Goal: Task Accomplishment & Management: Complete application form

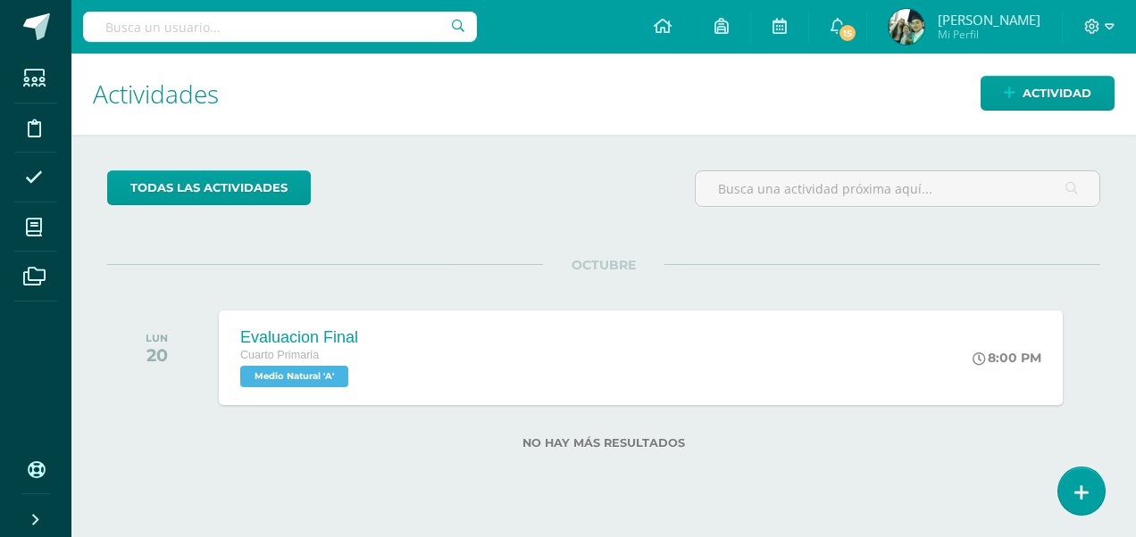
scroll to position [211, 0]
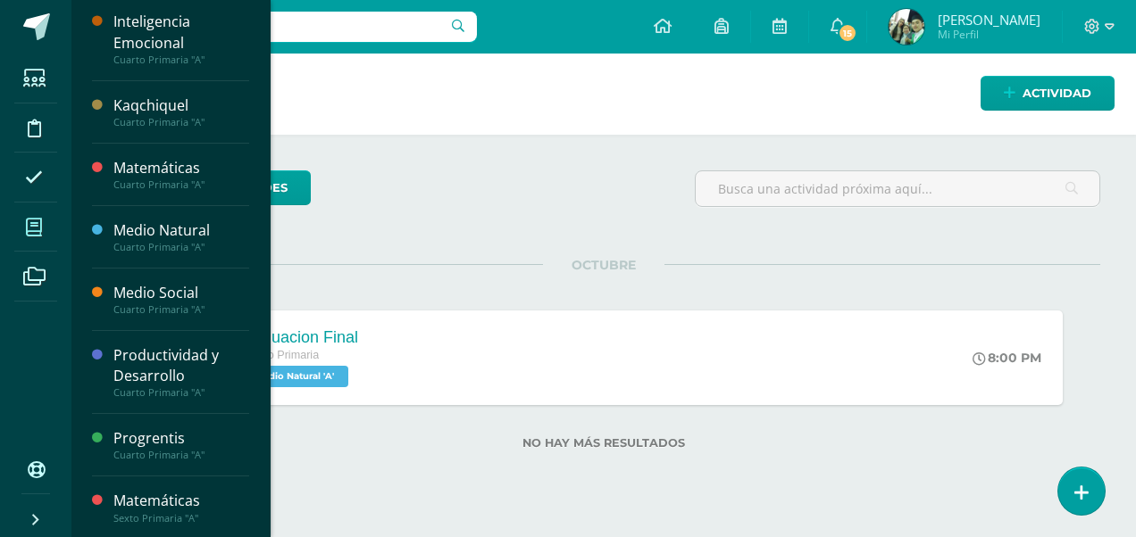
click at [32, 227] on icon at bounding box center [34, 228] width 16 height 18
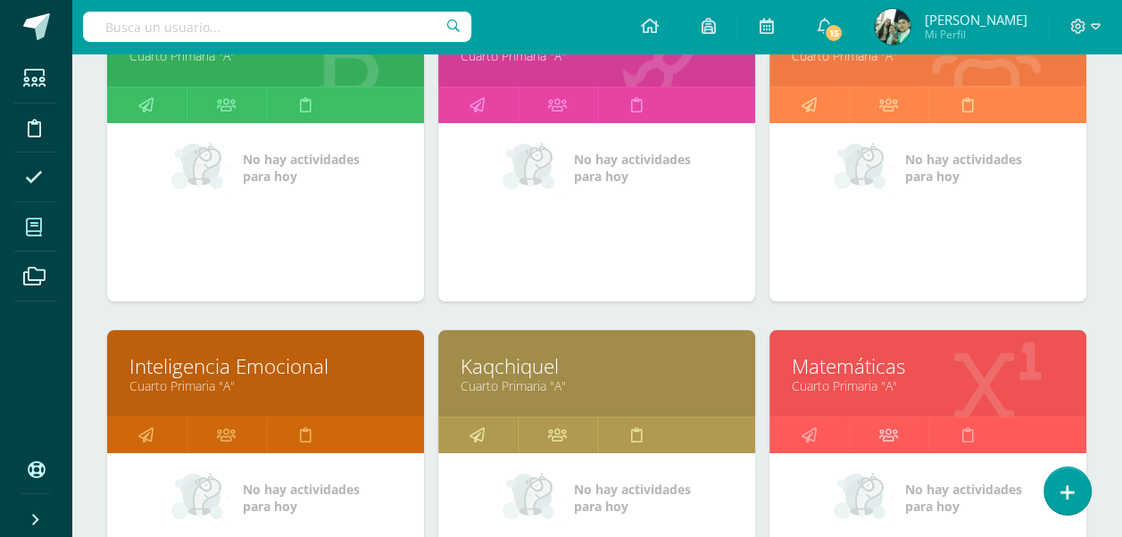
scroll to position [450, 0]
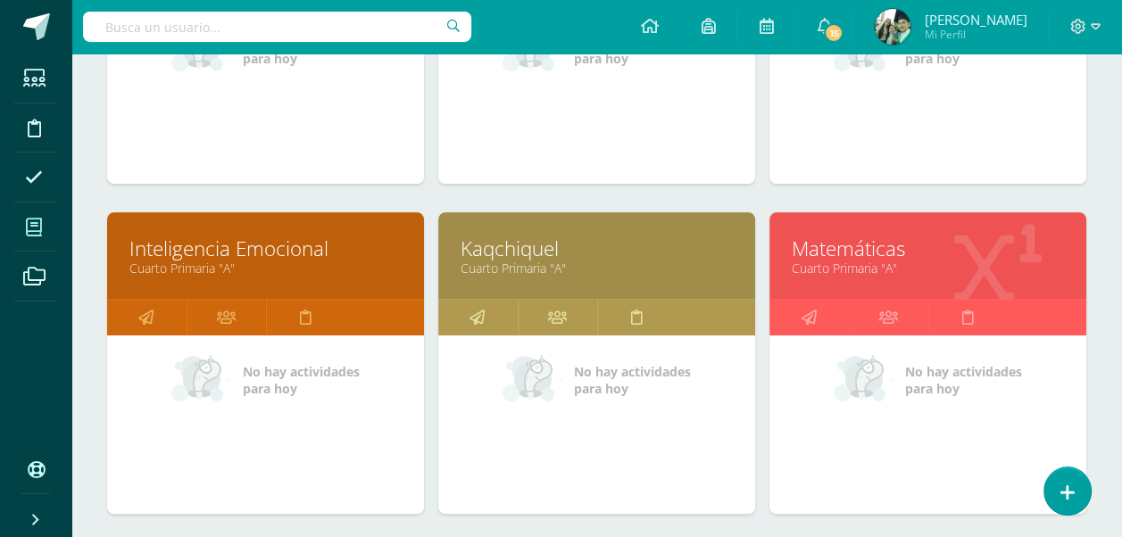
click at [855, 254] on link "Matemáticas" at bounding box center [928, 249] width 272 height 28
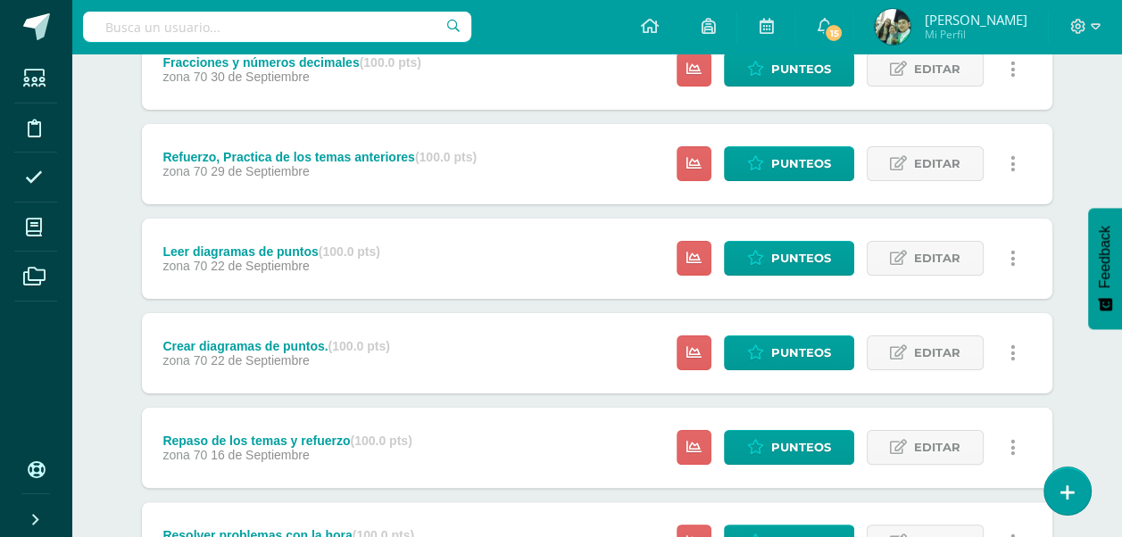
scroll to position [715, 0]
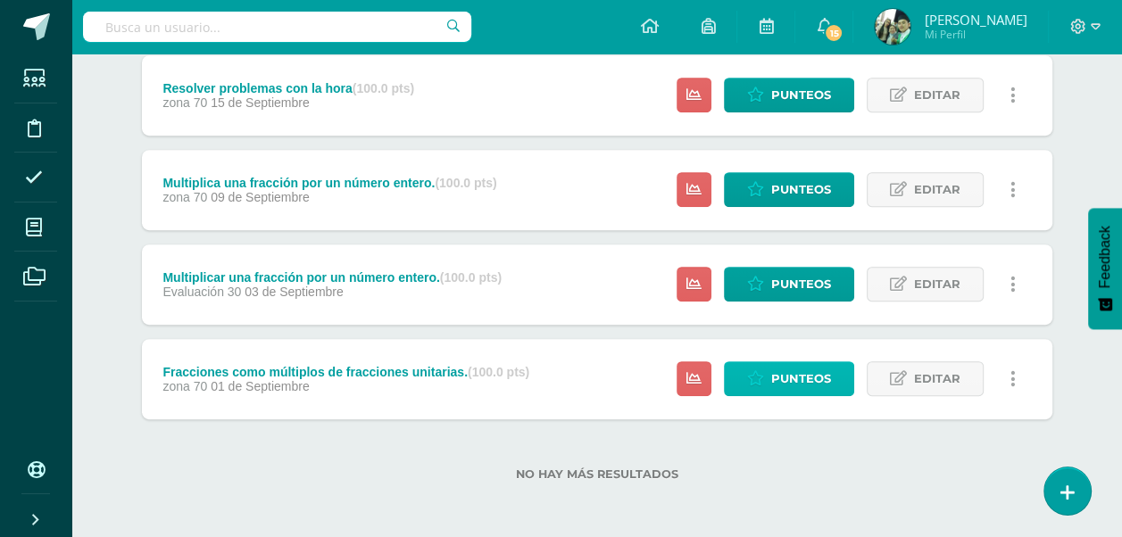
click at [778, 380] on span "Punteos" at bounding box center [801, 378] width 60 height 33
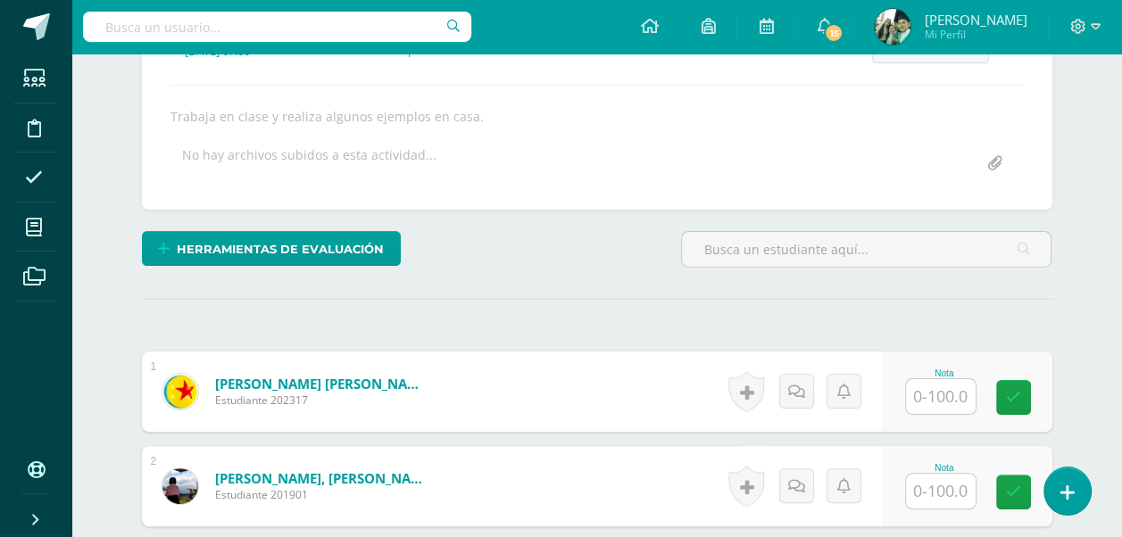
scroll to position [287, 0]
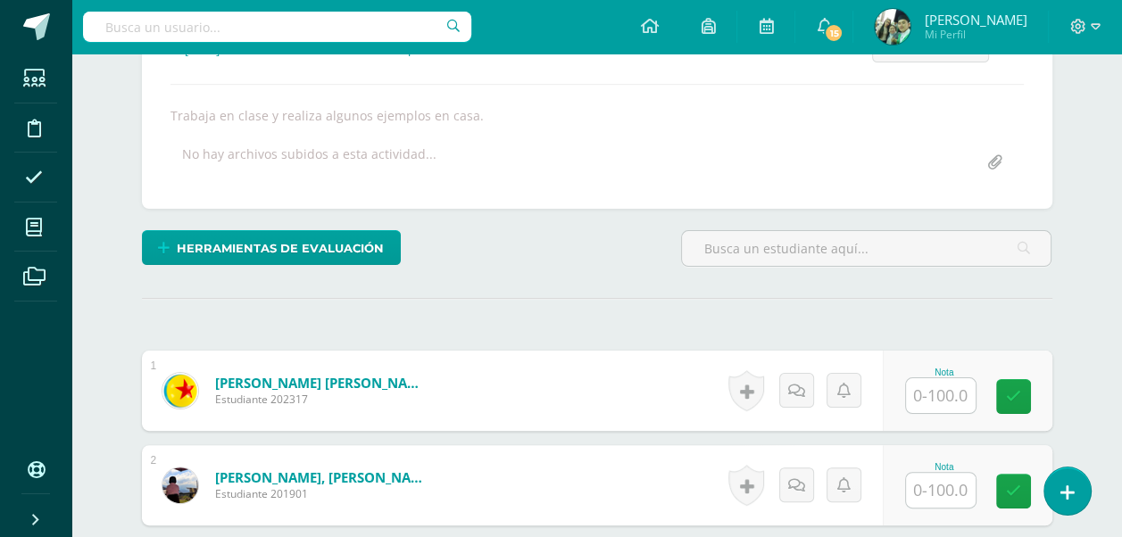
click at [939, 400] on input "text" at bounding box center [941, 396] width 70 height 35
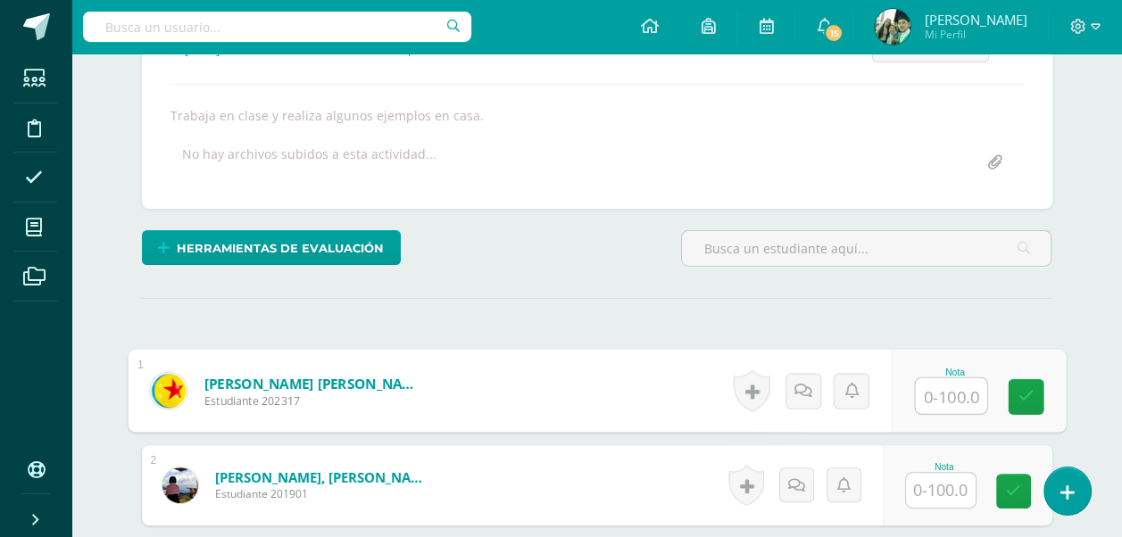
scroll to position [287, 0]
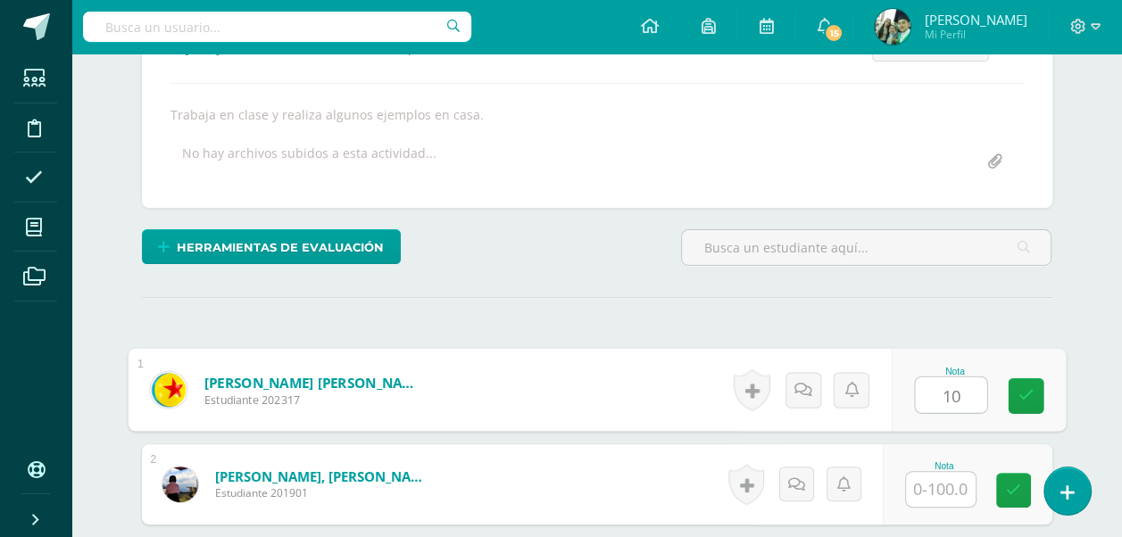
type input "100"
click at [1025, 396] on icon at bounding box center [1026, 395] width 16 height 15
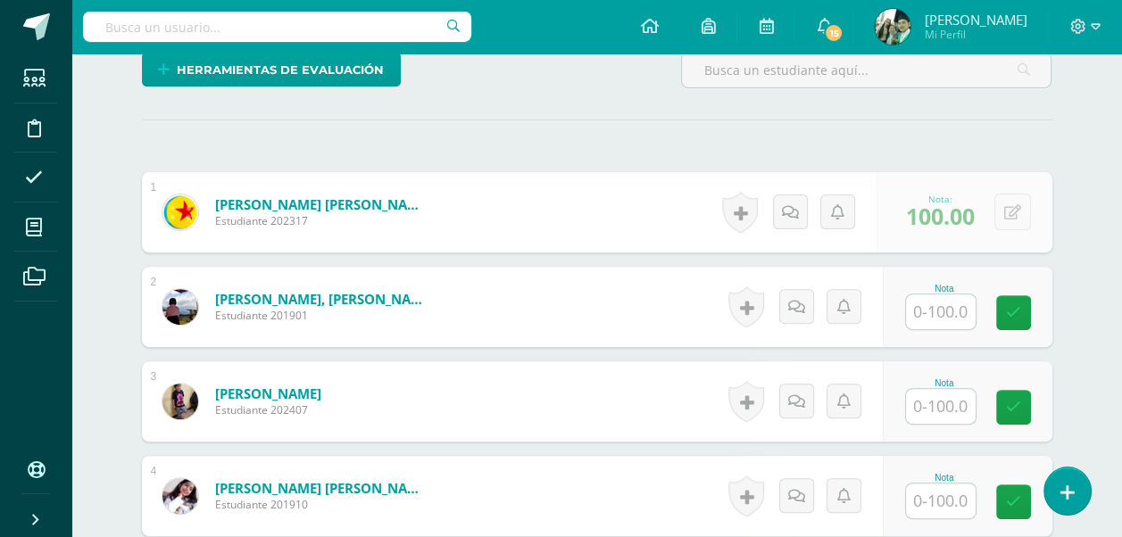
scroll to position [466, 0]
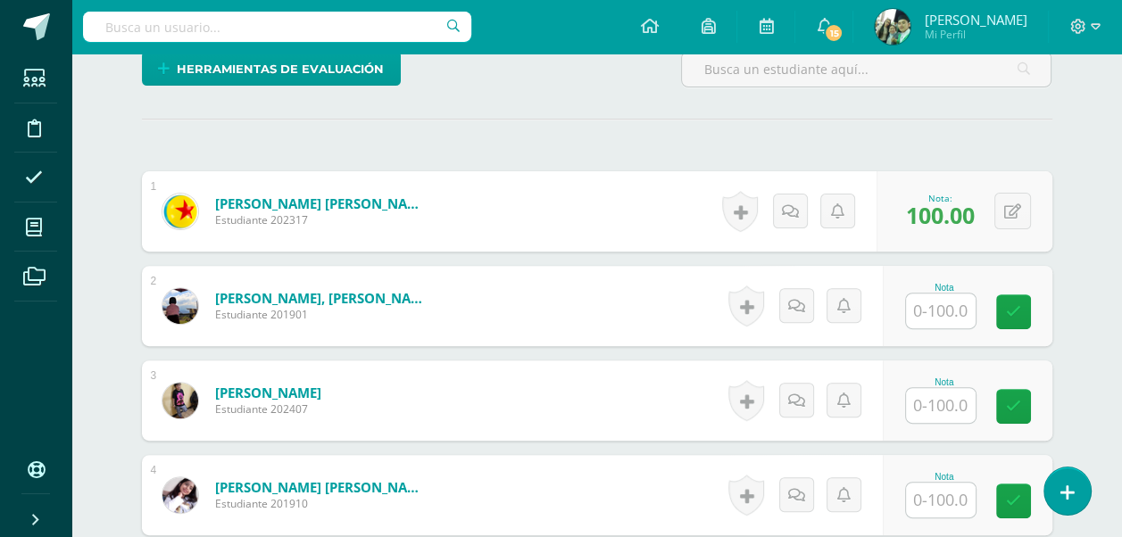
click at [944, 316] on input "text" at bounding box center [941, 311] width 70 height 35
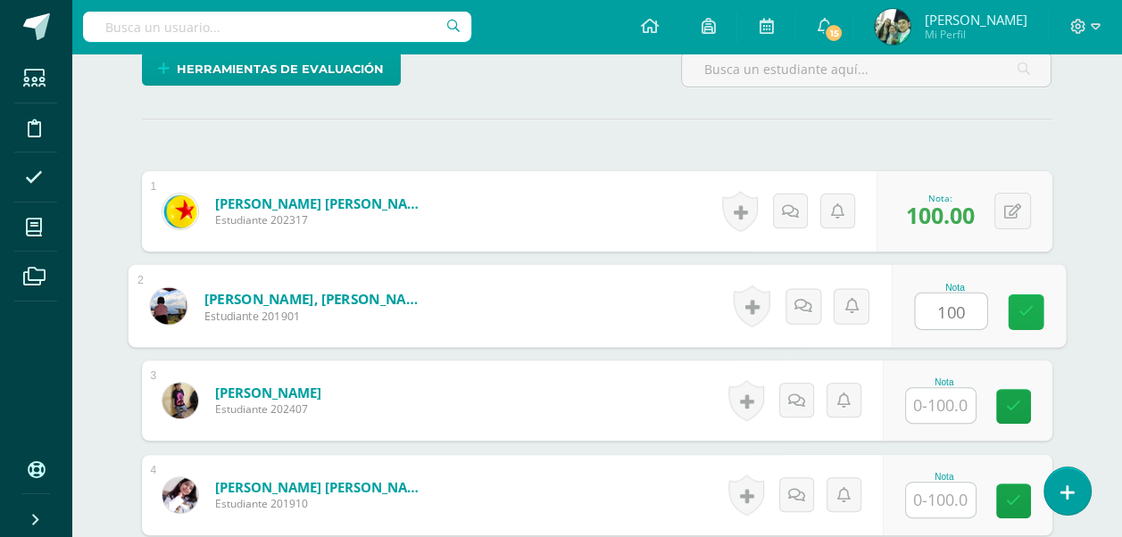
click at [1028, 311] on icon at bounding box center [1026, 311] width 16 height 15
type input "100"
click at [949, 406] on input "text" at bounding box center [941, 405] width 70 height 35
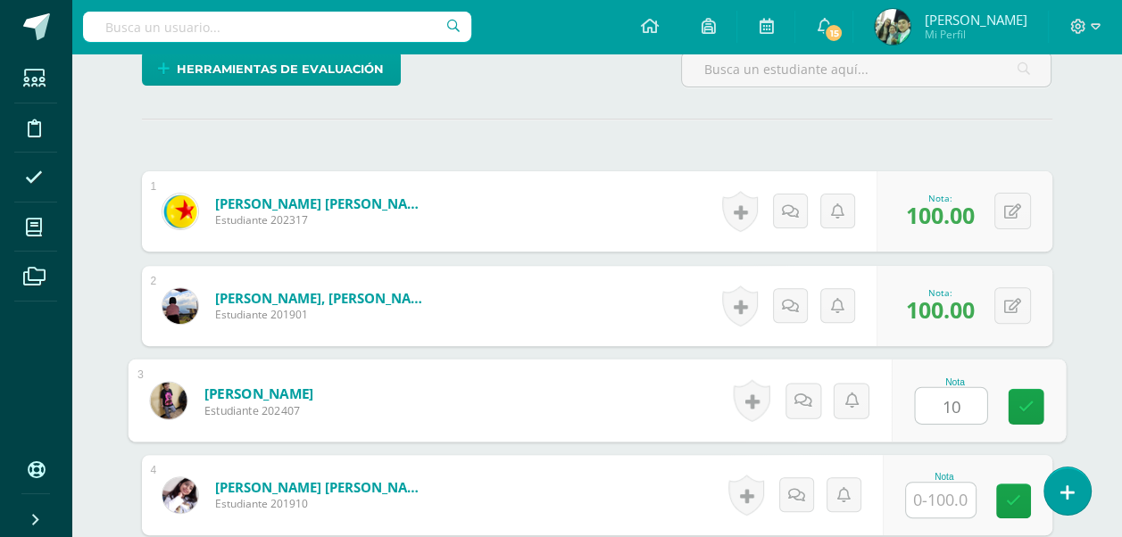
type input "100"
click at [1025, 404] on icon at bounding box center [1026, 406] width 16 height 15
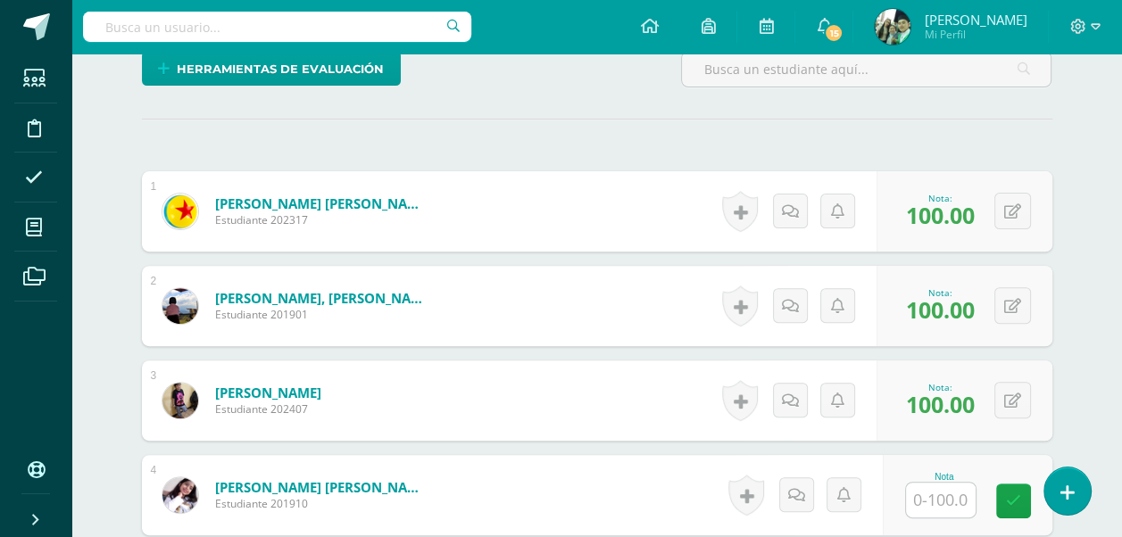
scroll to position [734, 0]
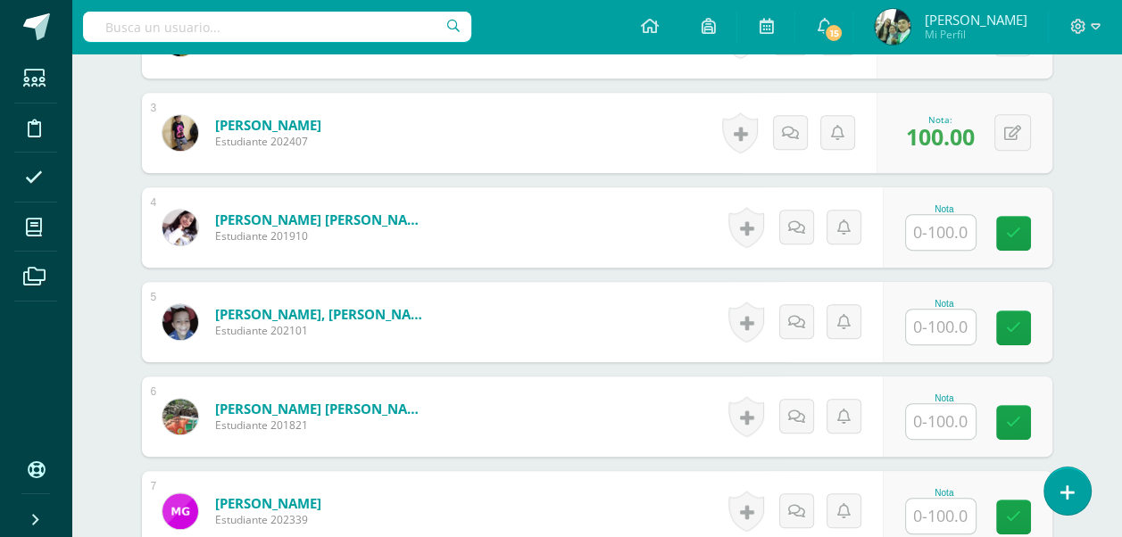
click at [943, 229] on input "text" at bounding box center [941, 232] width 70 height 35
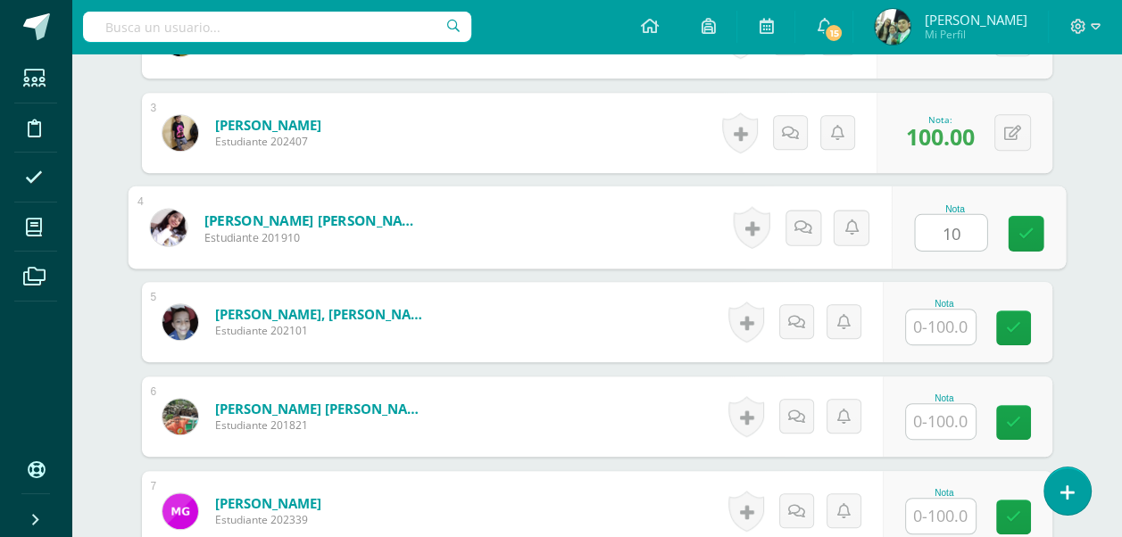
type input "100"
click at [1026, 233] on icon at bounding box center [1026, 233] width 16 height 15
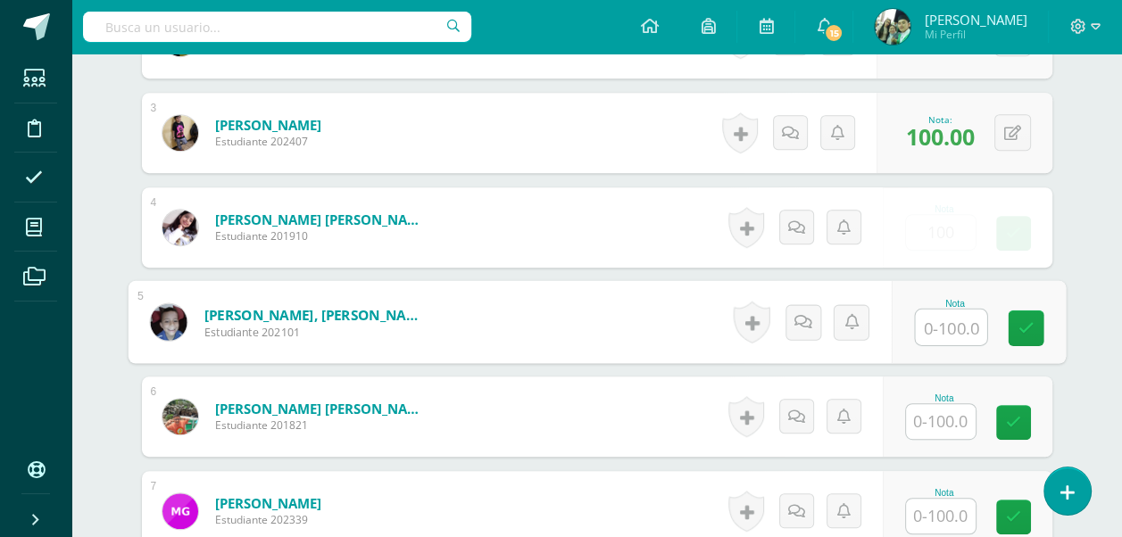
click at [939, 328] on input "text" at bounding box center [950, 328] width 71 height 36
type input "100"
click at [1032, 329] on icon at bounding box center [1026, 327] width 16 height 15
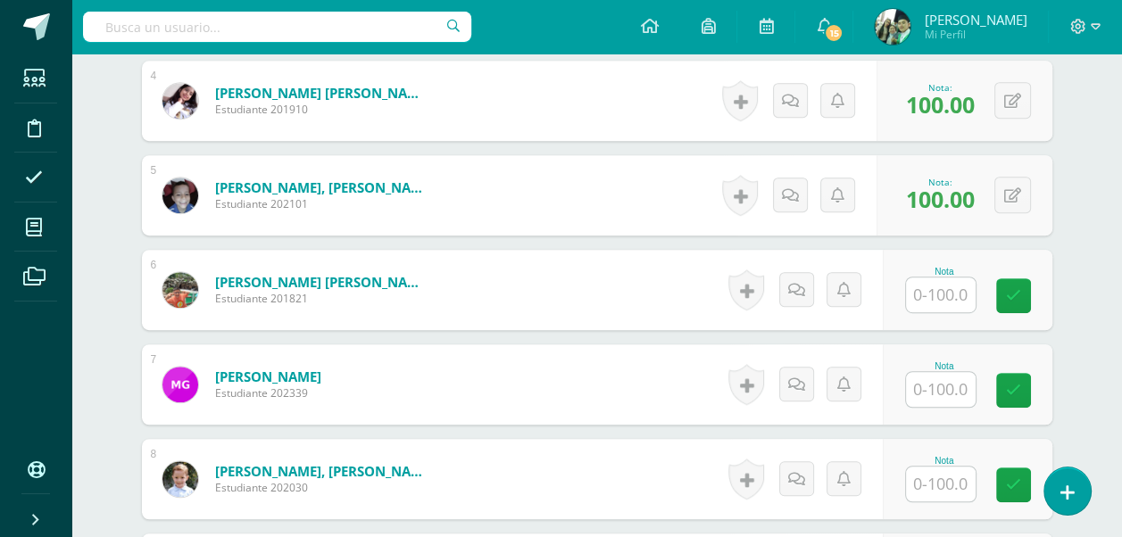
scroll to position [912, 0]
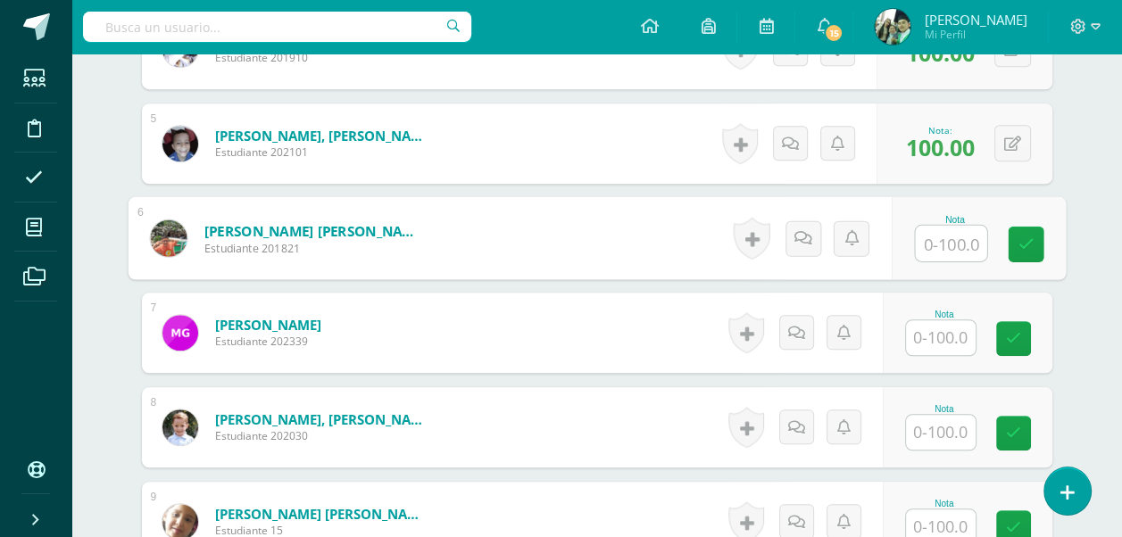
click at [939, 234] on input "text" at bounding box center [950, 244] width 71 height 36
type input "100"
click at [1021, 237] on icon at bounding box center [1026, 244] width 16 height 15
click at [939, 344] on input "text" at bounding box center [941, 337] width 70 height 35
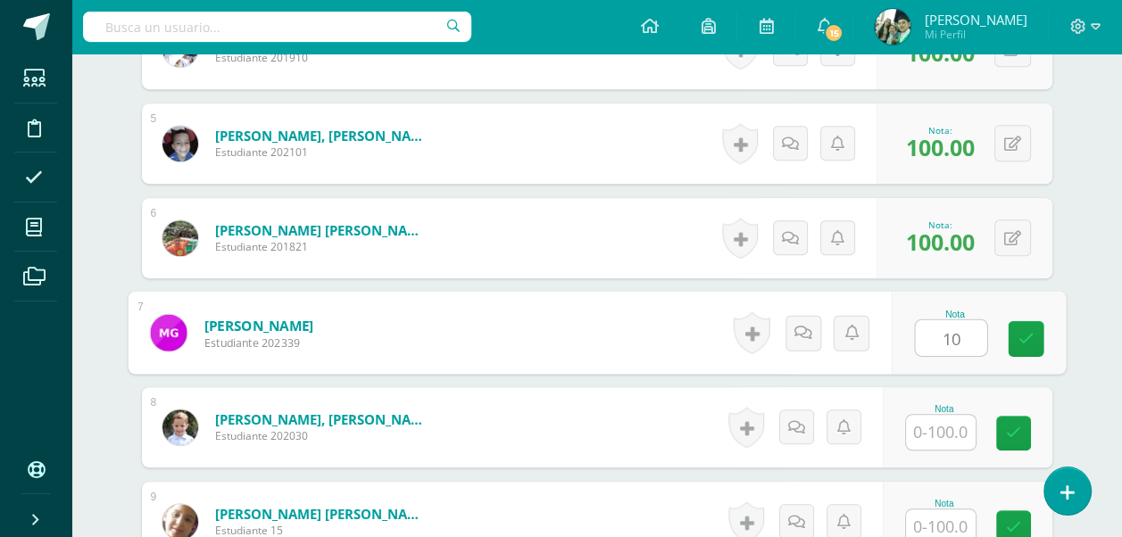
type input "100"
click at [1027, 344] on icon at bounding box center [1026, 338] width 16 height 15
click at [946, 430] on input "text" at bounding box center [941, 432] width 70 height 35
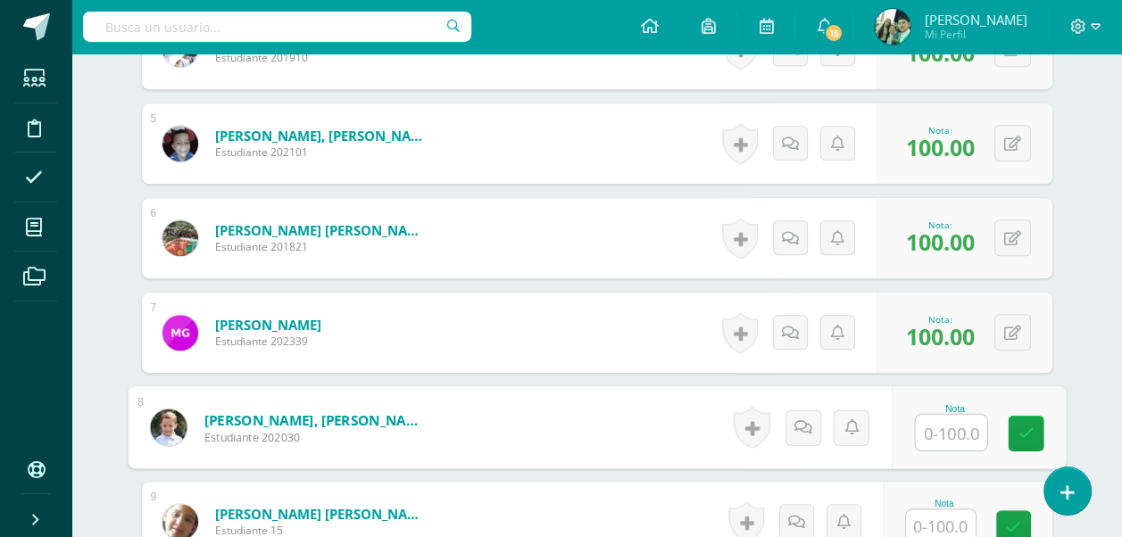
click at [930, 428] on input "text" at bounding box center [950, 433] width 71 height 36
type input "100"
click at [1026, 432] on icon at bounding box center [1026, 433] width 16 height 15
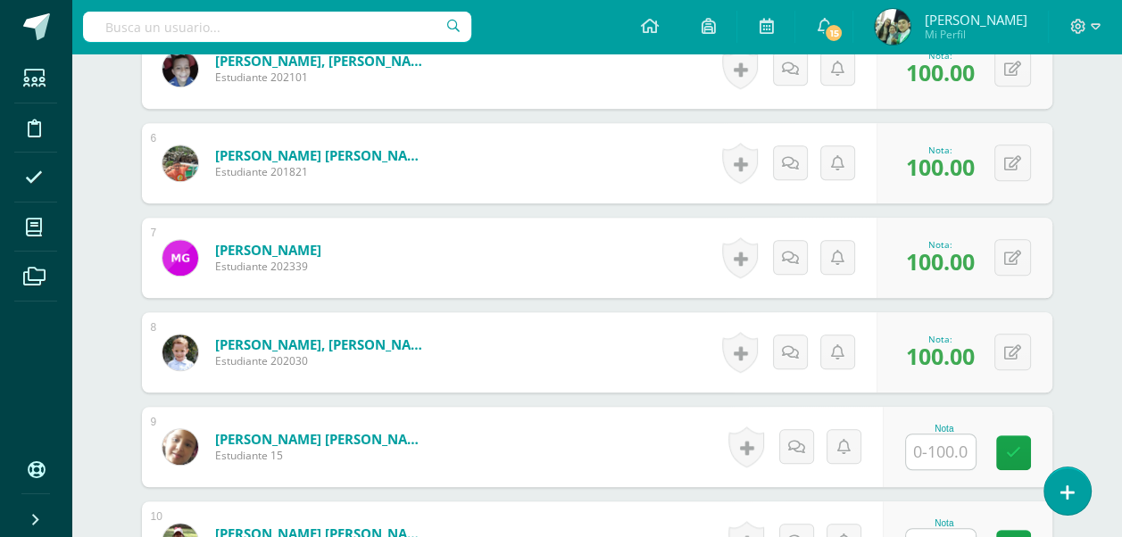
scroll to position [1091, 0]
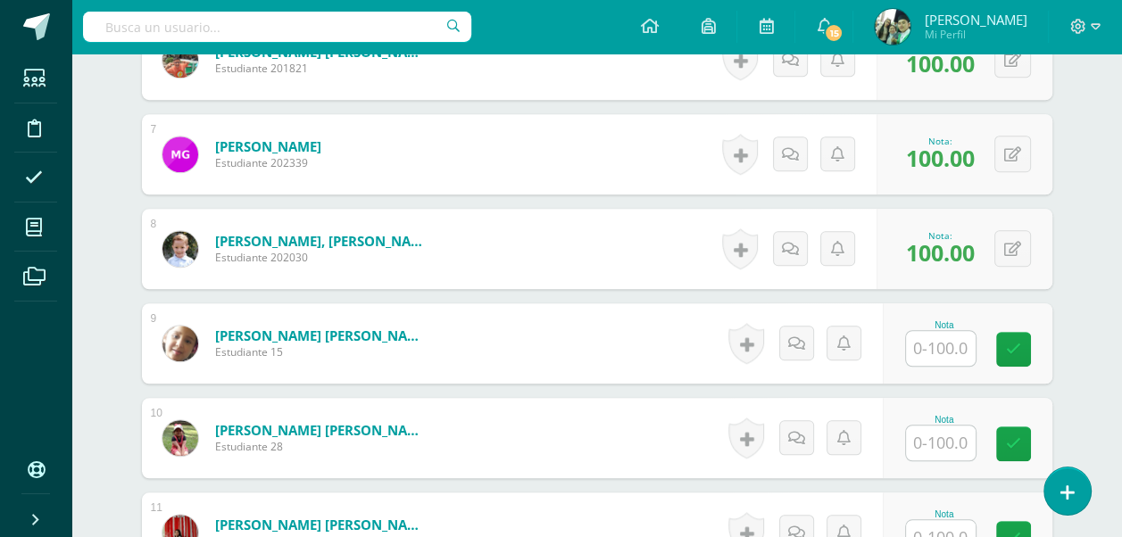
click at [946, 345] on input "text" at bounding box center [941, 348] width 70 height 35
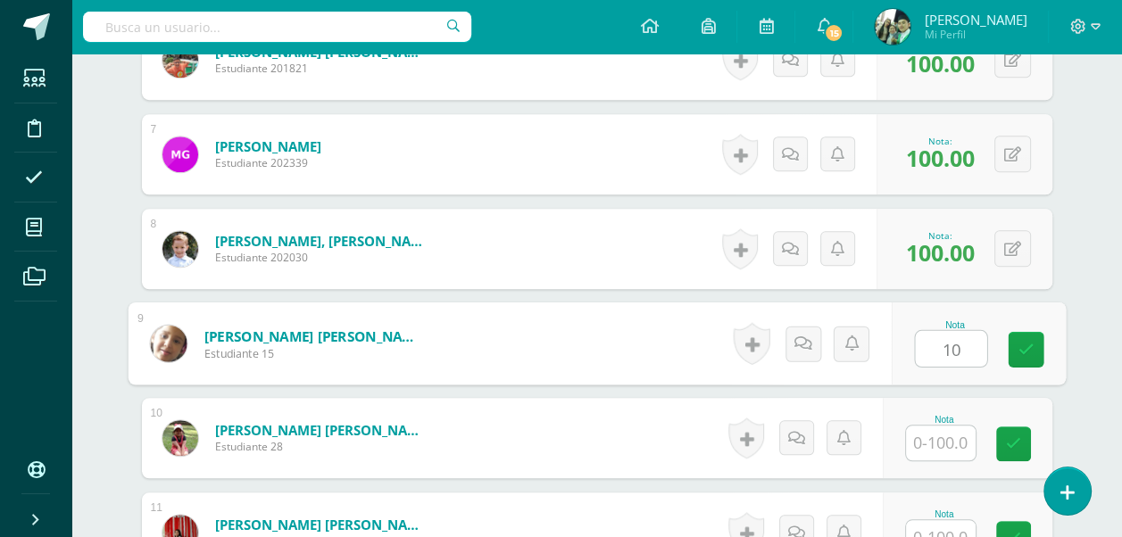
type input "100"
click at [1018, 342] on icon at bounding box center [1026, 349] width 16 height 15
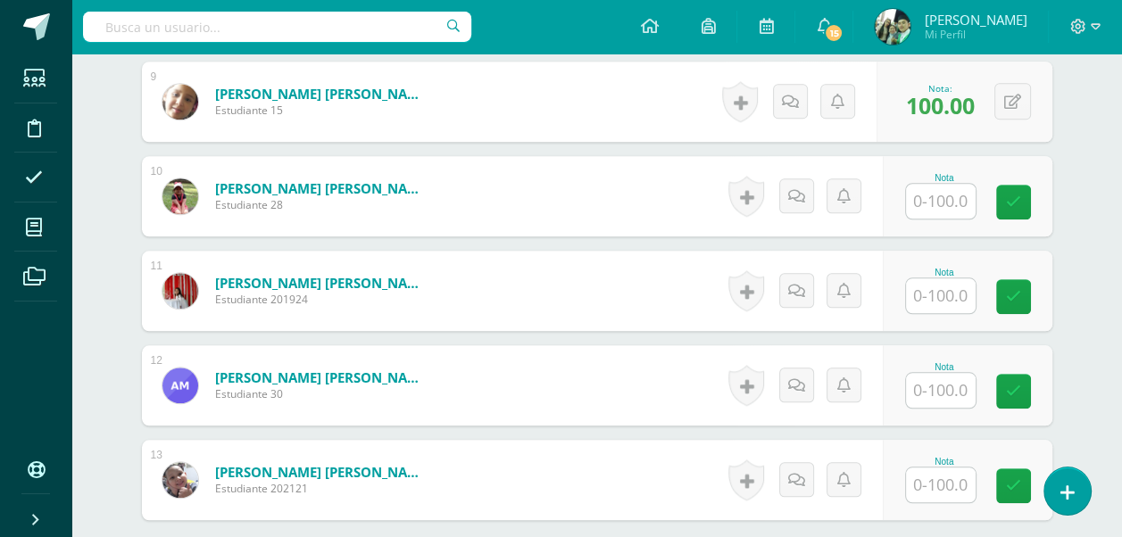
scroll to position [1359, 0]
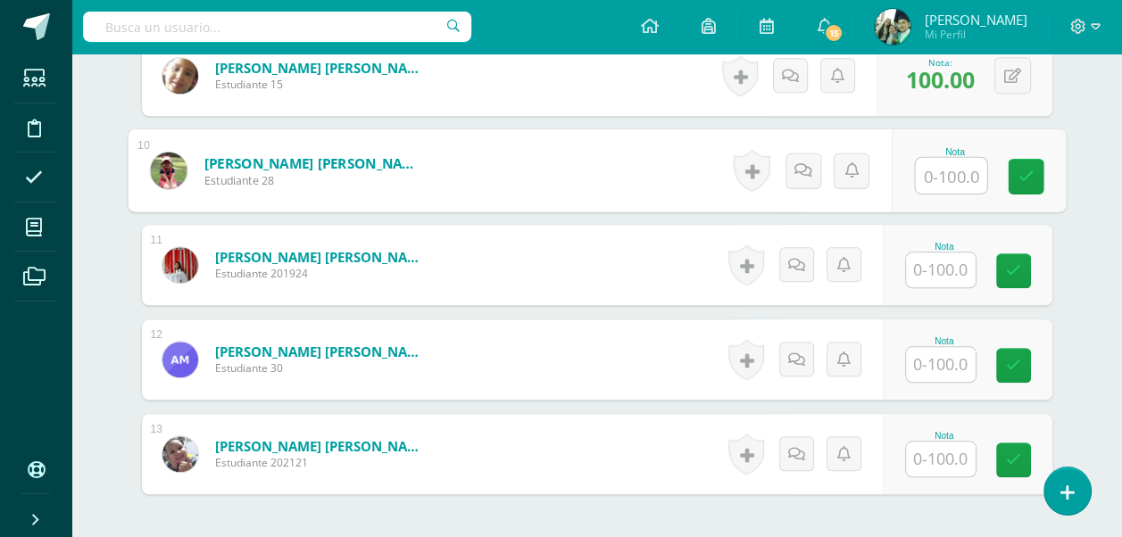
click at [943, 177] on input "text" at bounding box center [950, 176] width 71 height 36
type input "100"
click at [942, 262] on input "text" at bounding box center [941, 270] width 70 height 35
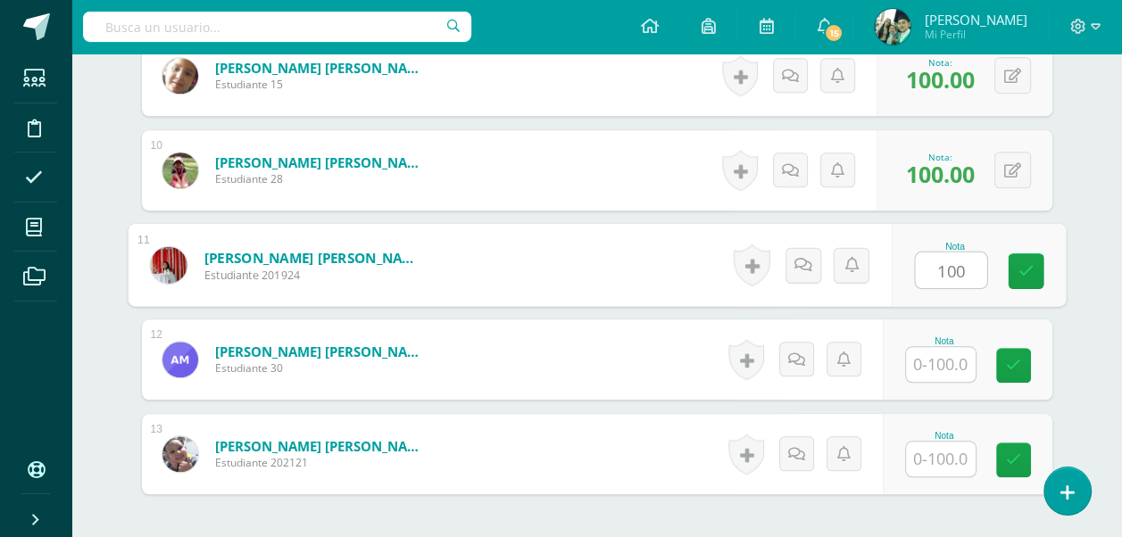
type input "100"
click at [953, 370] on input "text" at bounding box center [941, 364] width 70 height 35
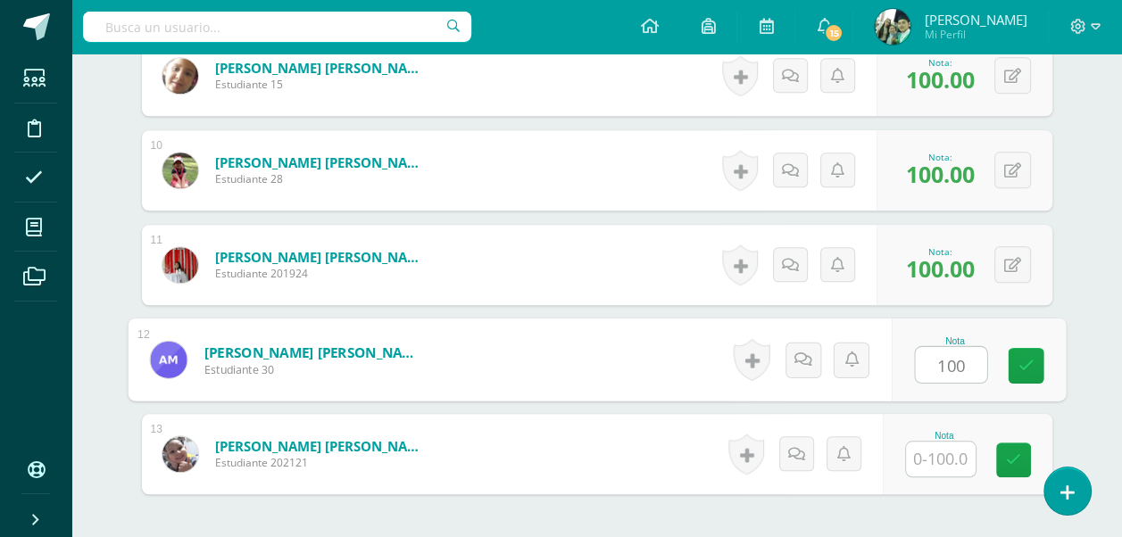
scroll to position [1519, 0]
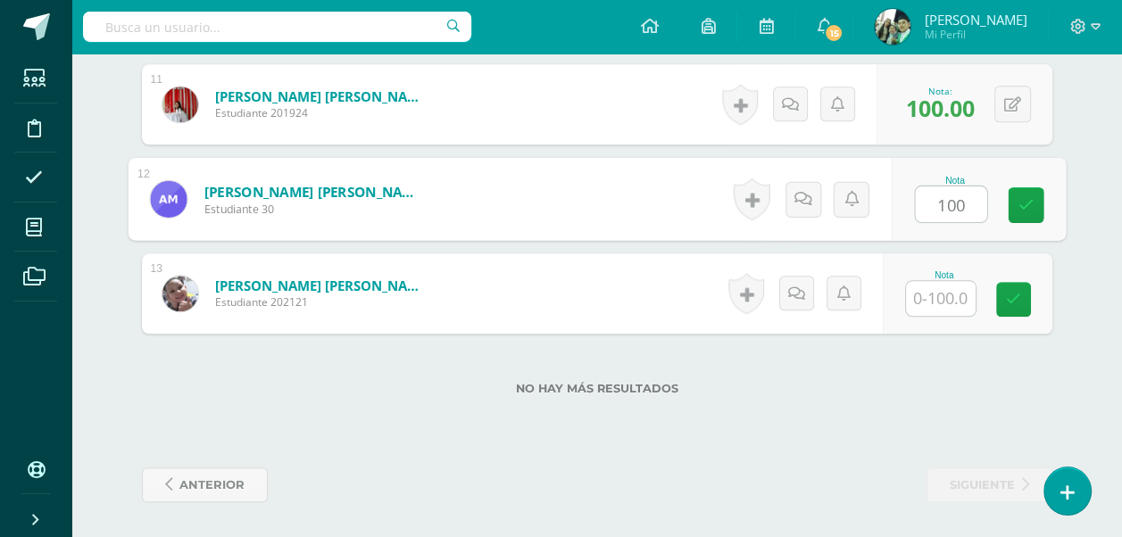
type input "100"
click at [949, 294] on input "text" at bounding box center [941, 298] width 70 height 35
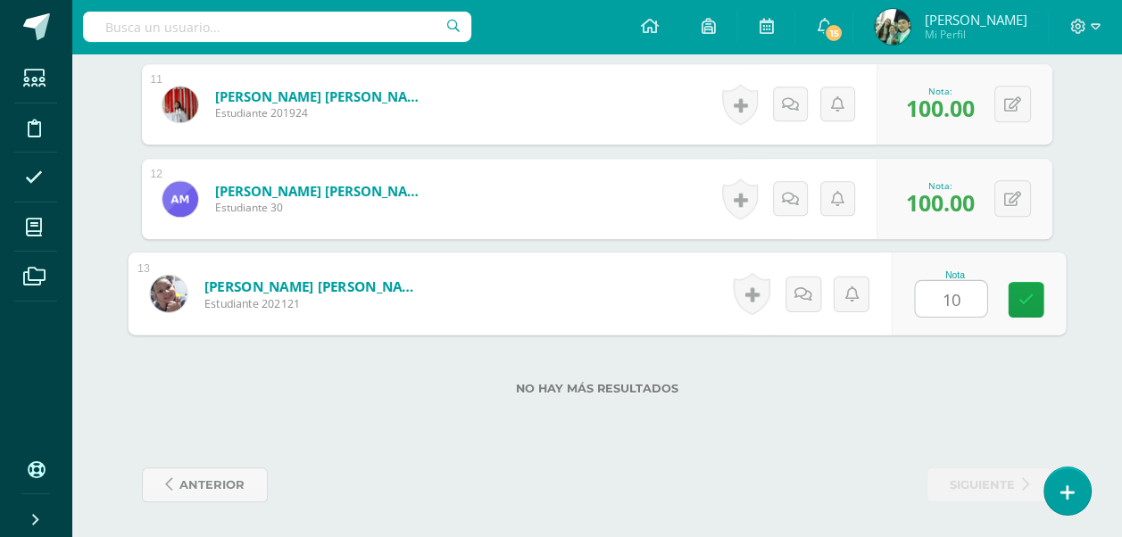
type input "100"
click at [1024, 295] on icon at bounding box center [1026, 299] width 16 height 15
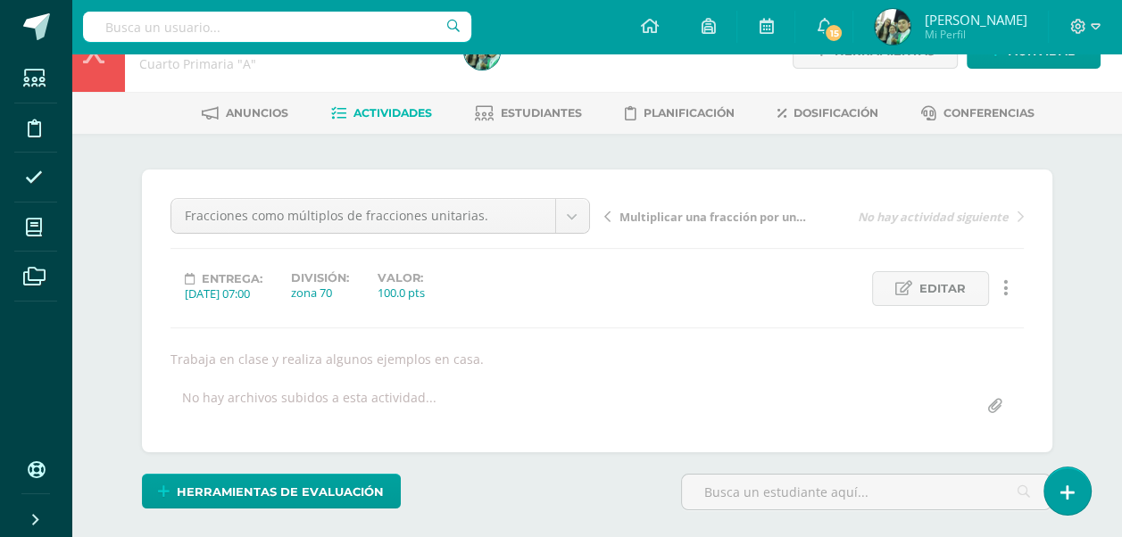
scroll to position [0, 0]
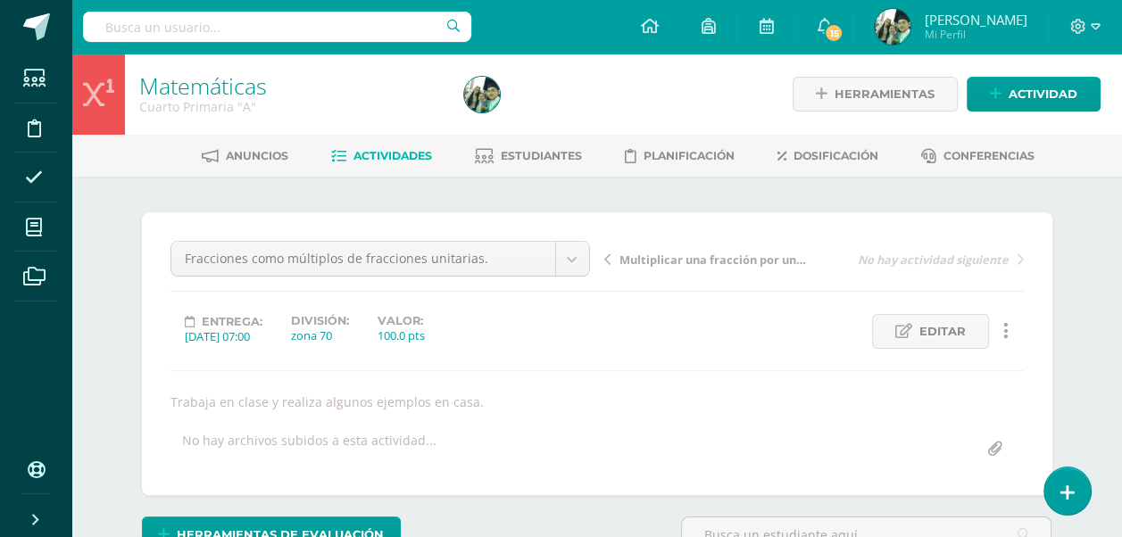
click at [373, 146] on link "Actividades" at bounding box center [381, 156] width 101 height 29
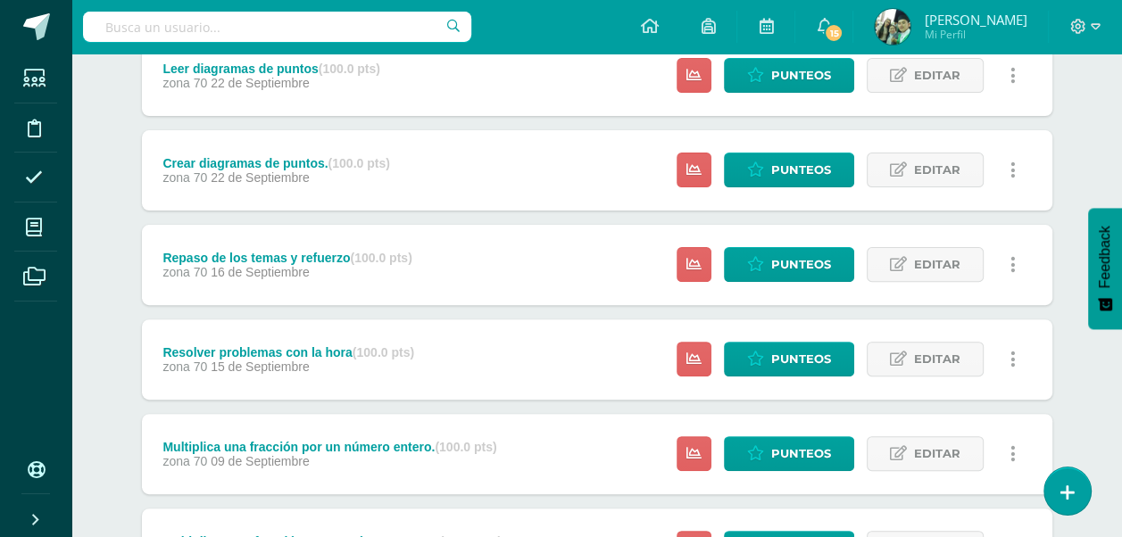
scroll to position [715, 0]
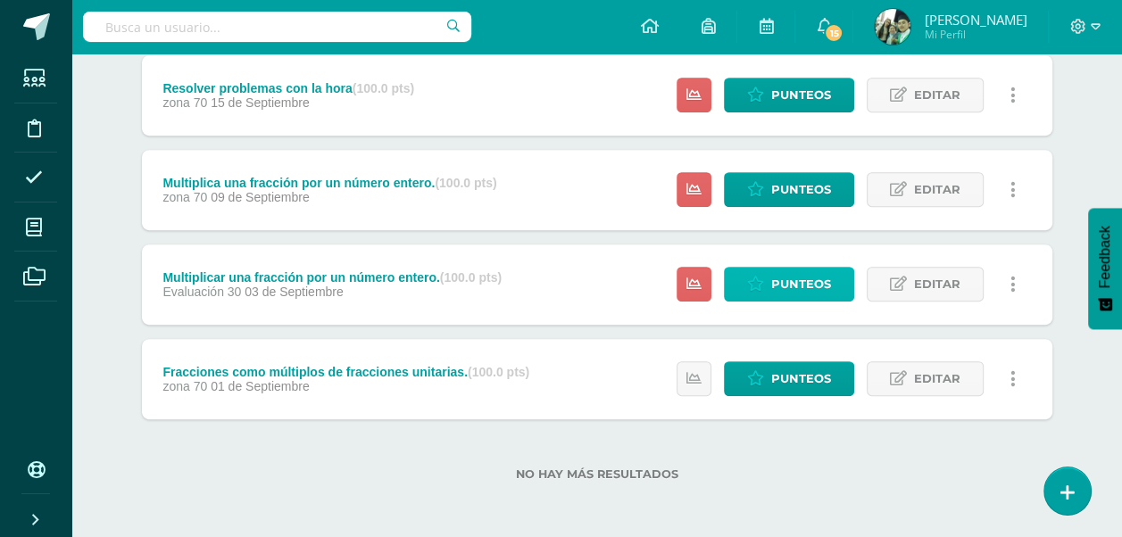
click at [787, 279] on span "Punteos" at bounding box center [801, 284] width 60 height 33
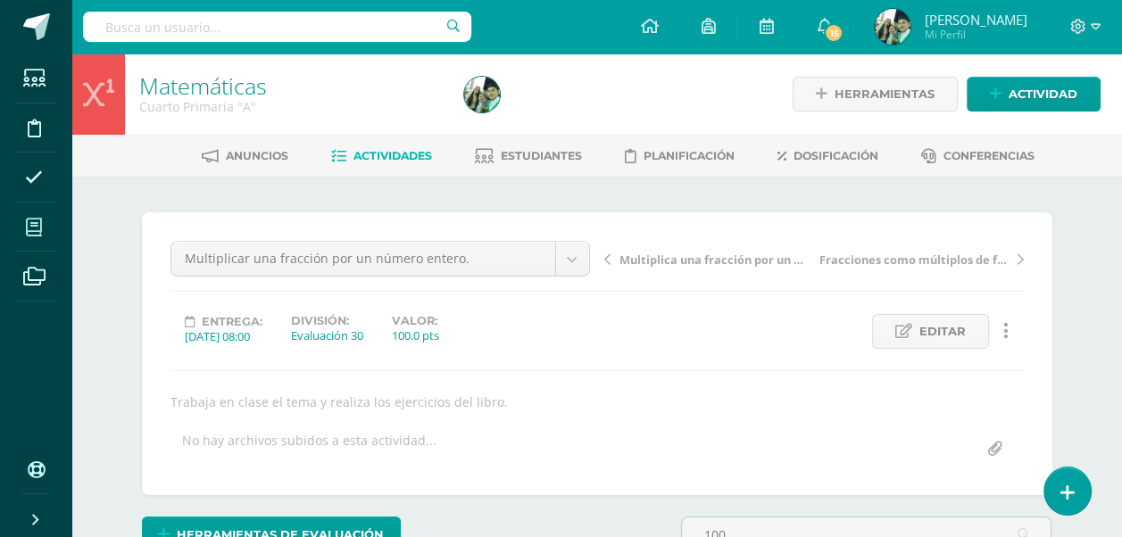
type input "100"
click at [32, 228] on icon at bounding box center [34, 228] width 16 height 18
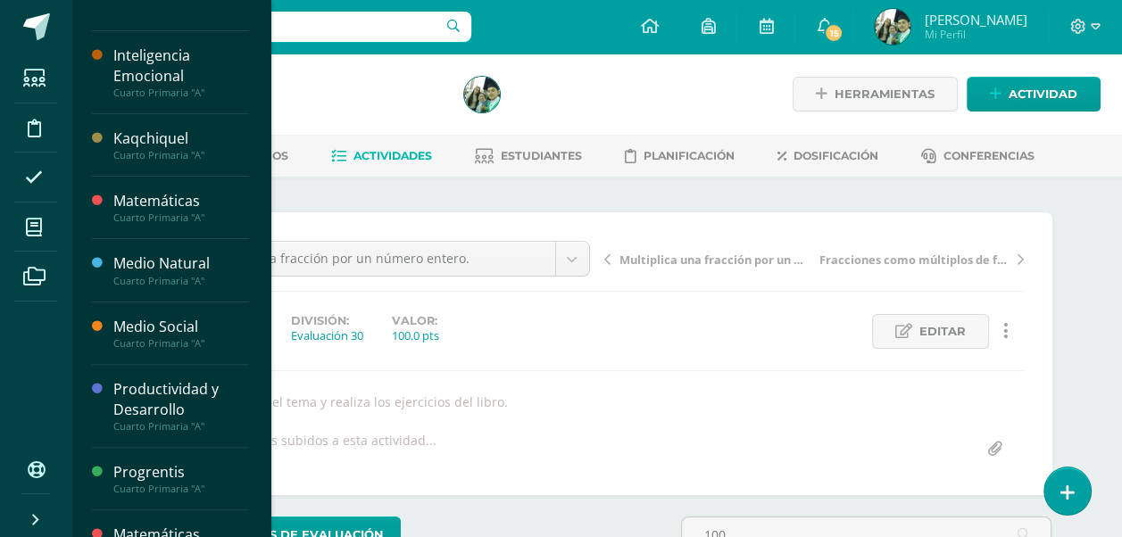
scroll to position [390, 0]
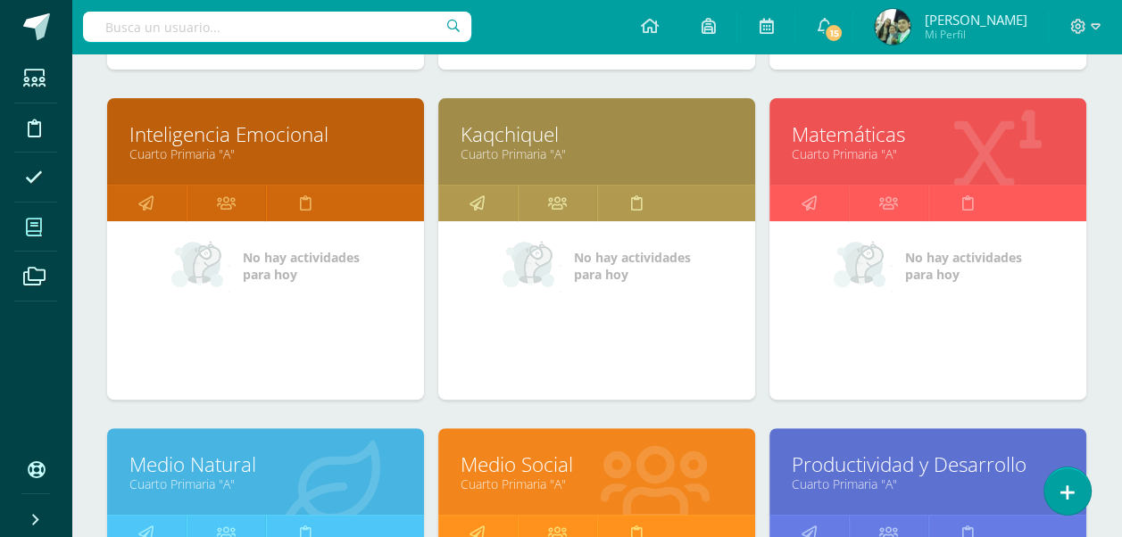
scroll to position [539, 0]
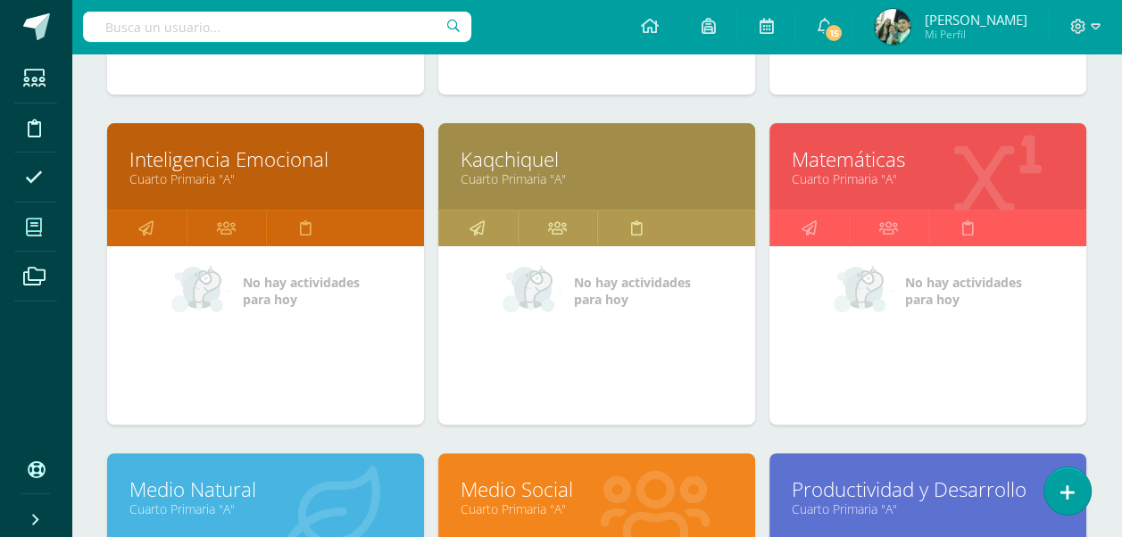
click at [857, 157] on link "Matemáticas" at bounding box center [928, 160] width 272 height 28
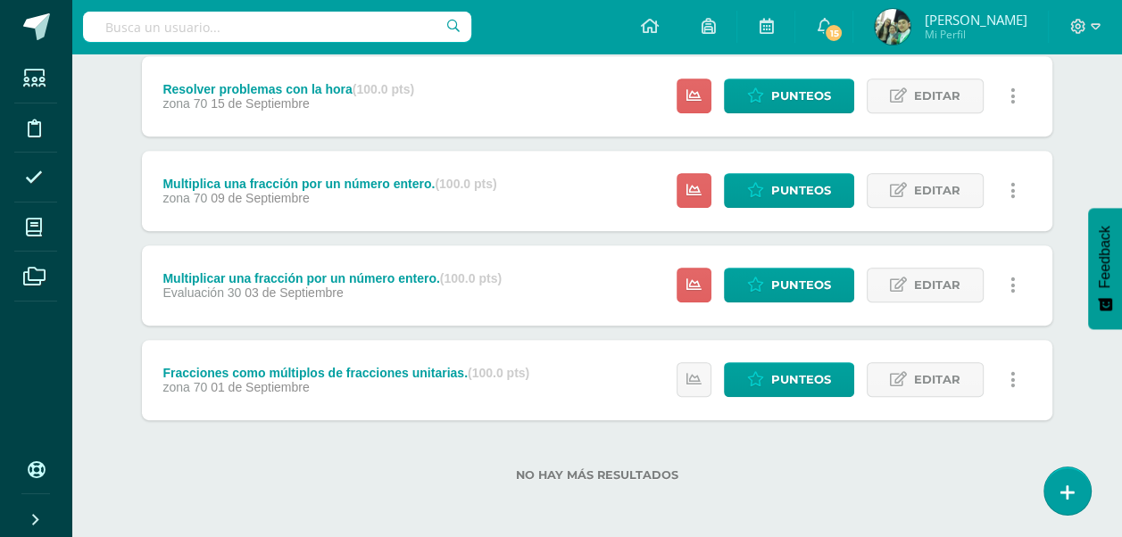
scroll to position [715, 0]
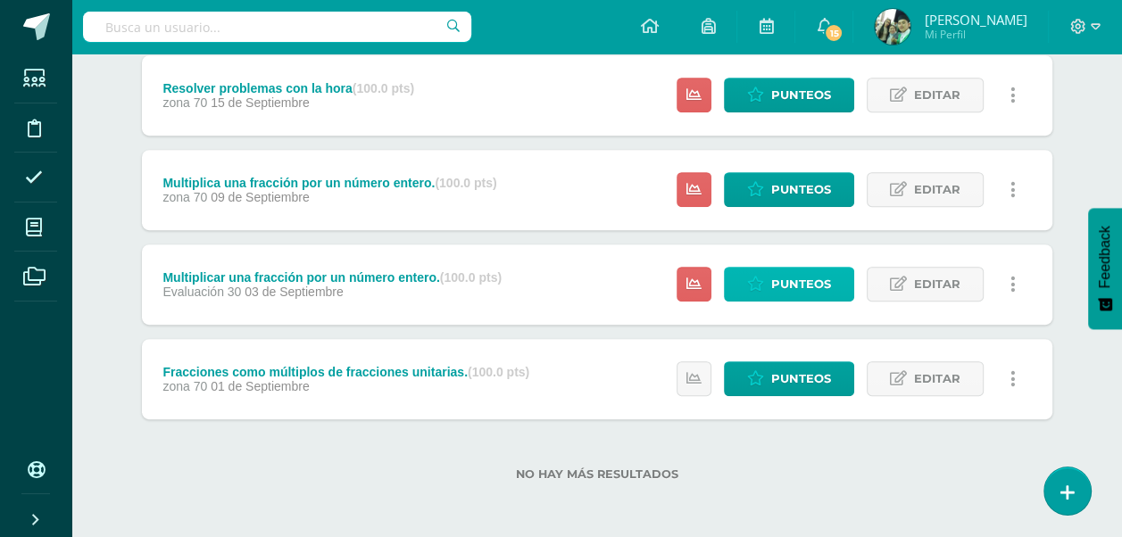
click at [786, 278] on span "Punteos" at bounding box center [801, 284] width 60 height 33
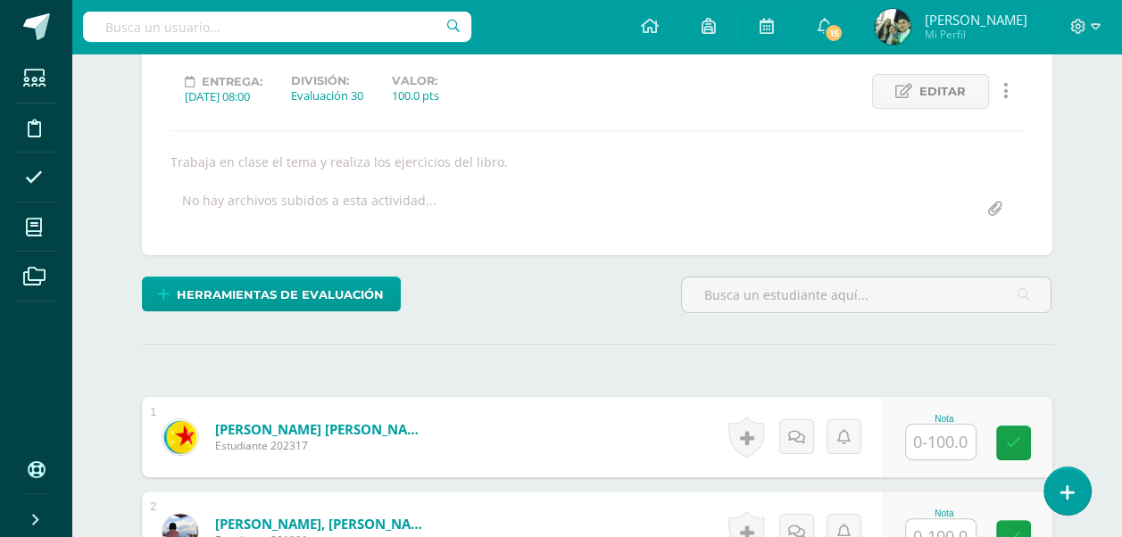
scroll to position [329, 0]
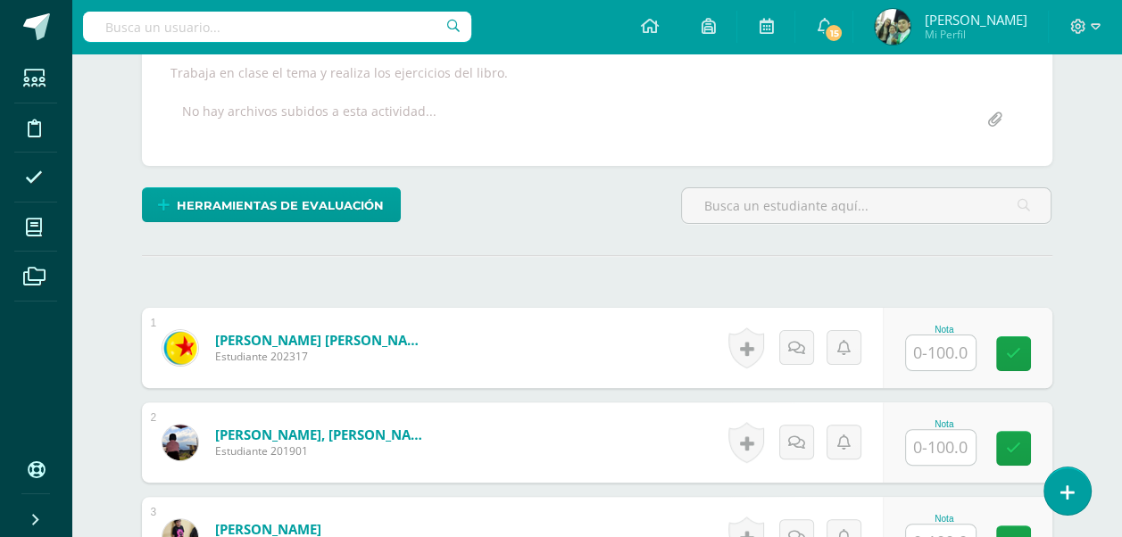
click at [929, 350] on input "text" at bounding box center [941, 353] width 70 height 35
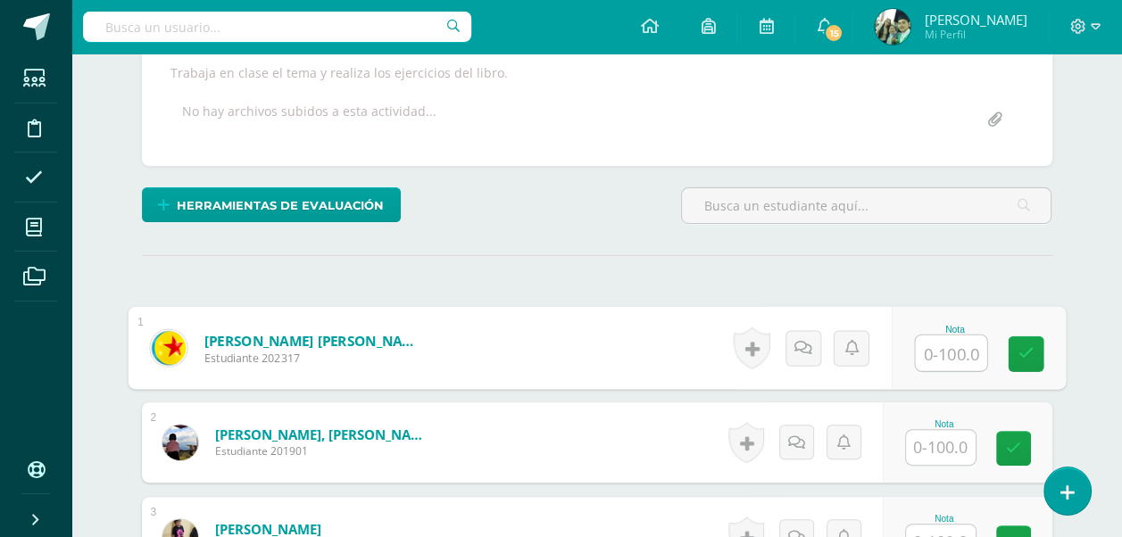
scroll to position [330, 0]
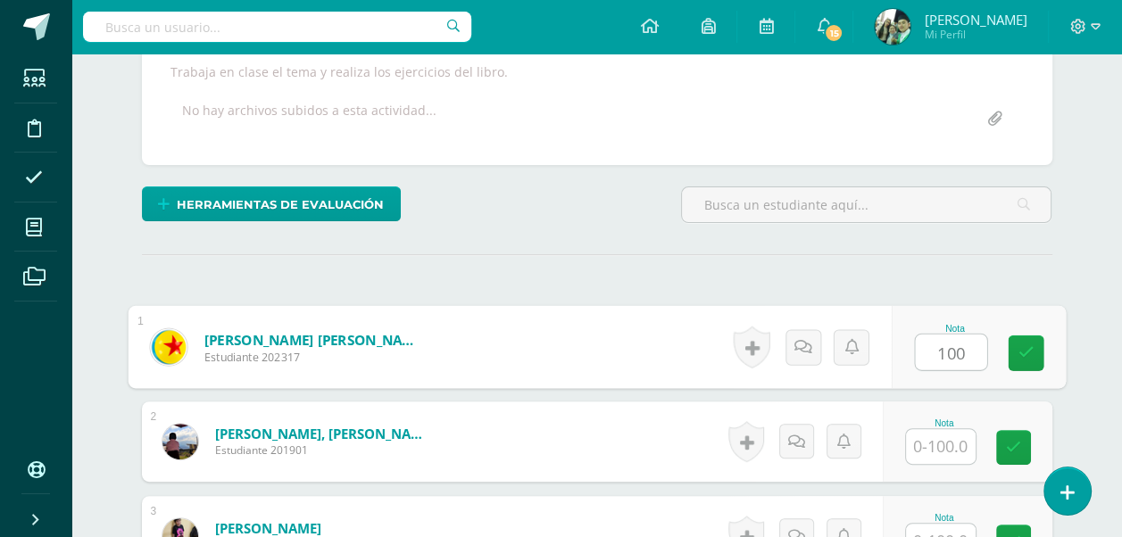
type input "100"
click at [942, 438] on input "text" at bounding box center [941, 446] width 70 height 35
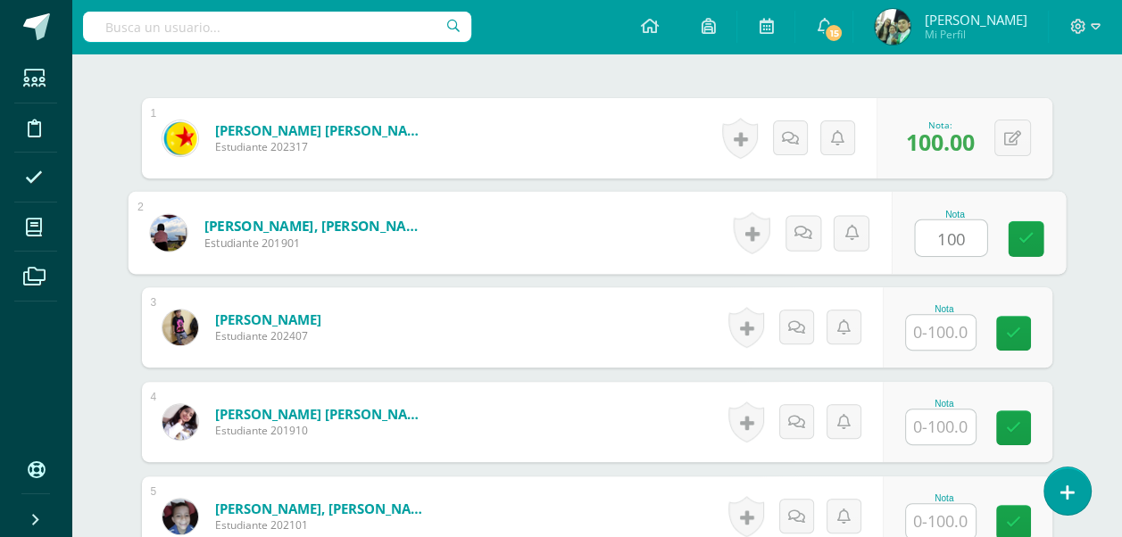
scroll to position [598, 0]
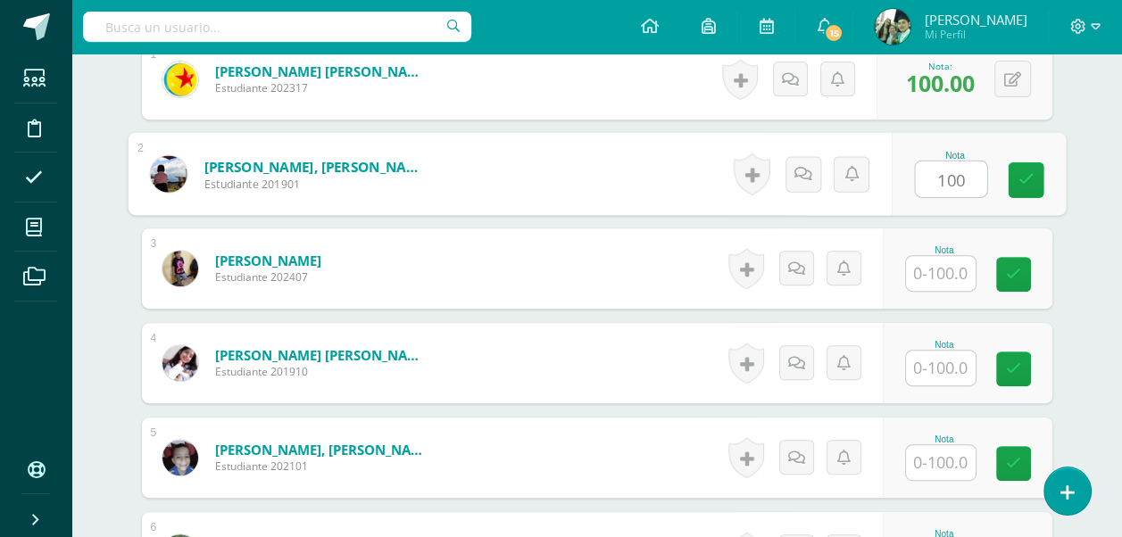
type input "100"
click at [943, 274] on input "text" at bounding box center [941, 273] width 70 height 35
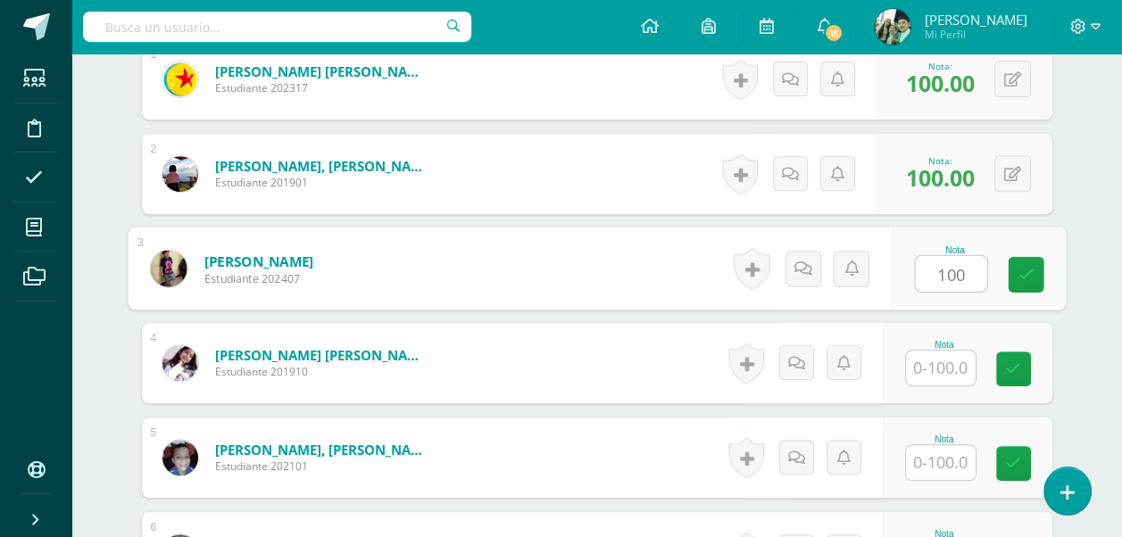
type input "100"
click at [944, 362] on input "text" at bounding box center [941, 368] width 70 height 35
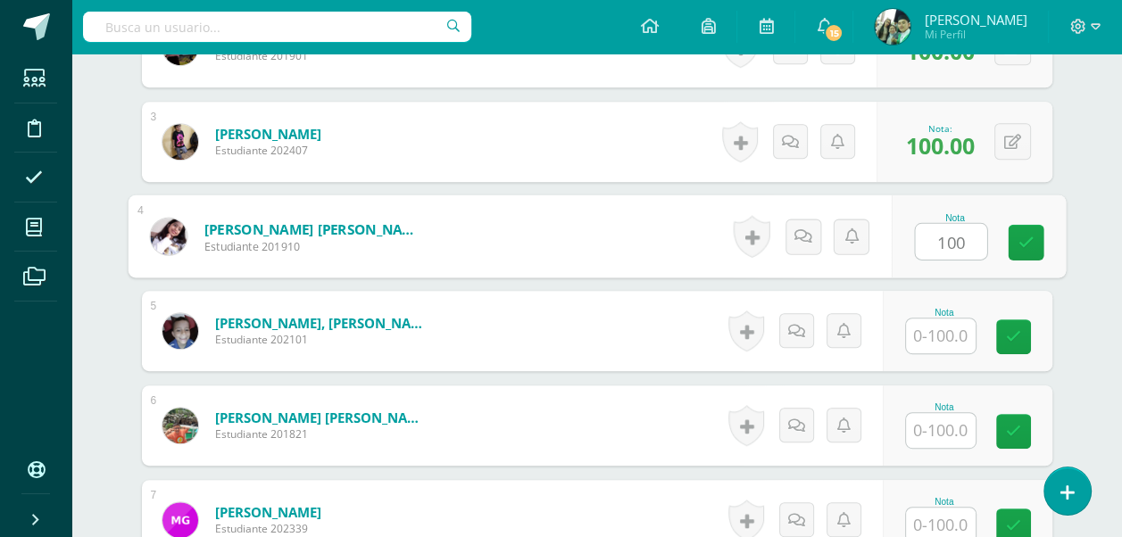
scroll to position [777, 0]
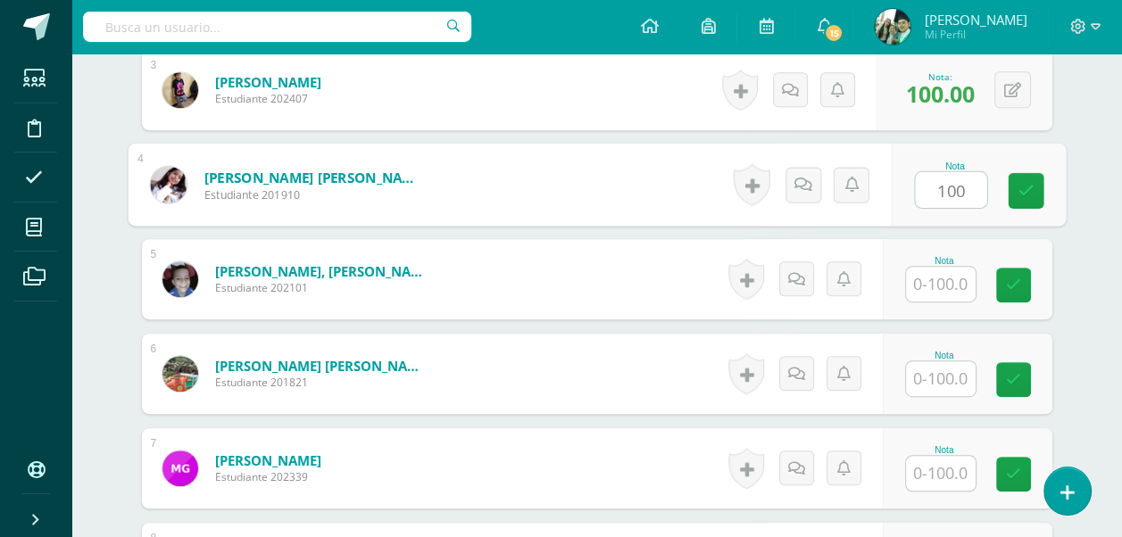
type input "100"
click at [946, 278] on input "text" at bounding box center [941, 284] width 70 height 35
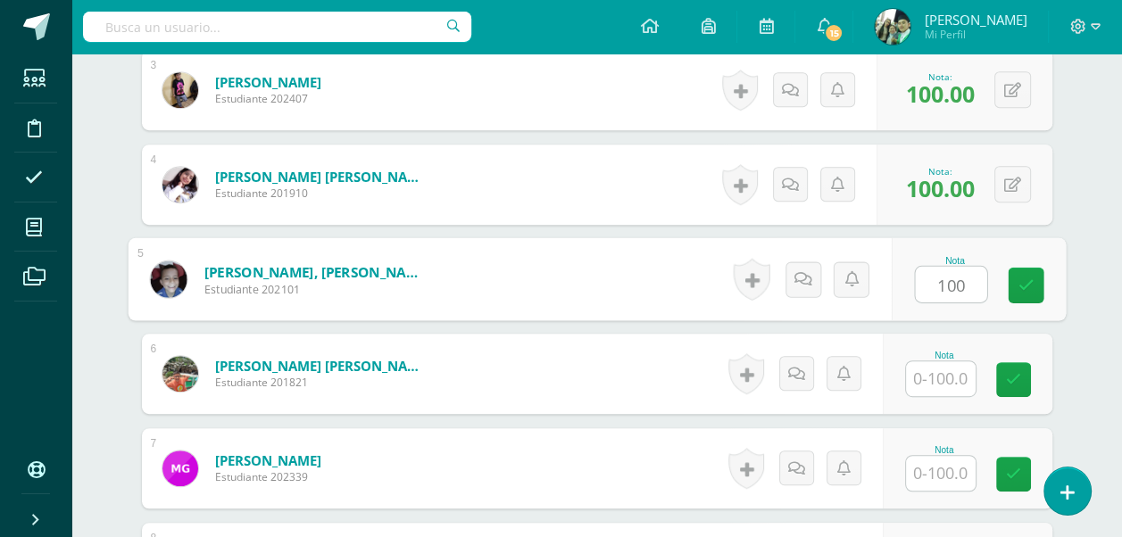
type input "100"
click at [938, 373] on input "text" at bounding box center [941, 379] width 70 height 35
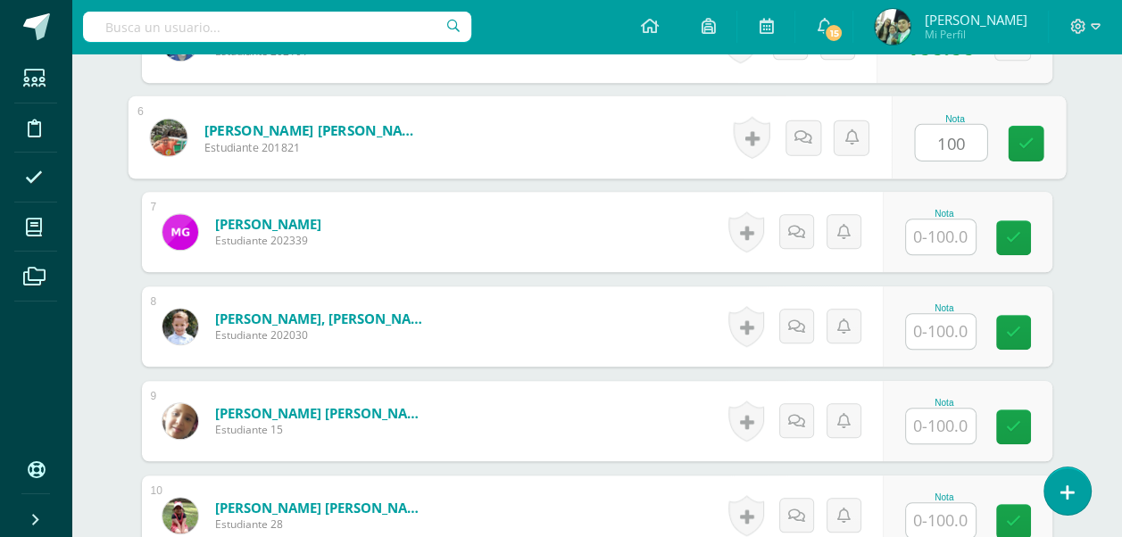
scroll to position [1044, 0]
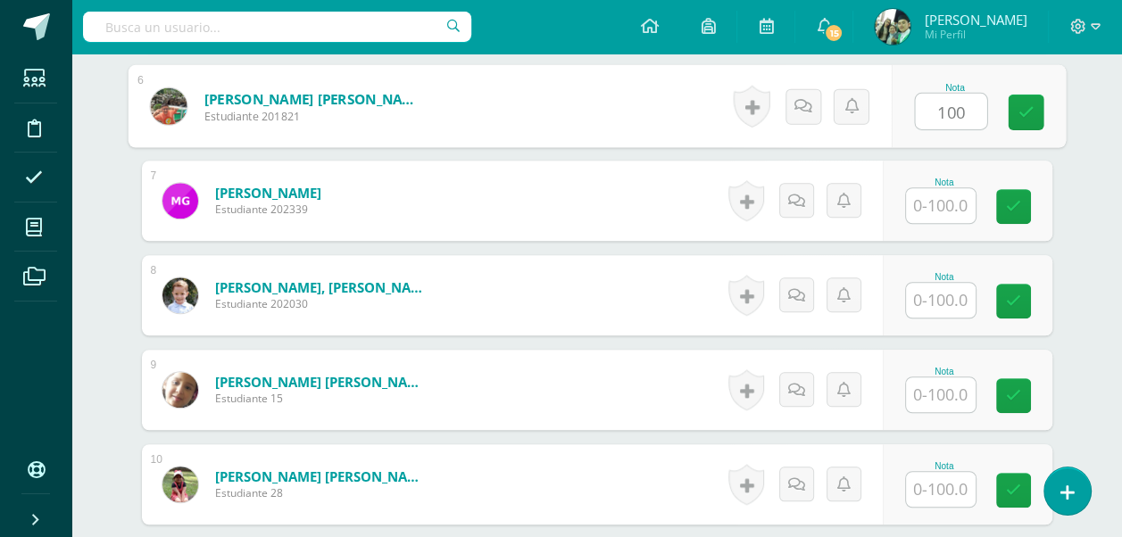
type input "100"
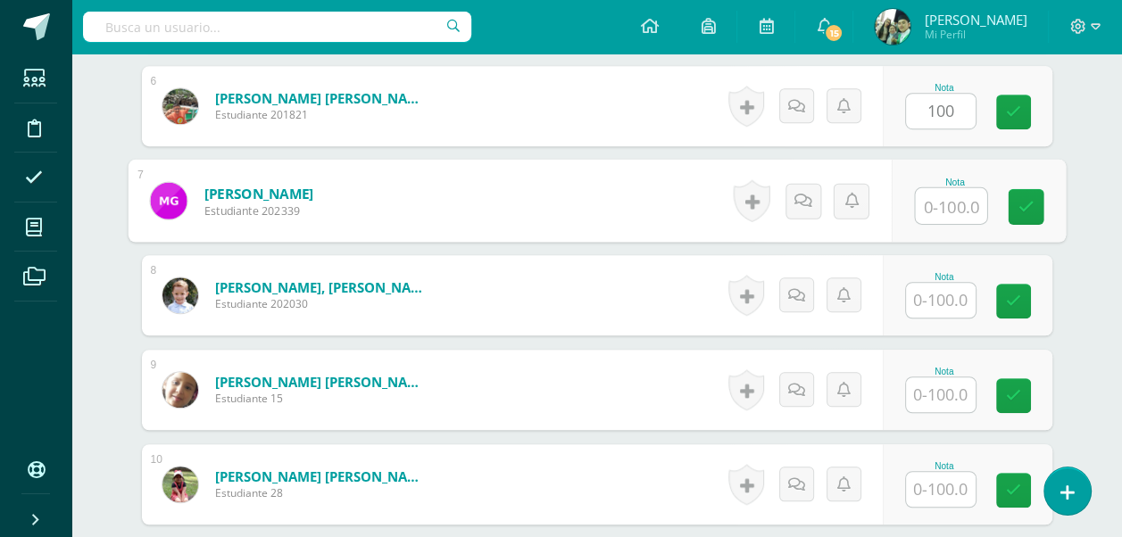
click at [950, 200] on input "text" at bounding box center [950, 206] width 71 height 36
type input "100"
click at [936, 302] on input "text" at bounding box center [941, 300] width 70 height 35
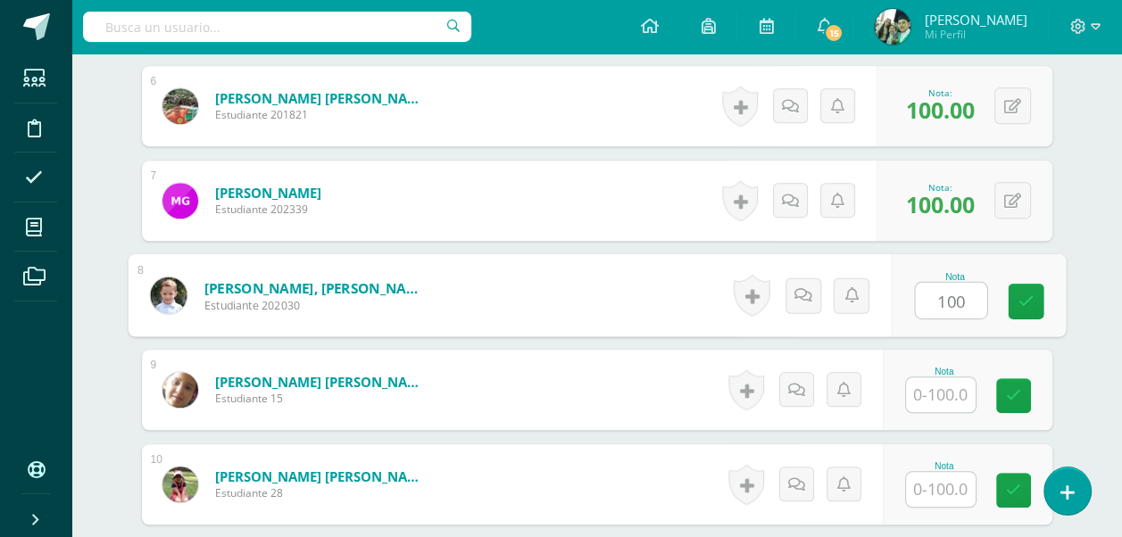
type input "100"
click at [937, 395] on input "text" at bounding box center [941, 395] width 70 height 35
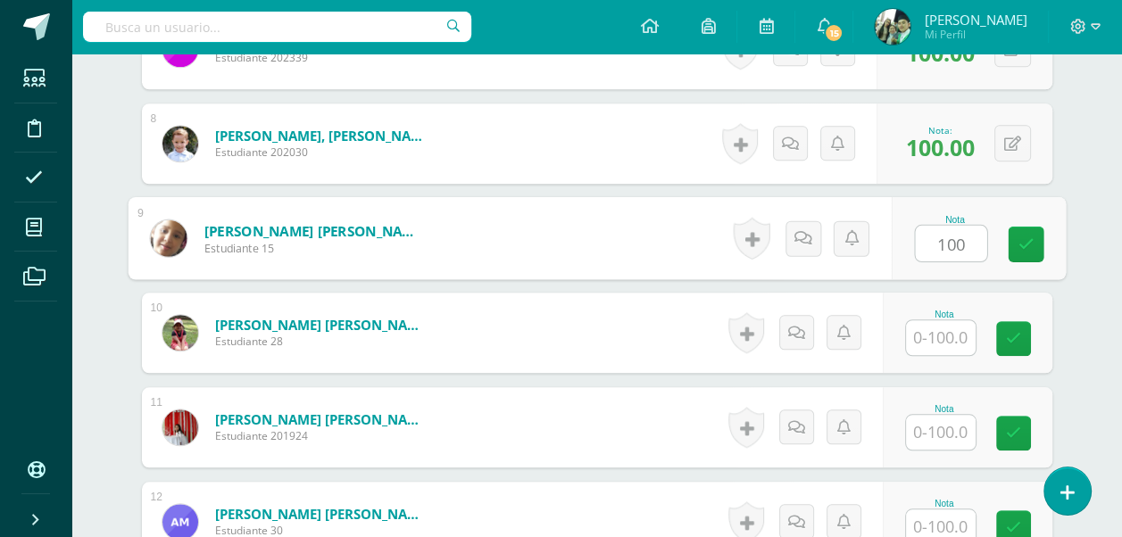
scroll to position [1223, 0]
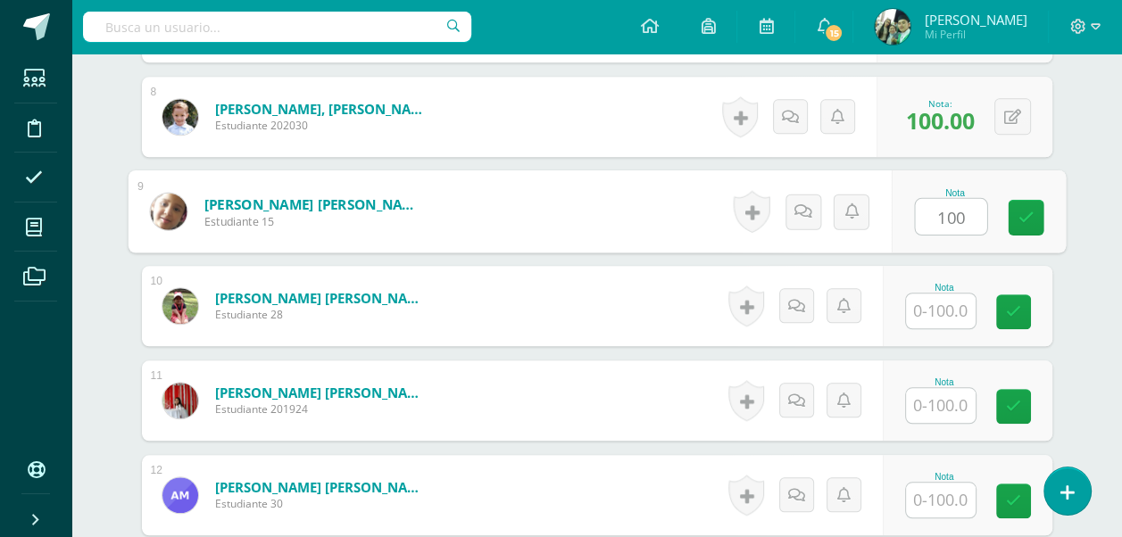
type input "100"
click at [932, 312] on input "text" at bounding box center [941, 311] width 70 height 35
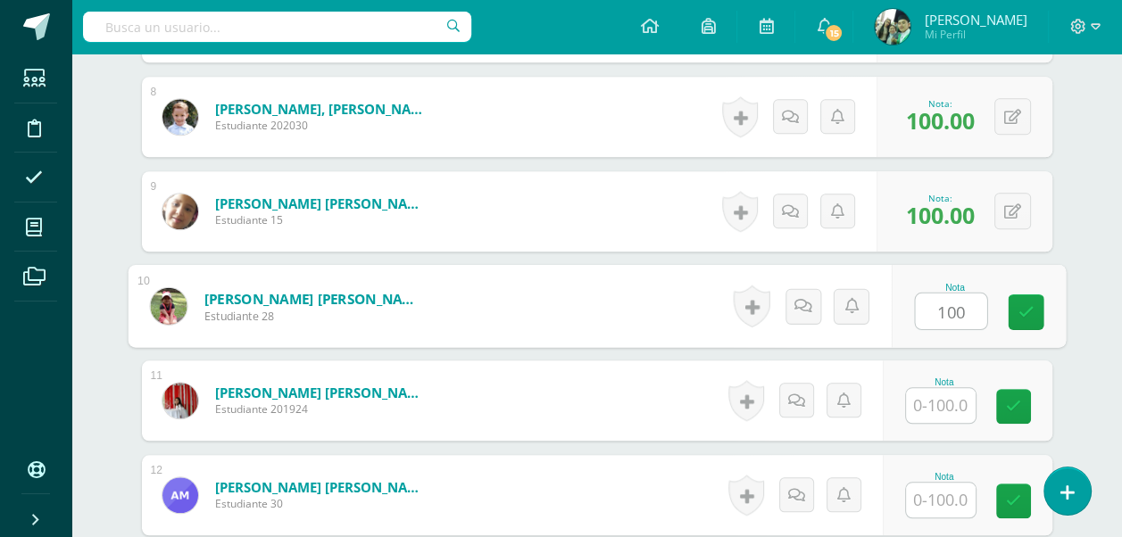
type input "100"
click at [944, 402] on input "text" at bounding box center [941, 405] width 70 height 35
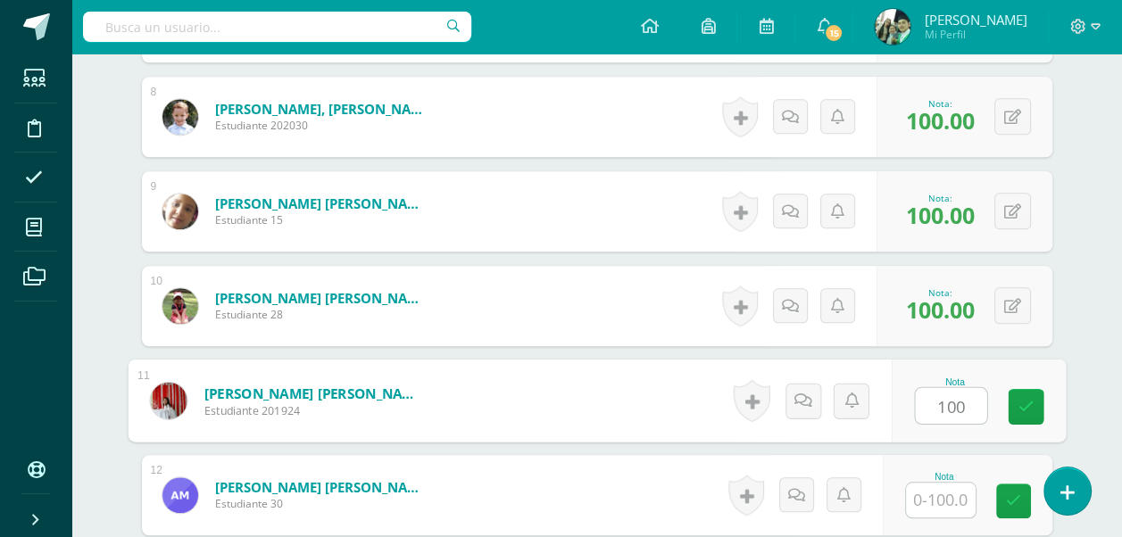
type input "100"
click at [946, 506] on input "text" at bounding box center [941, 500] width 70 height 35
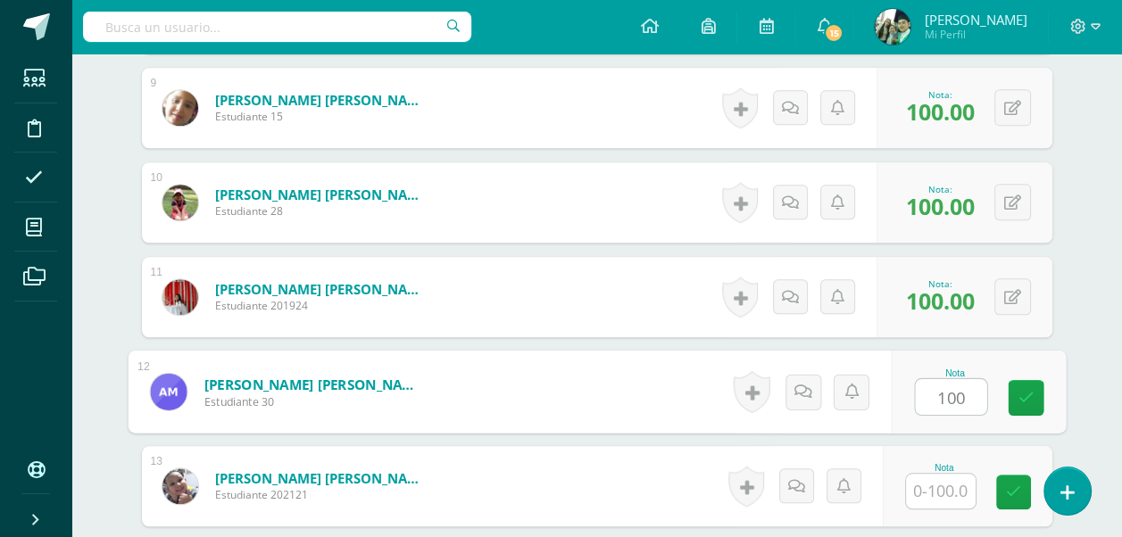
scroll to position [1402, 0]
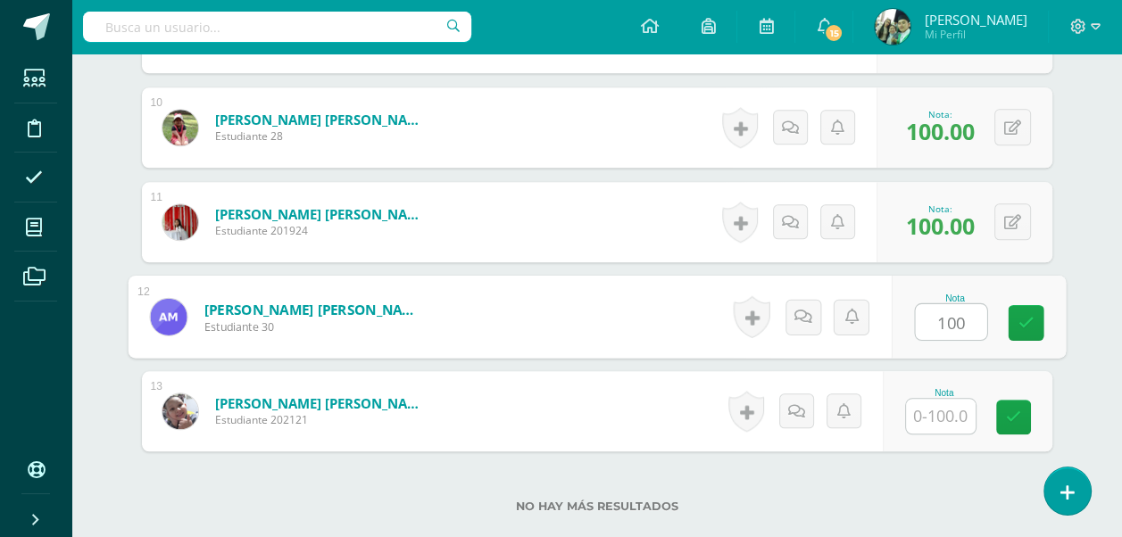
type input "100"
click at [941, 415] on input "text" at bounding box center [941, 416] width 70 height 35
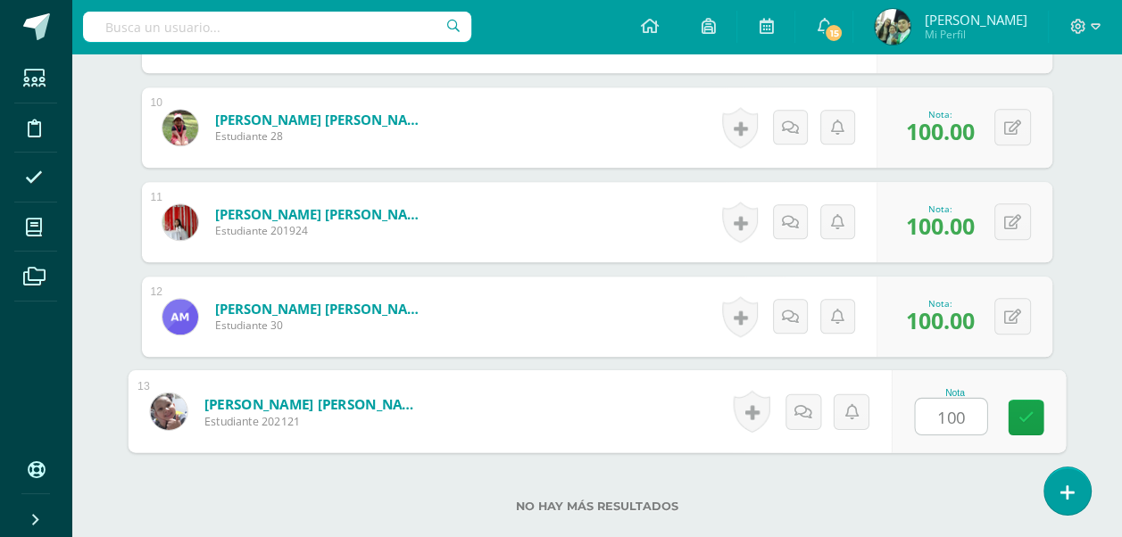
type input "100"
click at [931, 474] on div "No hay más resultados" at bounding box center [597, 493] width 911 height 83
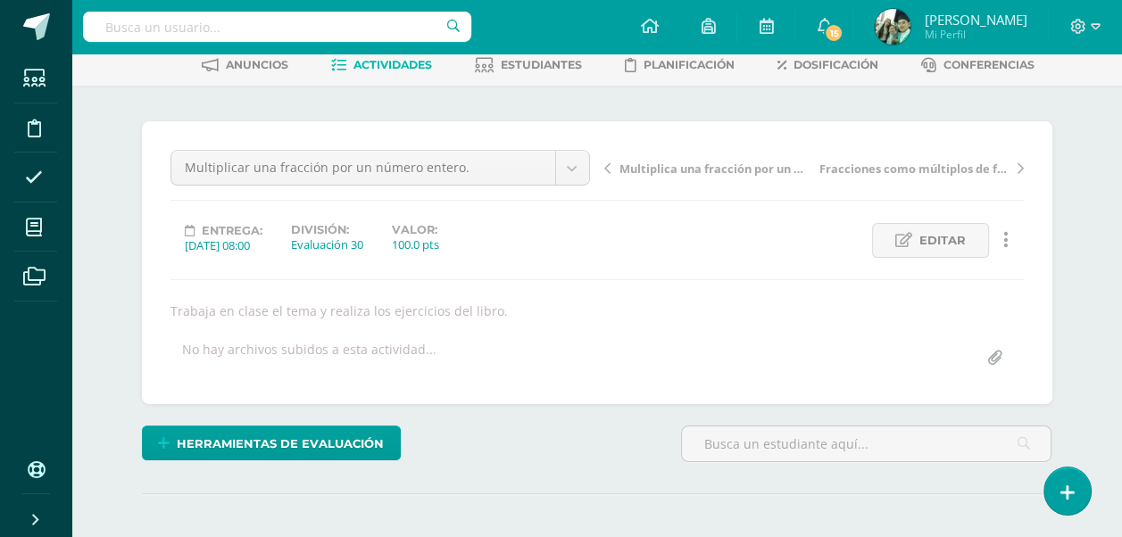
scroll to position [0, 0]
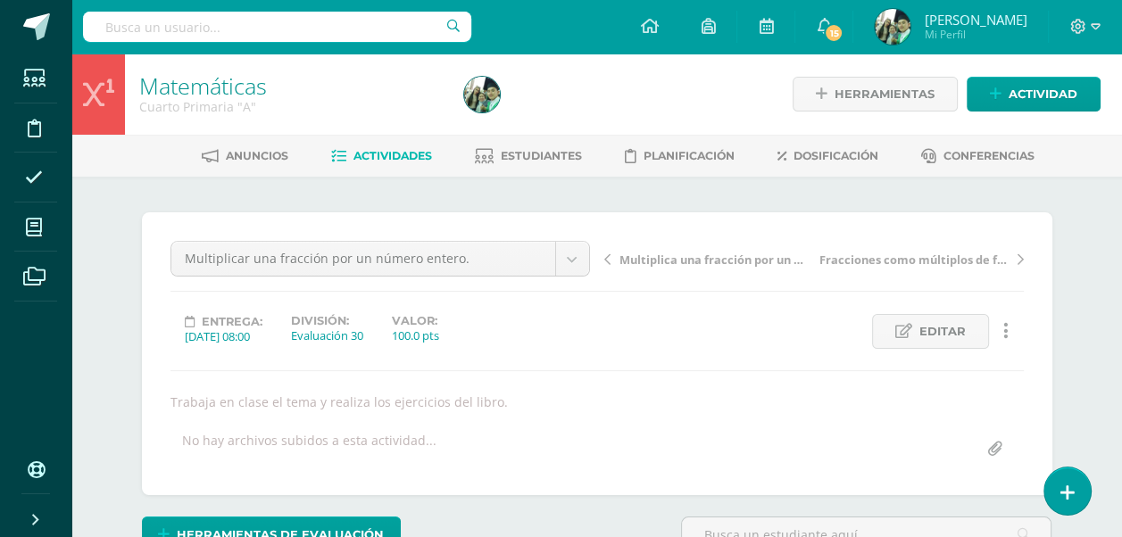
click at [382, 155] on span "Actividades" at bounding box center [393, 155] width 79 height 13
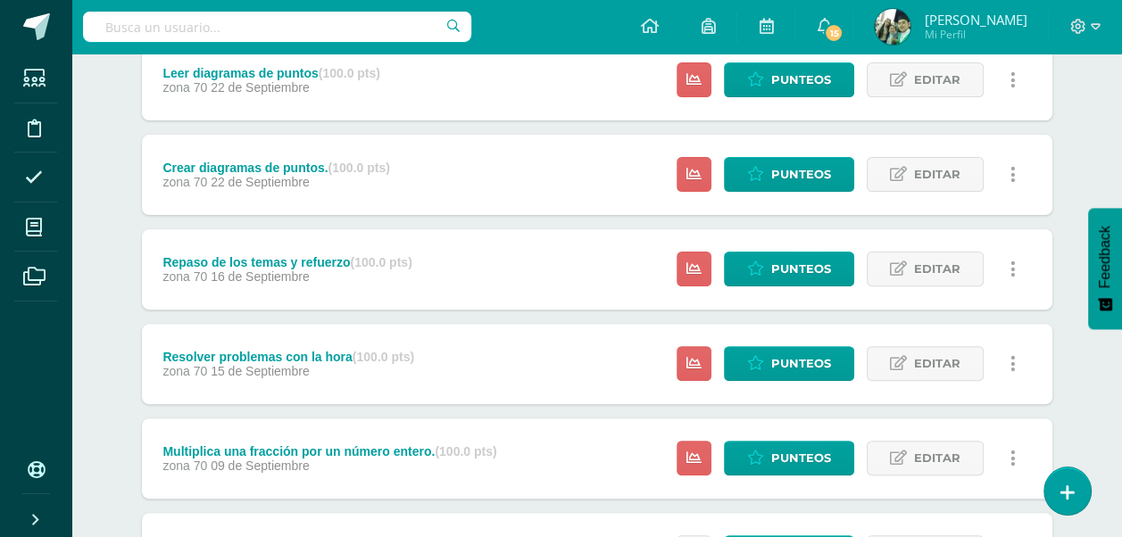
scroll to position [715, 0]
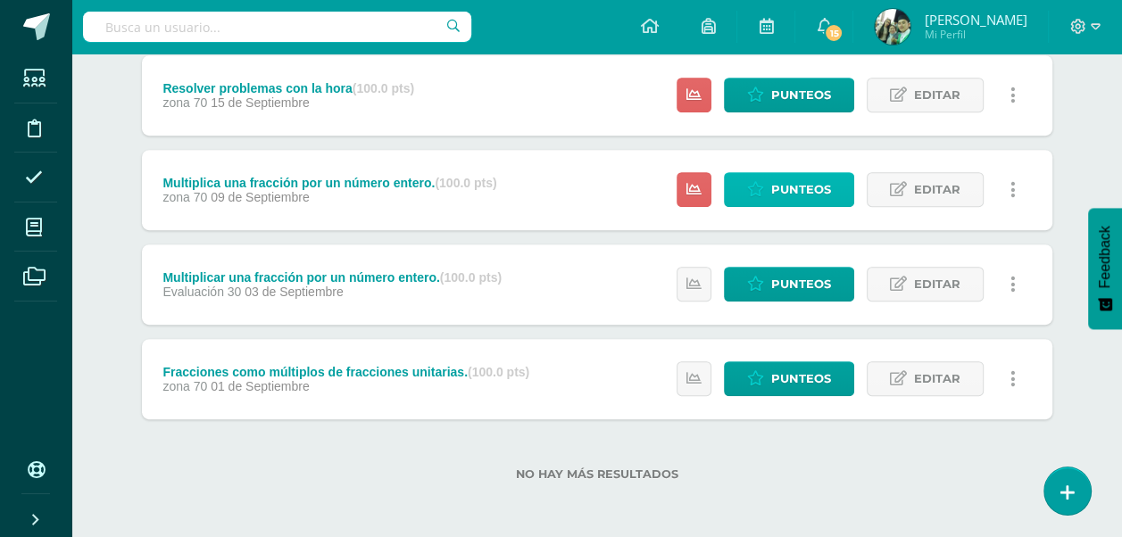
click at [782, 182] on span "Punteos" at bounding box center [801, 189] width 60 height 33
click at [782, 187] on span "Punteos" at bounding box center [801, 189] width 60 height 33
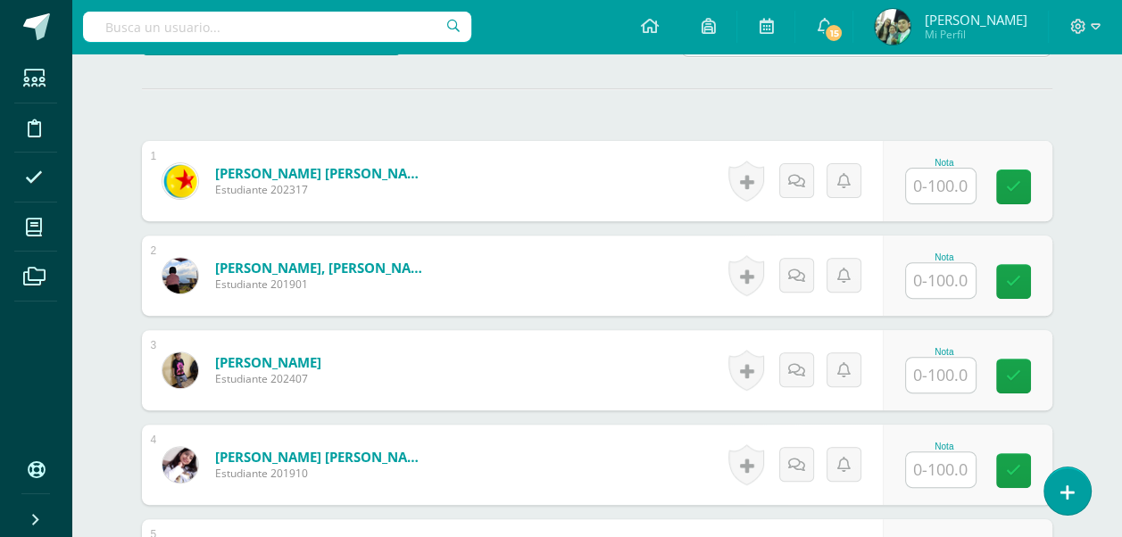
scroll to position [509, 0]
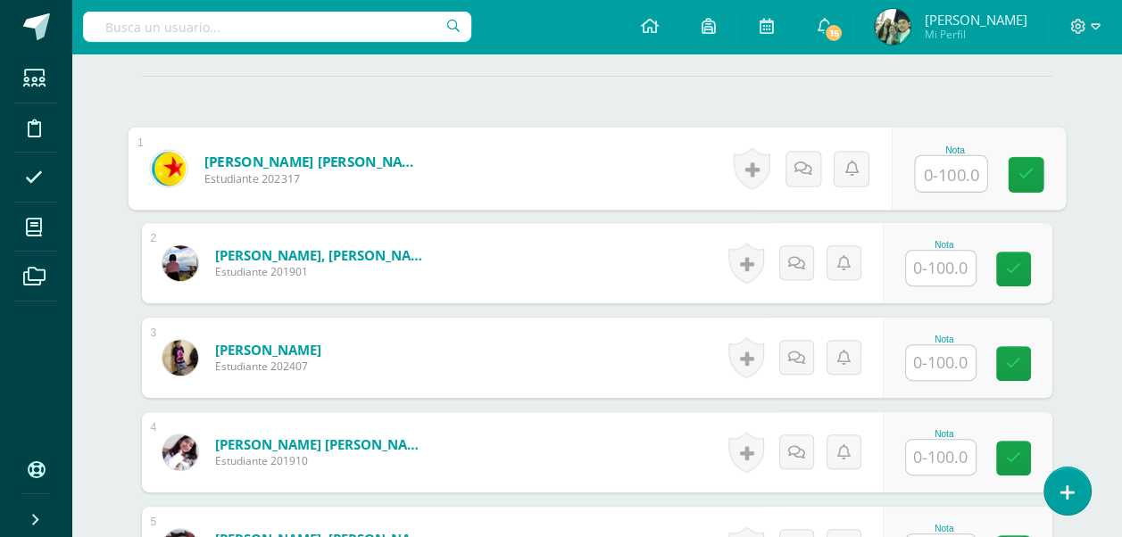
click at [930, 167] on input "text" at bounding box center [950, 174] width 71 height 36
type input "100"
click at [940, 264] on input "text" at bounding box center [941, 268] width 70 height 35
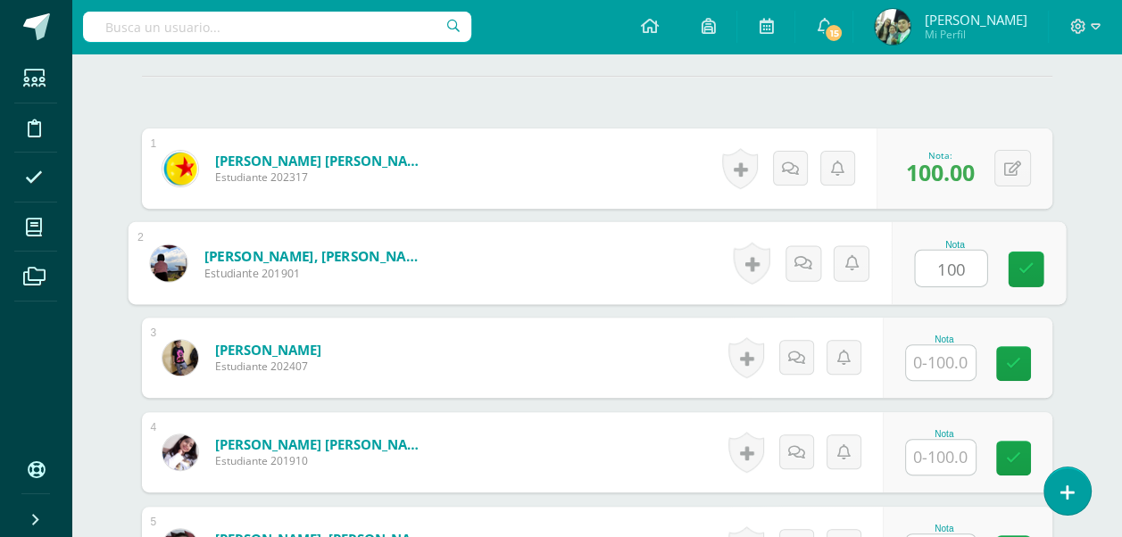
scroll to position [687, 0]
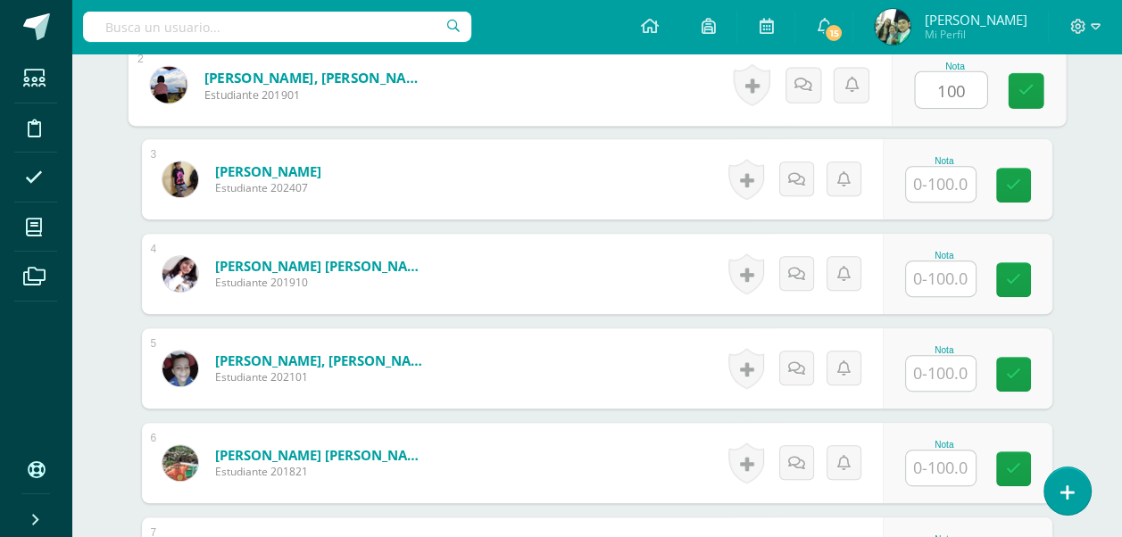
type input "100"
click at [945, 179] on input "text" at bounding box center [941, 184] width 70 height 35
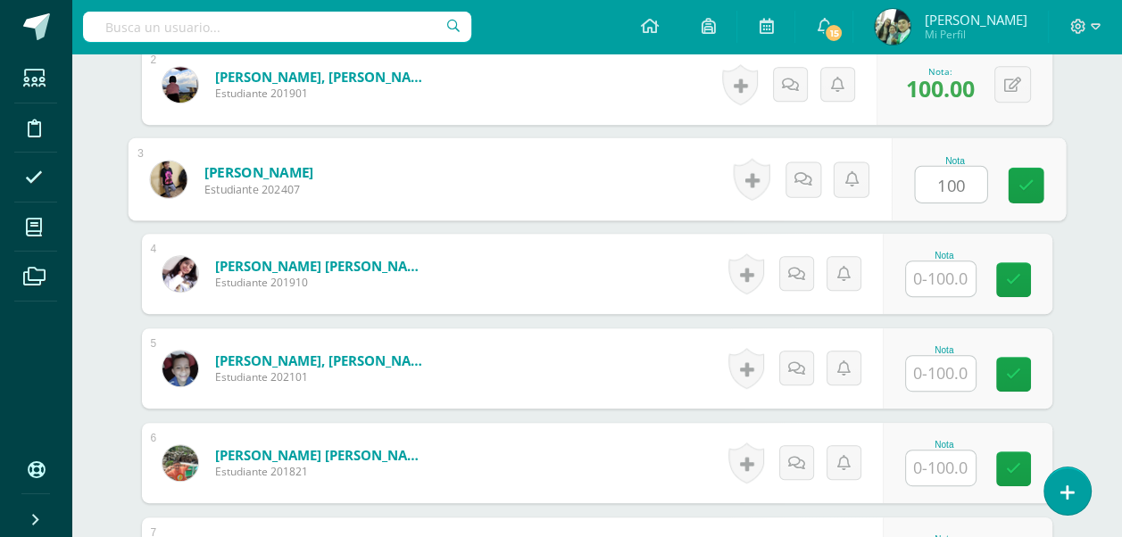
type input "100"
click at [935, 265] on input "text" at bounding box center [941, 279] width 70 height 35
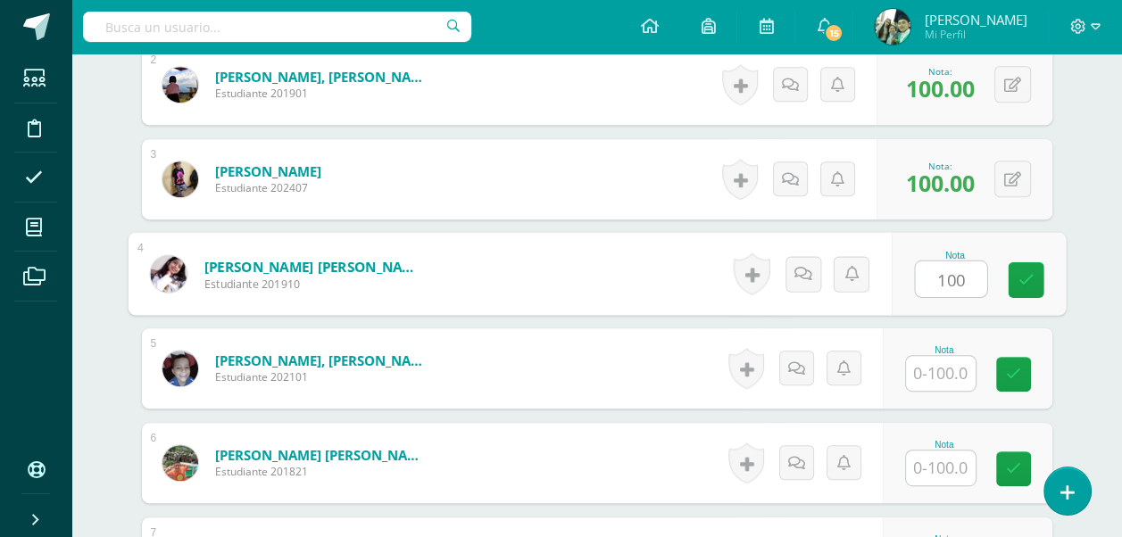
type input "100"
click at [932, 370] on input "text" at bounding box center [941, 373] width 70 height 35
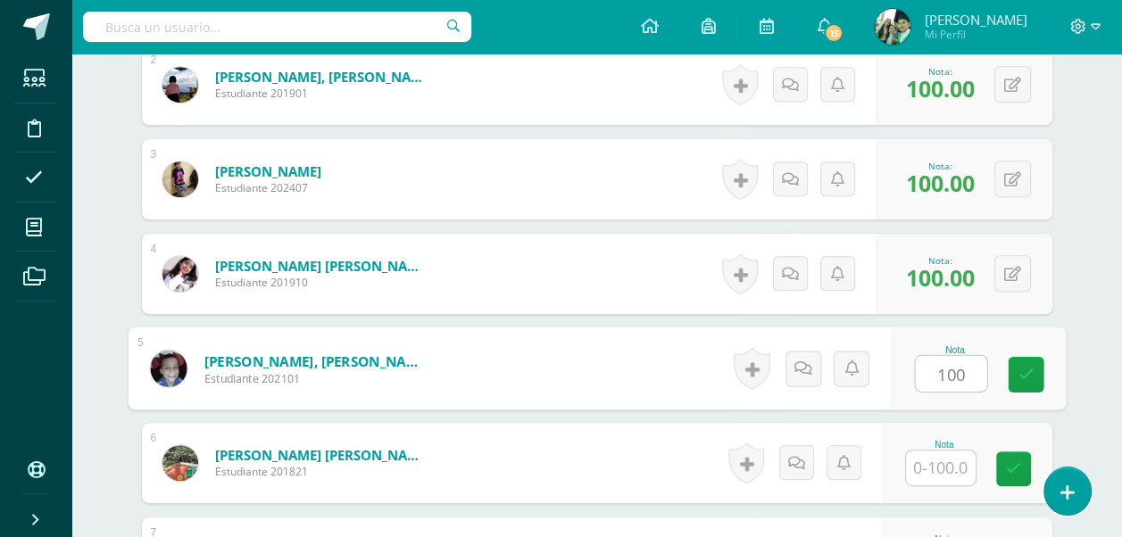
scroll to position [777, 0]
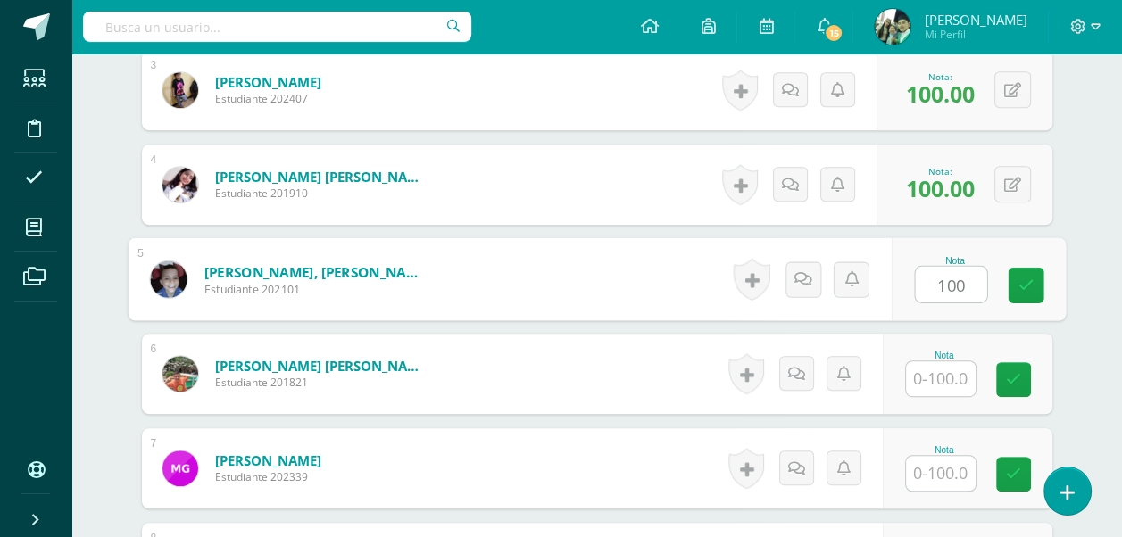
type input "100"
click at [932, 370] on input "text" at bounding box center [941, 379] width 70 height 35
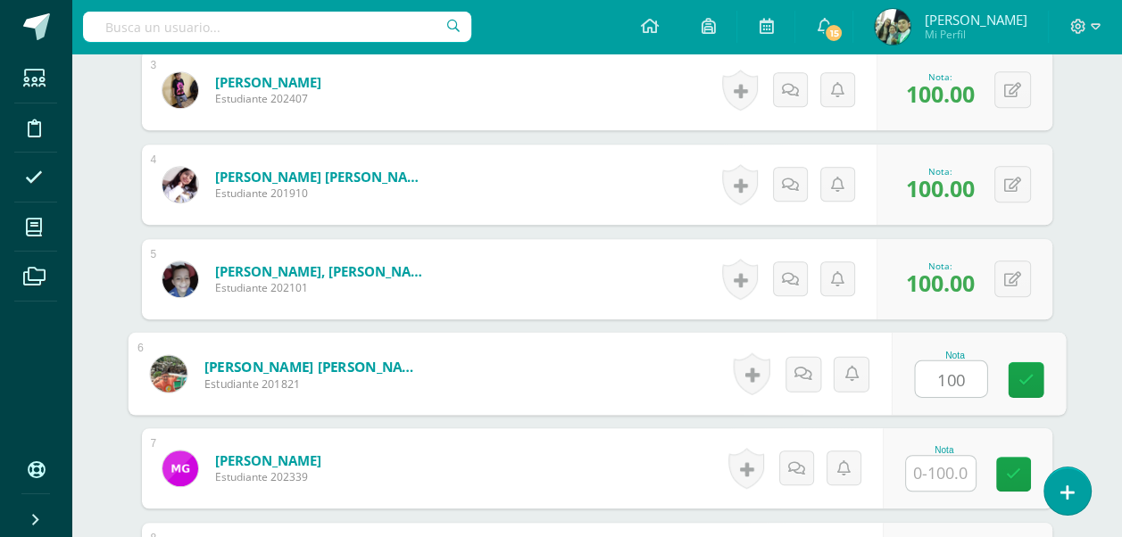
type input "100"
click at [935, 469] on input "text" at bounding box center [941, 473] width 70 height 35
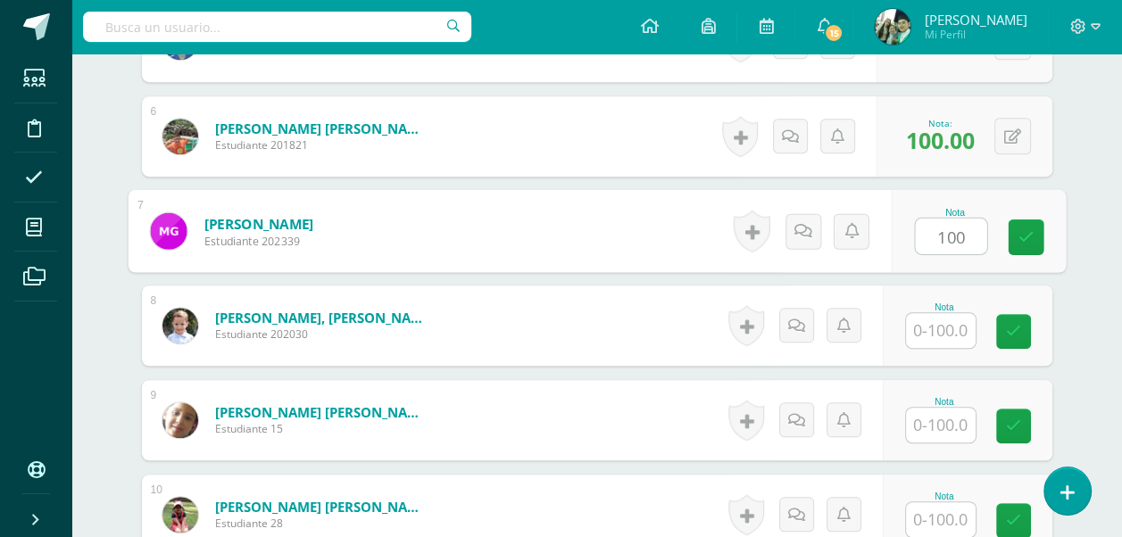
scroll to position [1134, 0]
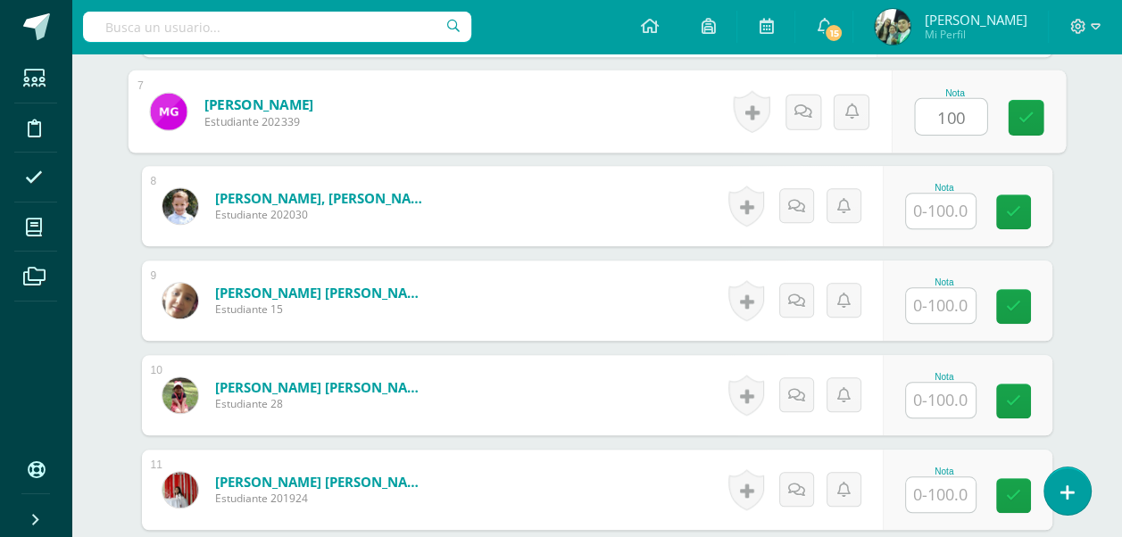
type input "100"
click at [936, 204] on input "text" at bounding box center [941, 211] width 70 height 35
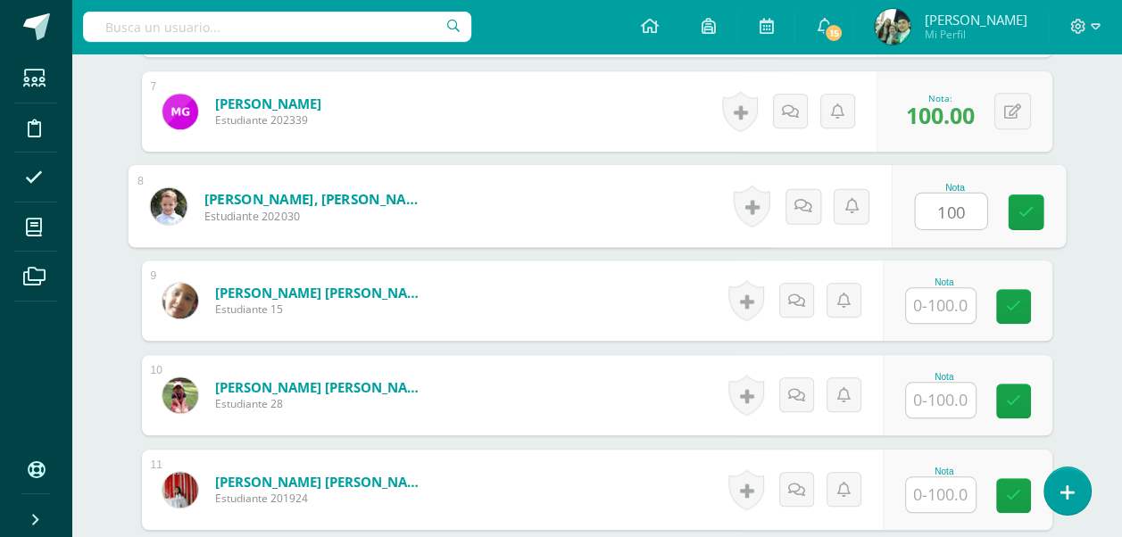
type input "100"
click at [932, 309] on input "text" at bounding box center [941, 305] width 70 height 35
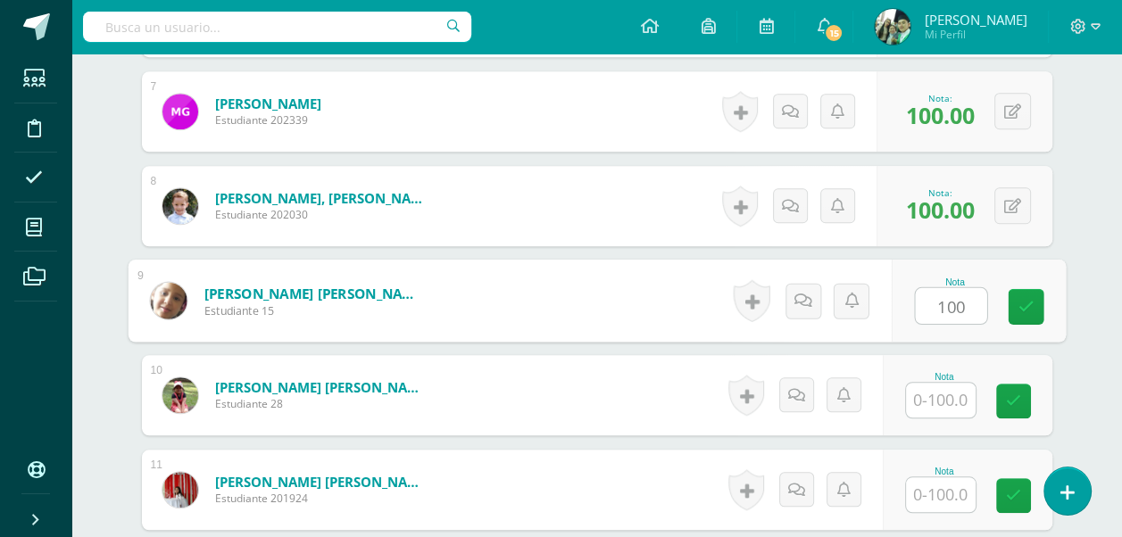
type input "100"
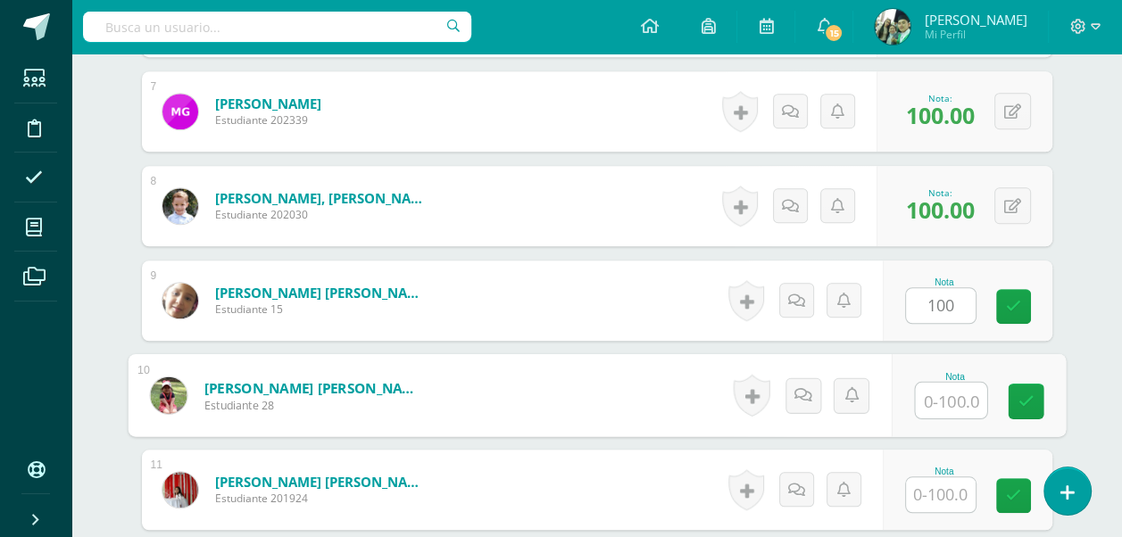
click at [928, 391] on input "text" at bounding box center [950, 401] width 71 height 36
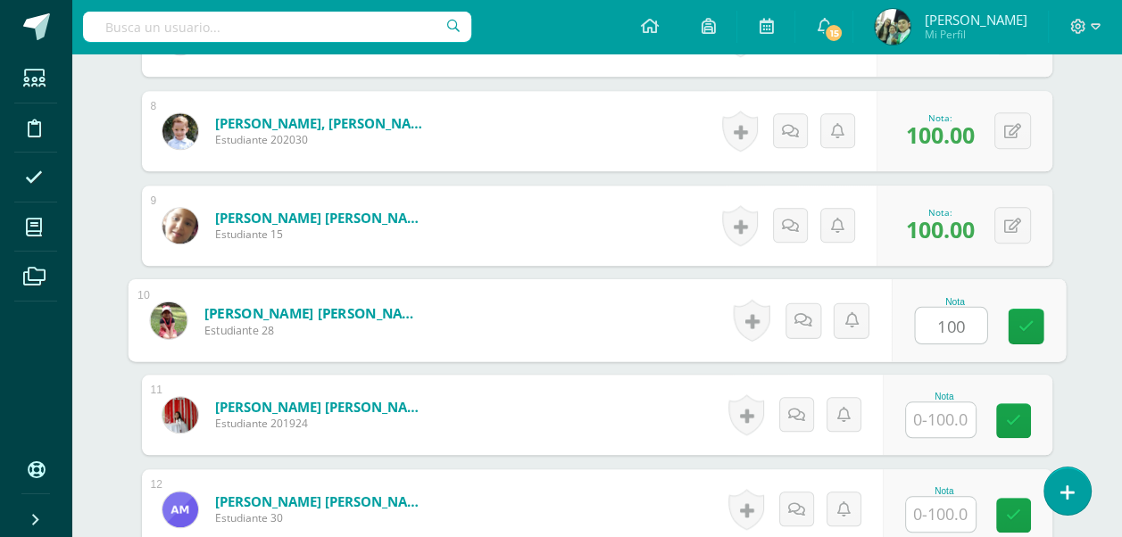
scroll to position [1312, 0]
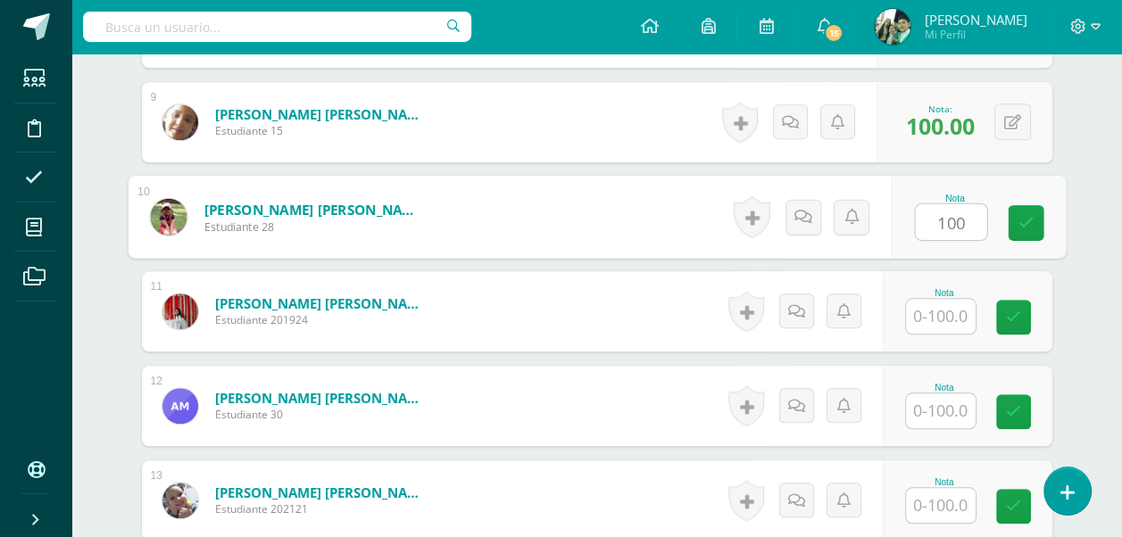
type input "100"
click at [938, 299] on input "text" at bounding box center [941, 316] width 70 height 35
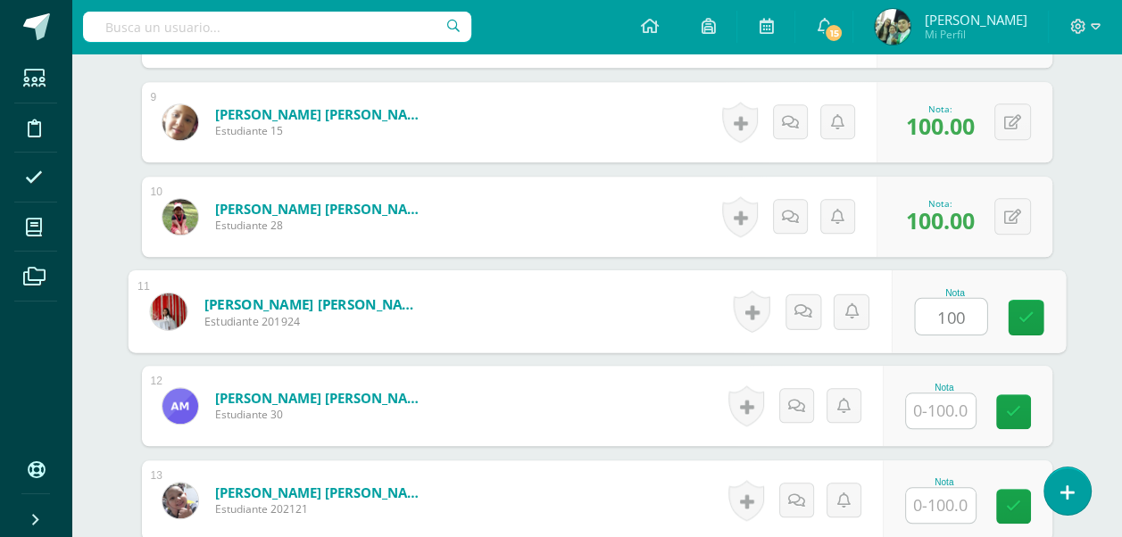
type input "100"
click at [944, 411] on input "text" at bounding box center [941, 411] width 70 height 35
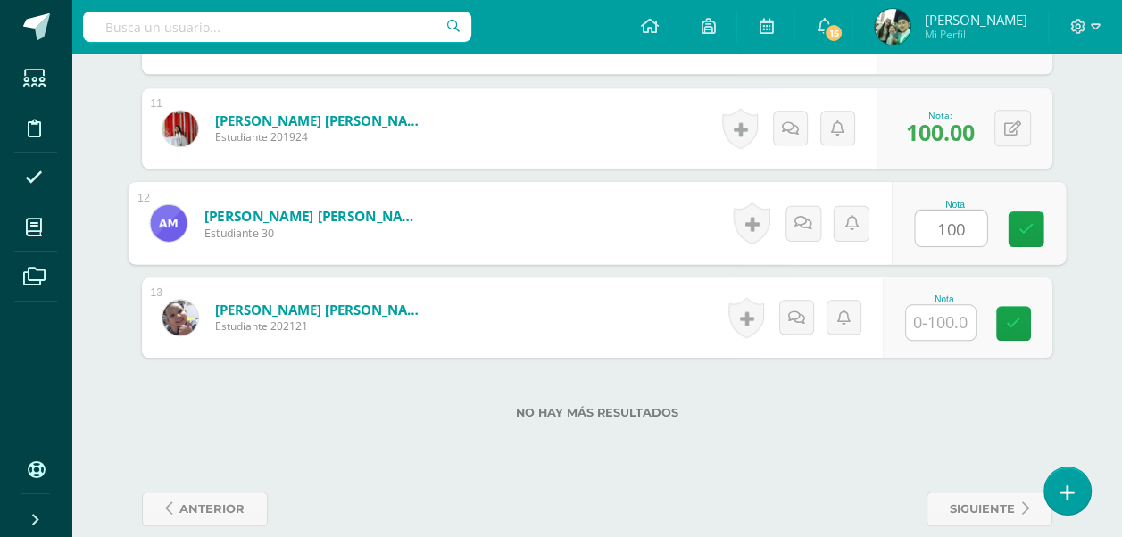
scroll to position [1519, 0]
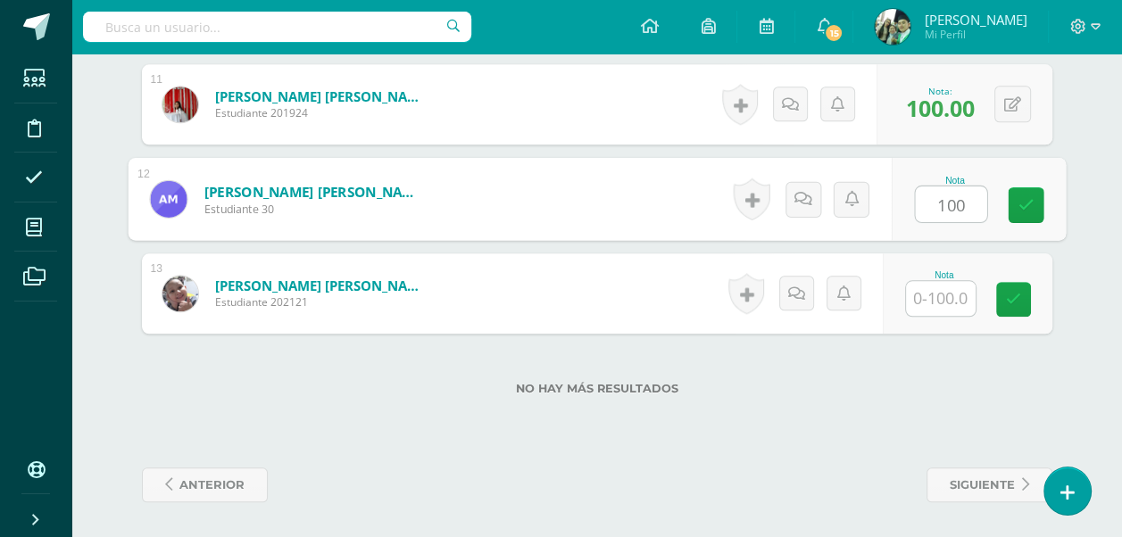
type input "100"
click at [931, 293] on input "text" at bounding box center [941, 298] width 70 height 35
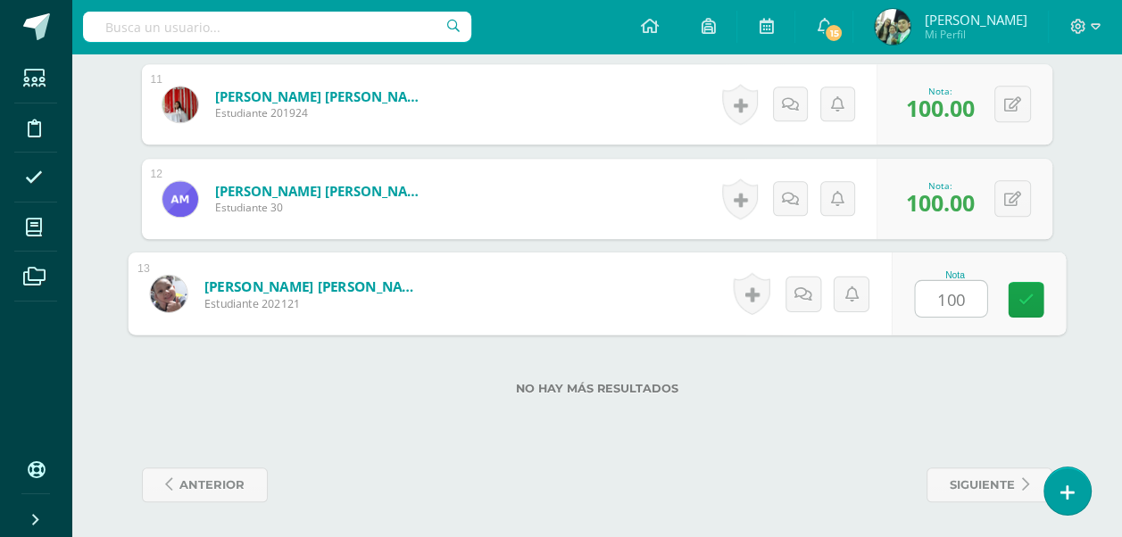
type input "100"
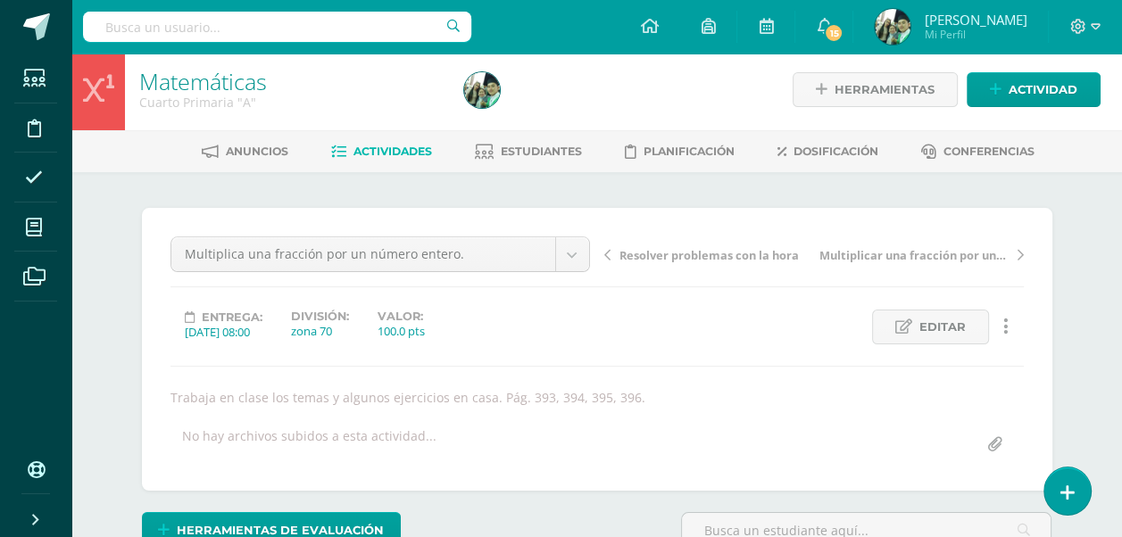
scroll to position [2, 0]
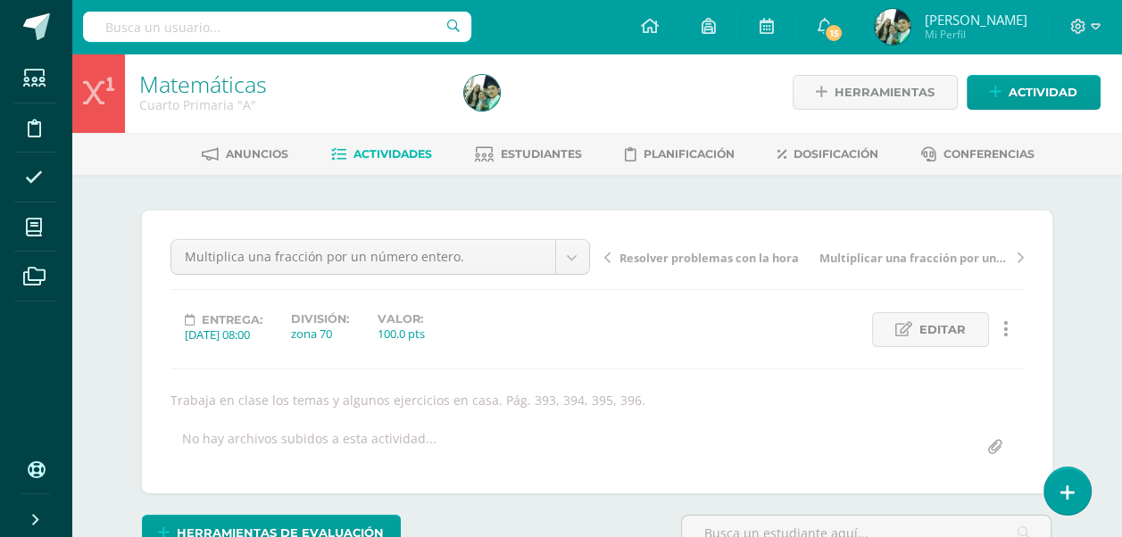
click at [379, 152] on span "Actividades" at bounding box center [393, 153] width 79 height 13
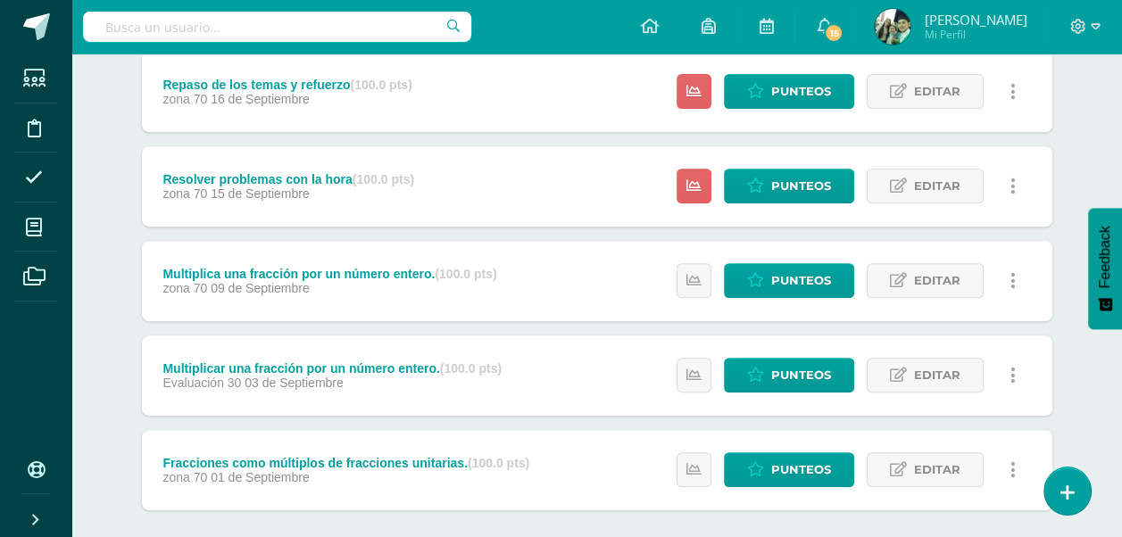
scroll to position [625, 0]
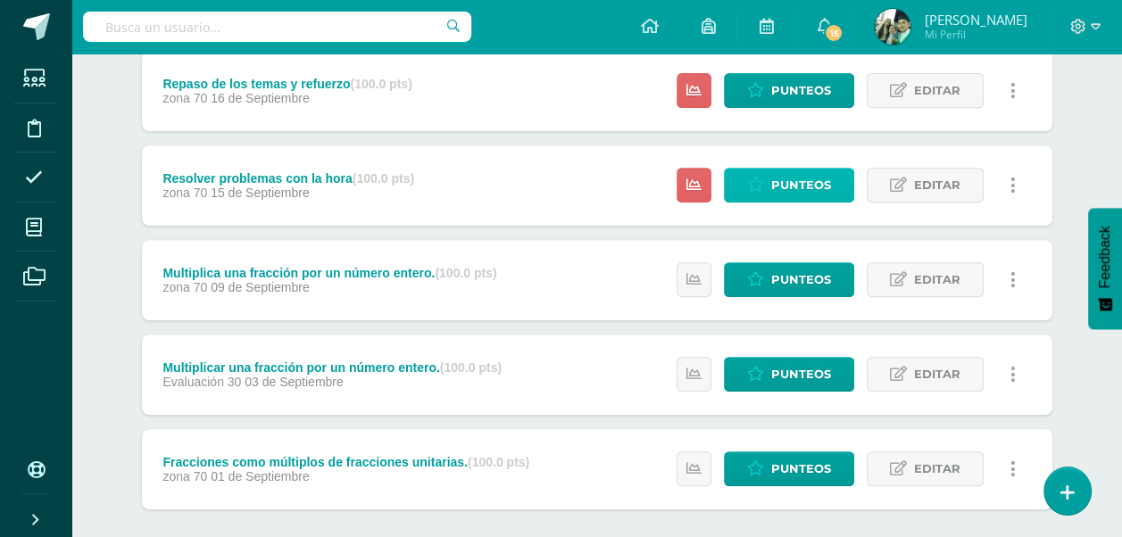
click at [775, 181] on span "Punteos" at bounding box center [801, 185] width 60 height 33
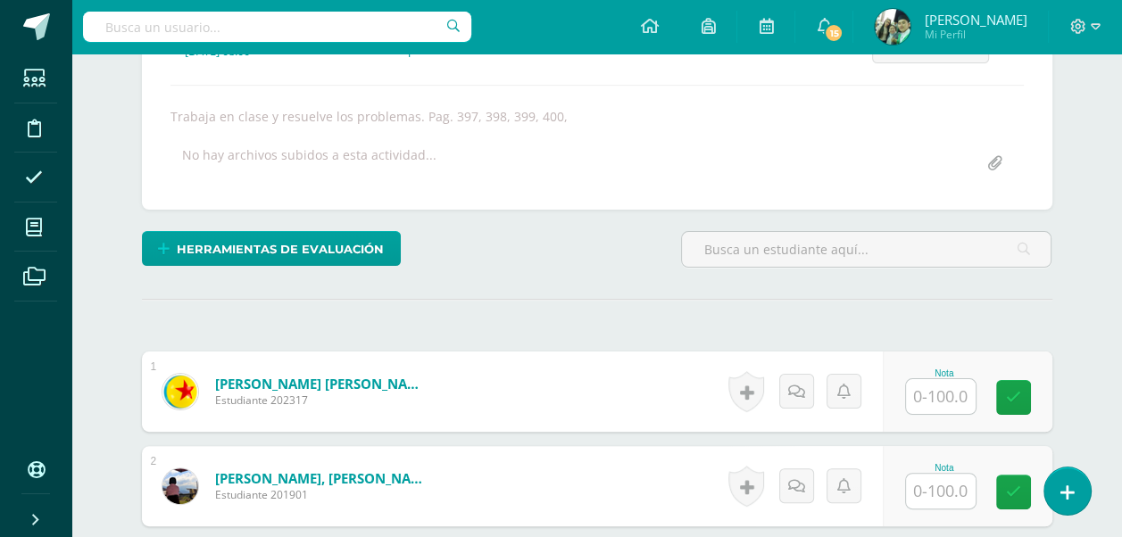
scroll to position [287, 0]
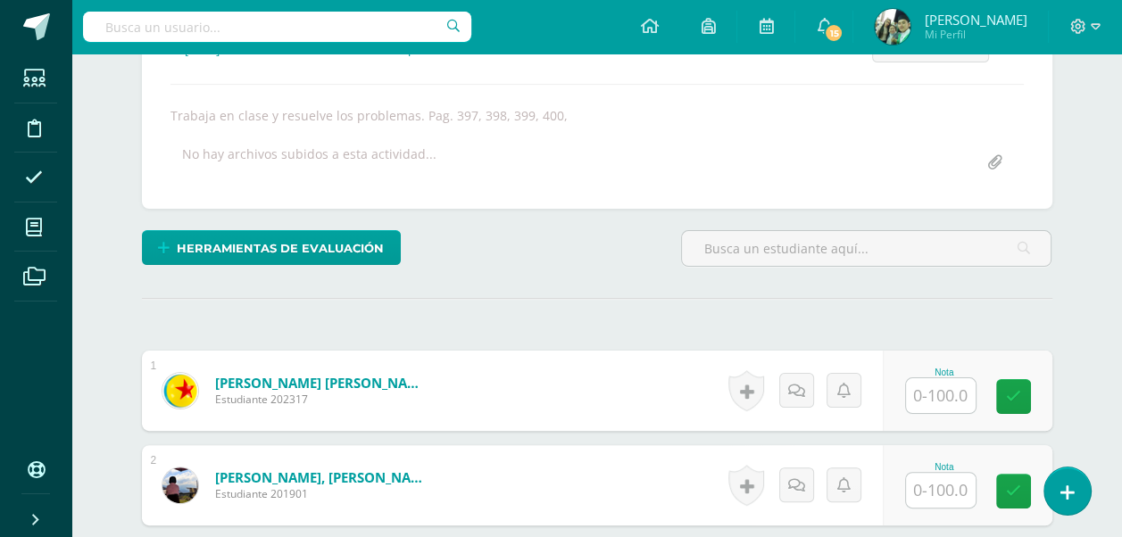
click at [941, 395] on input "text" at bounding box center [941, 396] width 70 height 35
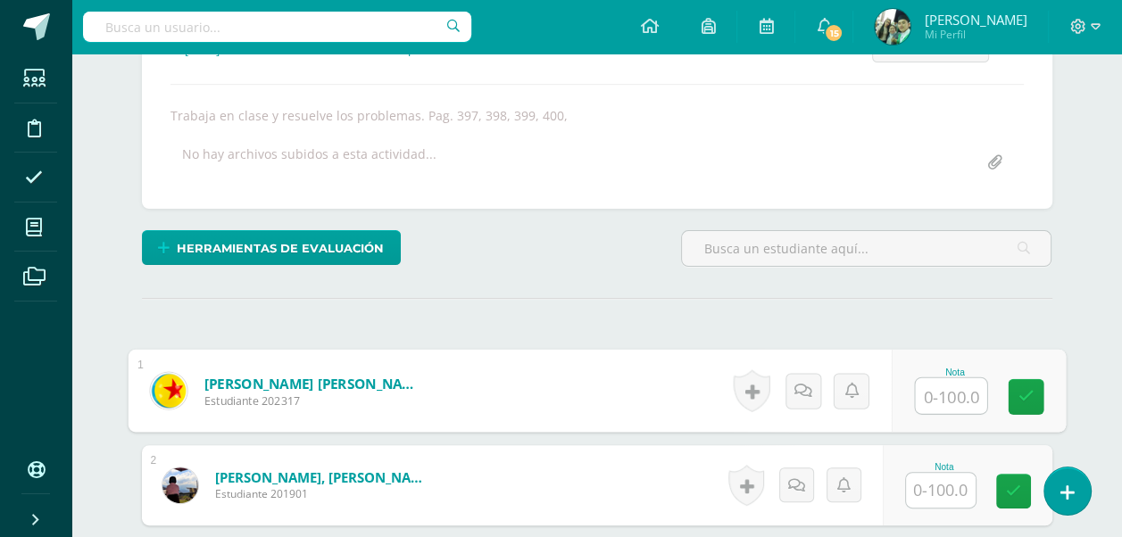
scroll to position [287, 0]
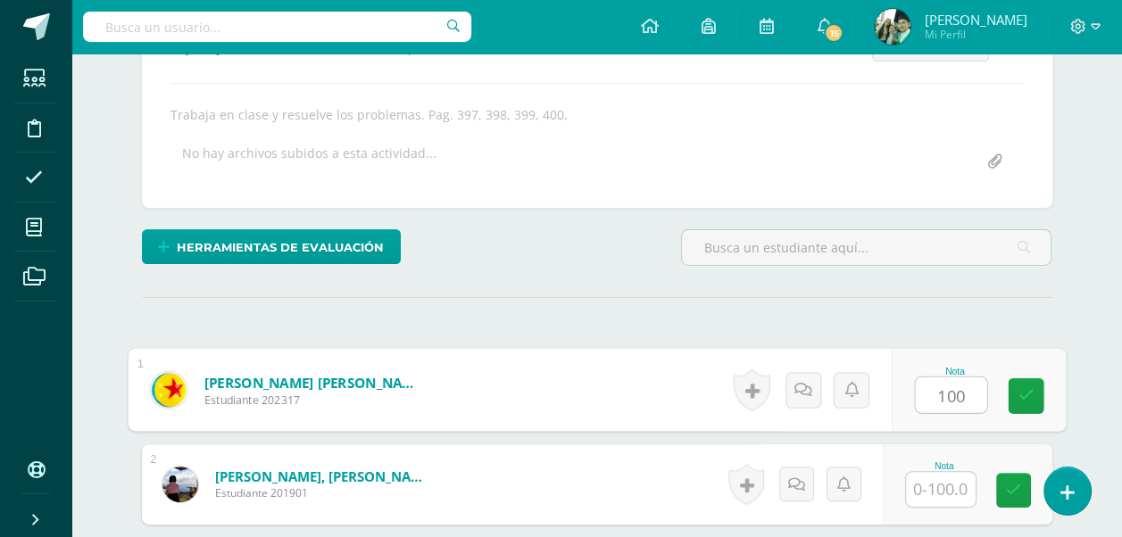
type input "100"
click at [944, 484] on input "text" at bounding box center [941, 489] width 70 height 35
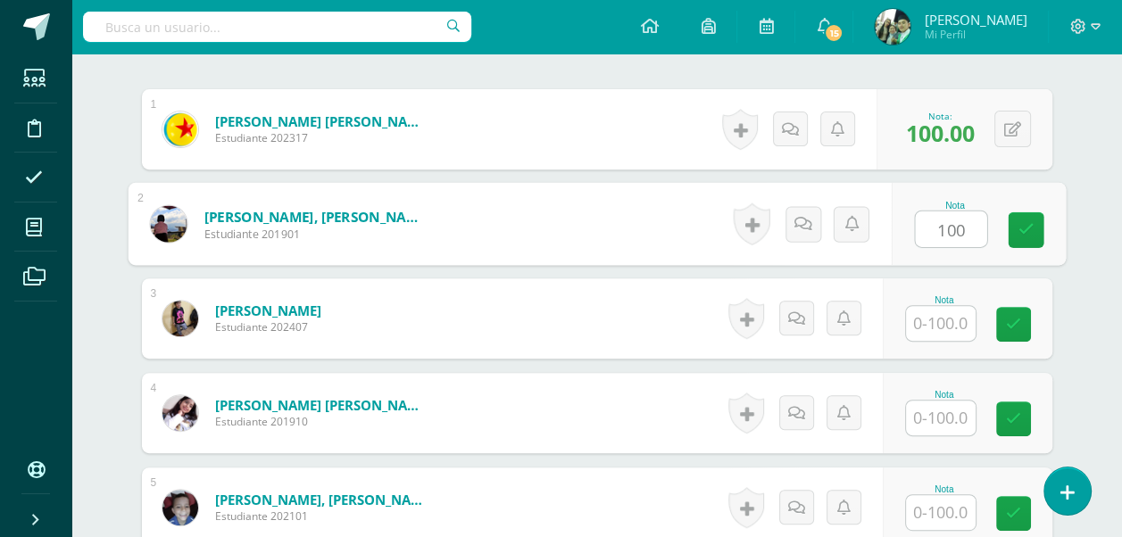
scroll to position [555, 0]
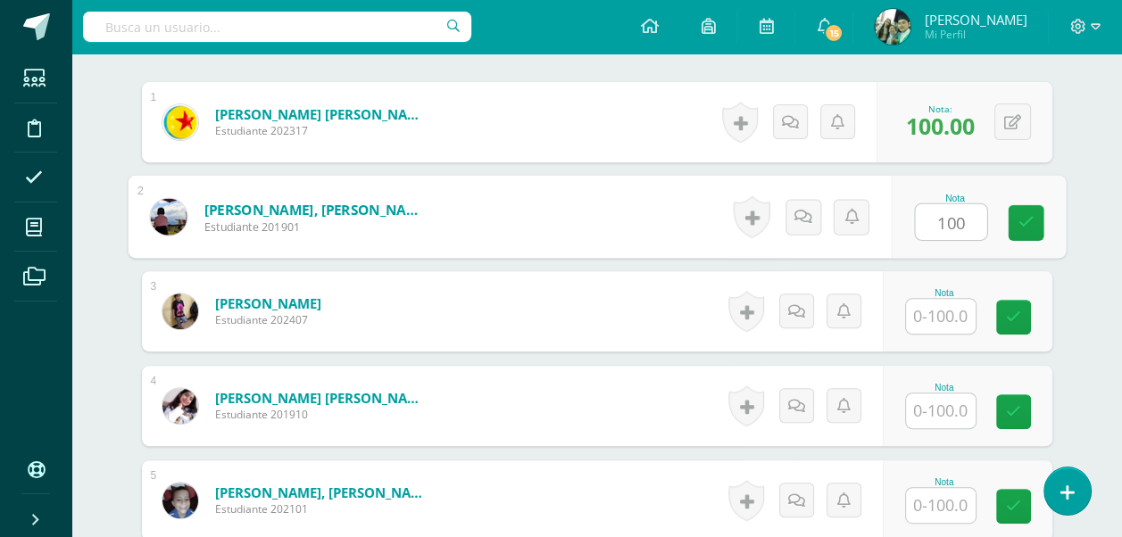
type input "100"
click at [936, 304] on input "text" at bounding box center [941, 316] width 70 height 35
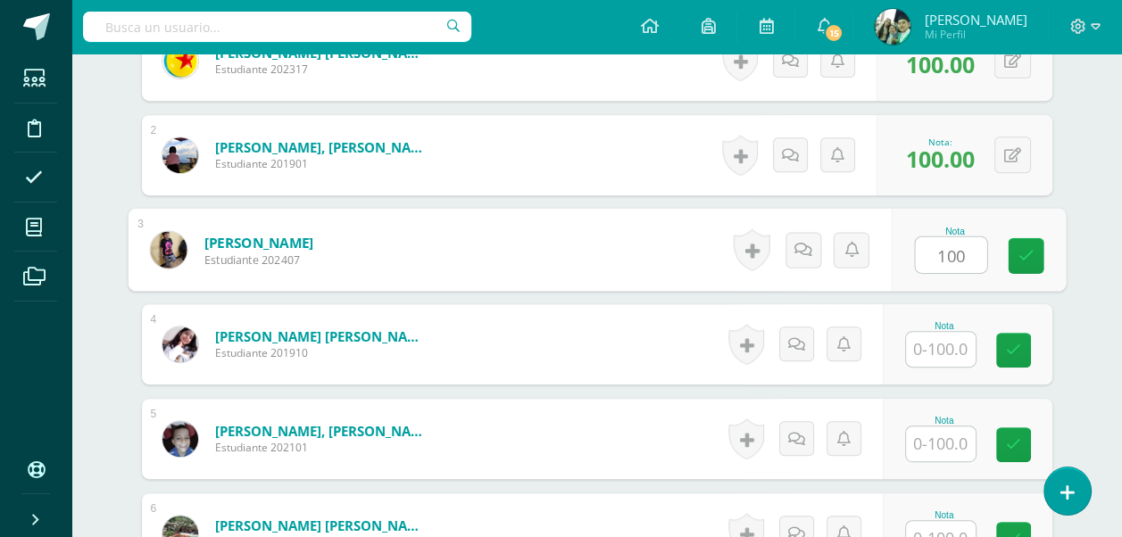
scroll to position [645, 0]
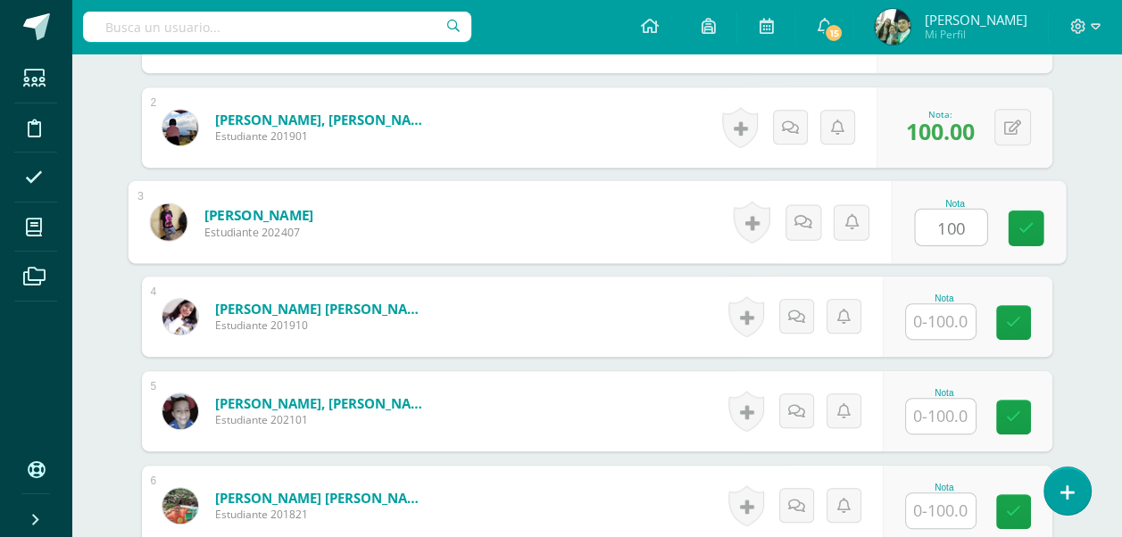
type input "100"
click at [935, 309] on input "text" at bounding box center [941, 321] width 70 height 35
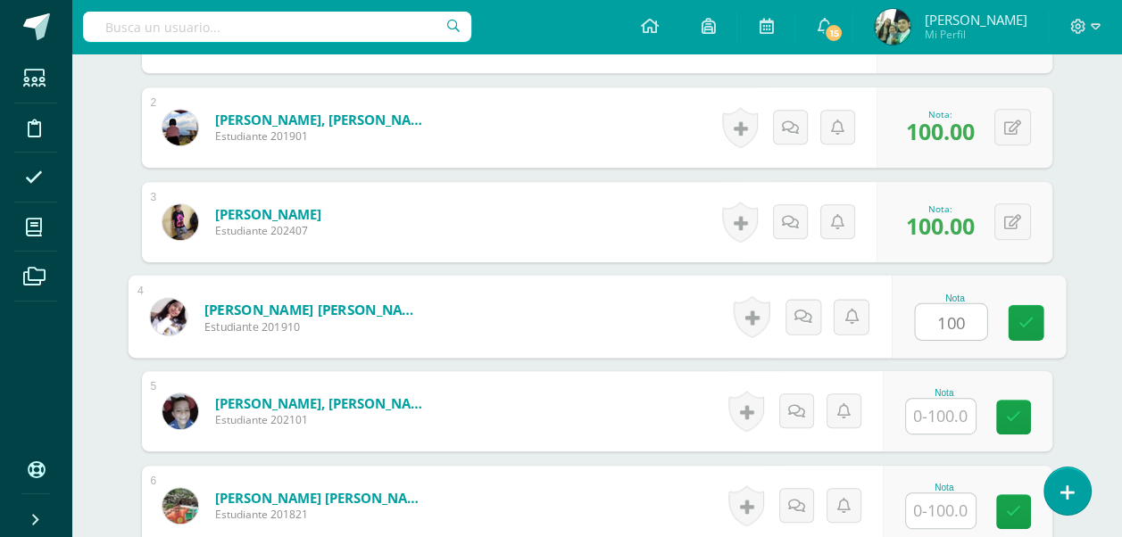
type input "100"
click at [935, 418] on input "text" at bounding box center [941, 416] width 70 height 35
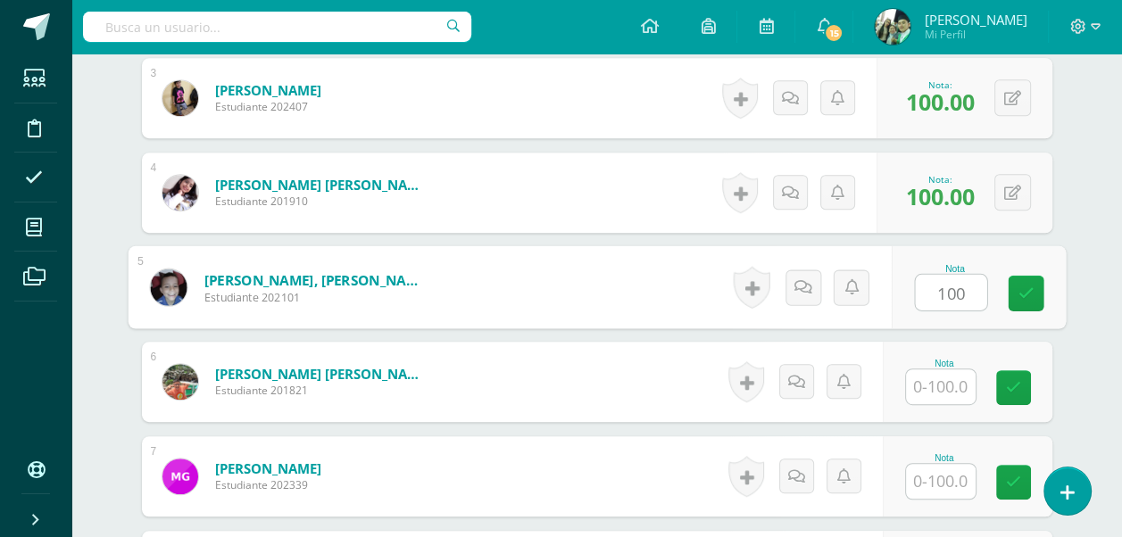
scroll to position [823, 0]
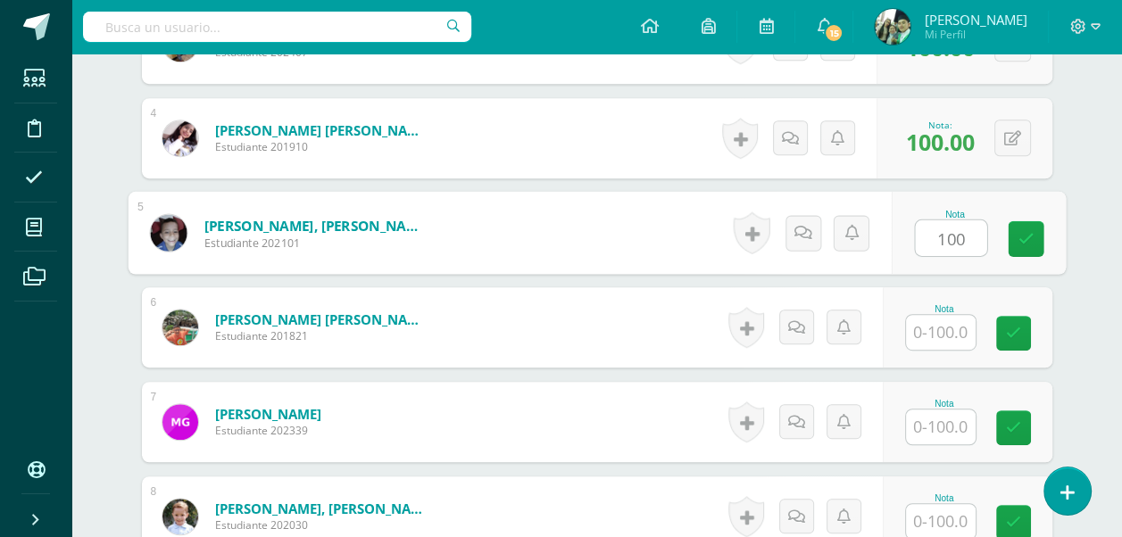
type input "100"
click at [935, 326] on input "text" at bounding box center [941, 332] width 70 height 35
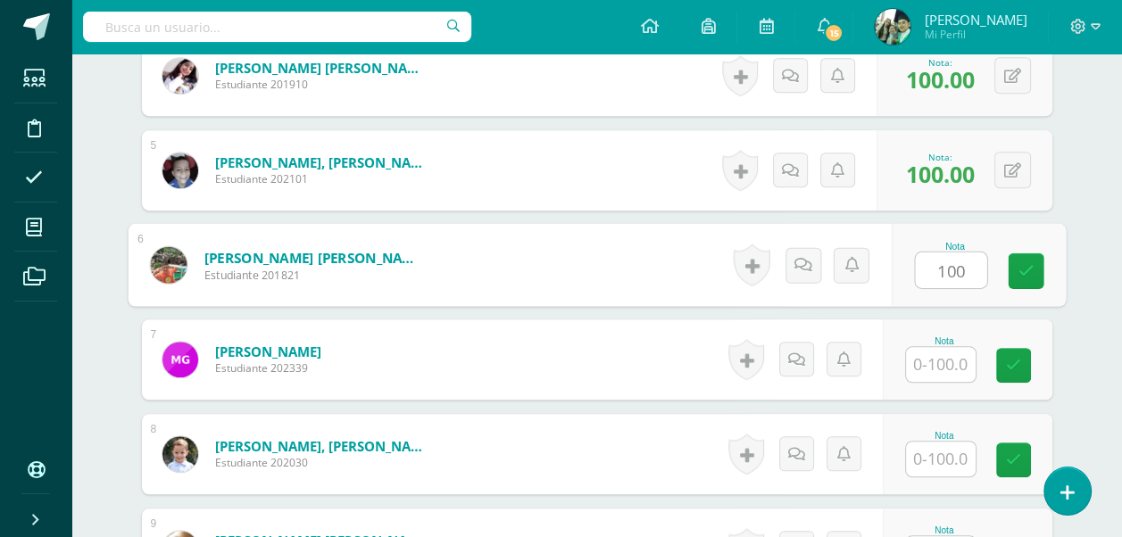
scroll to position [912, 0]
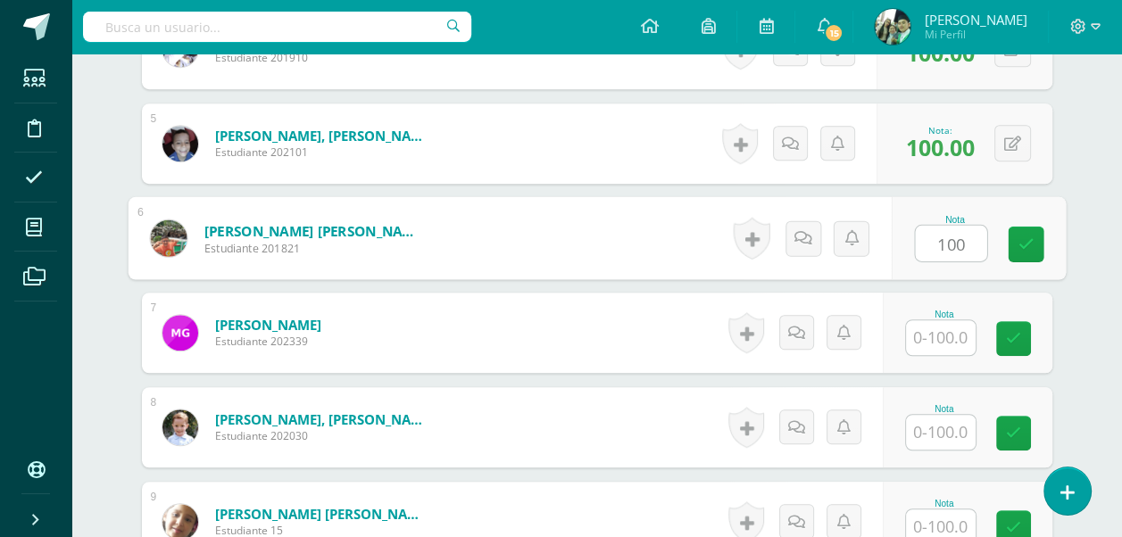
type input "100"
click at [944, 337] on input "text" at bounding box center [941, 337] width 70 height 35
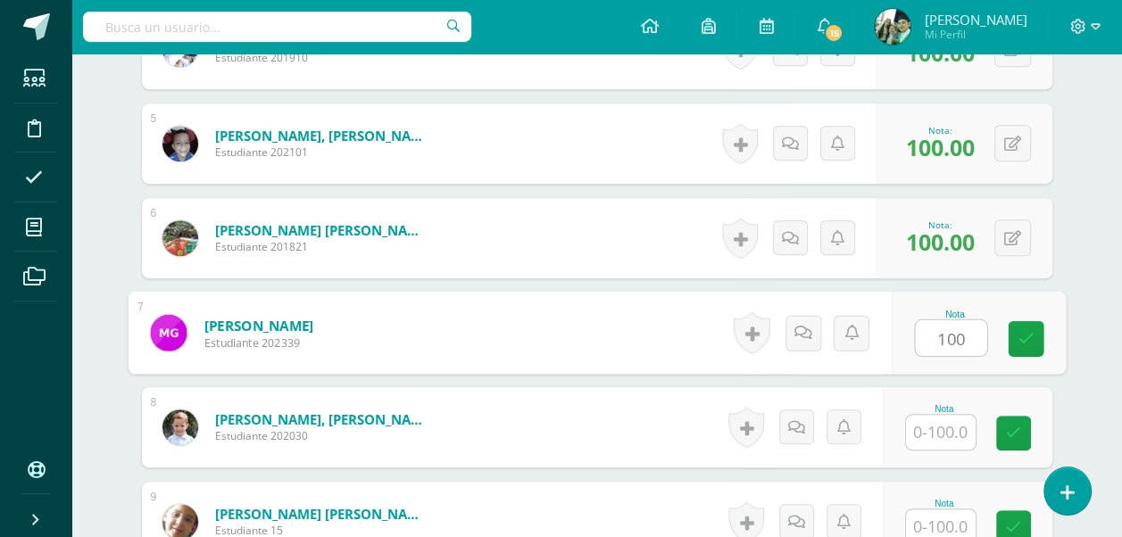
scroll to position [1091, 0]
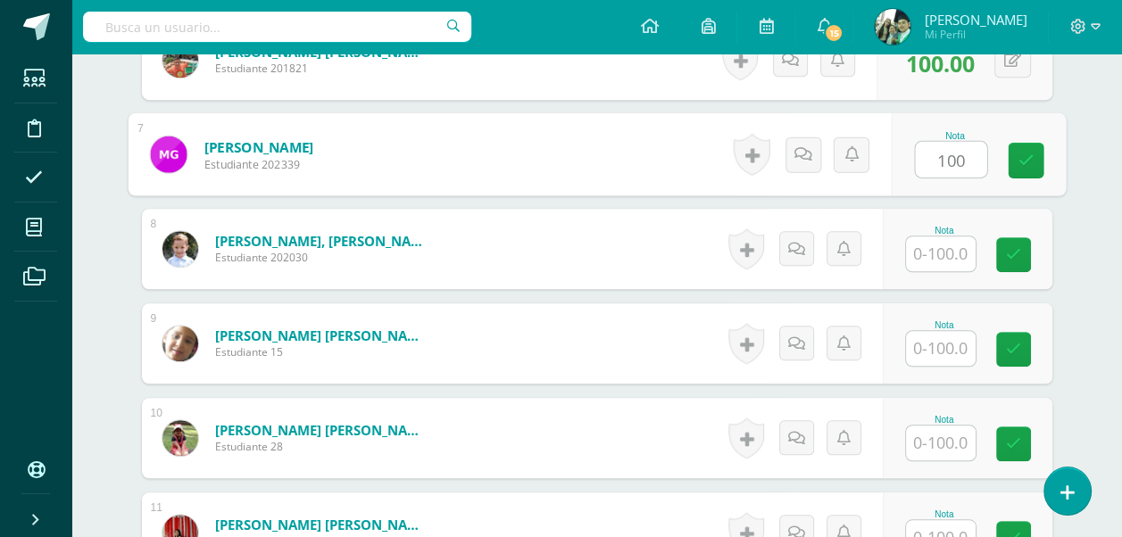
type input "100"
click at [949, 252] on input "text" at bounding box center [941, 254] width 70 height 35
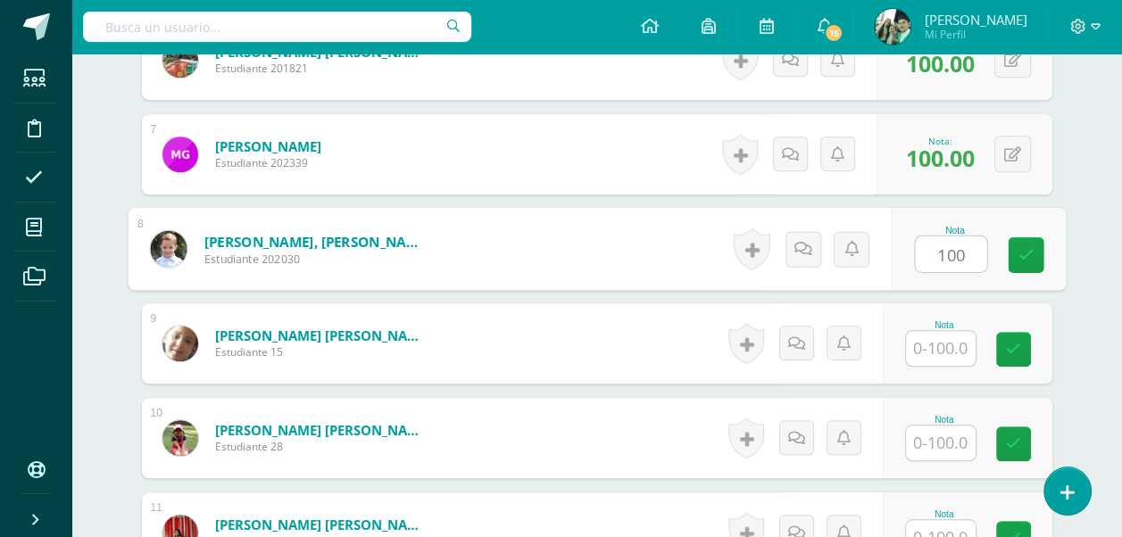
type input "100"
click at [942, 344] on input "text" at bounding box center [941, 348] width 70 height 35
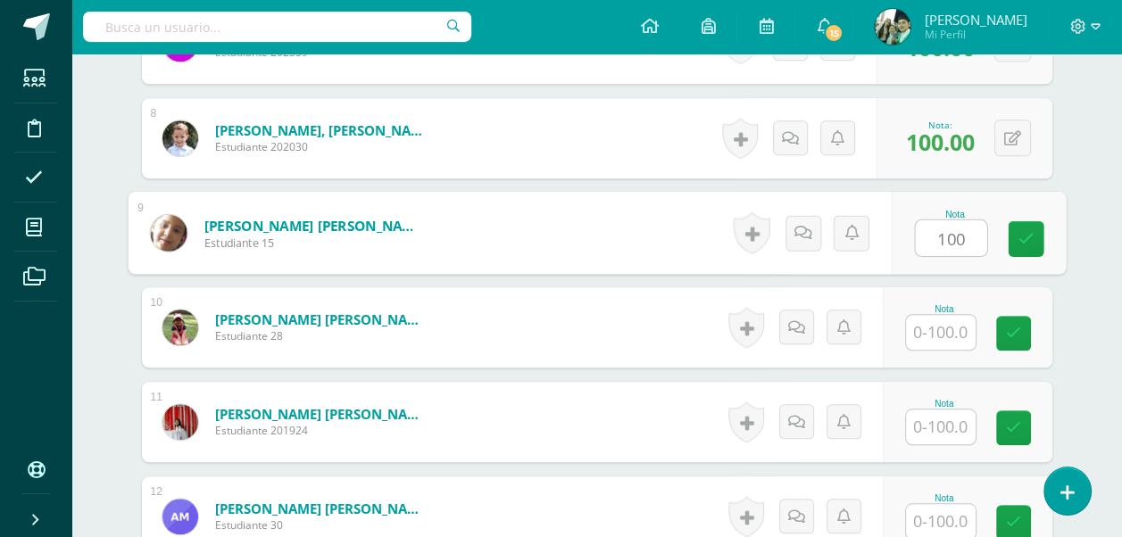
scroll to position [1269, 0]
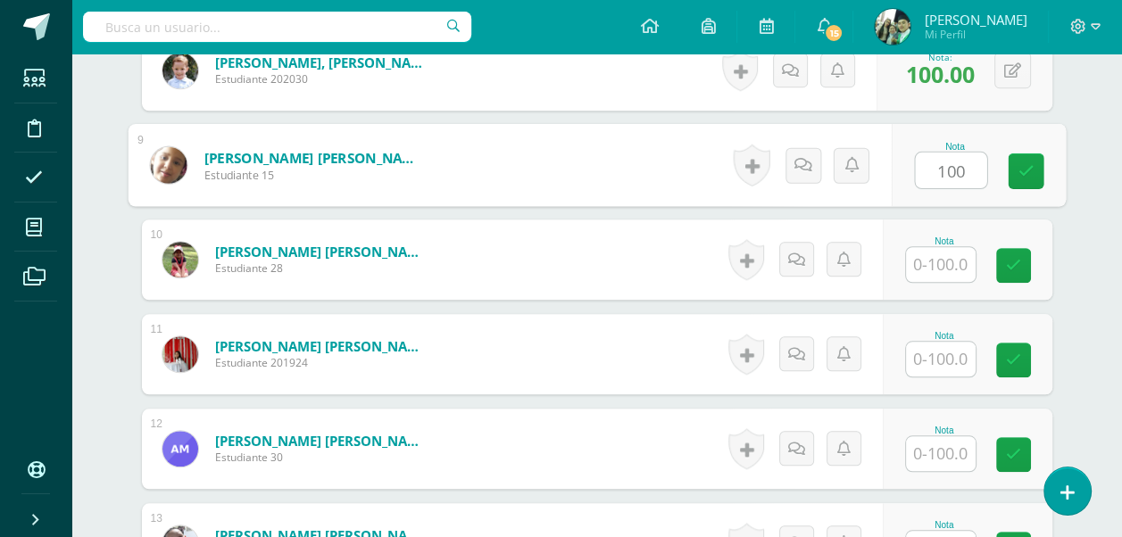
type input "100"
drag, startPoint x: 928, startPoint y: 232, endPoint x: 928, endPoint y: 248, distance: 16.1
click at [928, 237] on div "Nota" at bounding box center [968, 260] width 170 height 80
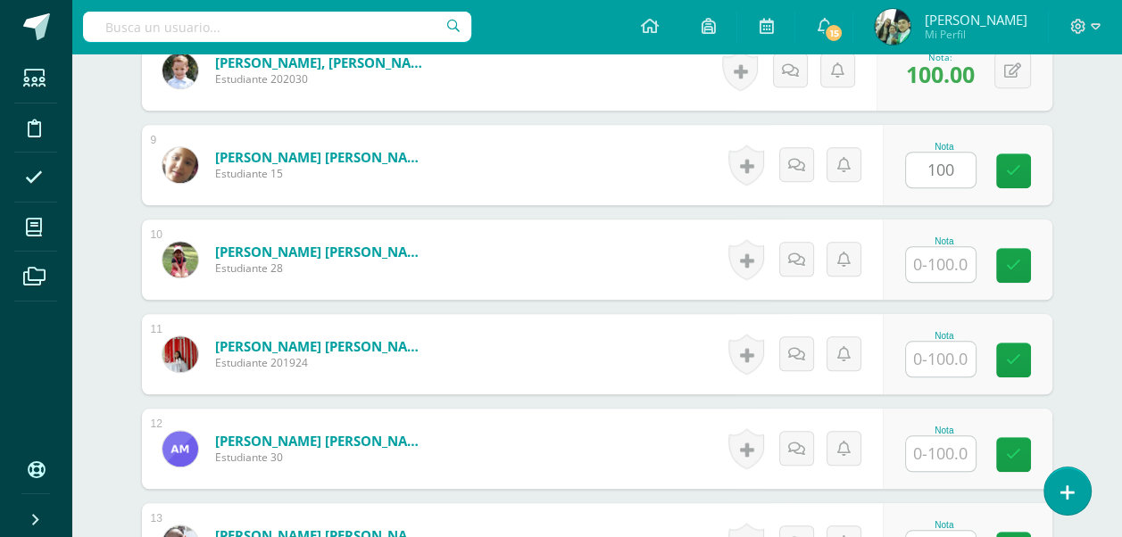
click at [944, 262] on input "text" at bounding box center [941, 264] width 70 height 35
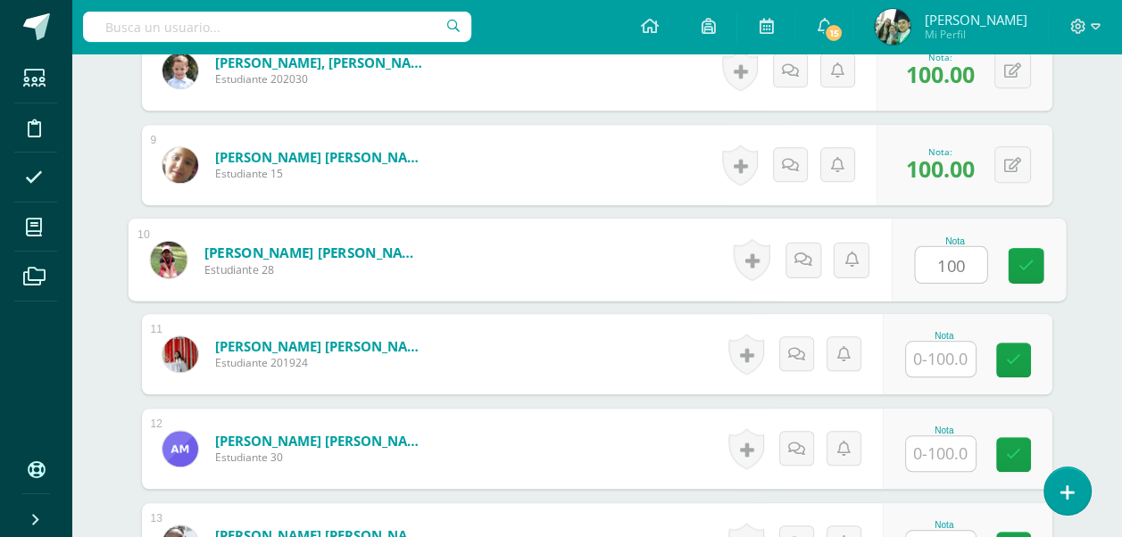
type input "100"
click at [939, 344] on input "text" at bounding box center [941, 359] width 70 height 35
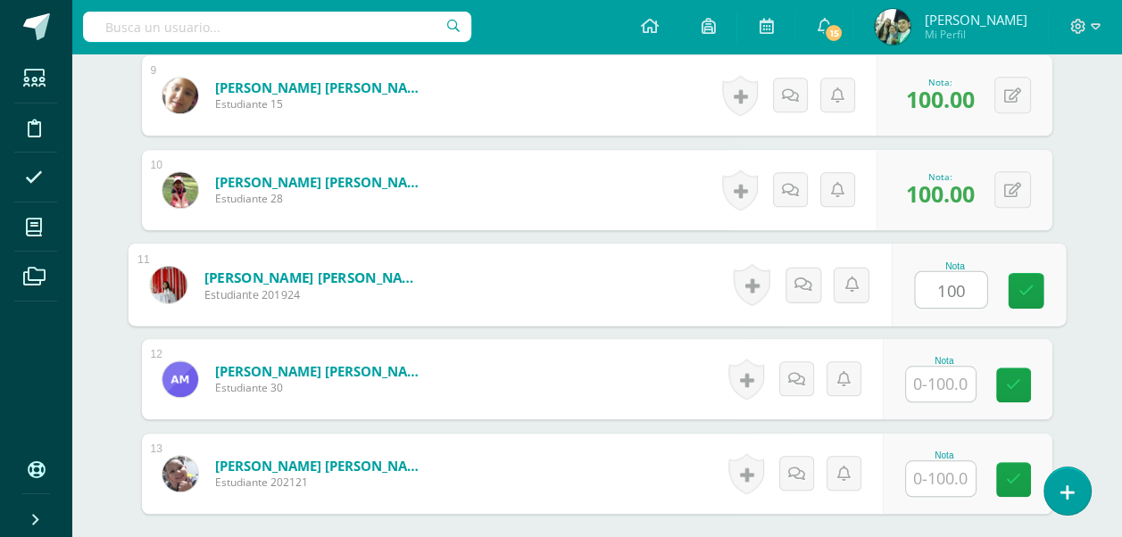
scroll to position [1359, 0]
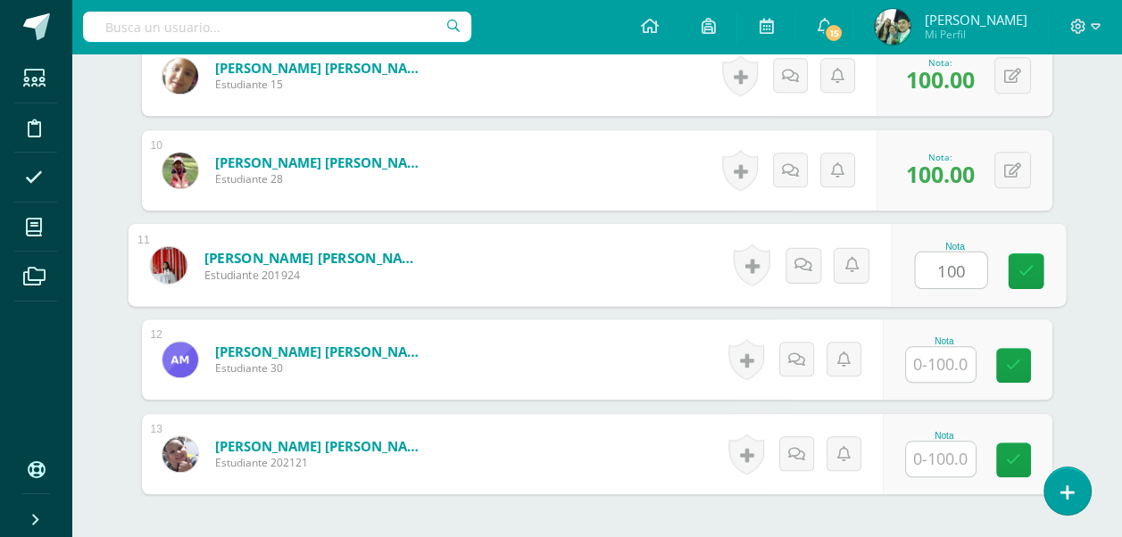
type input "100"
click at [942, 366] on input "text" at bounding box center [941, 364] width 70 height 35
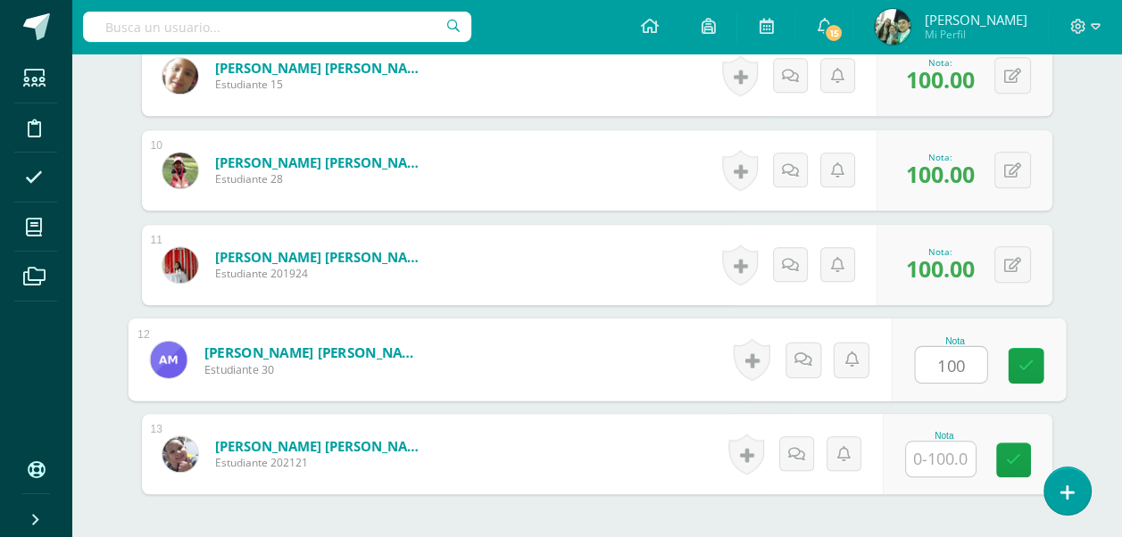
type input "100"
click at [951, 445] on input "text" at bounding box center [941, 459] width 70 height 35
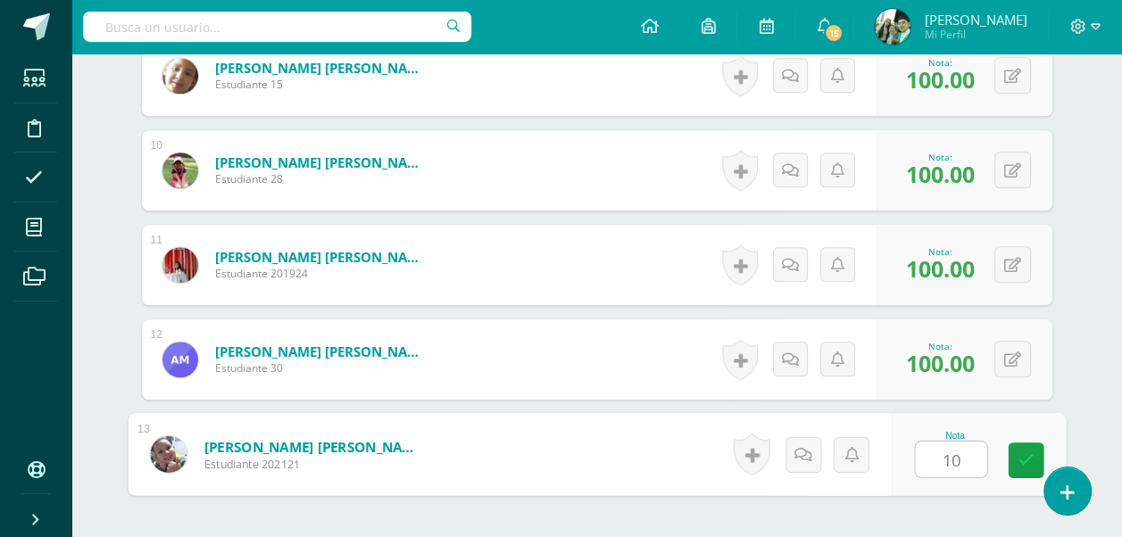
type input "100"
click at [1020, 456] on icon at bounding box center [1026, 460] width 16 height 15
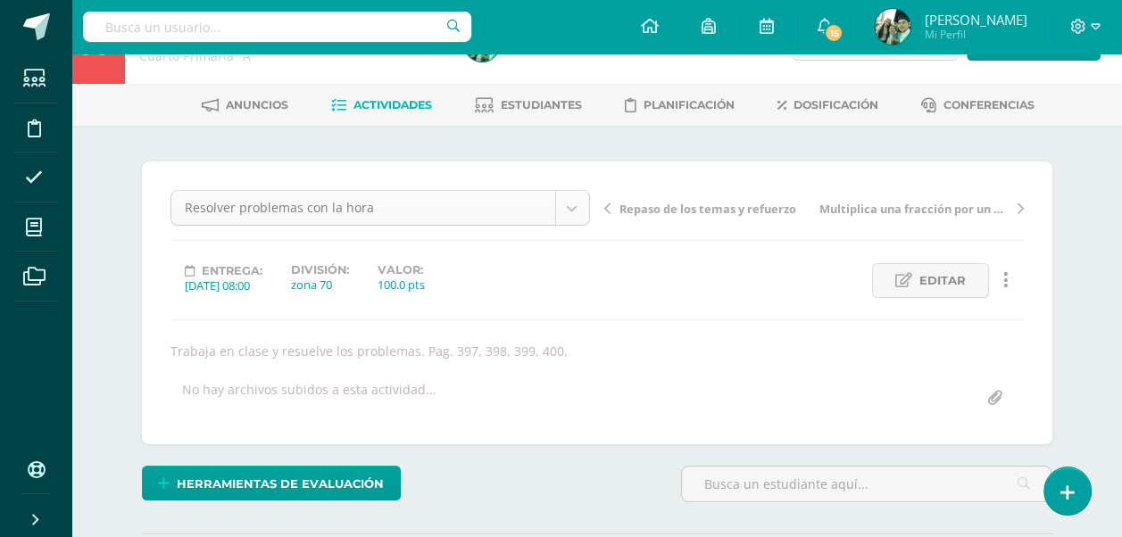
scroll to position [0, 0]
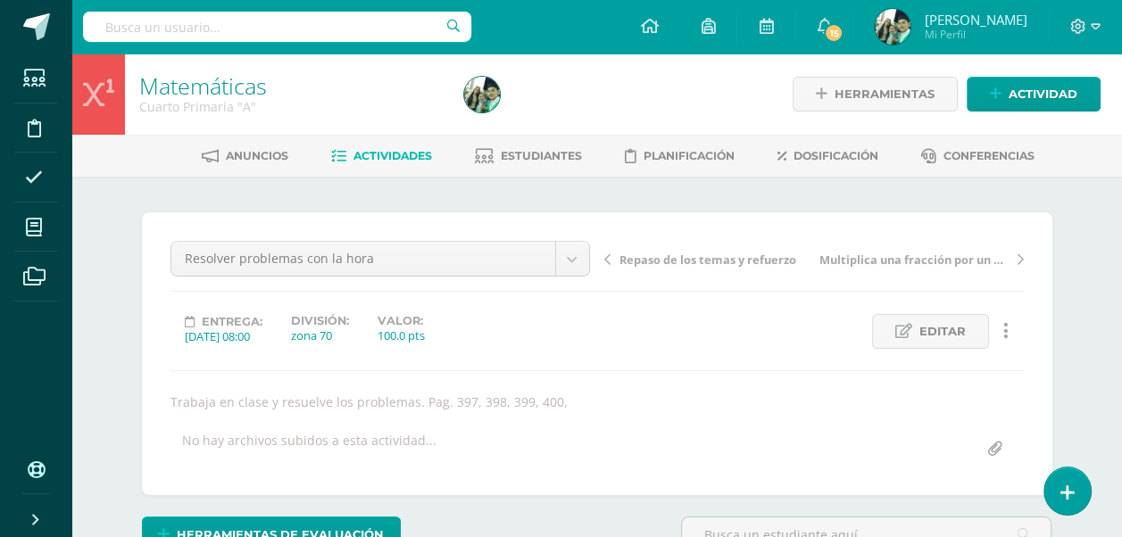
click at [377, 155] on span "Actividades" at bounding box center [393, 155] width 79 height 13
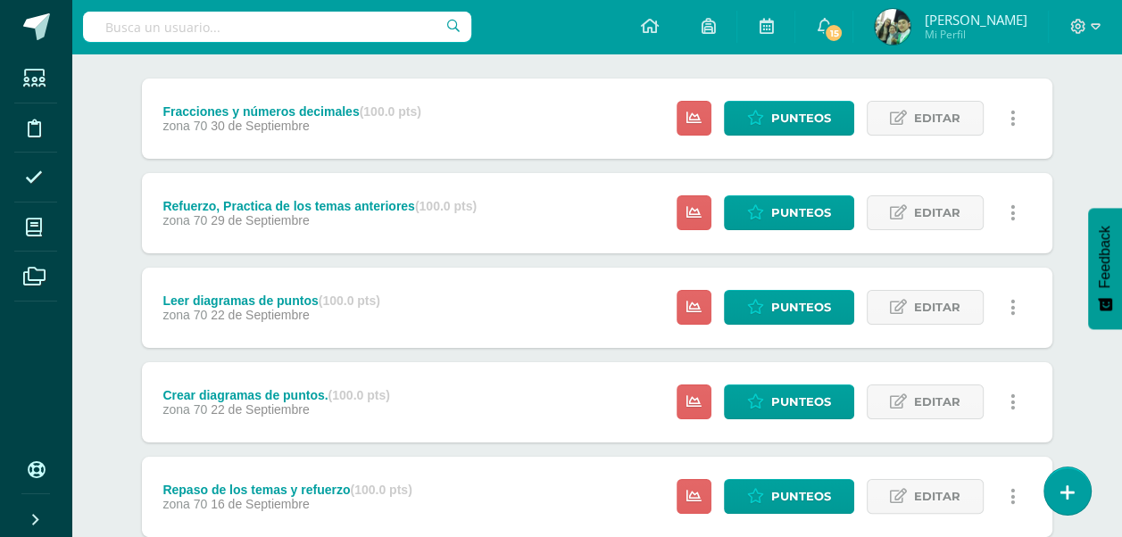
scroll to position [446, 0]
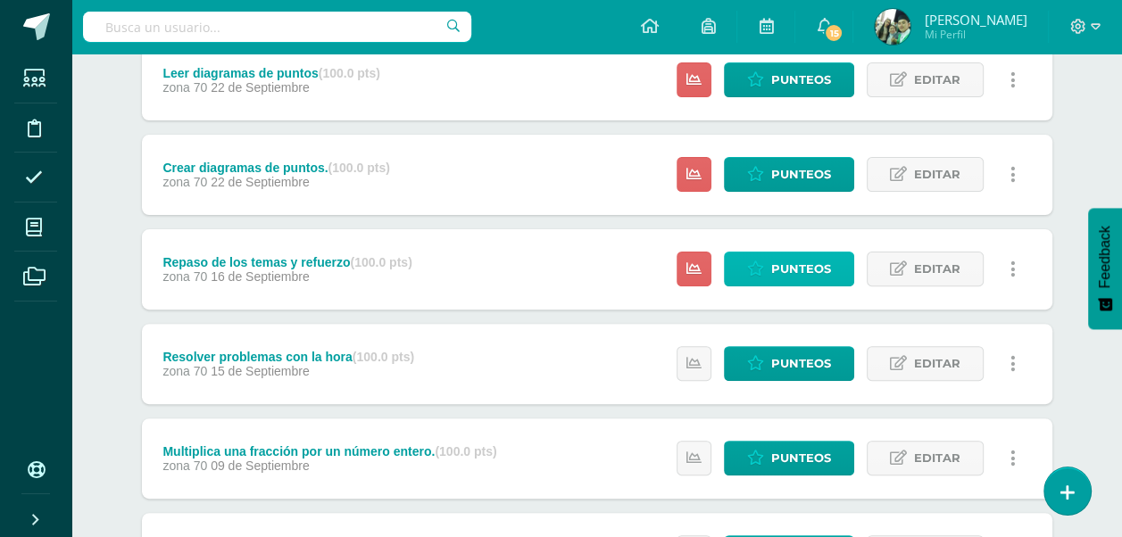
click at [792, 268] on span "Punteos" at bounding box center [801, 269] width 60 height 33
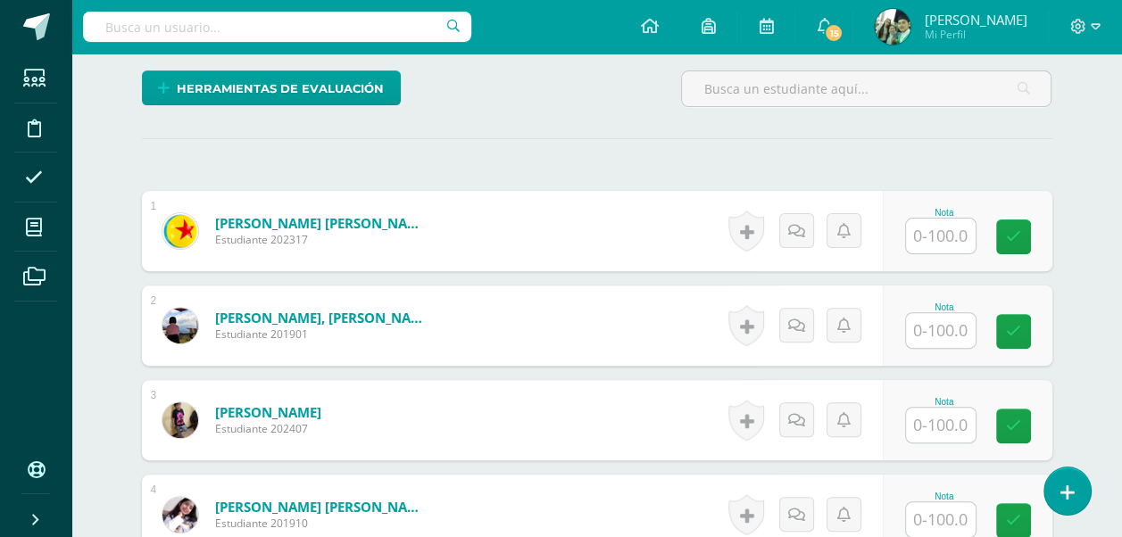
scroll to position [466, 0]
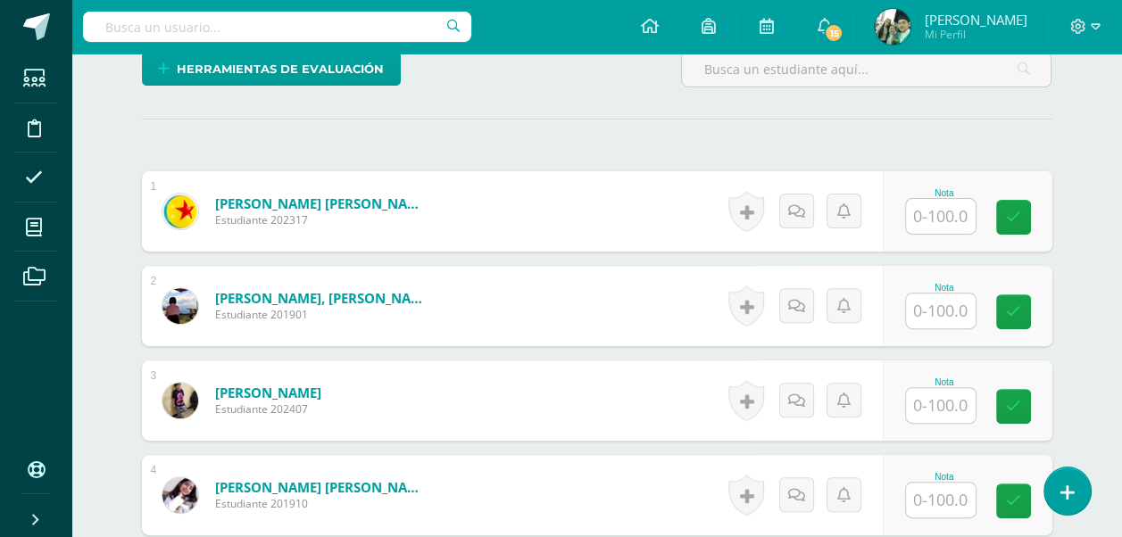
click at [943, 212] on input "text" at bounding box center [941, 216] width 70 height 35
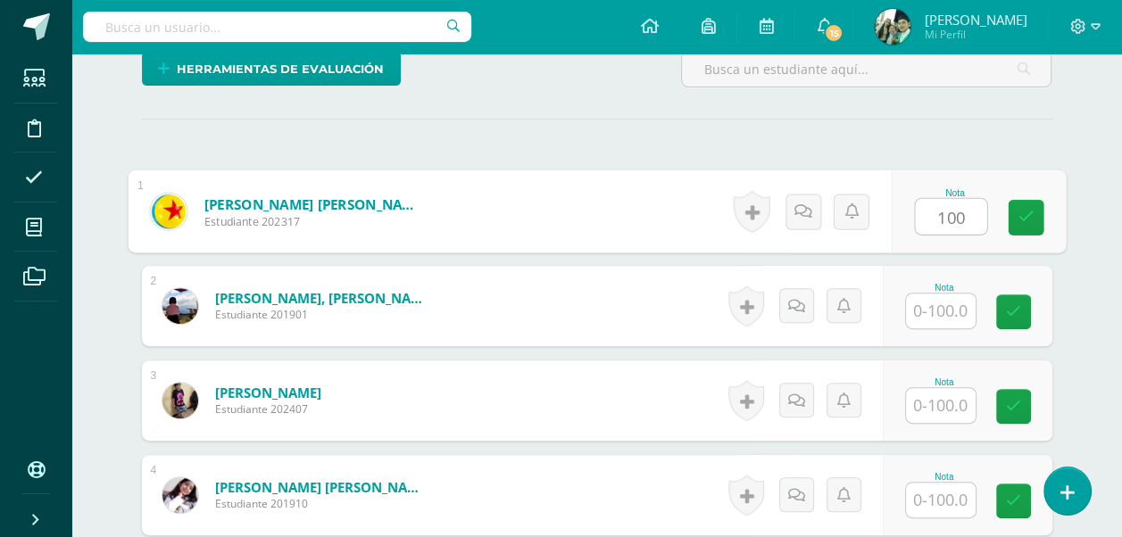
type input "100"
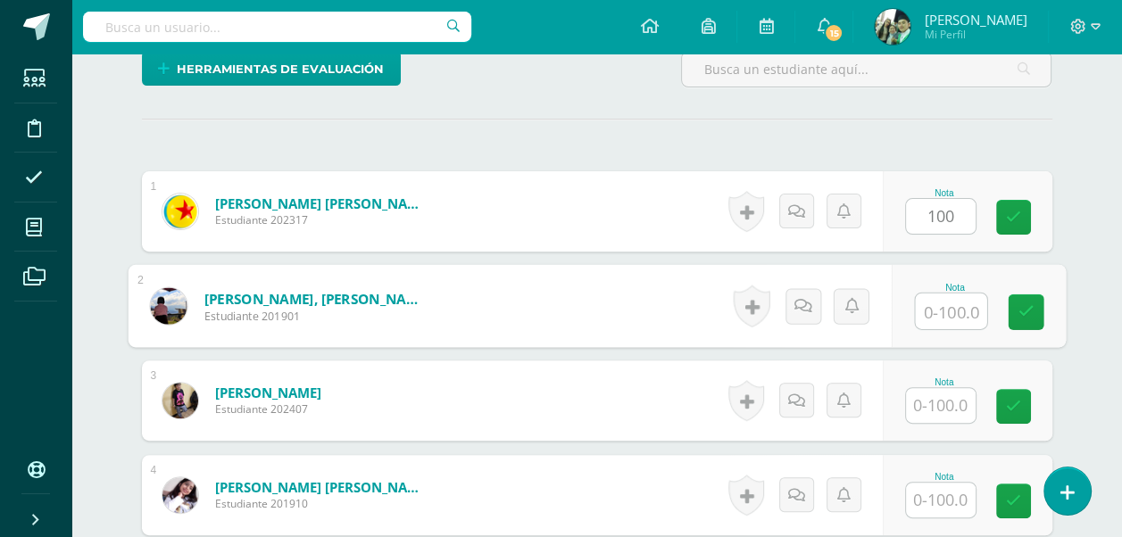
click at [940, 320] on input "text" at bounding box center [950, 312] width 71 height 36
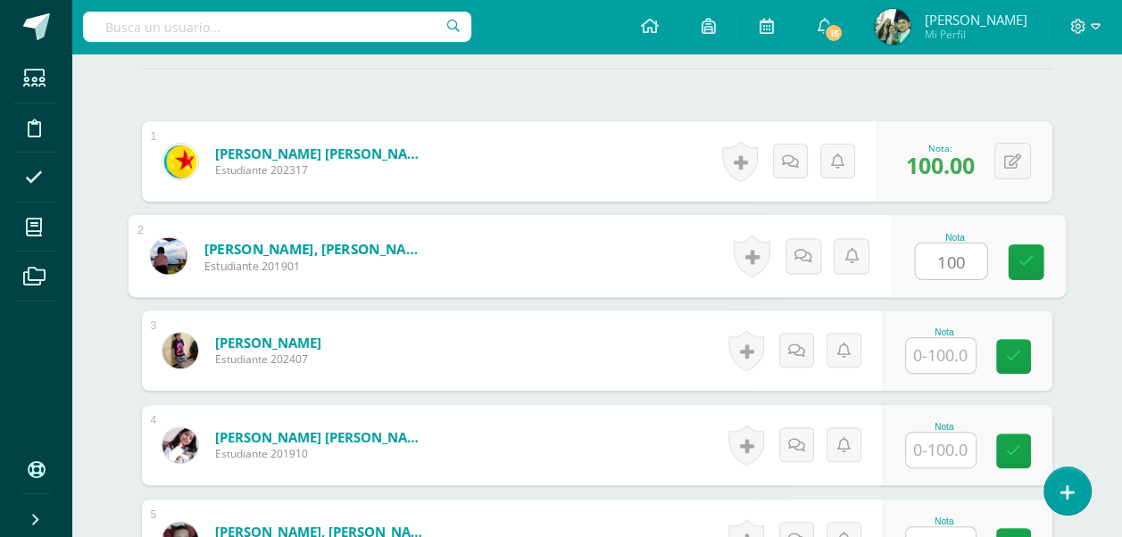
scroll to position [555, 0]
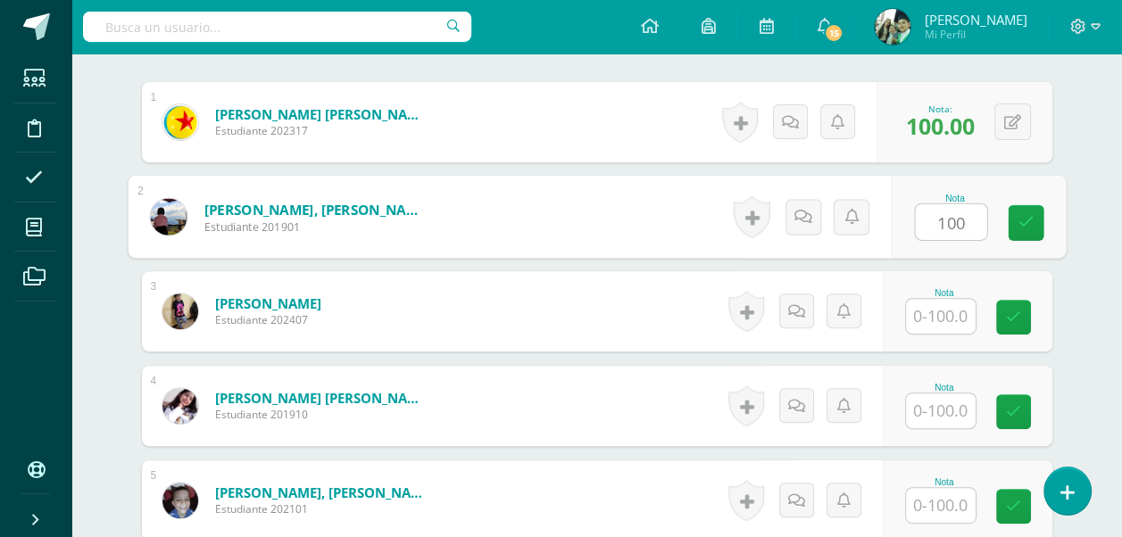
type input "100"
click at [940, 320] on input "text" at bounding box center [941, 316] width 70 height 35
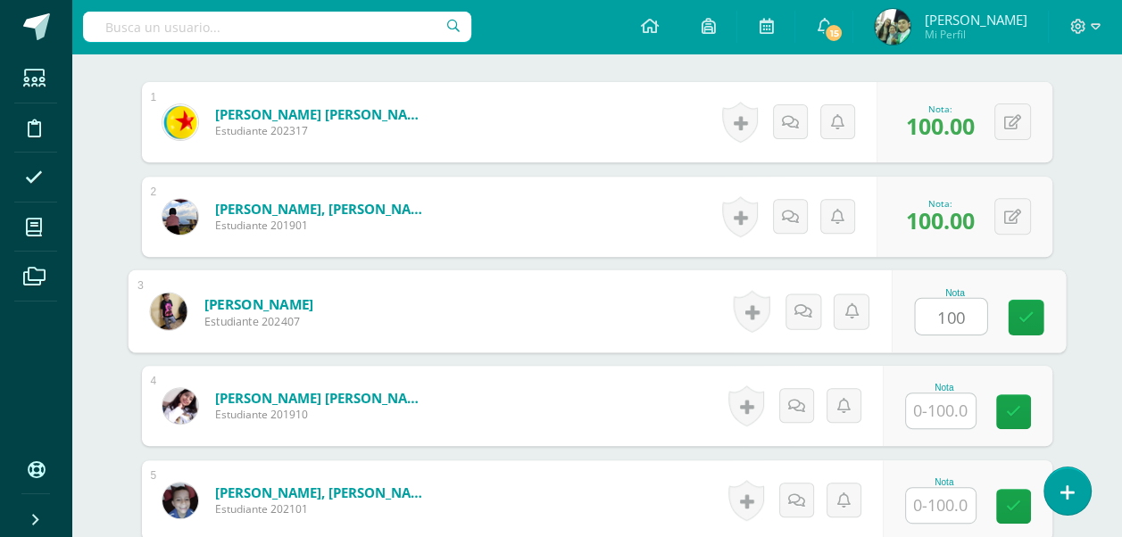
scroll to position [645, 0]
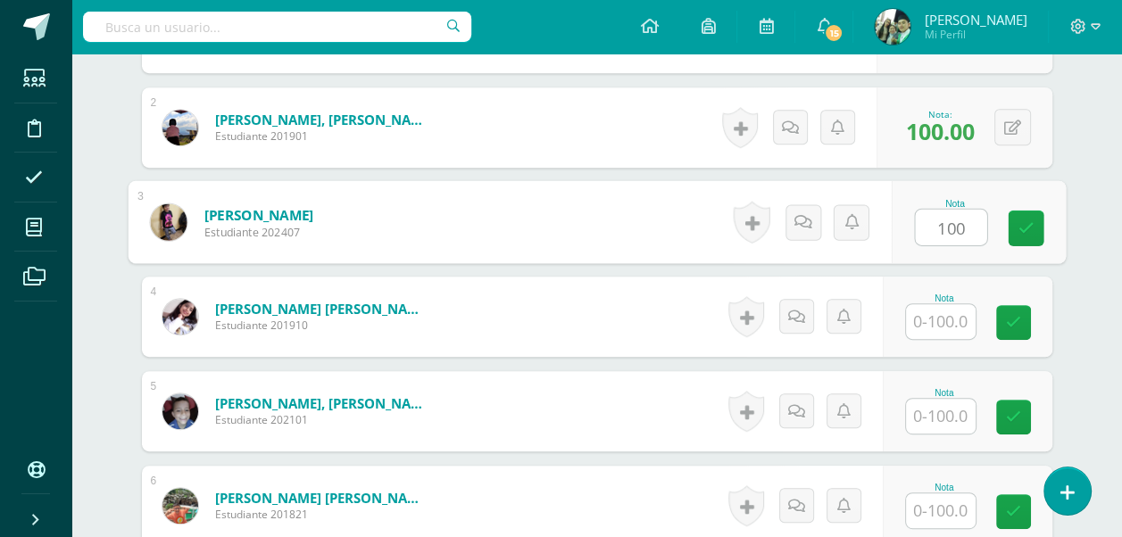
type input "100"
click at [939, 320] on input "text" at bounding box center [941, 321] width 70 height 35
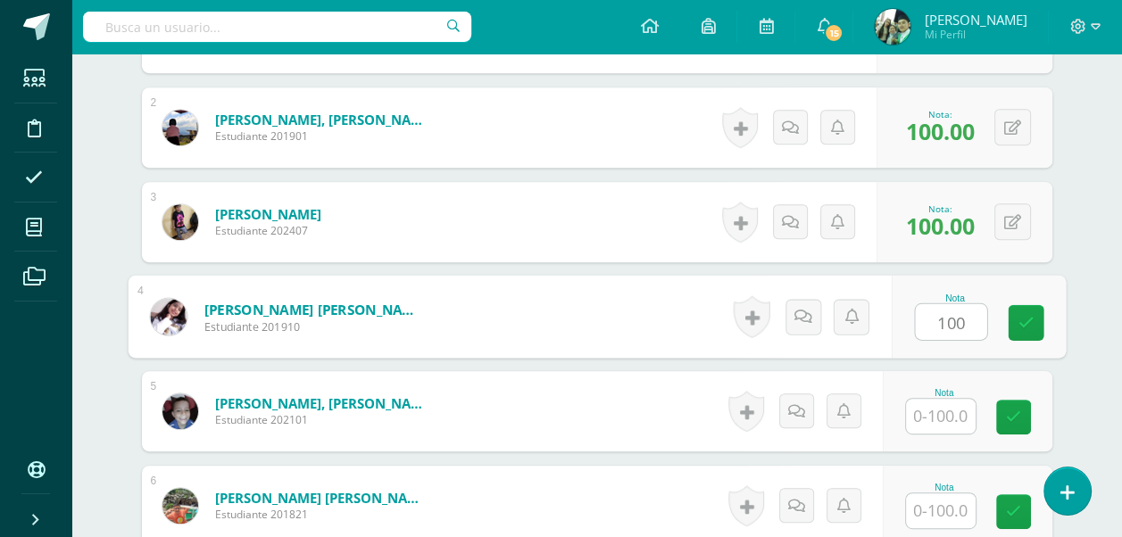
type input "100"
click at [936, 417] on input "text" at bounding box center [941, 416] width 70 height 35
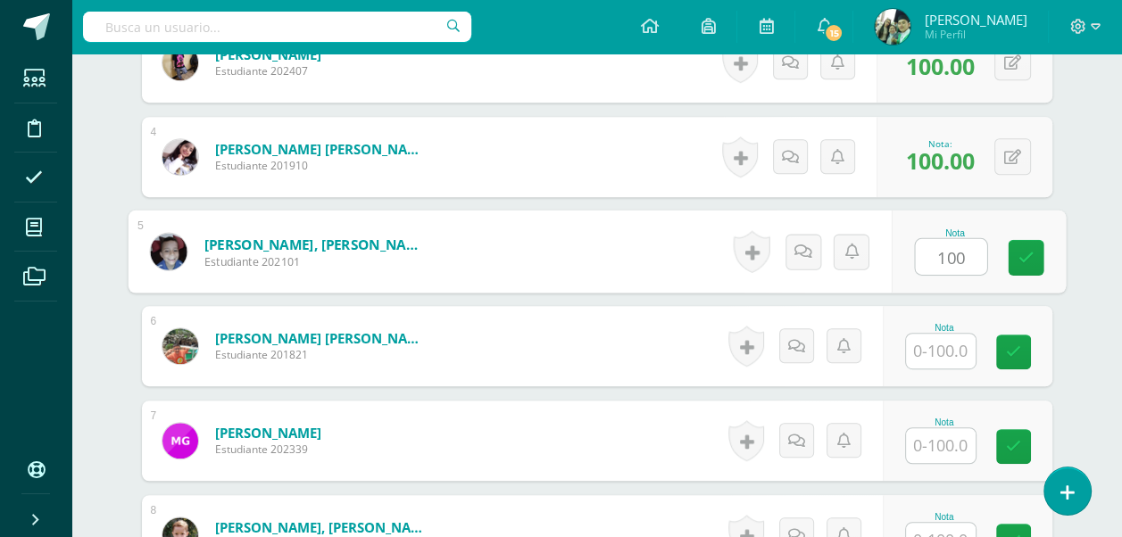
scroll to position [823, 0]
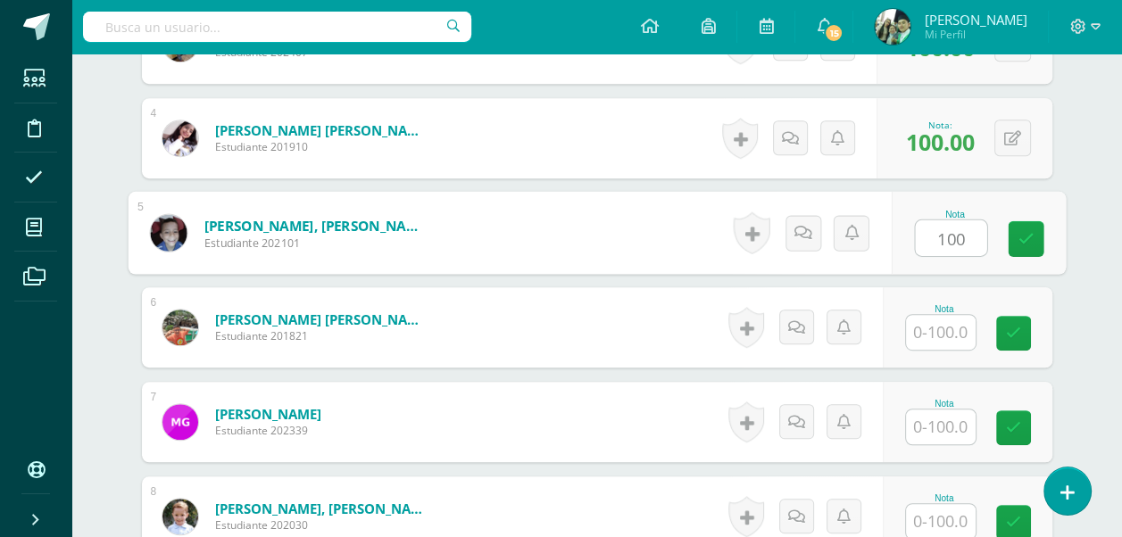
type input "100"
click at [937, 317] on input "text" at bounding box center [941, 332] width 70 height 35
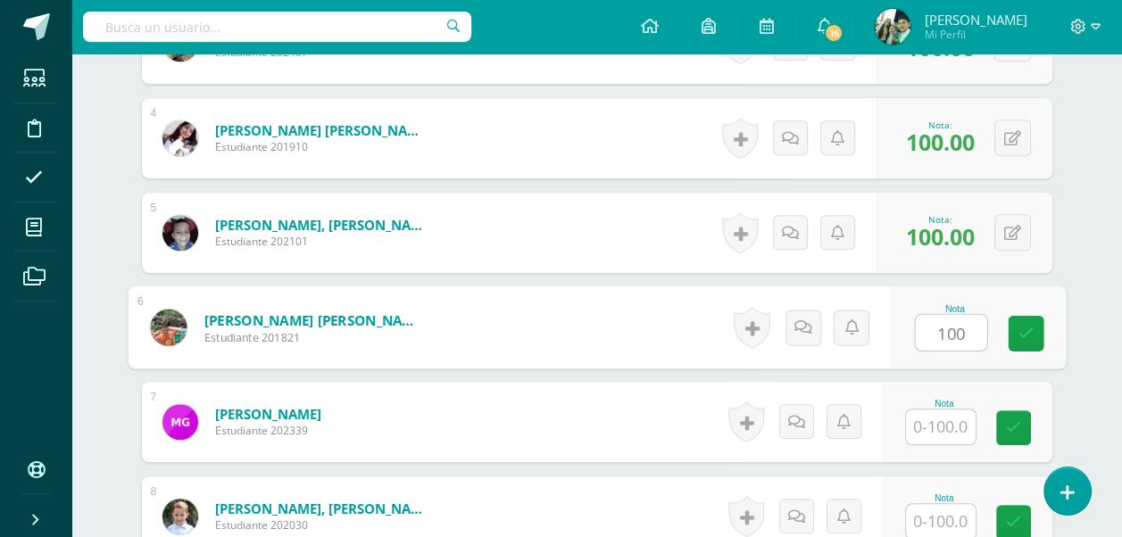
type input "100"
click at [950, 425] on input "text" at bounding box center [941, 427] width 70 height 35
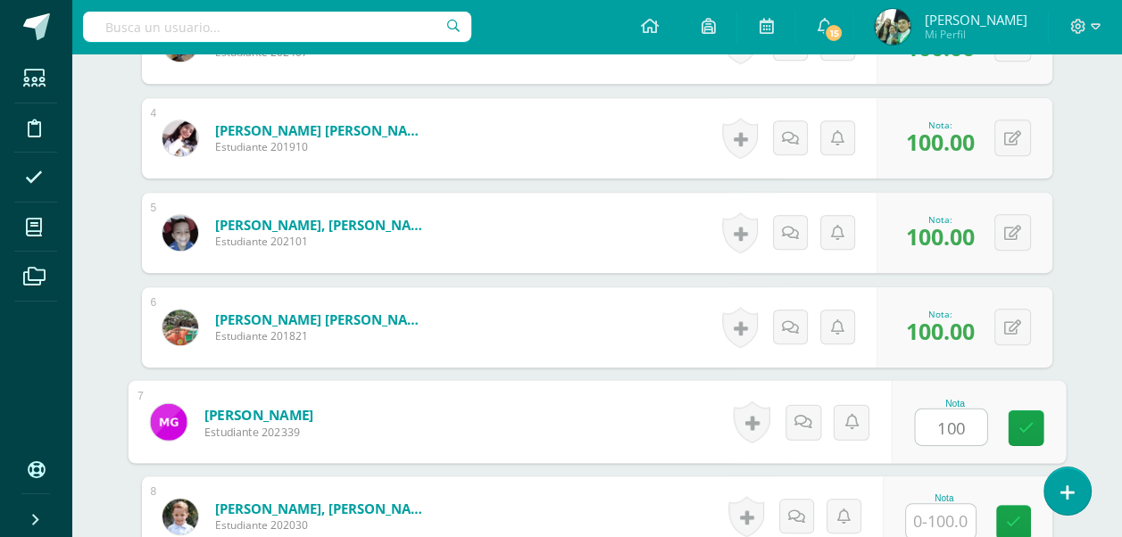
type input "100"
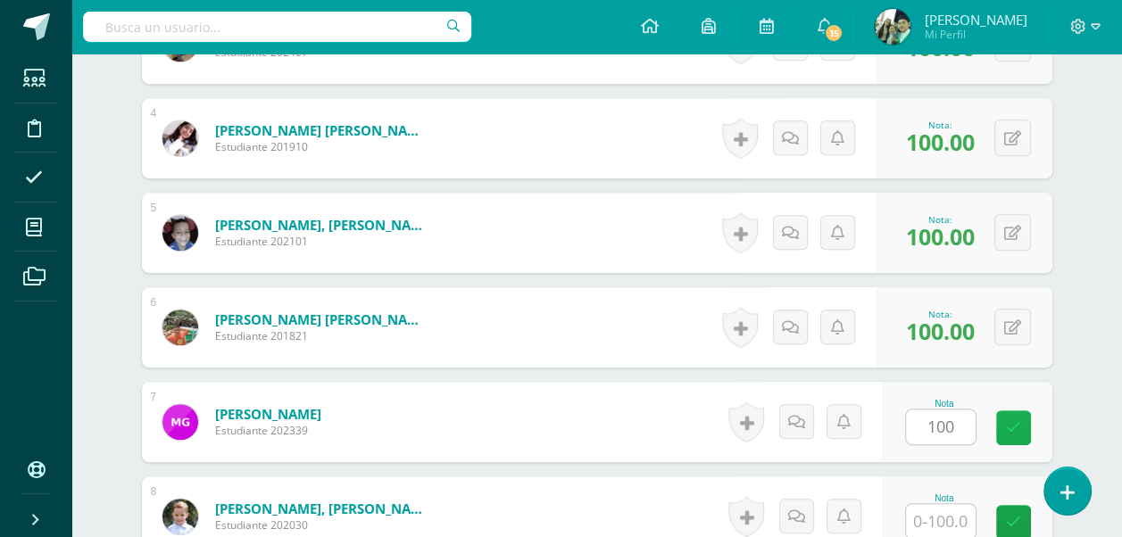
click at [1021, 428] on link at bounding box center [1013, 428] width 35 height 35
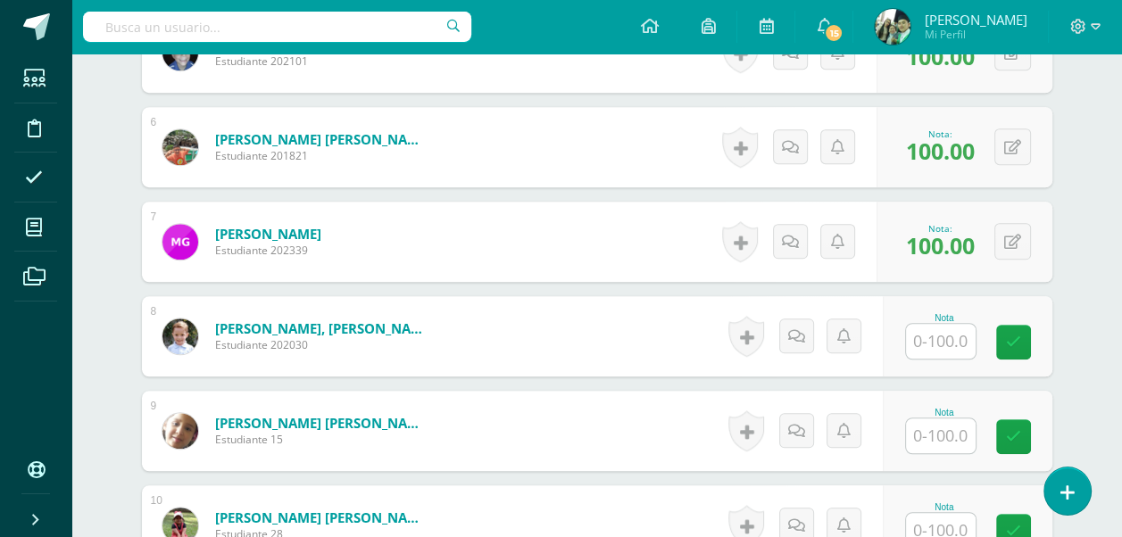
scroll to position [1091, 0]
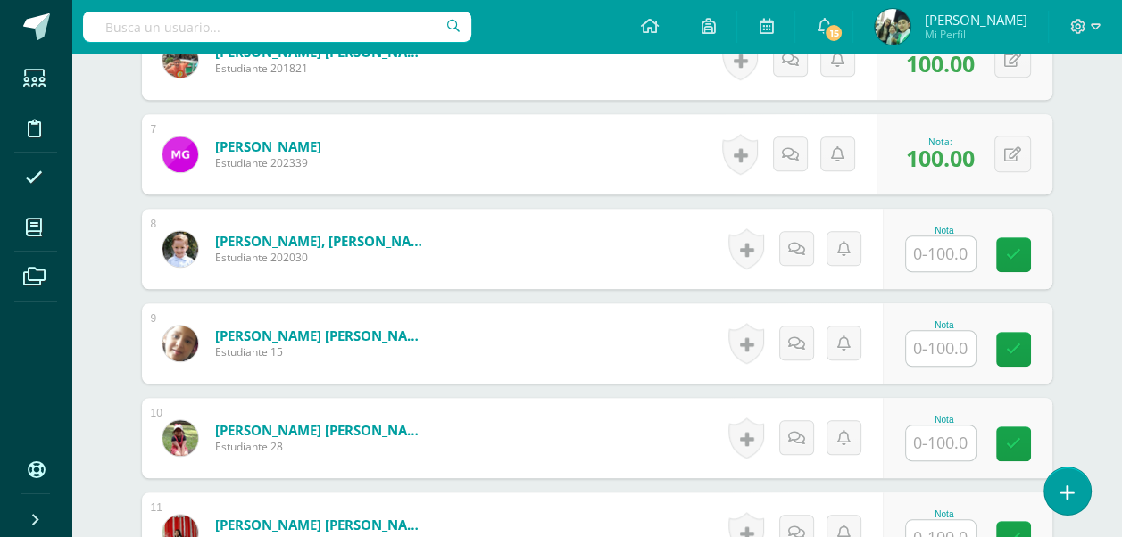
click at [943, 256] on input "text" at bounding box center [941, 254] width 70 height 35
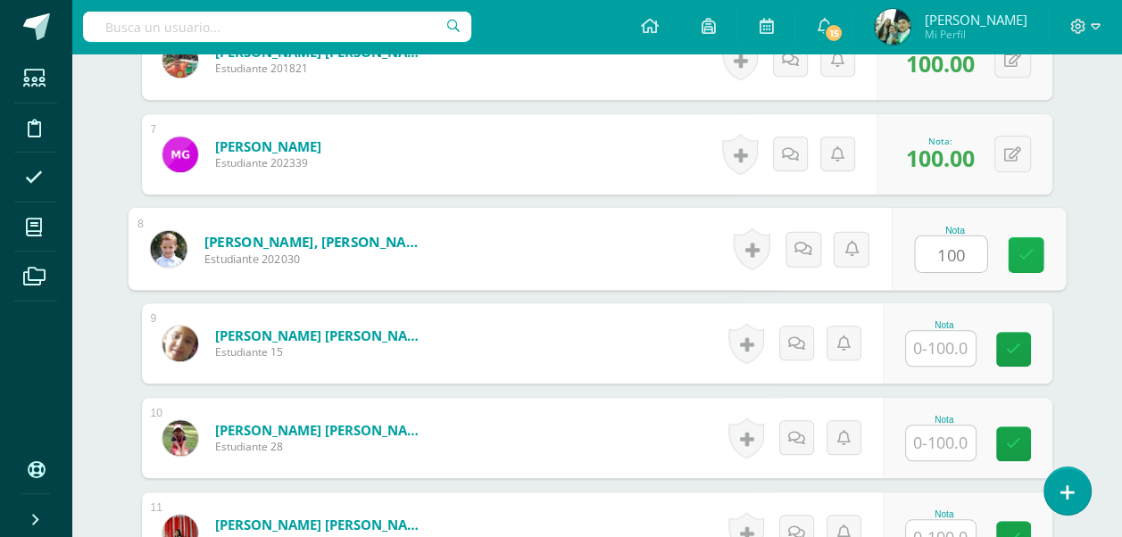
click at [1028, 242] on link at bounding box center [1026, 255] width 36 height 36
type input "100"
click at [950, 347] on input "text" at bounding box center [941, 348] width 70 height 35
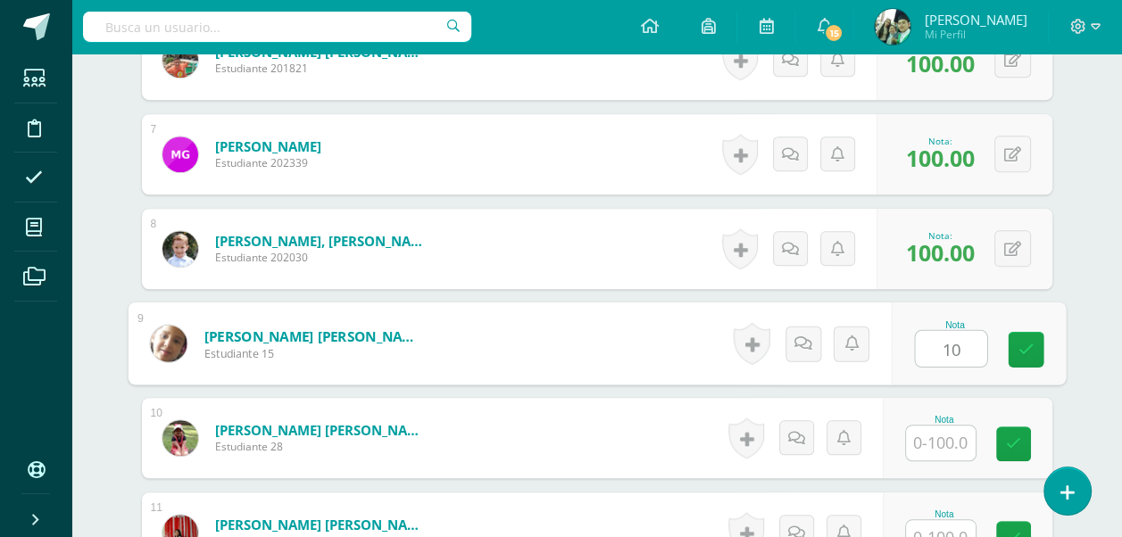
type input "100"
click at [1018, 343] on icon at bounding box center [1026, 349] width 16 height 15
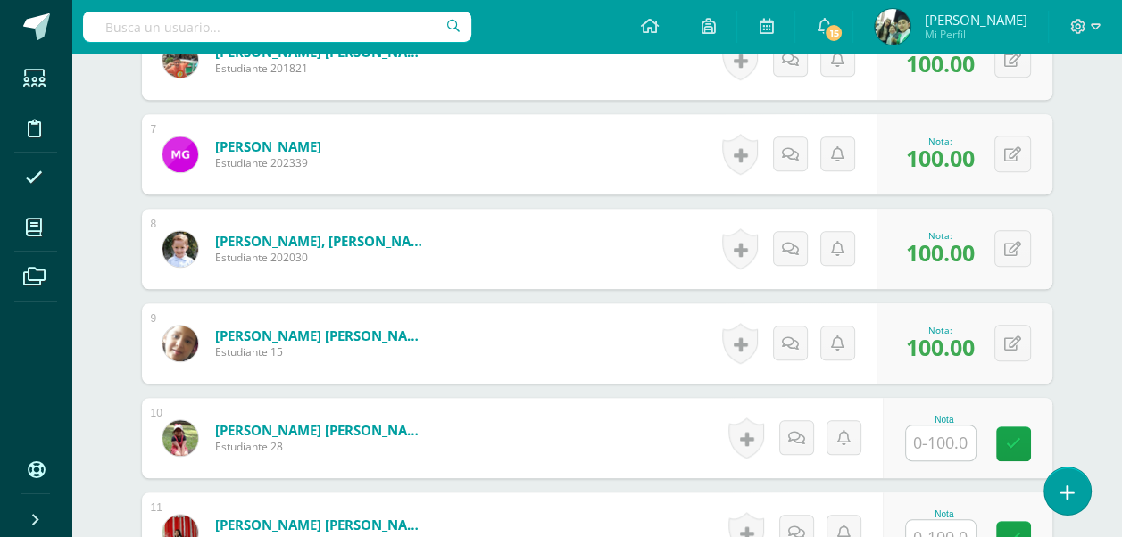
click at [950, 442] on input "text" at bounding box center [941, 443] width 70 height 35
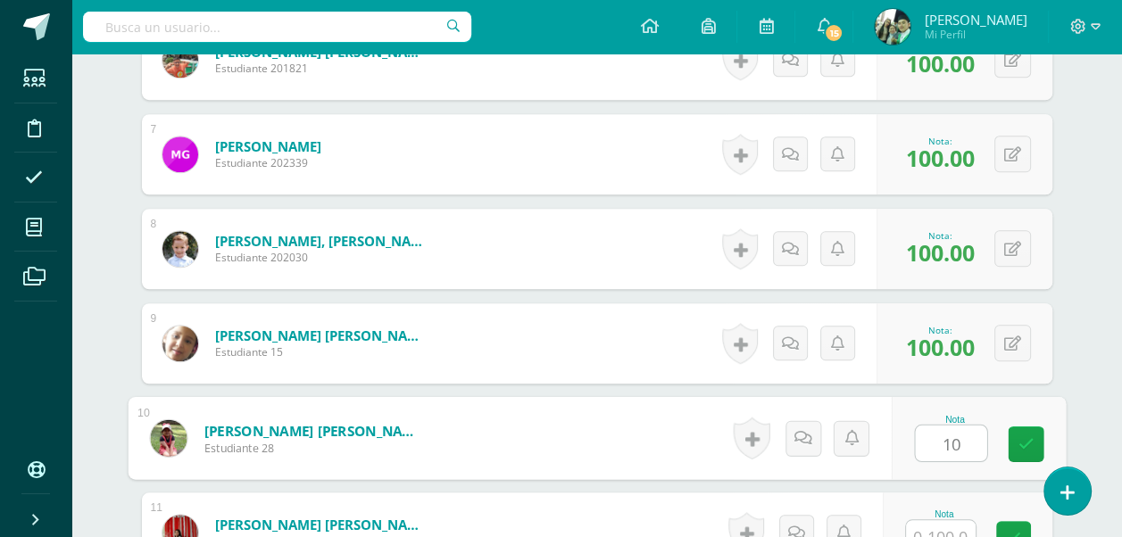
type input "100"
click at [1027, 445] on icon at bounding box center [1026, 444] width 16 height 15
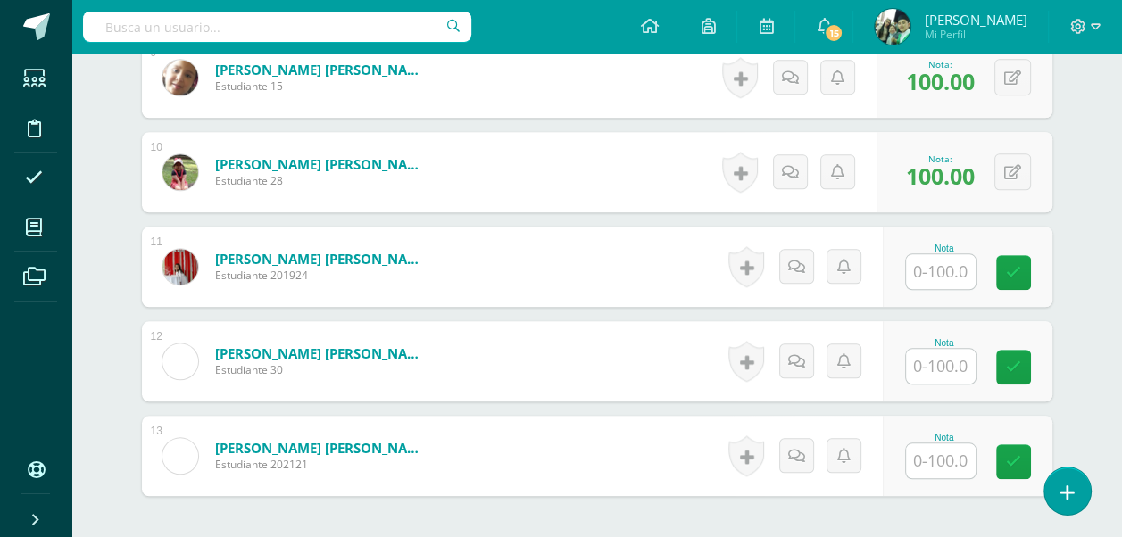
scroll to position [1359, 0]
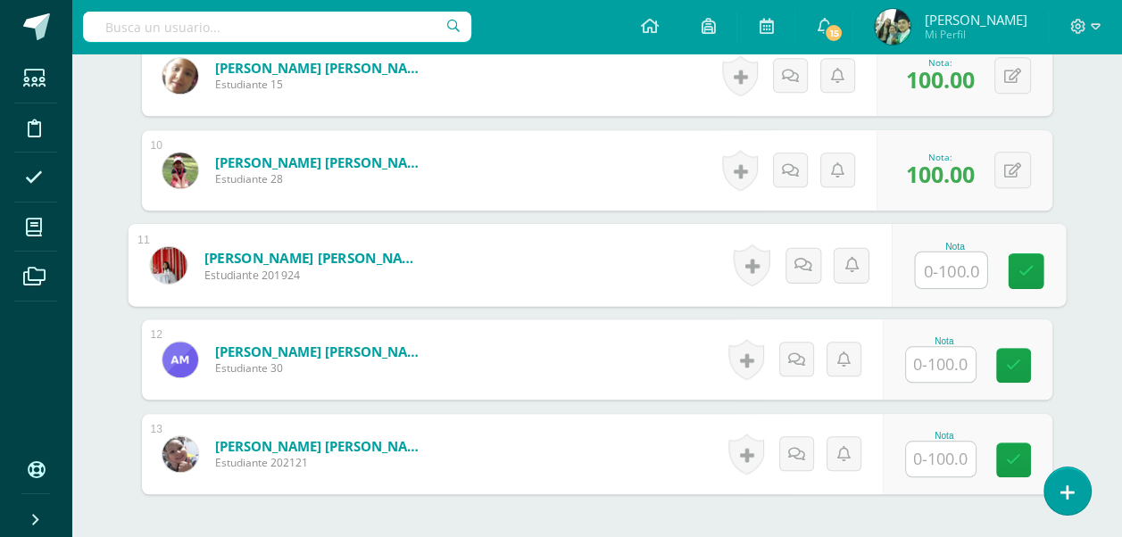
click at [940, 263] on input "text" at bounding box center [950, 271] width 71 height 36
type input "100"
click at [1020, 270] on icon at bounding box center [1026, 270] width 16 height 15
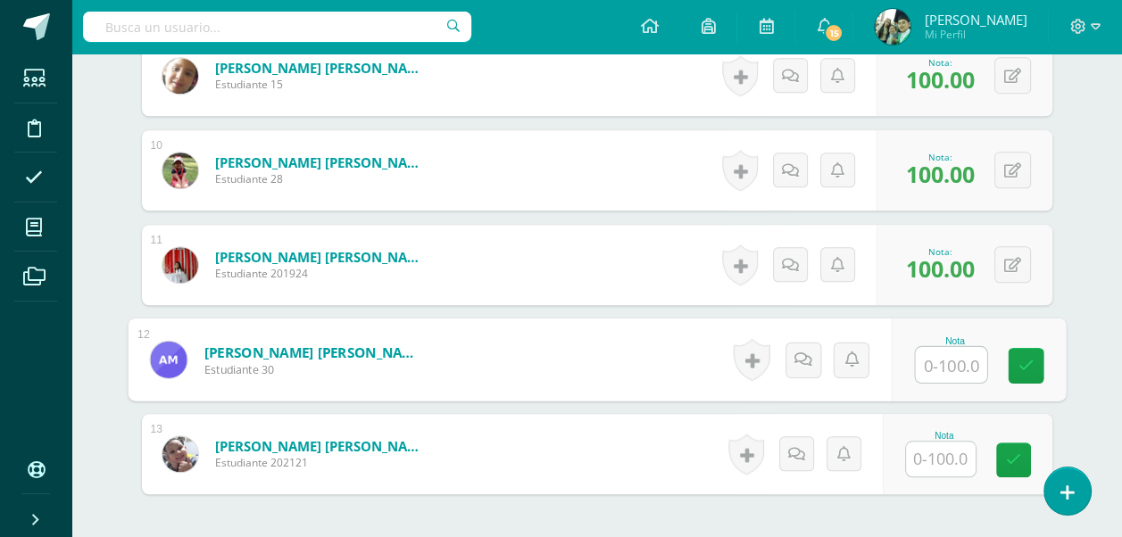
click at [947, 359] on input "text" at bounding box center [950, 365] width 71 height 36
type input "100"
click at [1018, 354] on link at bounding box center [1026, 366] width 36 height 36
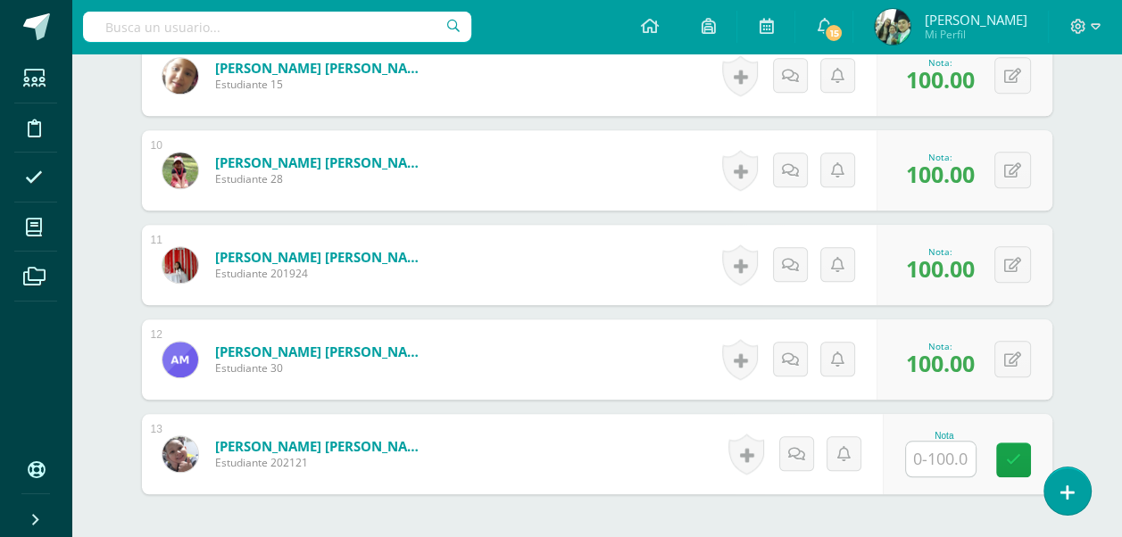
click at [950, 459] on input "text" at bounding box center [941, 459] width 70 height 35
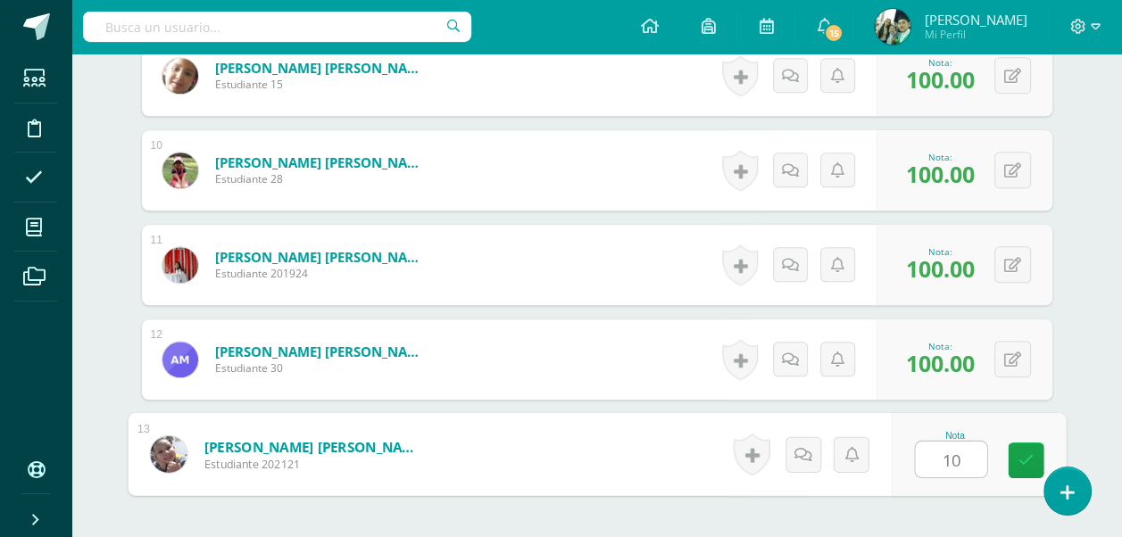
type input "100"
click at [1029, 456] on icon at bounding box center [1026, 460] width 16 height 15
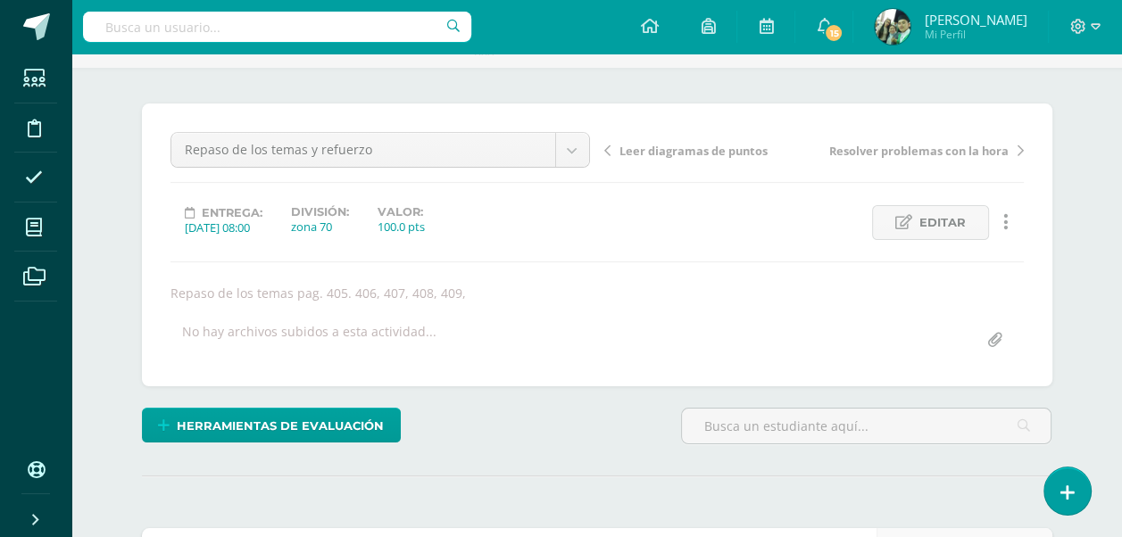
scroll to position [0, 0]
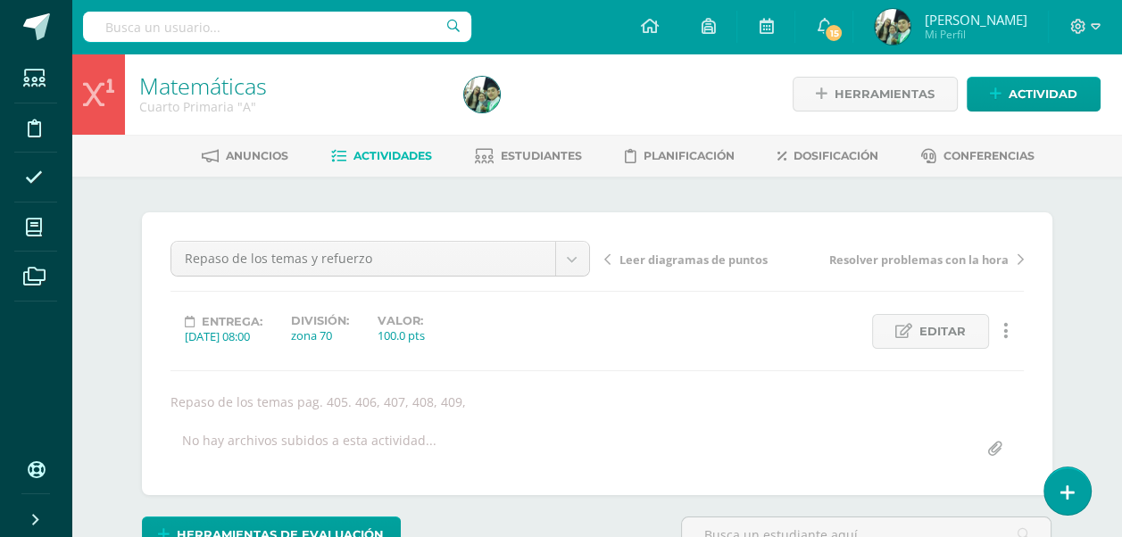
click at [383, 152] on span "Actividades" at bounding box center [393, 155] width 79 height 13
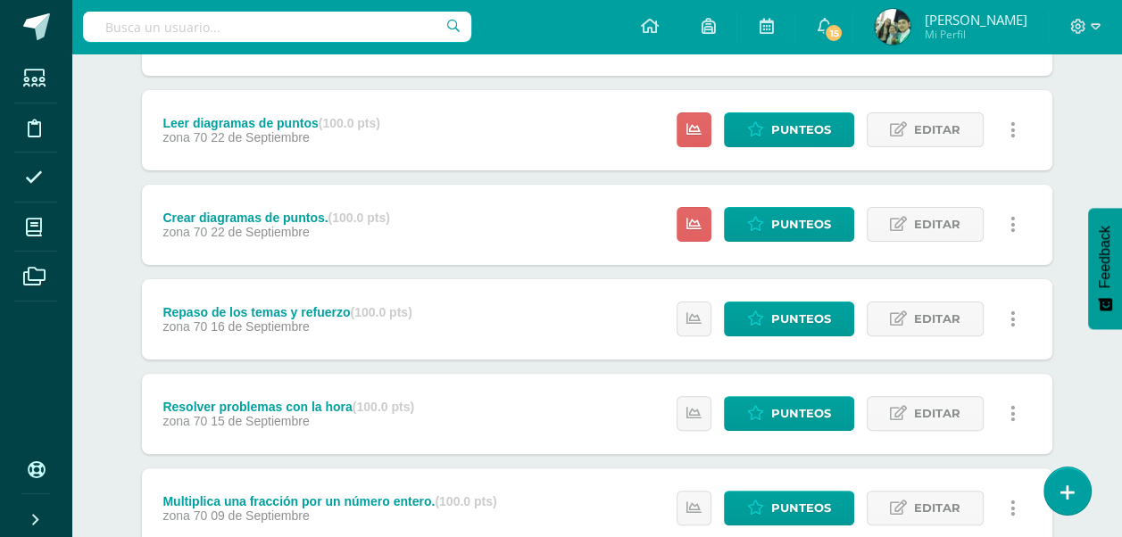
scroll to position [446, 0]
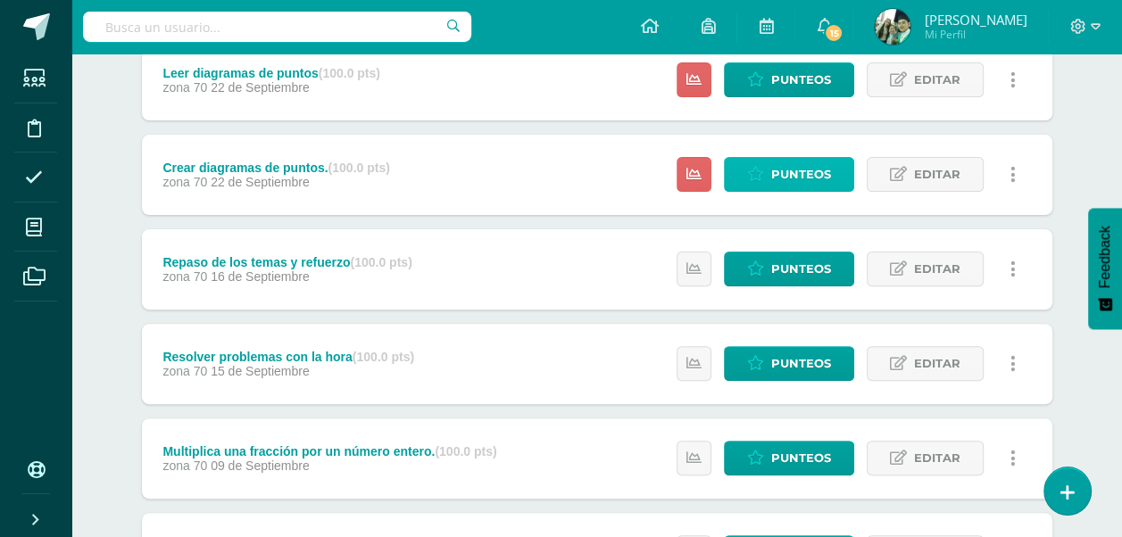
click at [786, 173] on span "Punteos" at bounding box center [801, 174] width 60 height 33
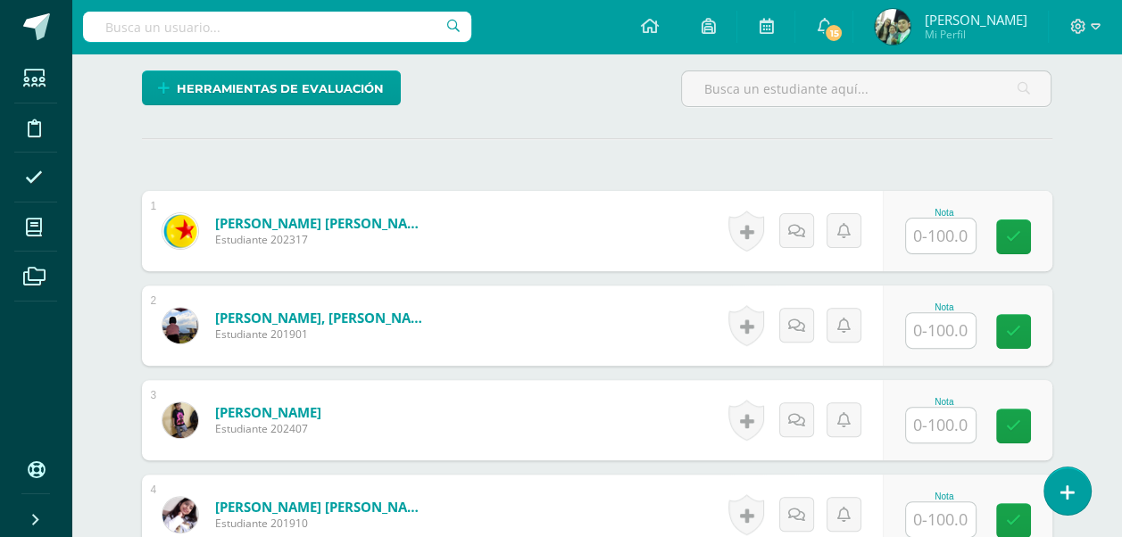
scroll to position [446, 0]
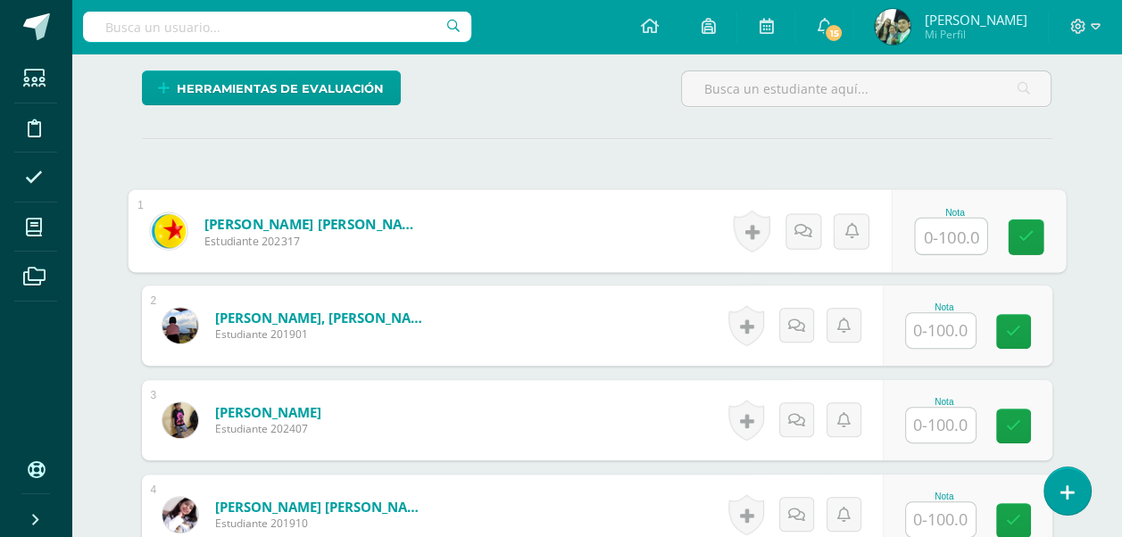
click at [930, 236] on input "text" at bounding box center [950, 237] width 71 height 36
type input "100"
click at [939, 327] on input "text" at bounding box center [941, 330] width 70 height 35
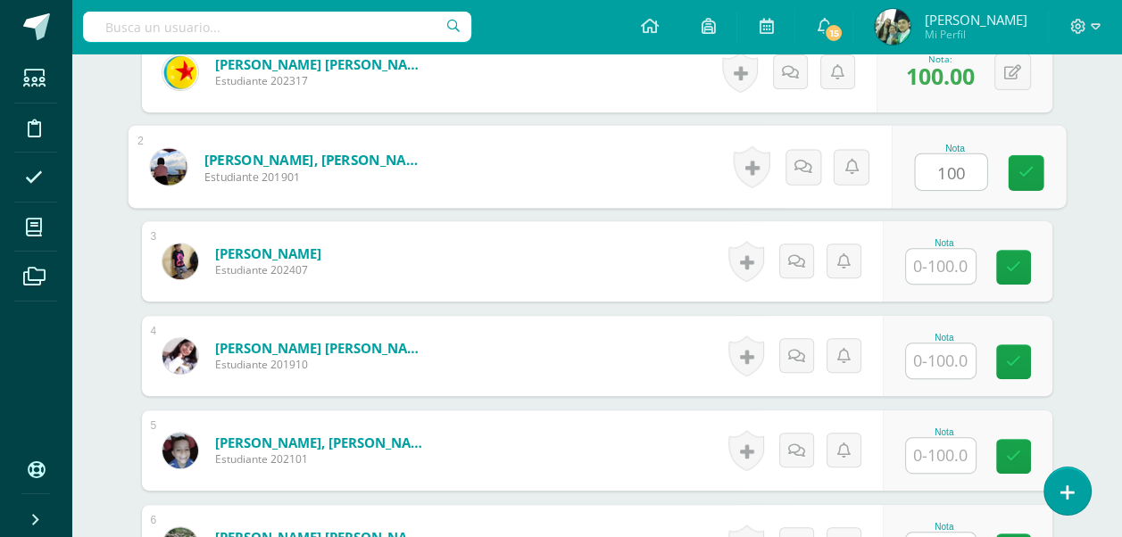
scroll to position [625, 0]
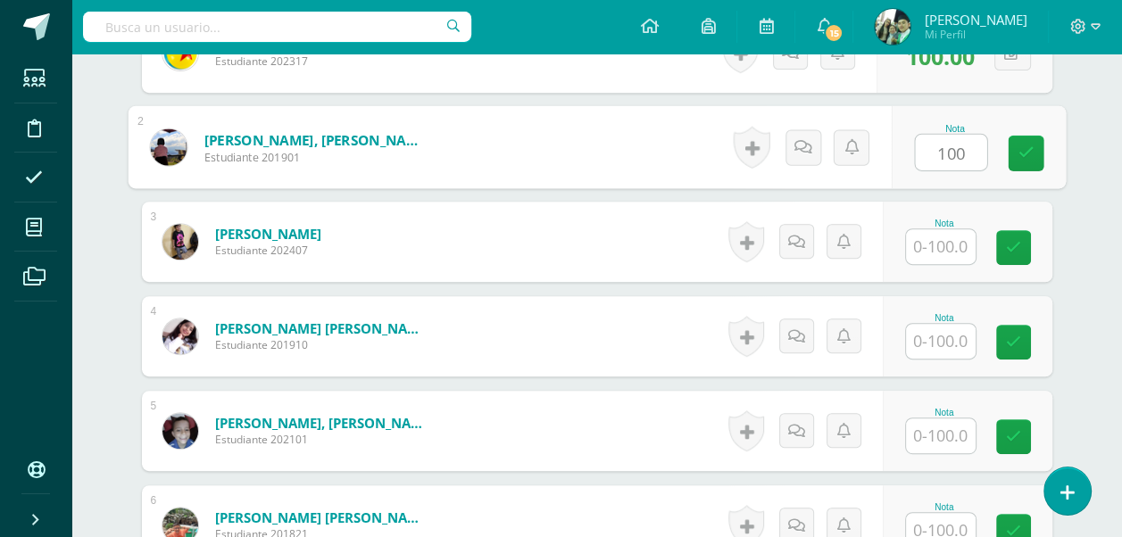
type input "100"
click at [935, 241] on input "text" at bounding box center [941, 246] width 70 height 35
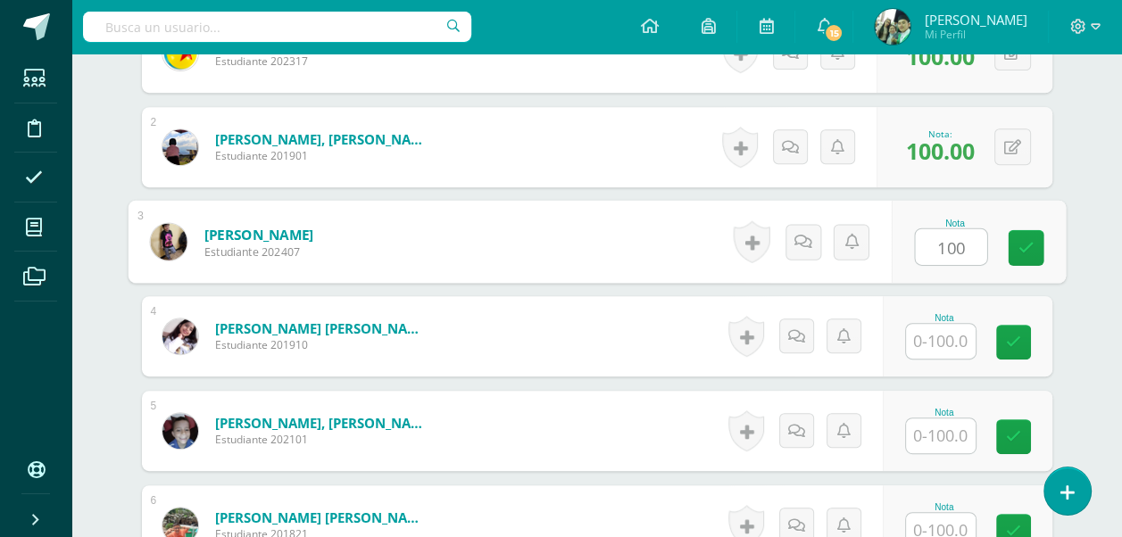
type input "100"
click at [940, 337] on input "text" at bounding box center [941, 341] width 70 height 35
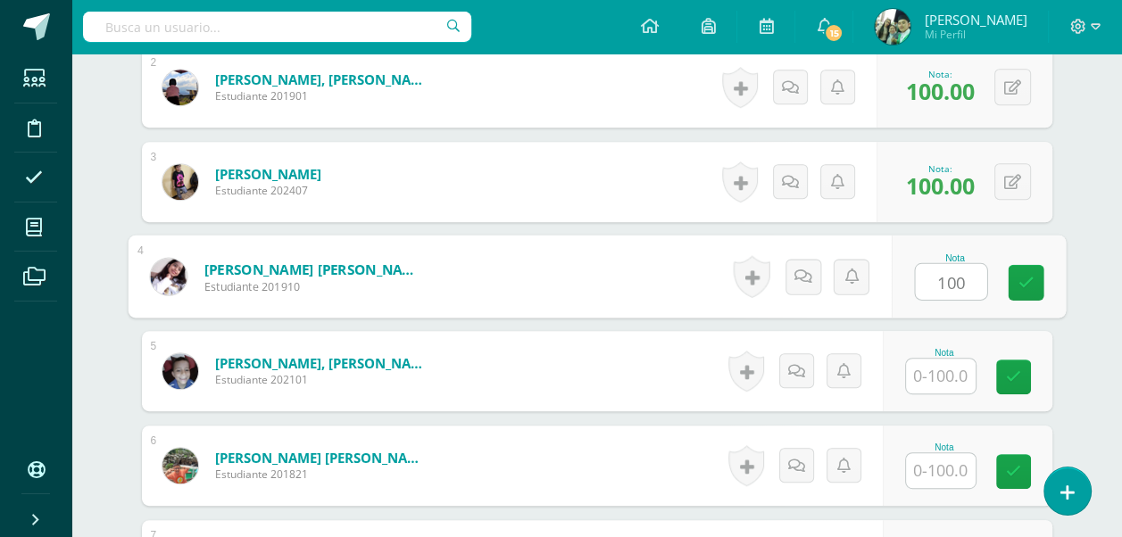
scroll to position [803, 0]
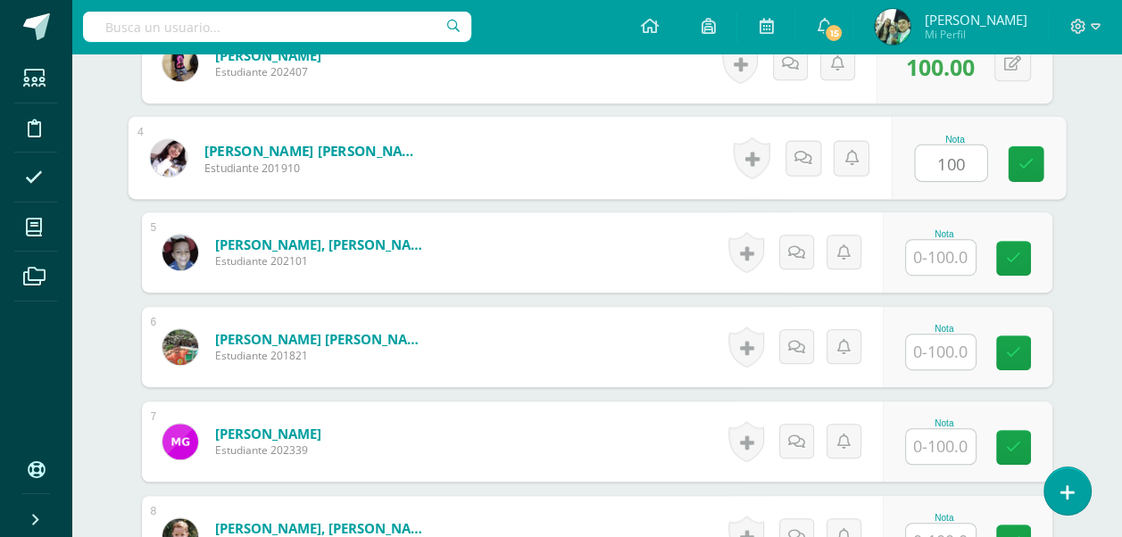
type input "100"
click at [936, 246] on input "text" at bounding box center [941, 257] width 70 height 35
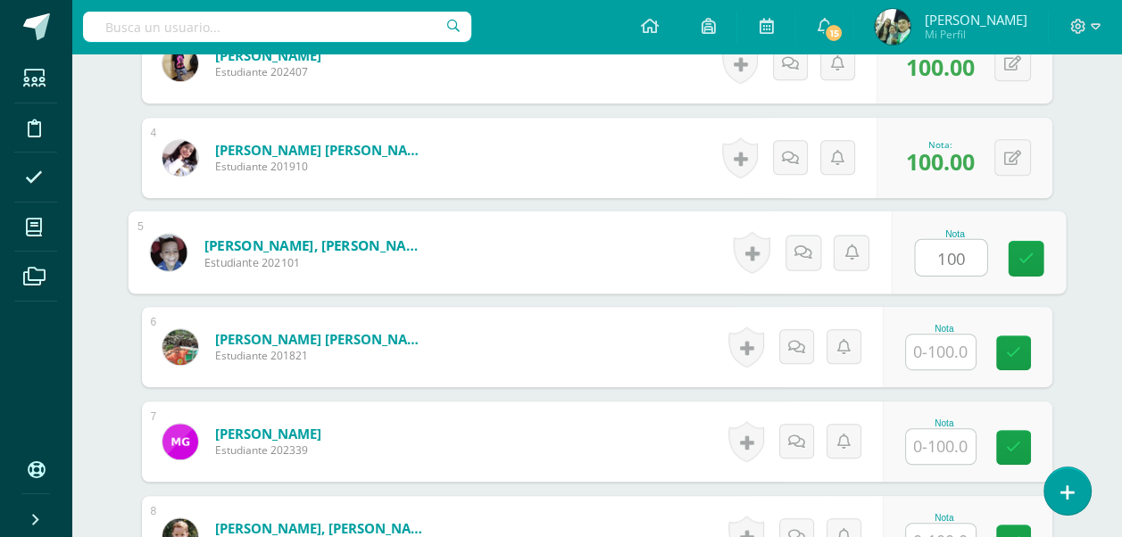
type input "100"
click at [933, 359] on input "text" at bounding box center [941, 352] width 70 height 35
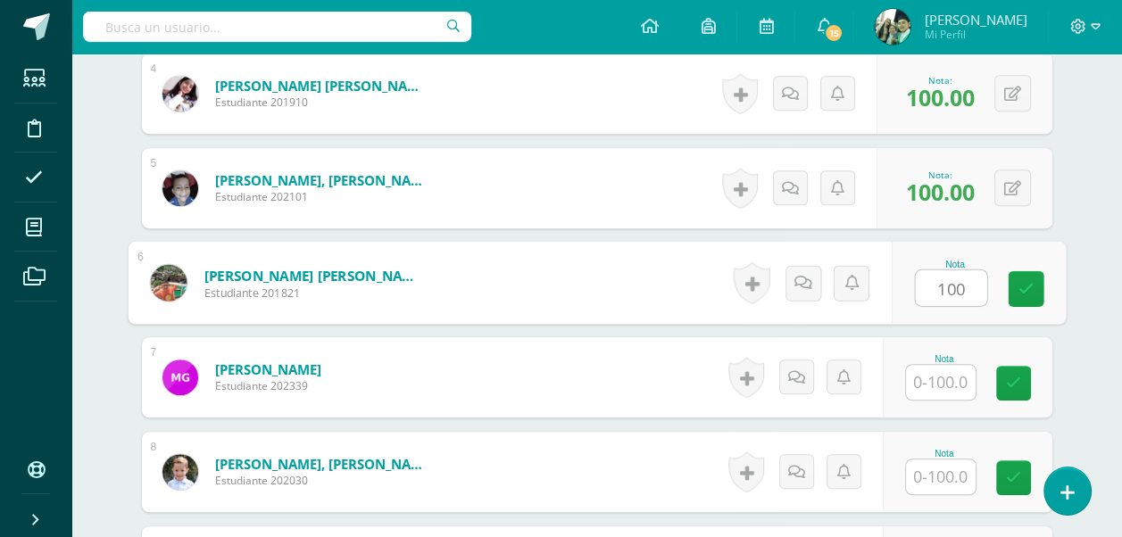
scroll to position [893, 0]
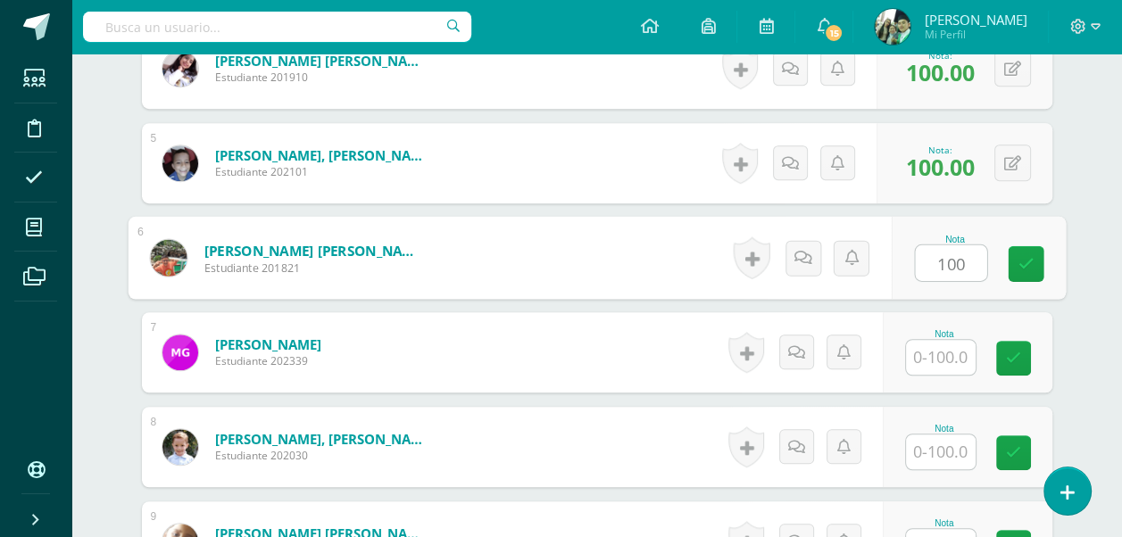
type input "100"
click at [933, 359] on input "text" at bounding box center [941, 357] width 70 height 35
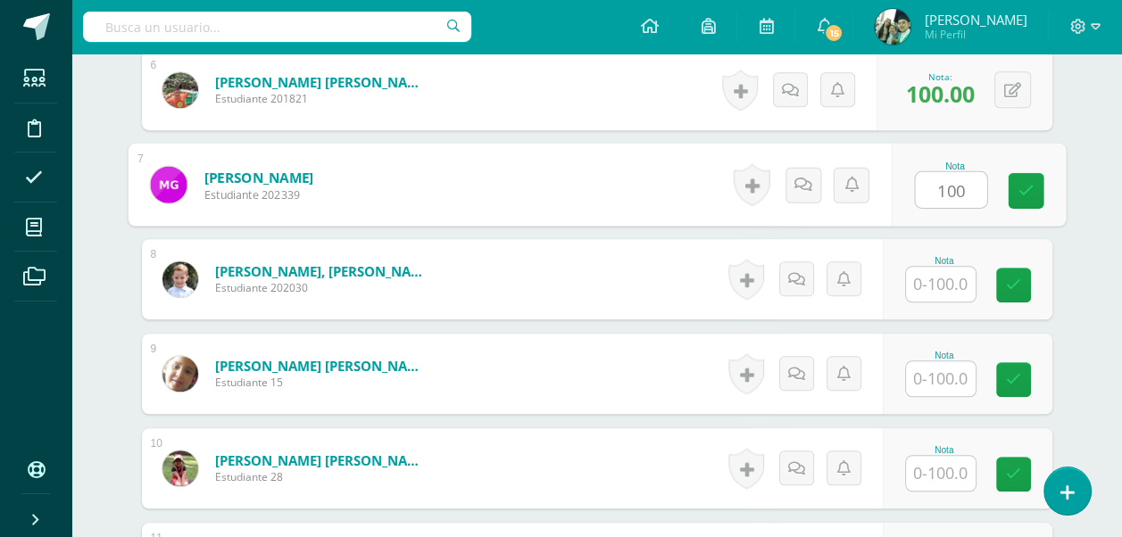
scroll to position [1071, 0]
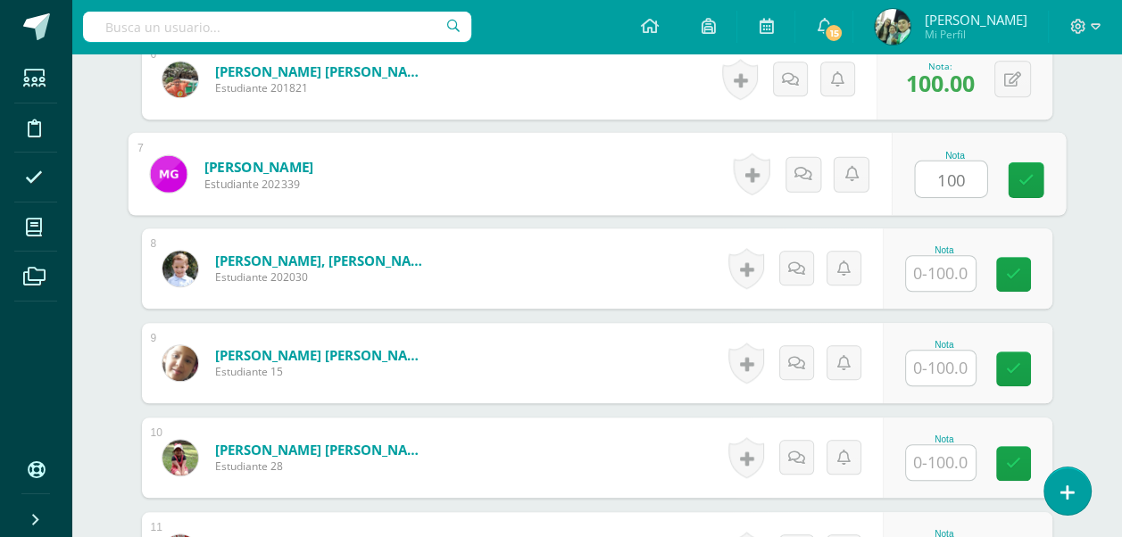
type input "100"
click at [936, 270] on input "text" at bounding box center [941, 273] width 70 height 35
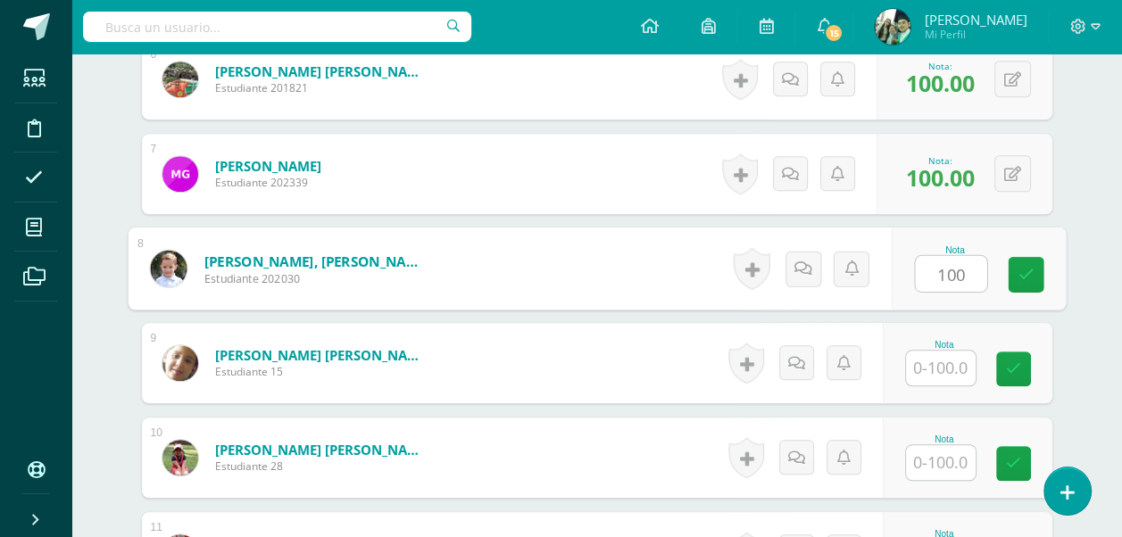
type input "100"
click at [953, 366] on input "text" at bounding box center [941, 368] width 70 height 35
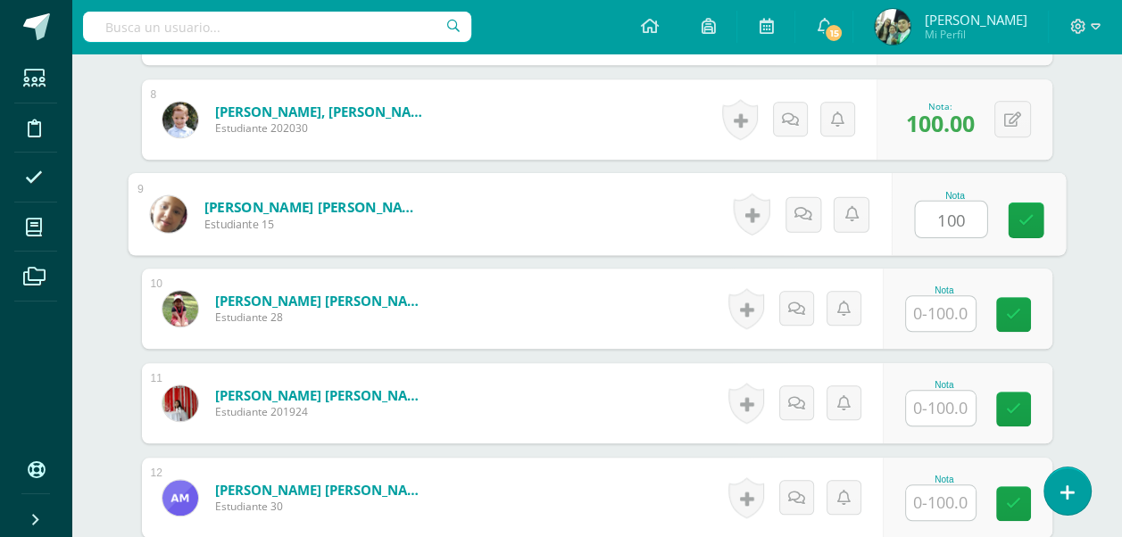
scroll to position [1250, 0]
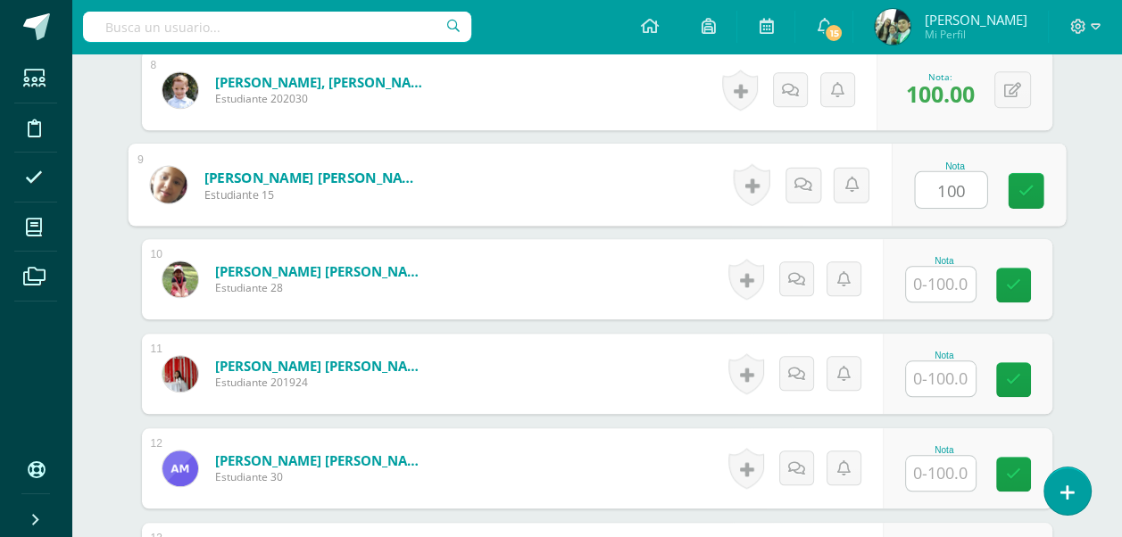
type input "100"
click at [940, 280] on input "text" at bounding box center [941, 284] width 70 height 35
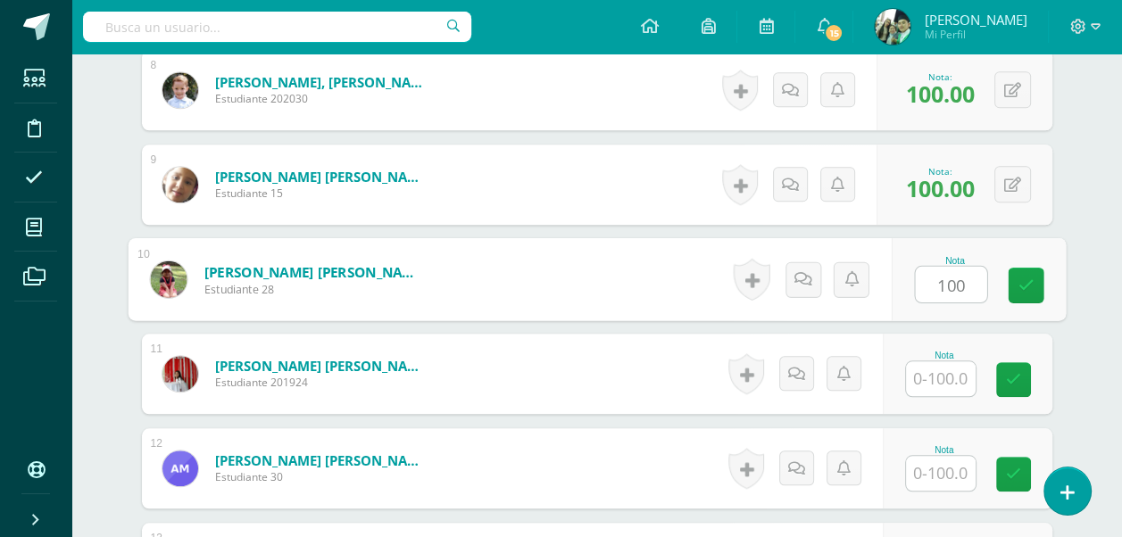
type input "100"
click at [935, 378] on input "text" at bounding box center [941, 379] width 70 height 35
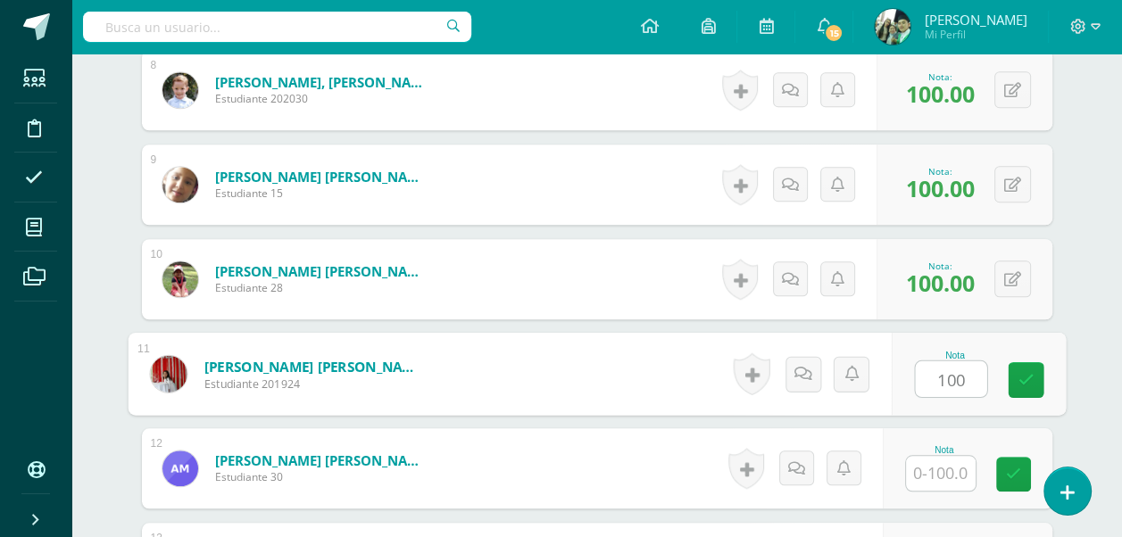
type input "100"
click at [939, 480] on input "text" at bounding box center [941, 473] width 70 height 35
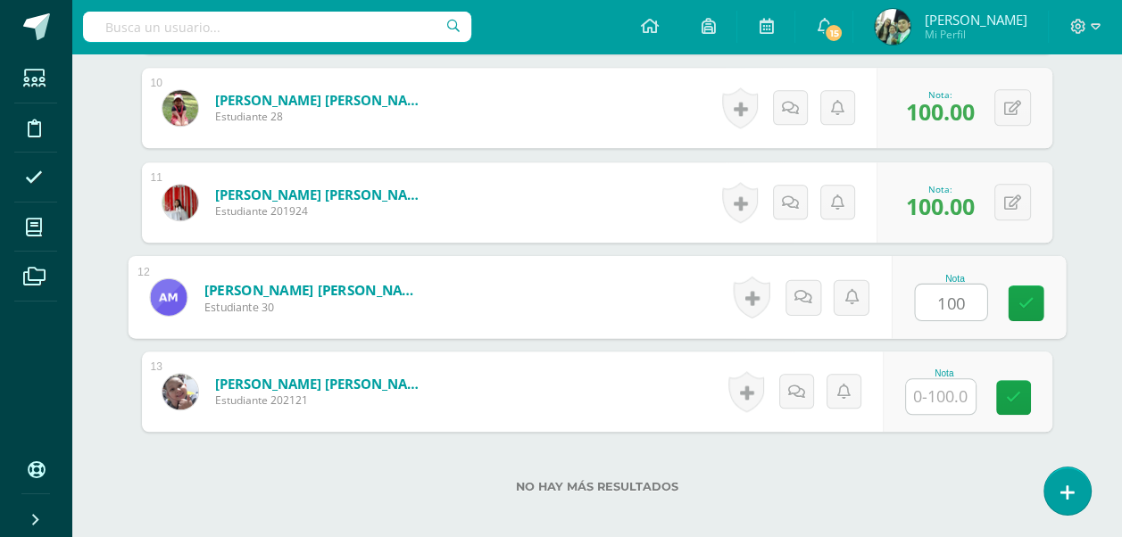
scroll to position [1428, 0]
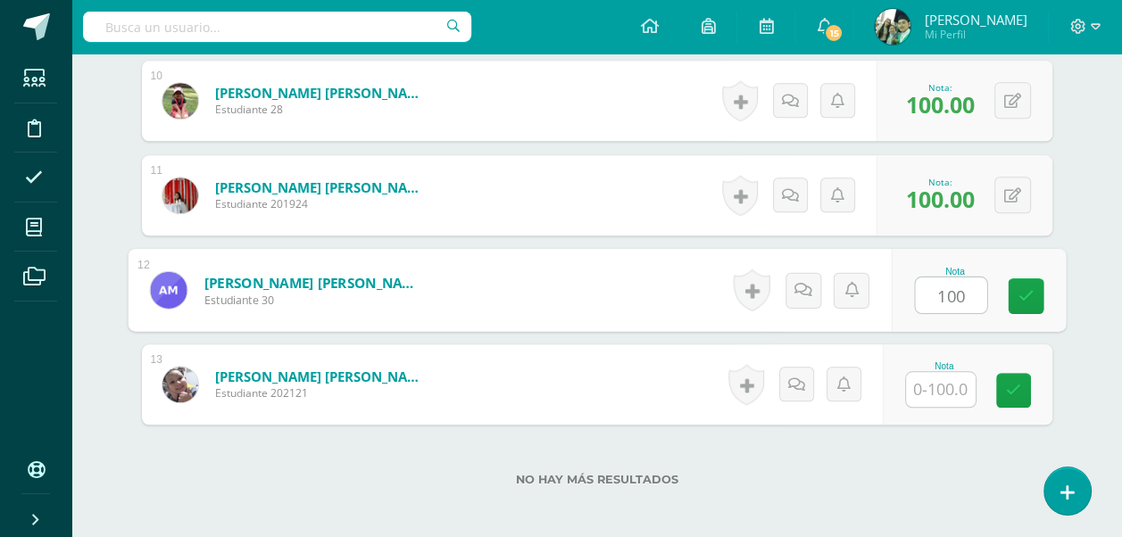
type input "100"
click at [943, 391] on input "text" at bounding box center [941, 389] width 70 height 35
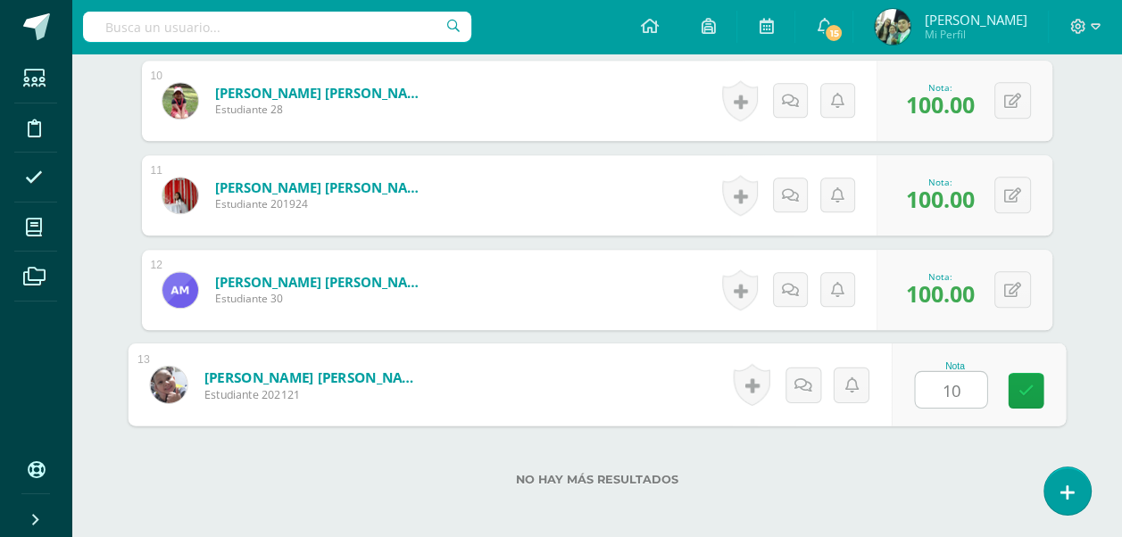
type input "100"
click at [1019, 387] on icon at bounding box center [1026, 390] width 16 height 15
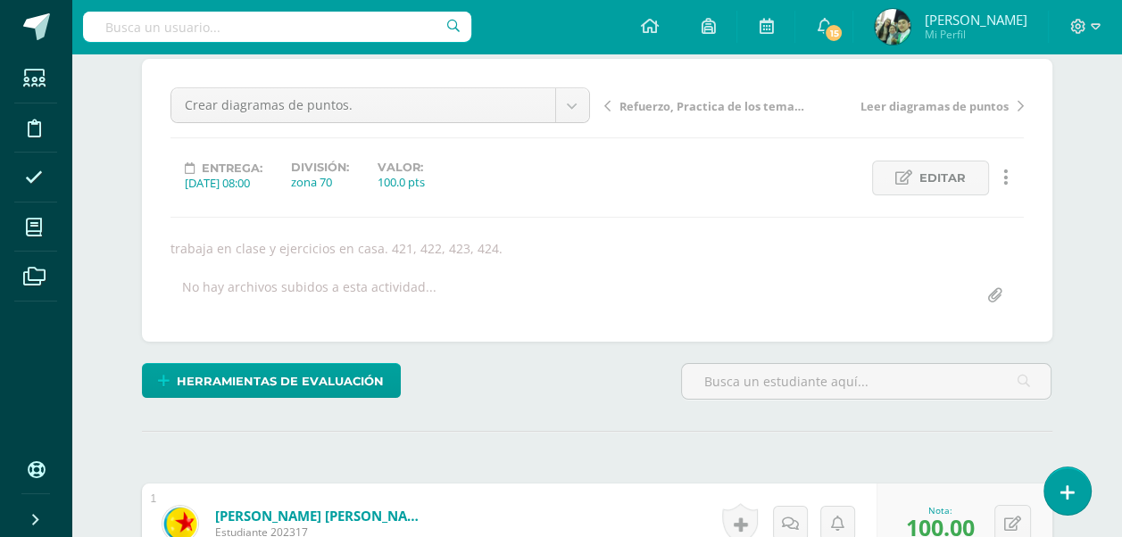
scroll to position [0, 0]
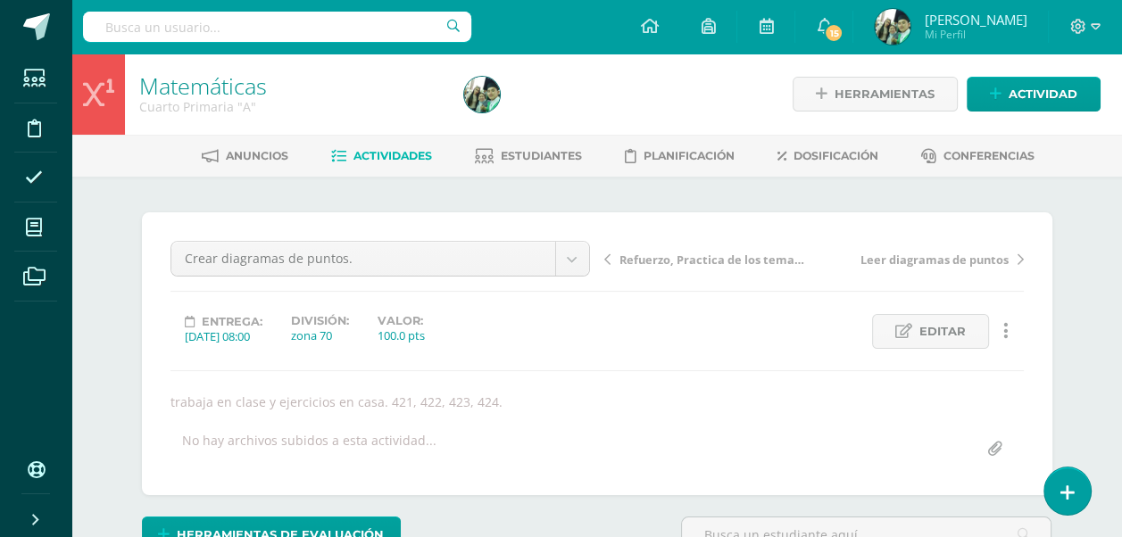
click at [363, 153] on span "Actividades" at bounding box center [393, 155] width 79 height 13
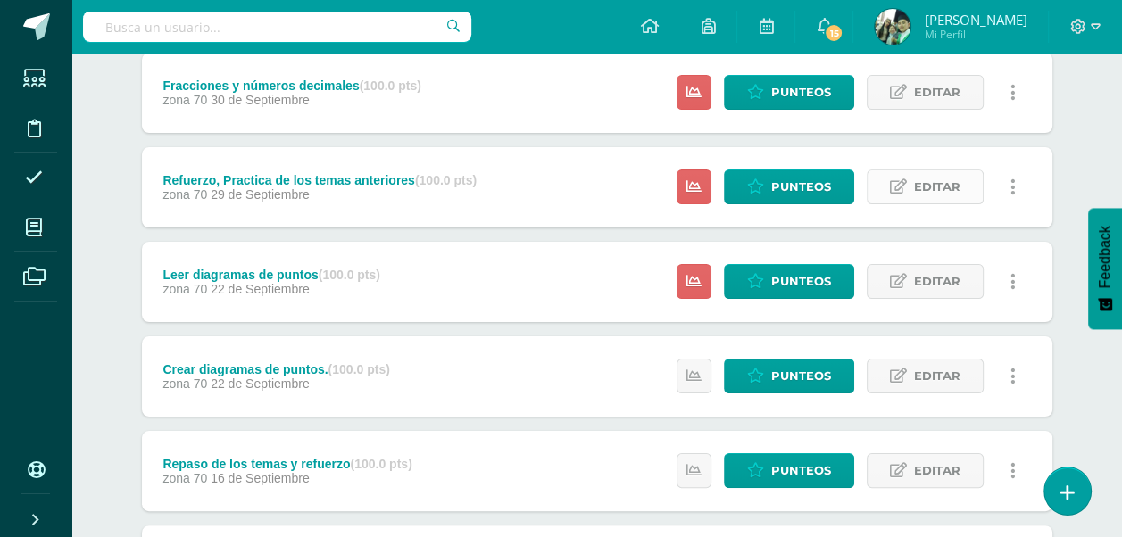
scroll to position [268, 0]
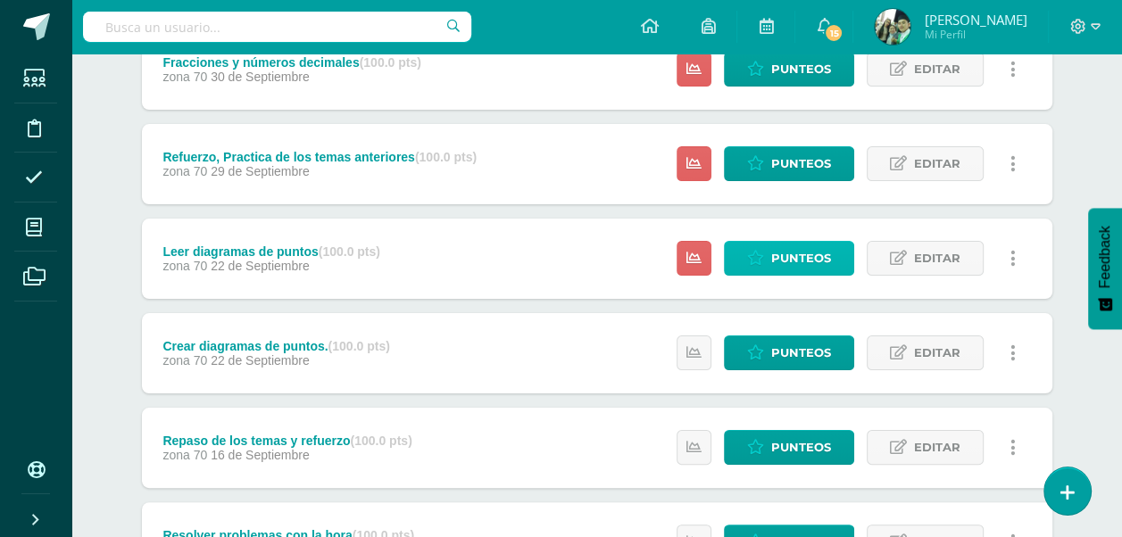
click at [796, 254] on span "Punteos" at bounding box center [801, 258] width 60 height 33
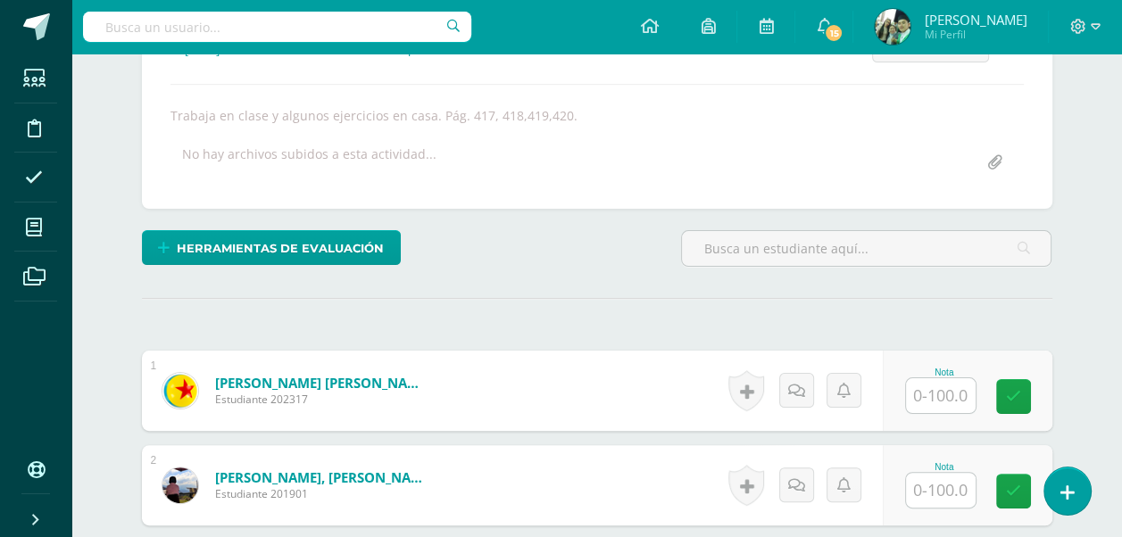
scroll to position [287, 0]
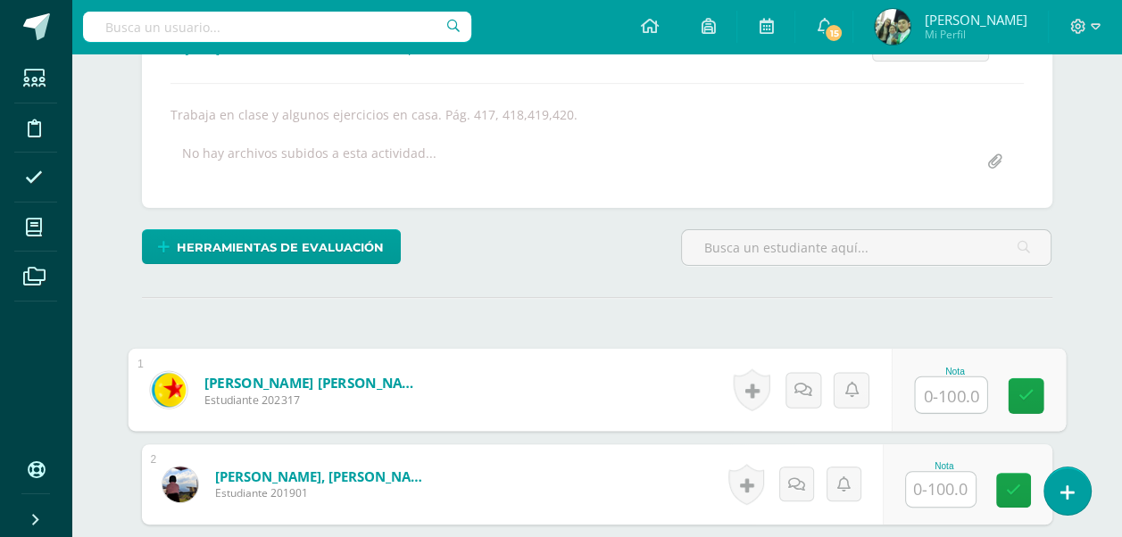
click at [940, 394] on input "text" at bounding box center [950, 396] width 71 height 36
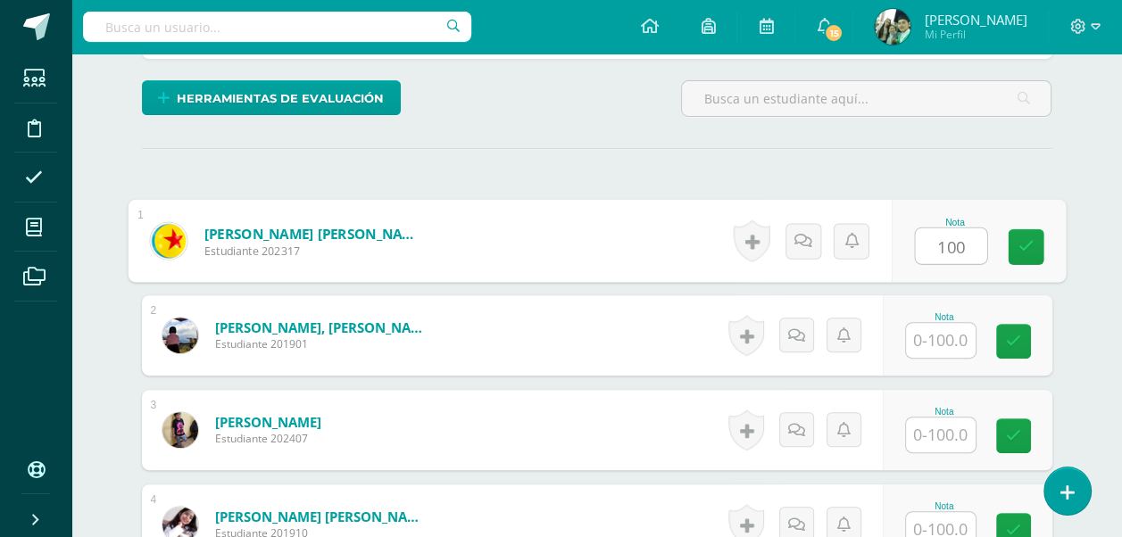
scroll to position [466, 0]
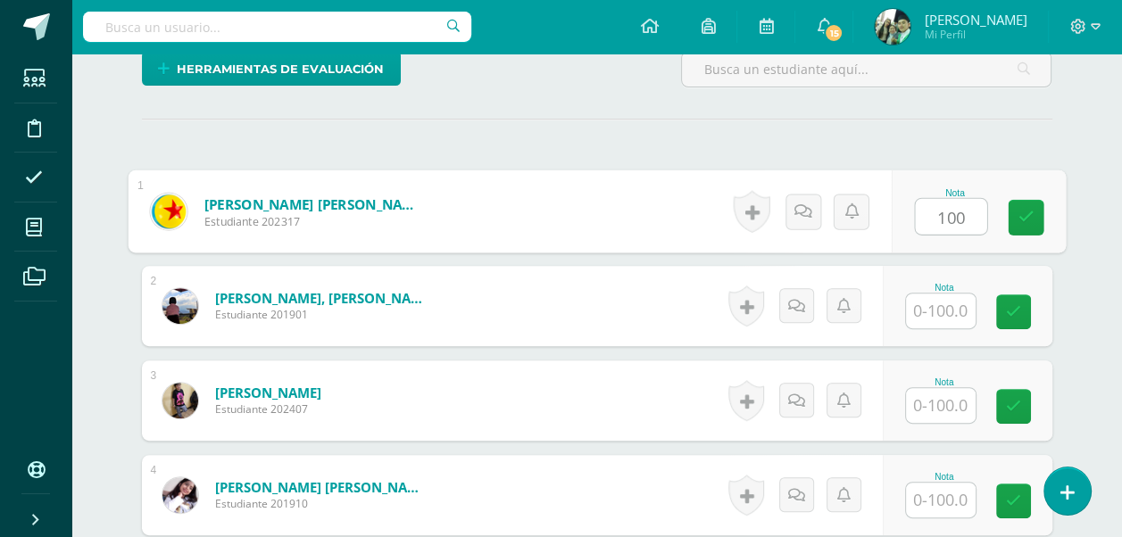
type input "100"
click at [938, 304] on input "text" at bounding box center [941, 311] width 70 height 35
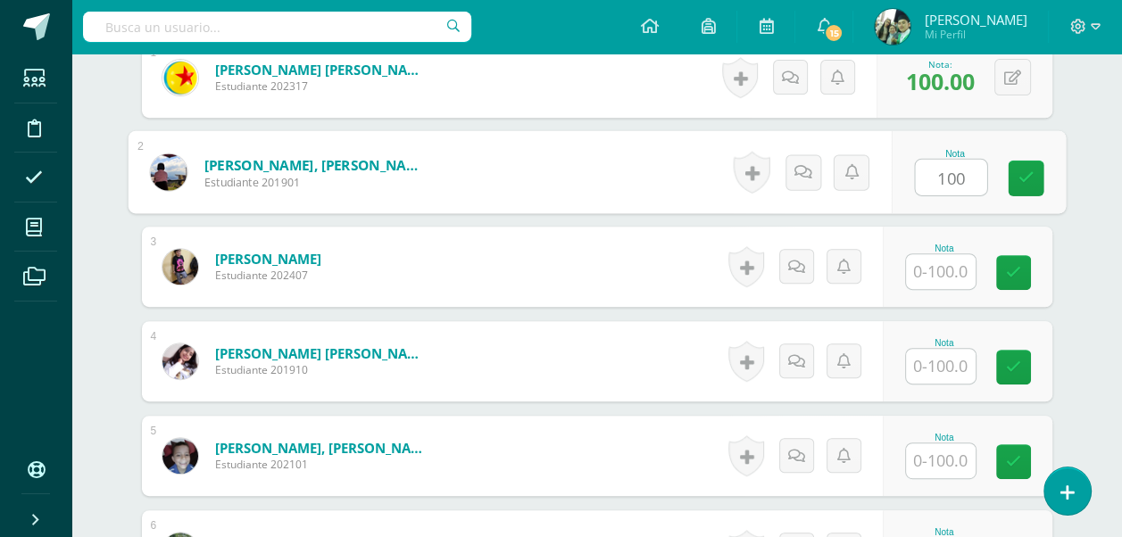
scroll to position [645, 0]
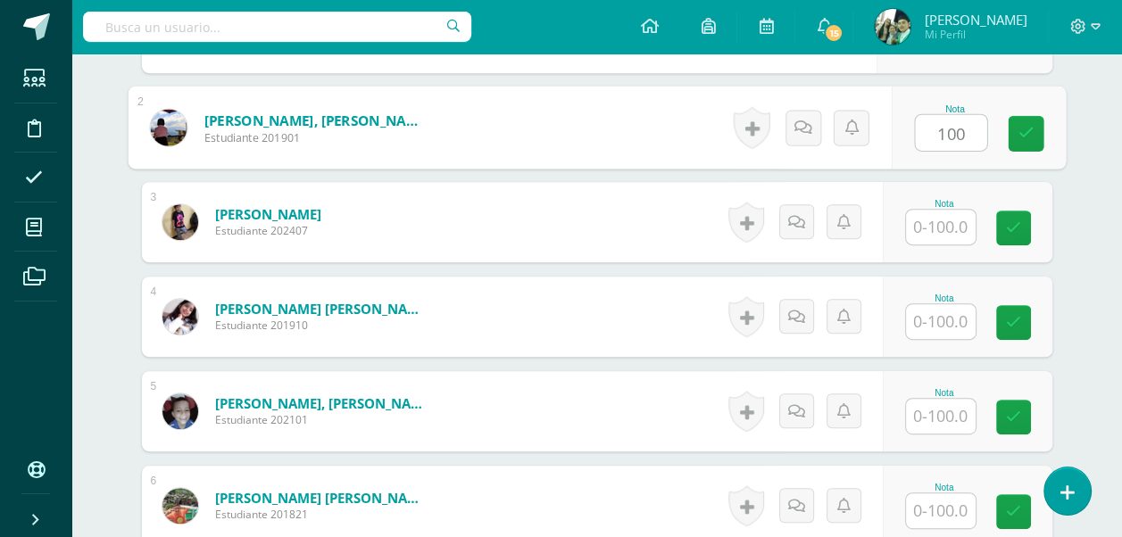
type input "100"
click at [940, 224] on input "text" at bounding box center [941, 227] width 70 height 35
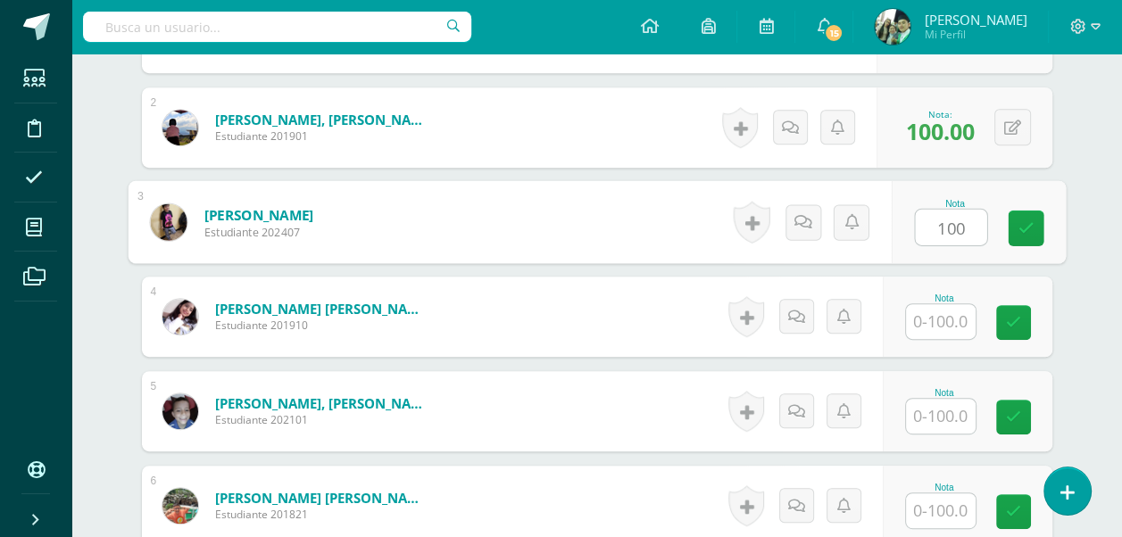
type input "100"
click at [936, 321] on input "text" at bounding box center [941, 321] width 70 height 35
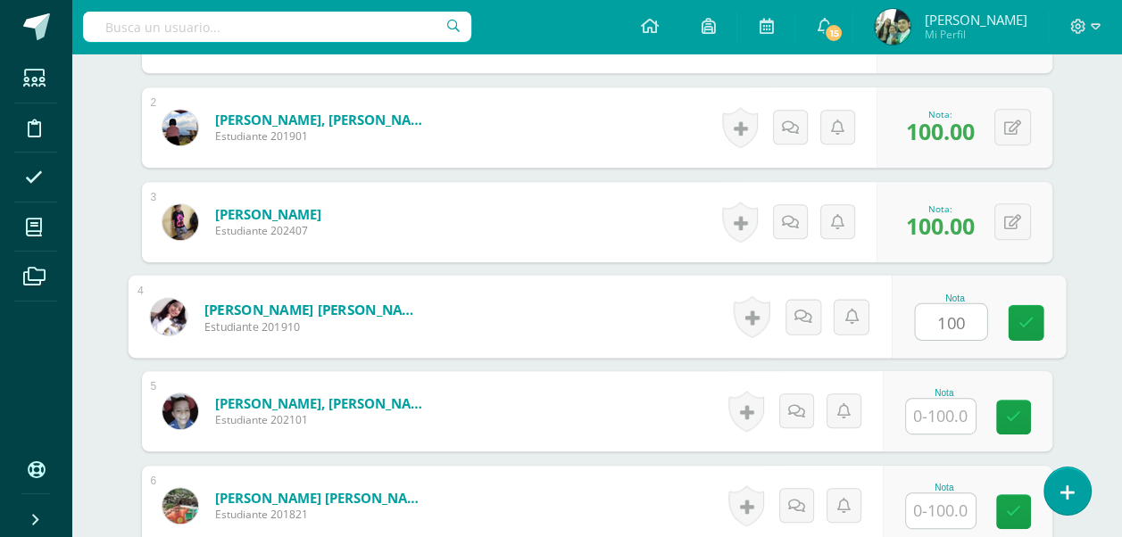
scroll to position [734, 0]
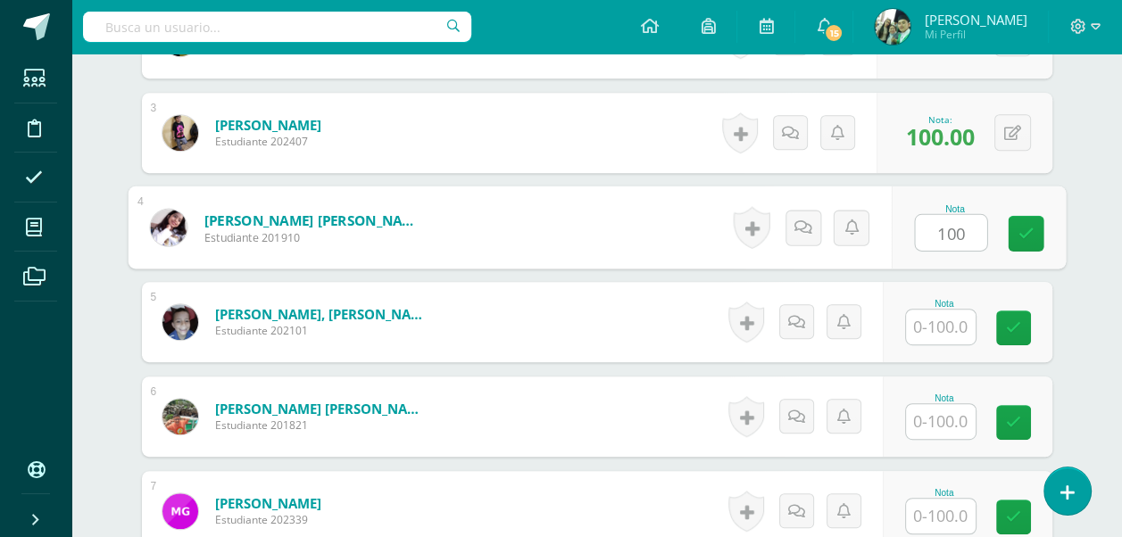
type input "100"
click at [936, 321] on input "text" at bounding box center [941, 327] width 70 height 35
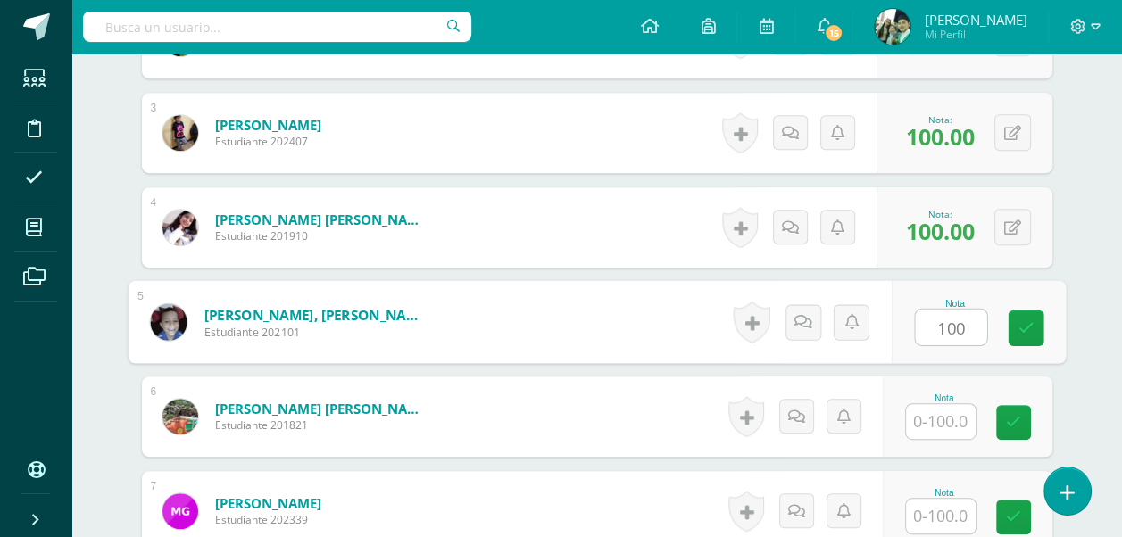
scroll to position [823, 0]
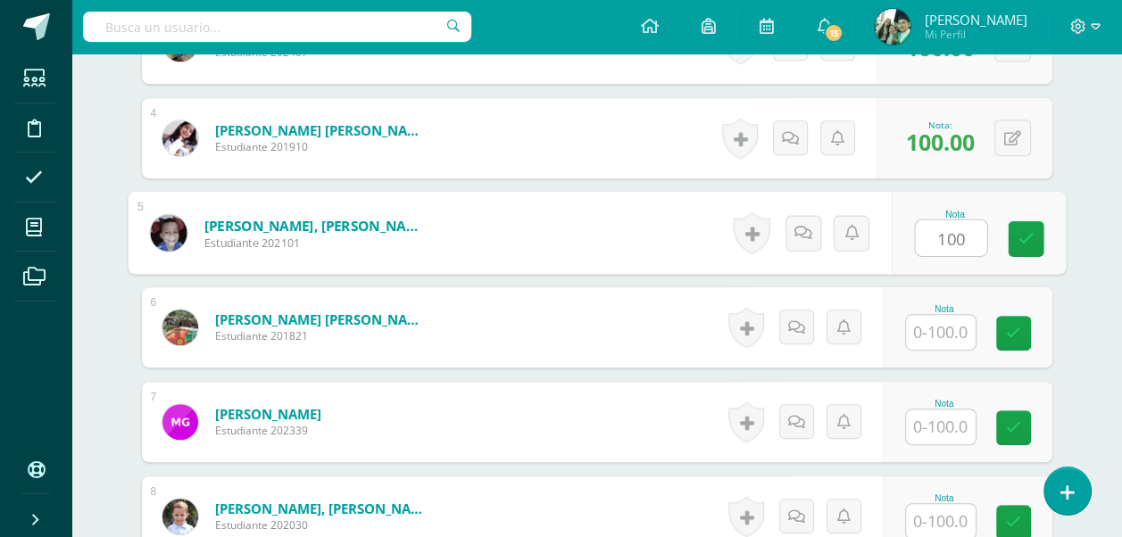
type input "100"
click at [936, 324] on input "text" at bounding box center [941, 332] width 70 height 35
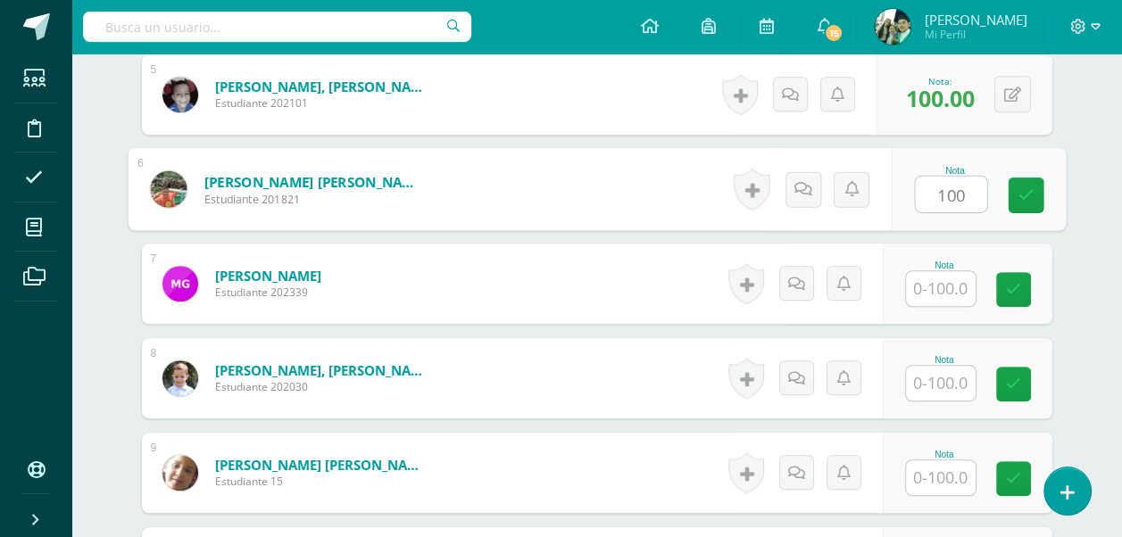
scroll to position [1002, 0]
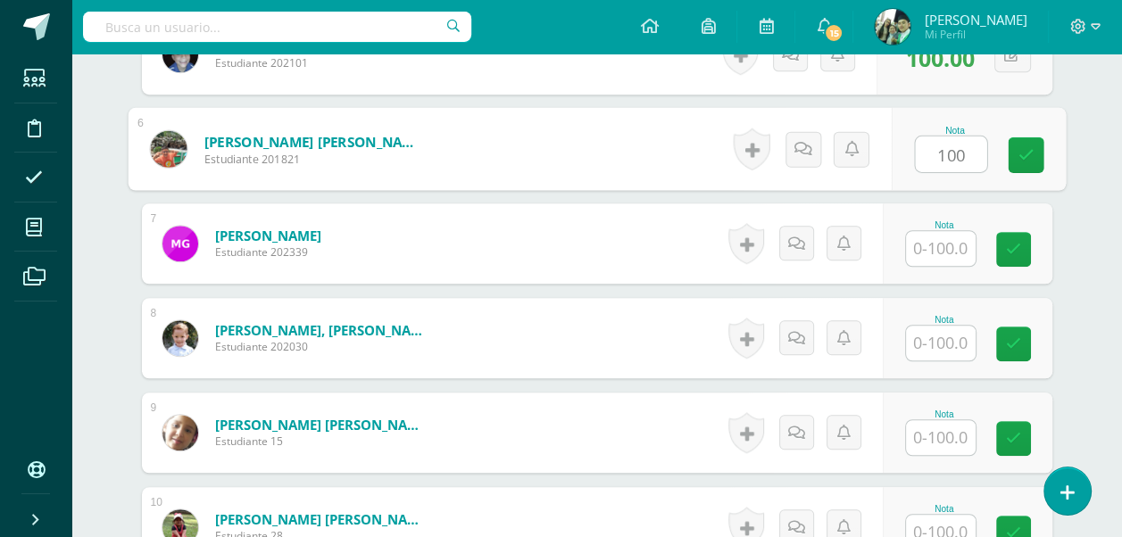
type input "100"
click at [943, 242] on input "text" at bounding box center [941, 248] width 70 height 35
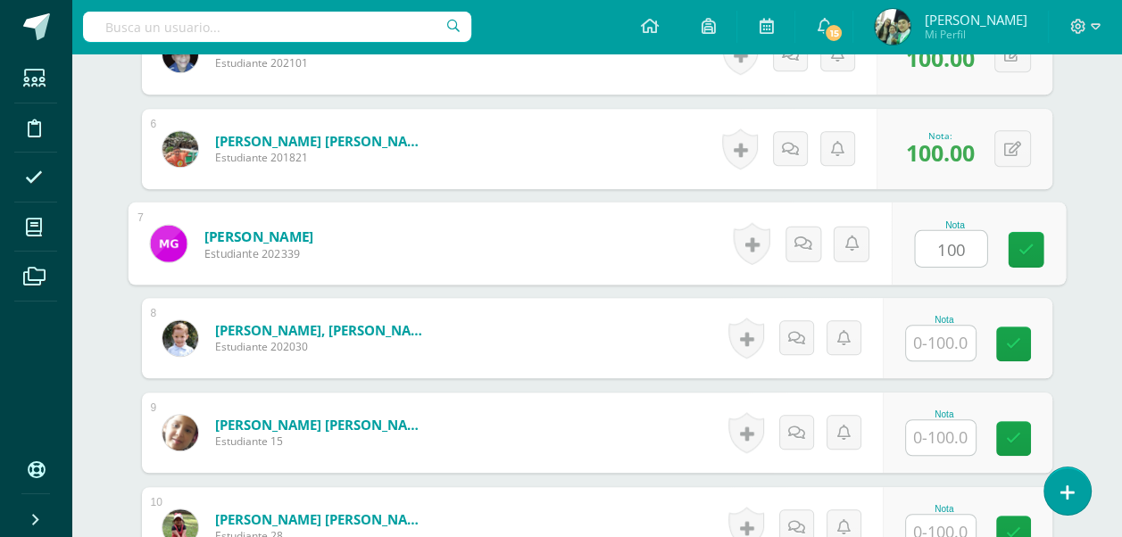
type input "100"
click at [940, 348] on input "text" at bounding box center [941, 343] width 70 height 35
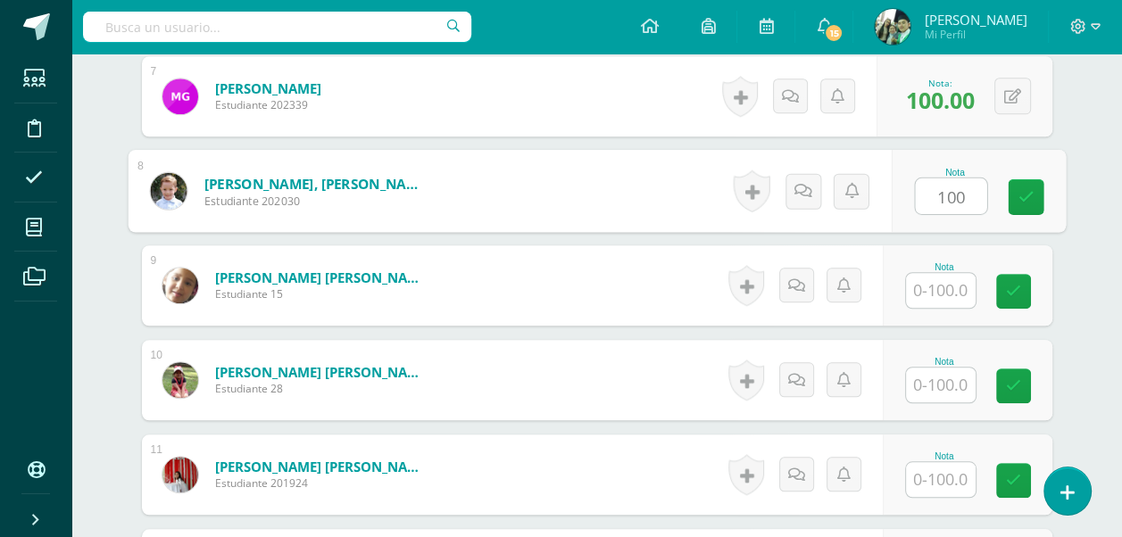
scroll to position [1180, 0]
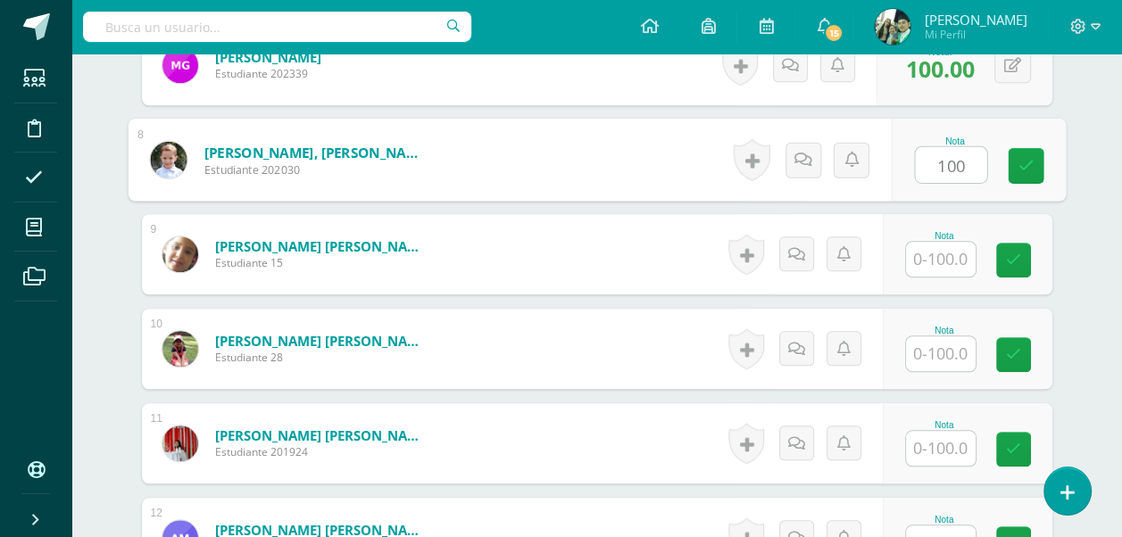
type input "100"
click at [942, 262] on input "text" at bounding box center [941, 259] width 70 height 35
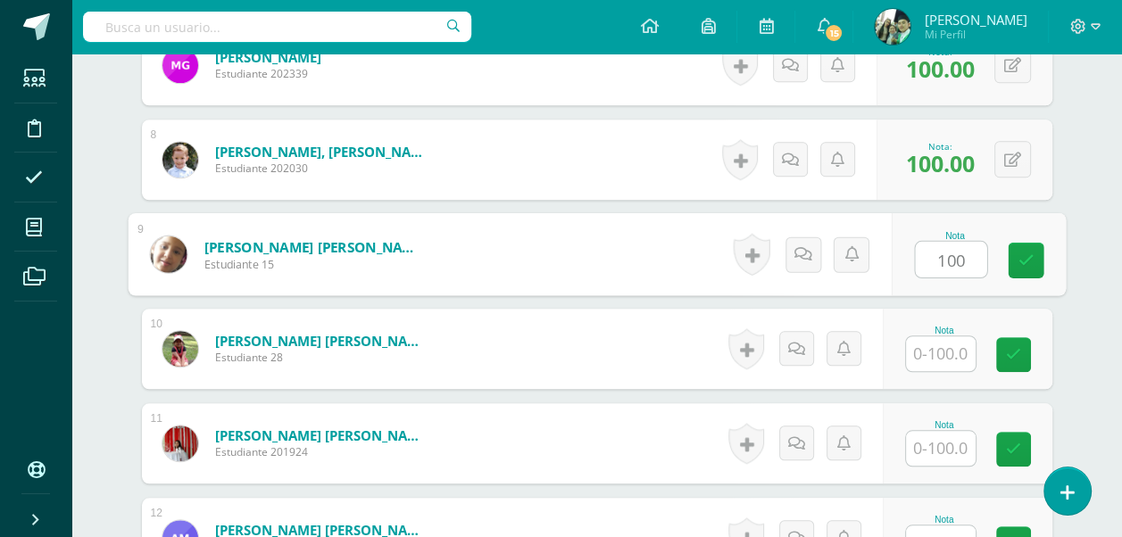
type input "100"
click at [939, 349] on input "text" at bounding box center [941, 354] width 70 height 35
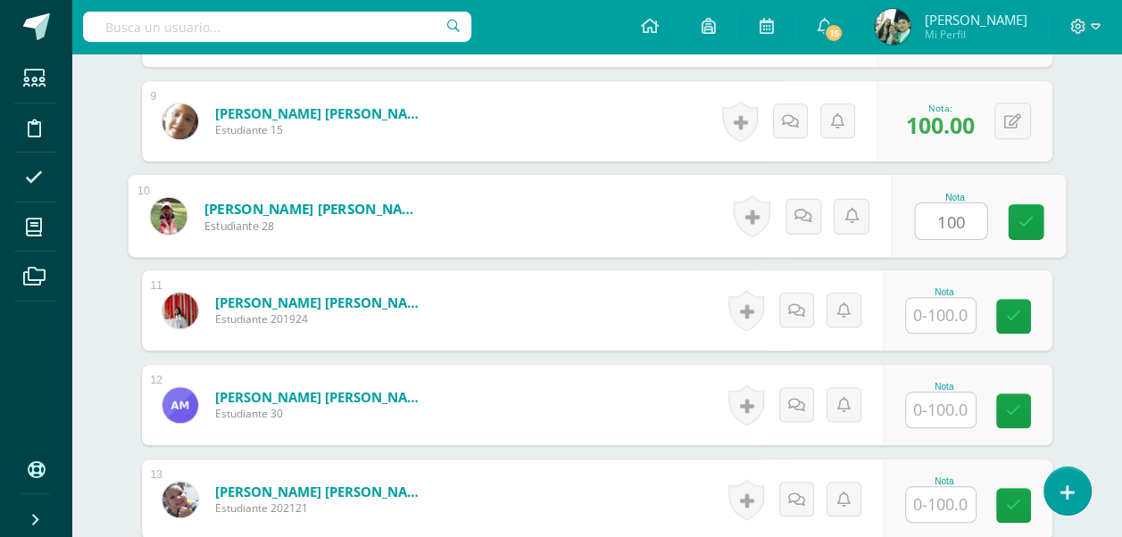
scroll to position [1359, 0]
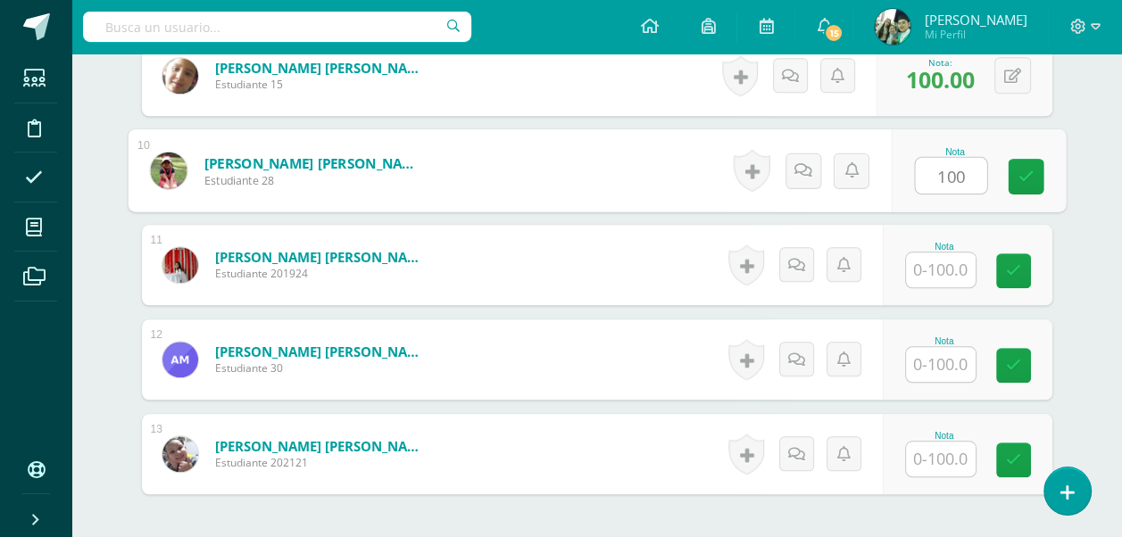
type input "100"
click at [942, 270] on input "text" at bounding box center [941, 270] width 70 height 35
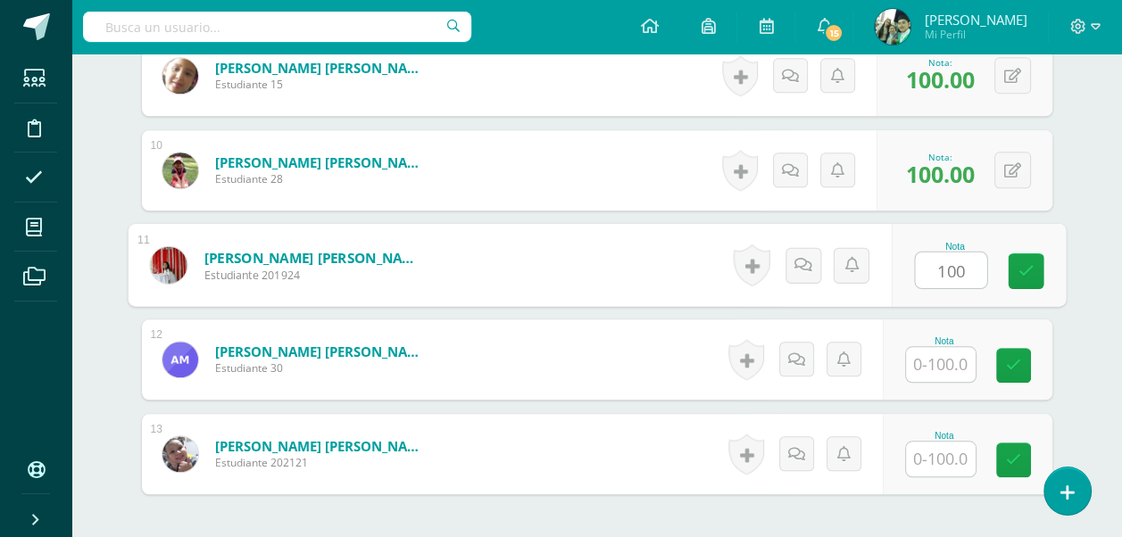
type input "100"
click at [944, 355] on input "text" at bounding box center [941, 364] width 70 height 35
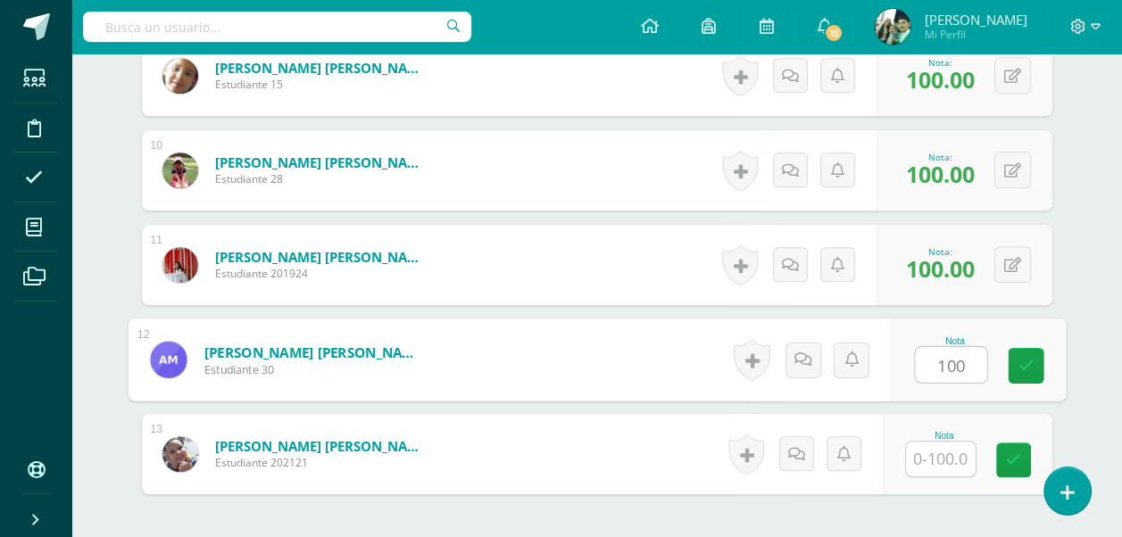
type input "100"
click at [939, 447] on input "text" at bounding box center [941, 459] width 70 height 35
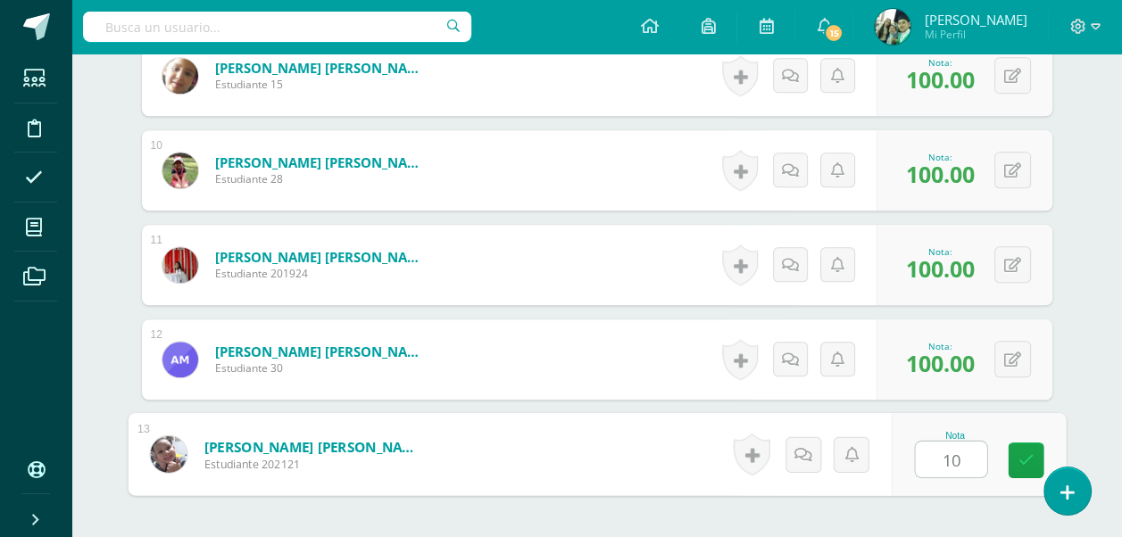
type input "100"
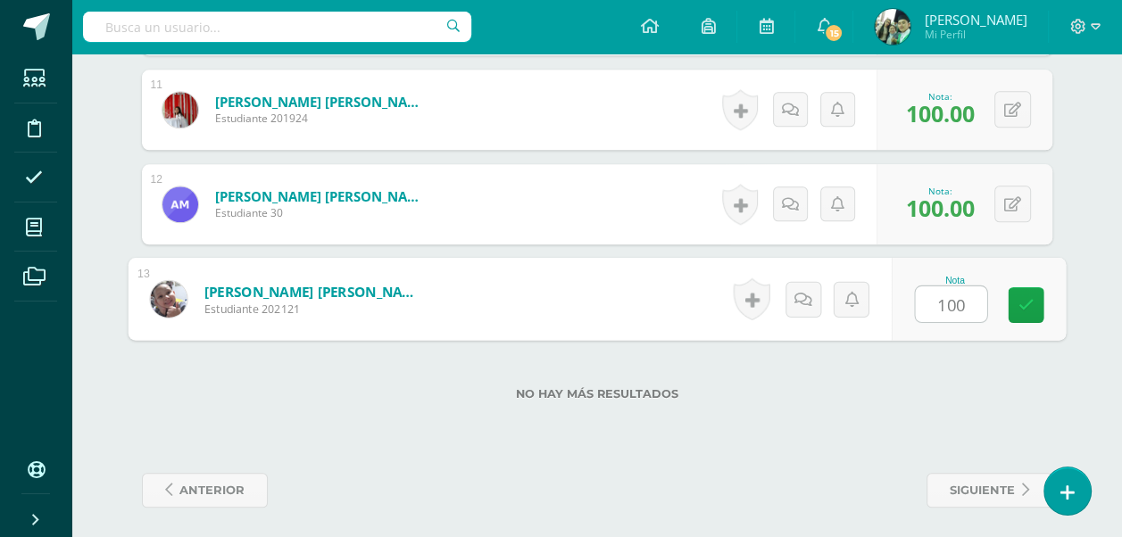
scroll to position [1519, 0]
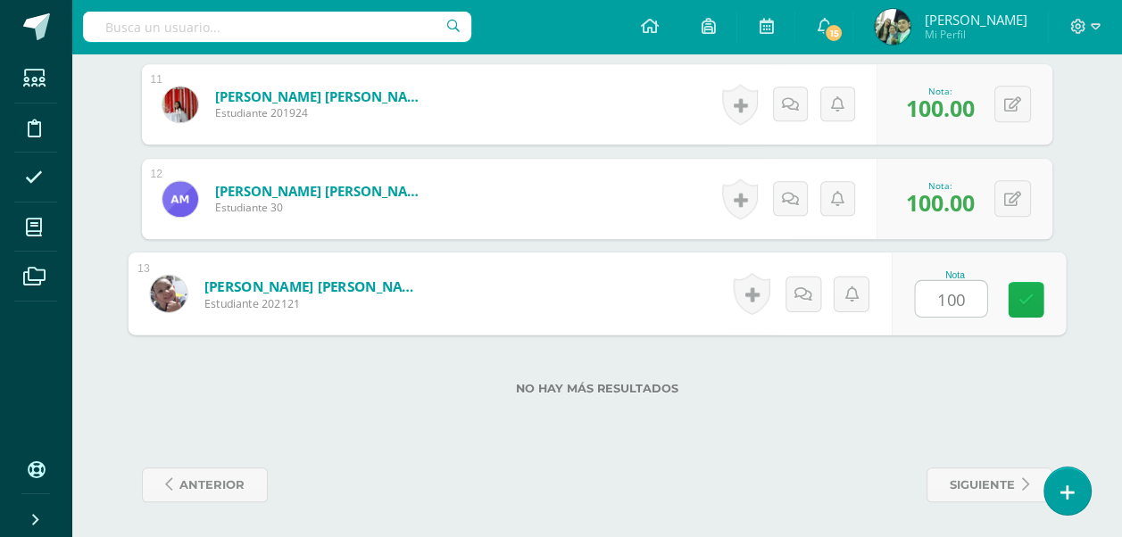
click at [1026, 287] on link at bounding box center [1026, 300] width 36 height 36
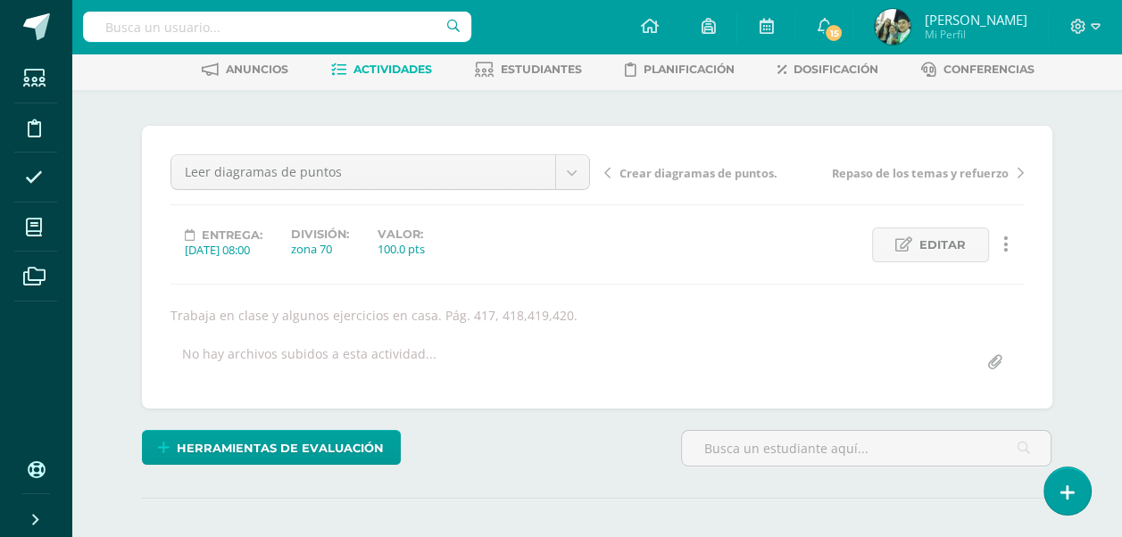
scroll to position [0, 0]
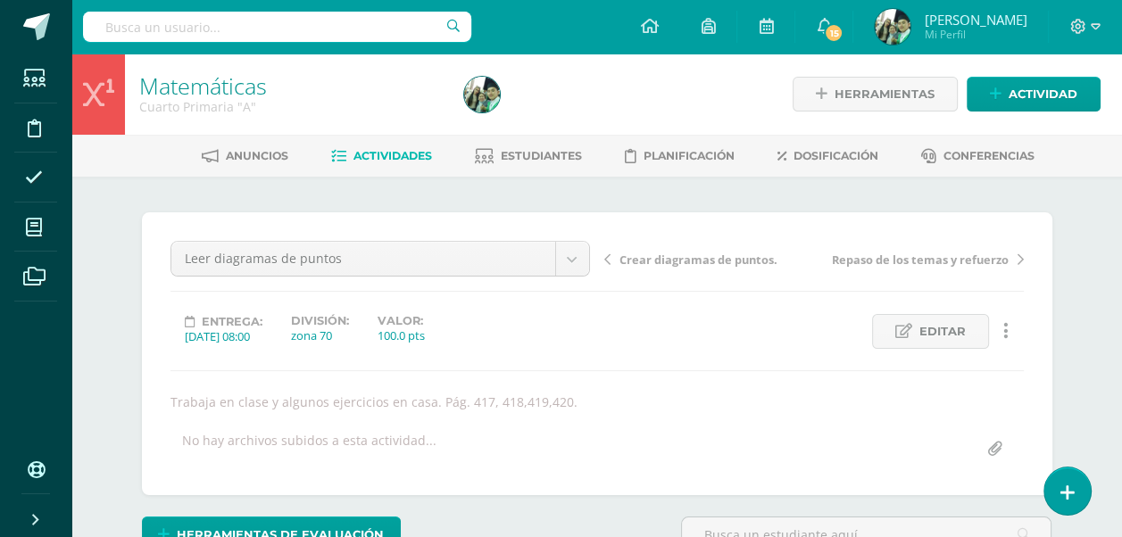
click at [379, 152] on span "Actividades" at bounding box center [393, 155] width 79 height 13
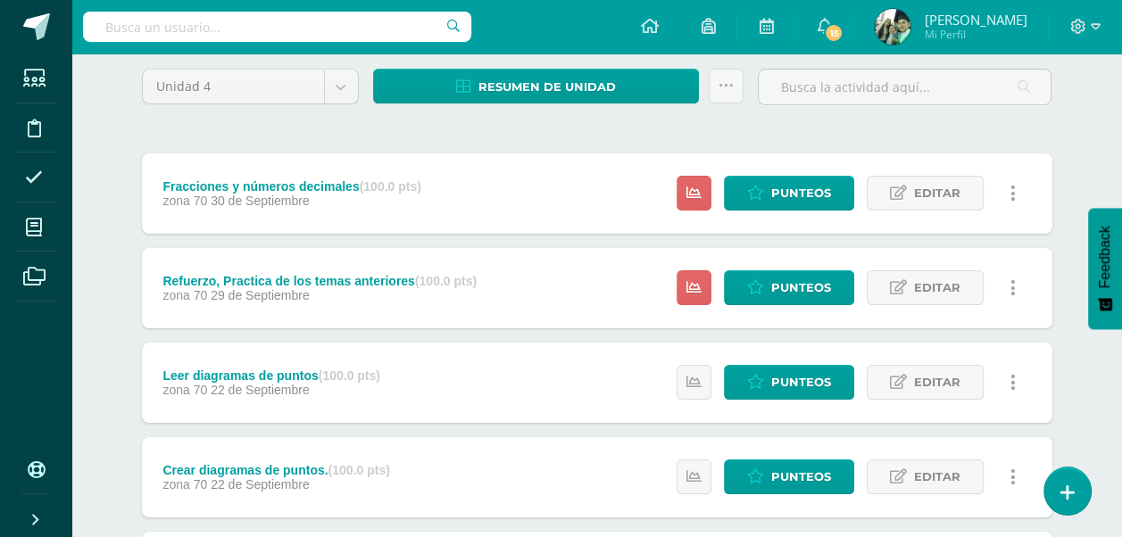
scroll to position [179, 0]
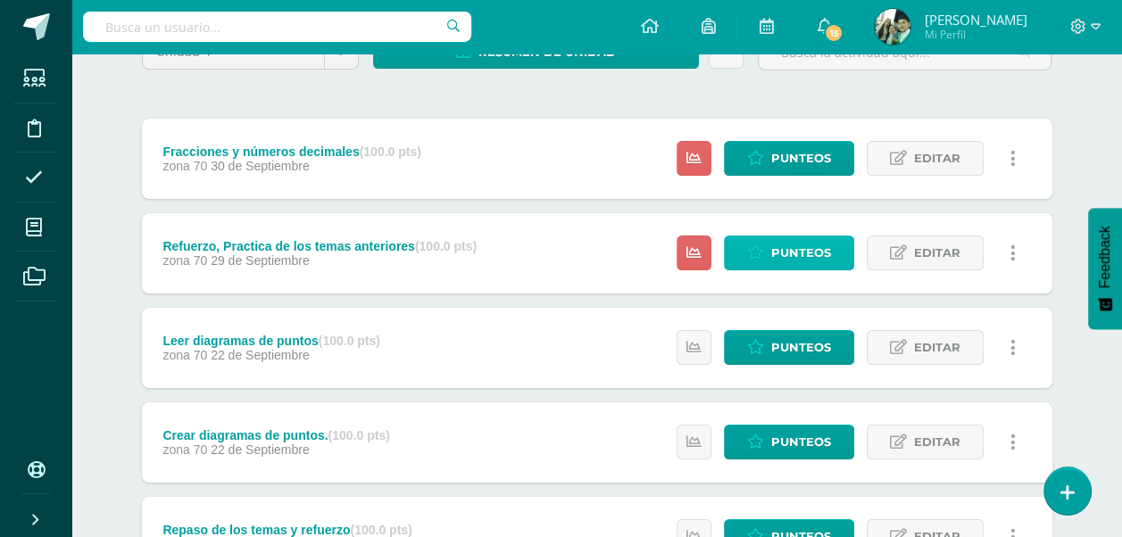
click at [800, 256] on span "Punteos" at bounding box center [801, 253] width 60 height 33
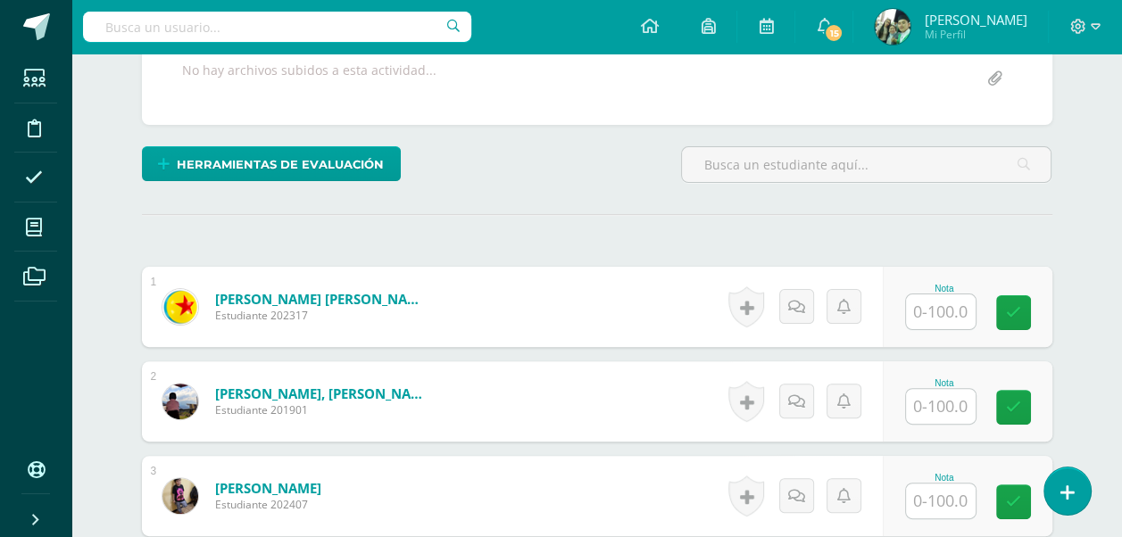
scroll to position [379, 0]
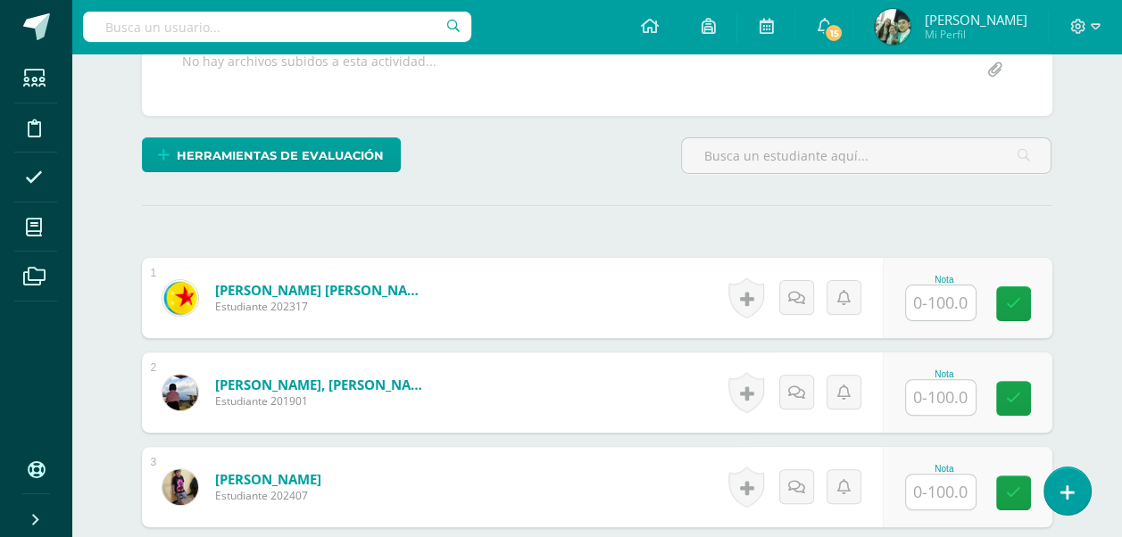
click at [944, 303] on input "text" at bounding box center [941, 303] width 70 height 35
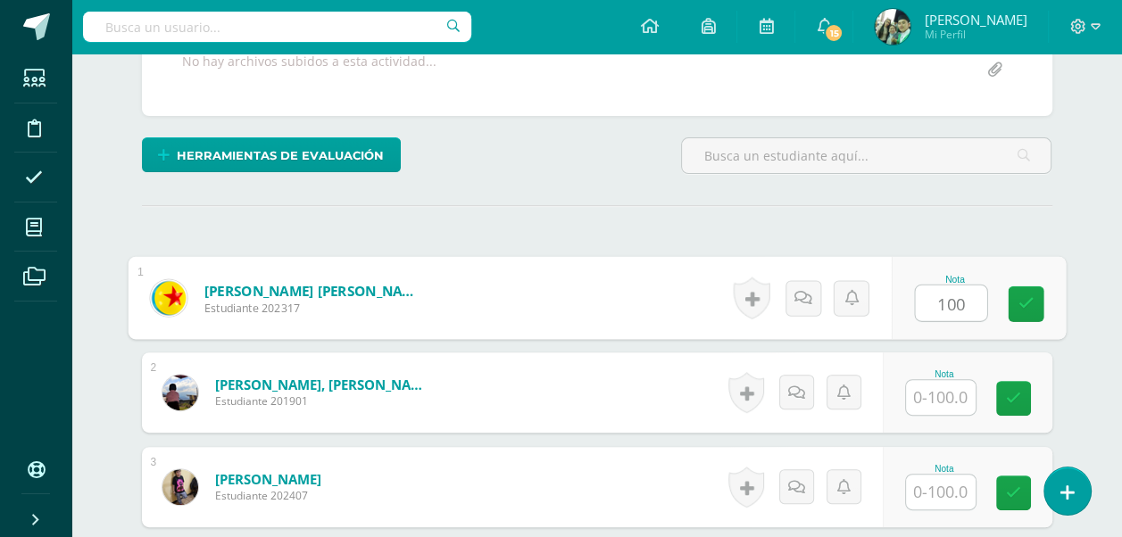
type input "100"
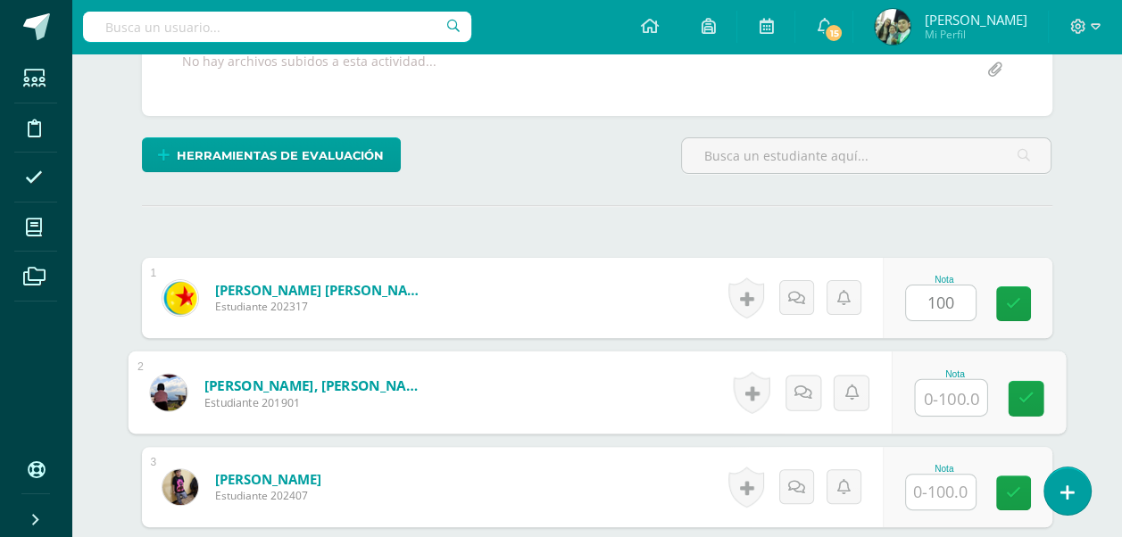
click at [944, 402] on input "text" at bounding box center [950, 398] width 71 height 36
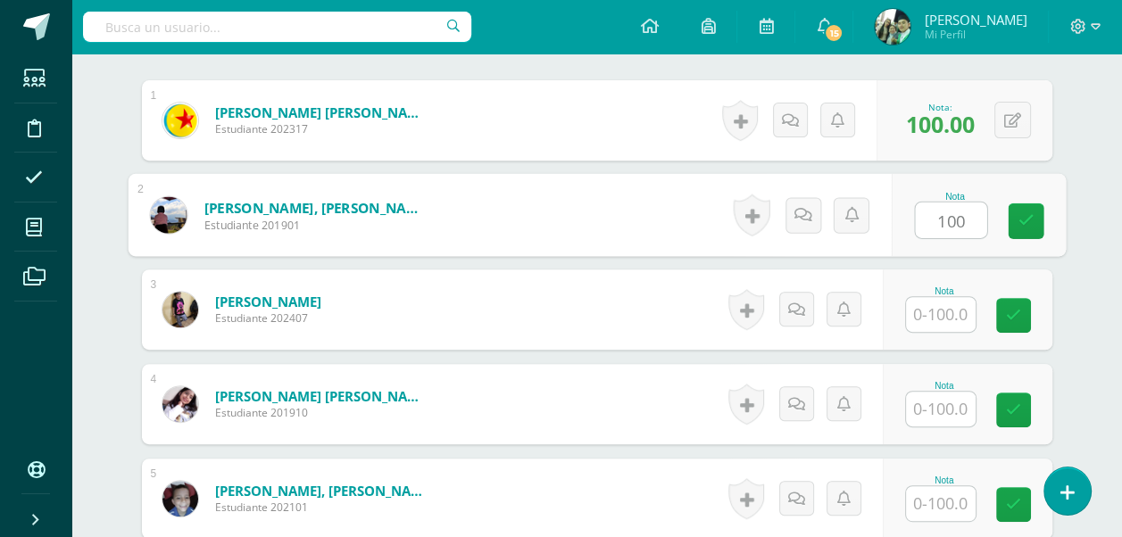
scroll to position [558, 0]
type input "100"
click at [939, 308] on input "text" at bounding box center [941, 313] width 70 height 35
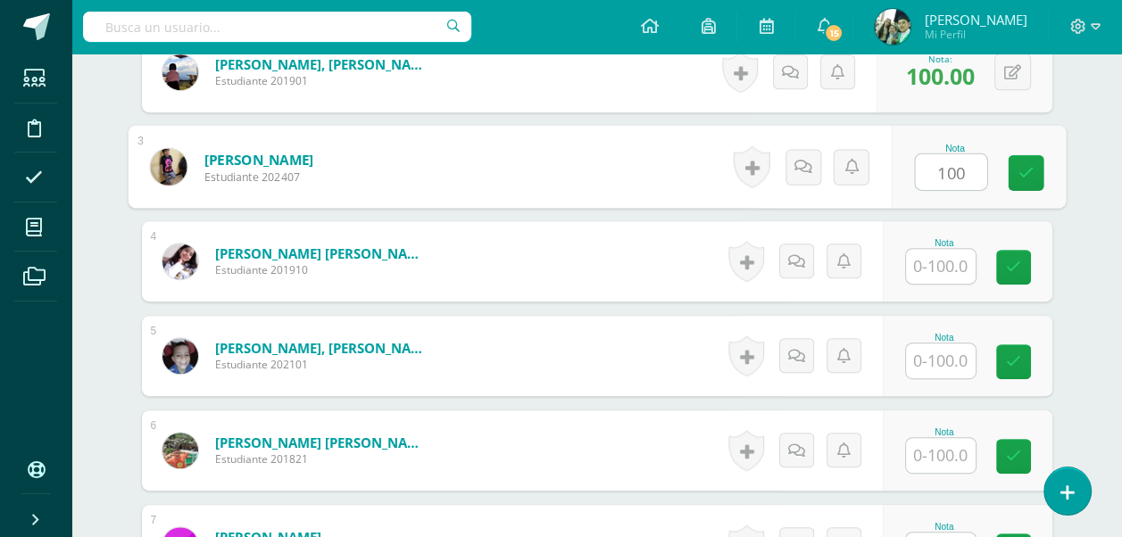
scroll to position [736, 0]
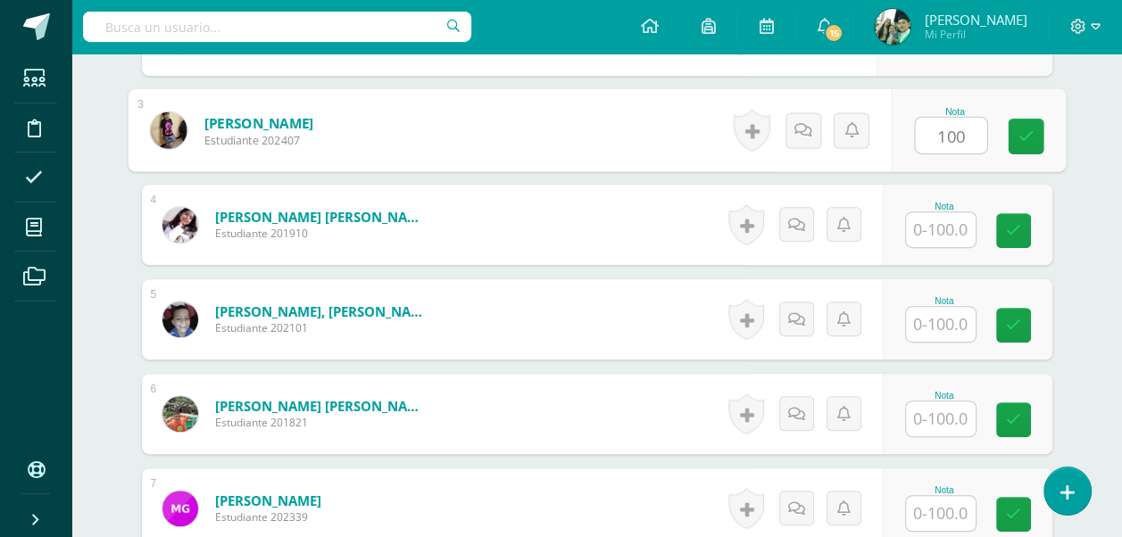
type input "100"
click at [942, 229] on input "text" at bounding box center [941, 229] width 70 height 35
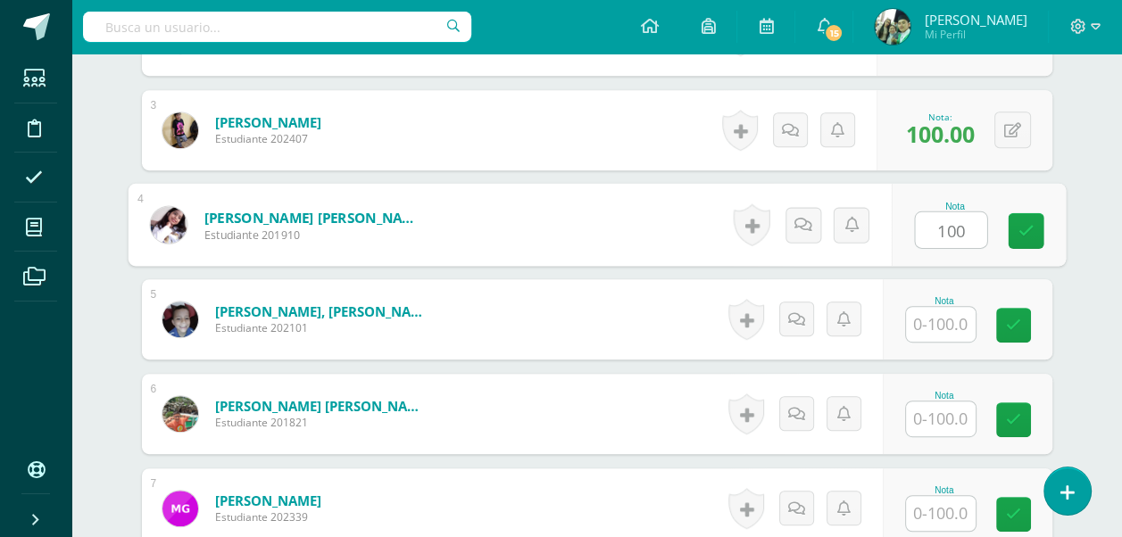
type input "100"
click at [936, 325] on input "text" at bounding box center [941, 324] width 70 height 35
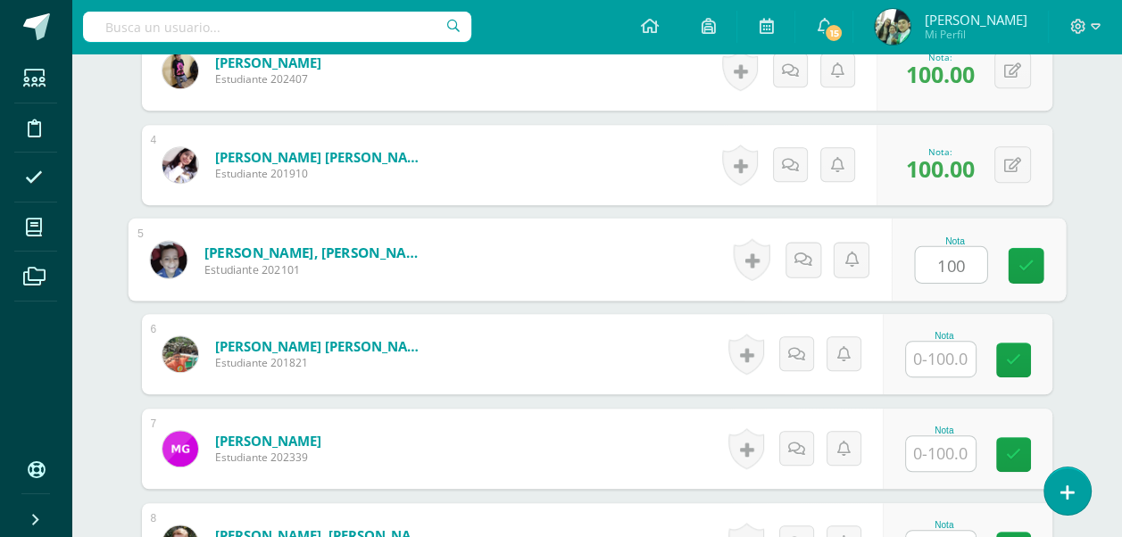
scroll to position [826, 0]
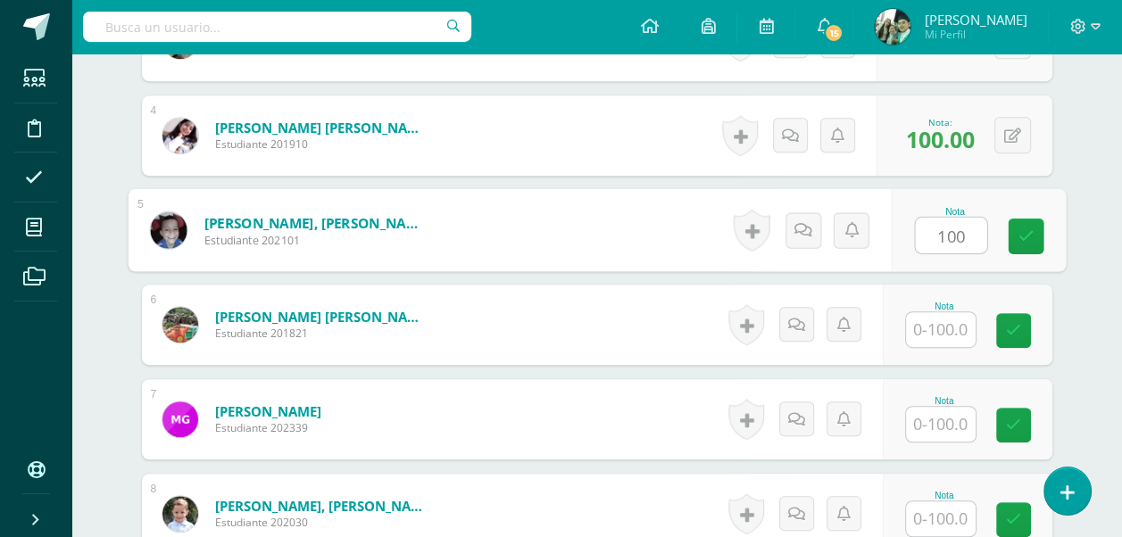
type input "100"
click at [936, 325] on input "text" at bounding box center [941, 329] width 70 height 35
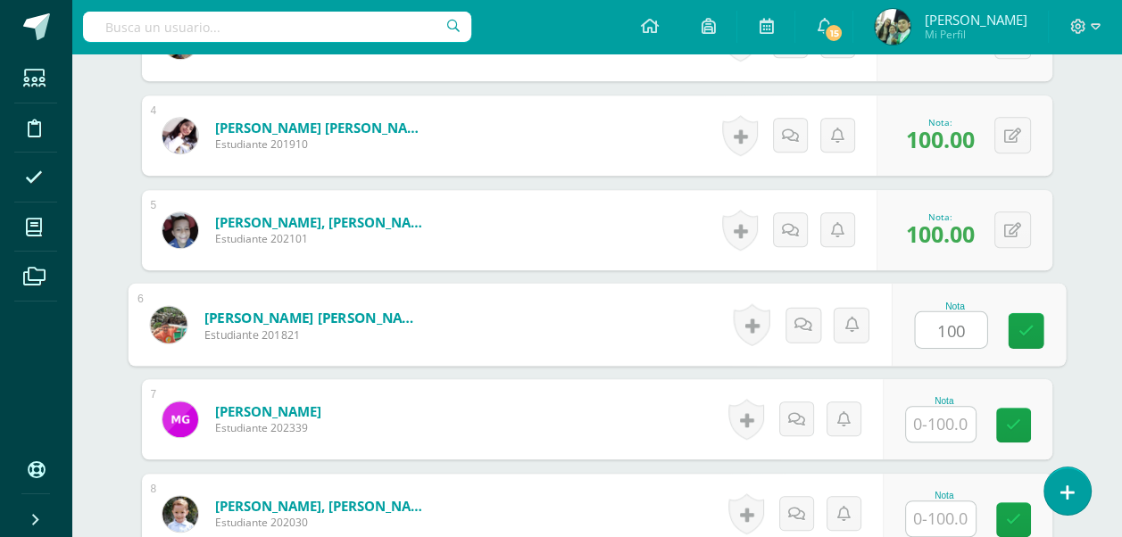
type input "100"
click at [935, 409] on input "text" at bounding box center [941, 424] width 70 height 35
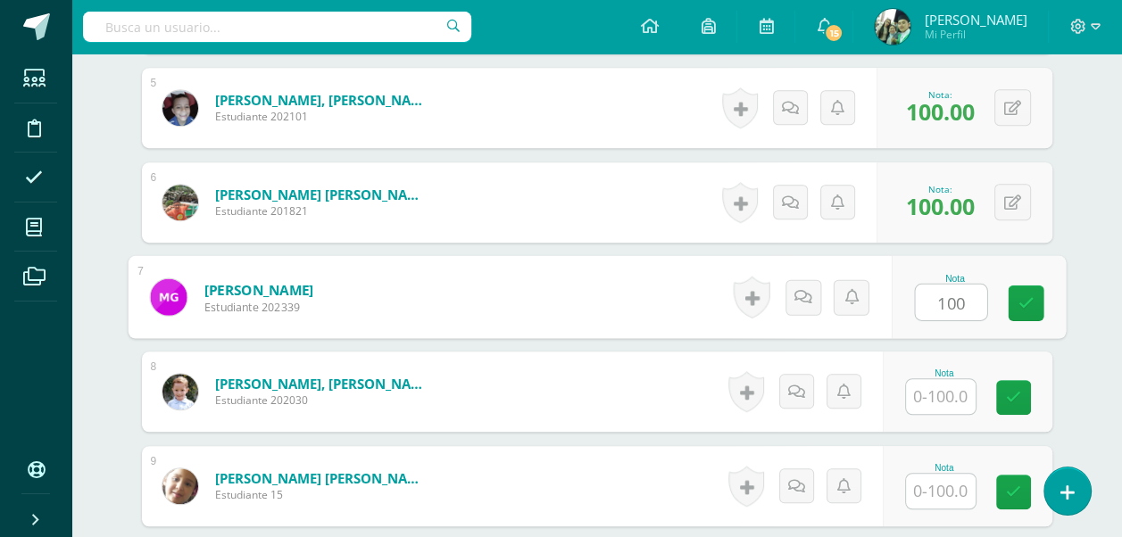
scroll to position [1004, 0]
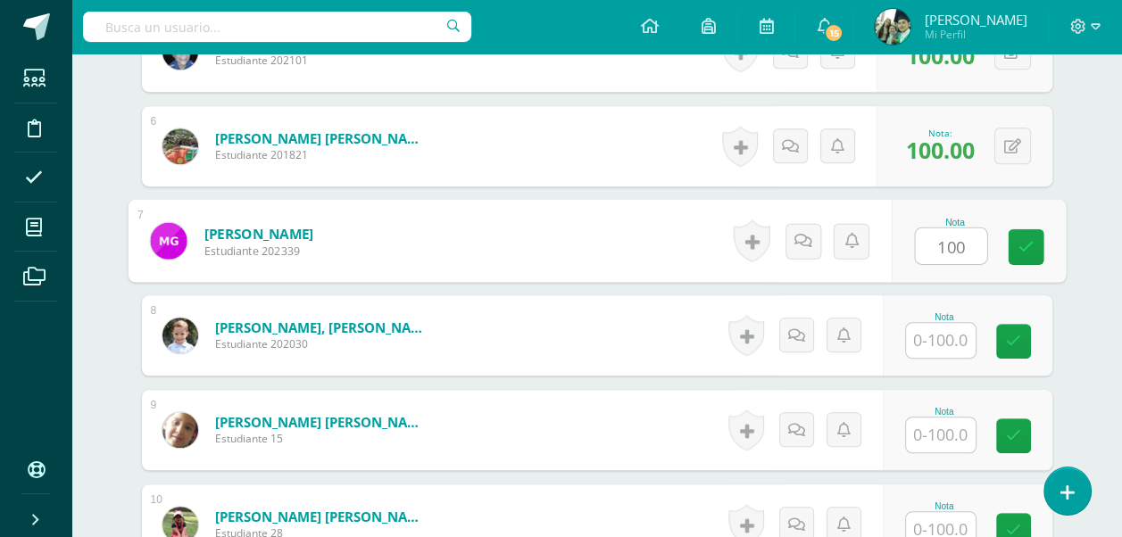
type input "100"
click at [938, 330] on input "text" at bounding box center [941, 340] width 70 height 35
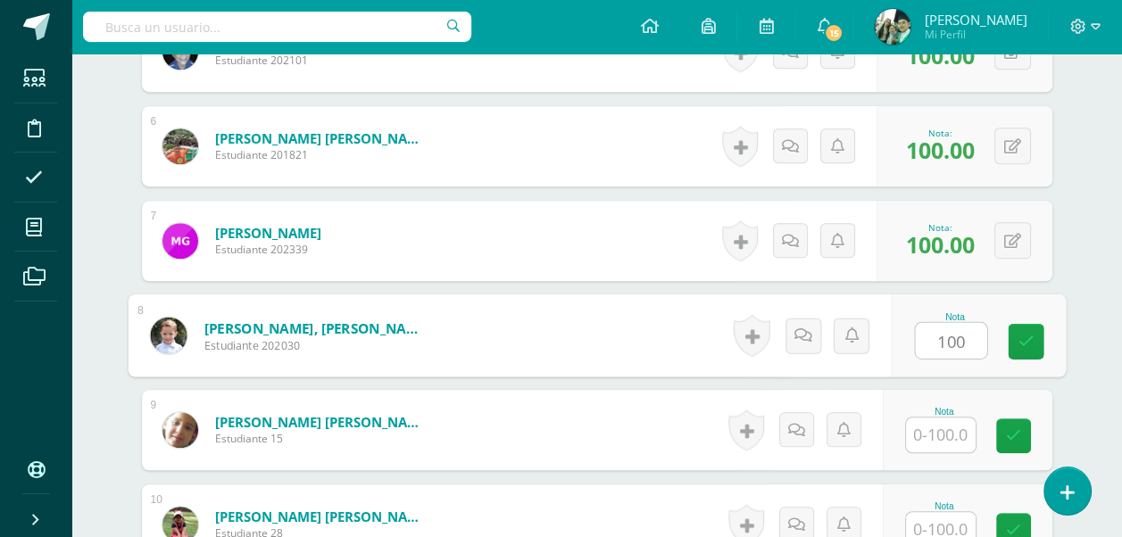
type input "100"
click at [938, 426] on input "text" at bounding box center [941, 435] width 70 height 35
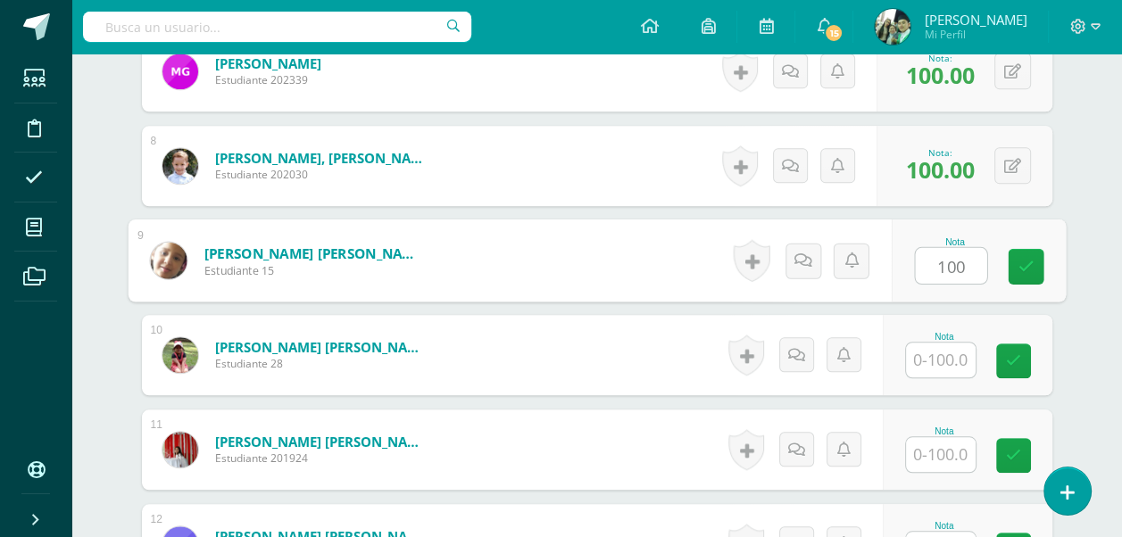
scroll to position [1183, 0]
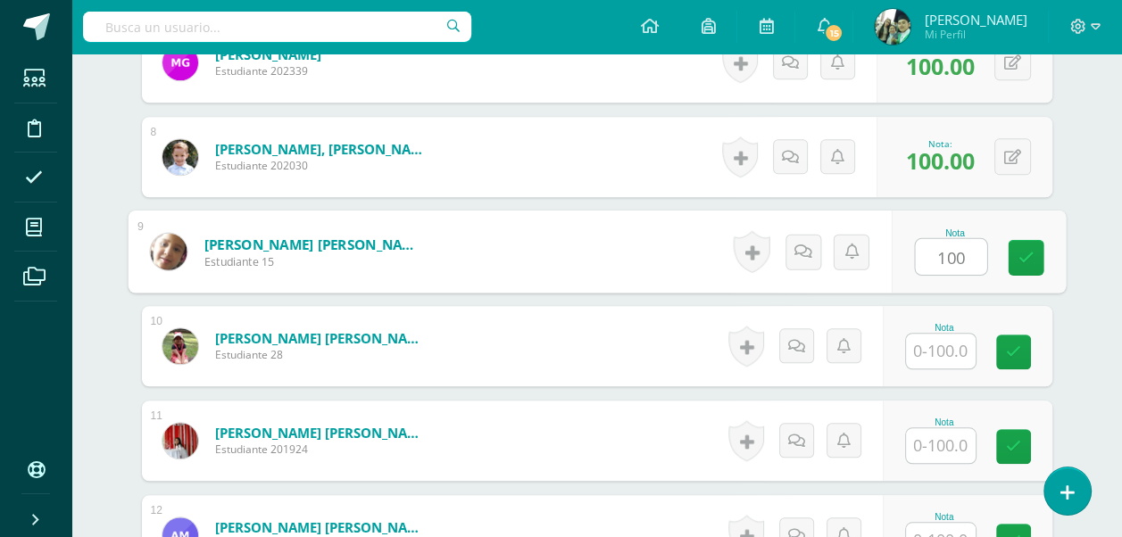
type input "100"
click at [936, 347] on input "text" at bounding box center [941, 351] width 70 height 35
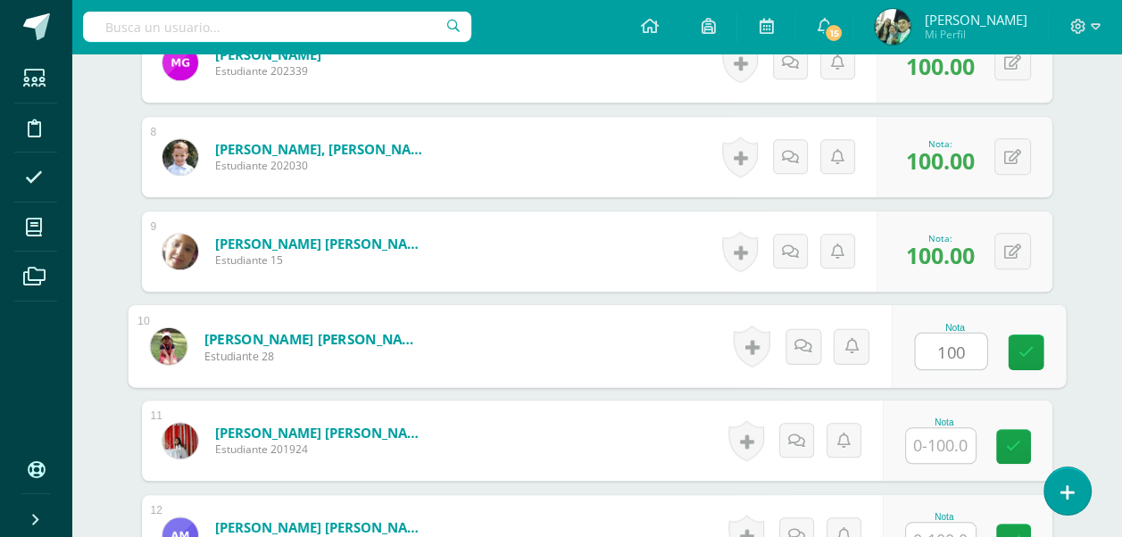
type input "100"
click at [938, 445] on input "text" at bounding box center [941, 445] width 70 height 35
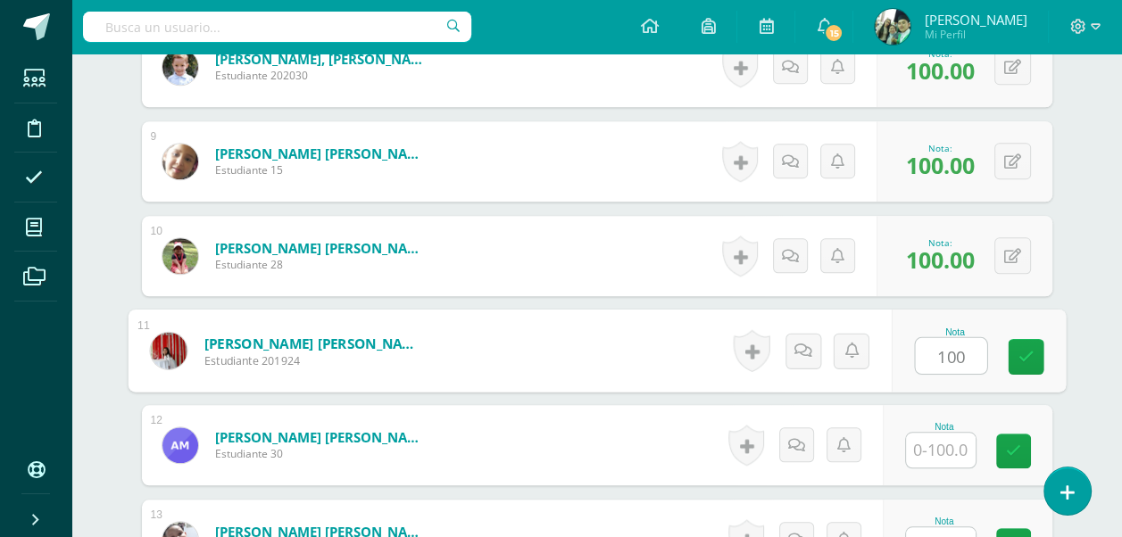
scroll to position [1361, 0]
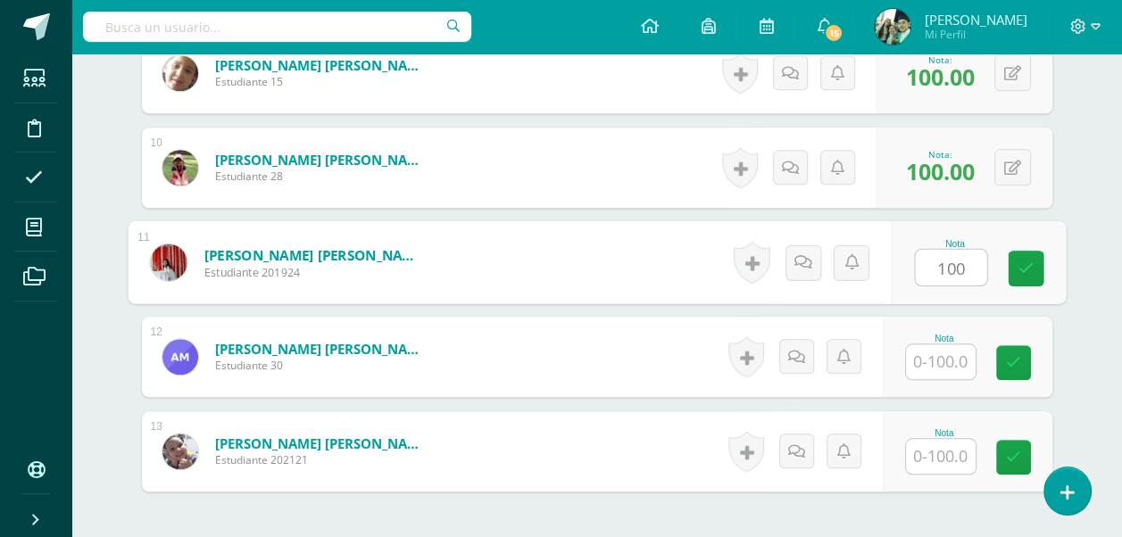
type input "100"
click at [936, 336] on div "Nota" at bounding box center [944, 339] width 79 height 10
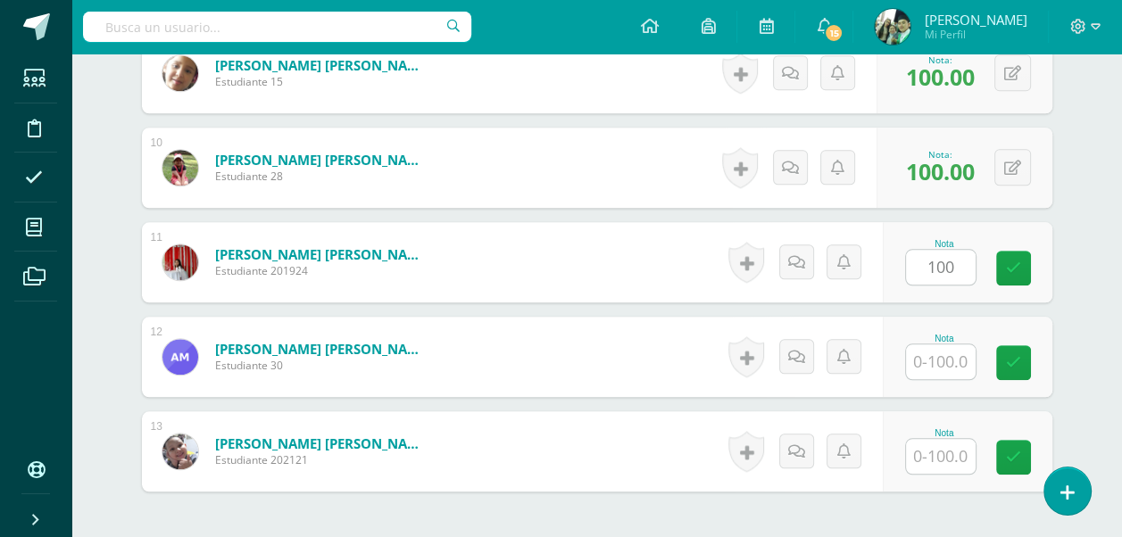
click at [938, 370] on input "text" at bounding box center [941, 362] width 70 height 35
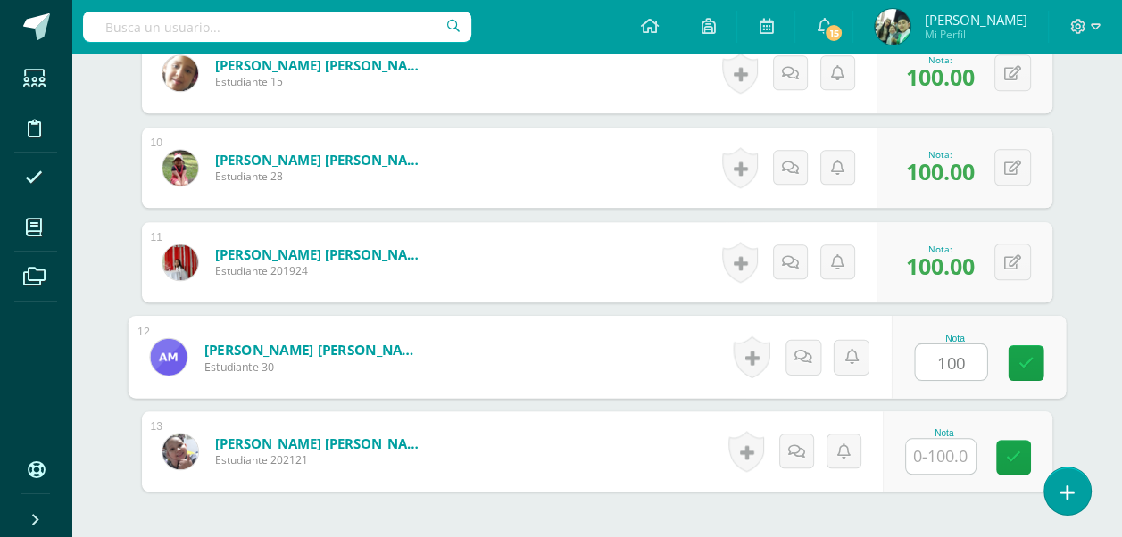
type input "100"
click at [933, 439] on input "text" at bounding box center [941, 456] width 70 height 35
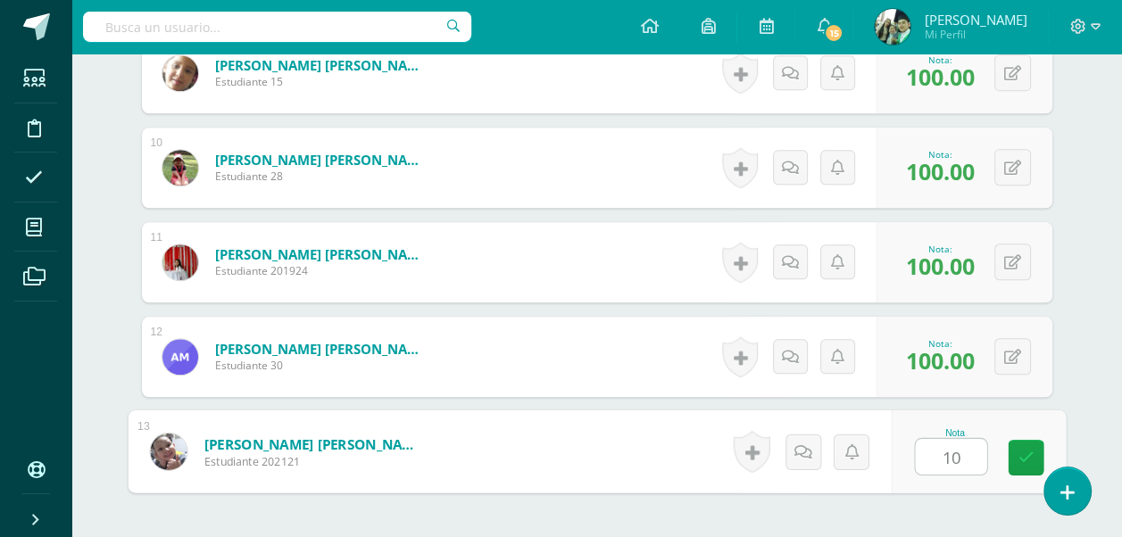
type input "100"
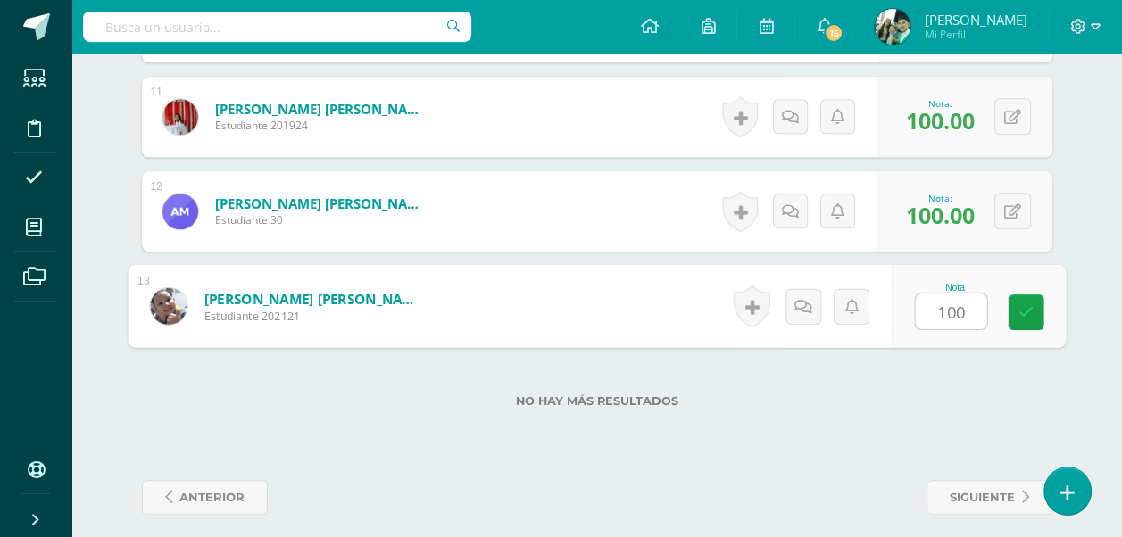
scroll to position [1519, 0]
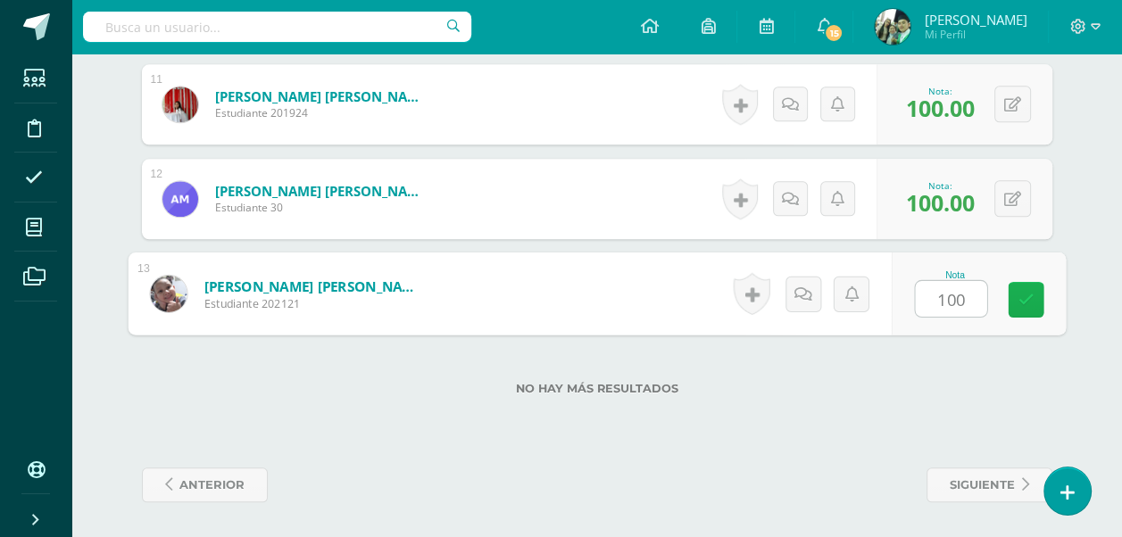
click at [1020, 295] on icon at bounding box center [1026, 299] width 16 height 15
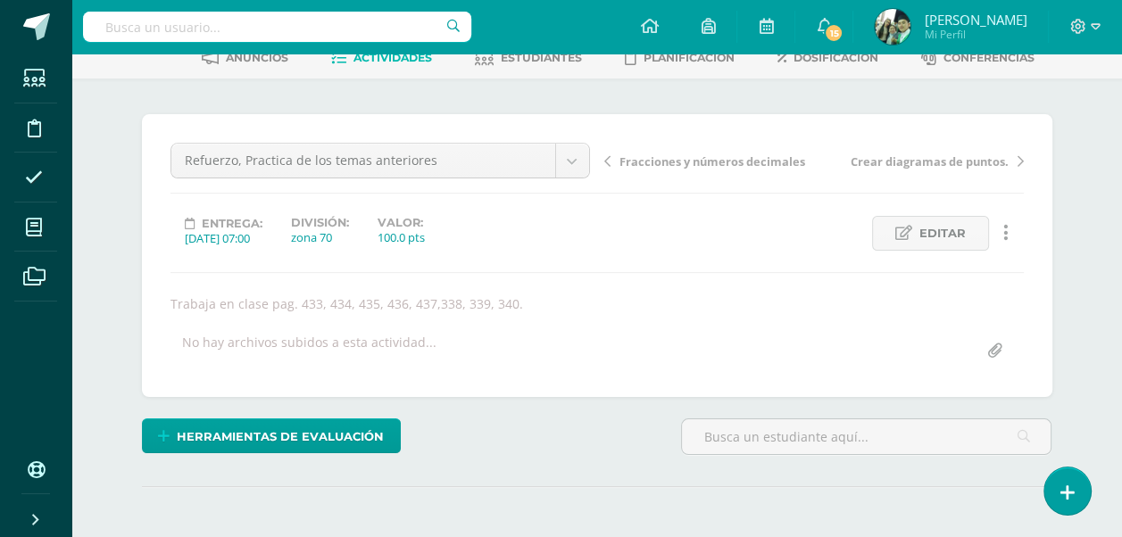
scroll to position [0, 0]
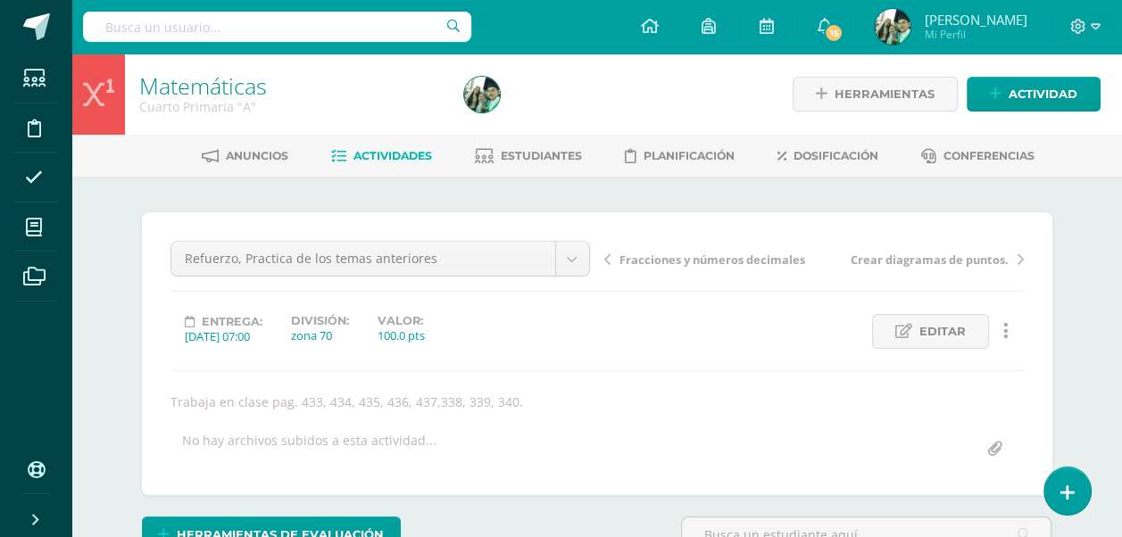
click at [369, 150] on span "Actividades" at bounding box center [393, 155] width 79 height 13
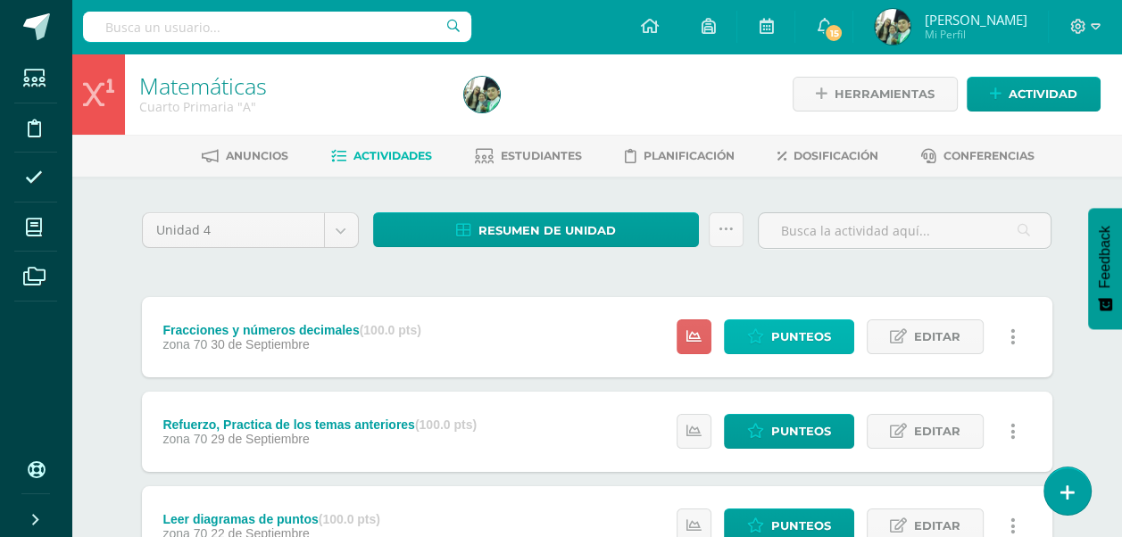
click at [790, 340] on span "Punteos" at bounding box center [801, 336] width 60 height 33
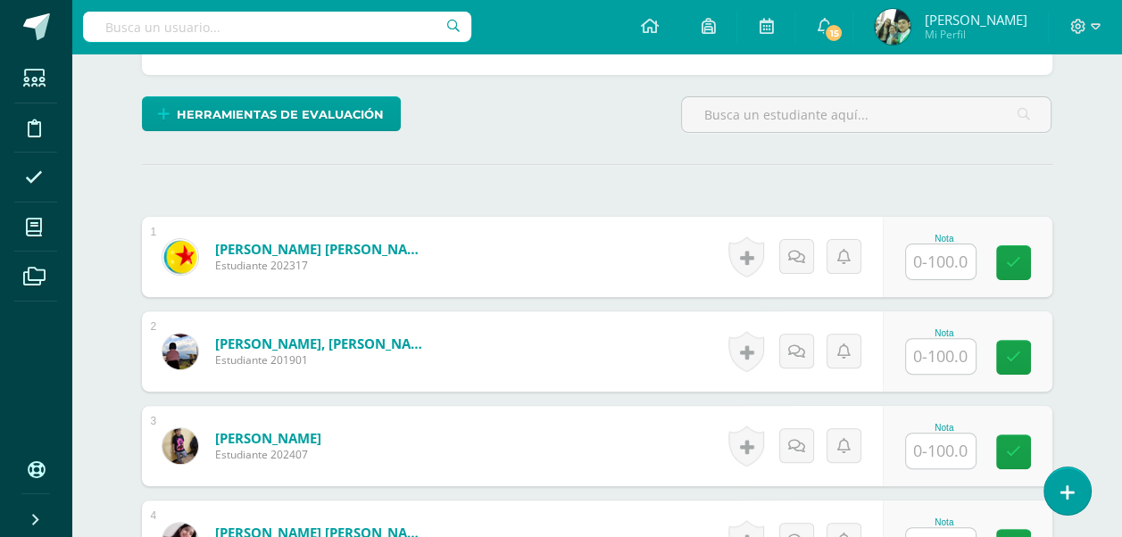
scroll to position [446, 0]
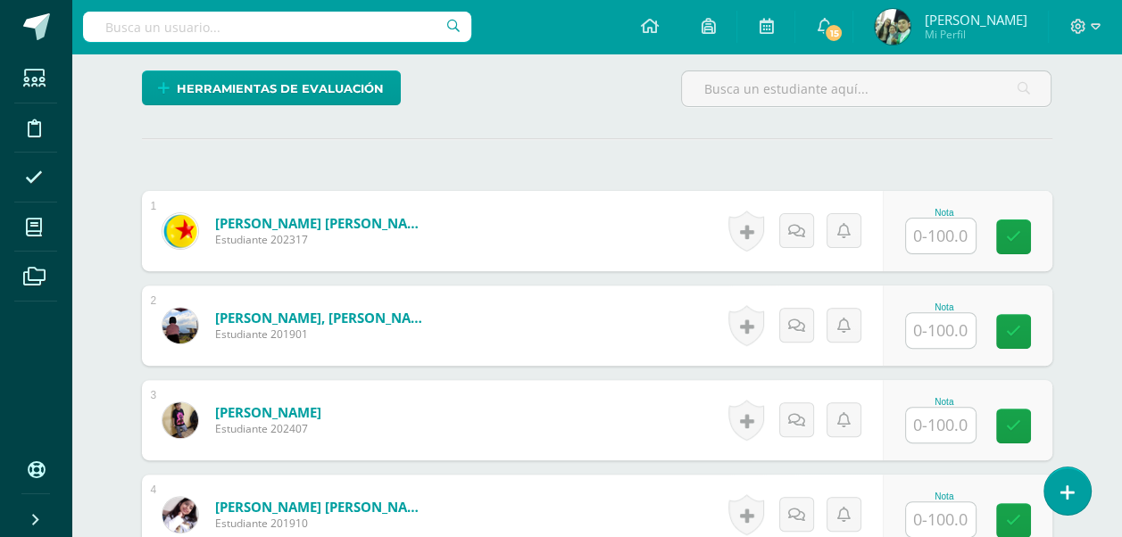
click at [939, 239] on input "text" at bounding box center [941, 236] width 70 height 35
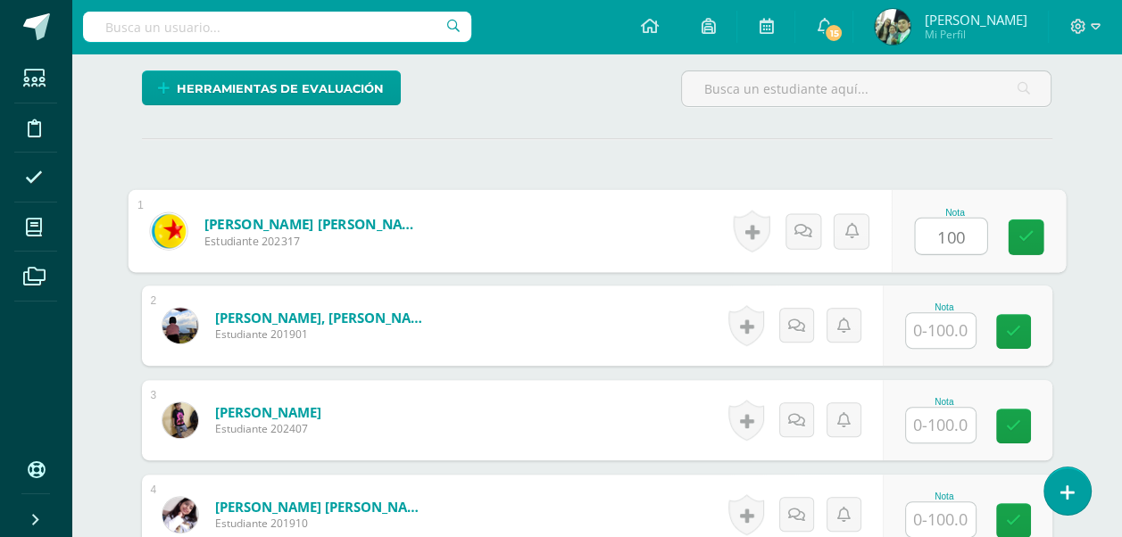
type input "100"
click at [935, 333] on input "text" at bounding box center [941, 330] width 70 height 35
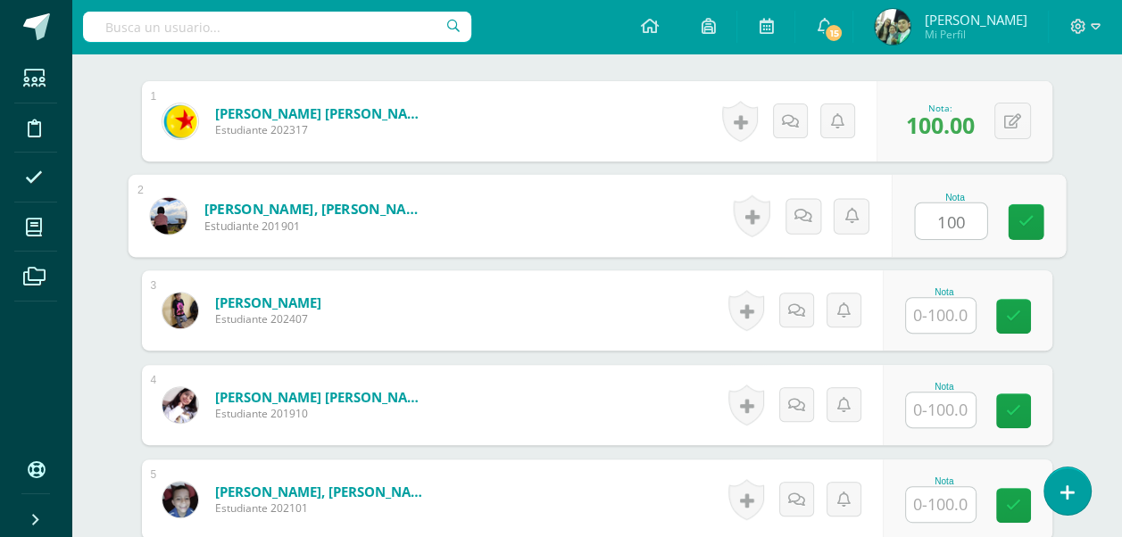
scroll to position [625, 0]
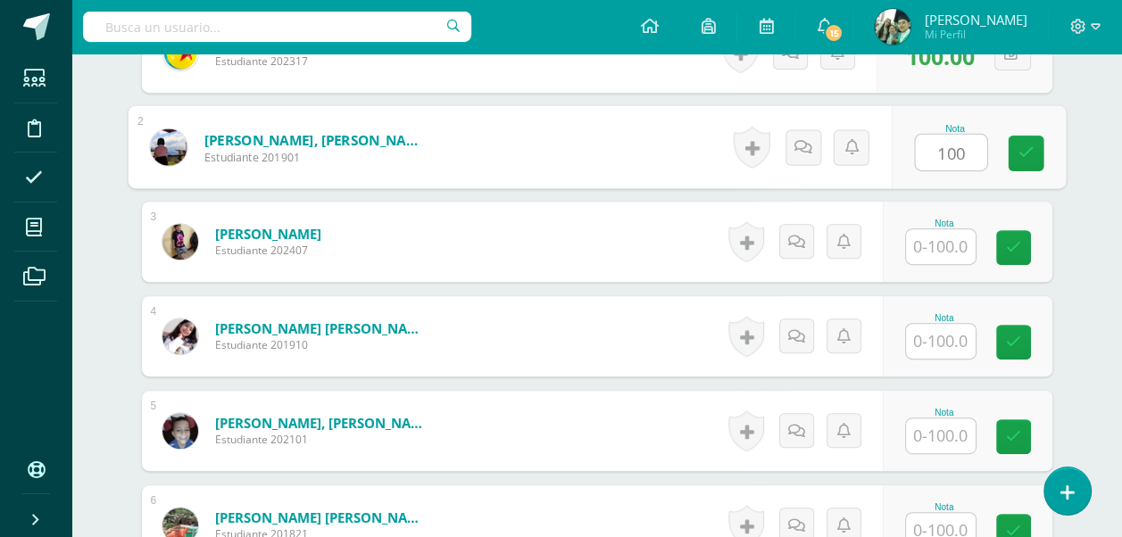
type input "100"
click at [940, 241] on input "text" at bounding box center [941, 246] width 70 height 35
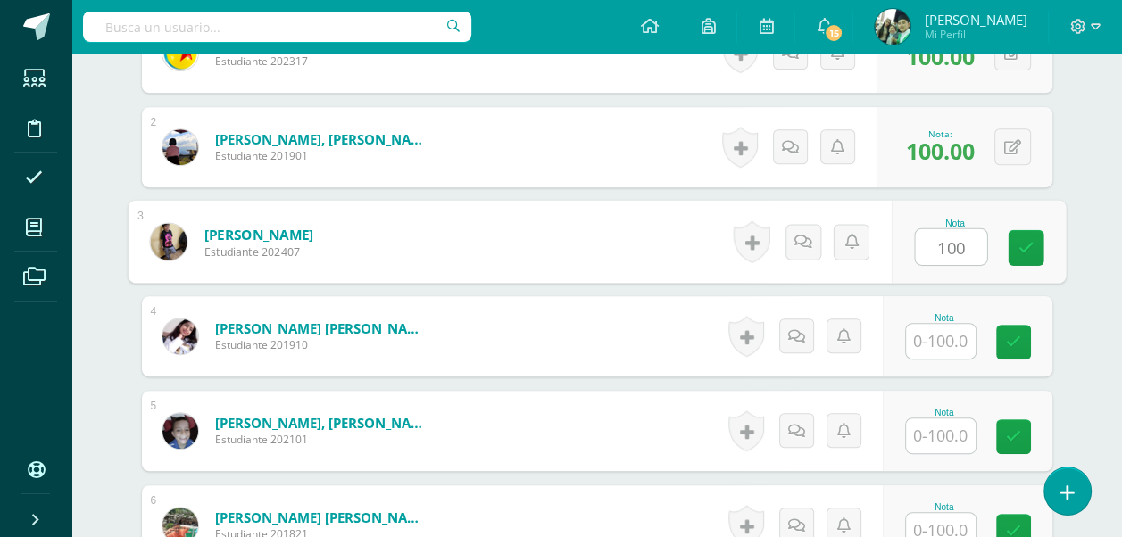
type input "100"
click at [939, 351] on input "text" at bounding box center [941, 341] width 70 height 35
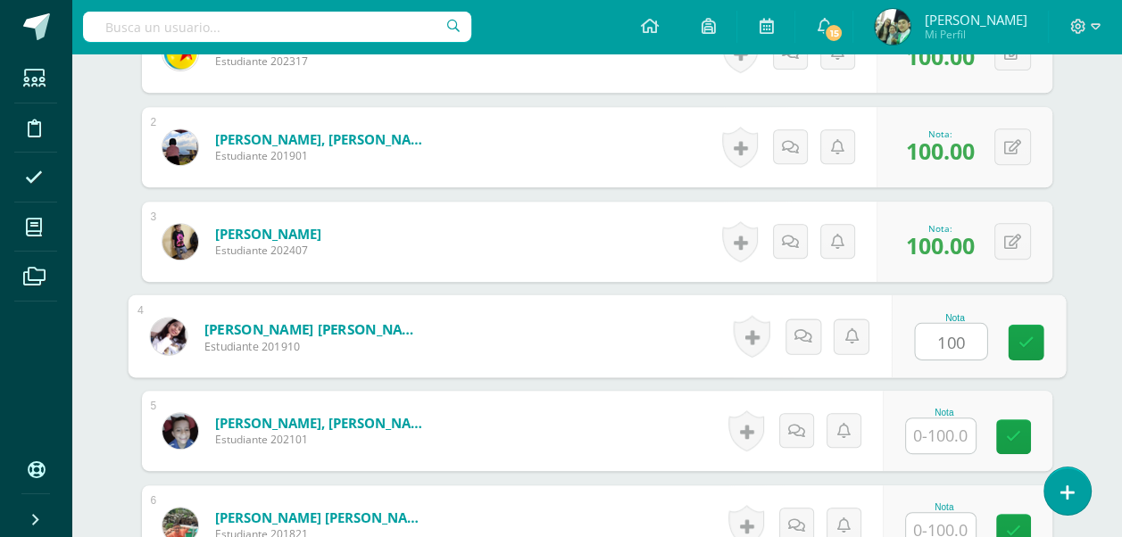
type input "100"
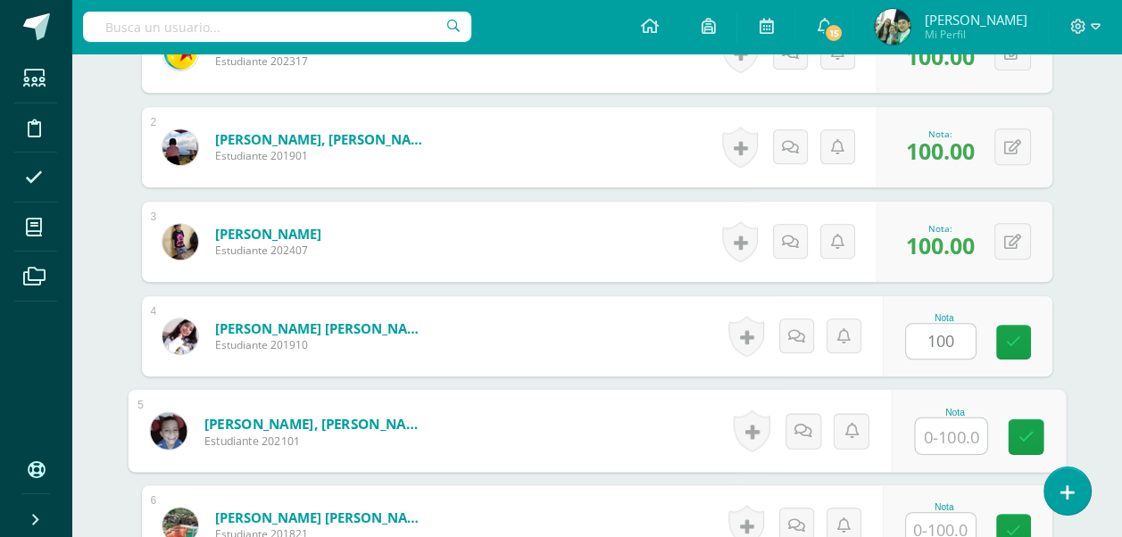
click at [941, 437] on input "text" at bounding box center [950, 437] width 71 height 36
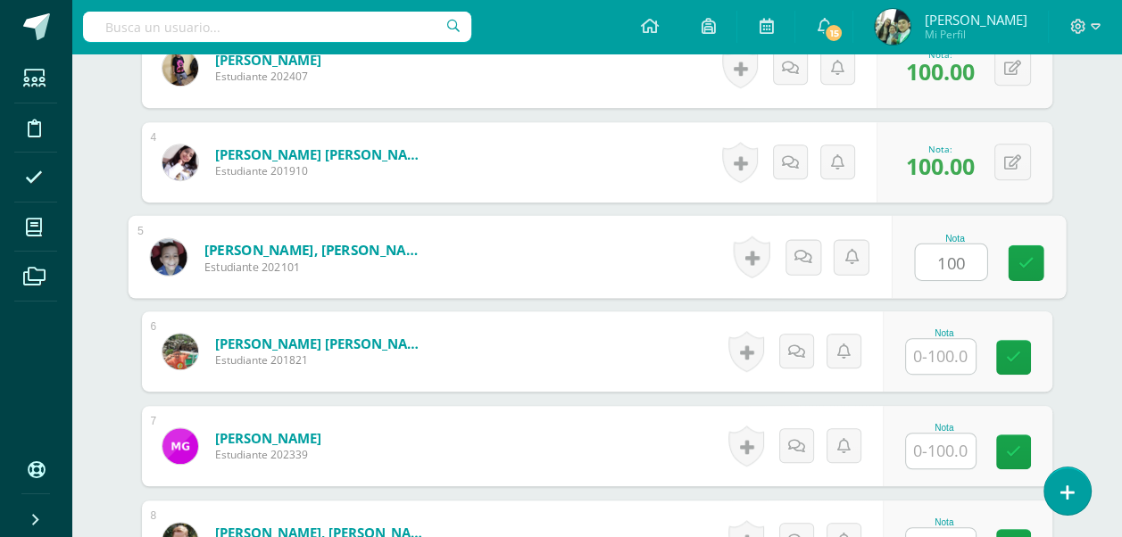
scroll to position [803, 0]
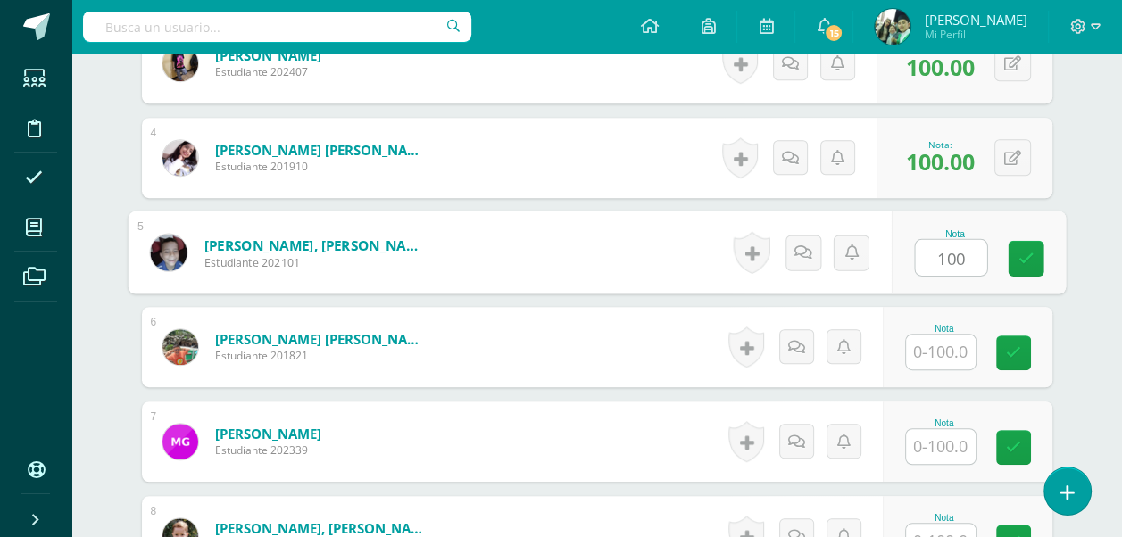
type input "100"
click at [941, 341] on input "text" at bounding box center [941, 352] width 70 height 35
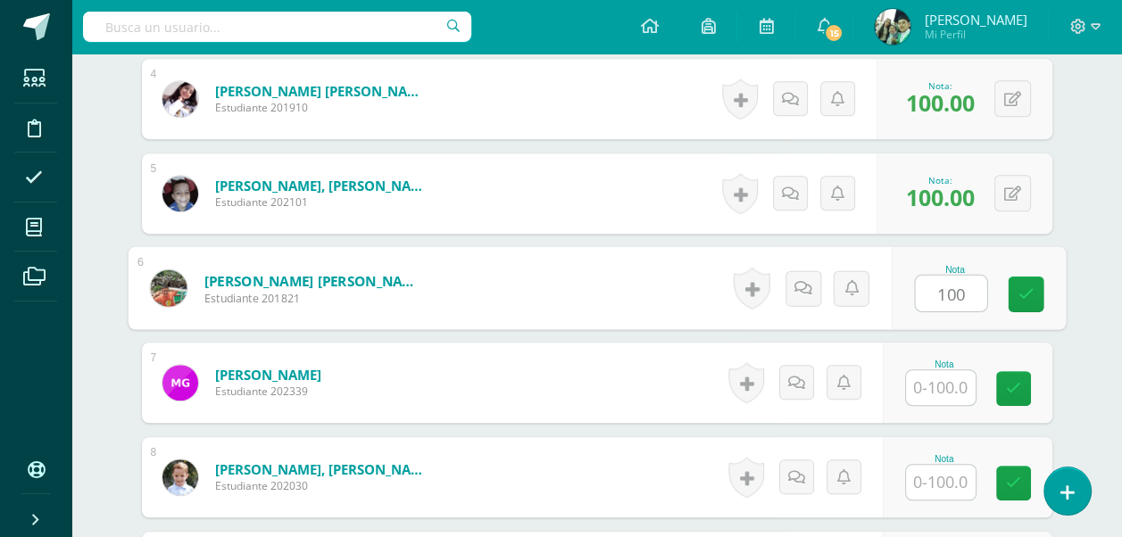
scroll to position [893, 0]
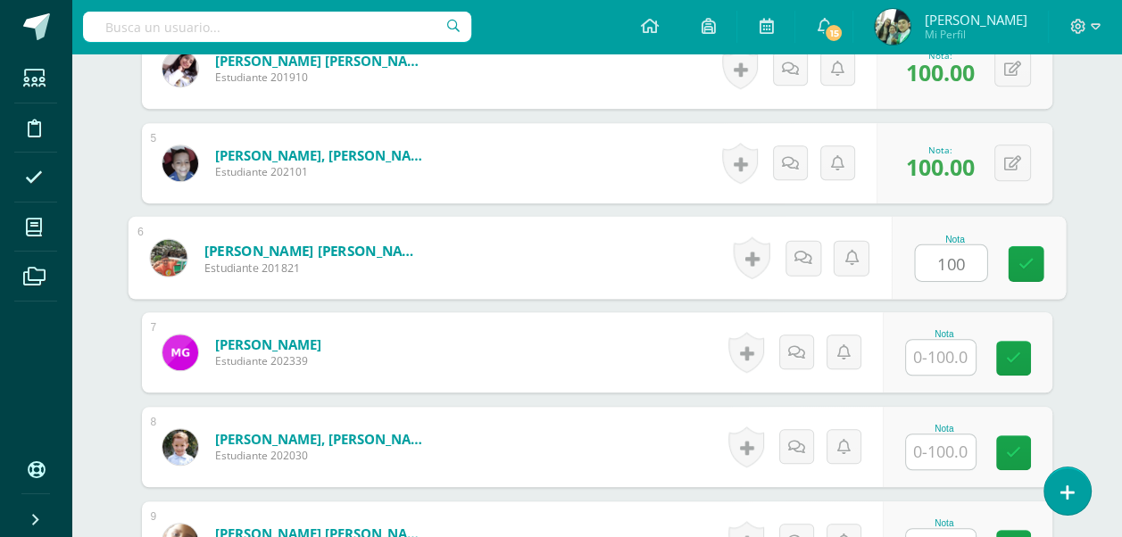
type input "100"
click at [953, 362] on input "text" at bounding box center [941, 357] width 70 height 35
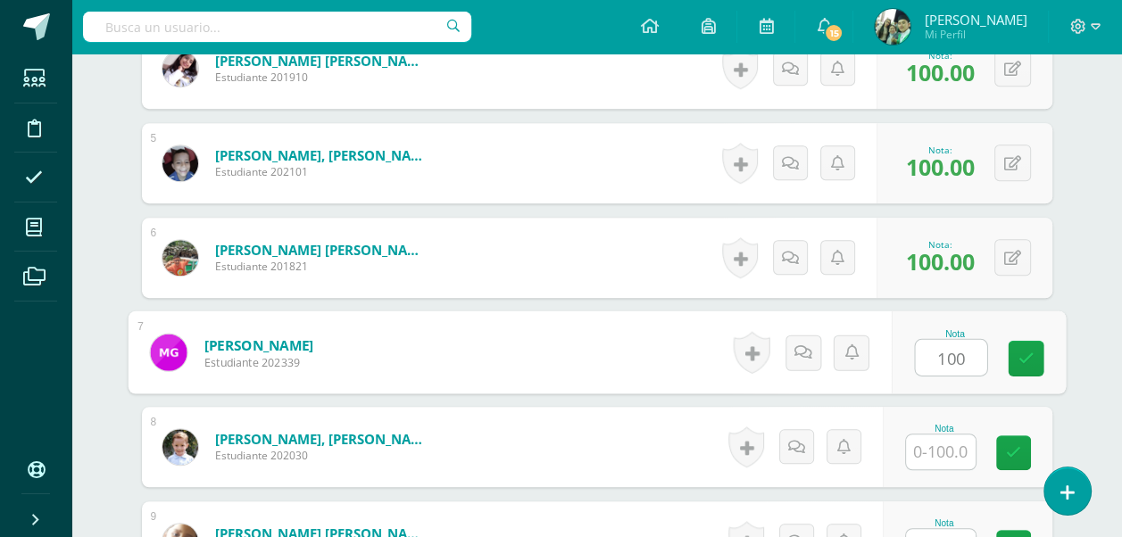
type input "100"
click at [940, 451] on input "text" at bounding box center [941, 452] width 70 height 35
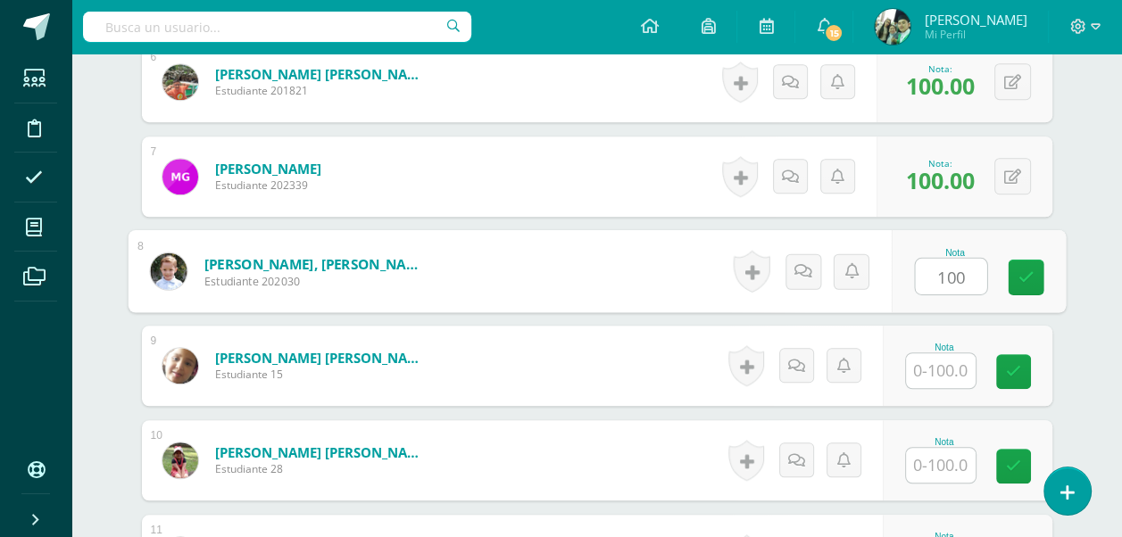
scroll to position [1071, 0]
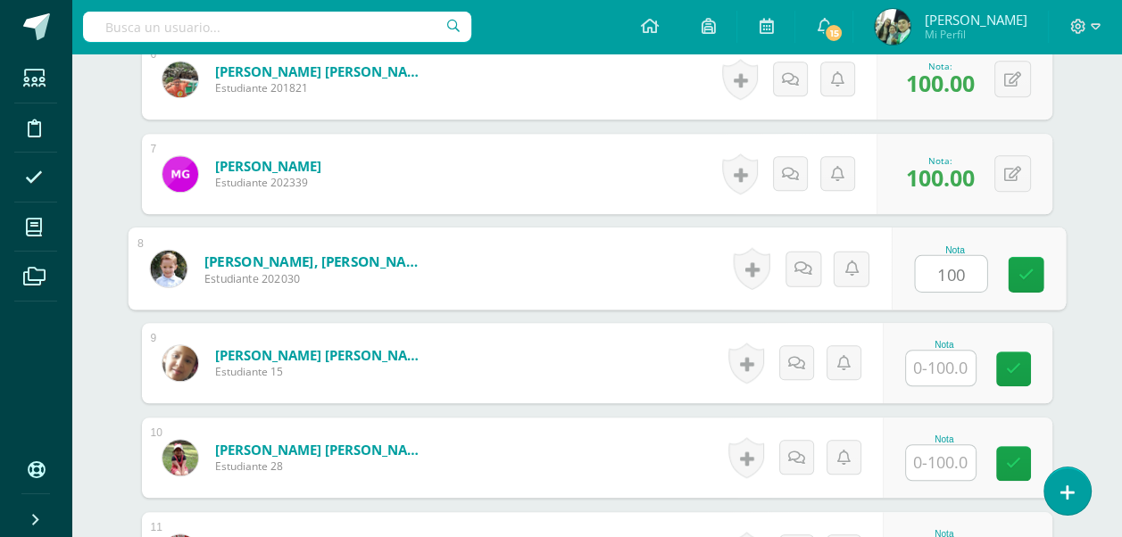
type input "100"
click at [950, 362] on input "text" at bounding box center [941, 368] width 70 height 35
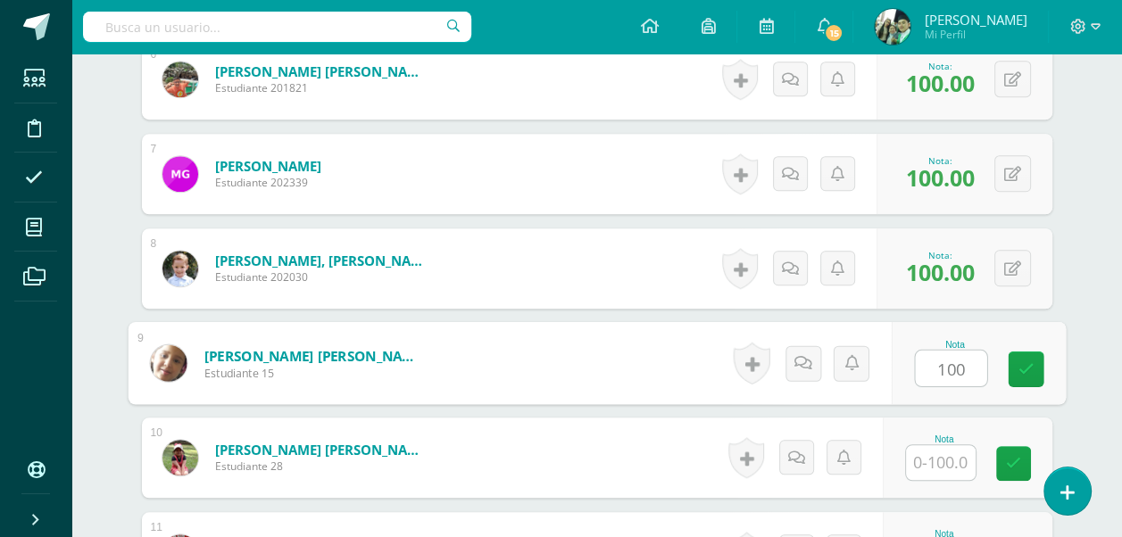
type input "100"
click at [936, 466] on input "text" at bounding box center [941, 462] width 70 height 35
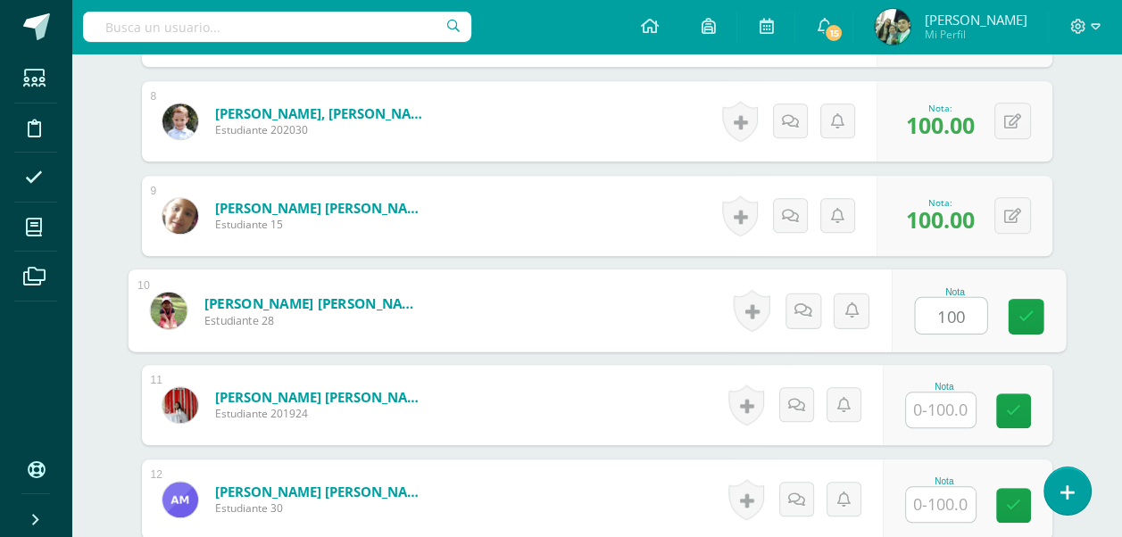
scroll to position [1250, 0]
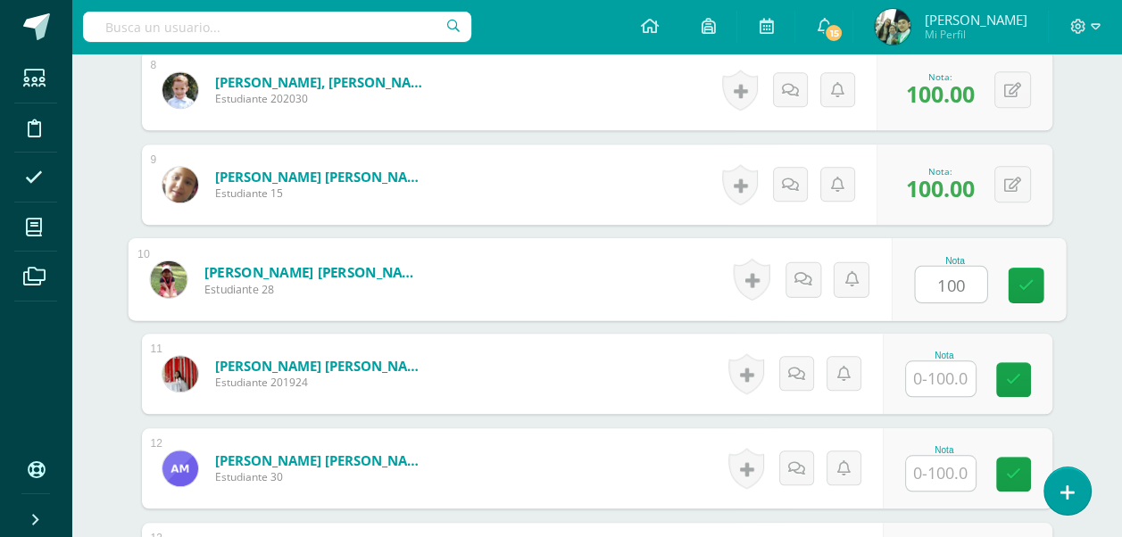
type input "100"
click at [932, 370] on input "text" at bounding box center [941, 379] width 70 height 35
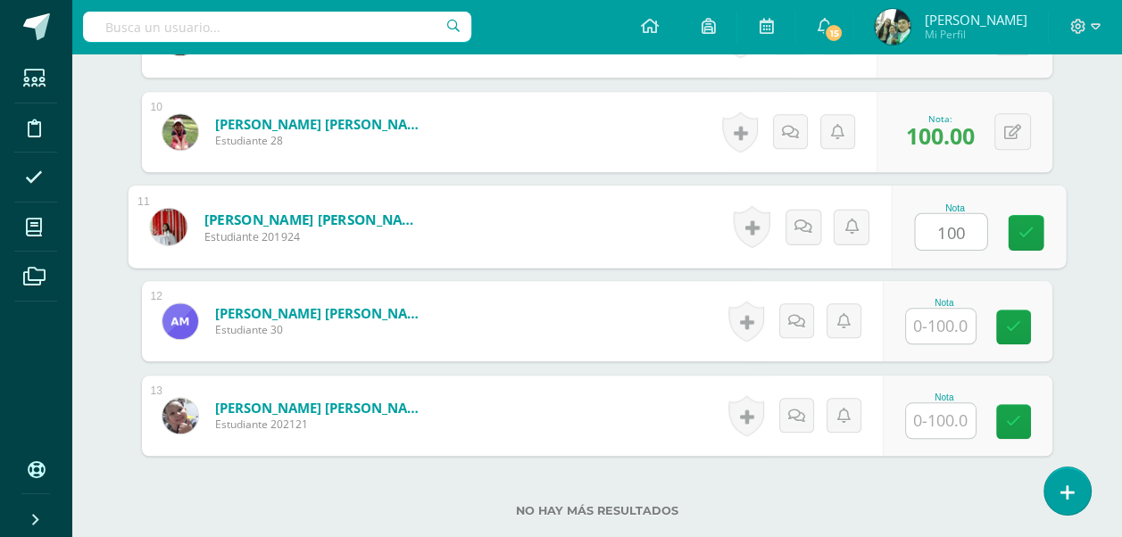
scroll to position [1428, 0]
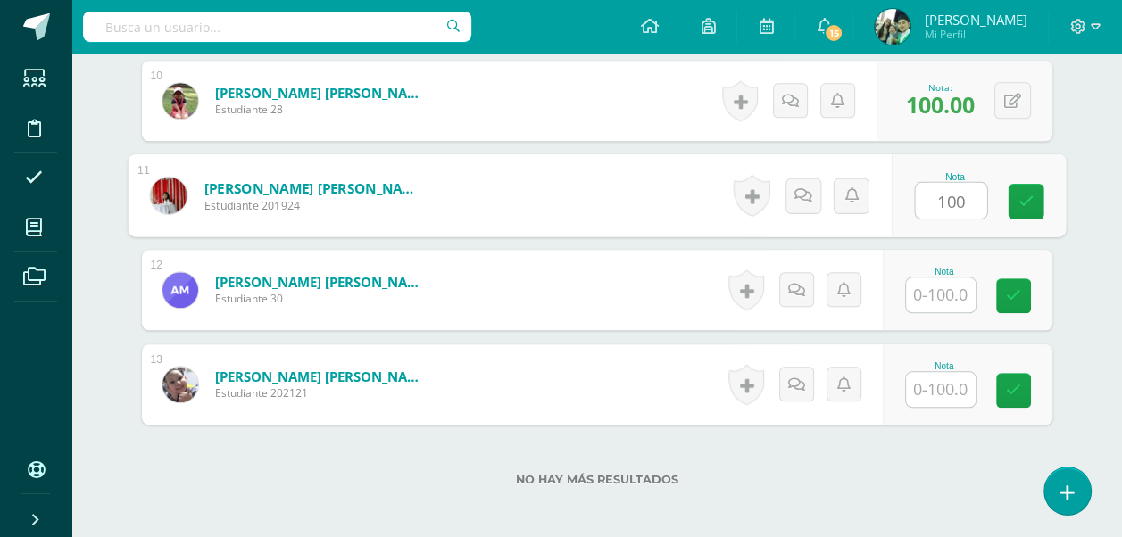
type input "100"
click at [940, 298] on input "text" at bounding box center [941, 295] width 70 height 35
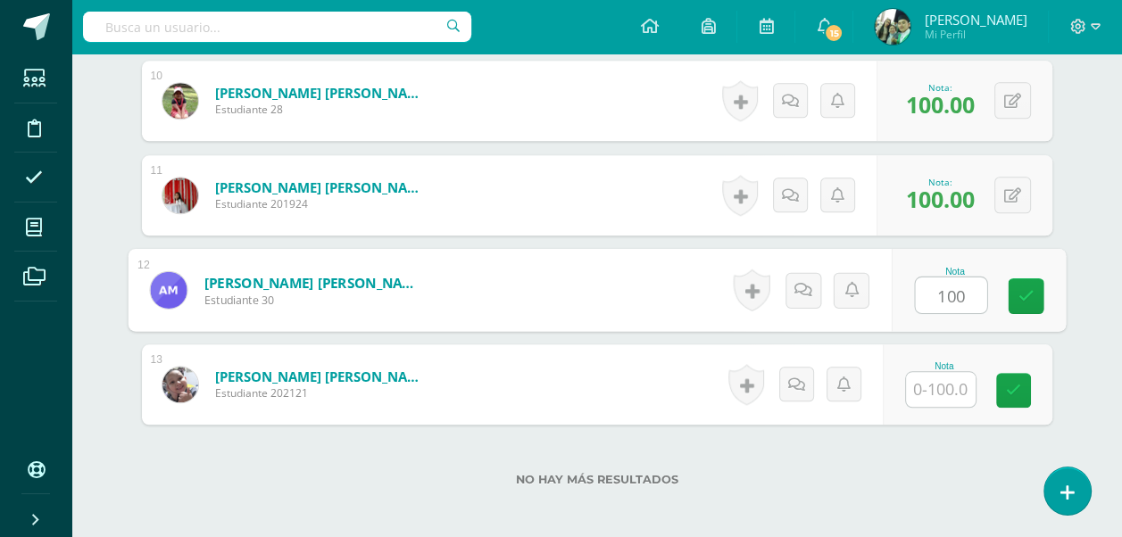
type input "100"
click at [934, 380] on input "text" at bounding box center [941, 389] width 70 height 35
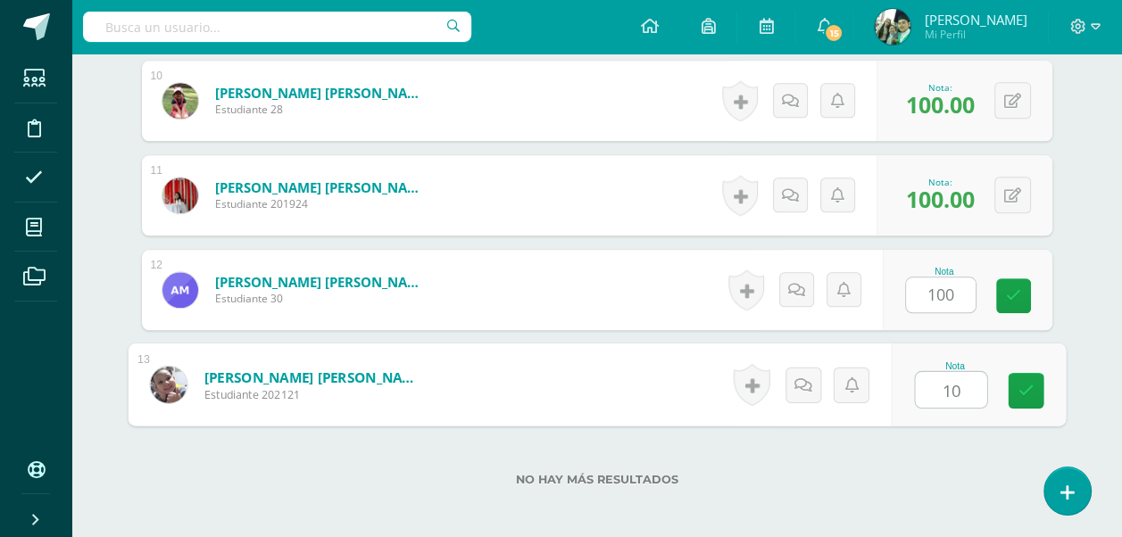
type input "100"
click at [1018, 388] on icon at bounding box center [1026, 390] width 16 height 15
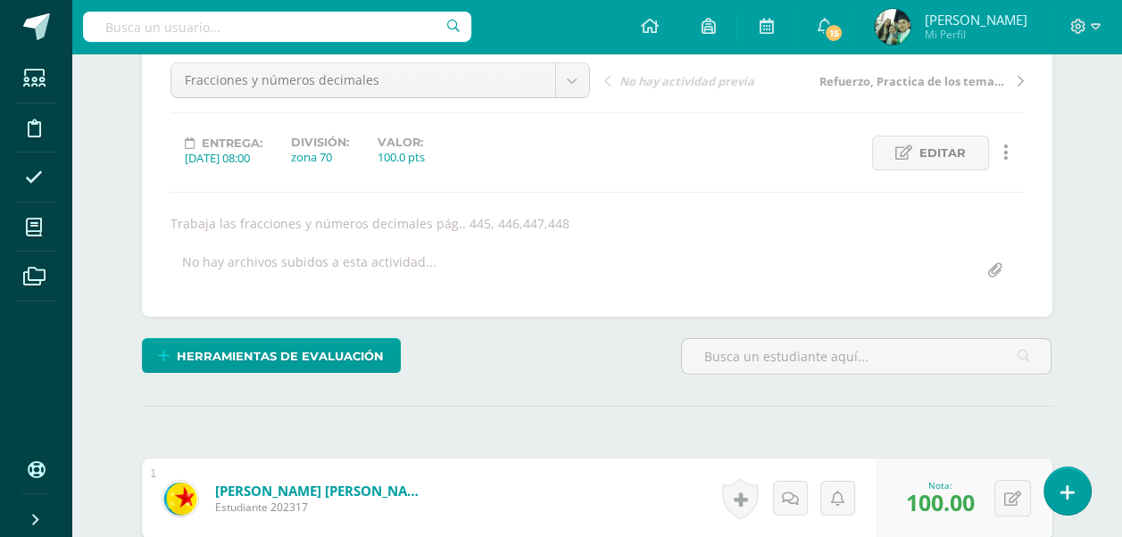
scroll to position [0, 0]
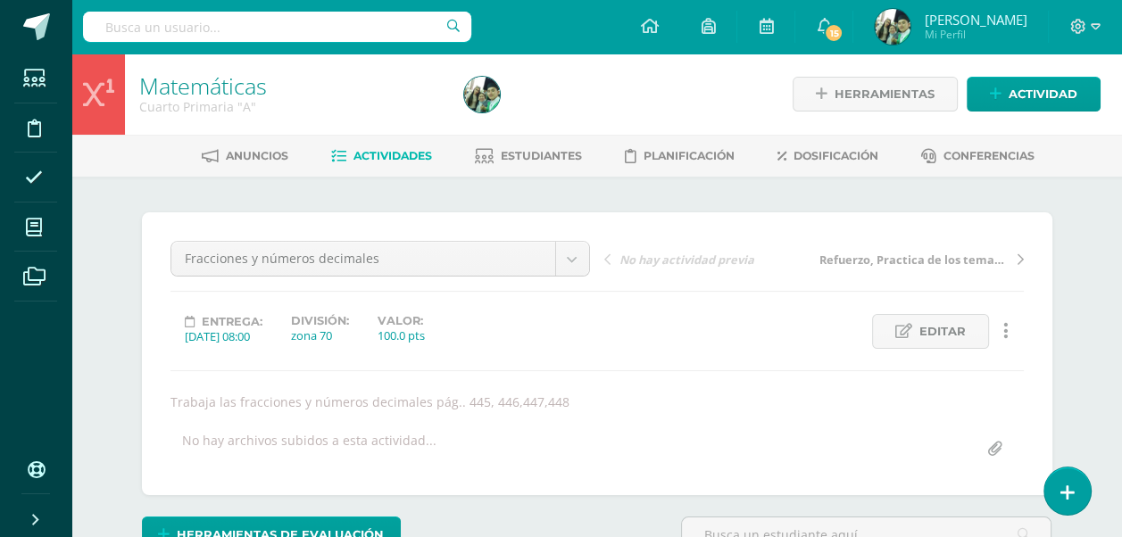
click at [370, 154] on span "Actividades" at bounding box center [393, 155] width 79 height 13
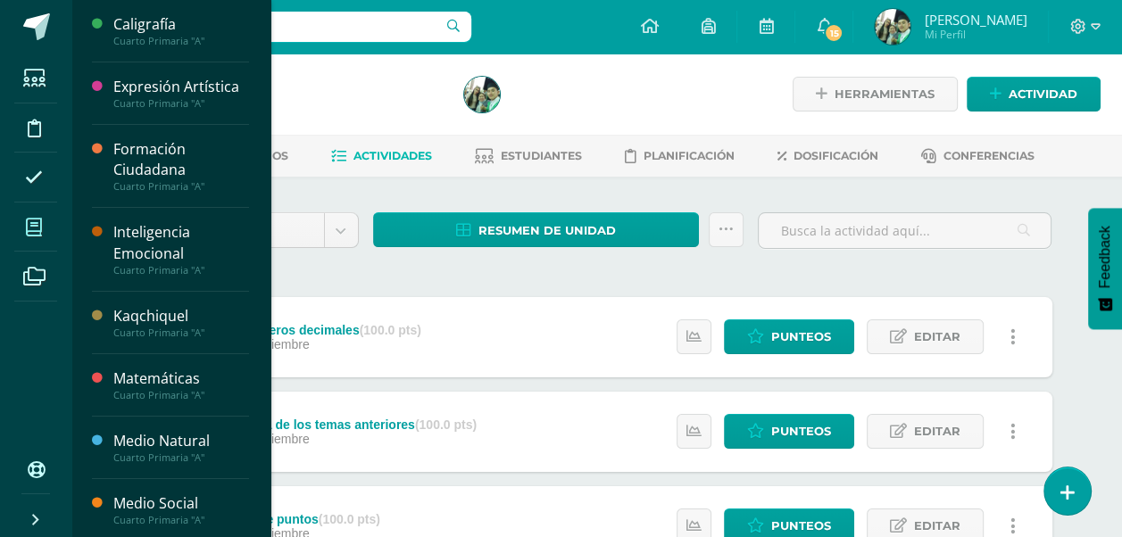
click at [36, 223] on icon at bounding box center [34, 228] width 16 height 18
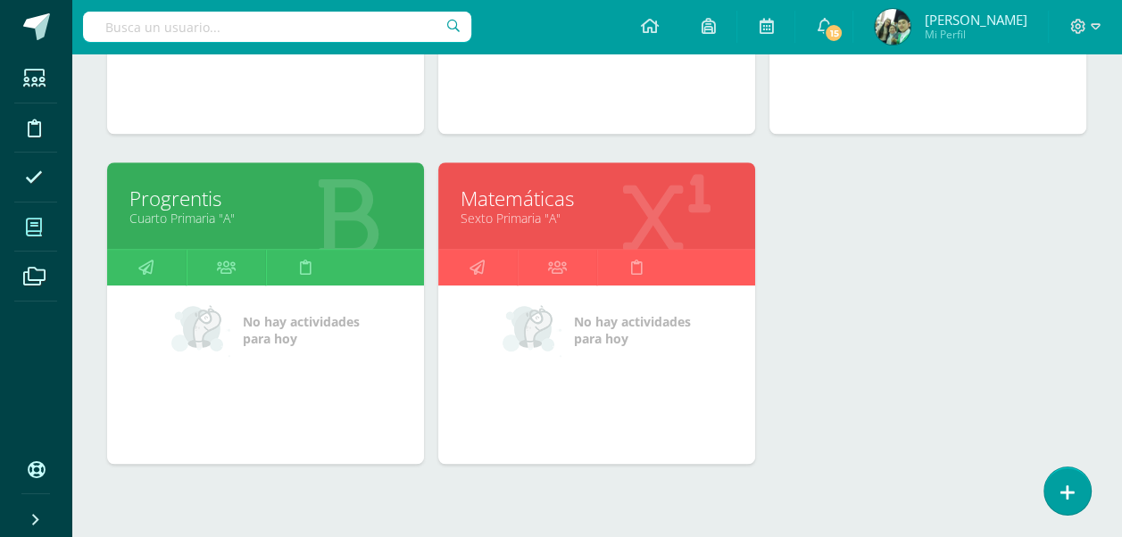
scroll to position [1232, 0]
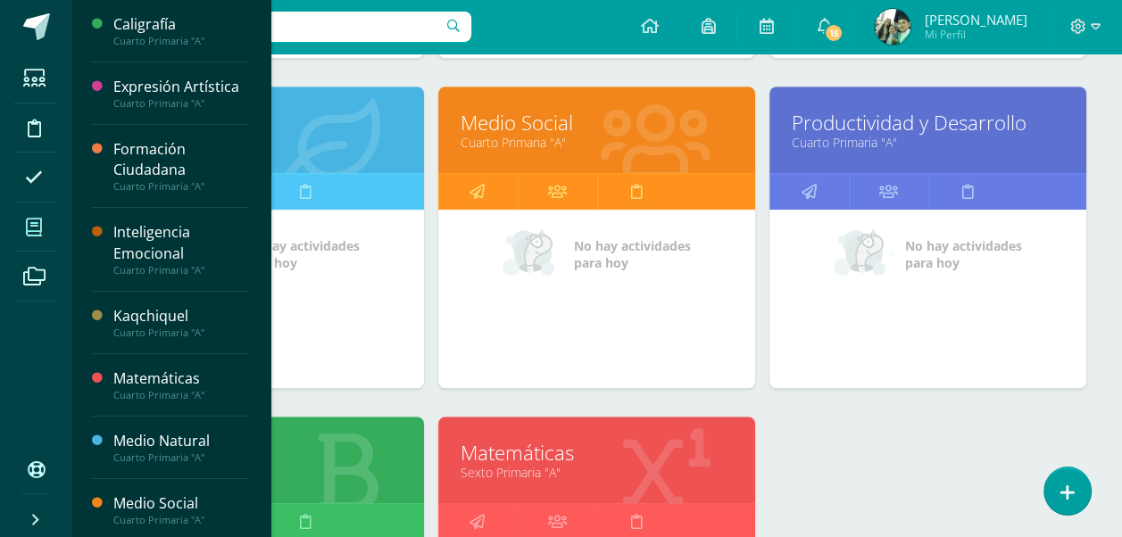
scroll to position [875, 0]
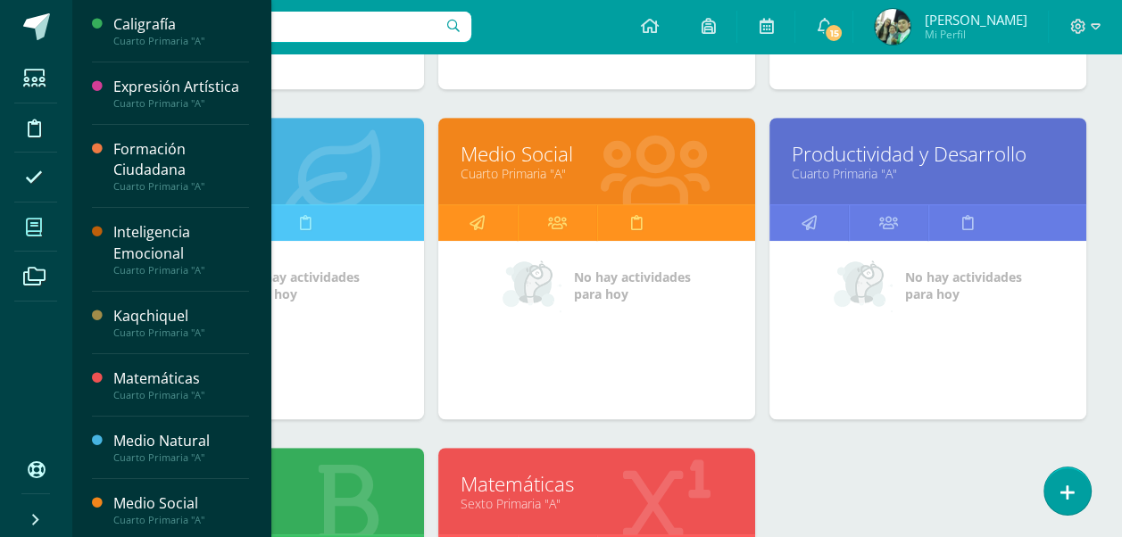
click at [911, 152] on link "Productividad y Desarrollo" at bounding box center [928, 154] width 272 height 28
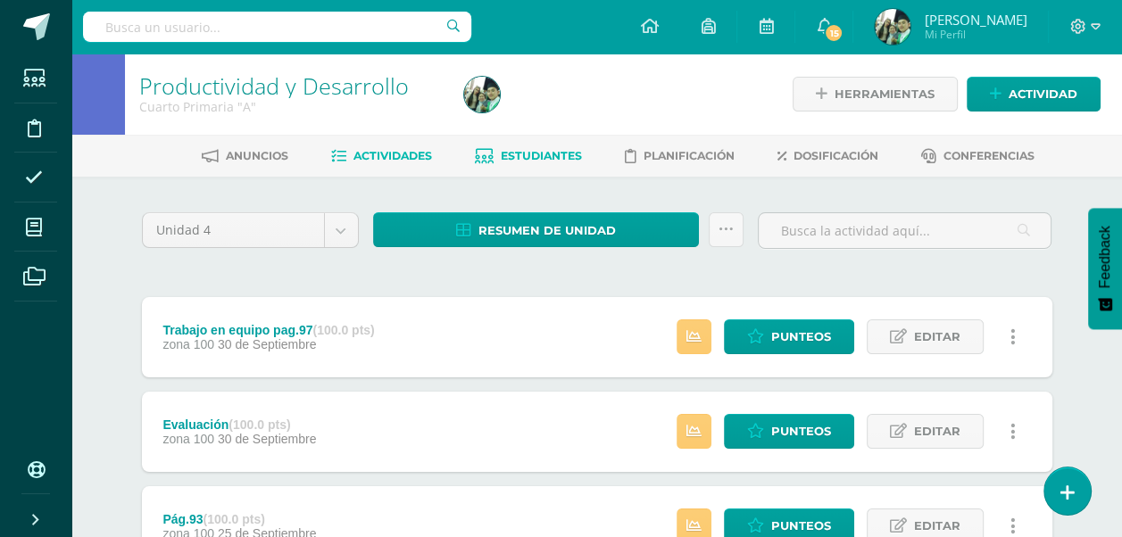
click at [544, 155] on span "Estudiantes" at bounding box center [541, 155] width 81 height 13
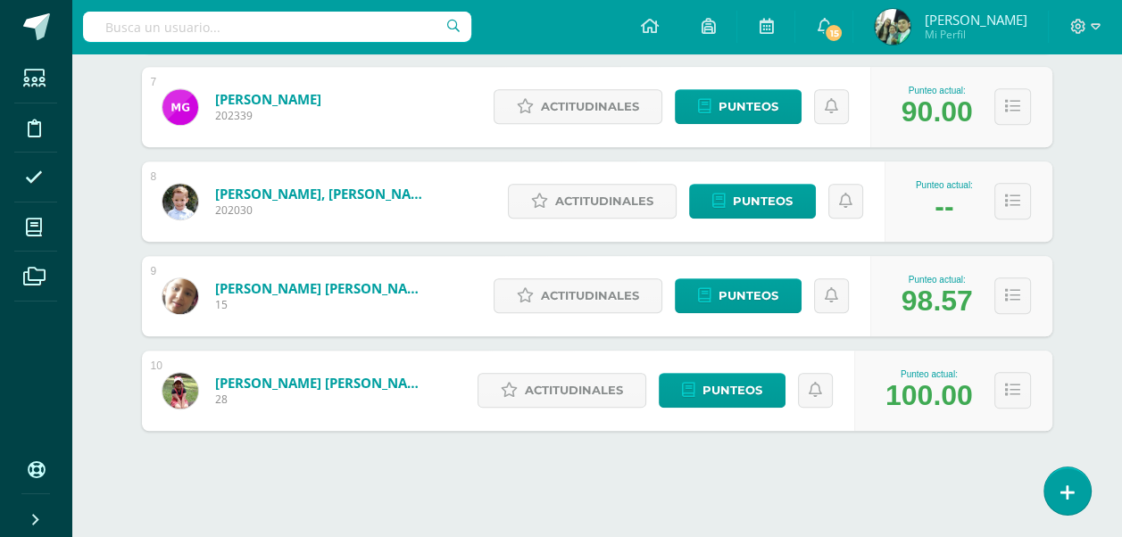
scroll to position [893, 0]
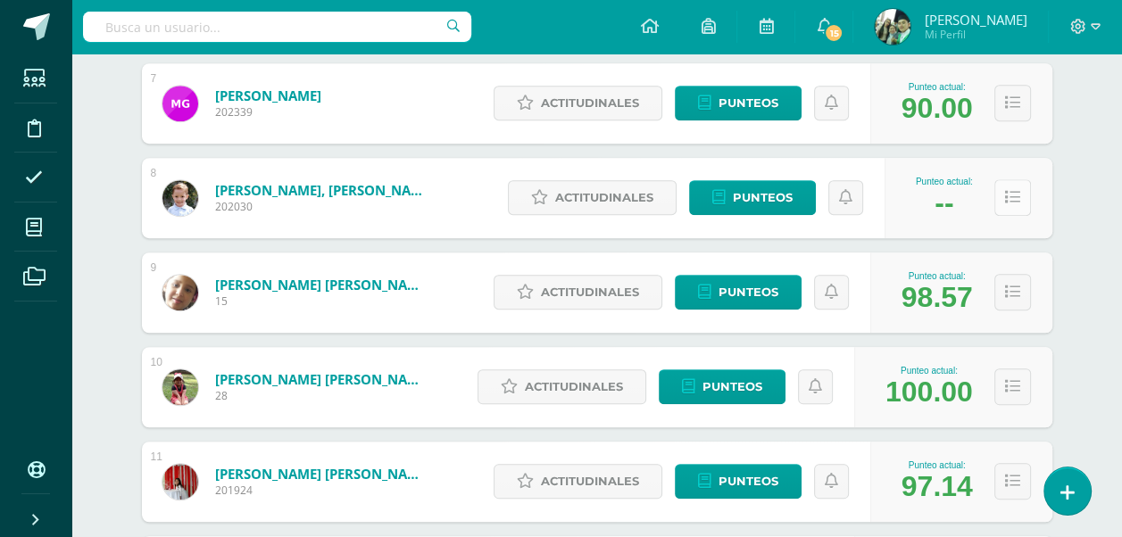
click at [1014, 195] on icon at bounding box center [1012, 197] width 15 height 15
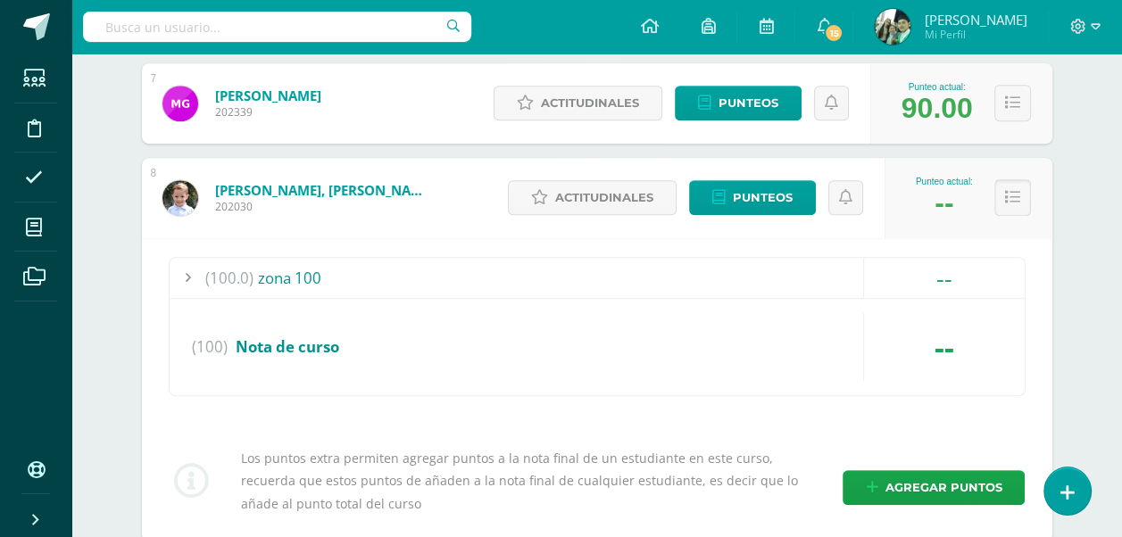
click at [1014, 195] on icon at bounding box center [1012, 197] width 15 height 15
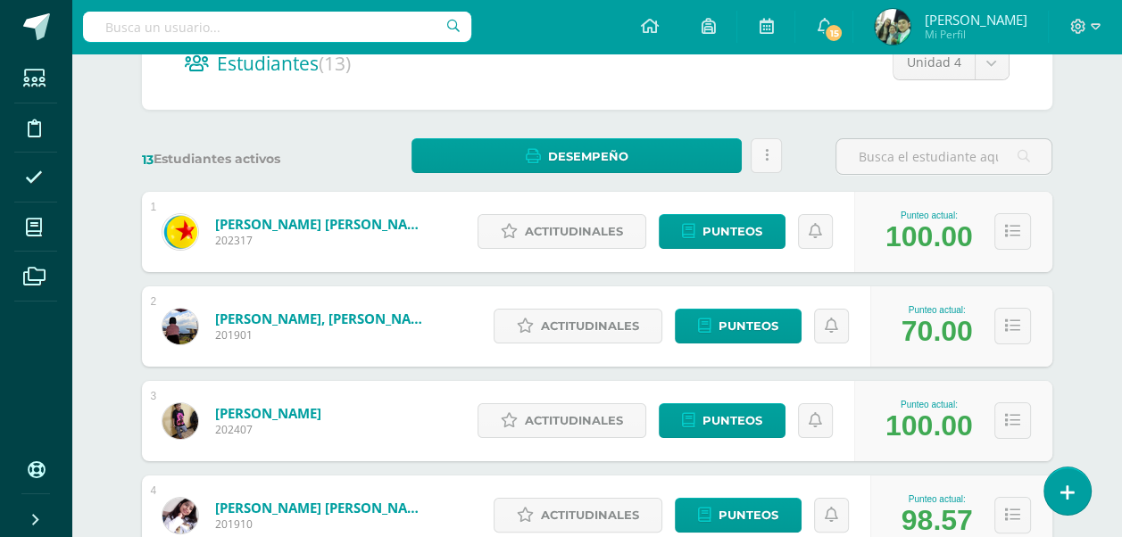
scroll to position [0, 0]
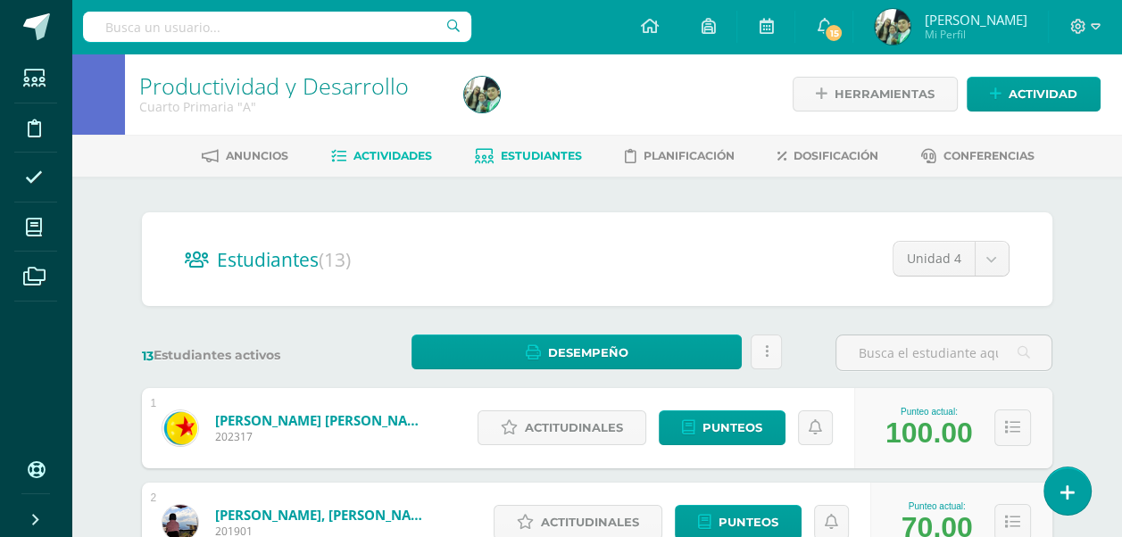
click at [356, 153] on span "Actividades" at bounding box center [393, 155] width 79 height 13
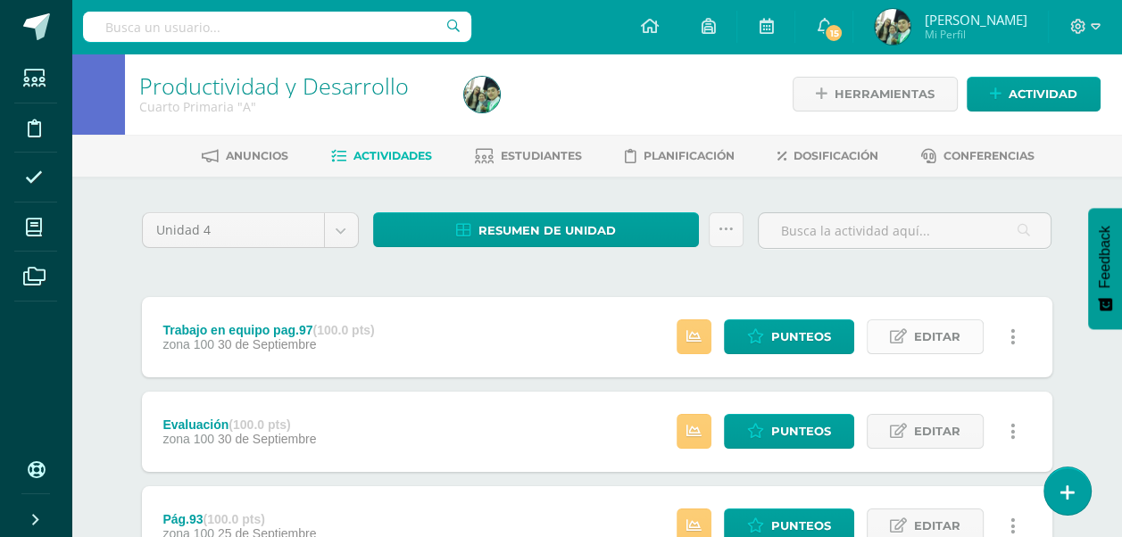
click at [925, 335] on span "Editar" at bounding box center [937, 336] width 46 height 33
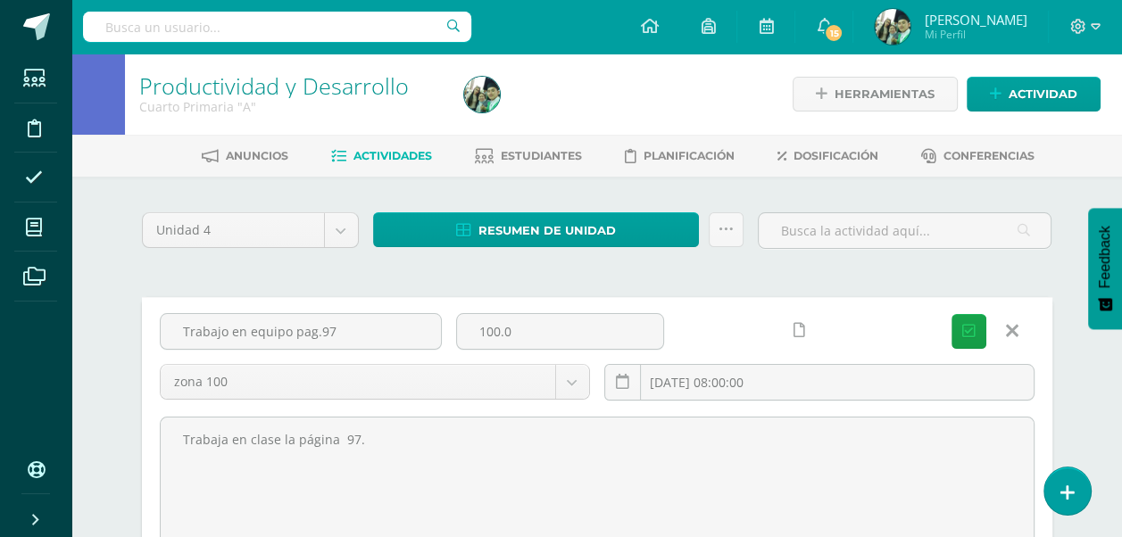
click at [1011, 329] on icon at bounding box center [1012, 331] width 12 height 20
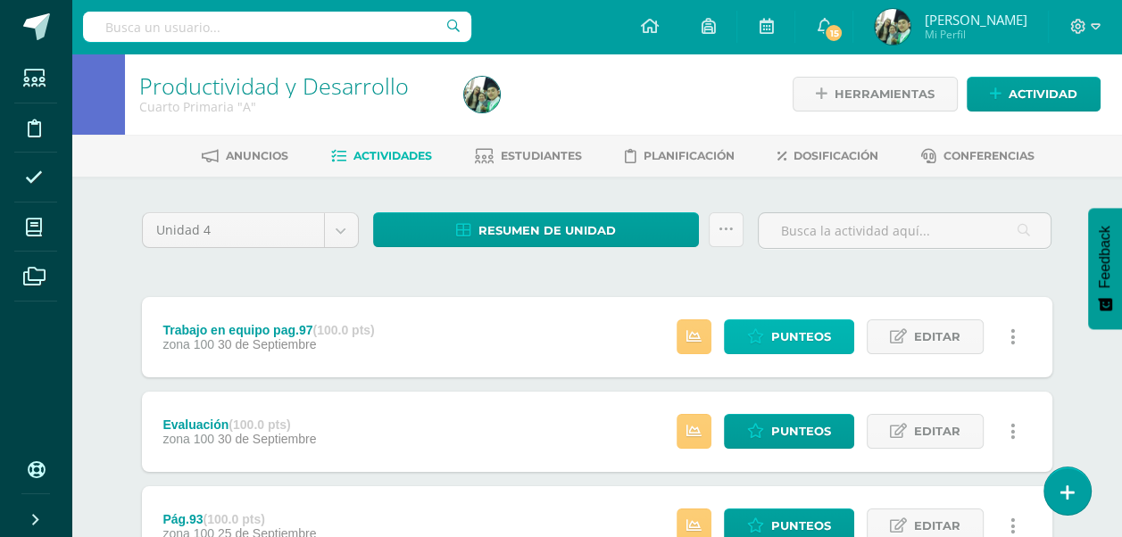
click at [785, 334] on span "Punteos" at bounding box center [801, 336] width 60 height 33
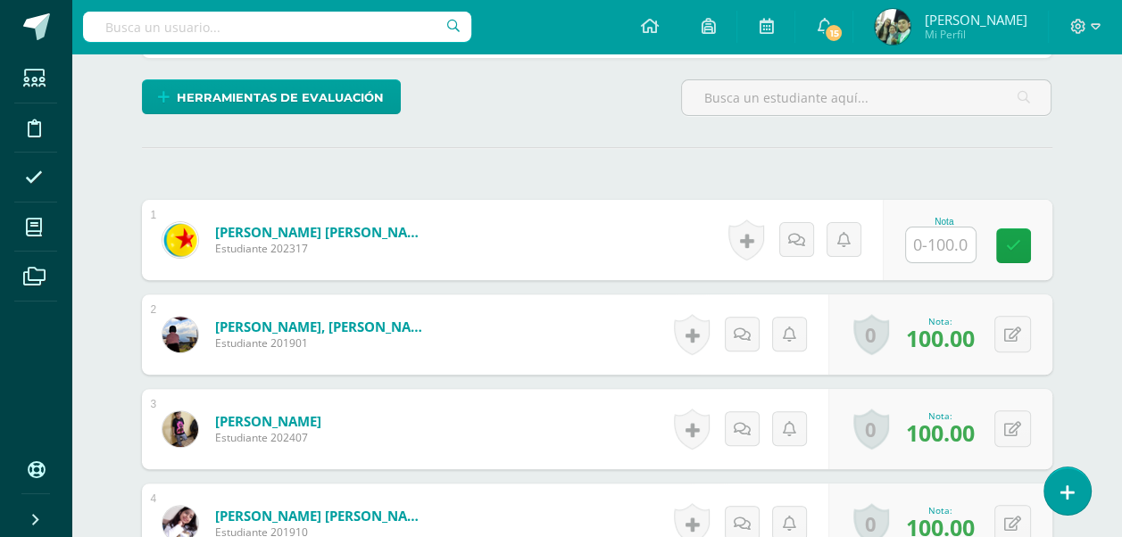
scroll to position [466, 0]
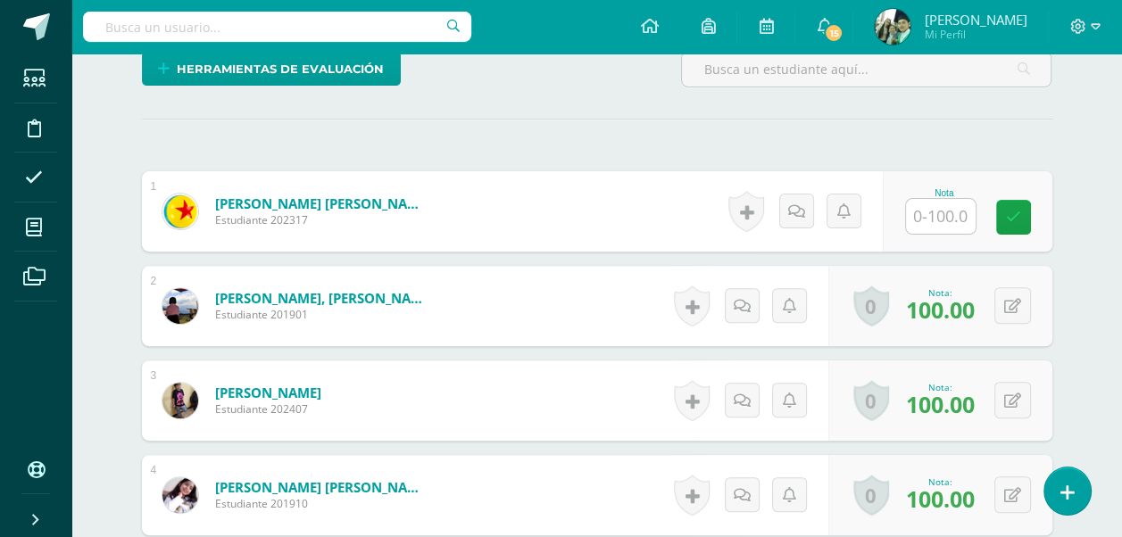
click at [936, 212] on input "text" at bounding box center [941, 216] width 70 height 35
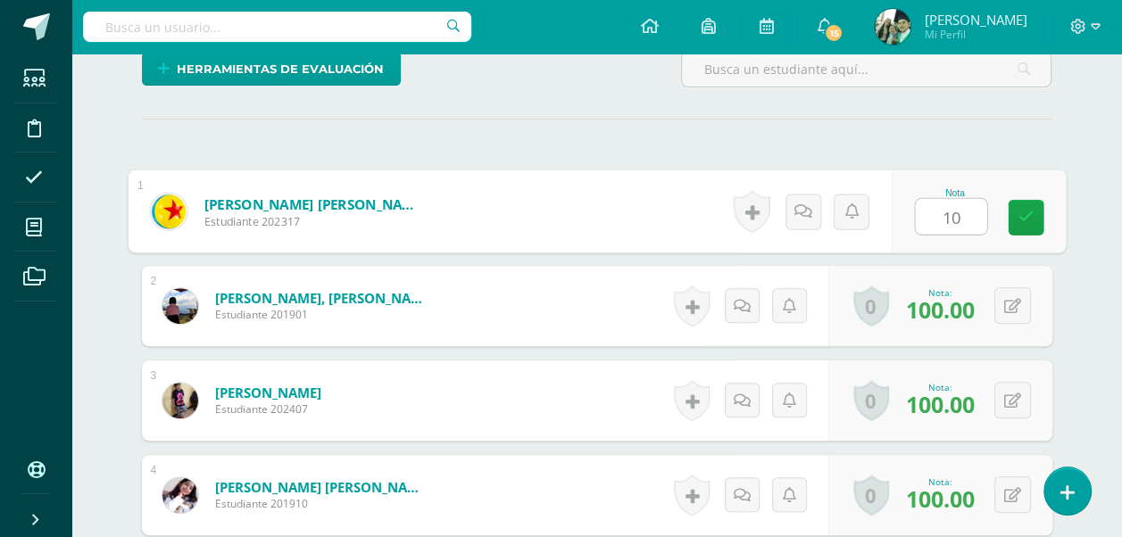
type input "100"
click at [1023, 214] on icon at bounding box center [1026, 217] width 16 height 15
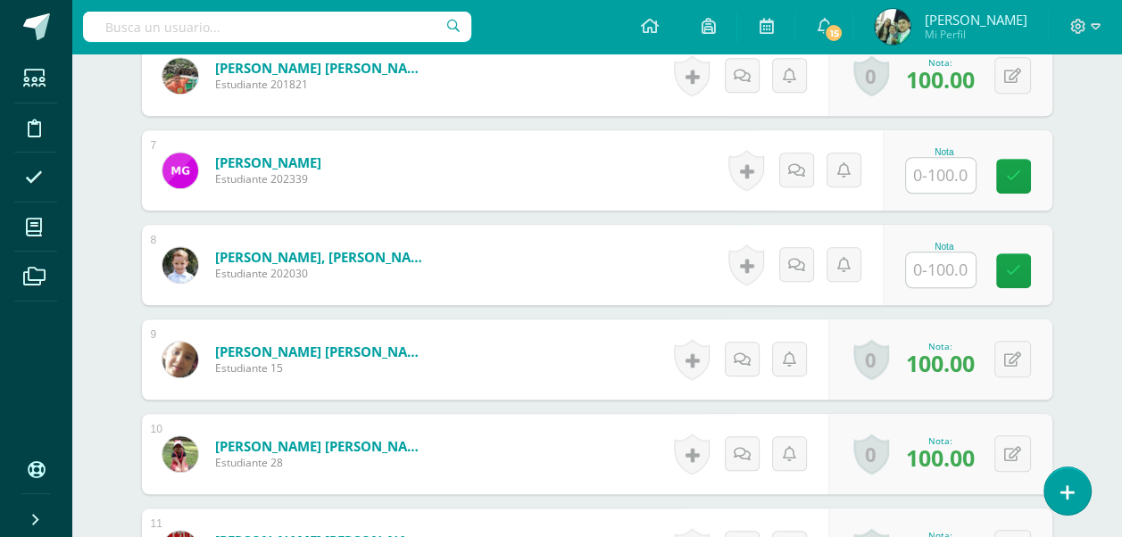
scroll to position [1091, 0]
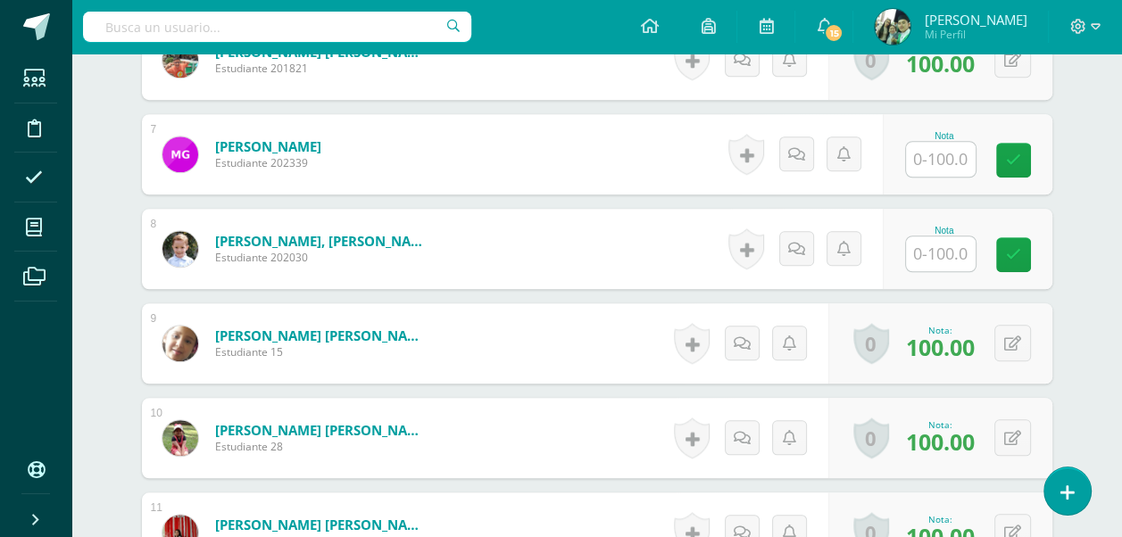
click at [939, 252] on input "text" at bounding box center [941, 254] width 70 height 35
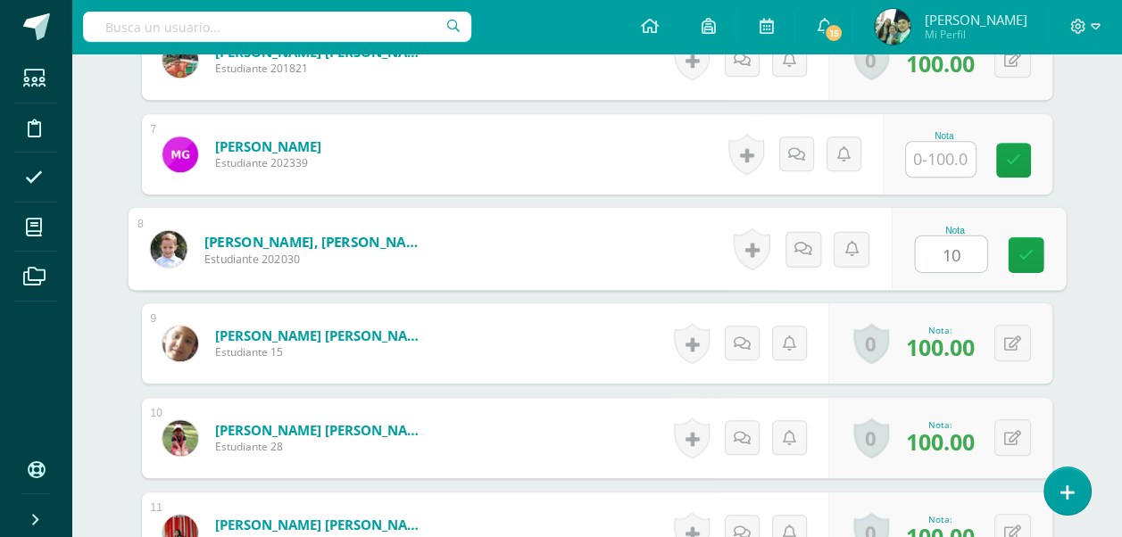
type input "100"
click at [1026, 252] on icon at bounding box center [1026, 254] width 16 height 15
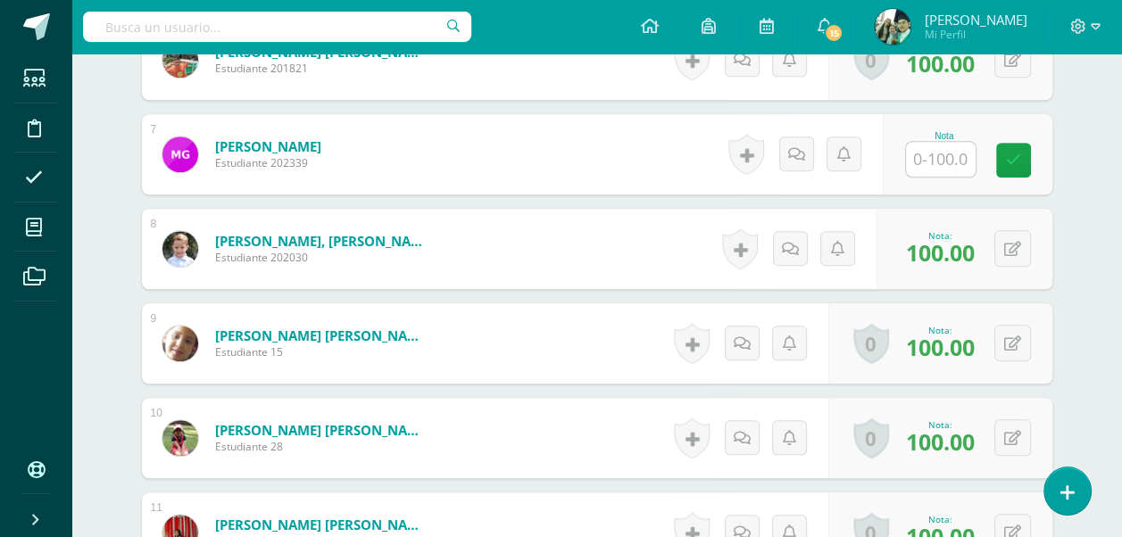
click at [939, 154] on input "text" at bounding box center [941, 159] width 70 height 35
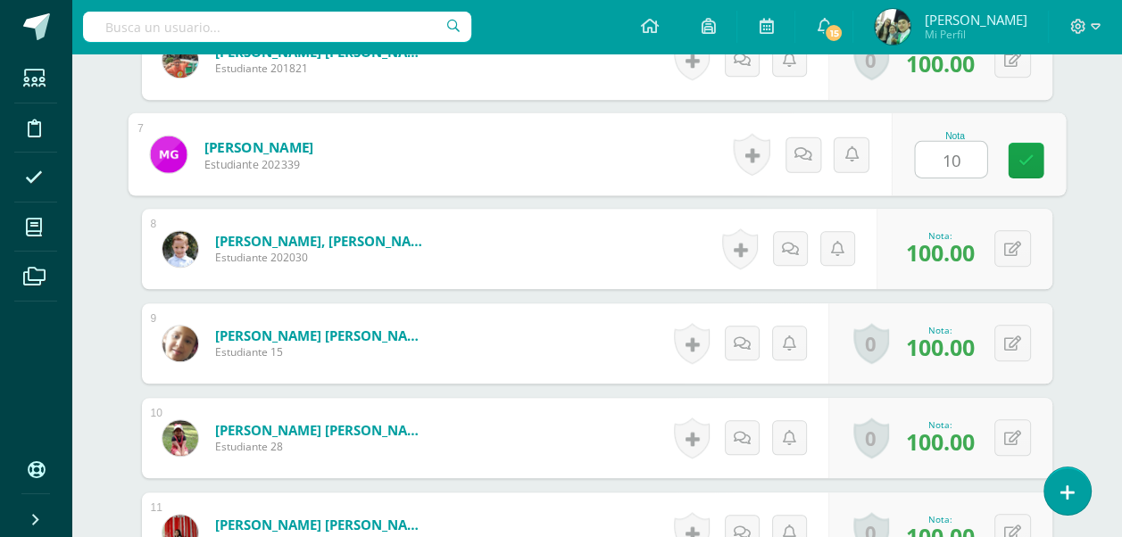
type input "100"
click at [1028, 155] on icon at bounding box center [1026, 160] width 16 height 15
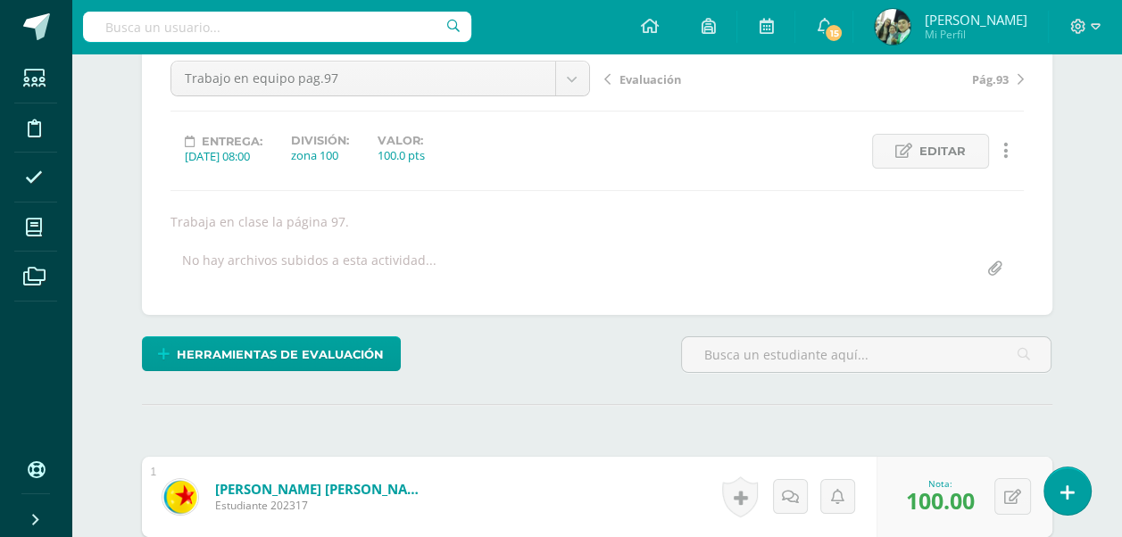
scroll to position [0, 0]
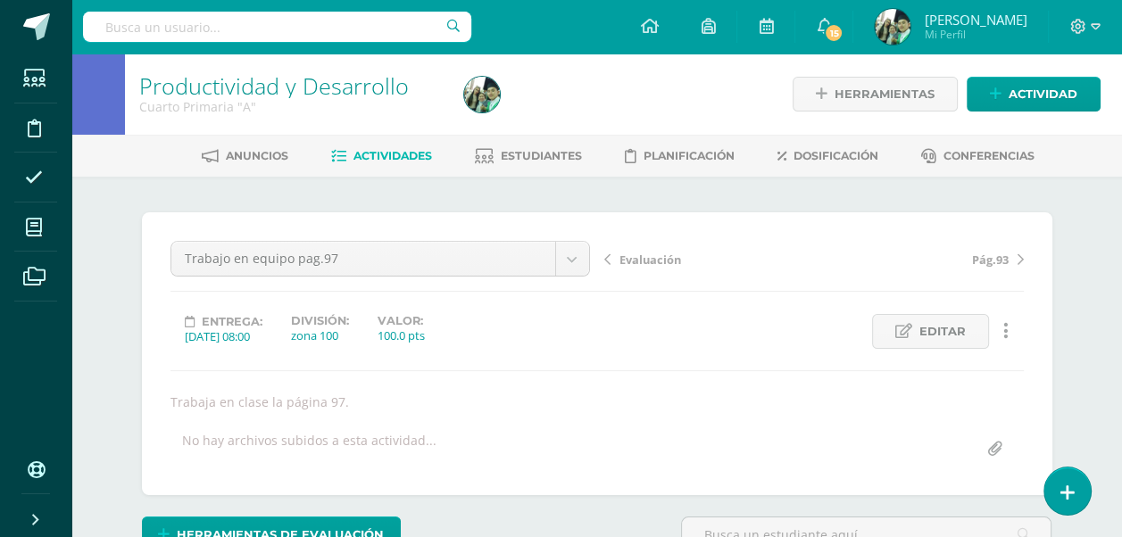
click at [386, 154] on span "Actividades" at bounding box center [393, 155] width 79 height 13
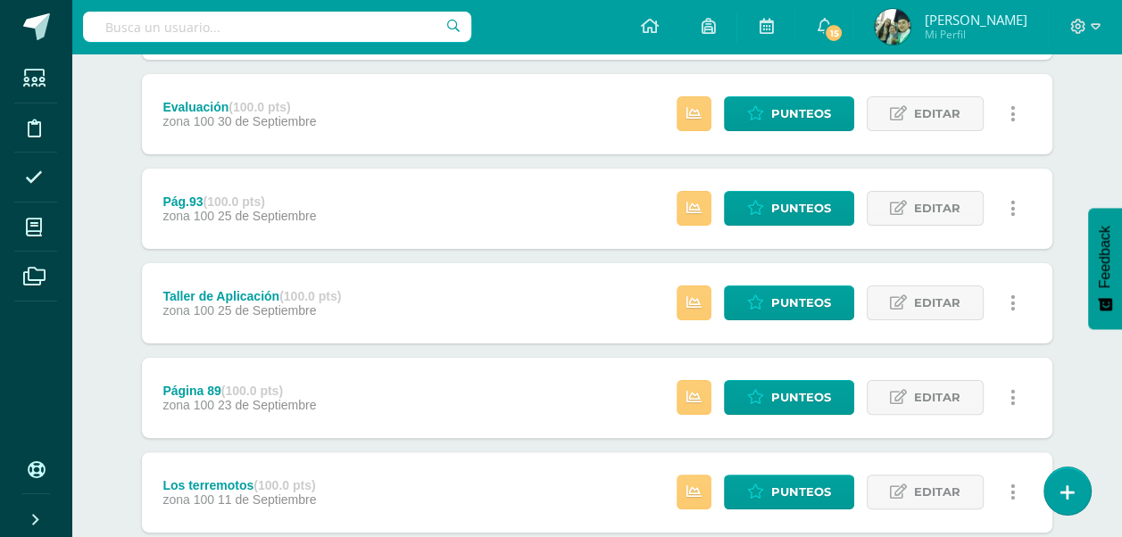
scroll to position [258, 0]
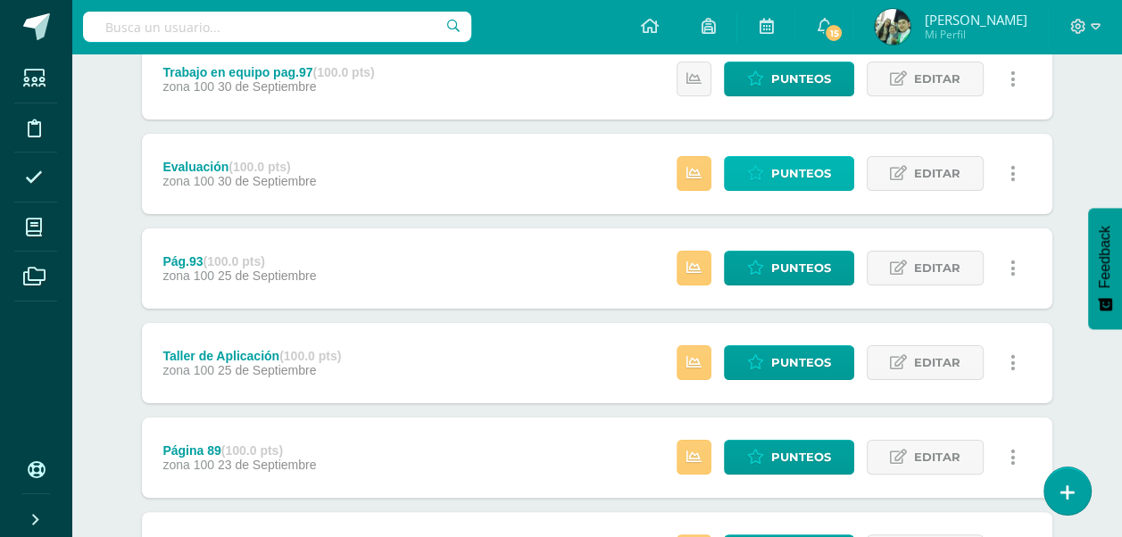
click at [794, 174] on span "Punteos" at bounding box center [801, 173] width 60 height 33
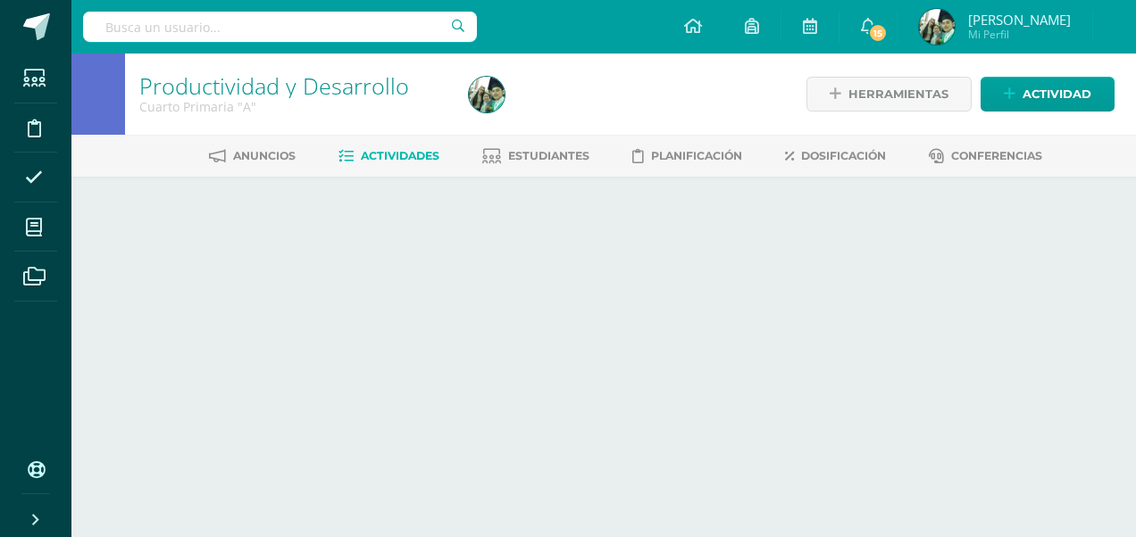
click at [794, 171] on div "Productividad y Desarrollo Cuarto Primaria "A" Herramientas Detalle de asistenc…" at bounding box center [603, 151] width 1064 height 195
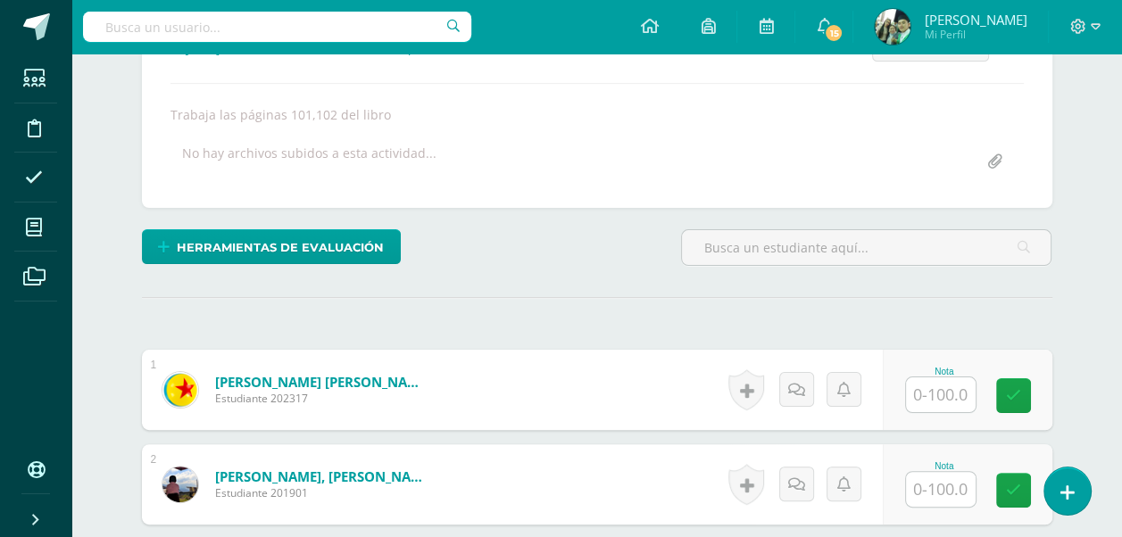
scroll to position [377, 0]
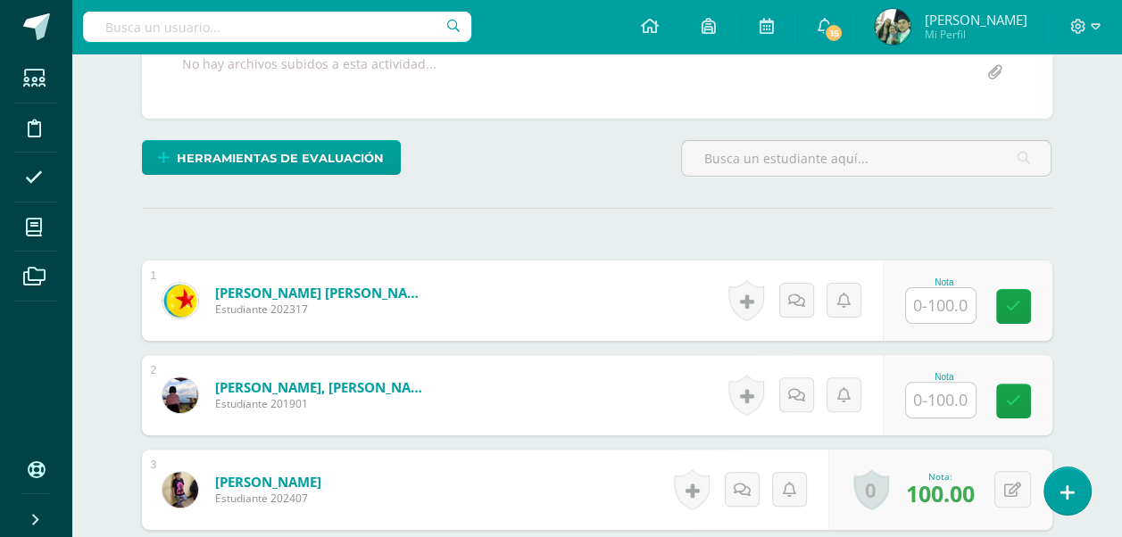
click at [939, 298] on input "text" at bounding box center [941, 305] width 70 height 35
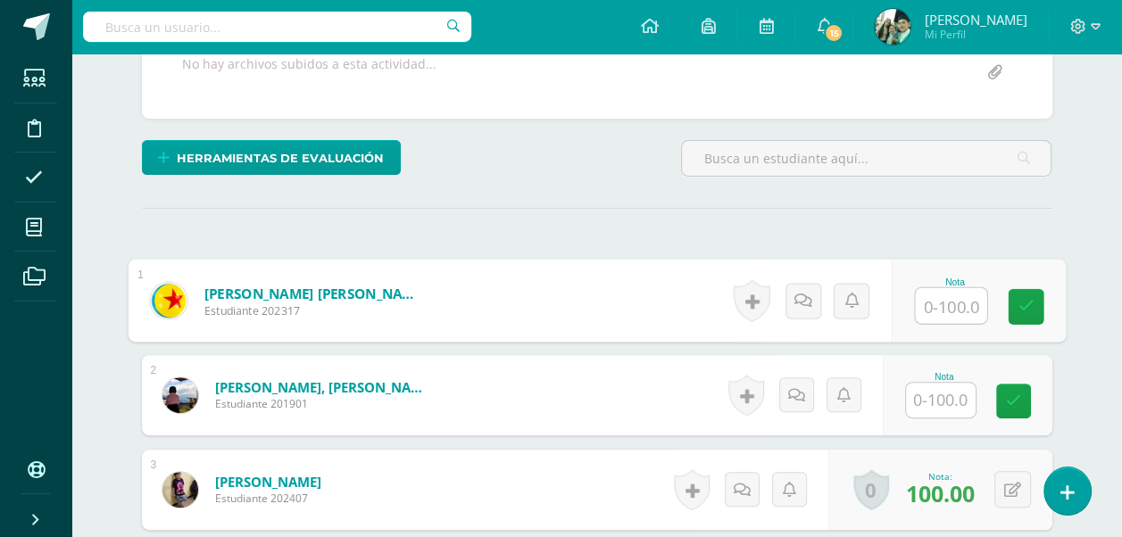
click at [939, 401] on input "text" at bounding box center [941, 400] width 70 height 35
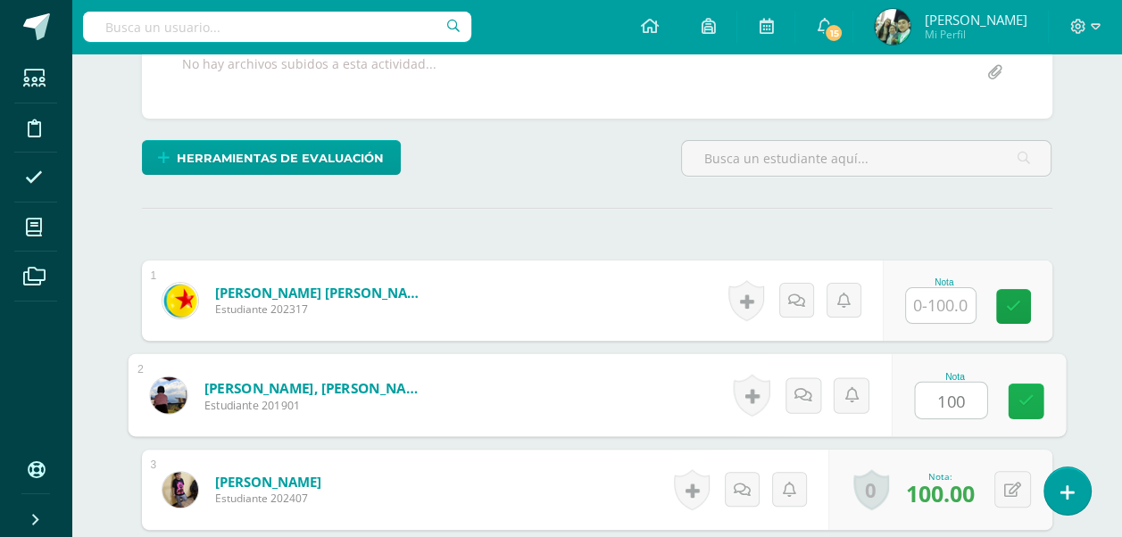
click at [1023, 403] on icon at bounding box center [1026, 401] width 16 height 15
type input "100"
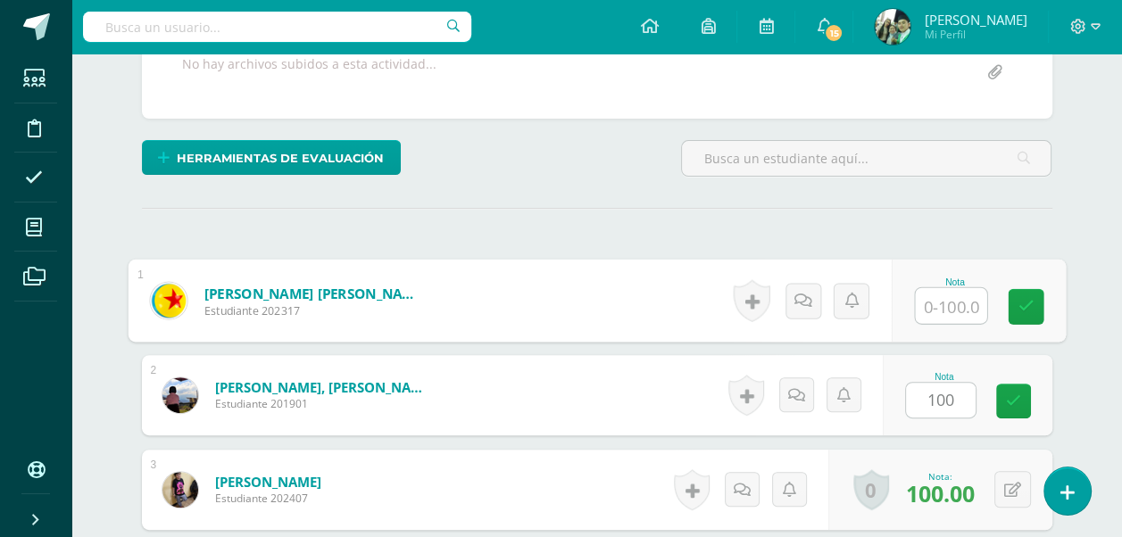
click at [937, 307] on input "text" at bounding box center [950, 306] width 71 height 36
type input "100"
click at [1030, 305] on icon at bounding box center [1026, 306] width 16 height 15
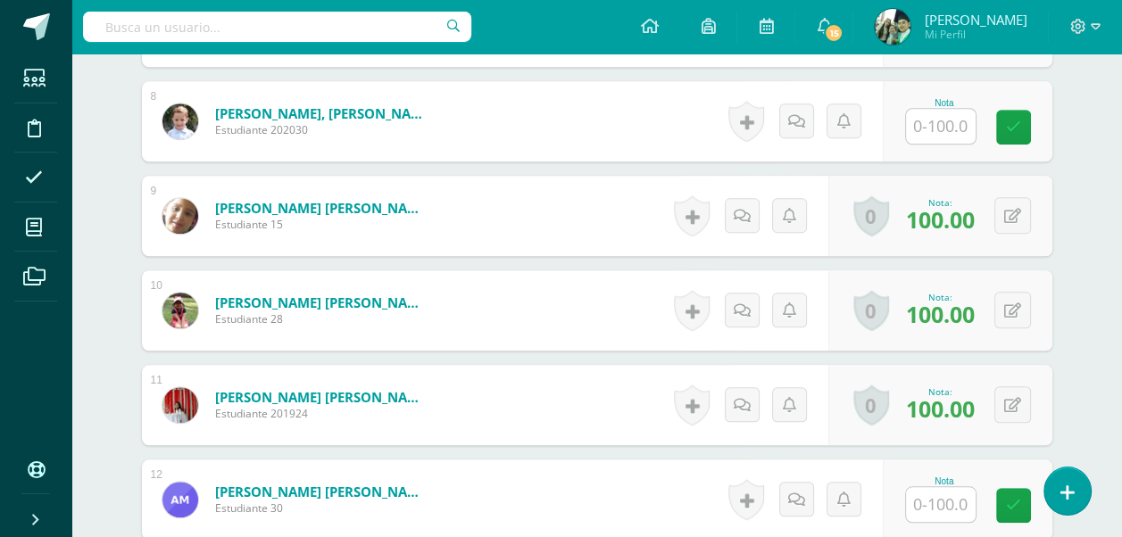
scroll to position [1448, 0]
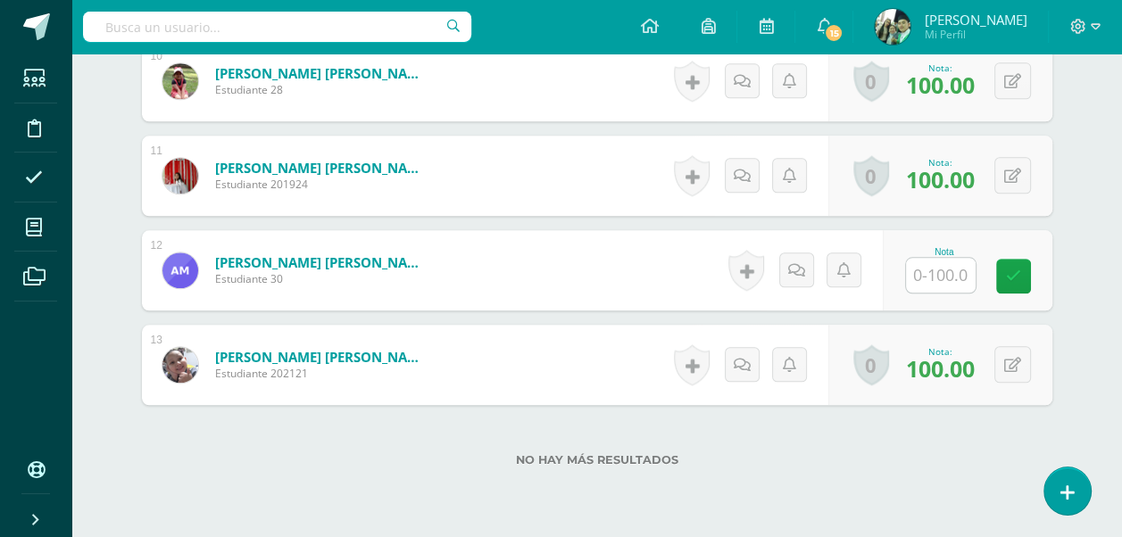
click at [941, 264] on input "text" at bounding box center [941, 275] width 70 height 35
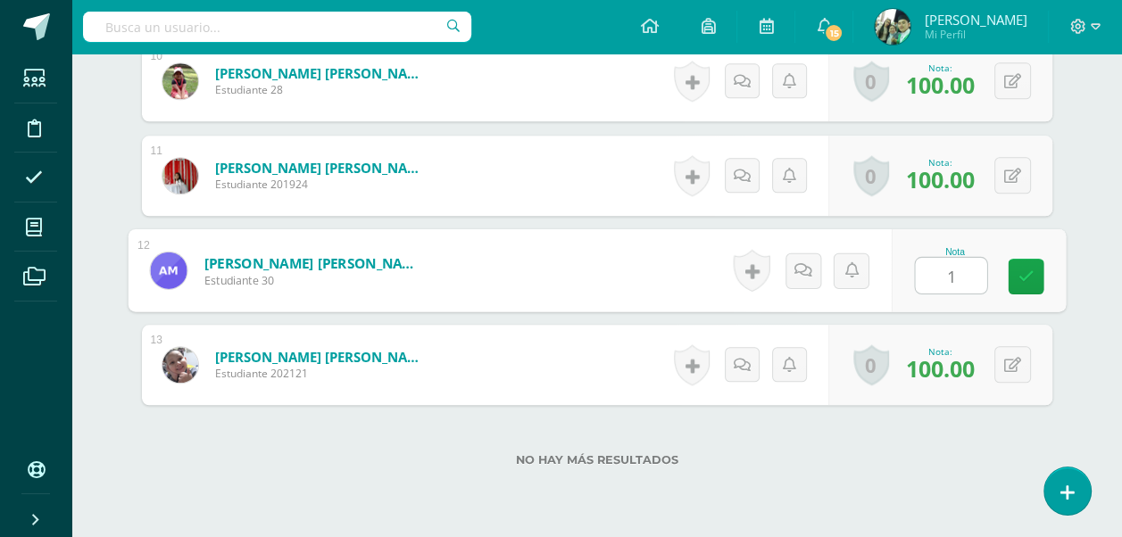
type input "10"
click at [1017, 269] on link at bounding box center [1026, 277] width 36 height 36
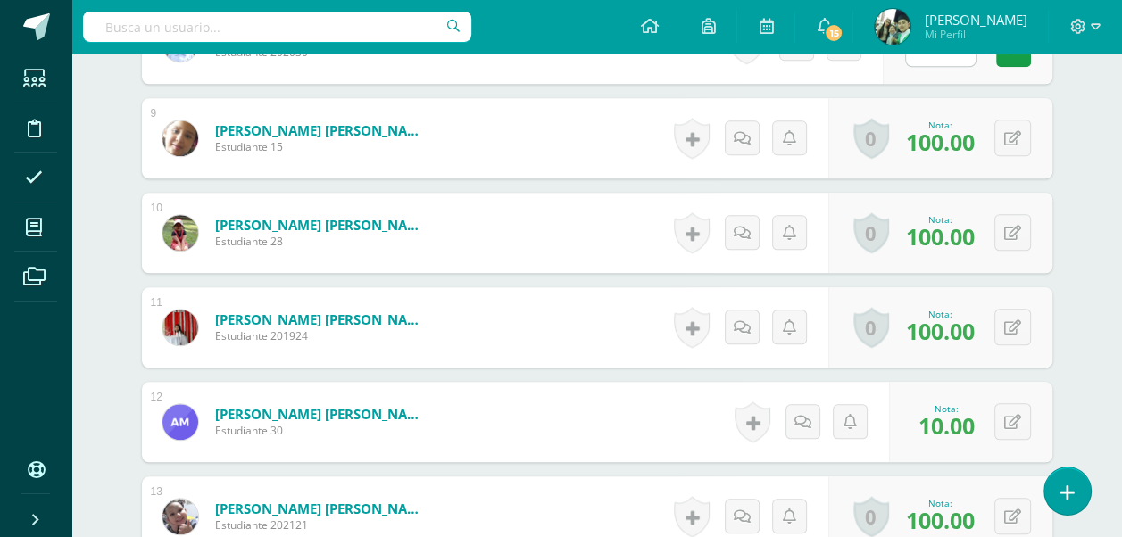
scroll to position [1269, 0]
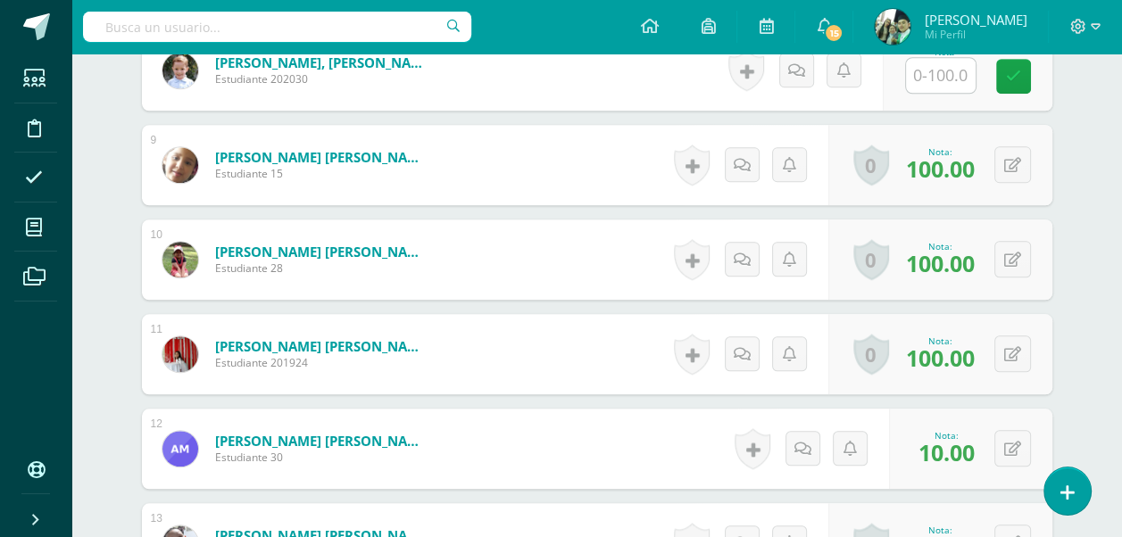
click at [936, 362] on span "100.00" at bounding box center [940, 358] width 69 height 30
click at [936, 357] on span "100.00" at bounding box center [940, 358] width 69 height 30
click at [1016, 355] on icon at bounding box center [1012, 354] width 17 height 15
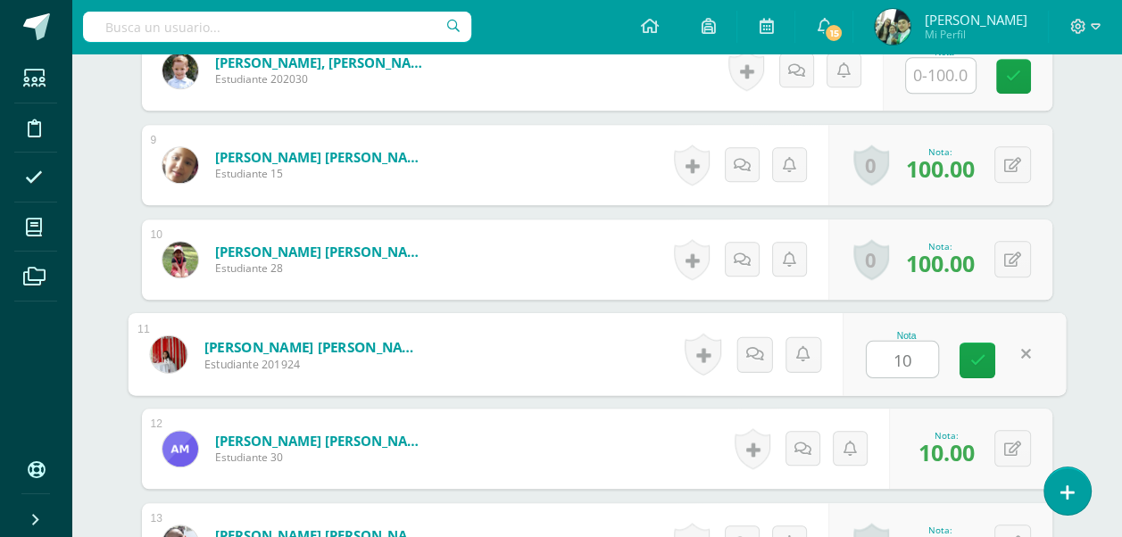
type input "100"
click at [973, 354] on icon at bounding box center [977, 360] width 16 height 15
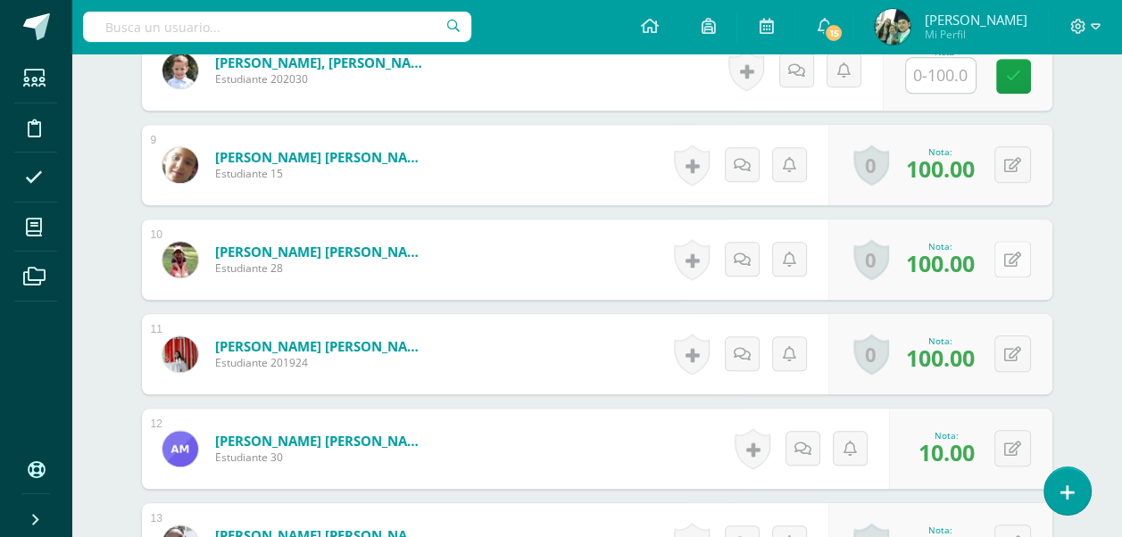
click at [1017, 255] on icon at bounding box center [1012, 260] width 17 height 15
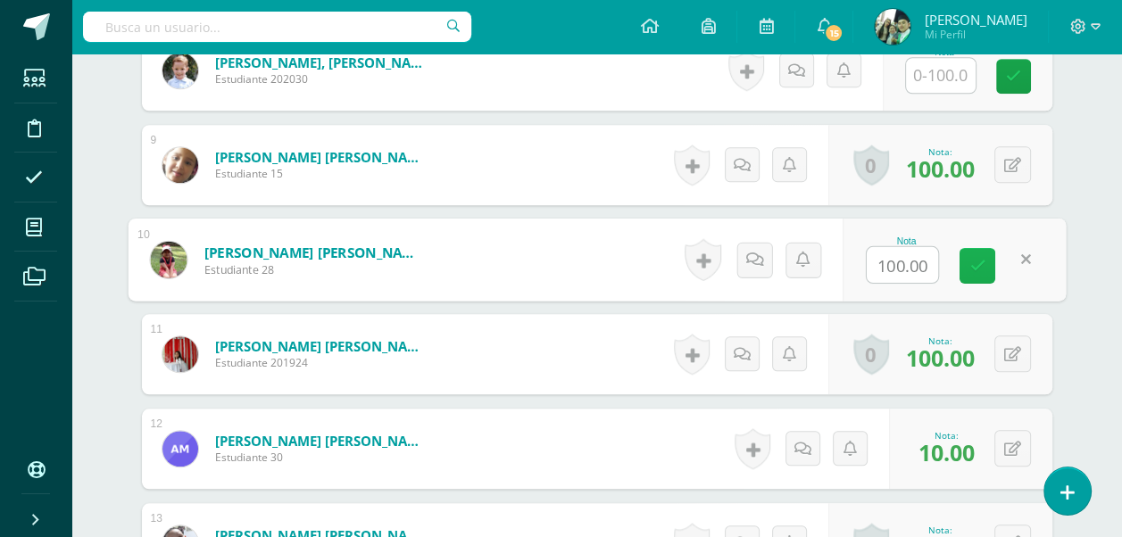
click at [976, 260] on icon at bounding box center [977, 265] width 16 height 15
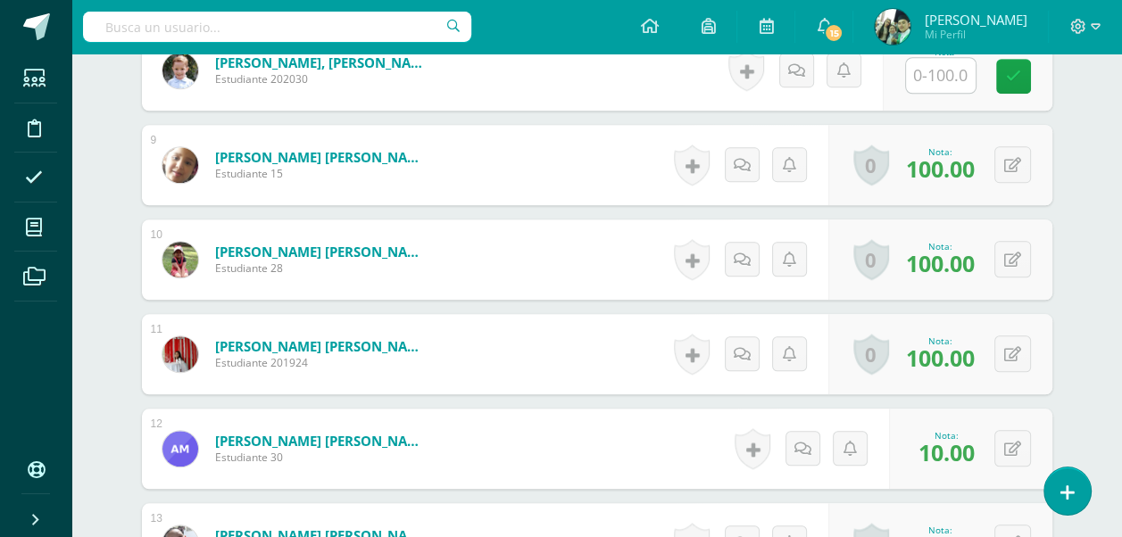
scroll to position [1180, 0]
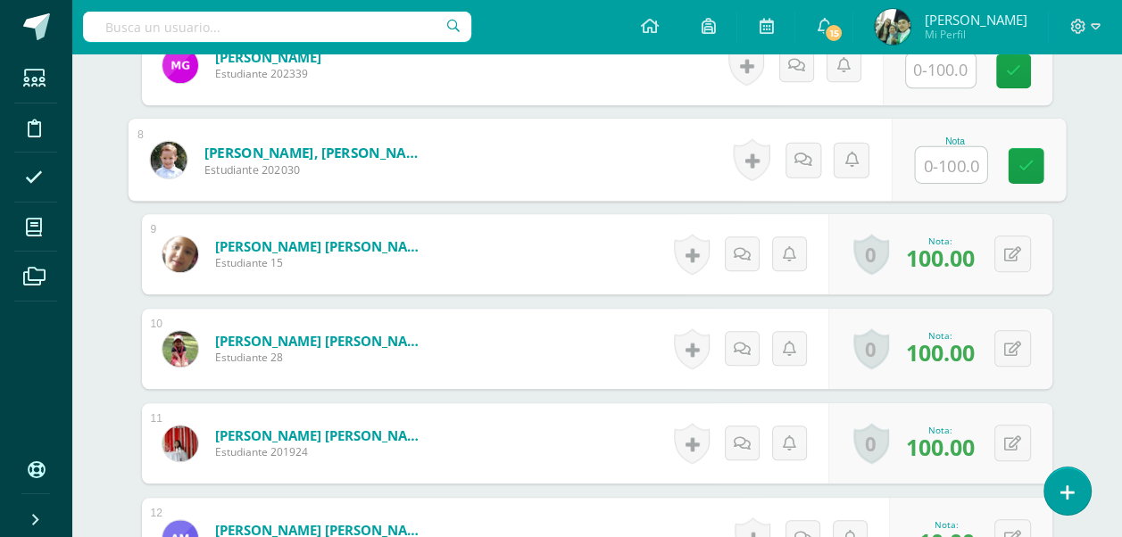
click at [939, 159] on input "text" at bounding box center [950, 165] width 71 height 36
type input "100"
click at [1038, 168] on link at bounding box center [1026, 166] width 36 height 36
click at [1030, 166] on form "Jacobo González, Andrés Nelio Santiago Estudiante 202030 Nota 100 0 Logros N/A" at bounding box center [597, 160] width 938 height 83
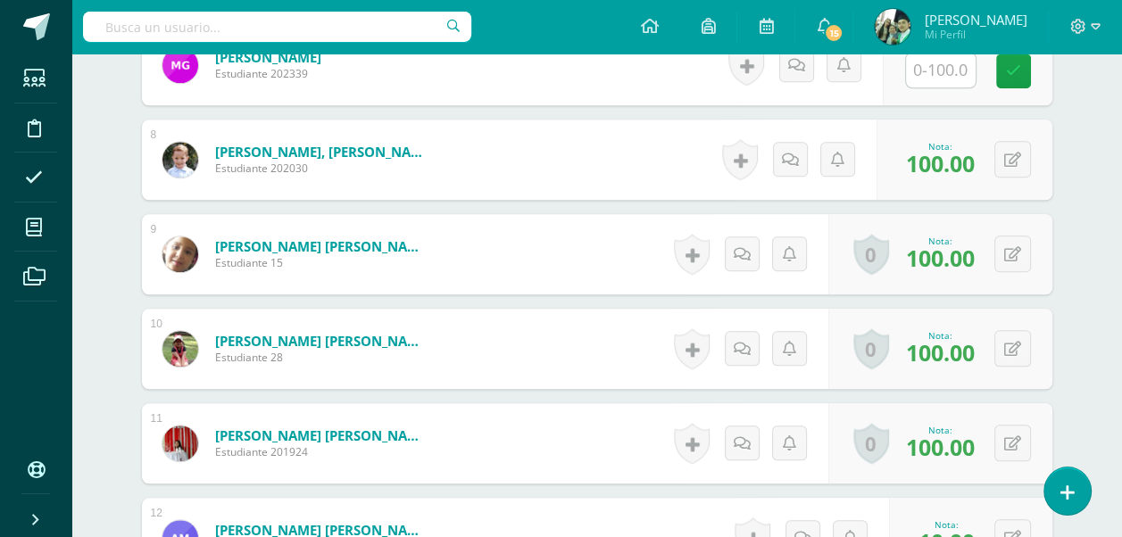
scroll to position [1091, 0]
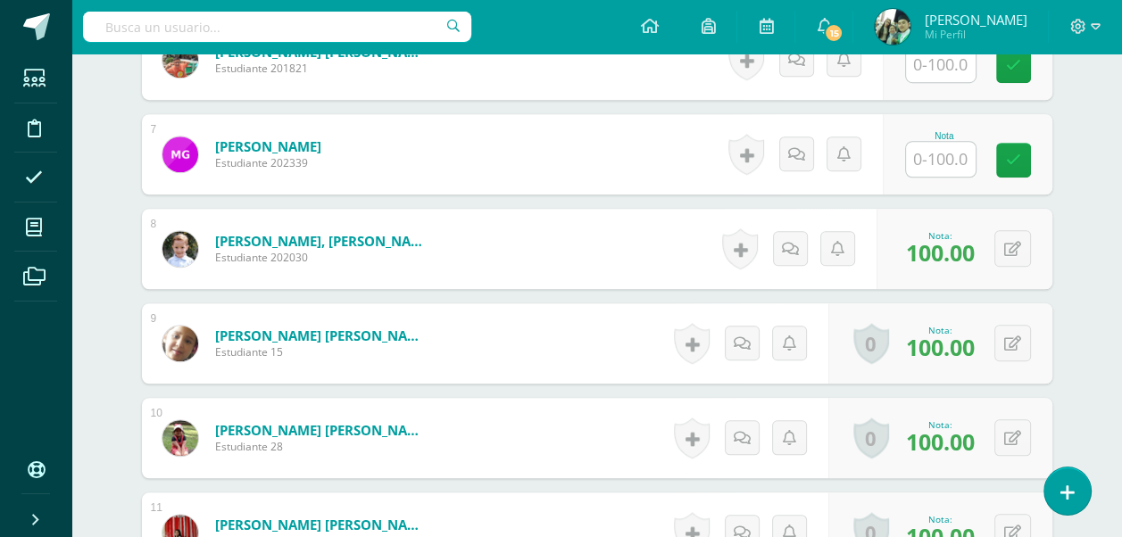
click at [946, 151] on input "text" at bounding box center [941, 159] width 70 height 35
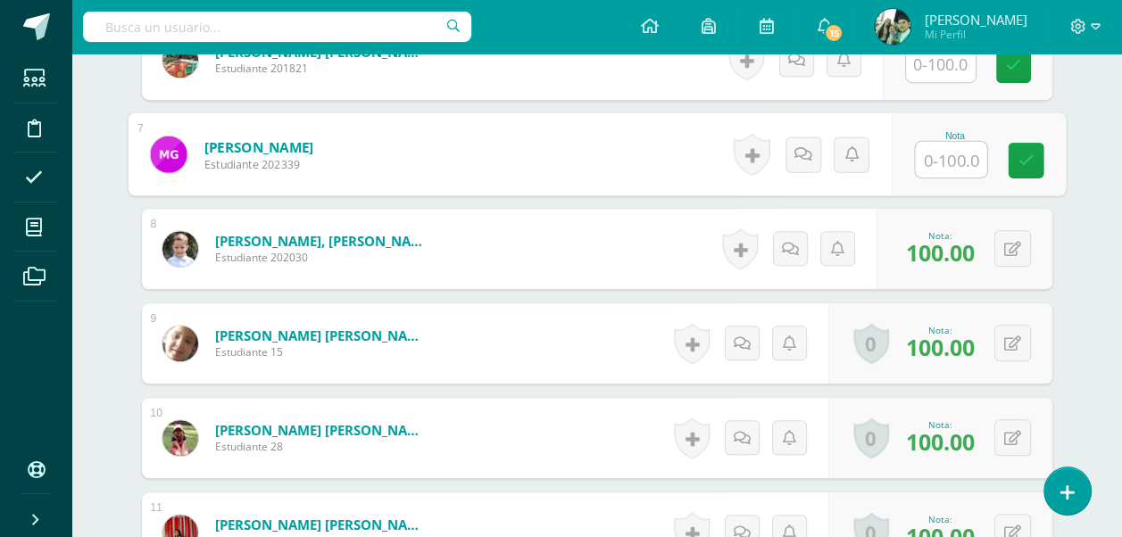
type input "0"
type input "10"
click at [1021, 159] on icon at bounding box center [1026, 160] width 16 height 15
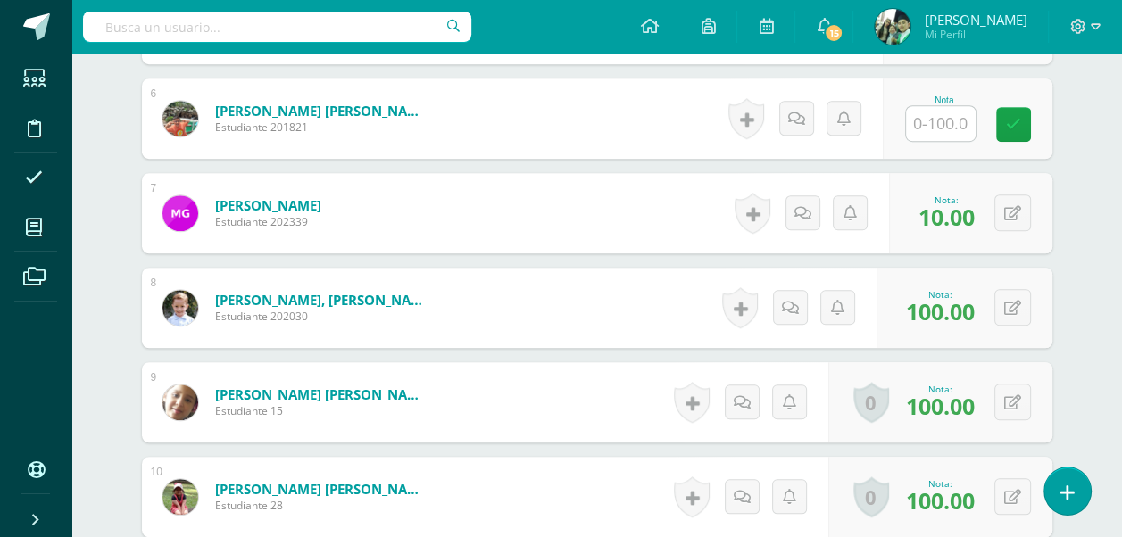
scroll to position [1002, 0]
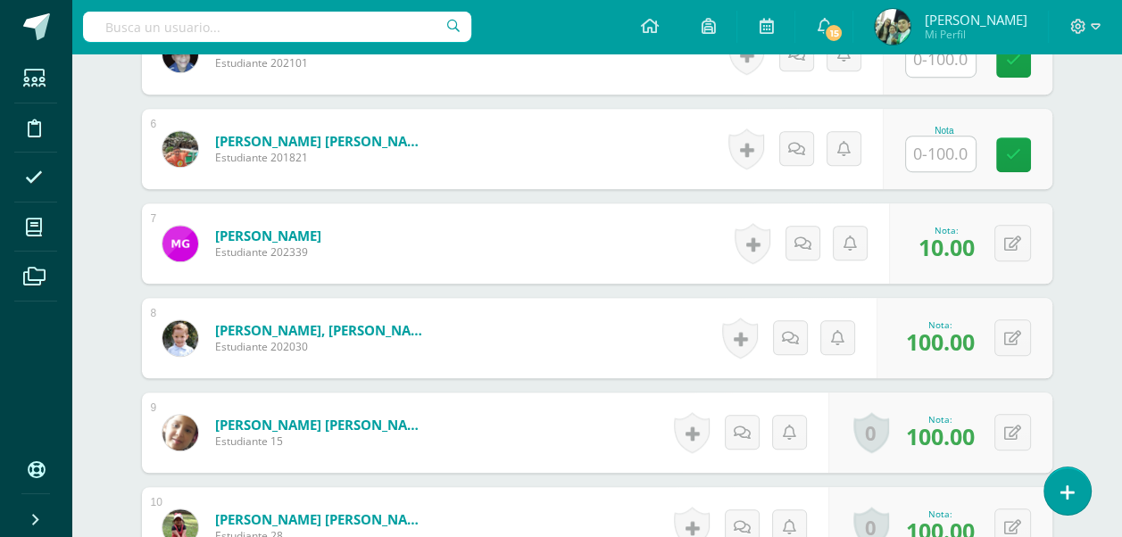
click at [944, 149] on input "text" at bounding box center [941, 154] width 70 height 35
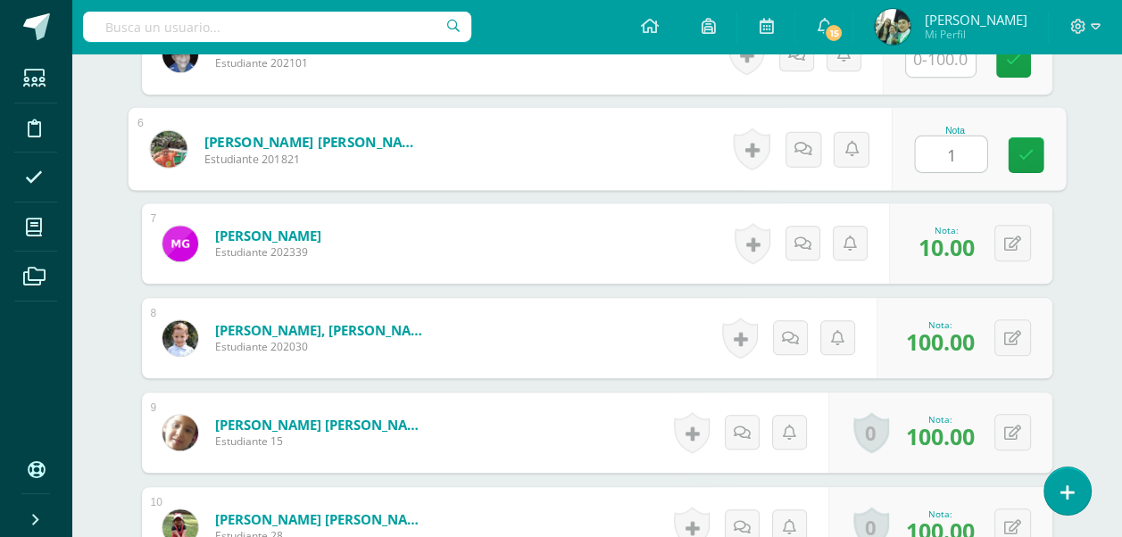
type input "10"
click at [1019, 158] on icon at bounding box center [1026, 154] width 16 height 15
click at [1027, 150] on icon at bounding box center [1026, 154] width 16 height 15
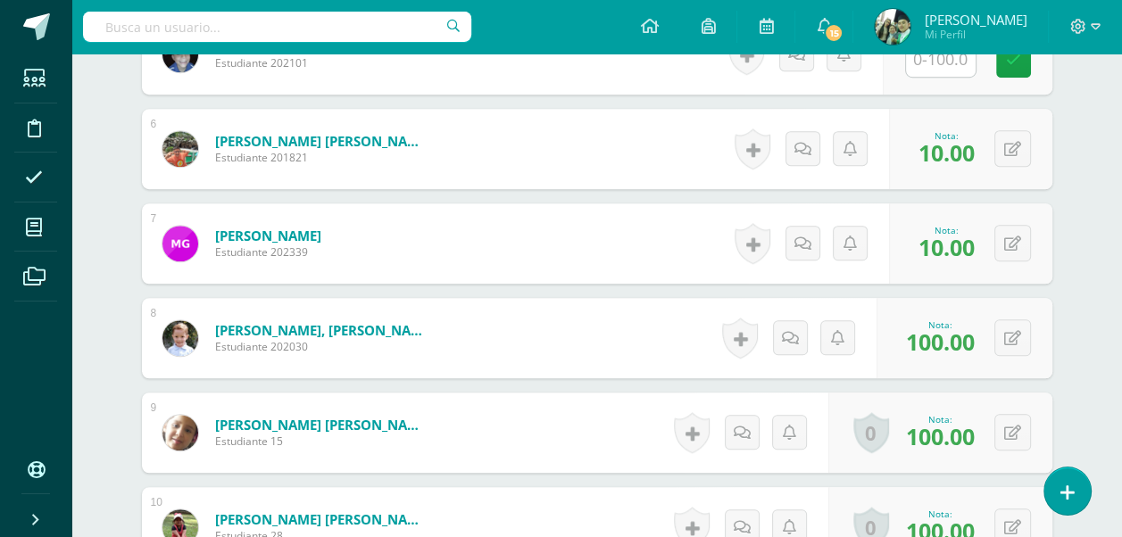
scroll to position [912, 0]
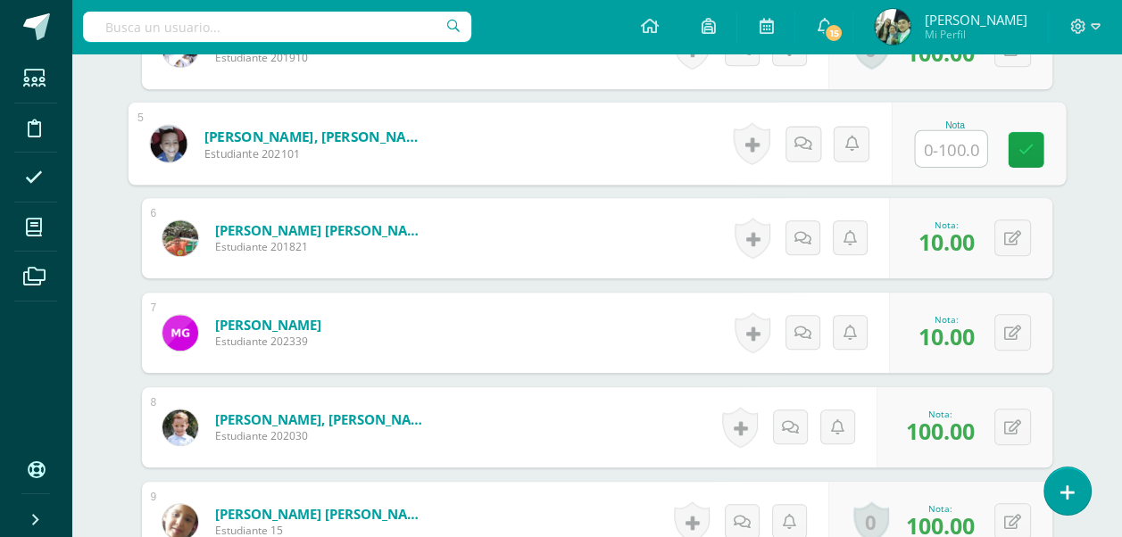
click at [945, 142] on input "text" at bounding box center [950, 149] width 71 height 36
type input "10"
click at [1032, 141] on link at bounding box center [1026, 150] width 36 height 36
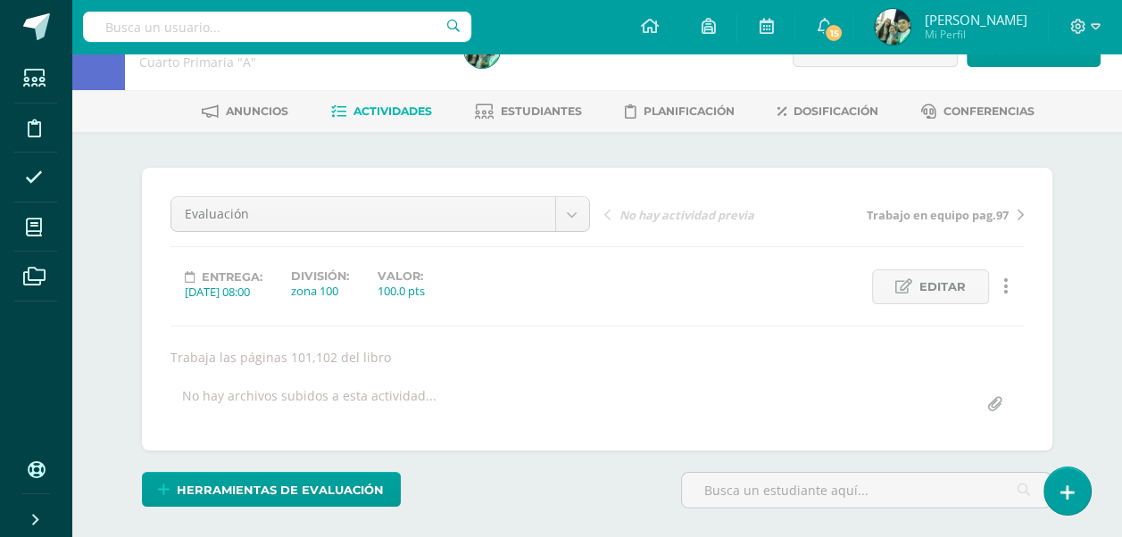
scroll to position [0, 0]
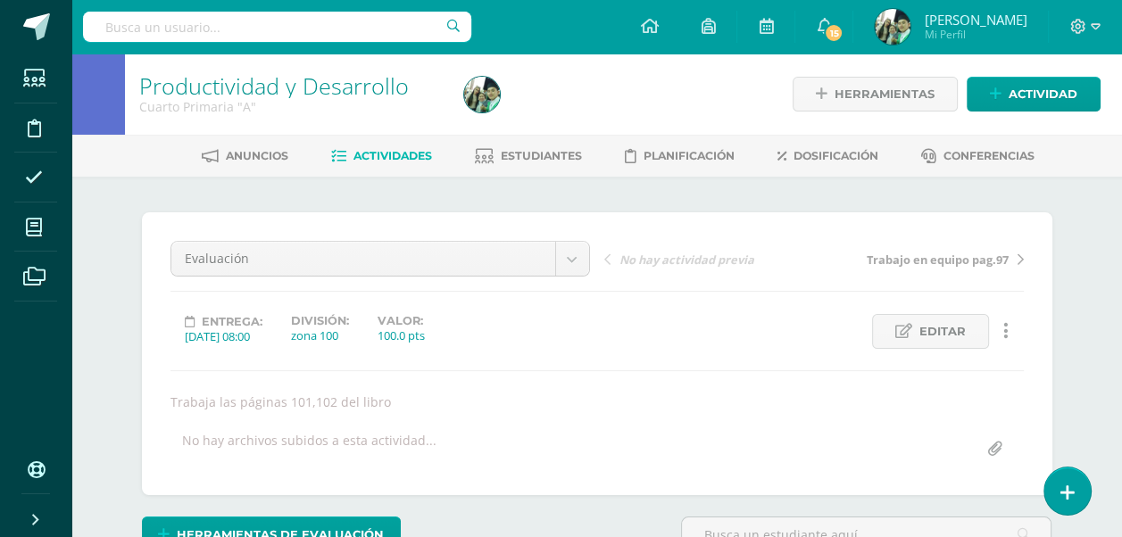
click at [390, 155] on span "Actividades" at bounding box center [393, 155] width 79 height 13
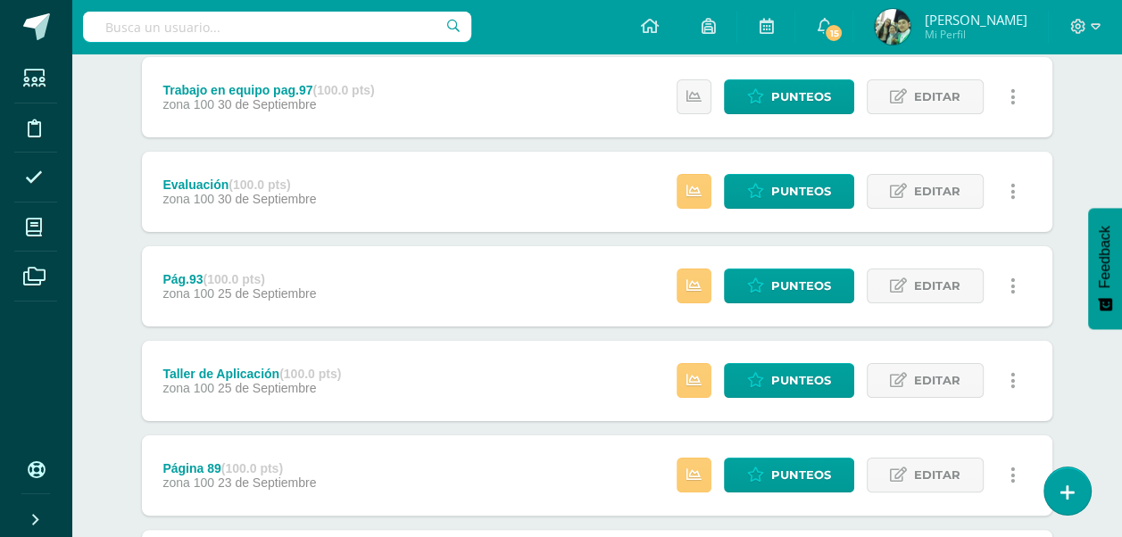
scroll to position [268, 0]
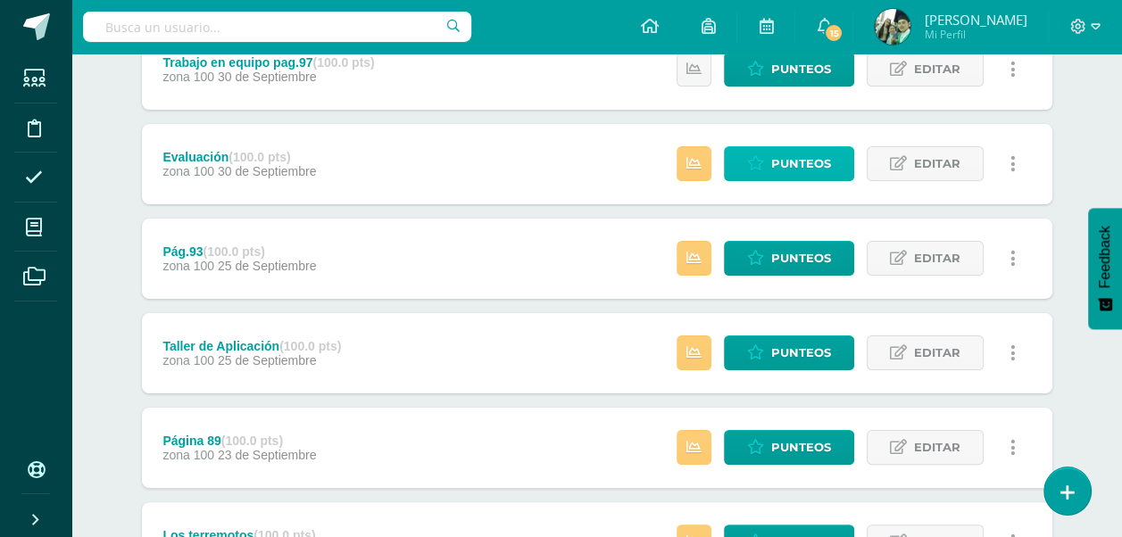
click at [793, 165] on span "Punteos" at bounding box center [801, 163] width 60 height 33
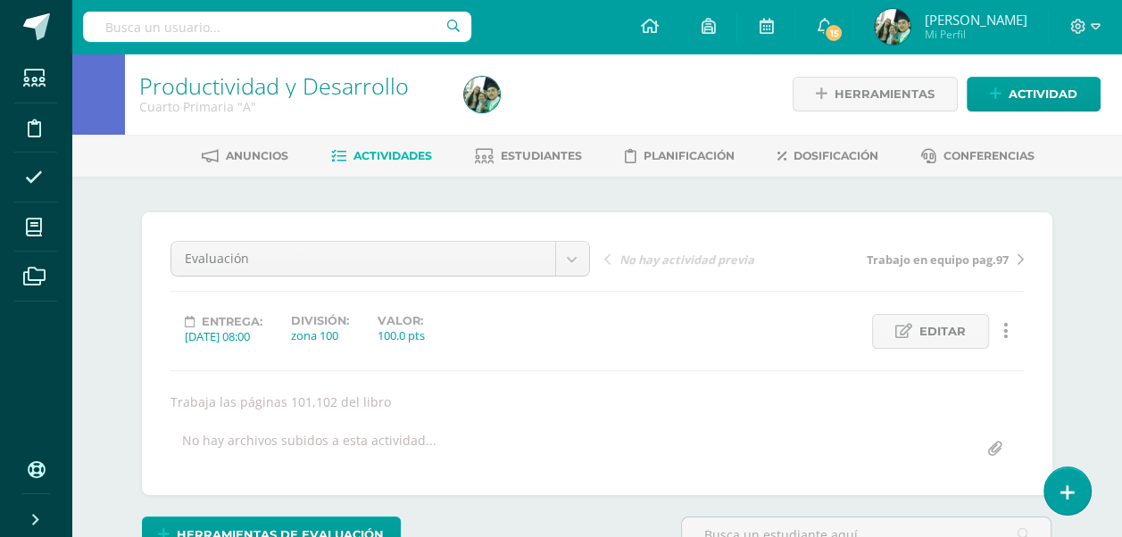
click at [375, 154] on span "Actividades" at bounding box center [393, 155] width 79 height 13
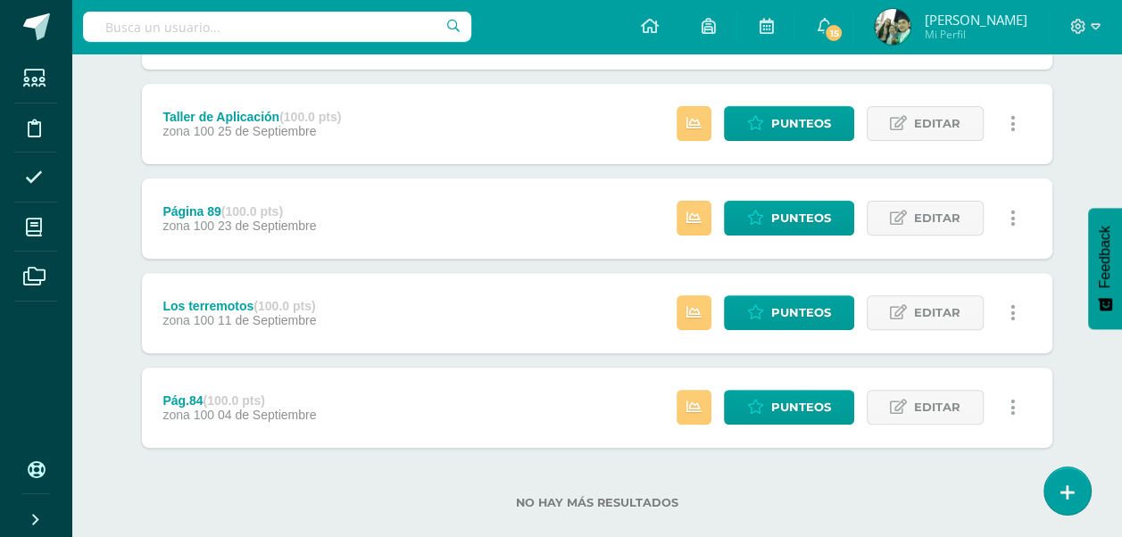
scroll to position [526, 0]
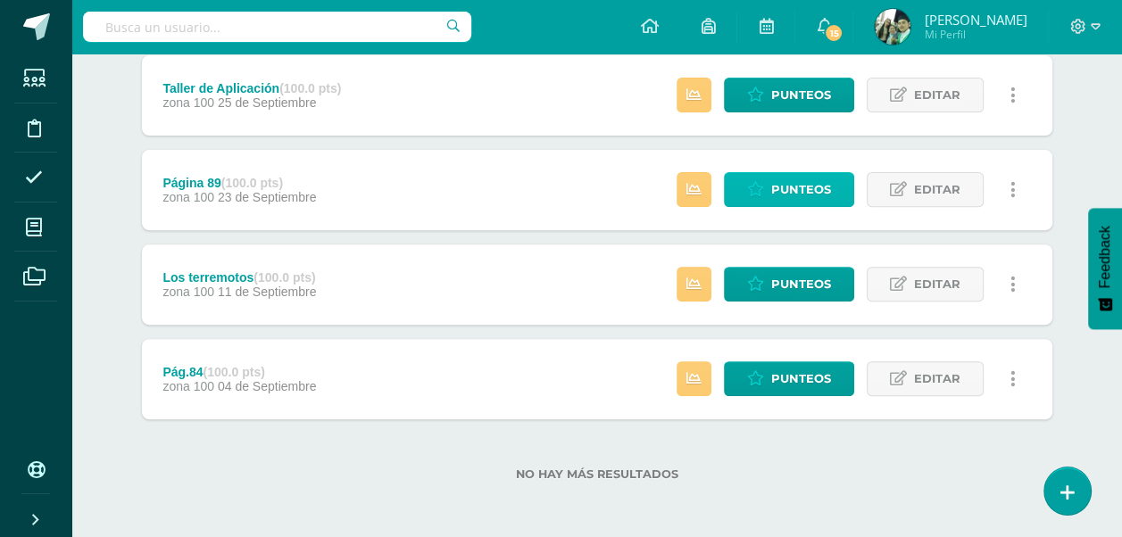
click at [781, 192] on span "Punteos" at bounding box center [801, 189] width 60 height 33
click at [787, 186] on span "Punteos" at bounding box center [801, 189] width 60 height 33
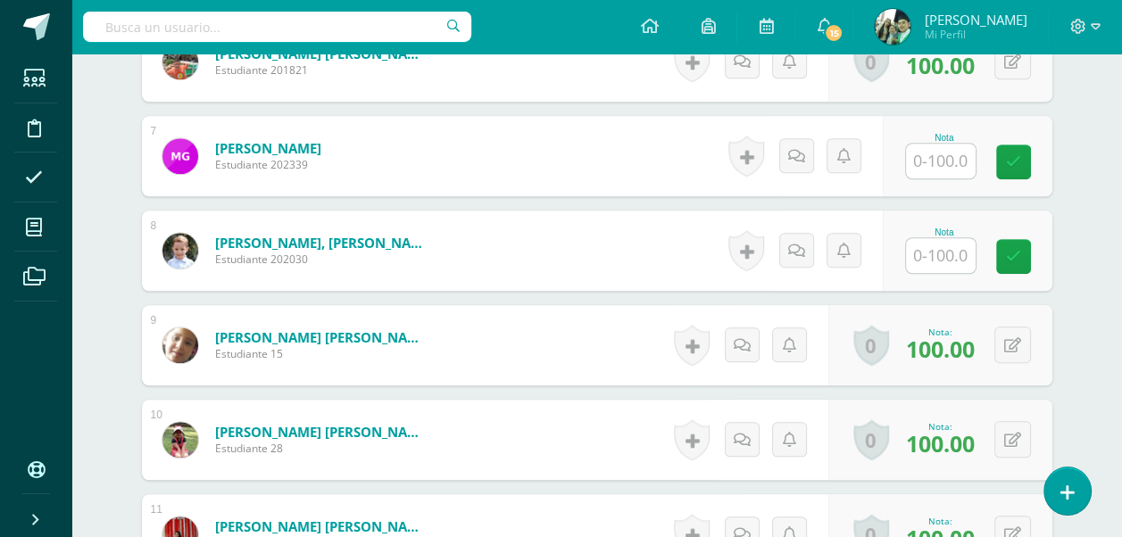
scroll to position [1091, 0]
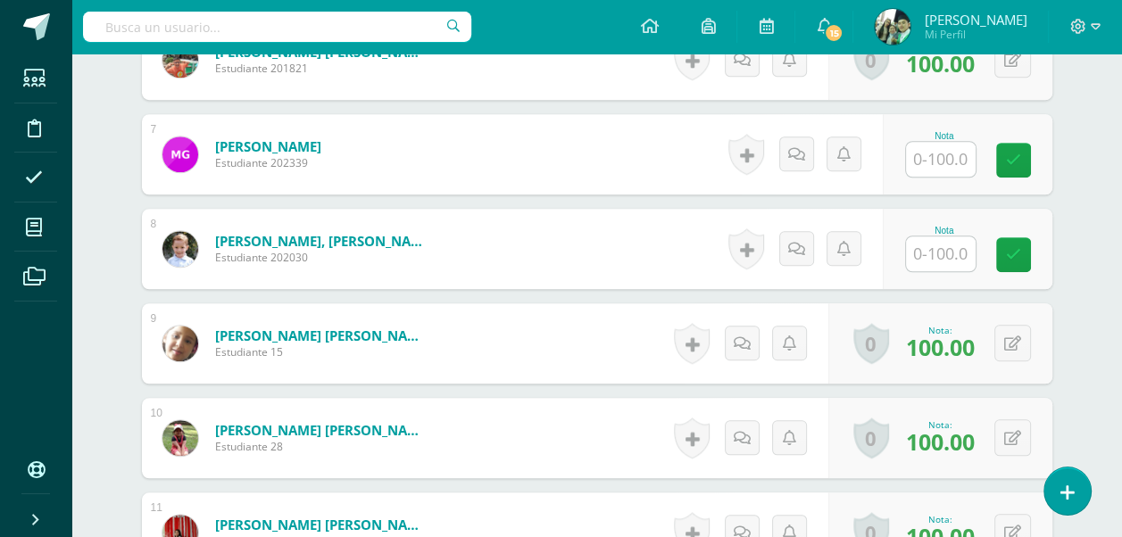
click at [945, 154] on input "text" at bounding box center [941, 159] width 70 height 35
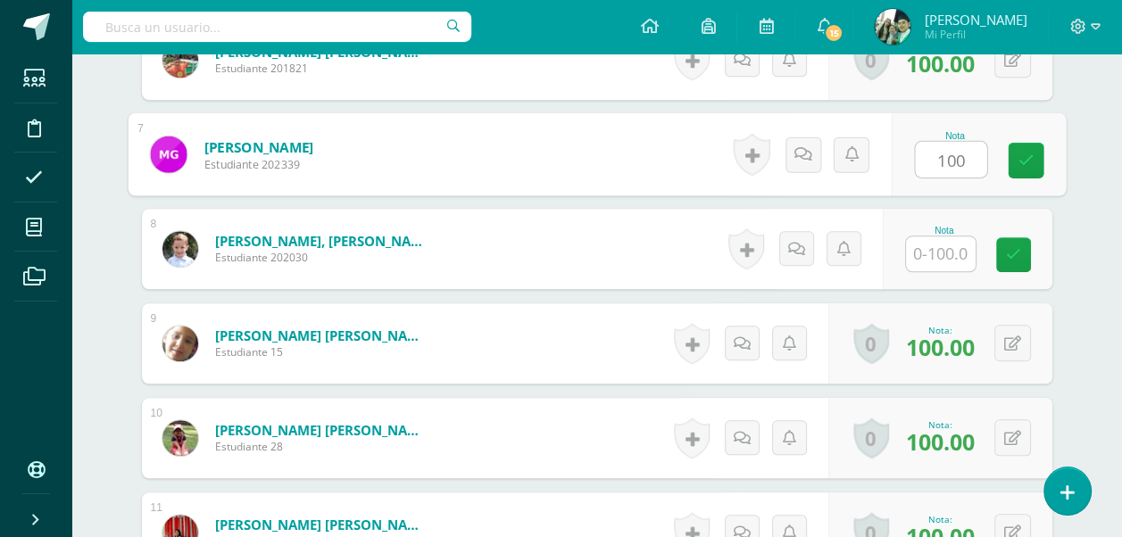
type input "100"
click at [942, 266] on input "text" at bounding box center [941, 254] width 70 height 35
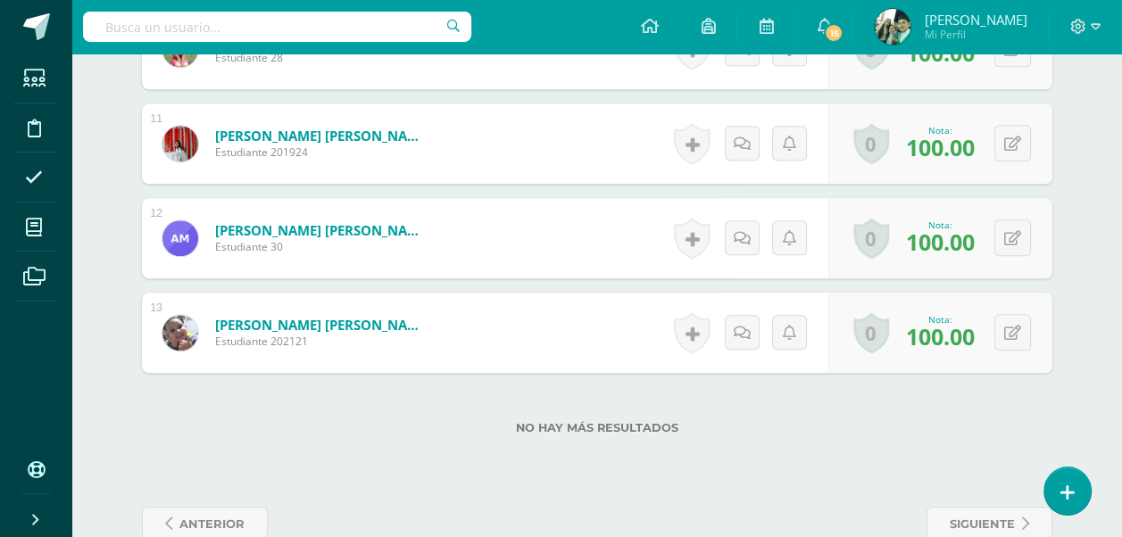
scroll to position [1519, 0]
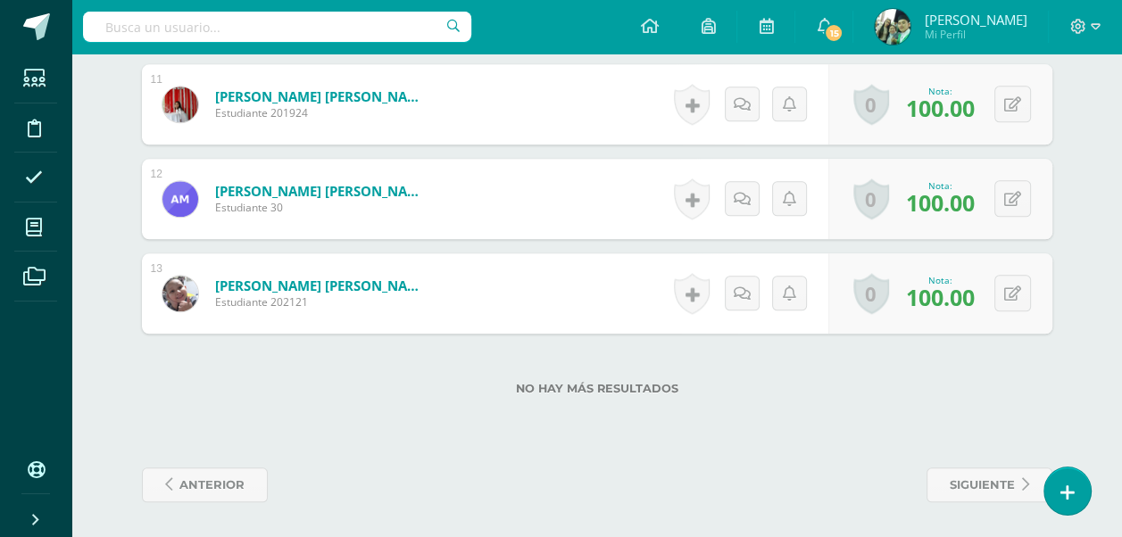
type input "100"
click at [928, 386] on label "No hay más resultados" at bounding box center [597, 388] width 911 height 13
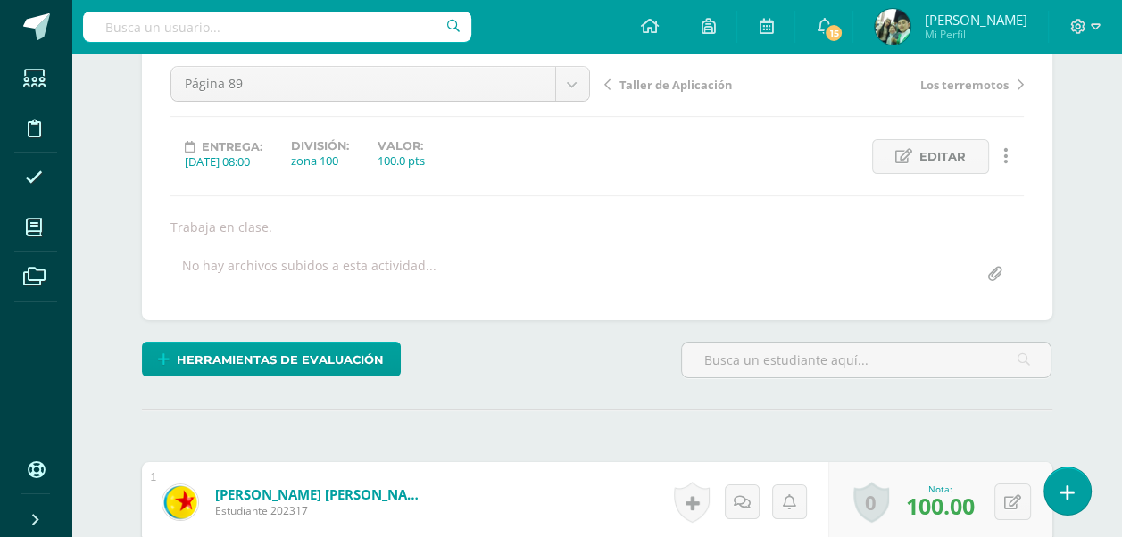
scroll to position [0, 0]
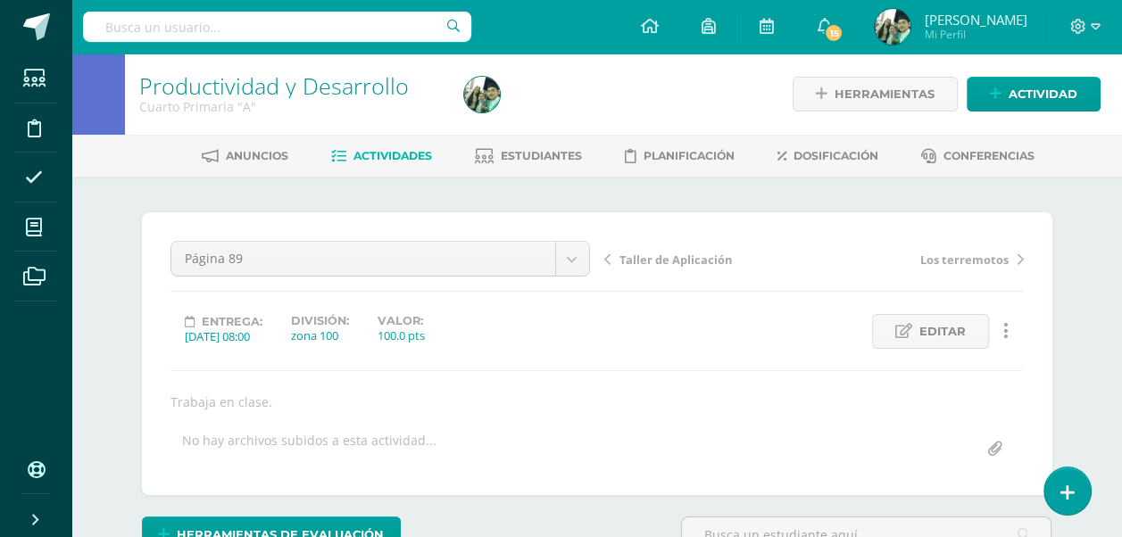
click at [375, 154] on span "Actividades" at bounding box center [393, 155] width 79 height 13
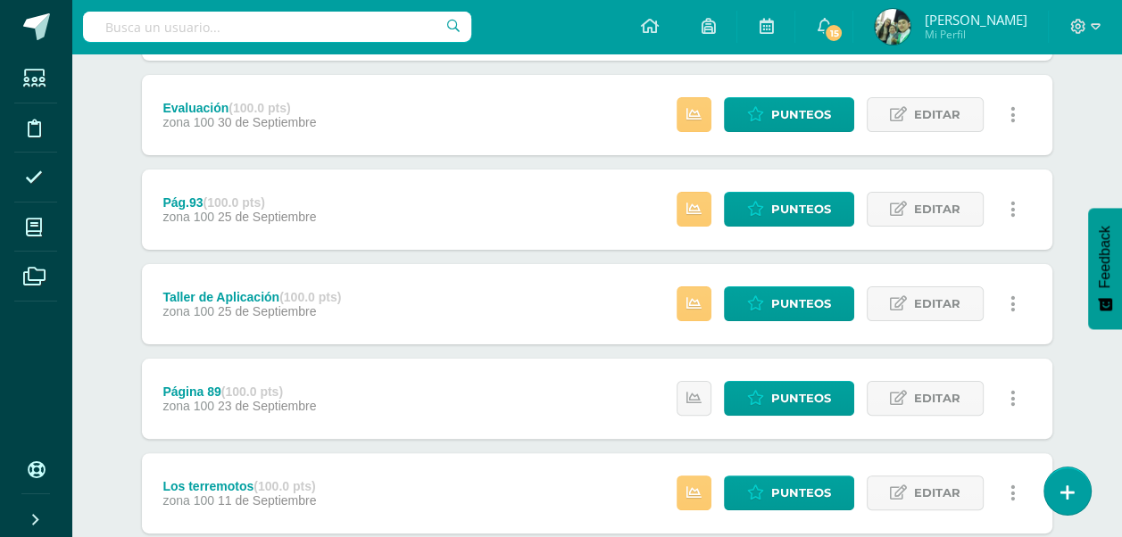
scroll to position [357, 0]
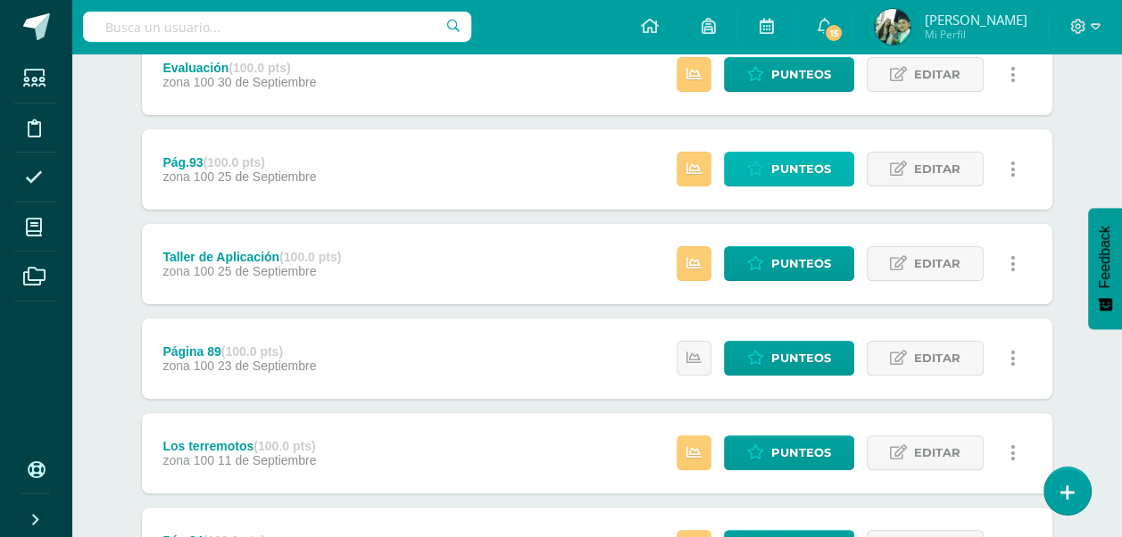
click at [805, 170] on span "Punteos" at bounding box center [801, 169] width 60 height 33
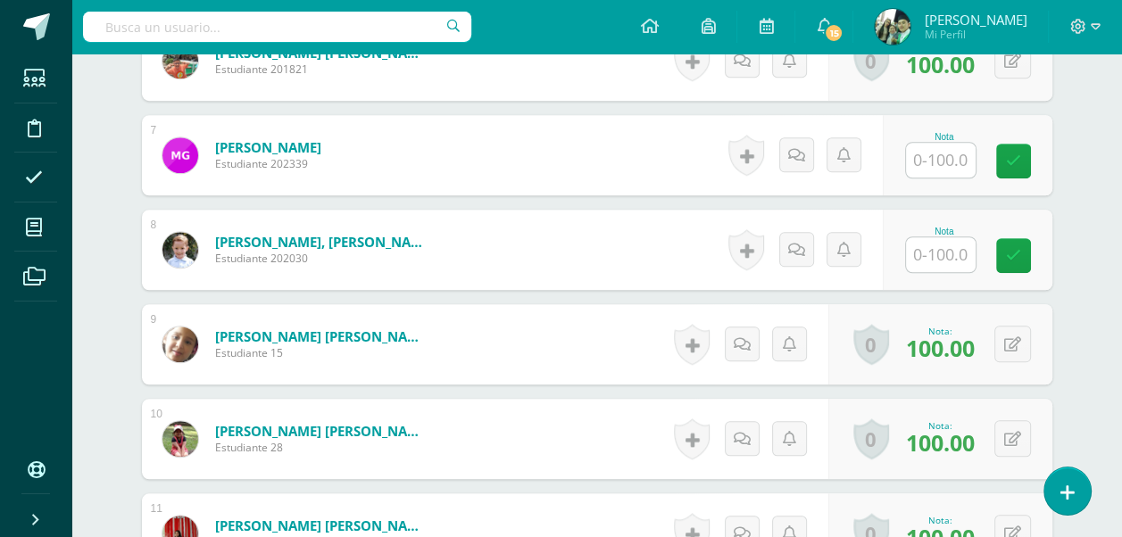
scroll to position [1091, 0]
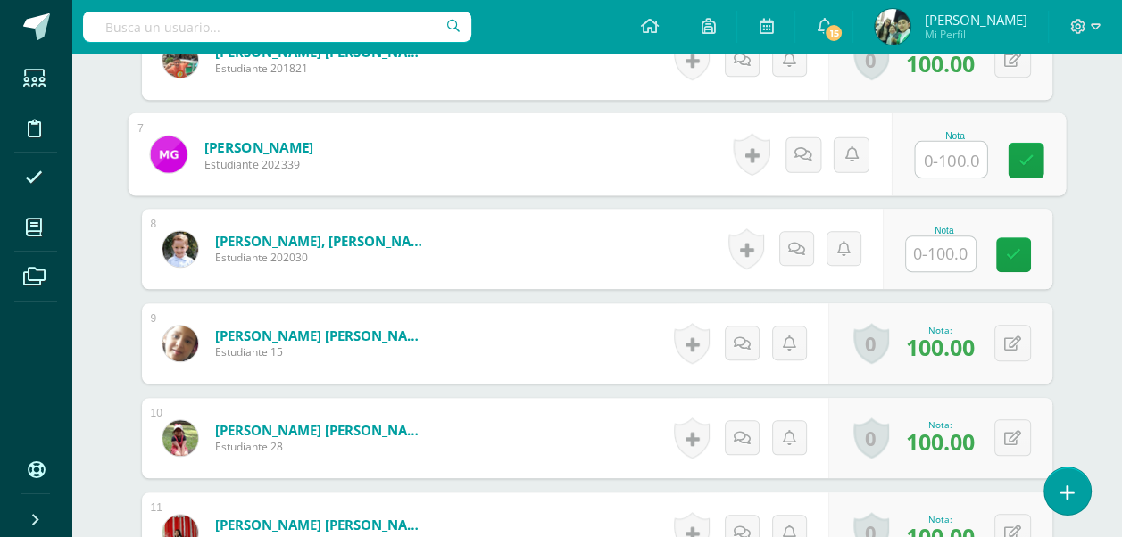
click at [933, 154] on input "text" at bounding box center [950, 160] width 71 height 36
type input "10"
click at [945, 256] on input "text" at bounding box center [941, 254] width 70 height 35
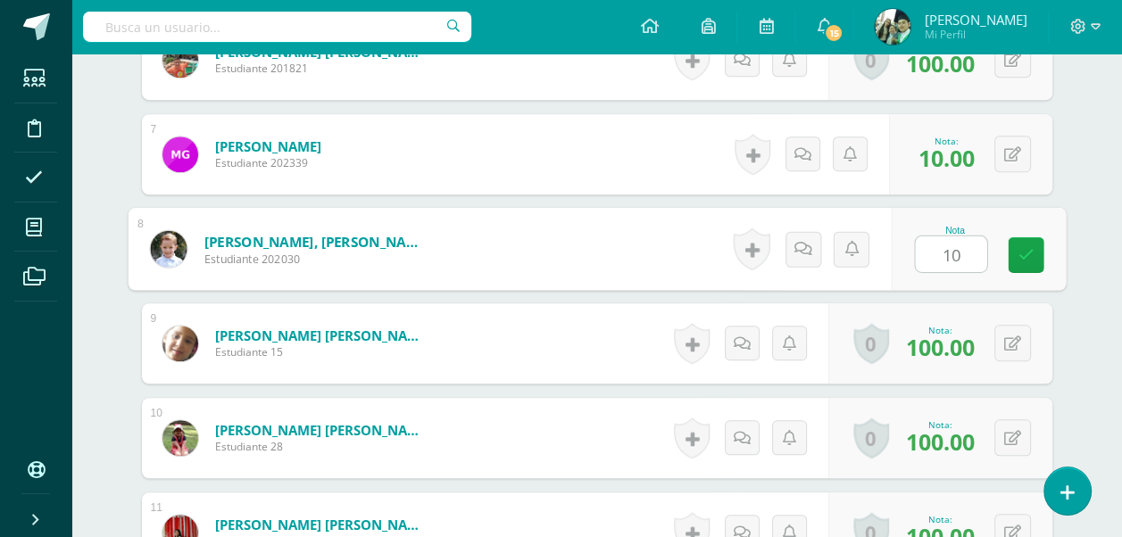
type input "100"
click at [1018, 248] on icon at bounding box center [1026, 254] width 16 height 15
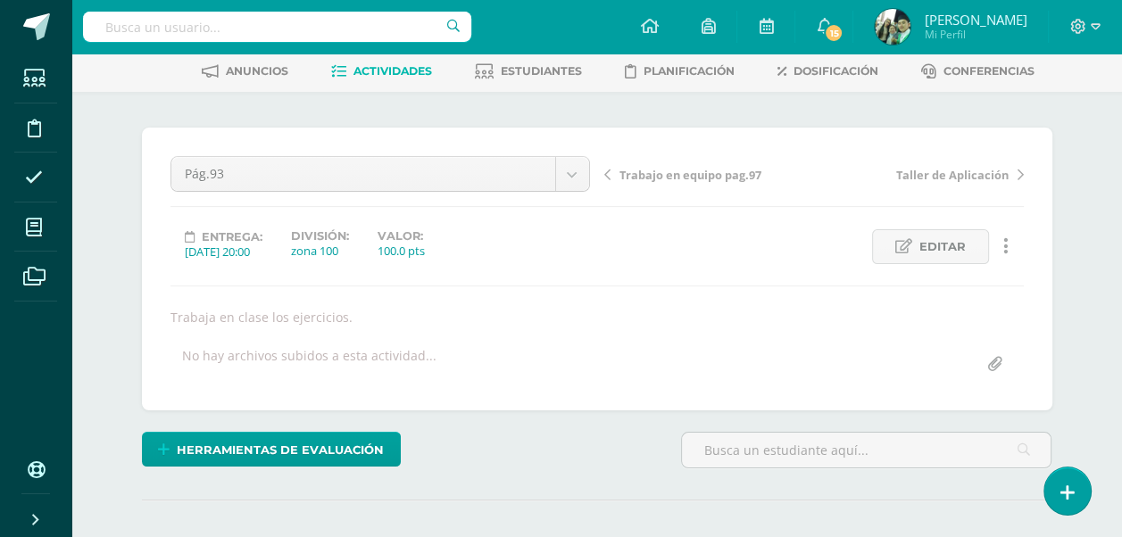
scroll to position [0, 0]
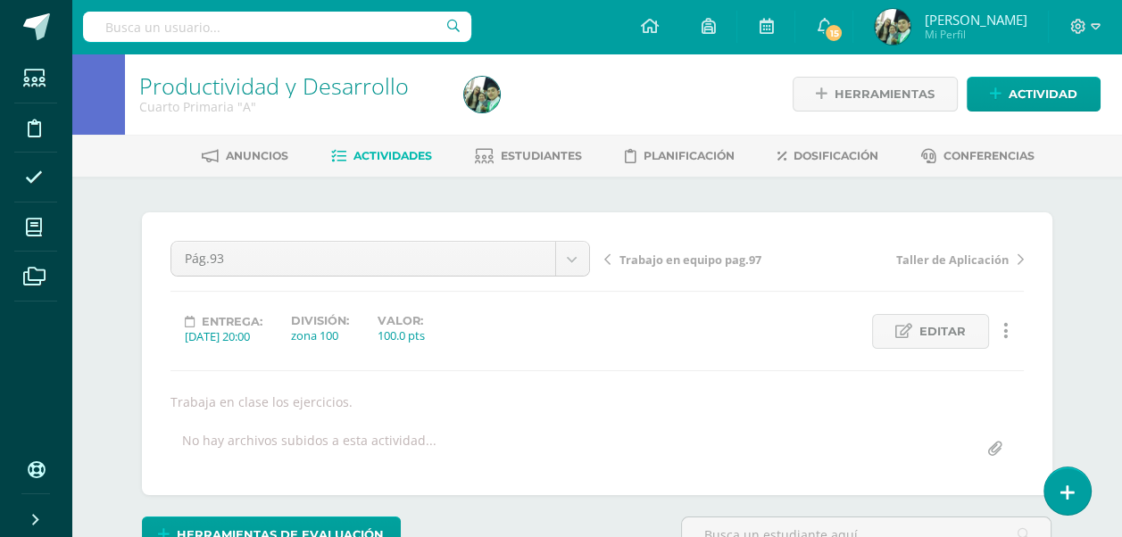
click at [378, 157] on span "Actividades" at bounding box center [393, 155] width 79 height 13
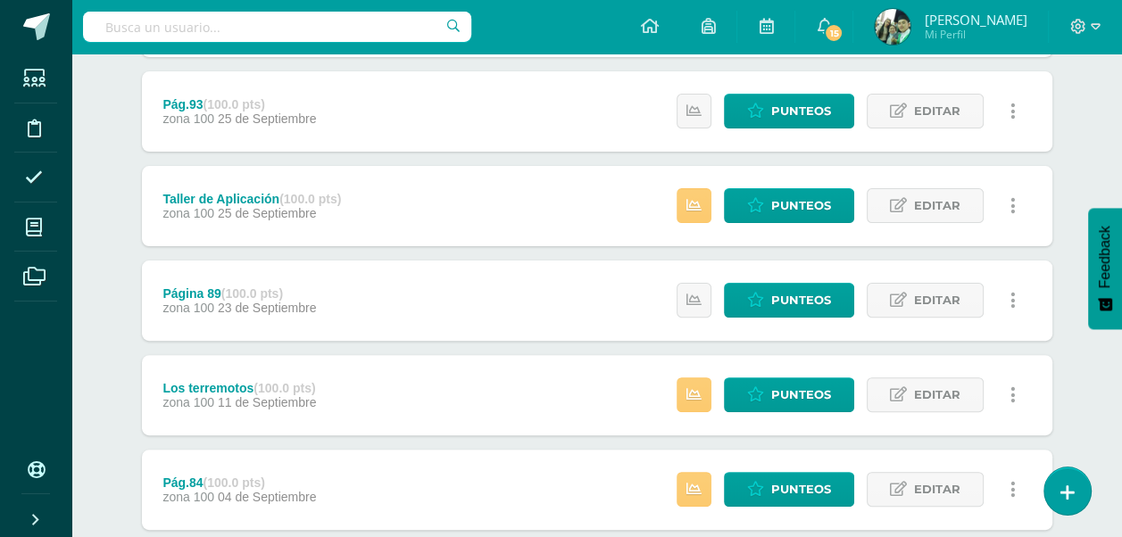
scroll to position [446, 0]
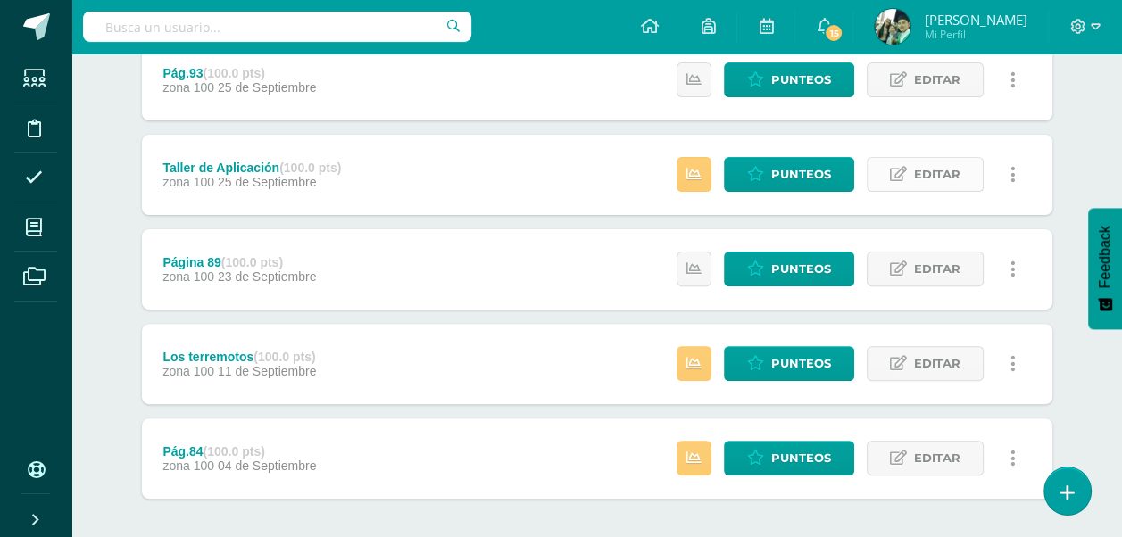
click at [939, 176] on span "Editar" at bounding box center [937, 174] width 46 height 33
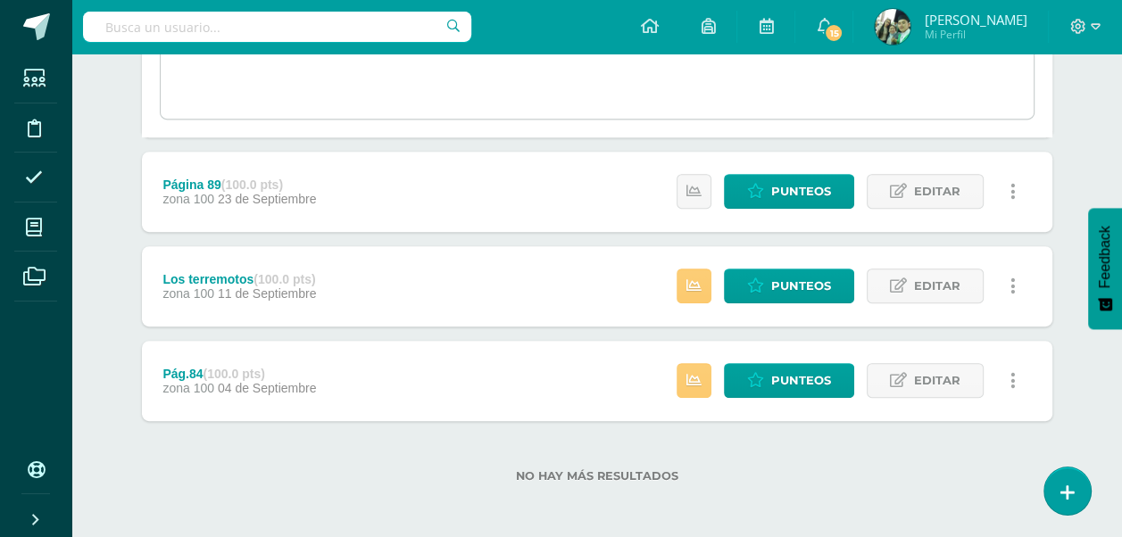
scroll to position [333, 0]
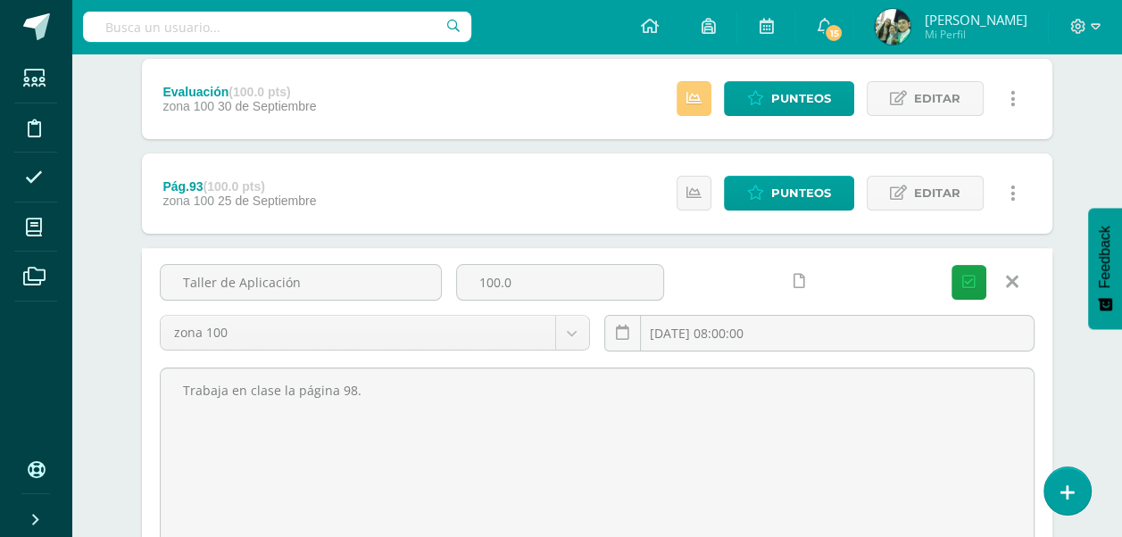
click at [1003, 273] on link at bounding box center [1013, 282] width 46 height 34
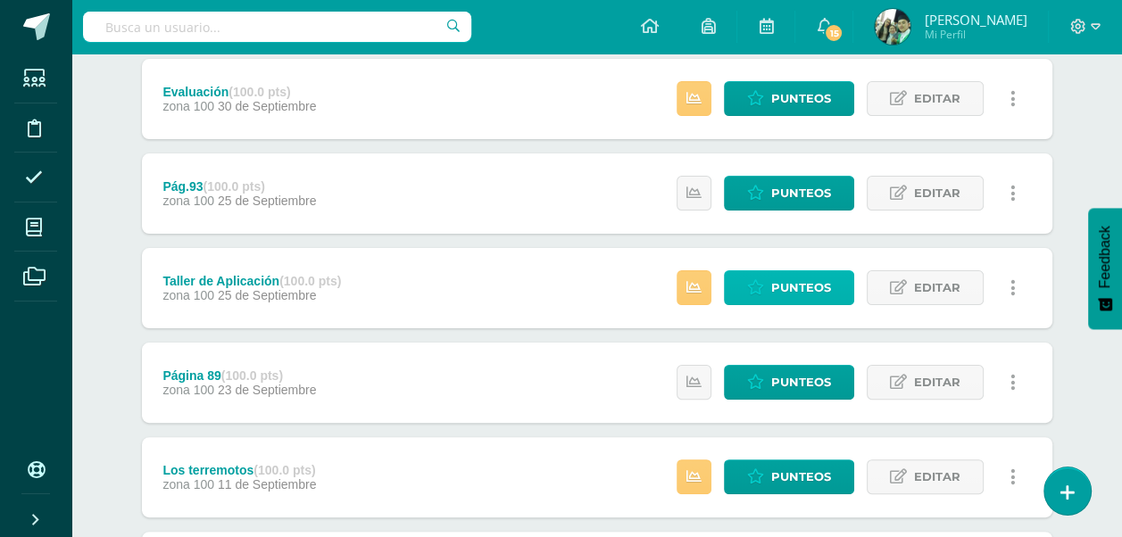
click at [784, 286] on span "Punteos" at bounding box center [801, 287] width 60 height 33
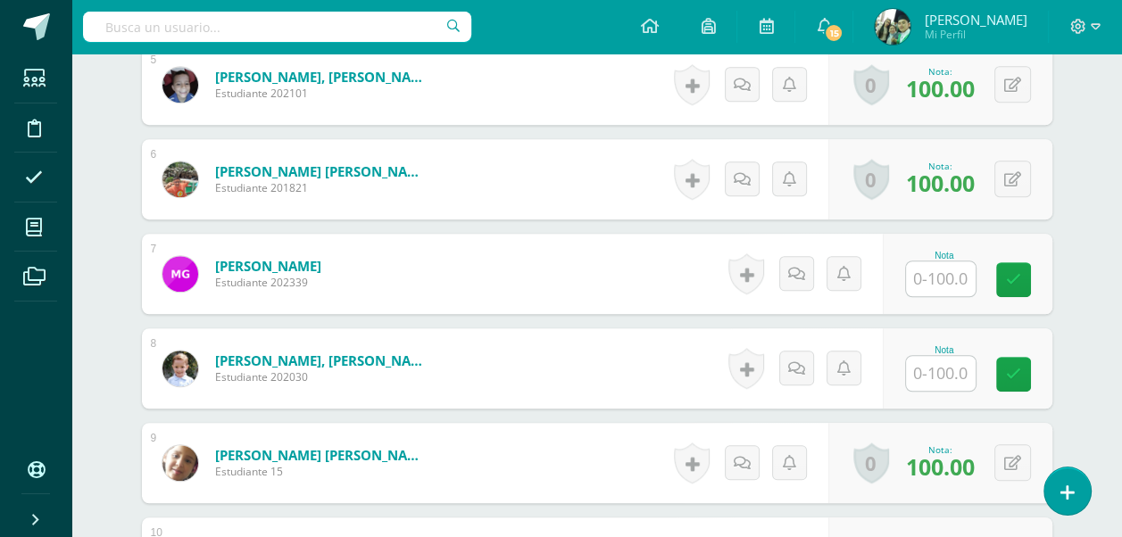
scroll to position [1091, 0]
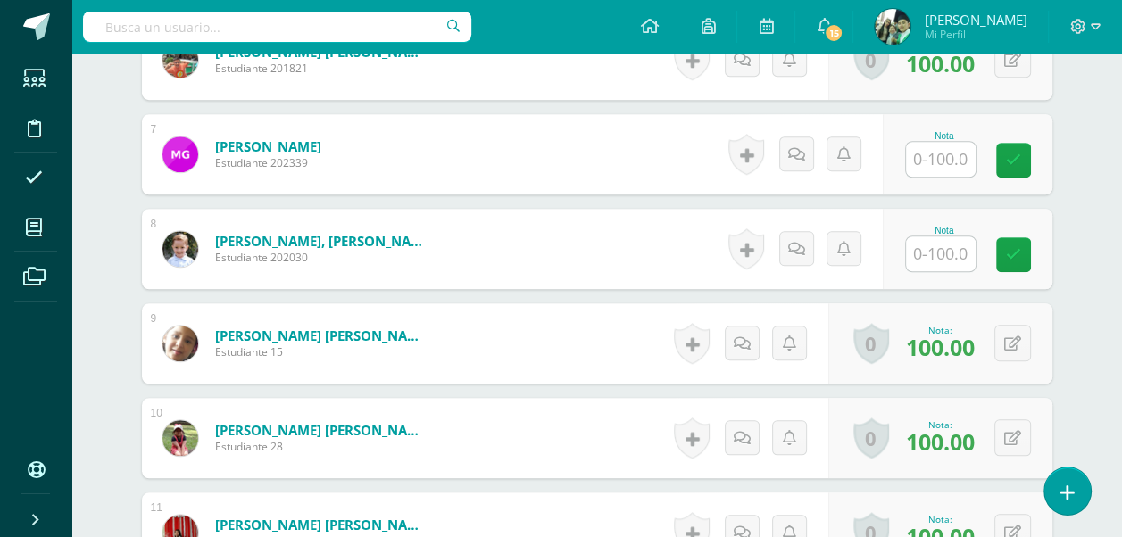
click at [950, 155] on input "text" at bounding box center [941, 159] width 70 height 35
click at [945, 155] on input "text" at bounding box center [941, 159] width 70 height 35
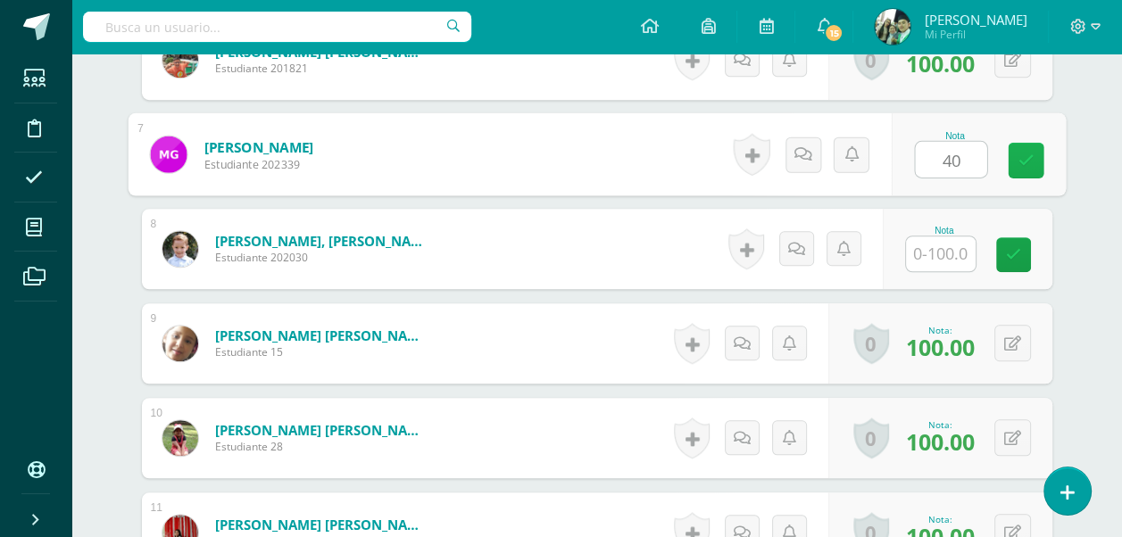
type input "40"
click at [1046, 158] on div "Nota 40" at bounding box center [978, 154] width 174 height 83
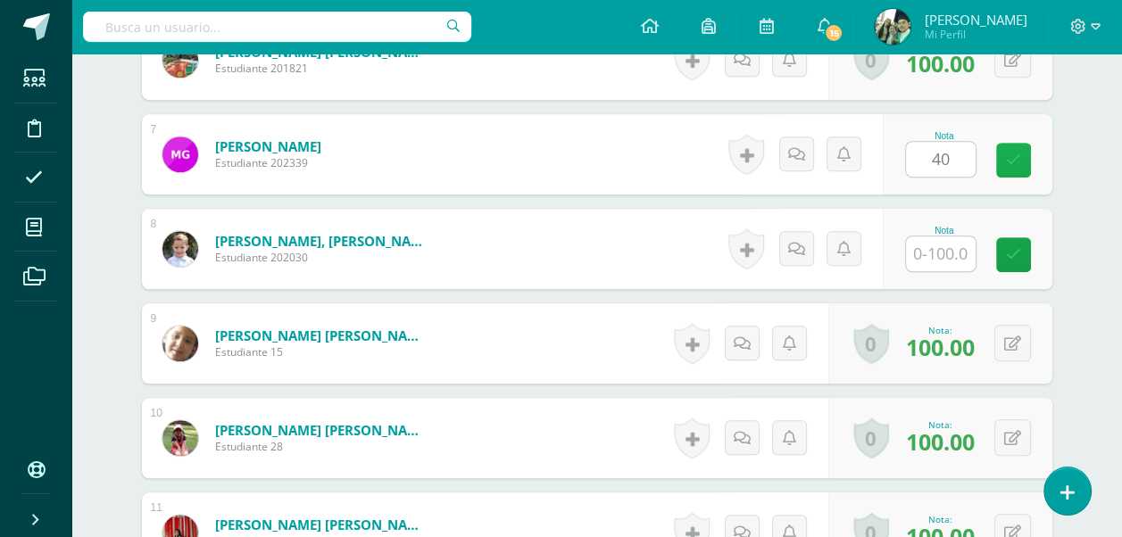
click at [1021, 158] on icon at bounding box center [1013, 160] width 15 height 15
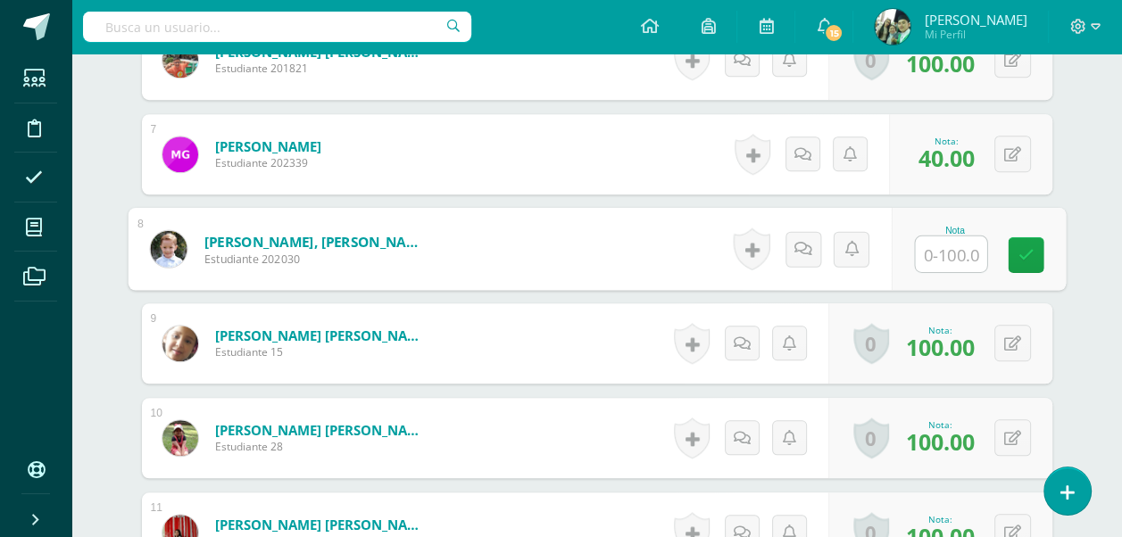
click at [934, 261] on input "text" at bounding box center [950, 255] width 71 height 36
type input "100"
click at [1019, 253] on icon at bounding box center [1026, 254] width 16 height 15
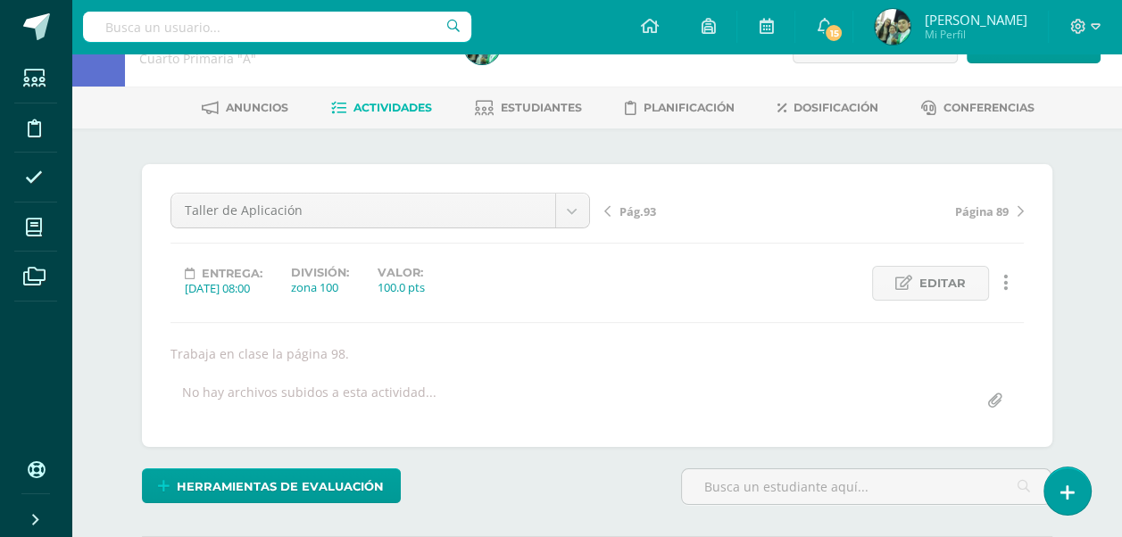
scroll to position [2, 0]
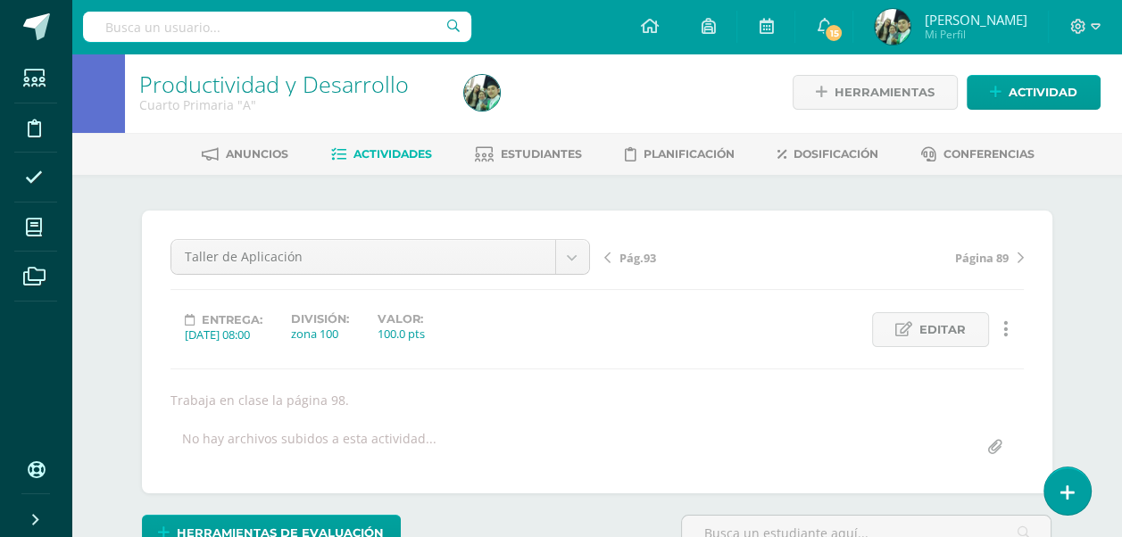
click at [380, 154] on span "Actividades" at bounding box center [393, 153] width 79 height 13
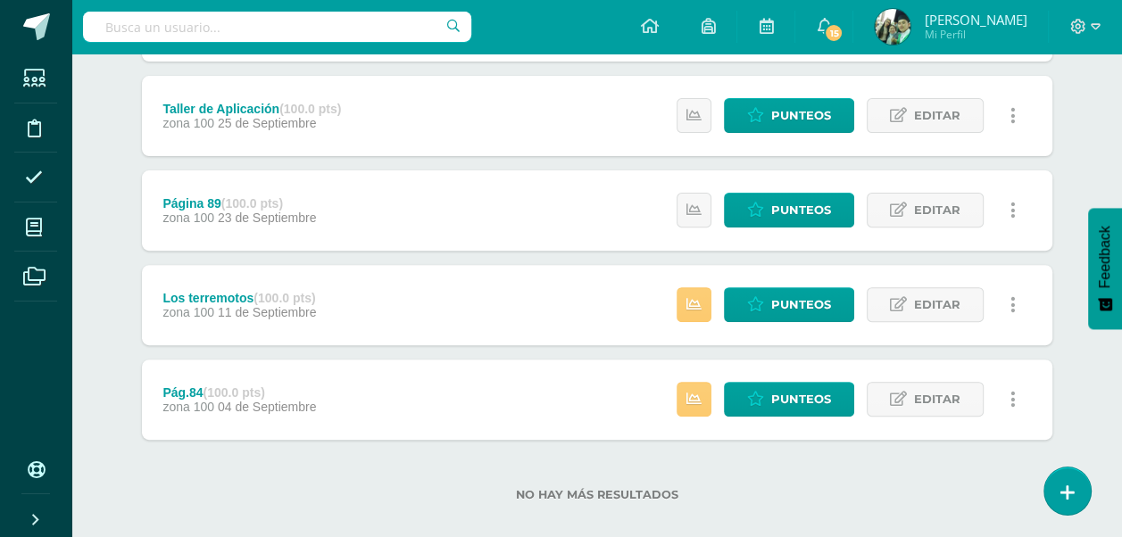
scroll to position [526, 0]
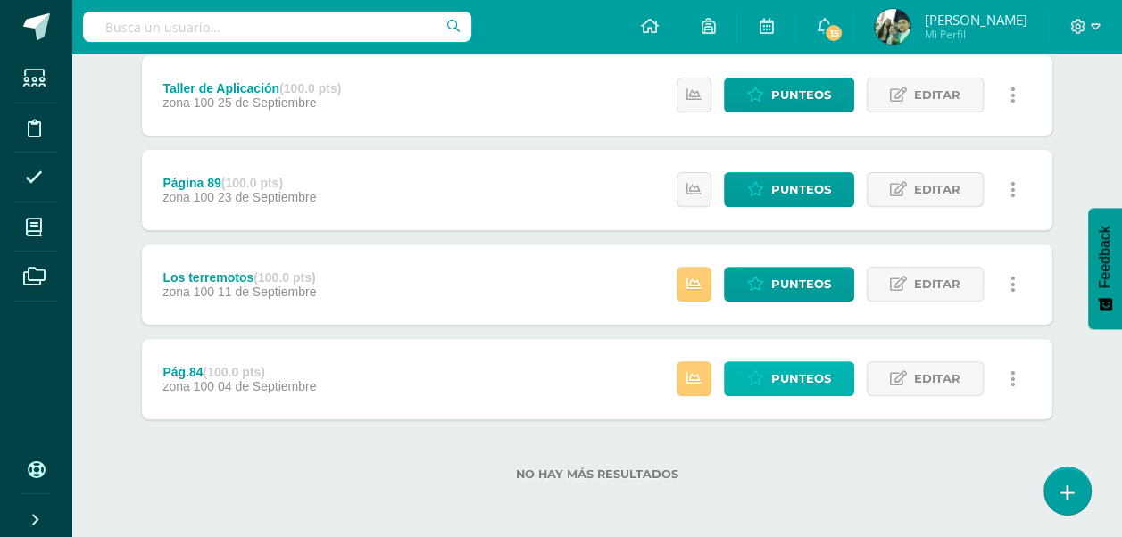
click at [772, 373] on span "Punteos" at bounding box center [801, 378] width 60 height 33
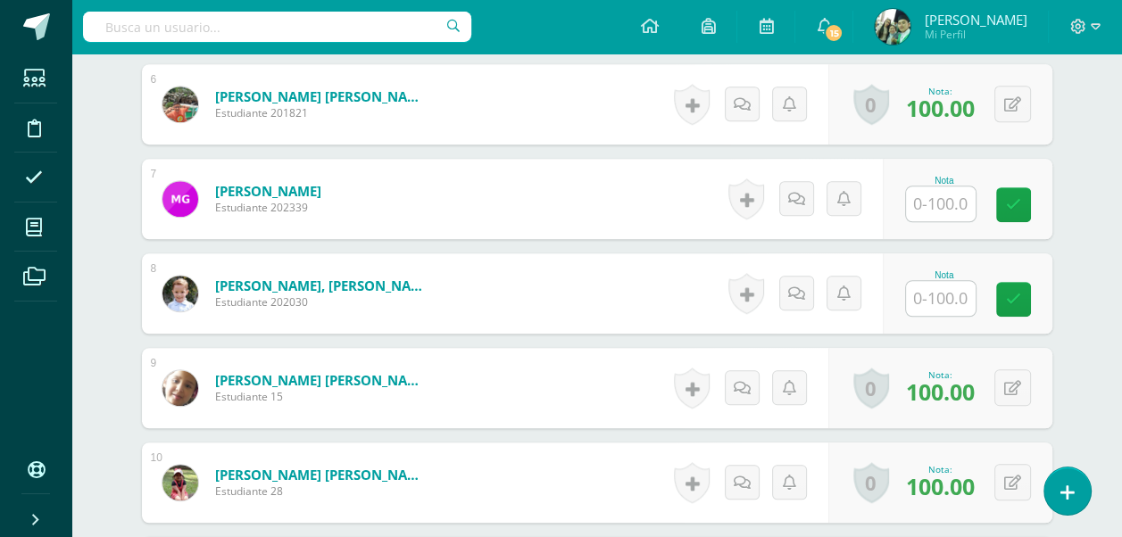
scroll to position [1091, 0]
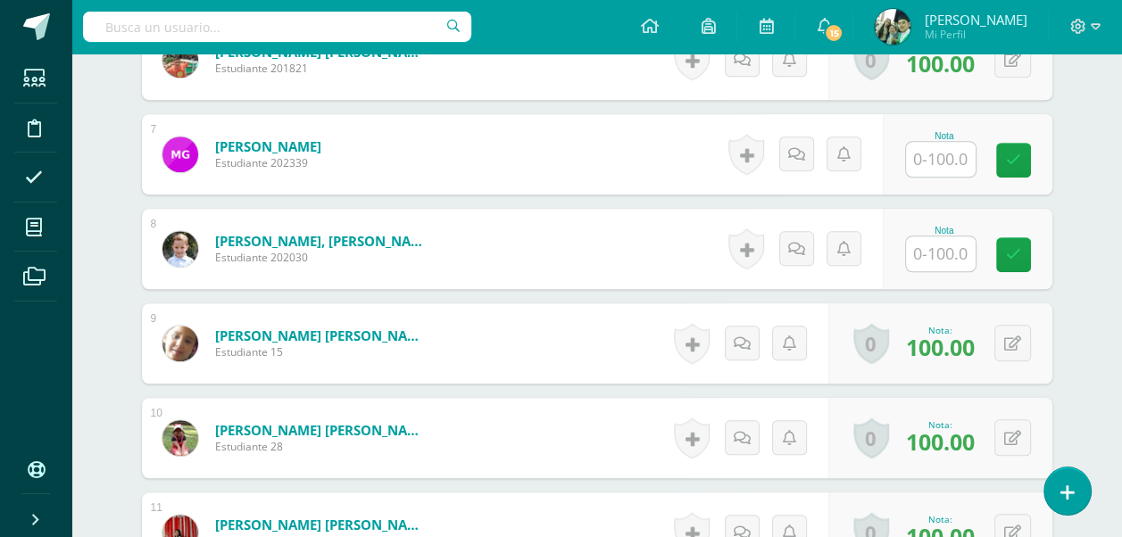
click at [953, 252] on input "text" at bounding box center [941, 254] width 70 height 35
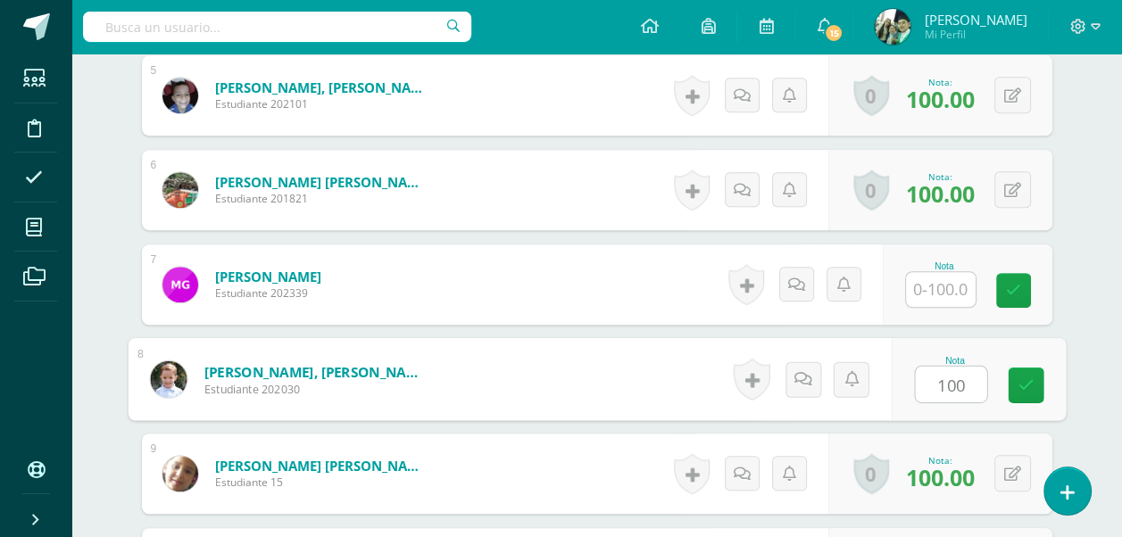
scroll to position [1002, 0]
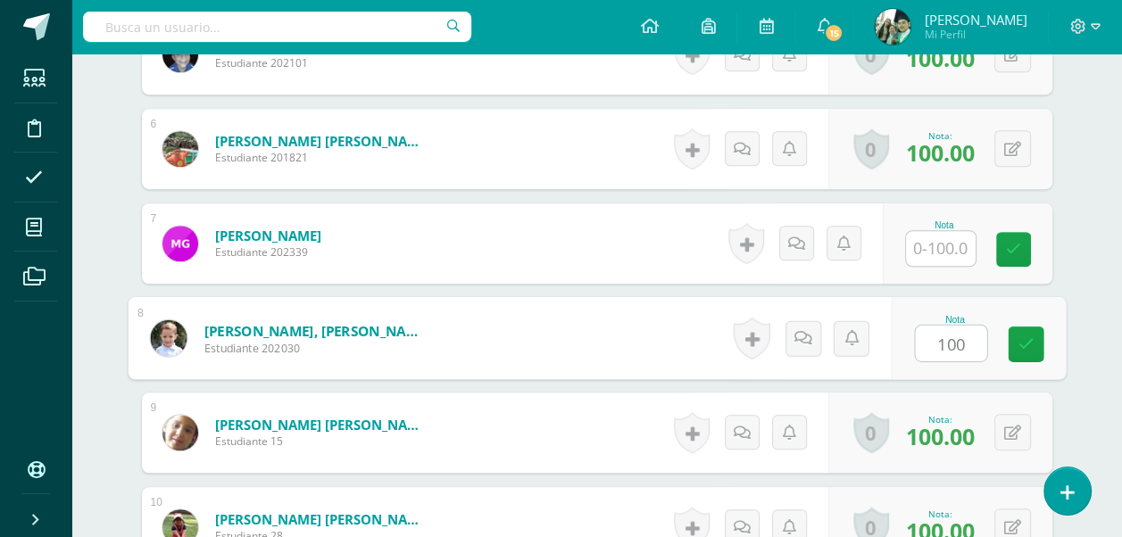
type input "100"
click at [949, 245] on input "text" at bounding box center [941, 248] width 70 height 35
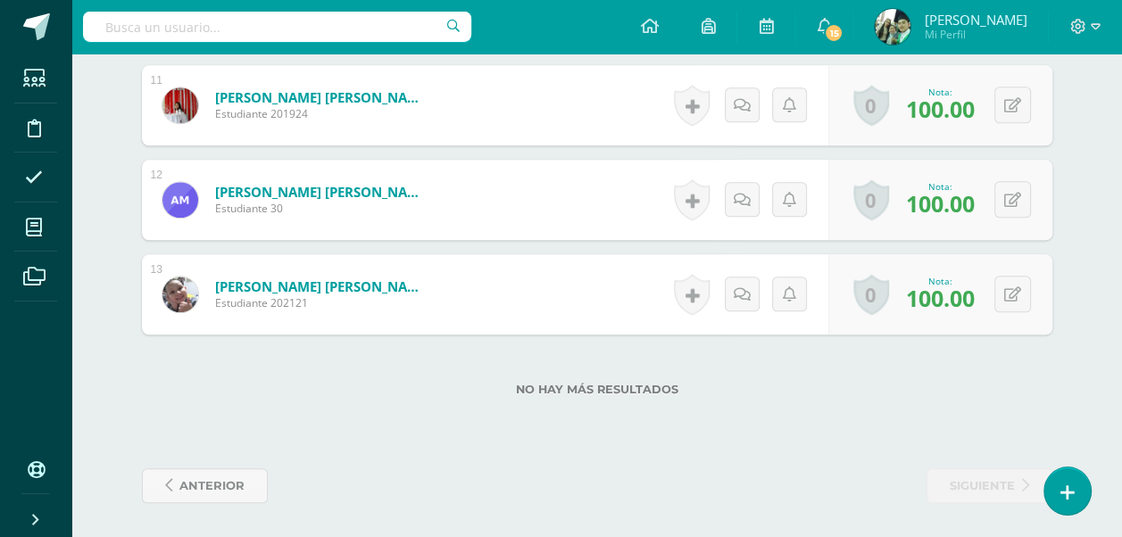
scroll to position [1519, 0]
type input "100"
click at [936, 392] on label "No hay más resultados" at bounding box center [597, 388] width 911 height 13
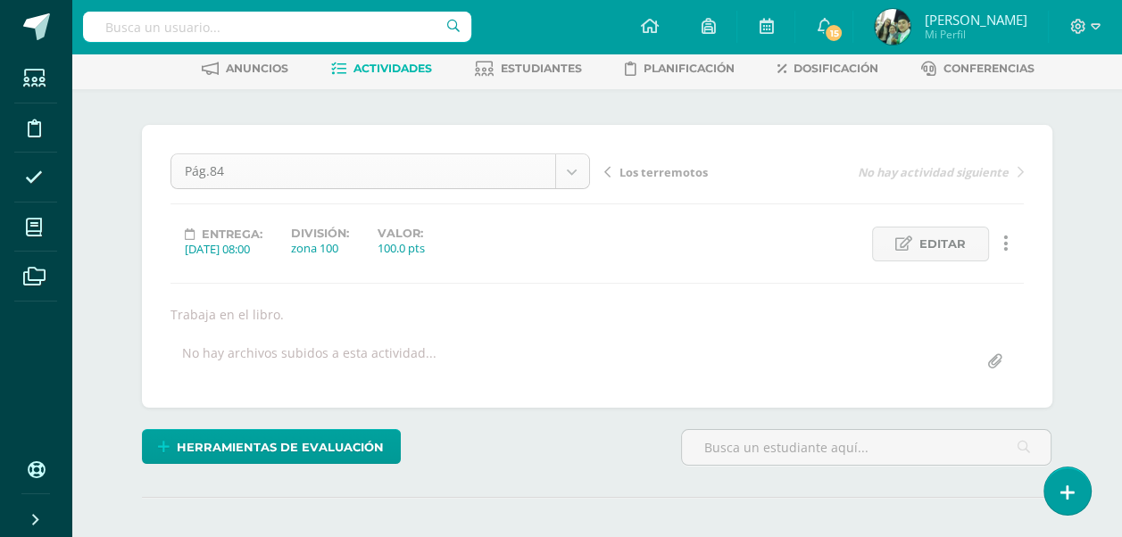
scroll to position [0, 0]
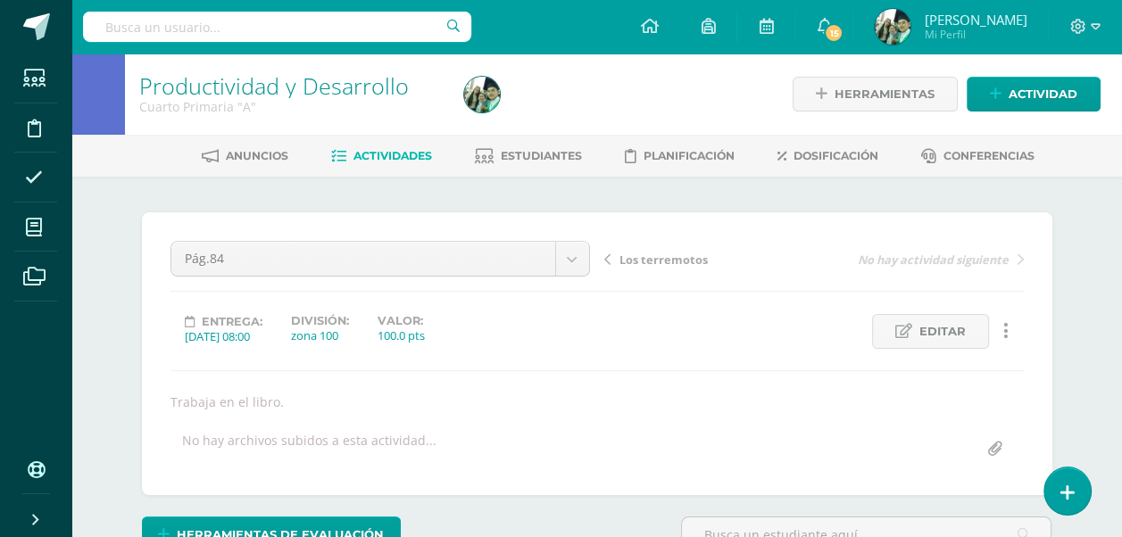
click at [385, 159] on span "Actividades" at bounding box center [393, 155] width 79 height 13
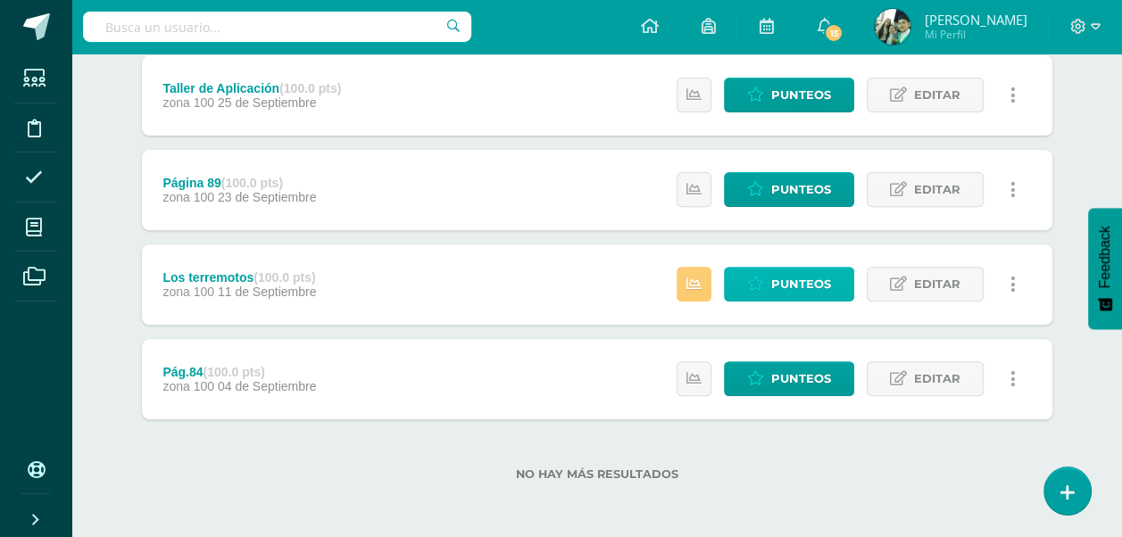
click at [799, 270] on span "Punteos" at bounding box center [801, 284] width 60 height 33
click at [797, 277] on span "Punteos" at bounding box center [801, 284] width 60 height 33
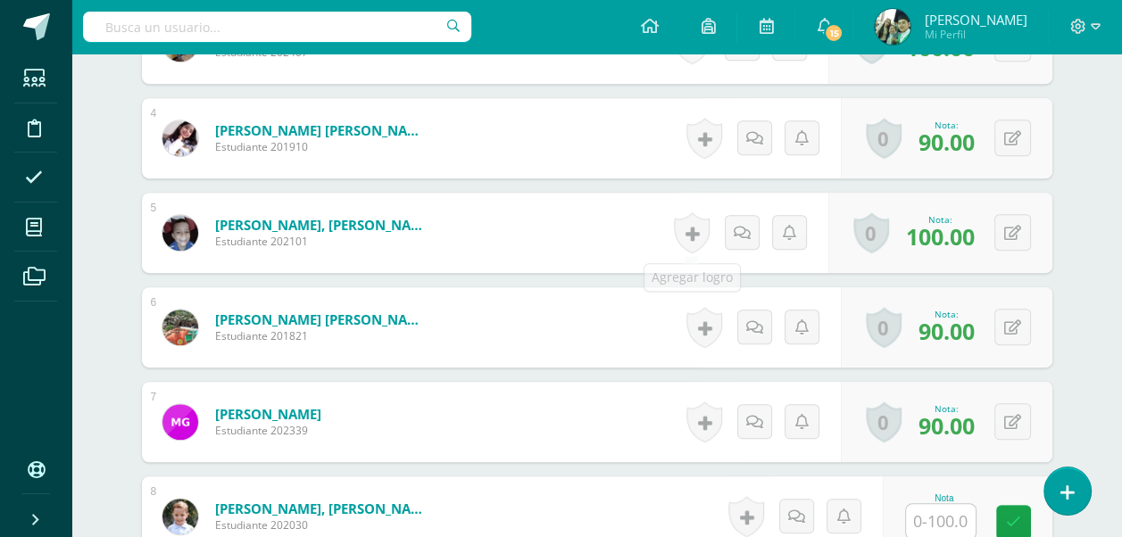
scroll to position [1091, 0]
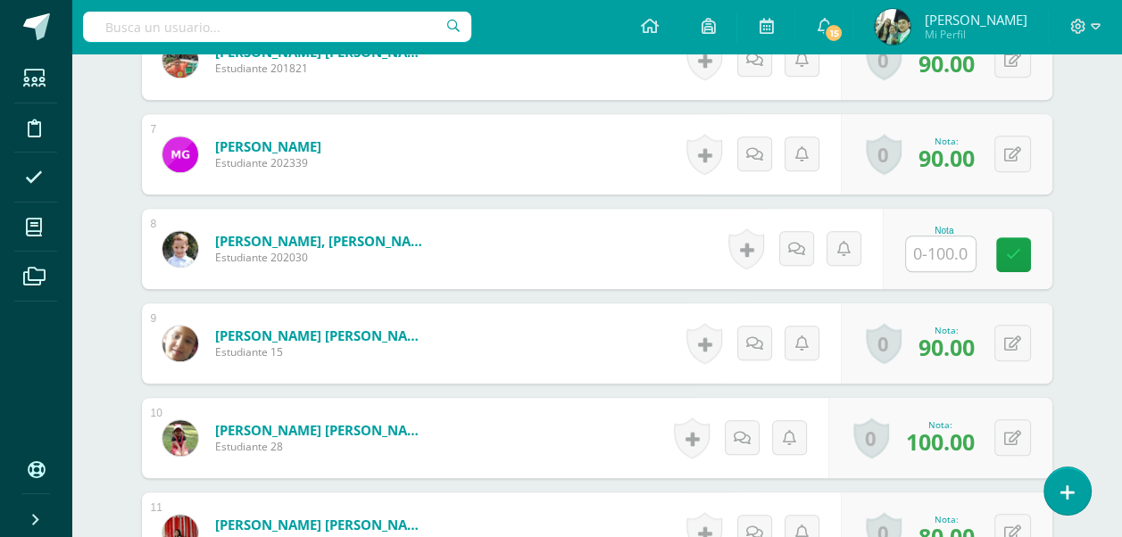
click at [946, 248] on input "text" at bounding box center [941, 254] width 70 height 35
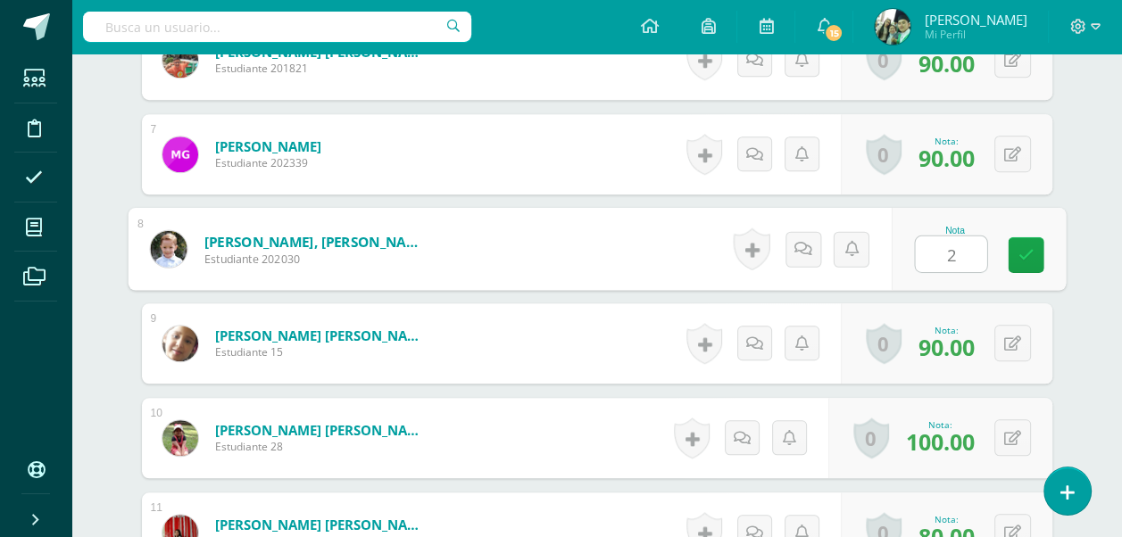
type input "20"
click at [1027, 256] on icon at bounding box center [1026, 254] width 16 height 15
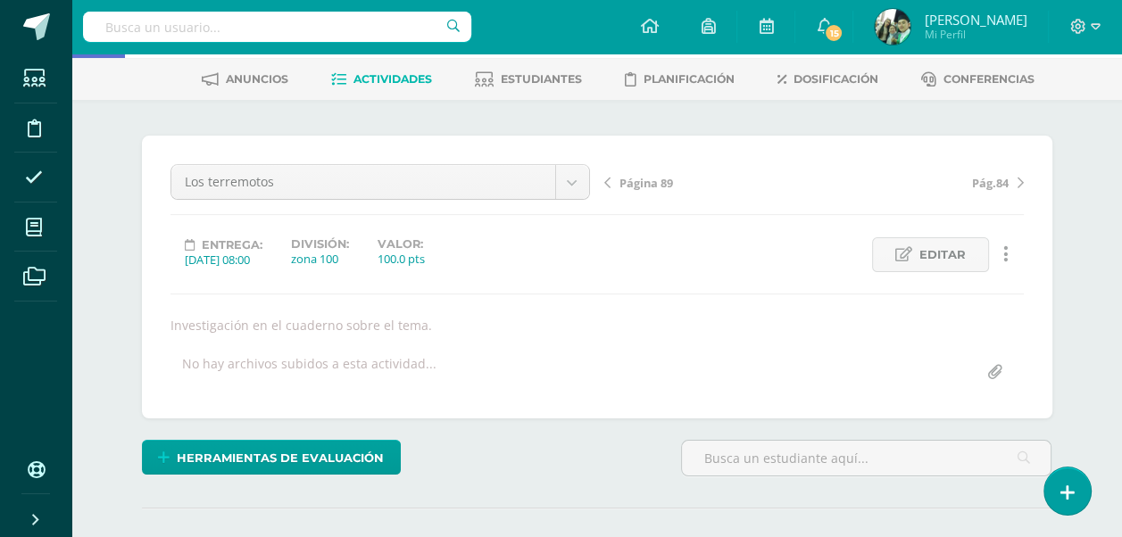
scroll to position [2, 0]
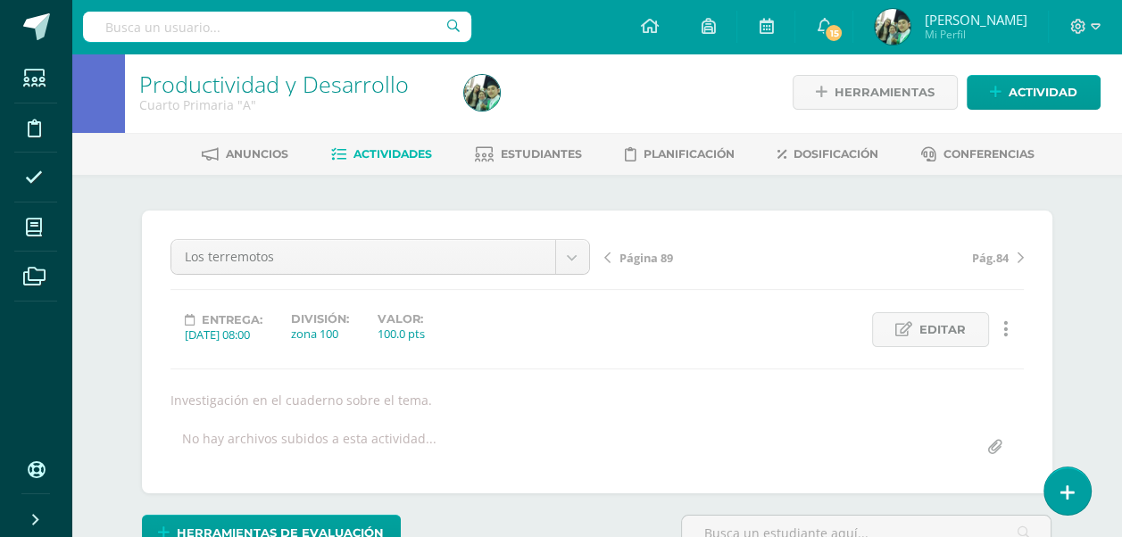
click at [382, 154] on span "Actividades" at bounding box center [393, 153] width 79 height 13
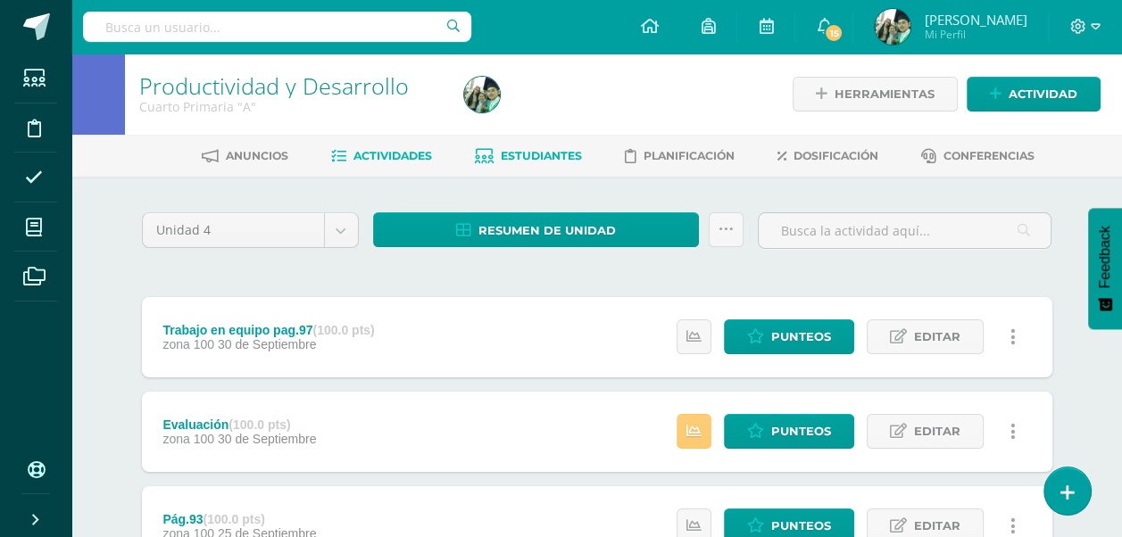
click at [532, 152] on span "Estudiantes" at bounding box center [541, 155] width 81 height 13
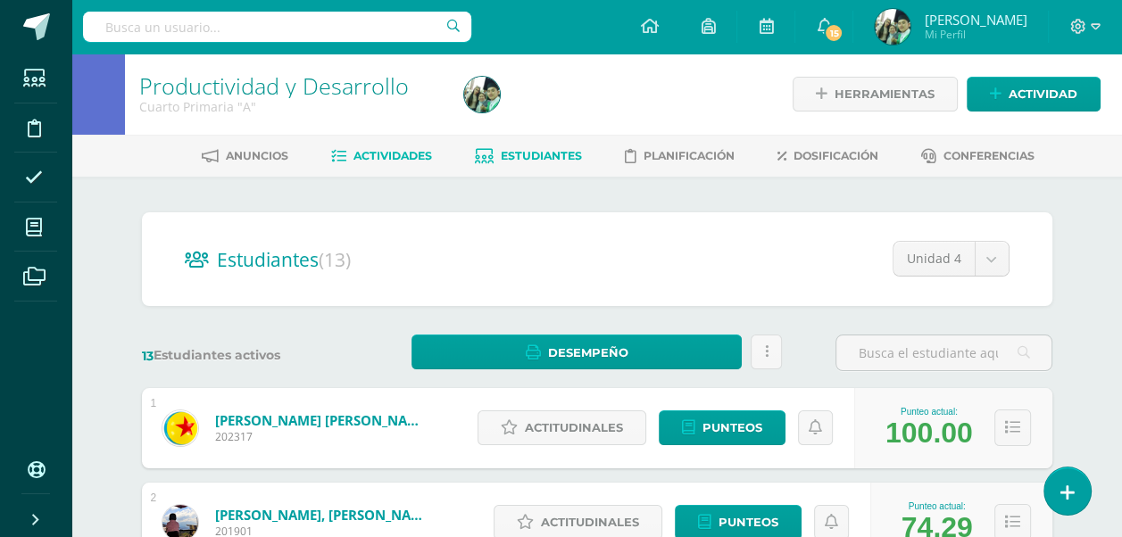
click at [369, 154] on span "Actividades" at bounding box center [393, 155] width 79 height 13
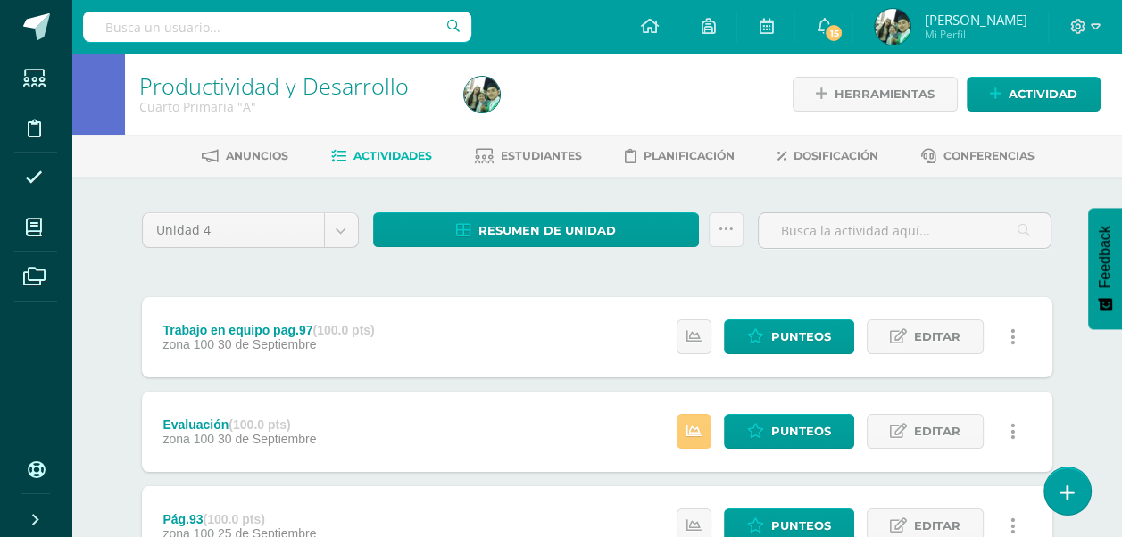
click at [372, 155] on span "Actividades" at bounding box center [393, 155] width 79 height 13
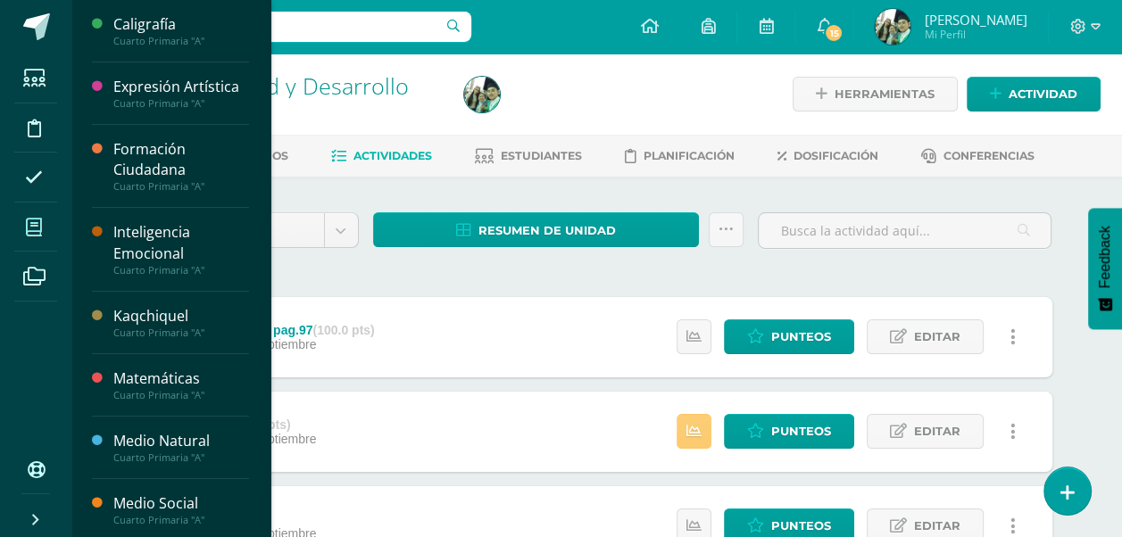
click at [37, 228] on icon at bounding box center [34, 228] width 16 height 18
click at [37, 227] on icon at bounding box center [34, 228] width 16 height 18
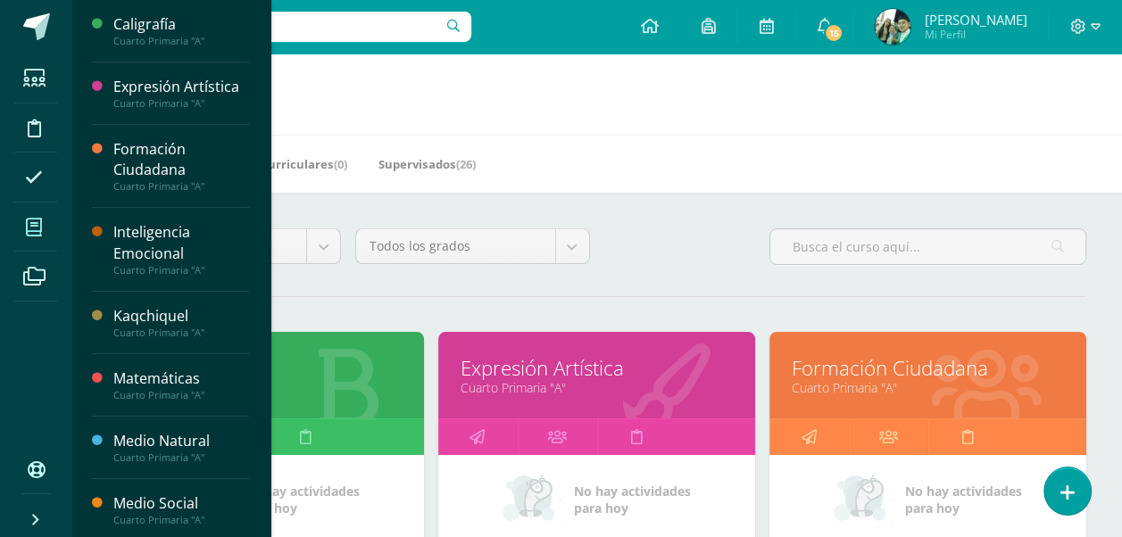
click at [562, 371] on link "Expresión Artística" at bounding box center [597, 368] width 272 height 28
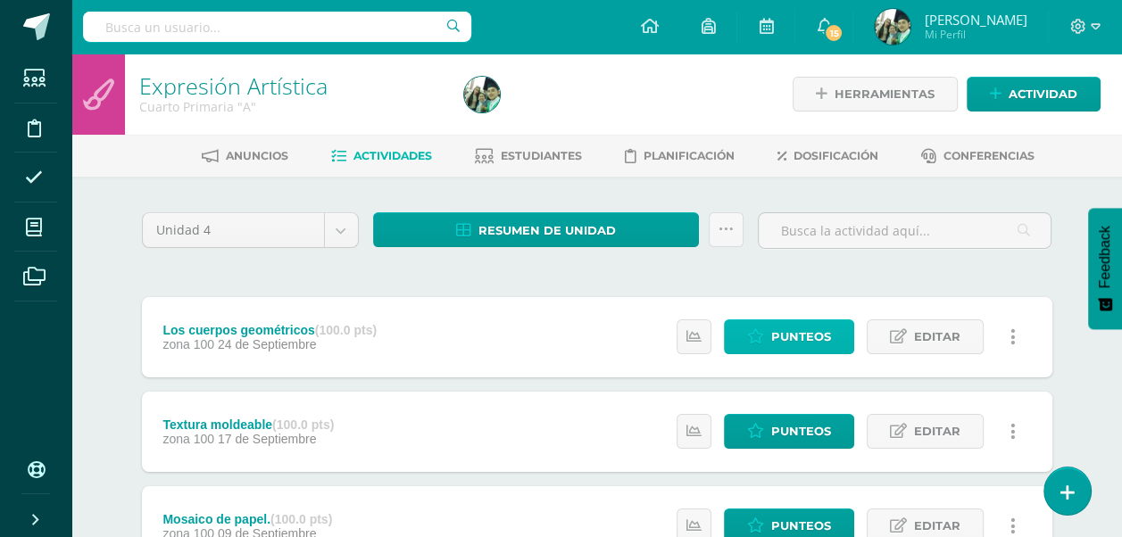
click at [794, 334] on span "Punteos" at bounding box center [801, 336] width 60 height 33
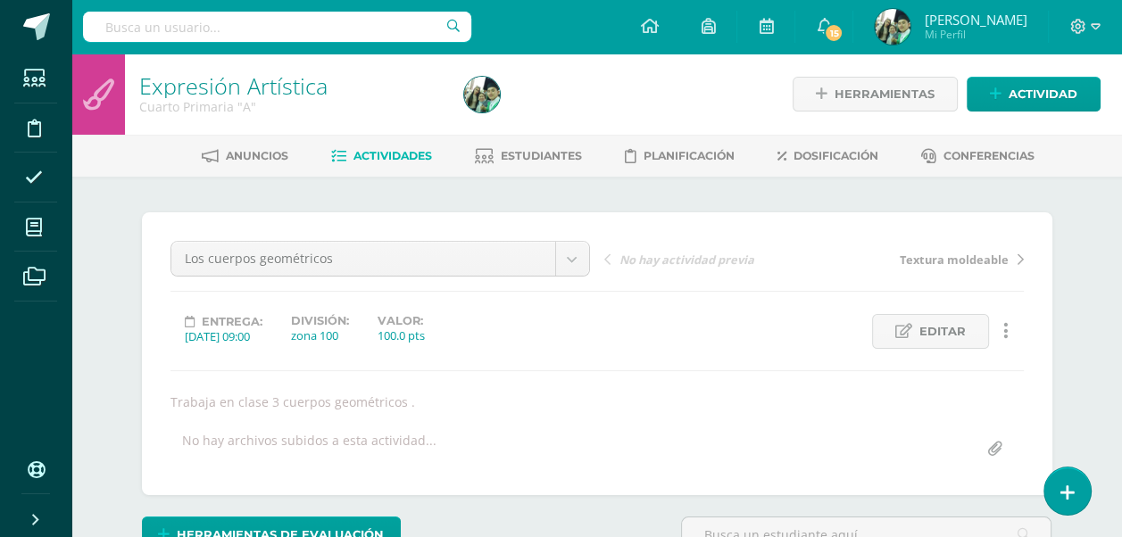
click at [361, 155] on span "Actividades" at bounding box center [393, 155] width 79 height 13
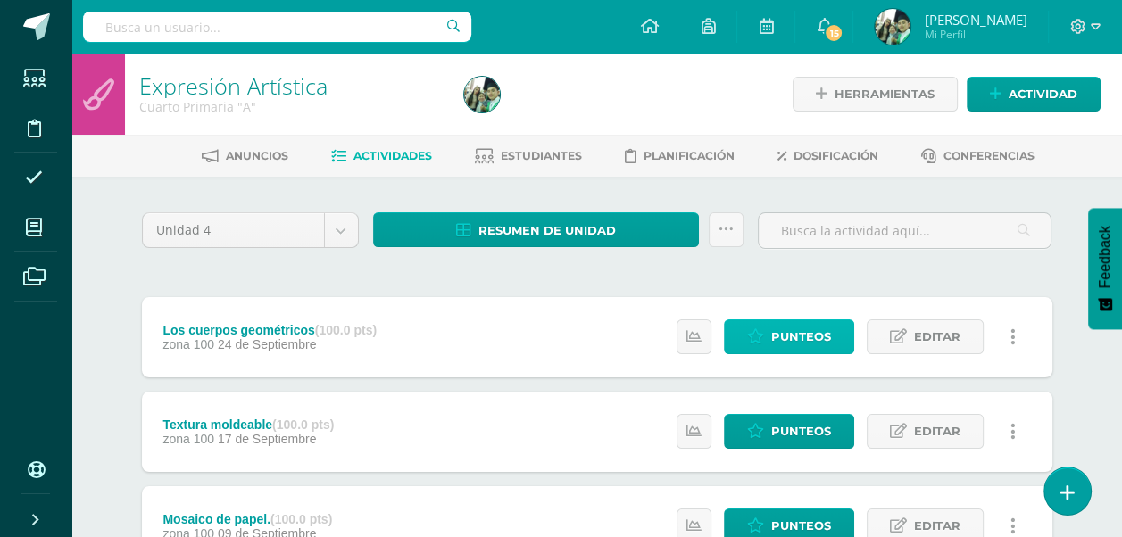
click at [791, 334] on span "Punteos" at bounding box center [801, 336] width 60 height 33
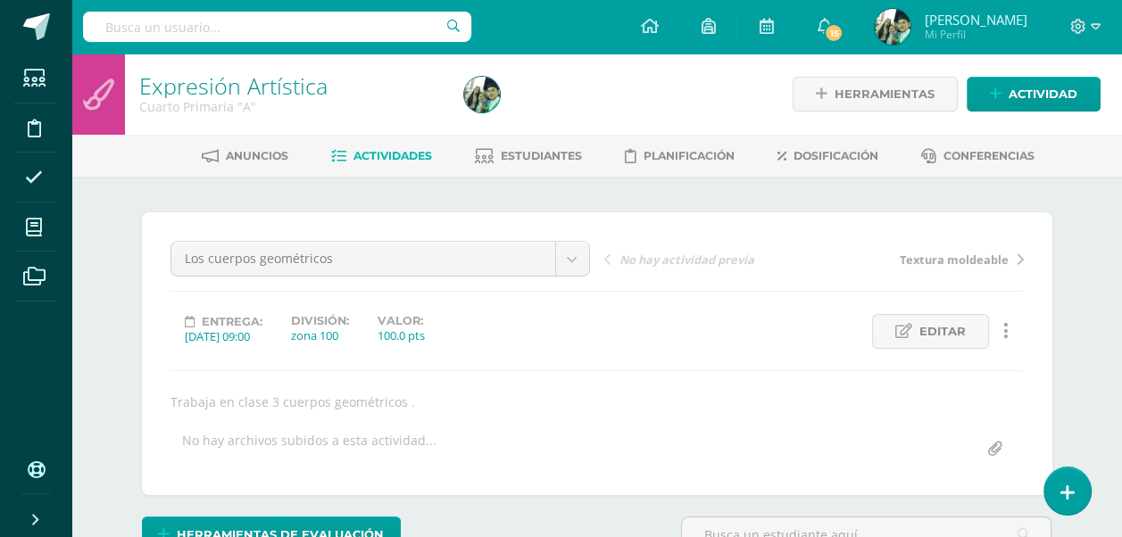
click at [368, 156] on span "Actividades" at bounding box center [393, 155] width 79 height 13
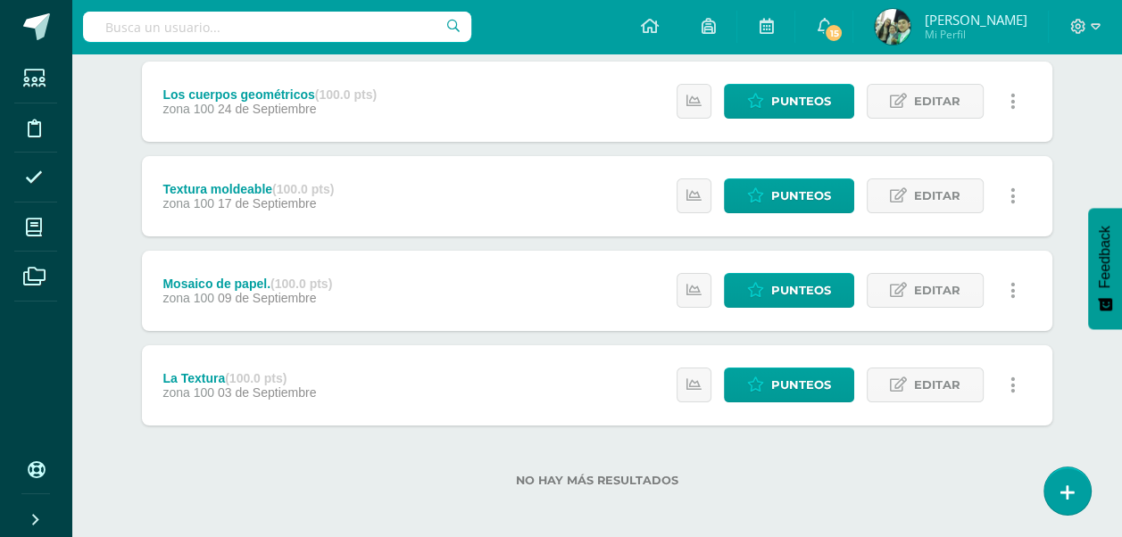
scroll to position [243, 0]
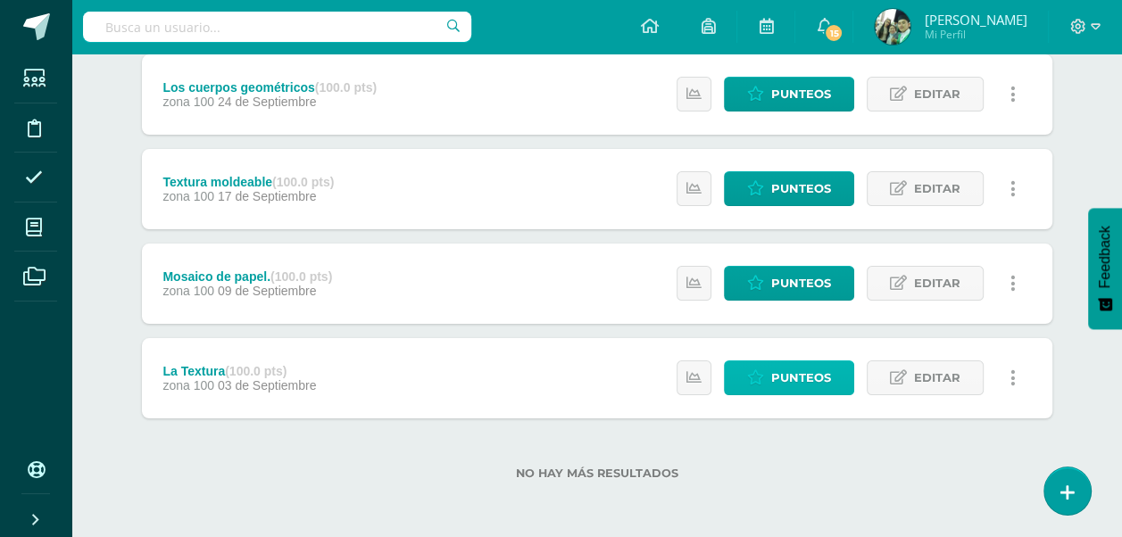
click at [796, 377] on span "Punteos" at bounding box center [801, 378] width 60 height 33
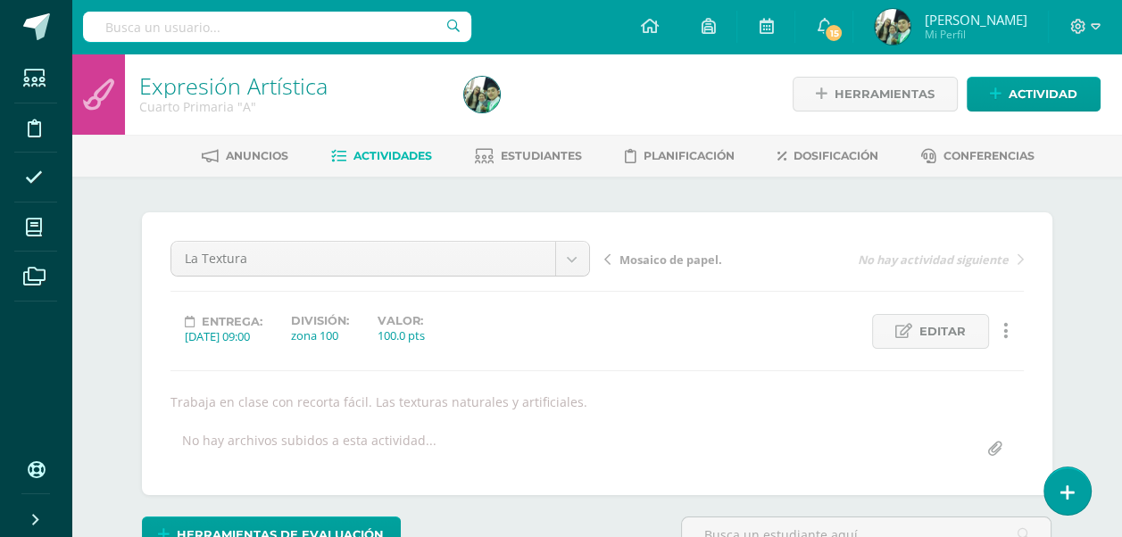
click at [395, 153] on span "Actividades" at bounding box center [393, 155] width 79 height 13
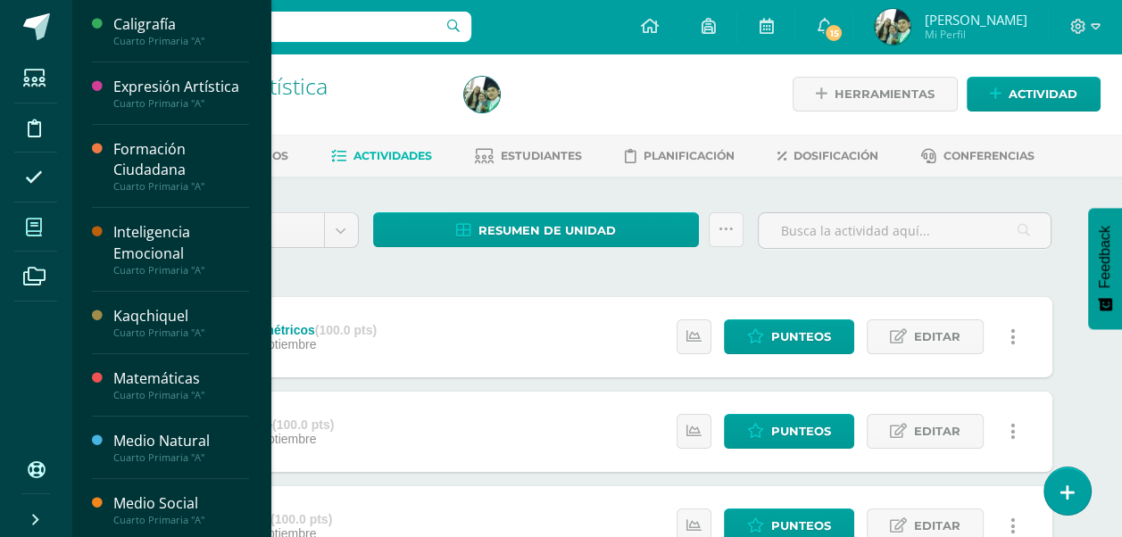
click at [33, 221] on icon at bounding box center [34, 228] width 16 height 18
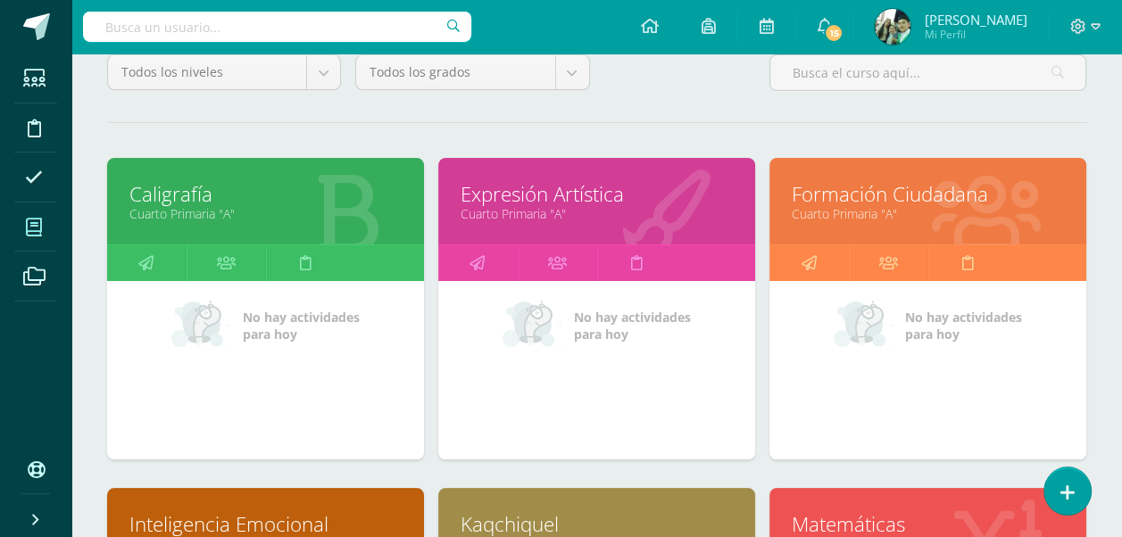
scroll to position [268, 0]
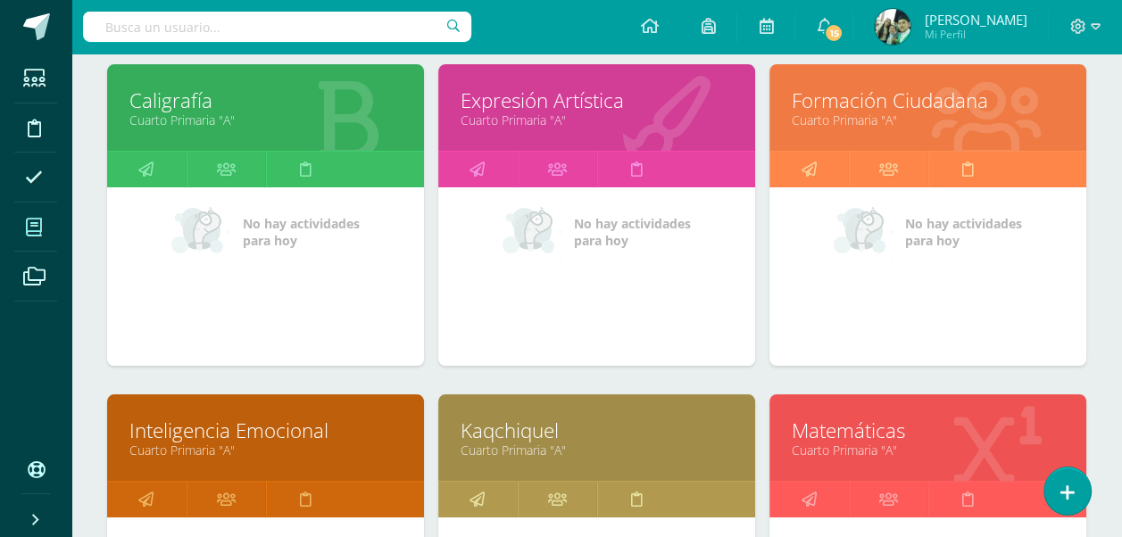
click at [875, 107] on link "Formación Ciudadana" at bounding box center [928, 101] width 272 height 28
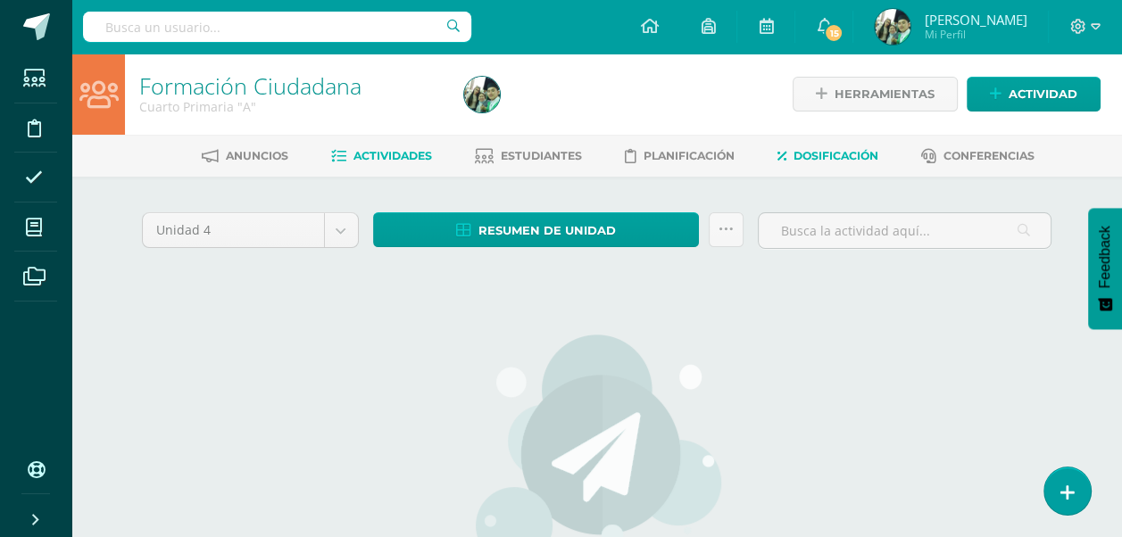
click at [834, 153] on span "Dosificación" at bounding box center [836, 155] width 85 height 13
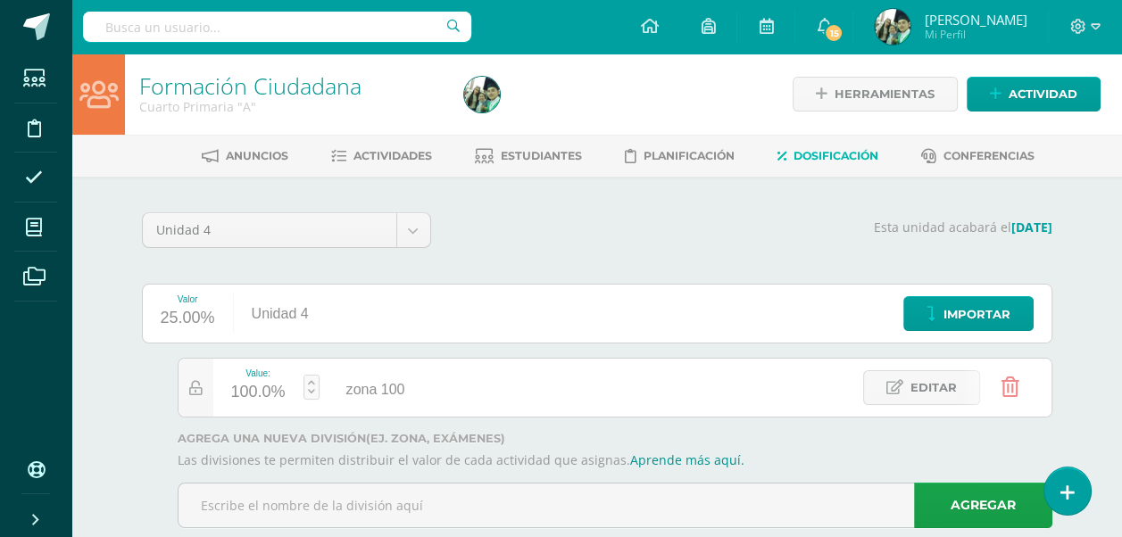
click at [849, 151] on span "Dosificación" at bounding box center [836, 155] width 85 height 13
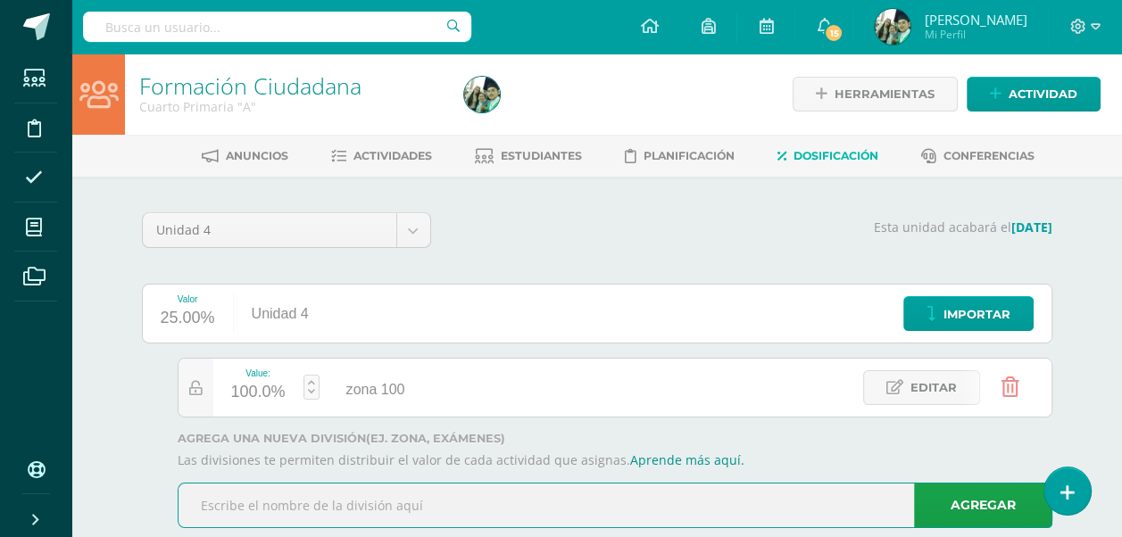
click at [307, 502] on input "text" at bounding box center [615, 506] width 873 height 44
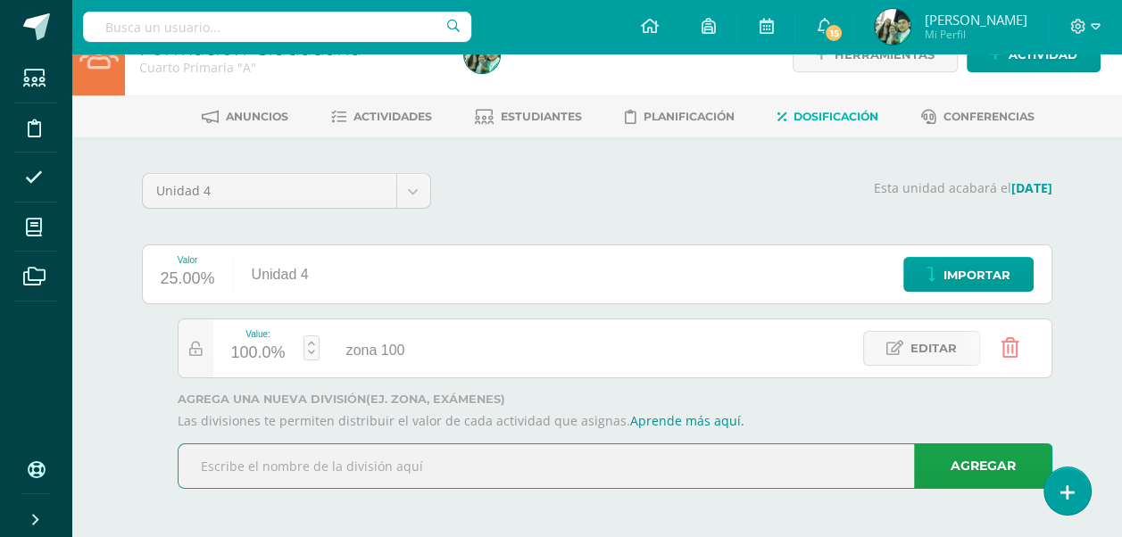
click at [257, 459] on input "text" at bounding box center [615, 467] width 873 height 44
type input "100%"
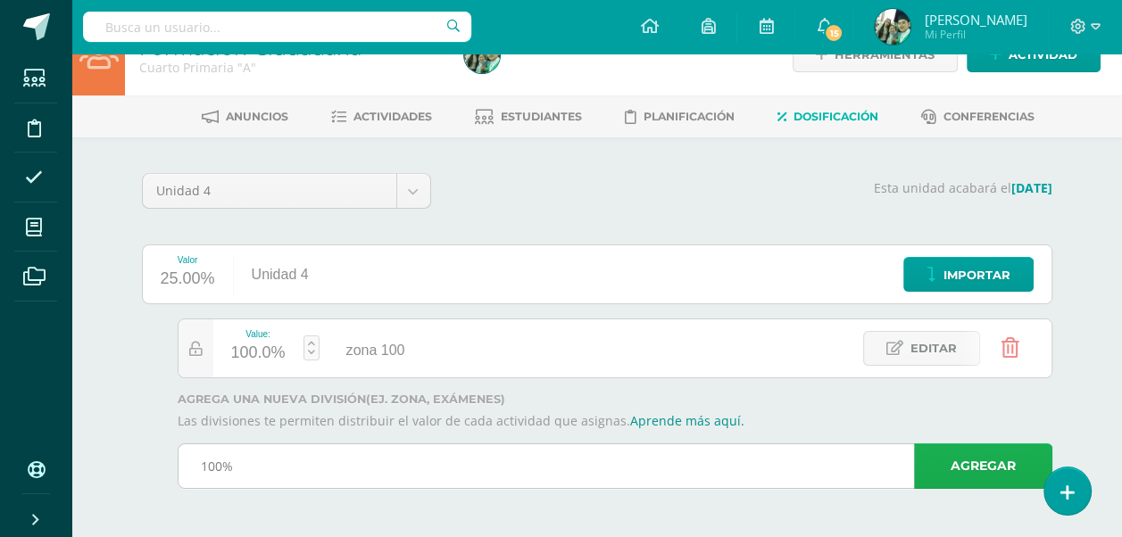
click at [985, 464] on link "Agregar" at bounding box center [983, 467] width 138 height 46
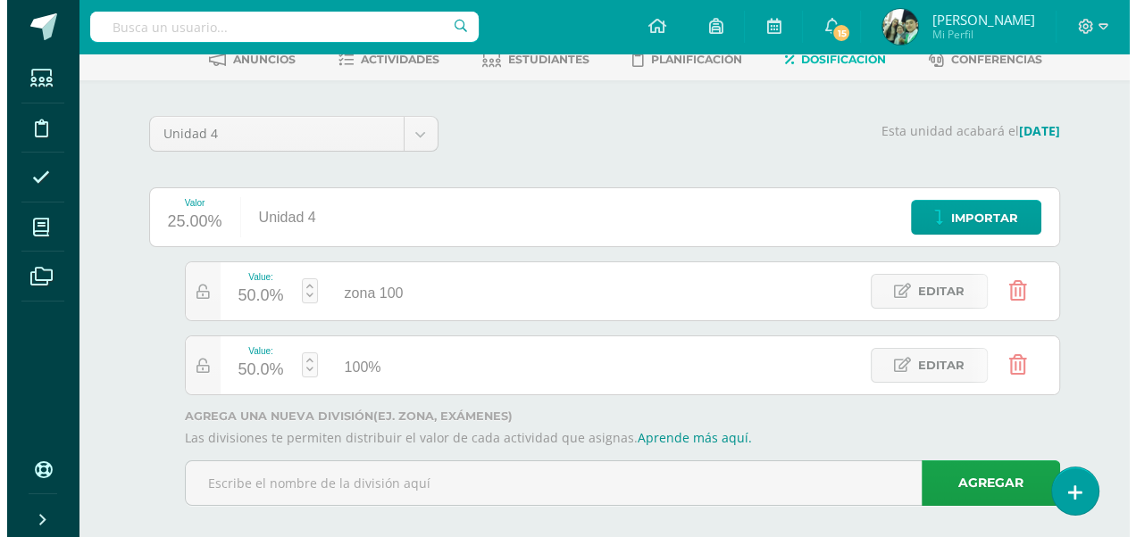
scroll to position [112, 0]
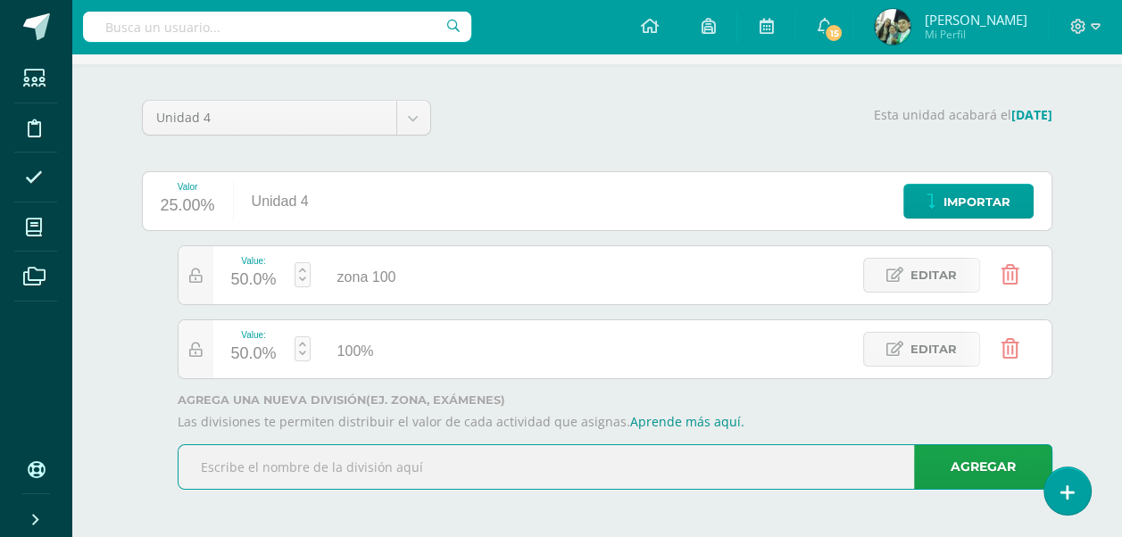
click at [219, 459] on input "text" at bounding box center [615, 467] width 873 height 44
type input "1"
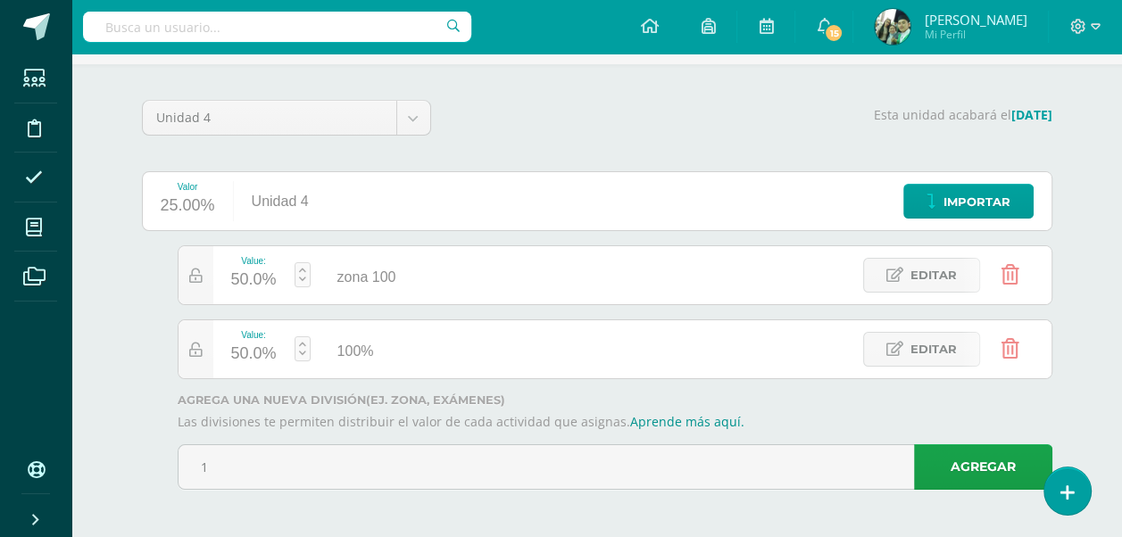
click at [1016, 349] on icon at bounding box center [1011, 349] width 18 height 20
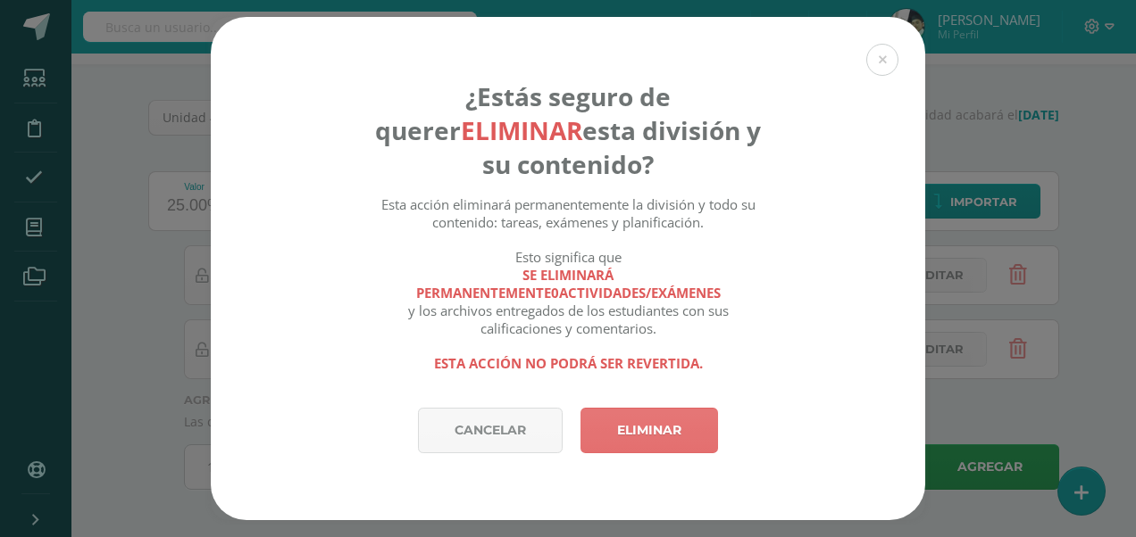
click at [638, 421] on link "Eliminar" at bounding box center [648, 431] width 137 height 46
click at [638, 428] on link "Eliminar" at bounding box center [648, 431] width 137 height 46
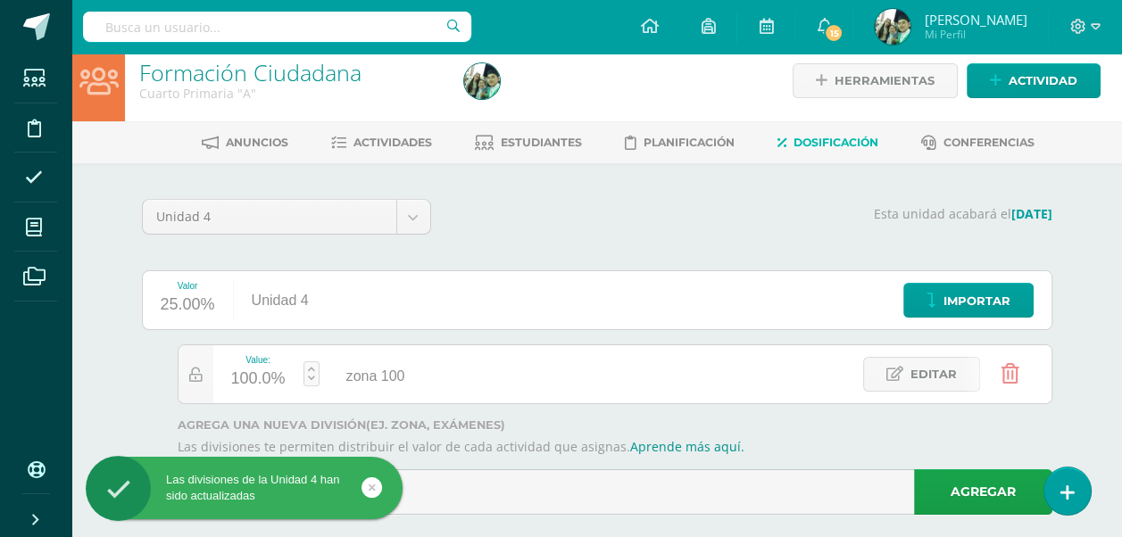
scroll to position [0, 0]
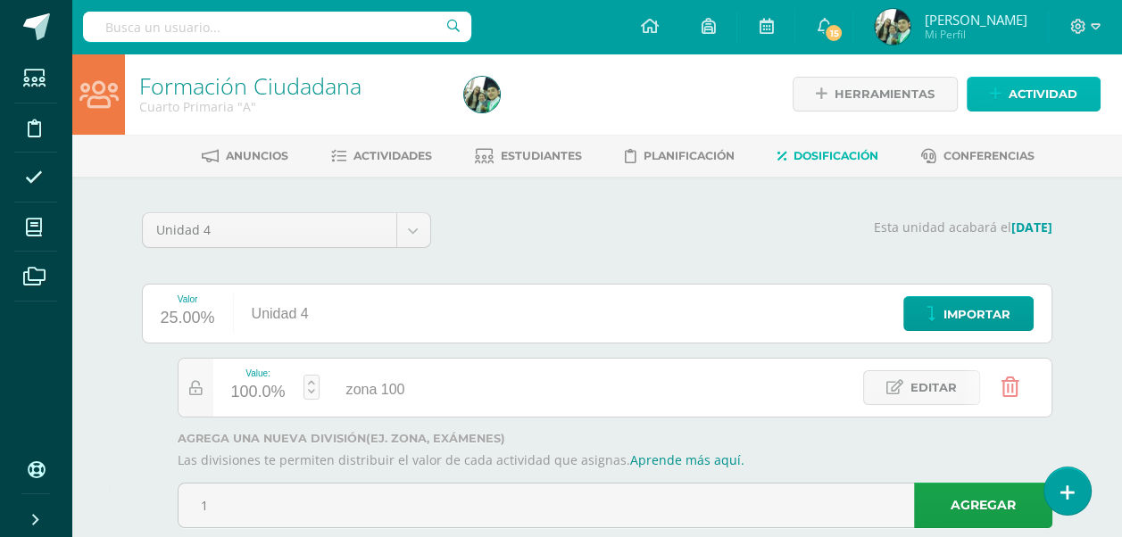
click at [1038, 91] on span "Actividad" at bounding box center [1043, 94] width 69 height 33
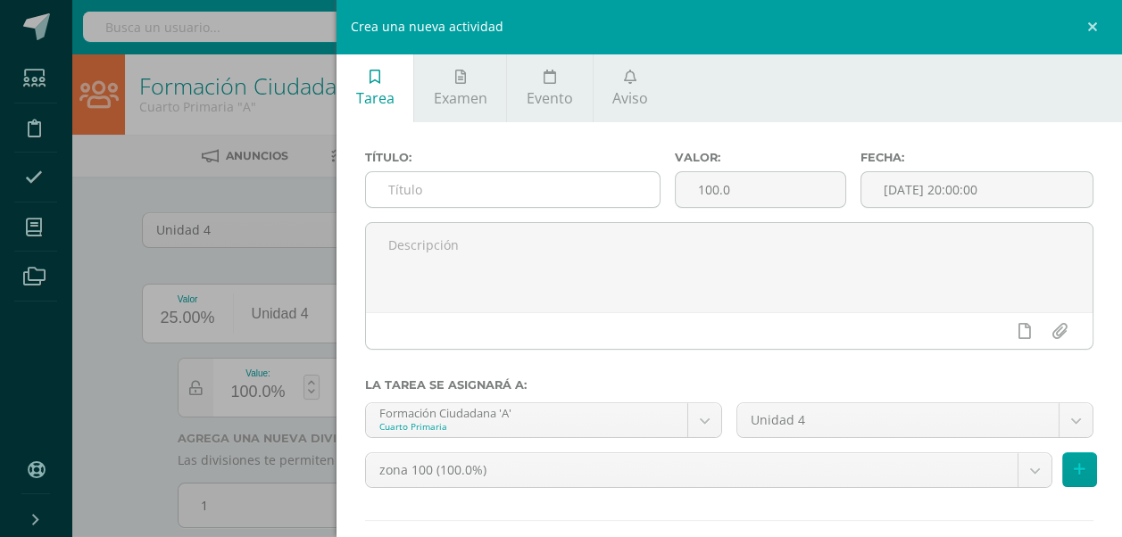
click at [464, 199] on input "text" at bounding box center [513, 189] width 294 height 35
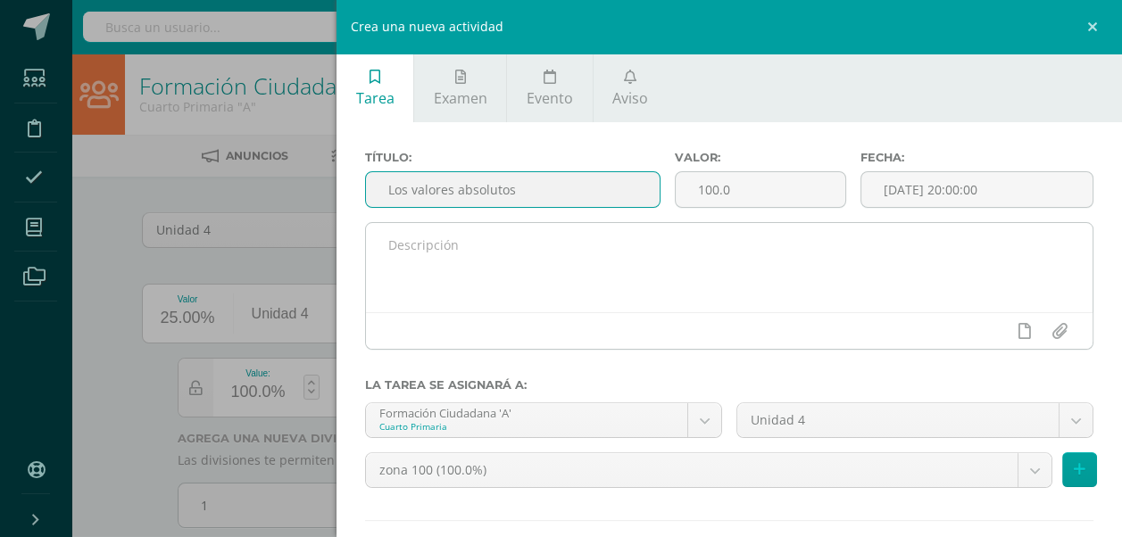
type input "Los valores absolutos"
click at [448, 254] on textarea at bounding box center [729, 267] width 727 height 89
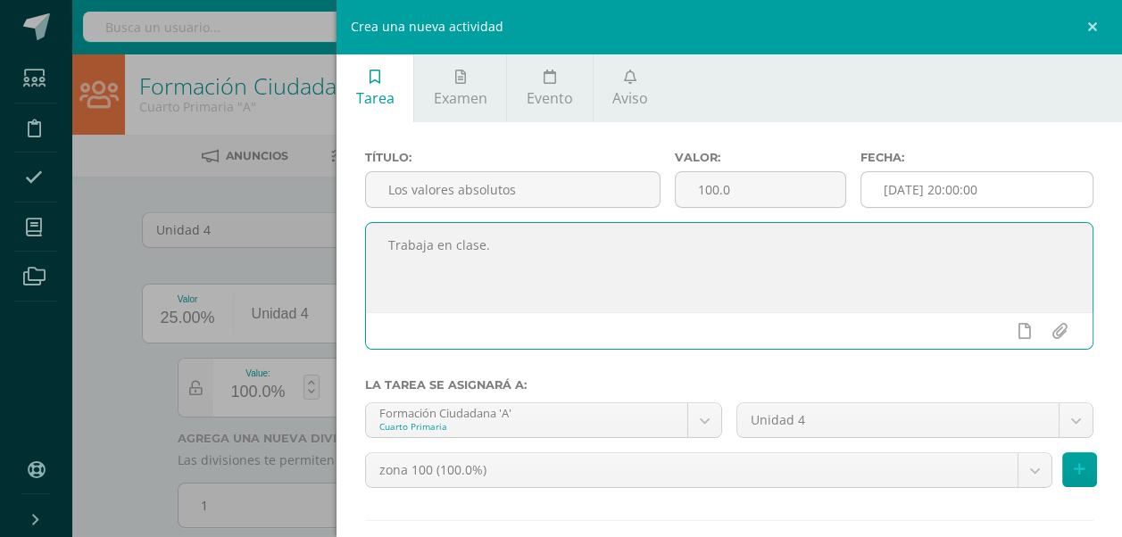
type textarea "Trabaja en clase."
click at [1013, 187] on input "[DATE] 20:00:00" at bounding box center [976, 189] width 231 height 35
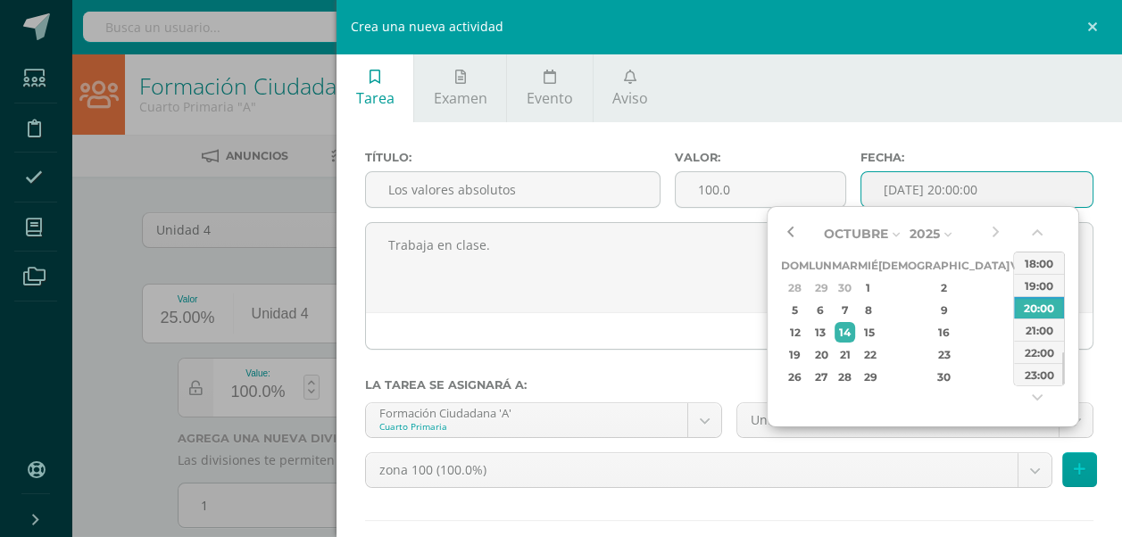
click at [792, 229] on button "button" at bounding box center [790, 233] width 18 height 27
click at [855, 285] on div "2" at bounding box center [845, 288] width 21 height 21
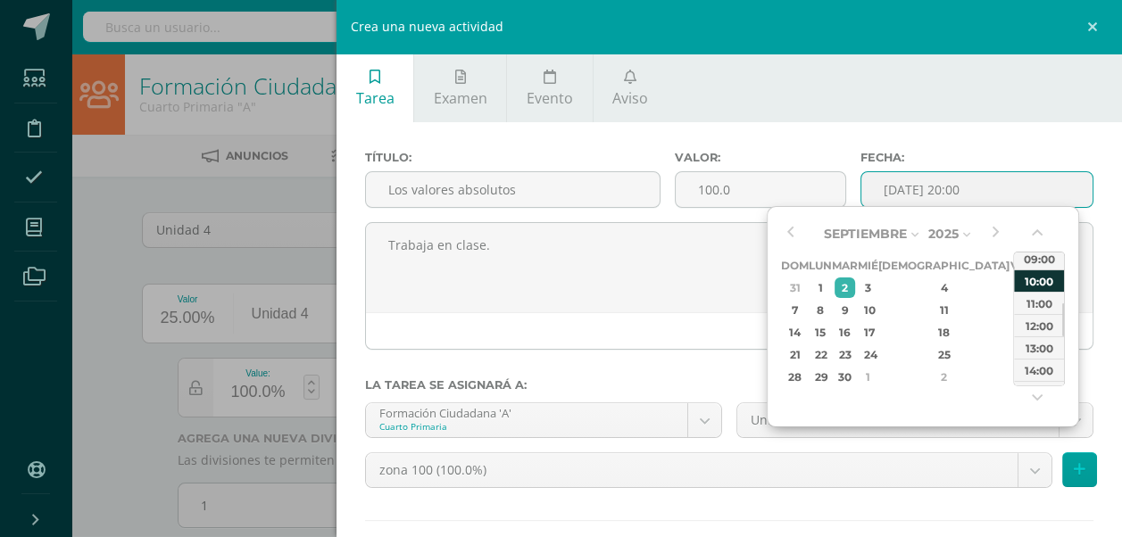
click at [1041, 284] on div "10:00" at bounding box center [1039, 281] width 50 height 22
type input "2025-09-02 10:00"
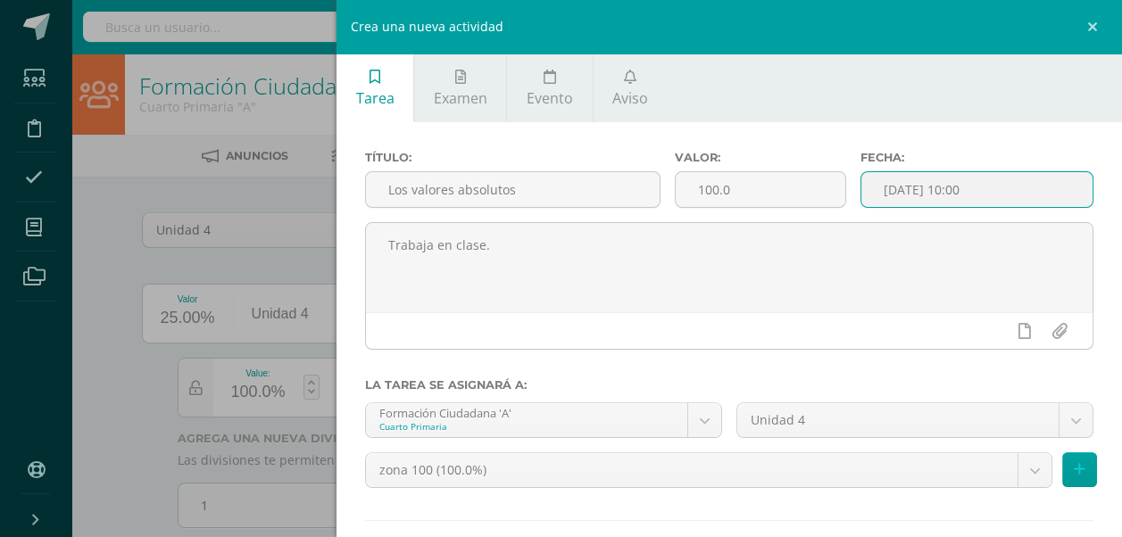
scroll to position [94, 0]
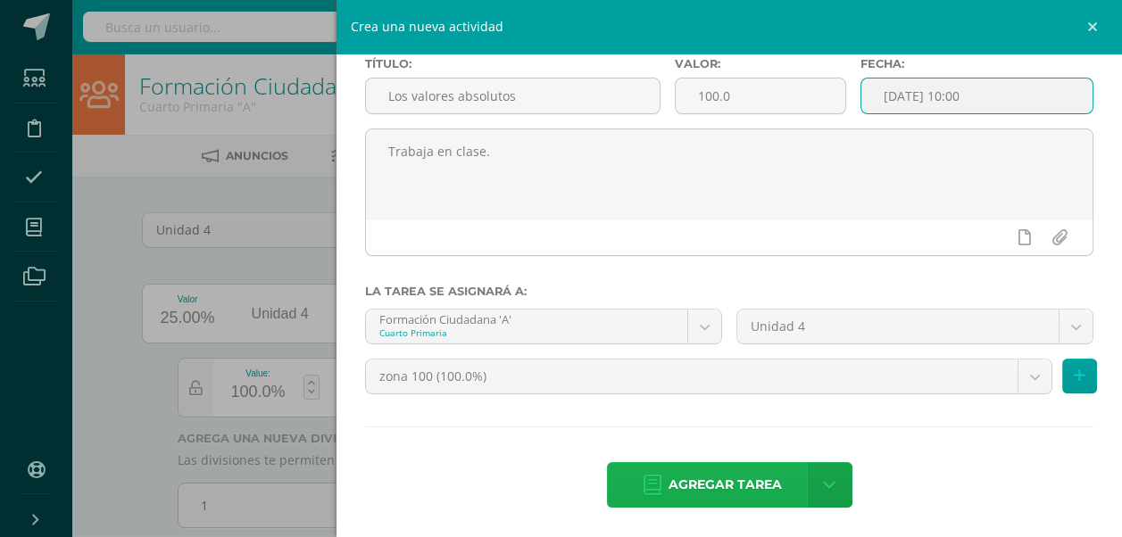
click at [709, 478] on span "Agregar tarea" at bounding box center [725, 485] width 113 height 44
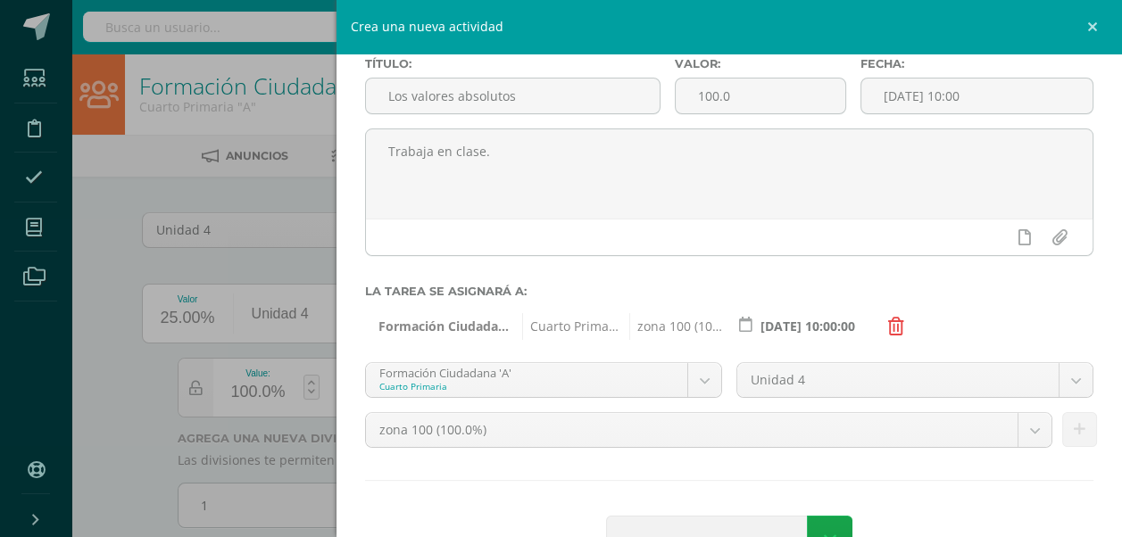
scroll to position [147, 0]
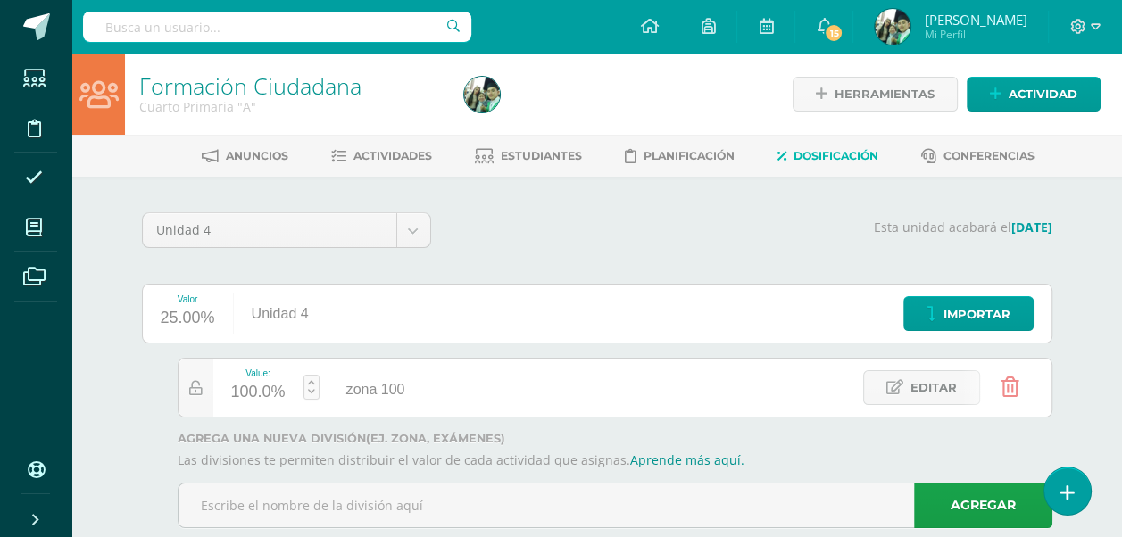
scroll to position [39, 0]
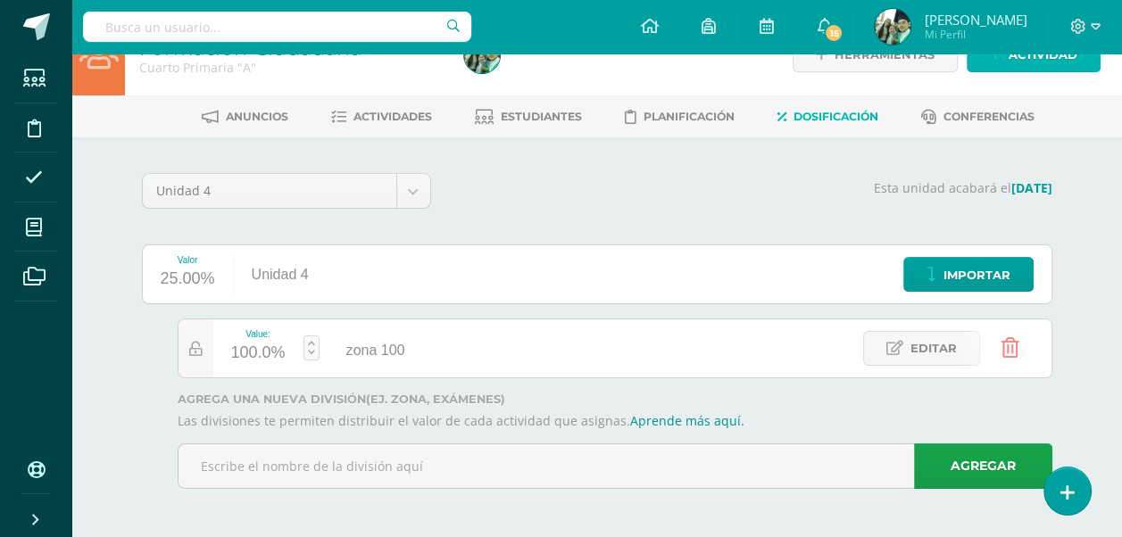
click at [1029, 56] on span "Actividad" at bounding box center [1043, 54] width 69 height 33
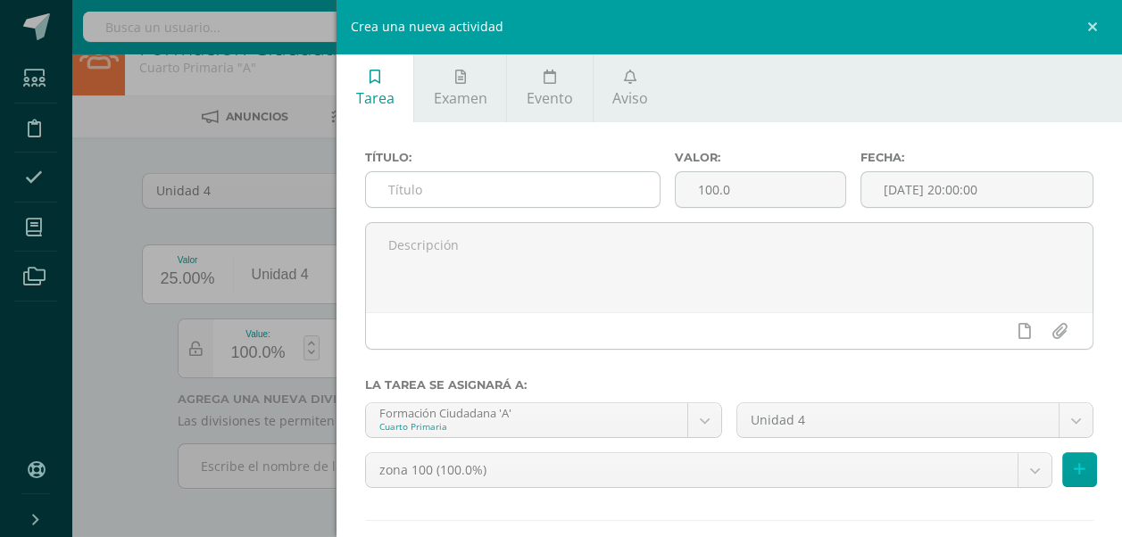
click at [396, 187] on input "text" at bounding box center [513, 189] width 294 height 35
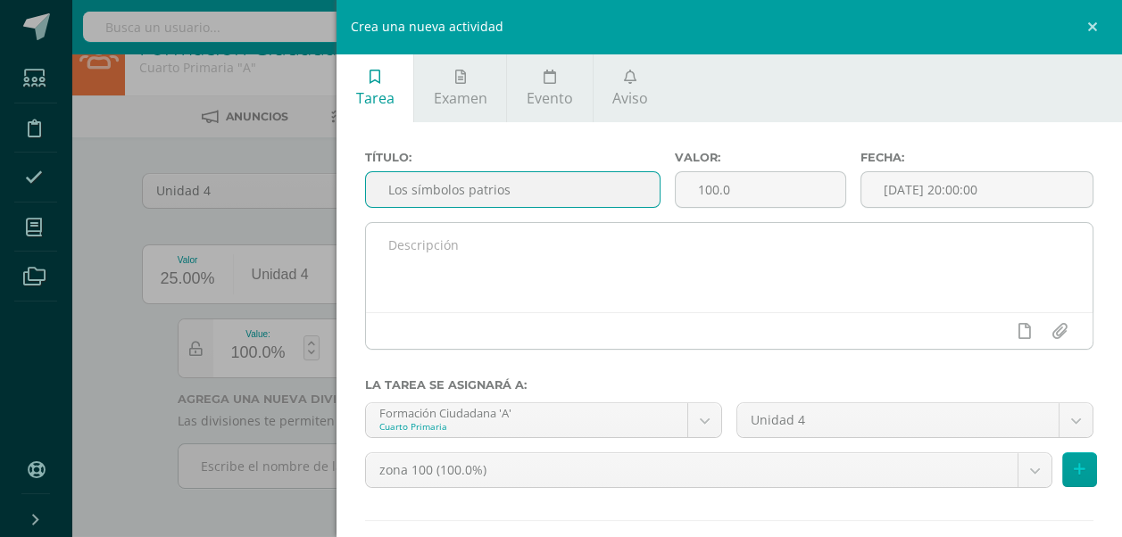
type input "Los símbolos patrios"
click at [445, 252] on textarea at bounding box center [729, 267] width 727 height 89
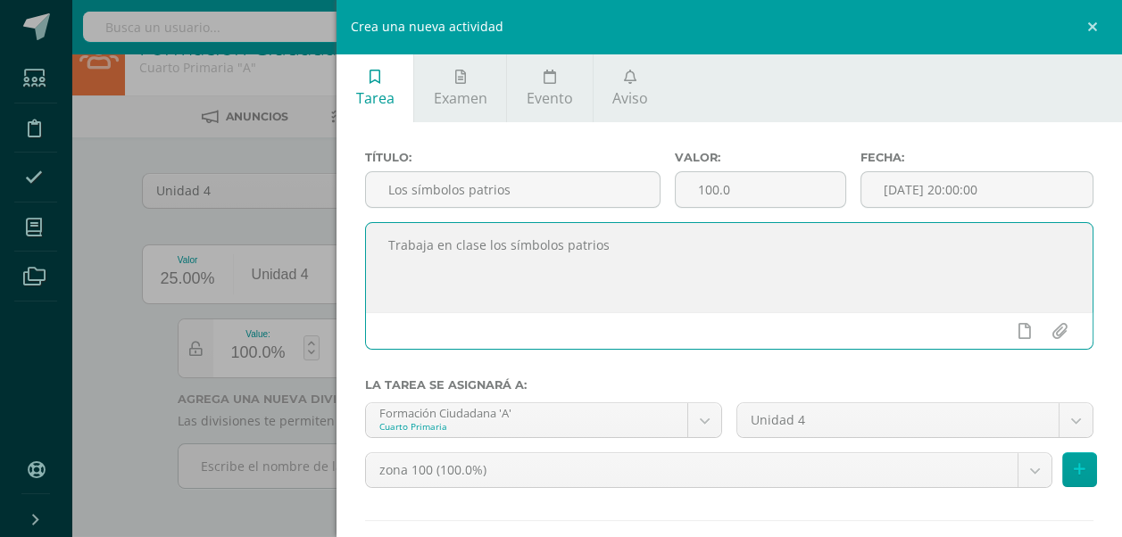
click at [618, 240] on textarea "Trabaja en clase los símbolos patrios" at bounding box center [729, 267] width 727 height 89
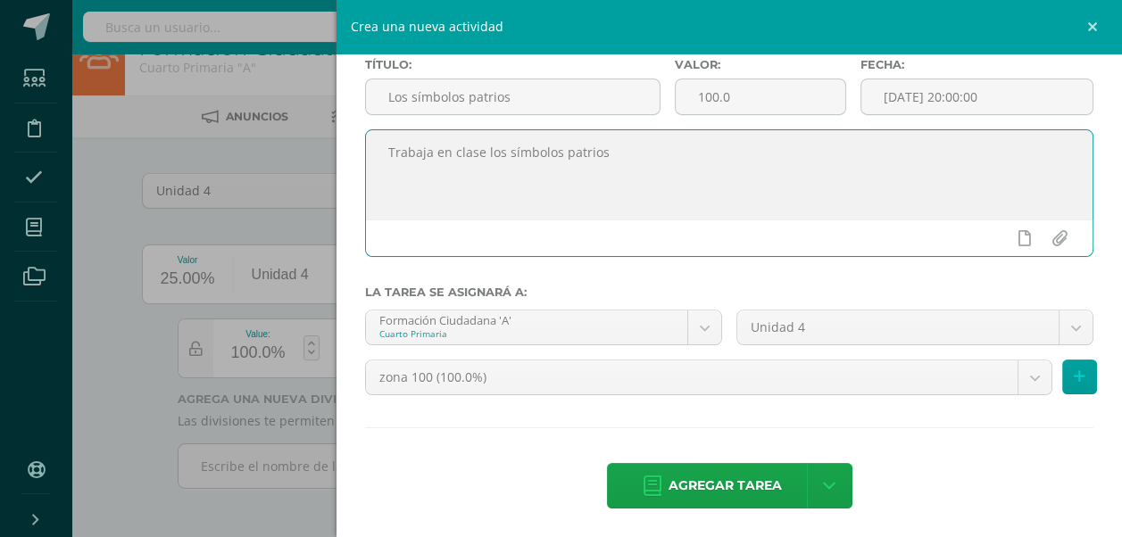
scroll to position [94, 0]
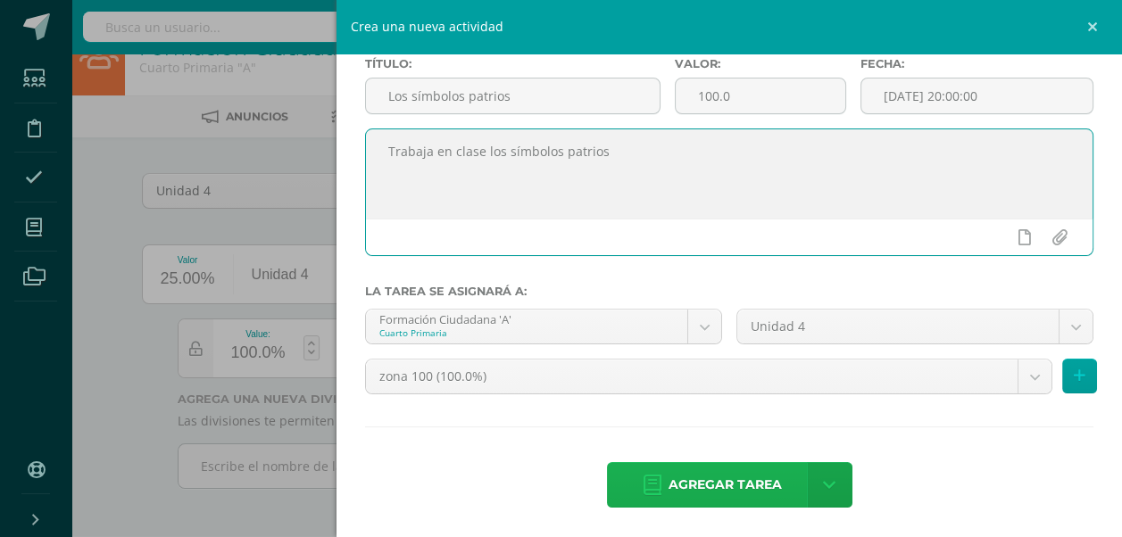
type textarea "Trabaja en clase los símbolos patrios"
click at [726, 482] on span "Agregar tarea" at bounding box center [725, 485] width 113 height 44
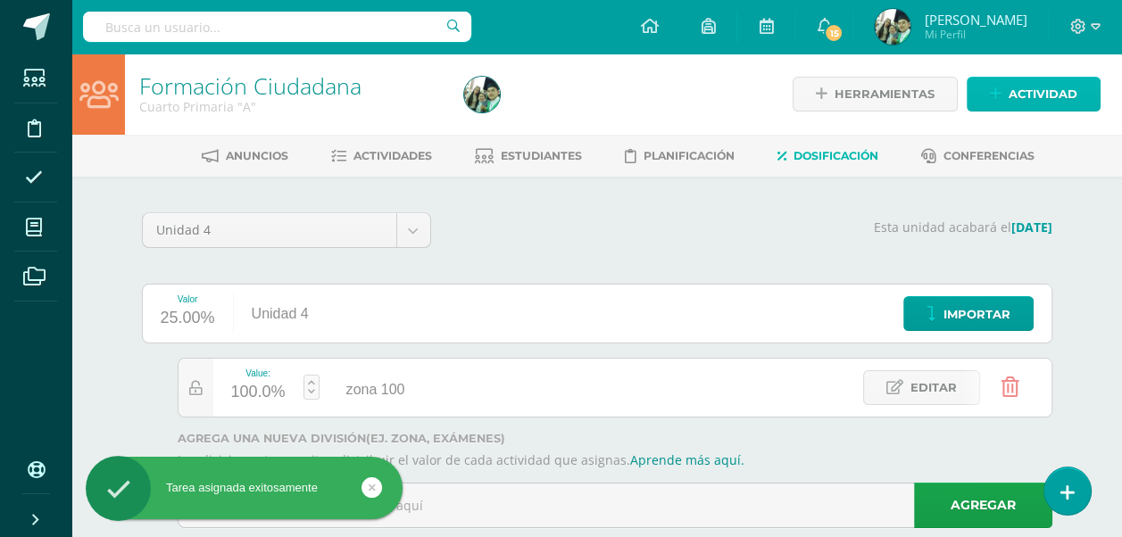
click at [1027, 92] on span "Actividad" at bounding box center [1043, 94] width 69 height 33
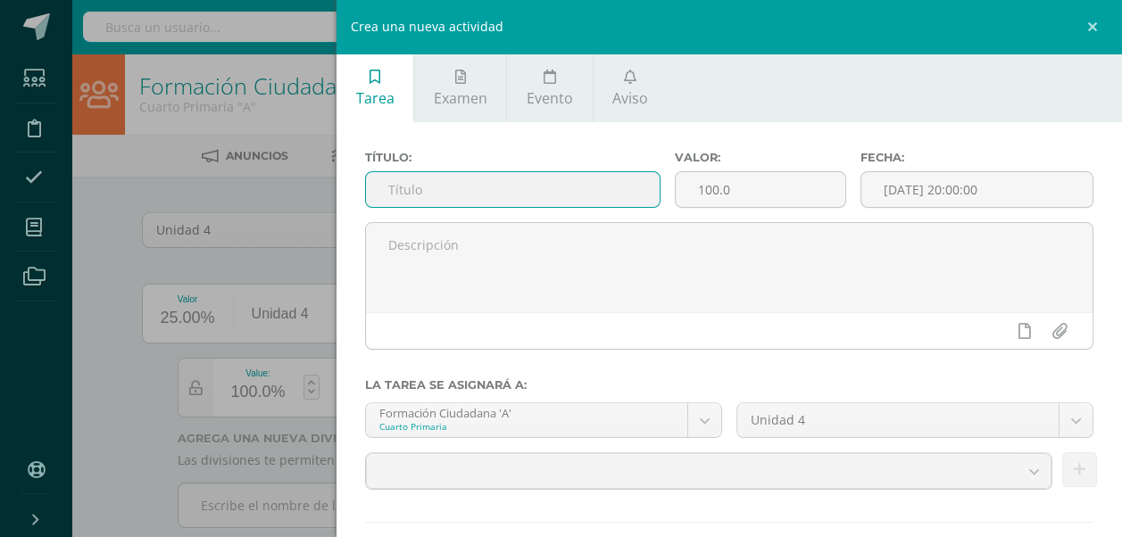
click at [431, 189] on input "text" at bounding box center [513, 189] width 294 height 35
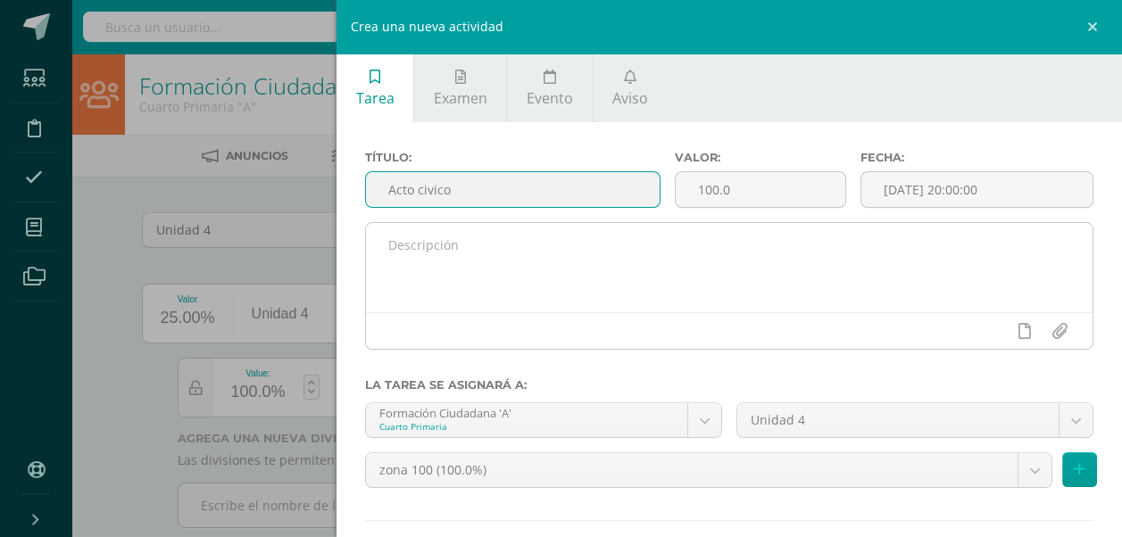
type input "Acto civico"
click at [409, 273] on textarea at bounding box center [729, 267] width 727 height 89
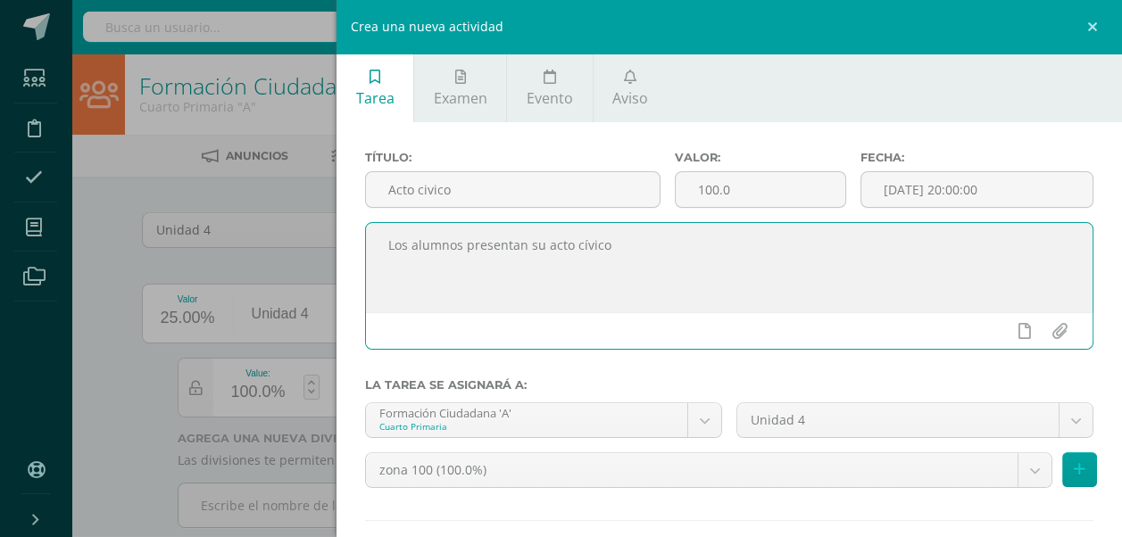
click at [628, 252] on textarea "Los alumnos presentan su acto cívico" at bounding box center [729, 267] width 727 height 89
type textarea "Los alumnos presentan su acto cívico del mes."
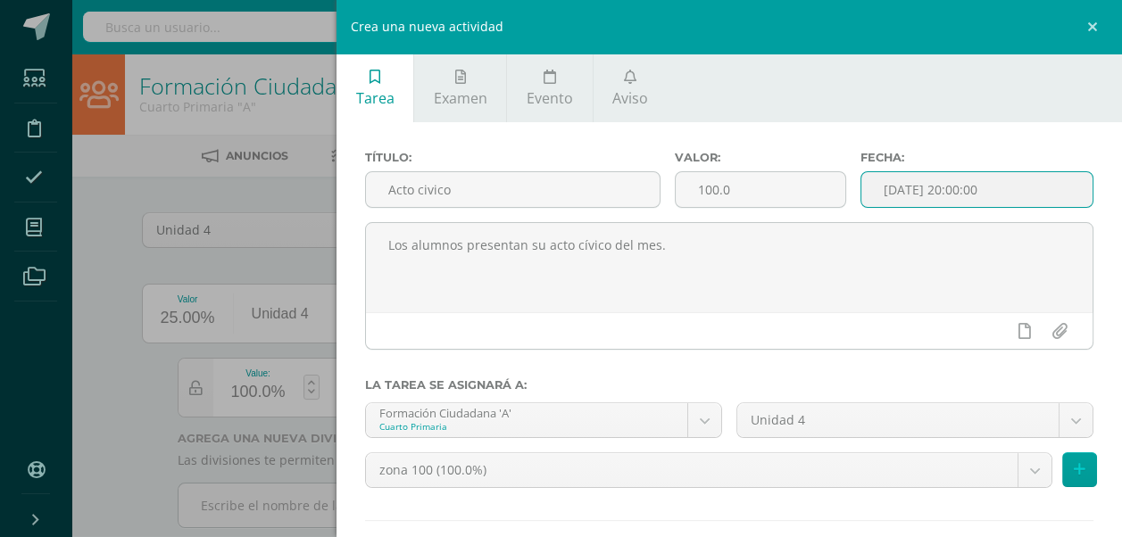
click at [996, 179] on input "[DATE] 20:00:00" at bounding box center [976, 189] width 231 height 35
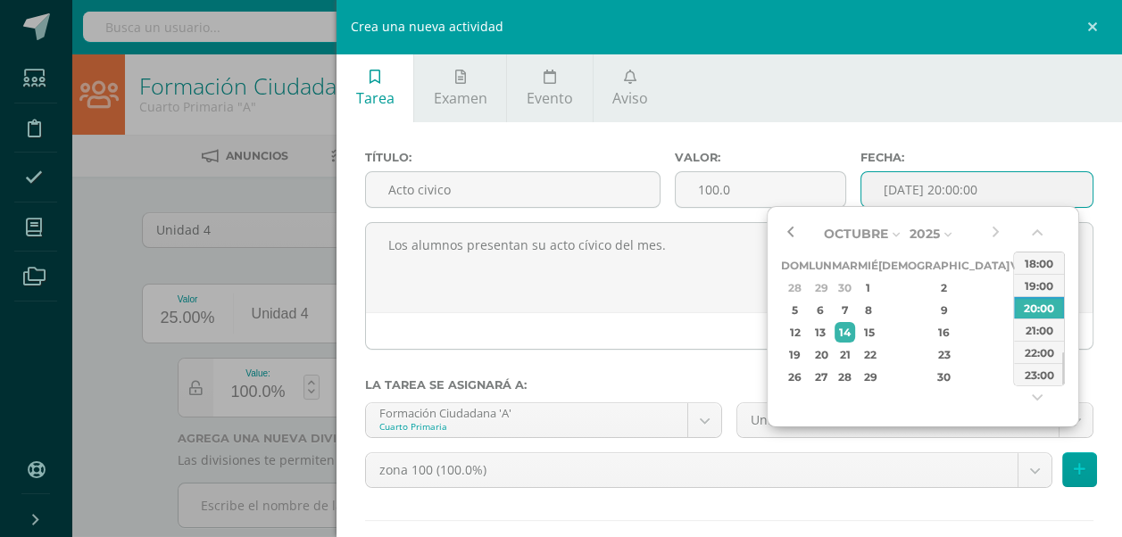
click at [789, 232] on button "button" at bounding box center [790, 233] width 18 height 27
click at [855, 309] on div "9" at bounding box center [845, 310] width 21 height 21
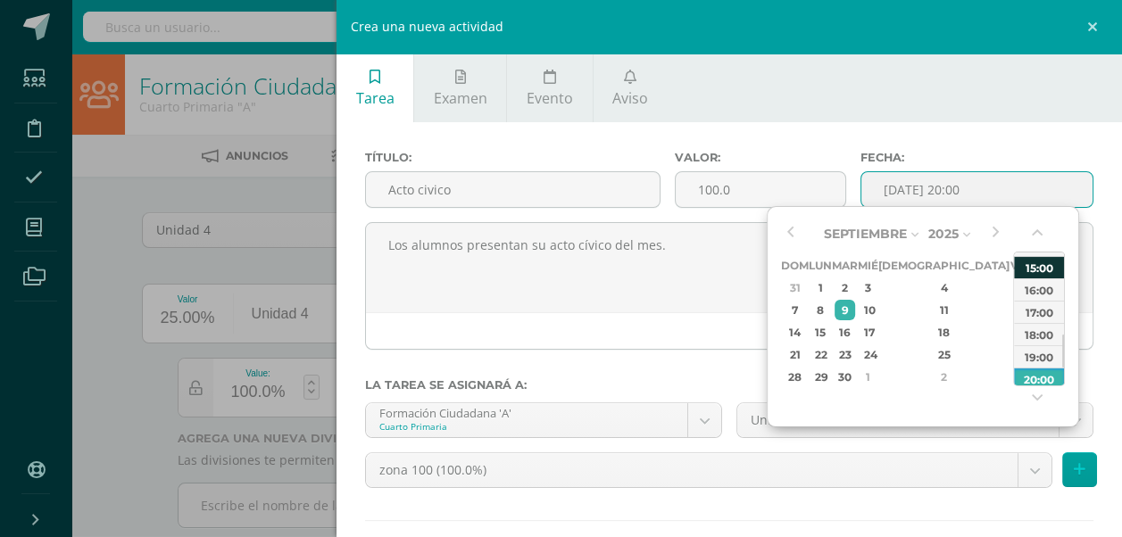
click at [1033, 263] on div "15:00" at bounding box center [1039, 267] width 50 height 22
type input "2025-09-09 15:00"
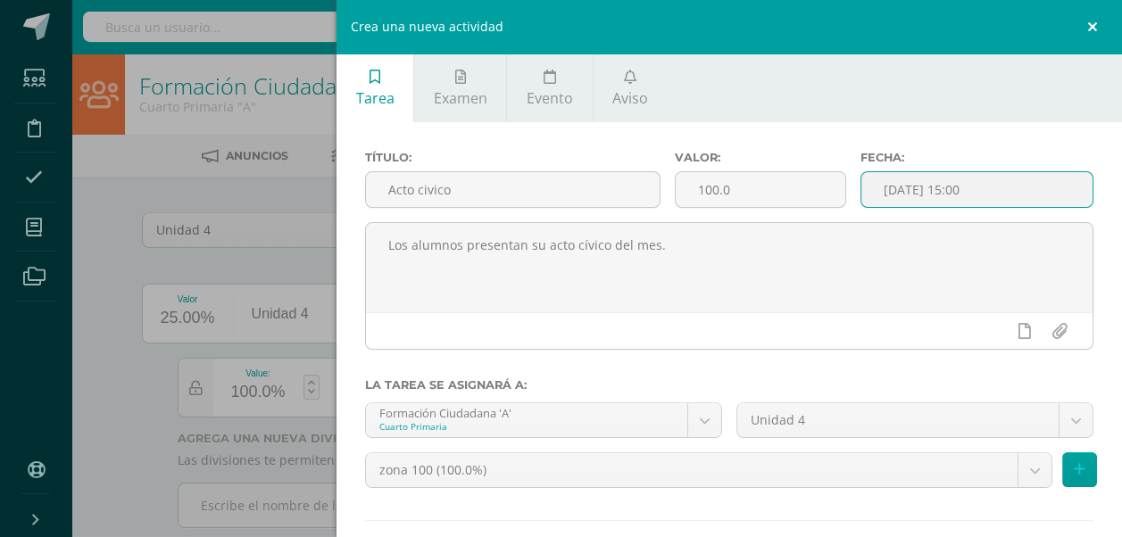
click at [1091, 18] on link at bounding box center [1096, 27] width 54 height 54
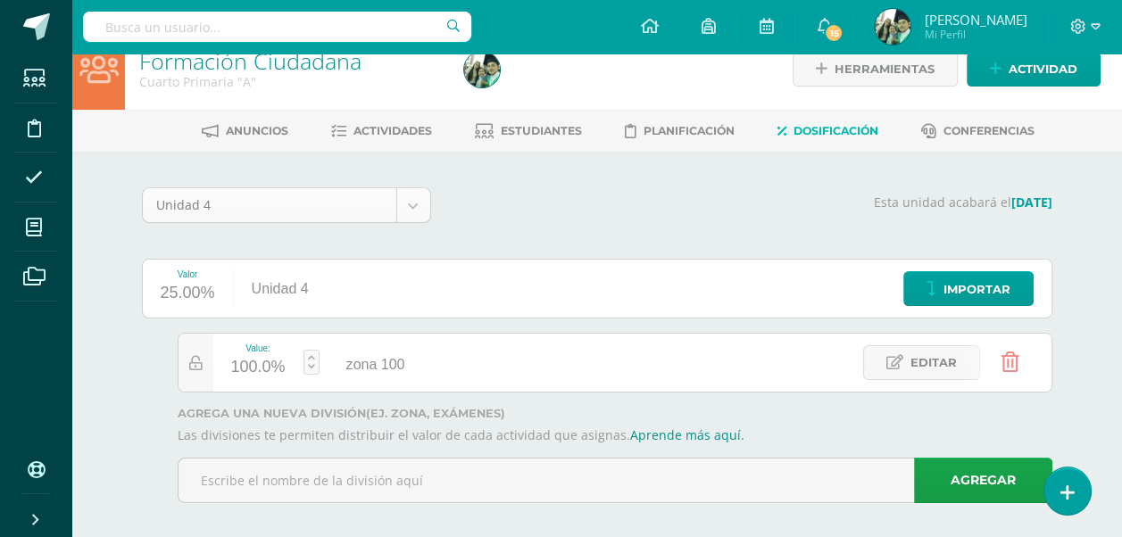
scroll to position [39, 0]
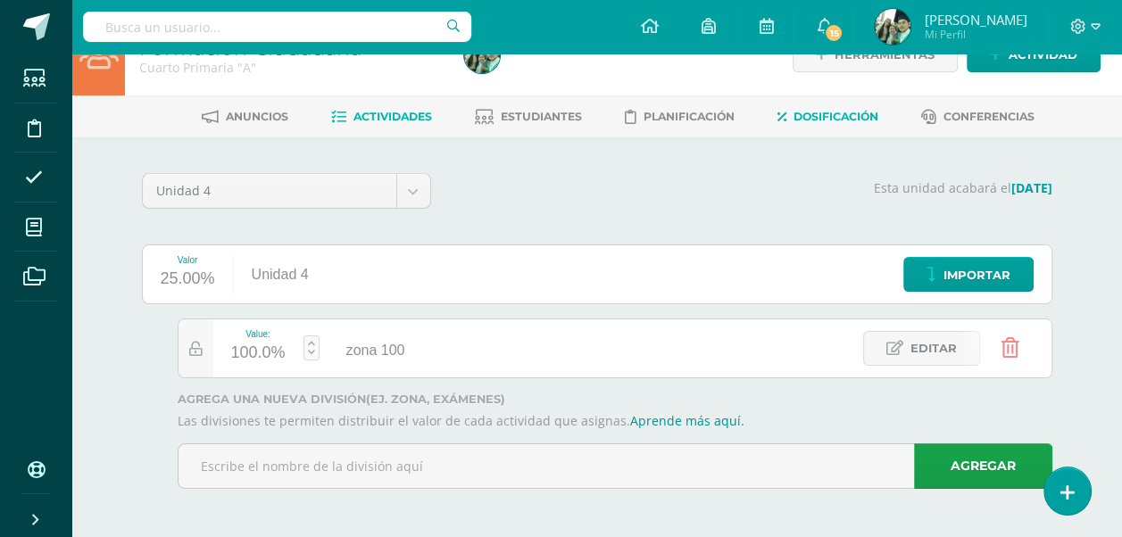
click at [403, 112] on span "Actividades" at bounding box center [393, 116] width 79 height 13
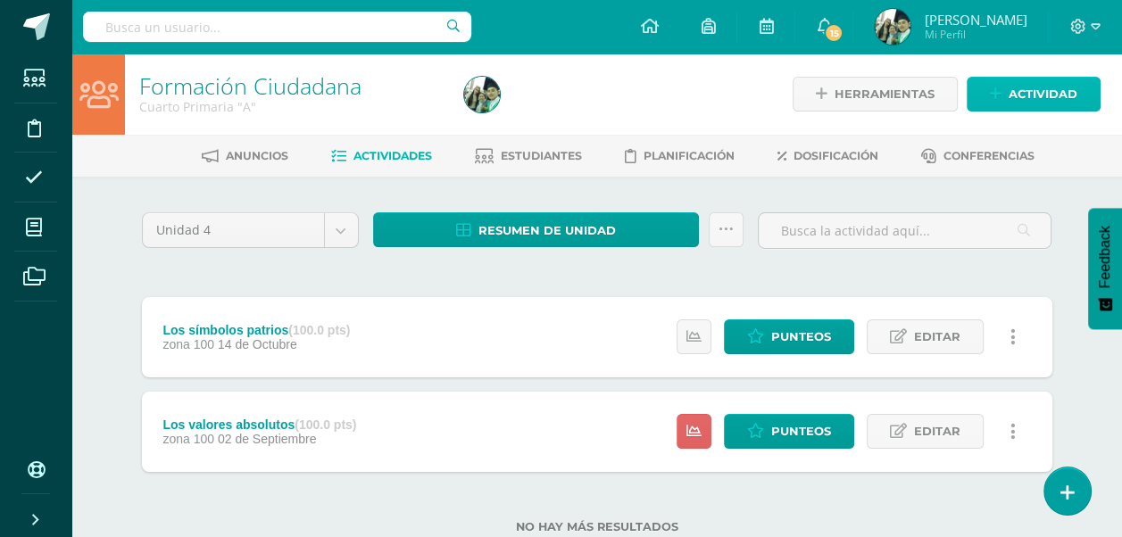
click at [1009, 93] on span "Actividad" at bounding box center [1043, 94] width 69 height 33
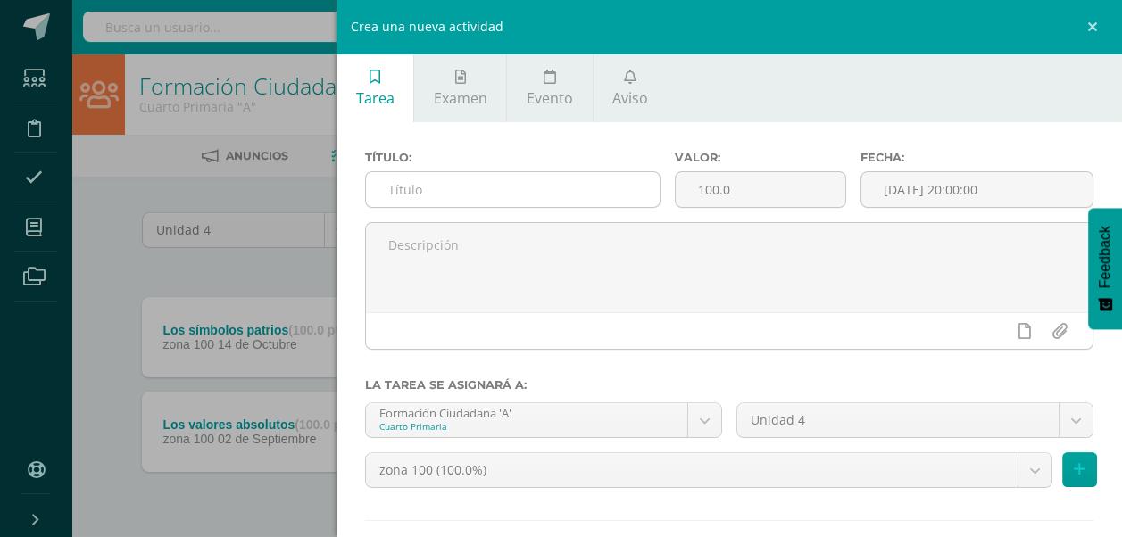
click at [426, 195] on input "text" at bounding box center [513, 189] width 294 height 35
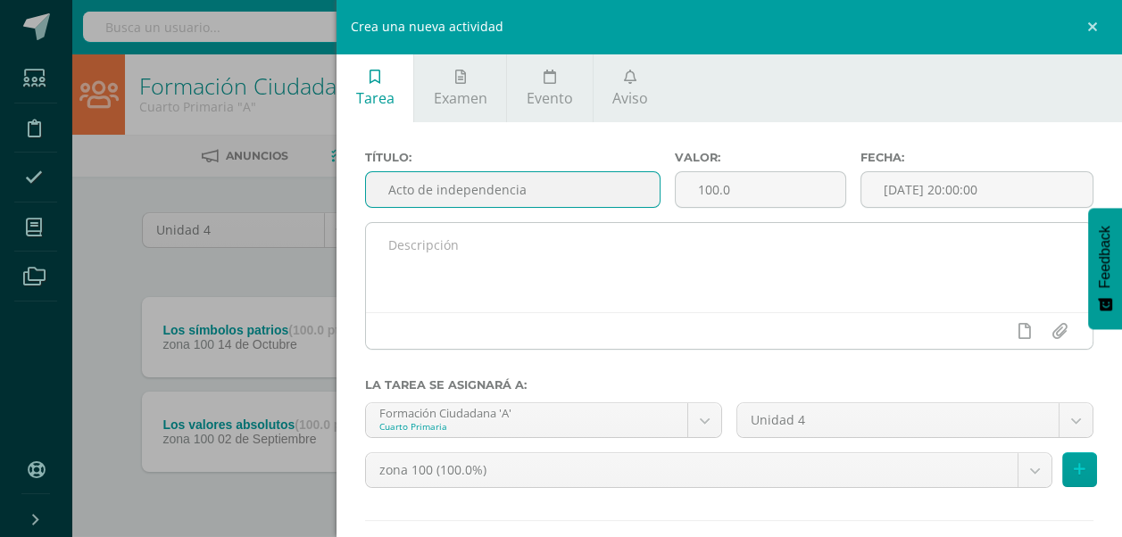
type input "Acto de independencia"
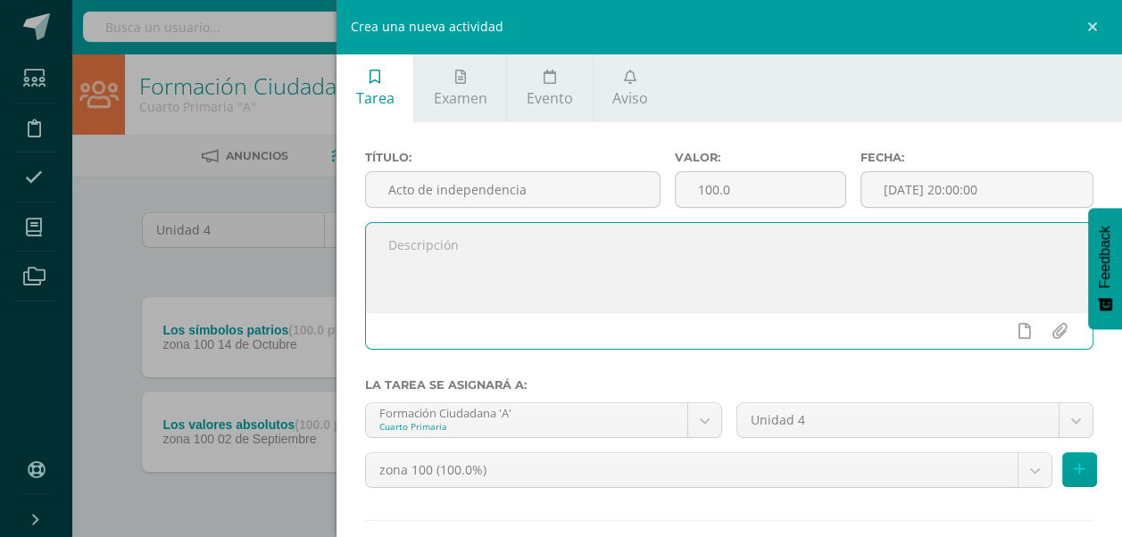
click at [425, 244] on textarea at bounding box center [729, 267] width 727 height 89
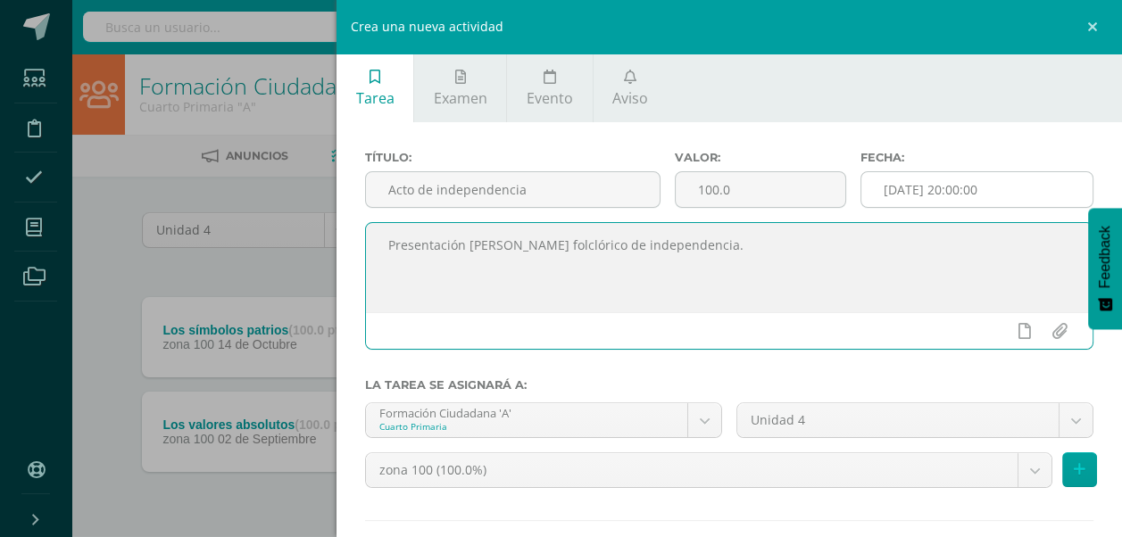
type textarea "Presentación [PERSON_NAME] folclórico de independencia."
click at [1028, 199] on div "Fecha: 2025-10-14 20:00:00" at bounding box center [976, 186] width 247 height 71
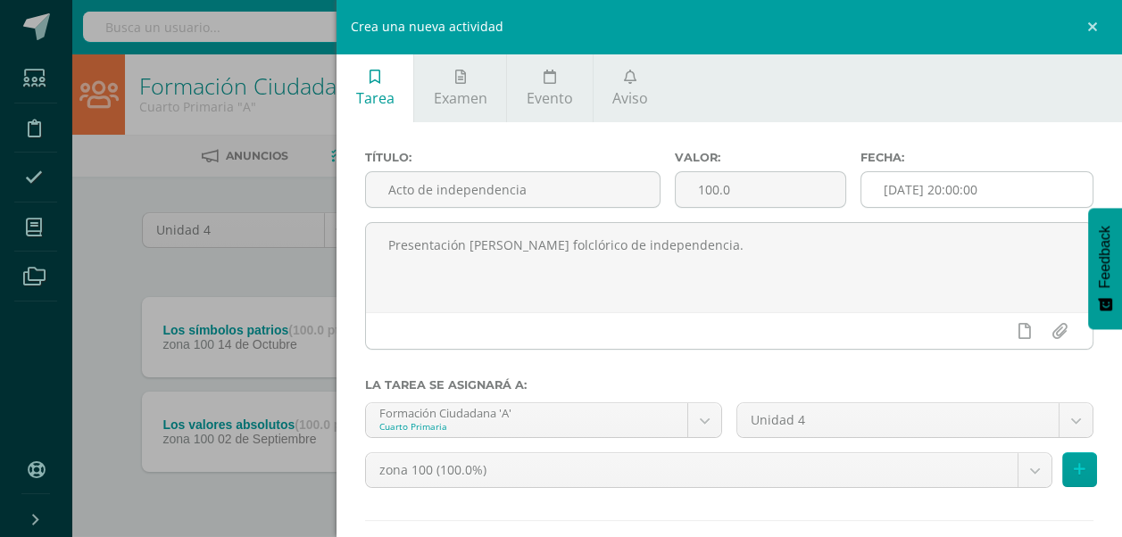
click at [1028, 191] on input "[DATE] 20:00:00" at bounding box center [976, 189] width 231 height 35
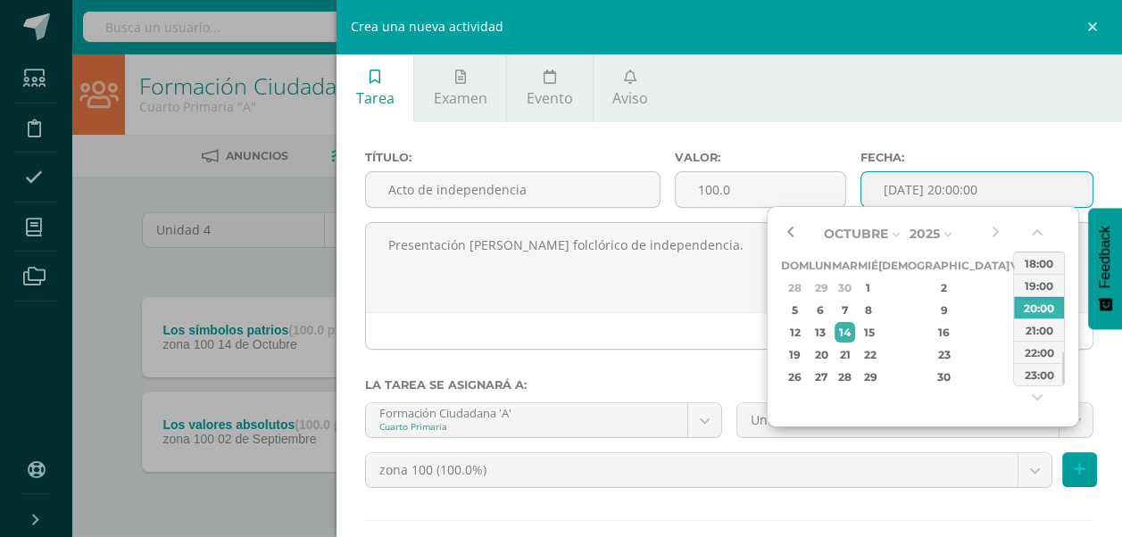
click at [793, 236] on button "button" at bounding box center [790, 233] width 18 height 27
click at [876, 311] on div "10" at bounding box center [868, 310] width 16 height 21
click at [1039, 242] on button "button" at bounding box center [1039, 236] width 18 height 27
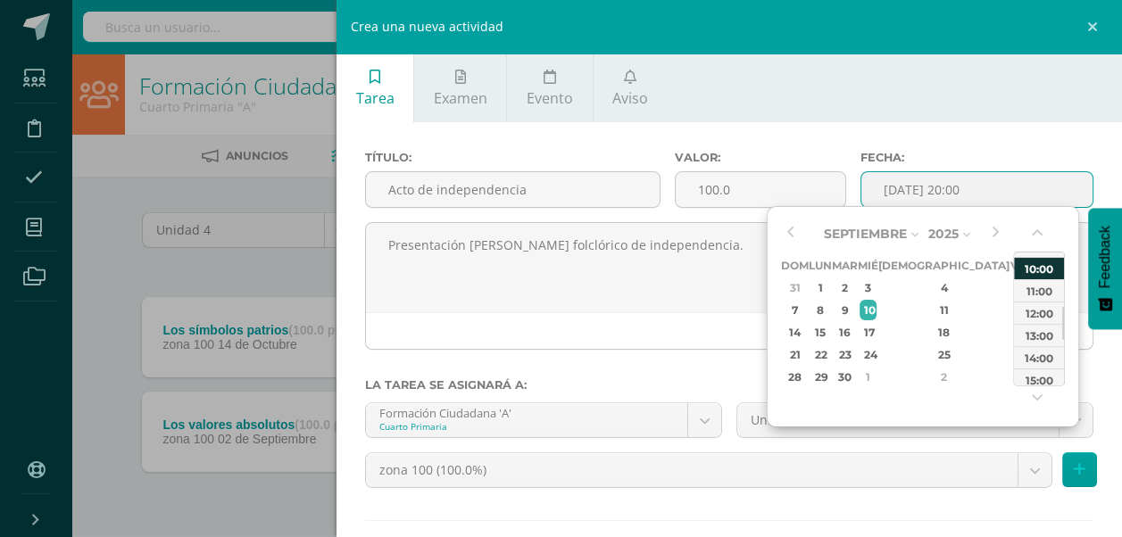
click at [1035, 270] on div "10:00" at bounding box center [1039, 268] width 50 height 22
type input "2025-09-10 10:00"
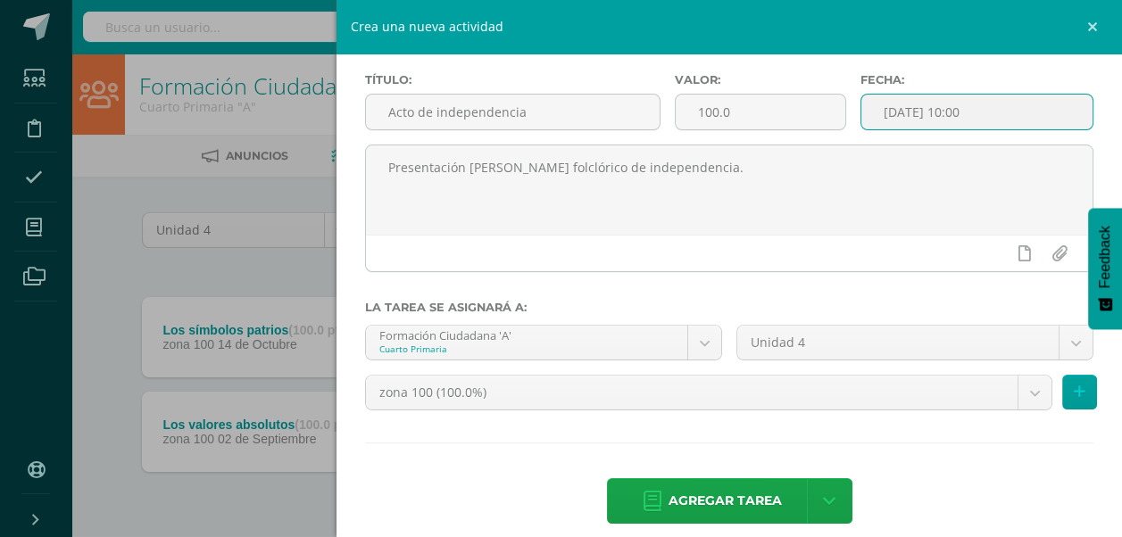
scroll to position [94, 0]
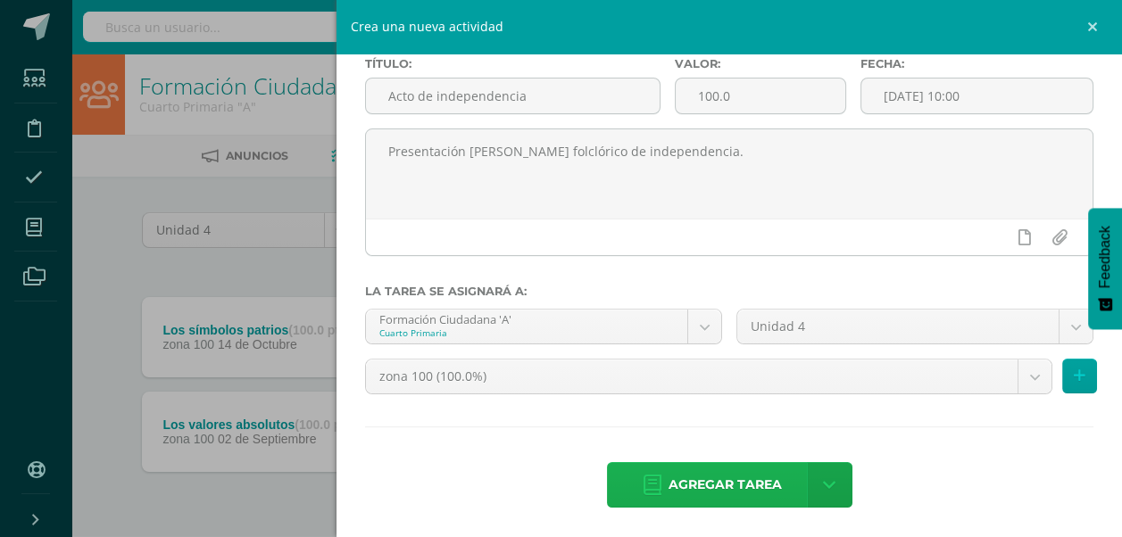
click at [708, 478] on span "Agregar tarea" at bounding box center [725, 485] width 113 height 44
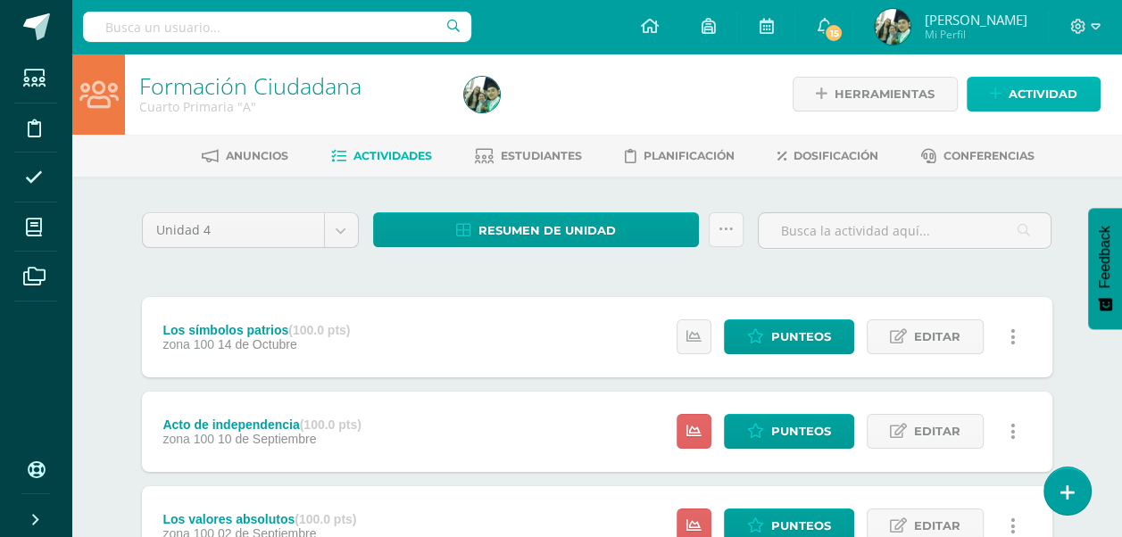
click at [1043, 93] on span "Actividad" at bounding box center [1043, 94] width 69 height 33
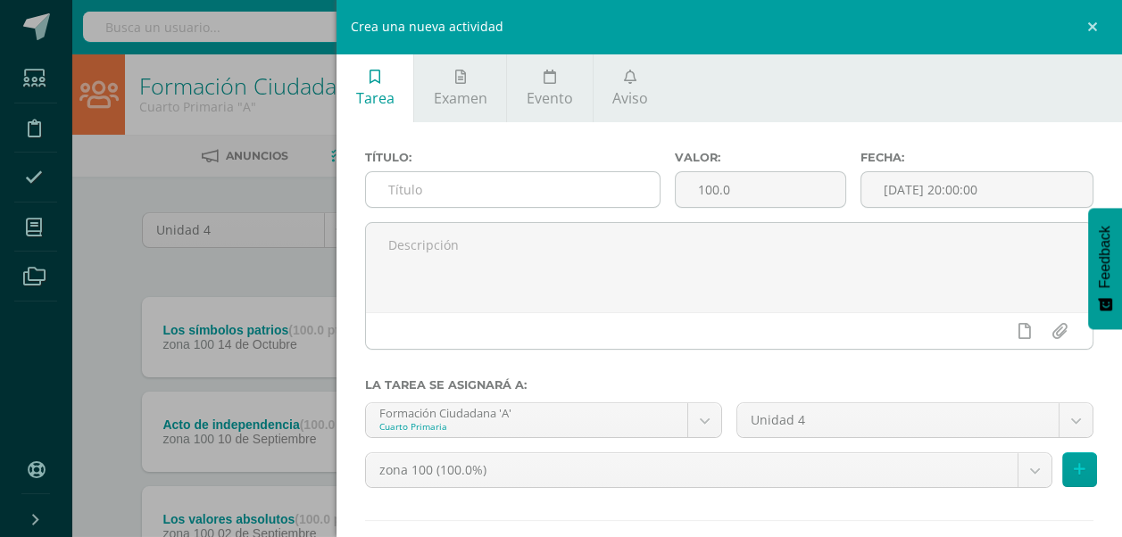
click at [432, 196] on input "text" at bounding box center [513, 189] width 294 height 35
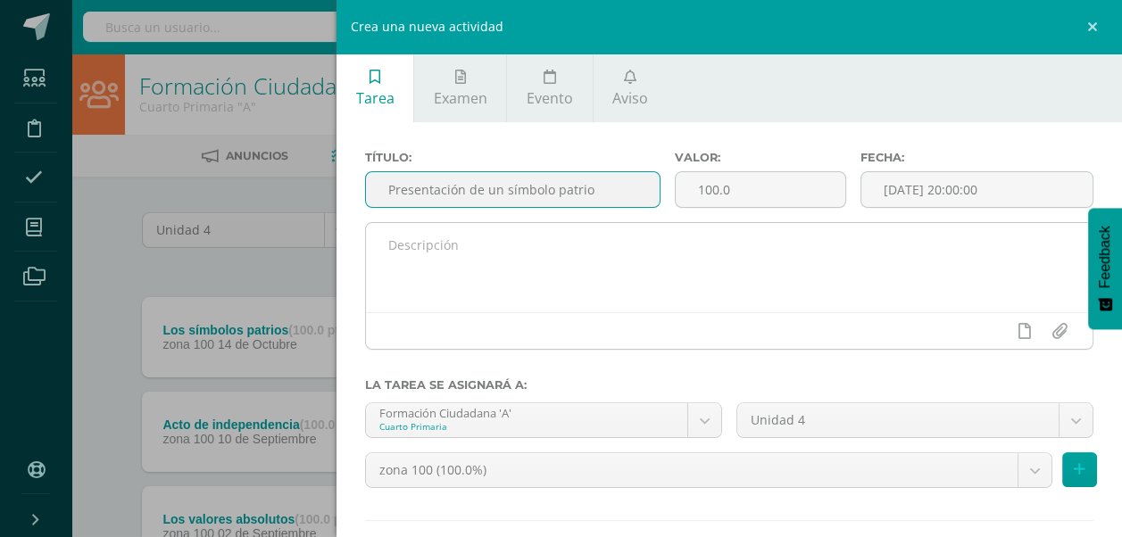
type input "Presentación de un símbolo patrio"
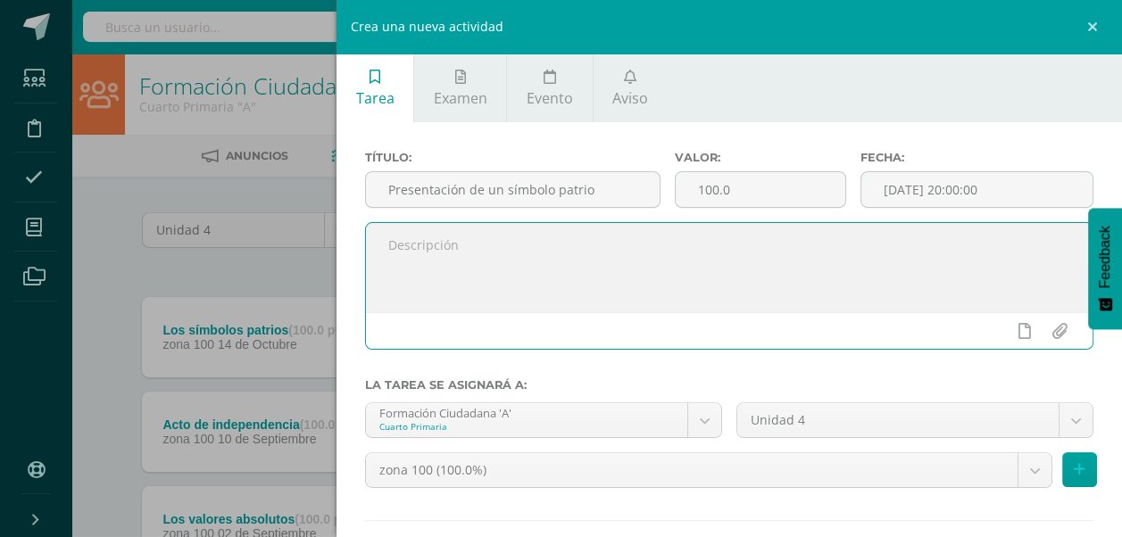
click at [489, 250] on textarea at bounding box center [729, 267] width 727 height 89
click at [578, 239] on textarea "Presentan un símbolo patrio" at bounding box center [729, 267] width 727 height 89
click at [570, 242] on textarea "Presentan un símbolo patrio" at bounding box center [729, 267] width 727 height 89
type textarea "Presentan un símbolo patrio en clase"
click at [1012, 180] on input "[DATE] 20:00:00" at bounding box center [976, 189] width 231 height 35
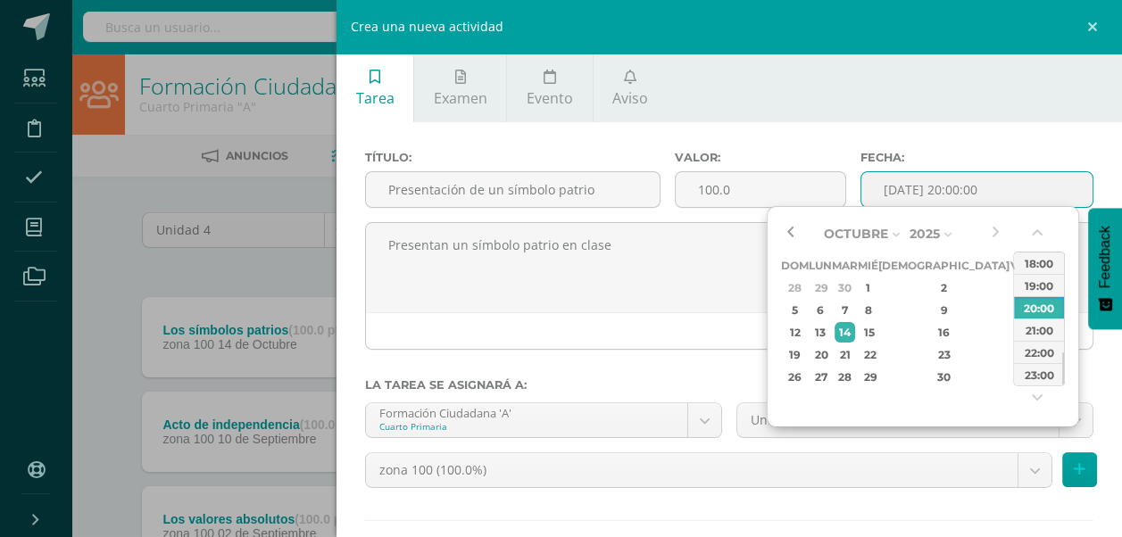
click at [790, 230] on button "button" at bounding box center [790, 233] width 18 height 27
click at [827, 309] on div "8" at bounding box center [820, 310] width 19 height 21
click at [1036, 314] on div "09:00" at bounding box center [1039, 312] width 50 height 22
type input "2025-09-08 09:00"
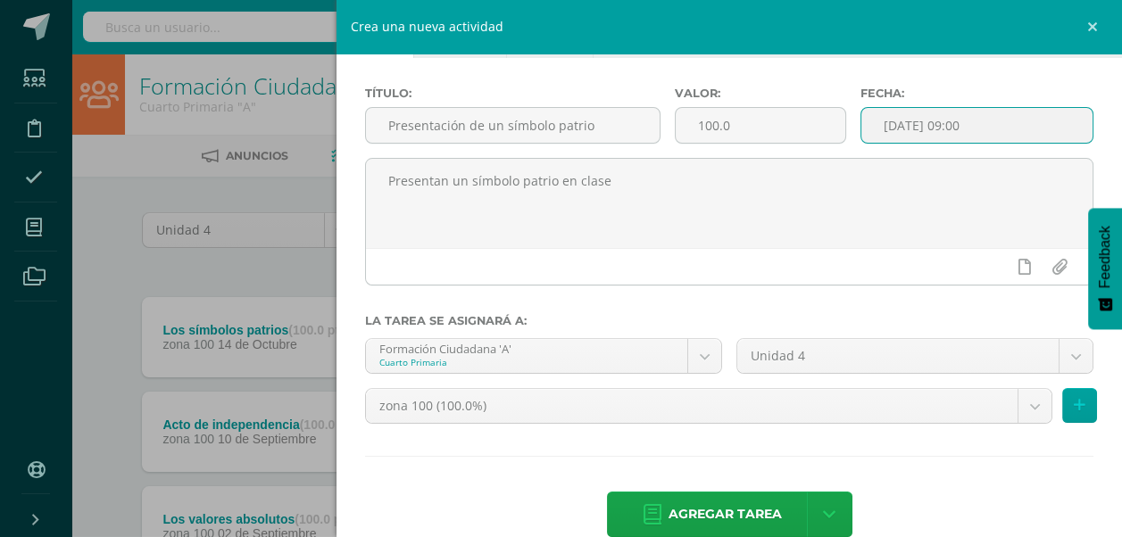
scroll to position [94, 0]
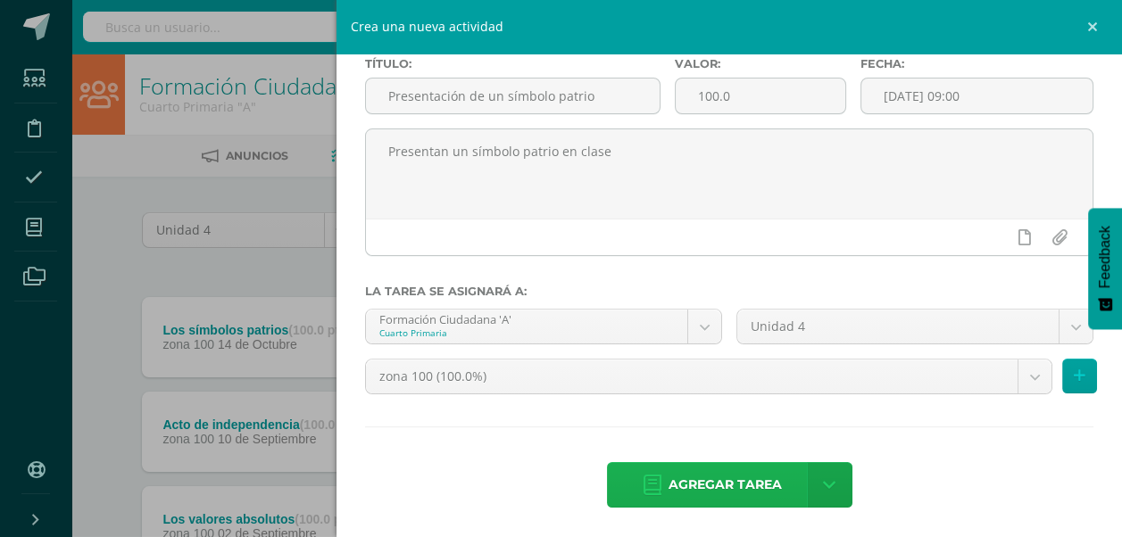
click at [734, 481] on span "Agregar tarea" at bounding box center [725, 485] width 113 height 44
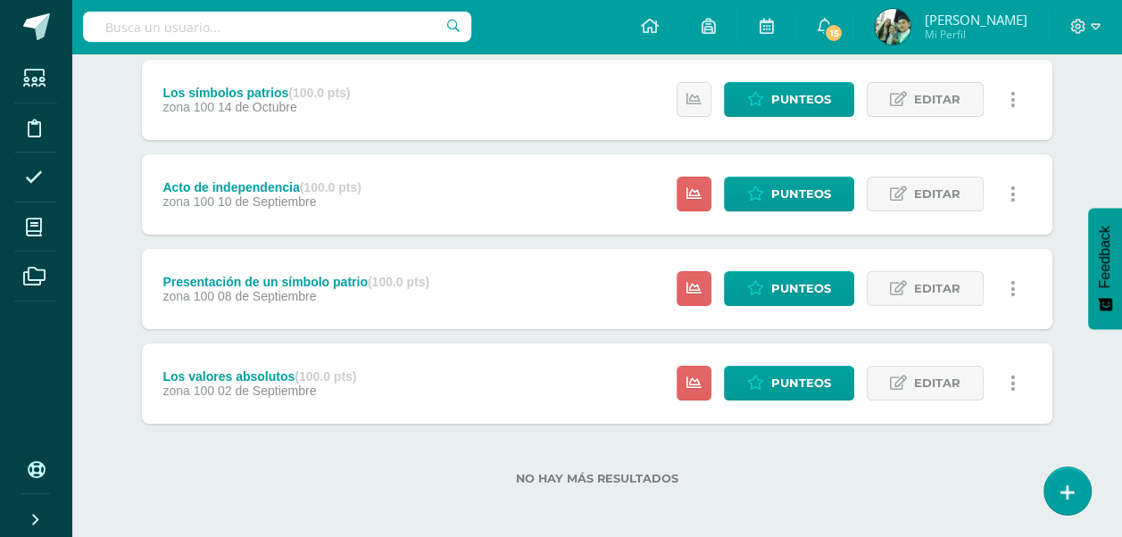
scroll to position [243, 0]
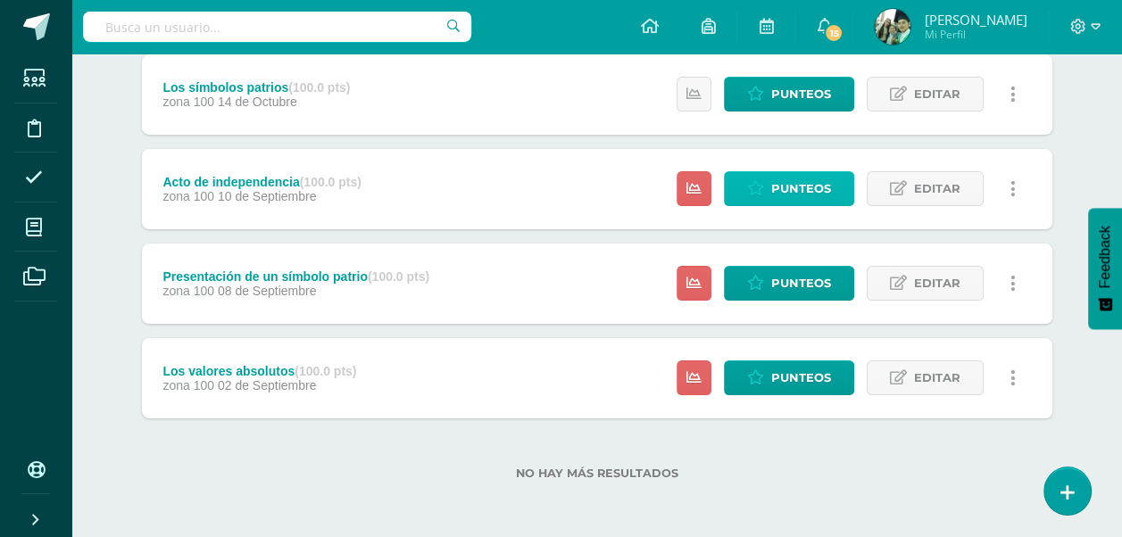
click at [795, 184] on span "Punteos" at bounding box center [801, 188] width 60 height 33
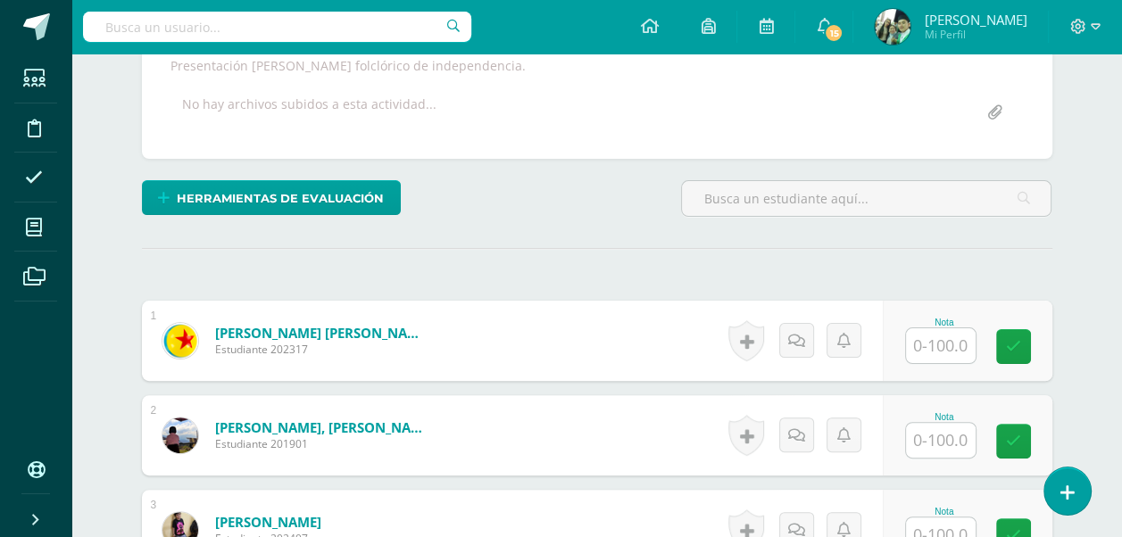
scroll to position [377, 0]
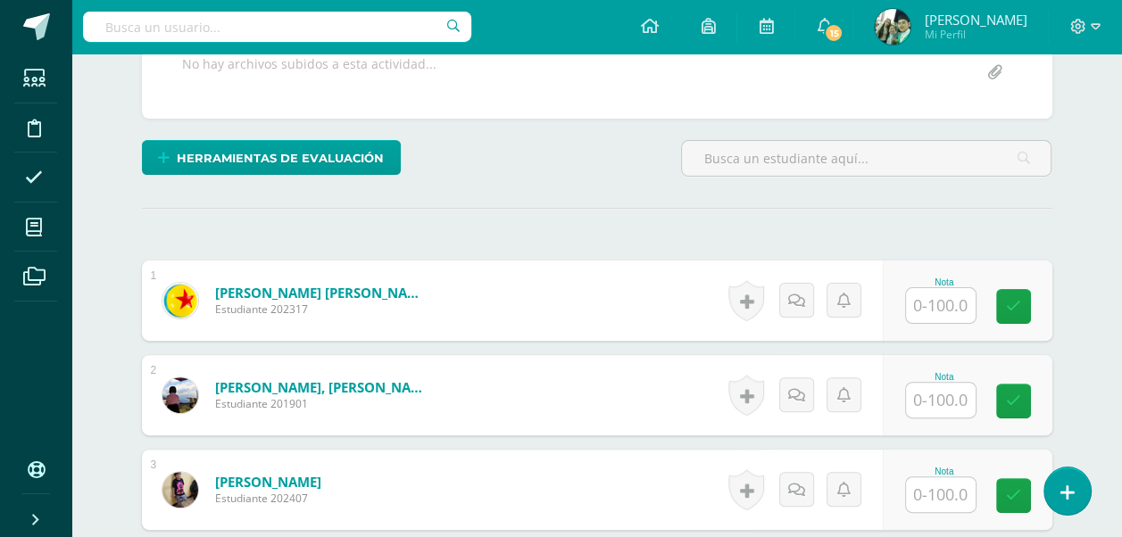
click at [929, 303] on input "text" at bounding box center [941, 305] width 70 height 35
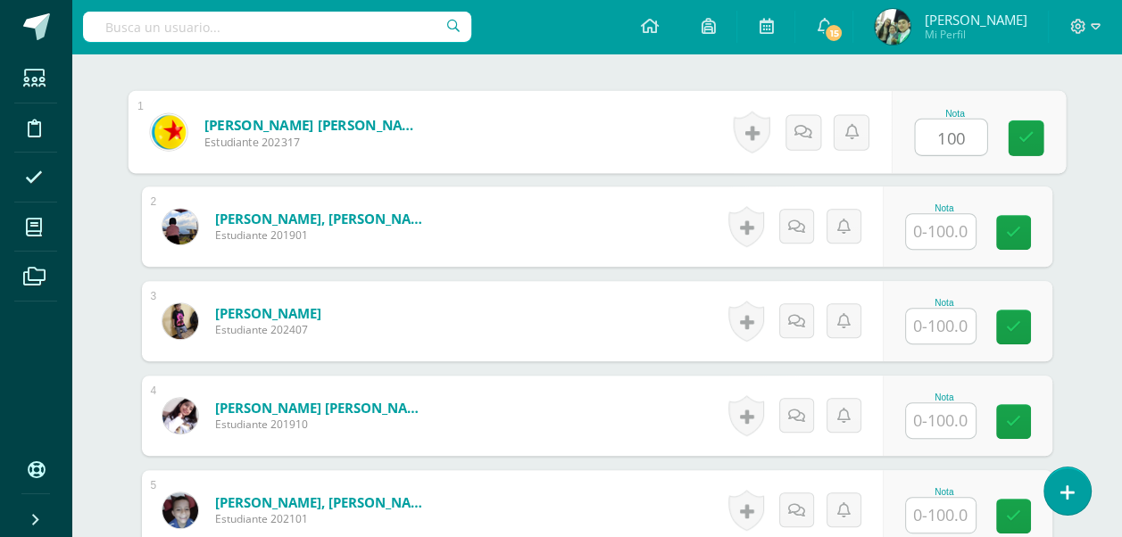
scroll to position [555, 0]
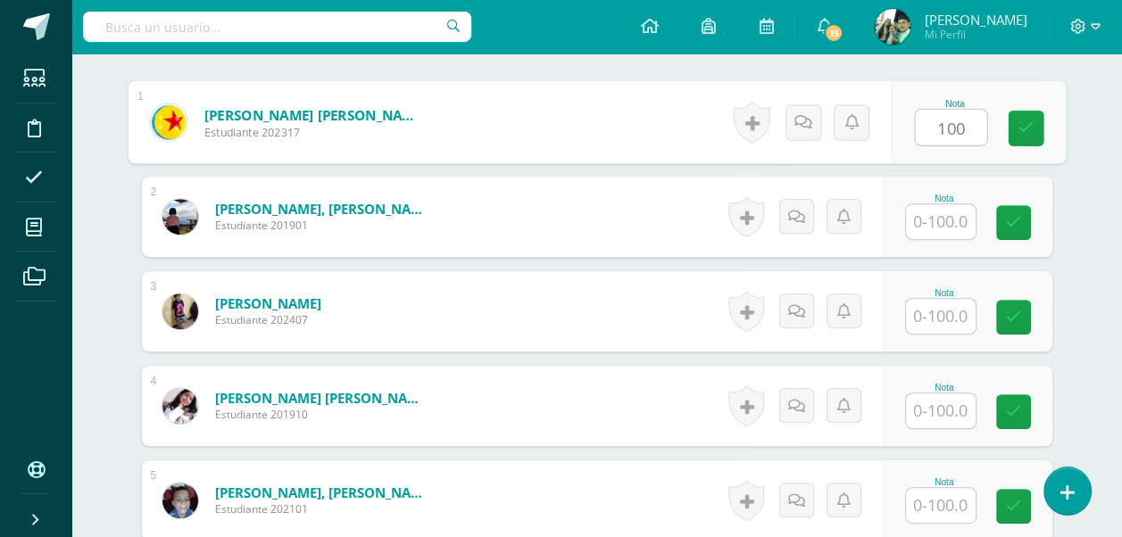
type input "100"
click at [948, 223] on input "text" at bounding box center [941, 221] width 70 height 35
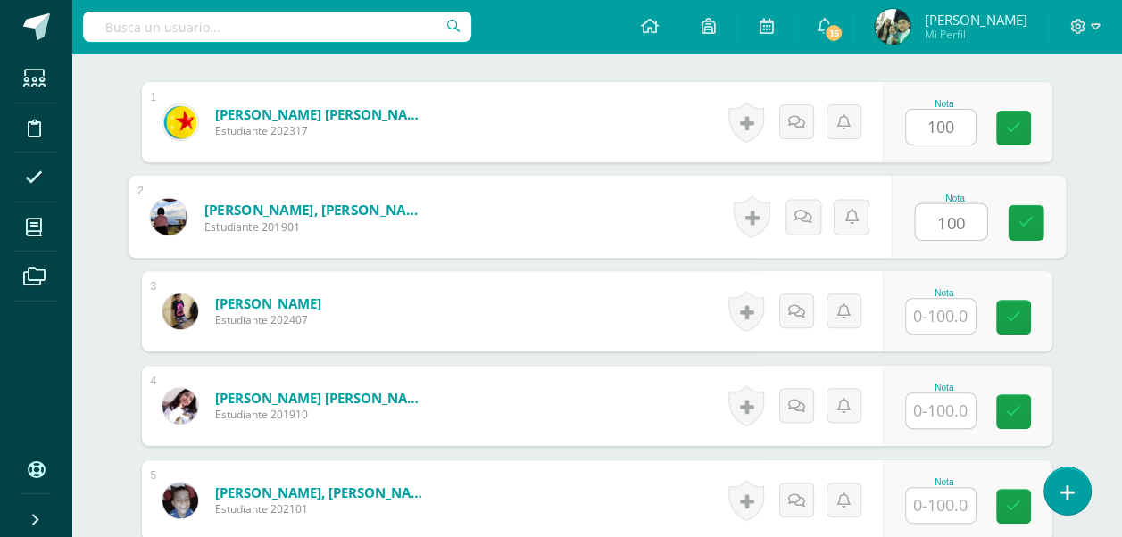
type input "100"
click at [943, 312] on input "text" at bounding box center [941, 316] width 70 height 35
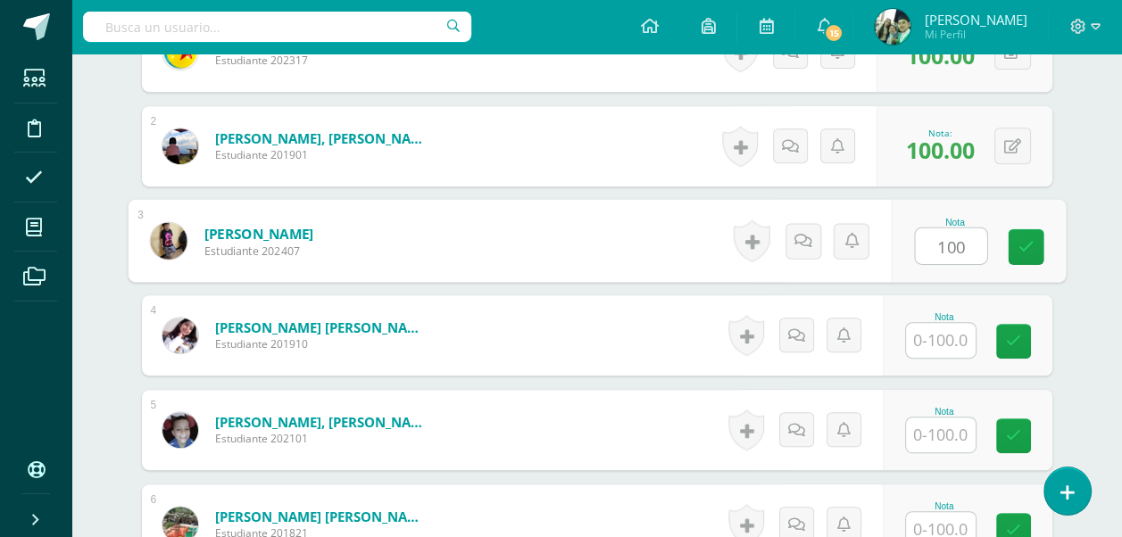
scroll to position [645, 0]
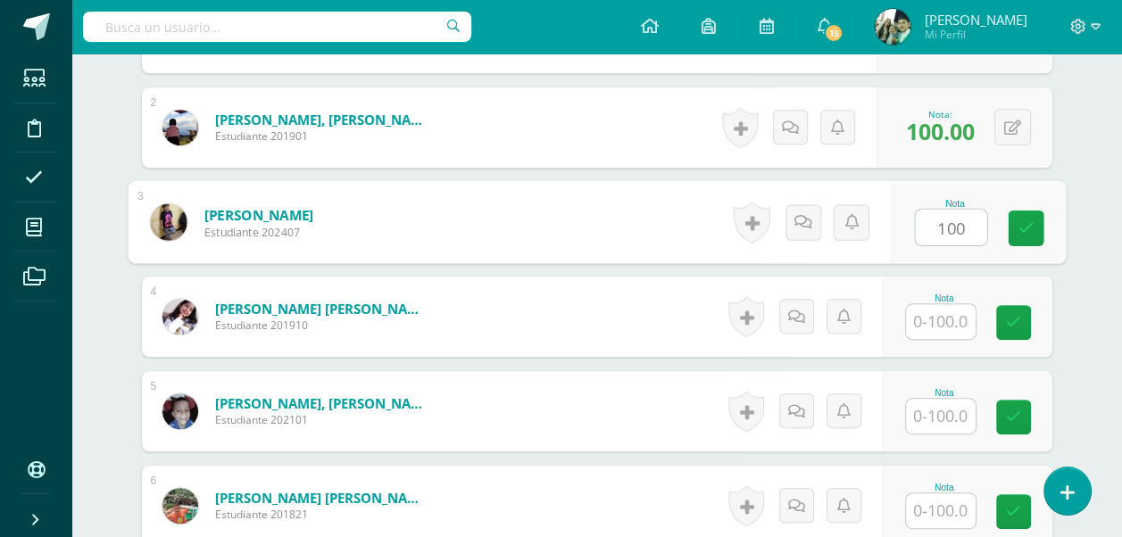
type input "100"
click at [943, 312] on input "text" at bounding box center [941, 321] width 70 height 35
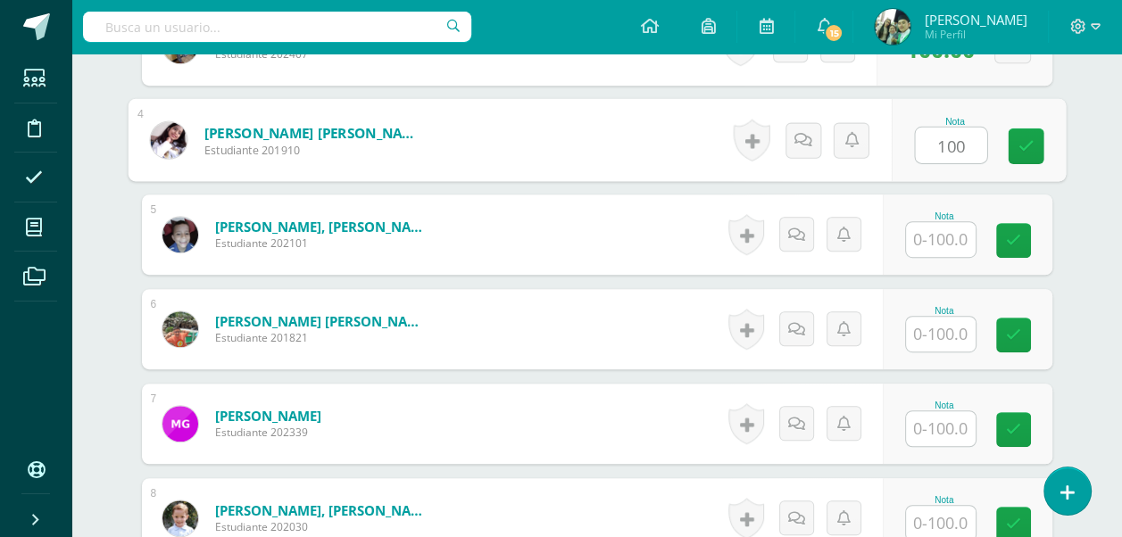
scroll to position [823, 0]
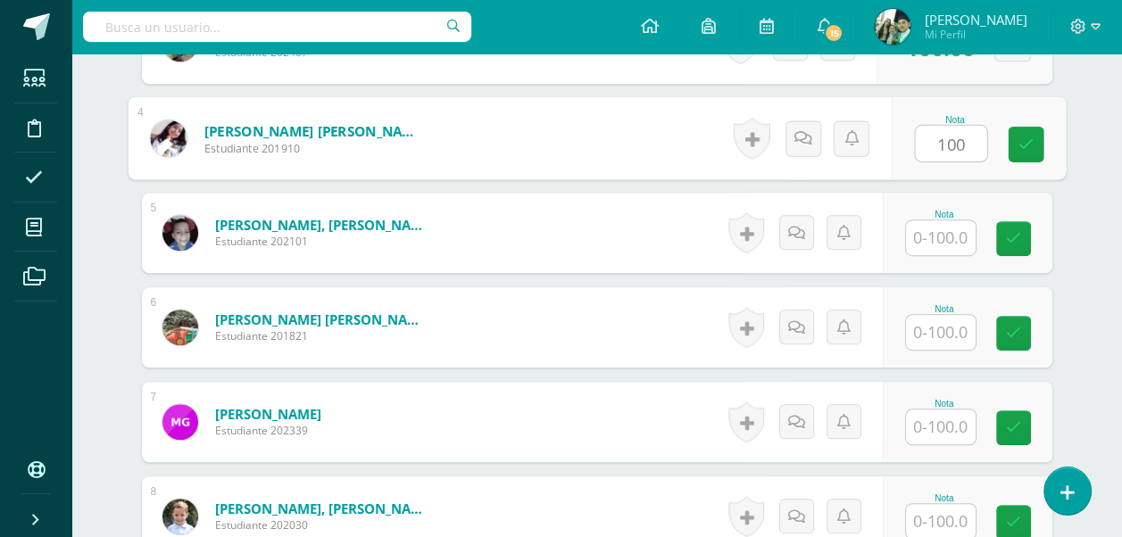
type input "100"
click at [943, 235] on input "text" at bounding box center [941, 237] width 70 height 35
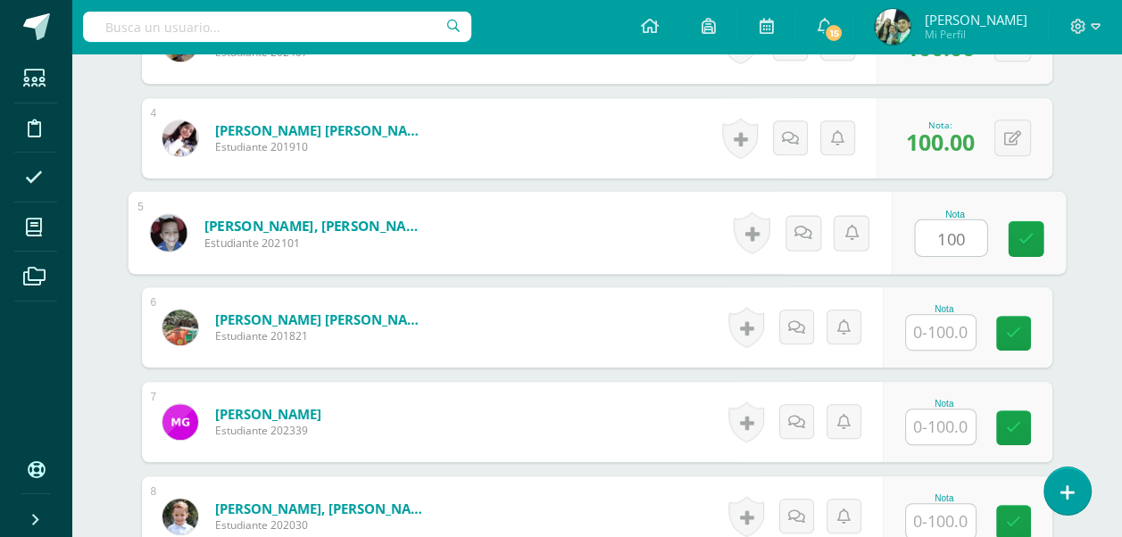
type input "100"
click at [938, 315] on input "text" at bounding box center [941, 332] width 70 height 35
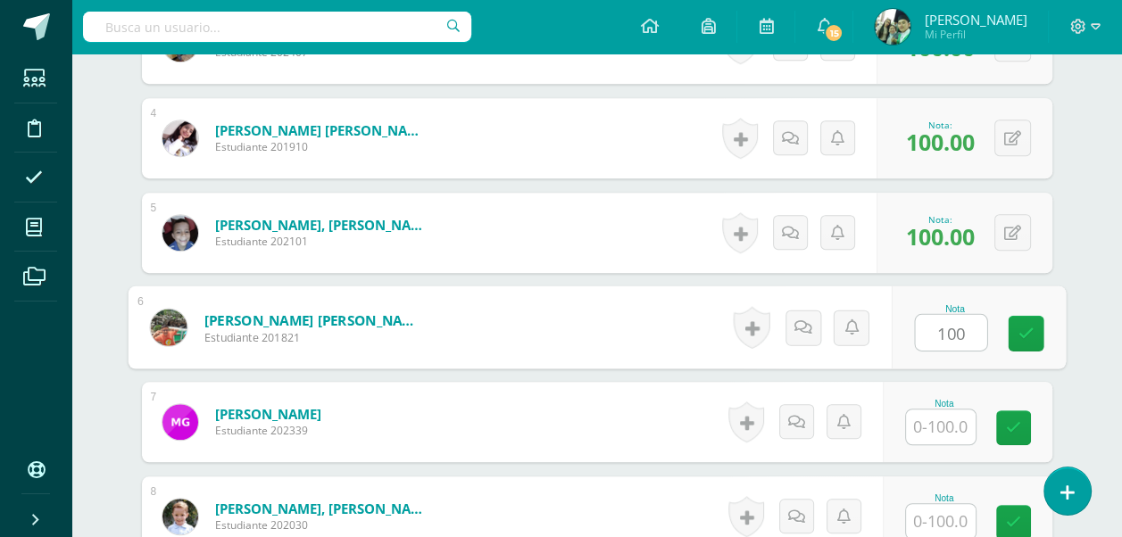
scroll to position [912, 0]
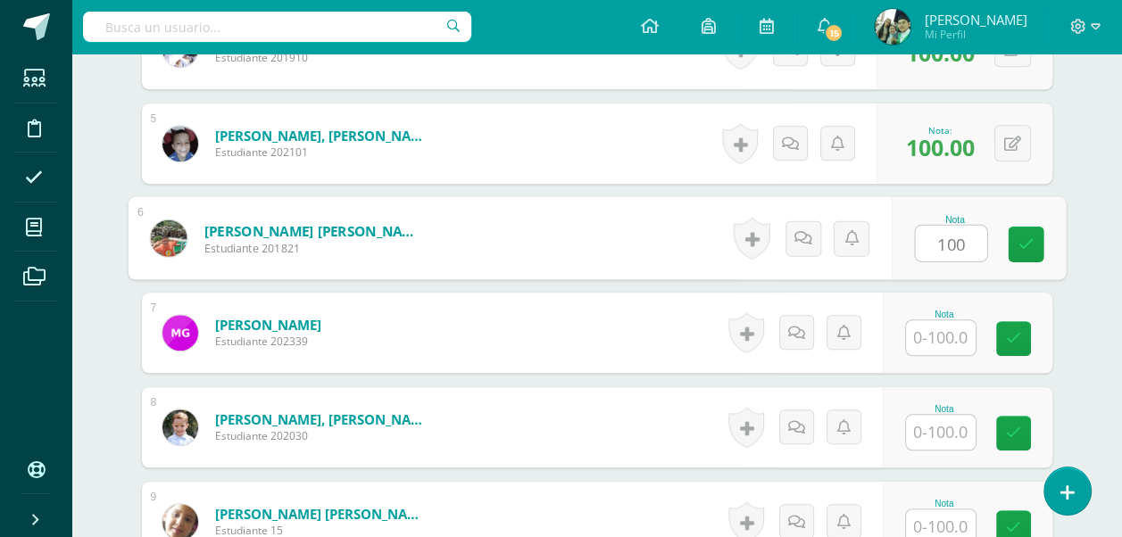
type input "100"
click at [928, 320] on div at bounding box center [940, 338] width 71 height 37
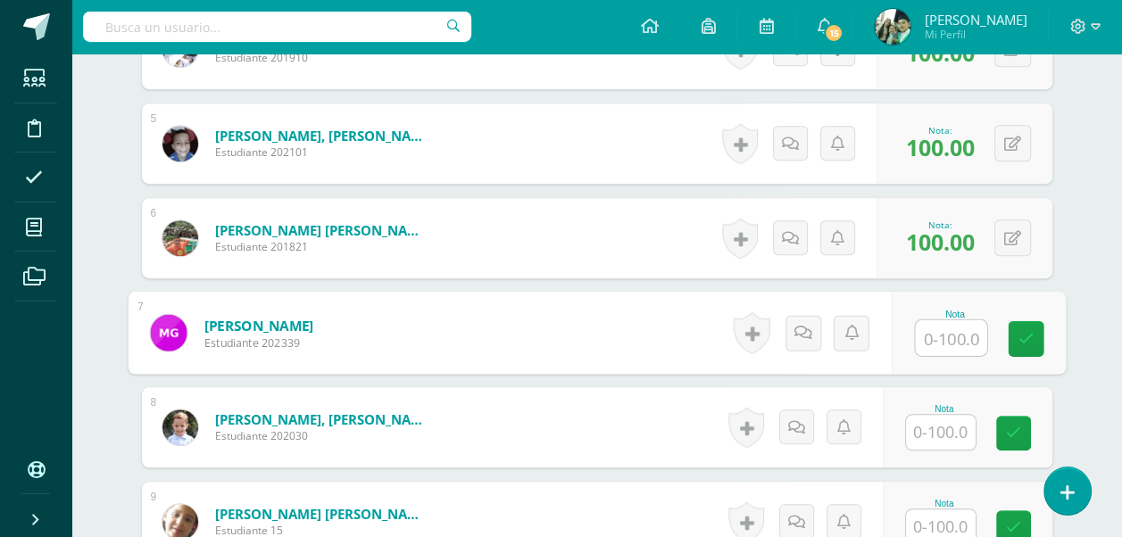
click at [945, 337] on input "text" at bounding box center [950, 338] width 71 height 36
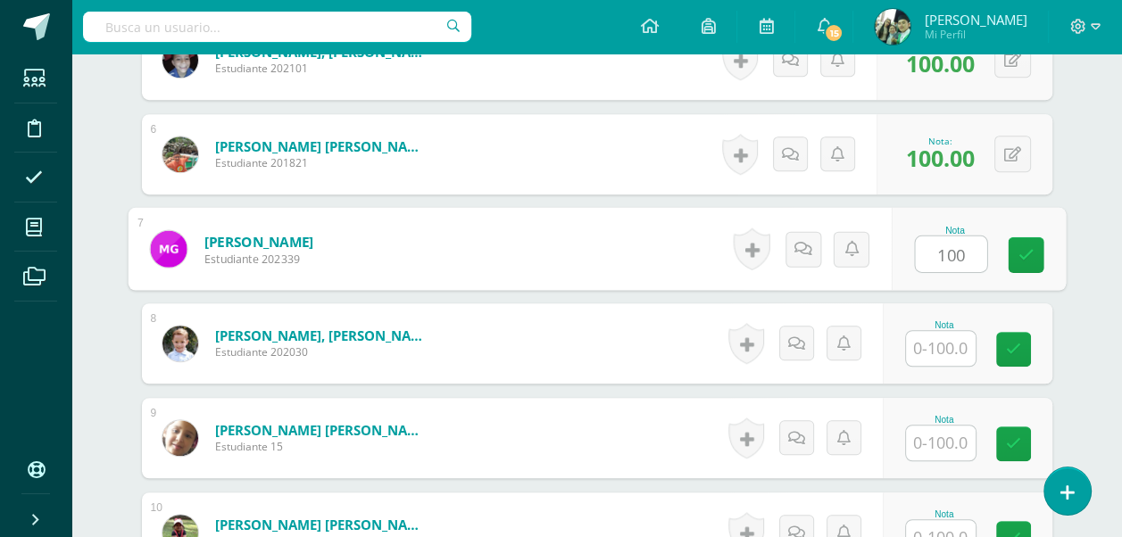
scroll to position [1091, 0]
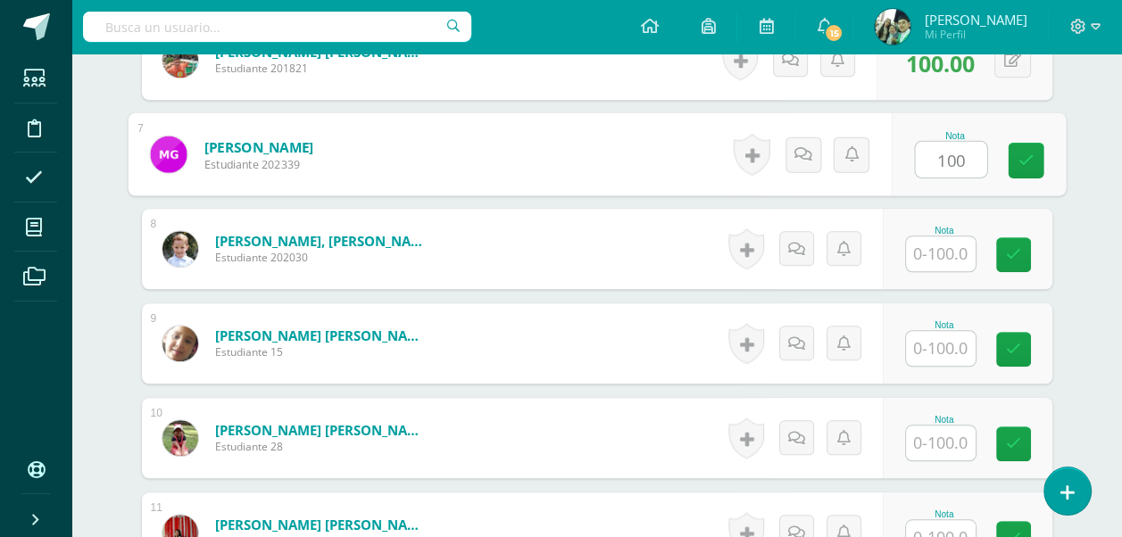
type input "100"
click at [928, 250] on input "text" at bounding box center [941, 254] width 70 height 35
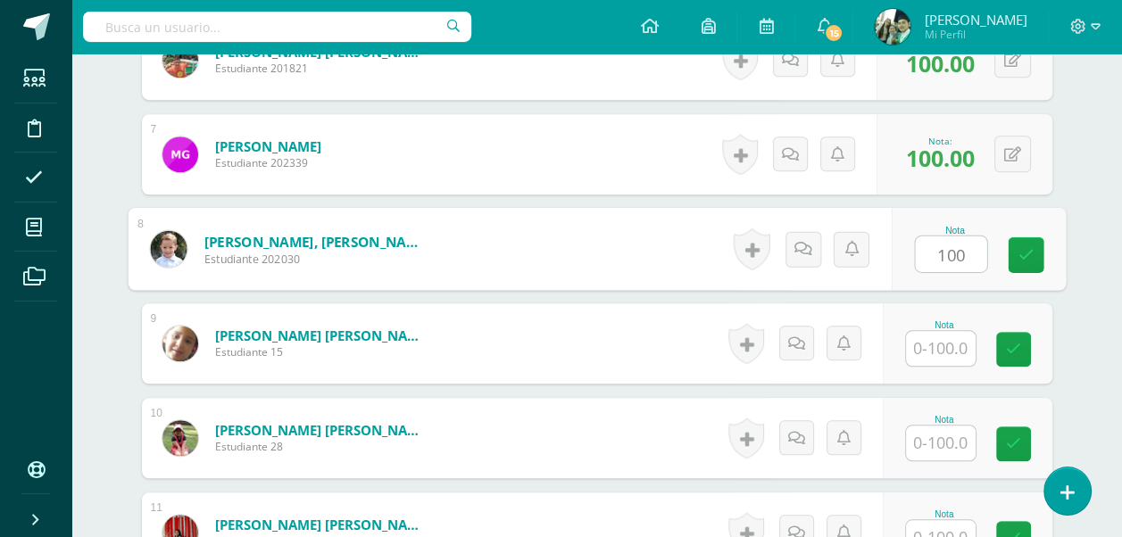
type input "100"
click at [936, 355] on input "text" at bounding box center [941, 348] width 70 height 35
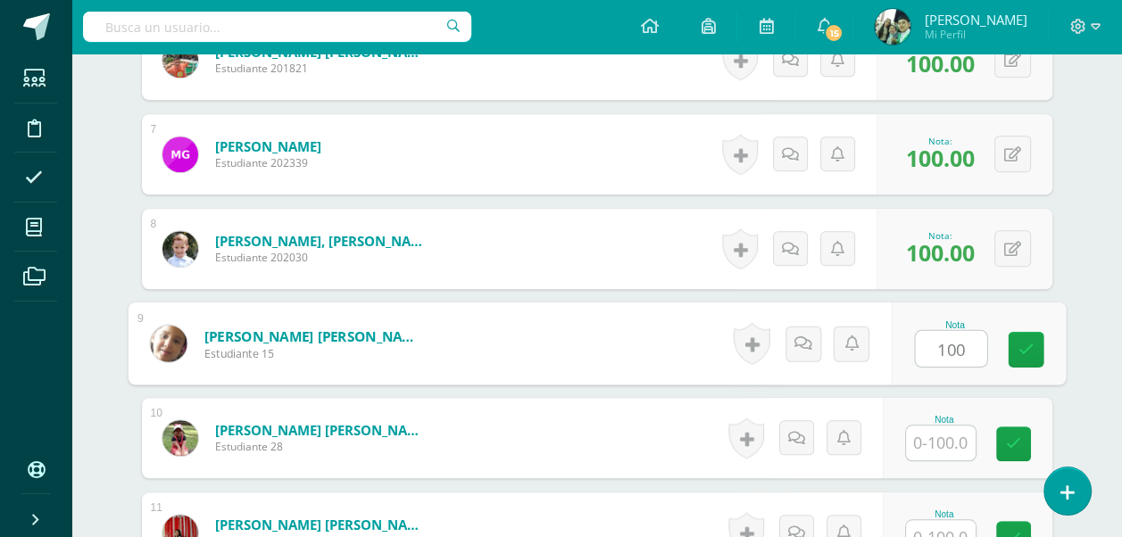
scroll to position [1180, 0]
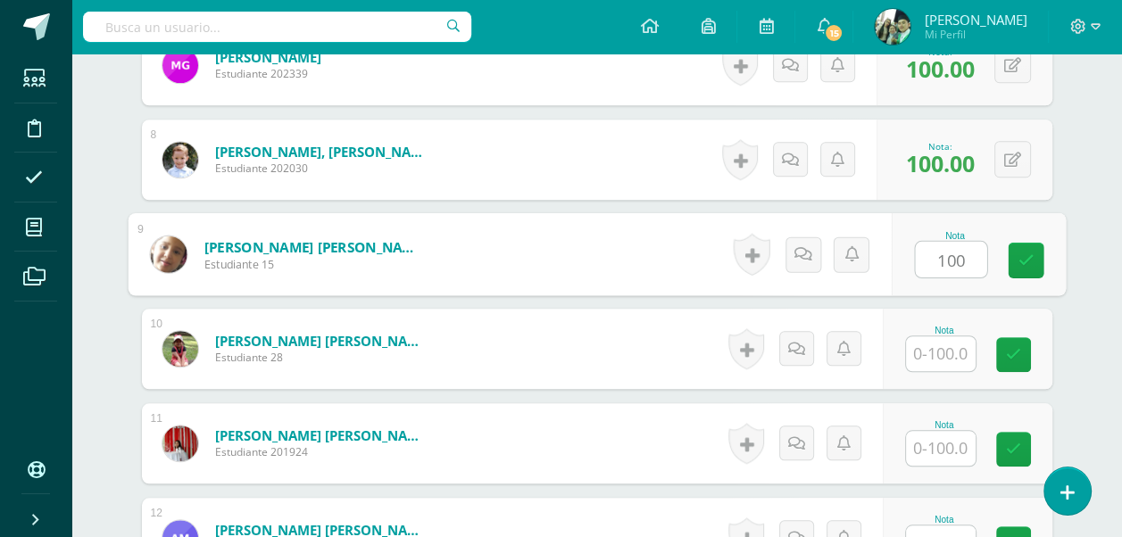
type input "100"
click at [936, 355] on input "text" at bounding box center [941, 354] width 70 height 35
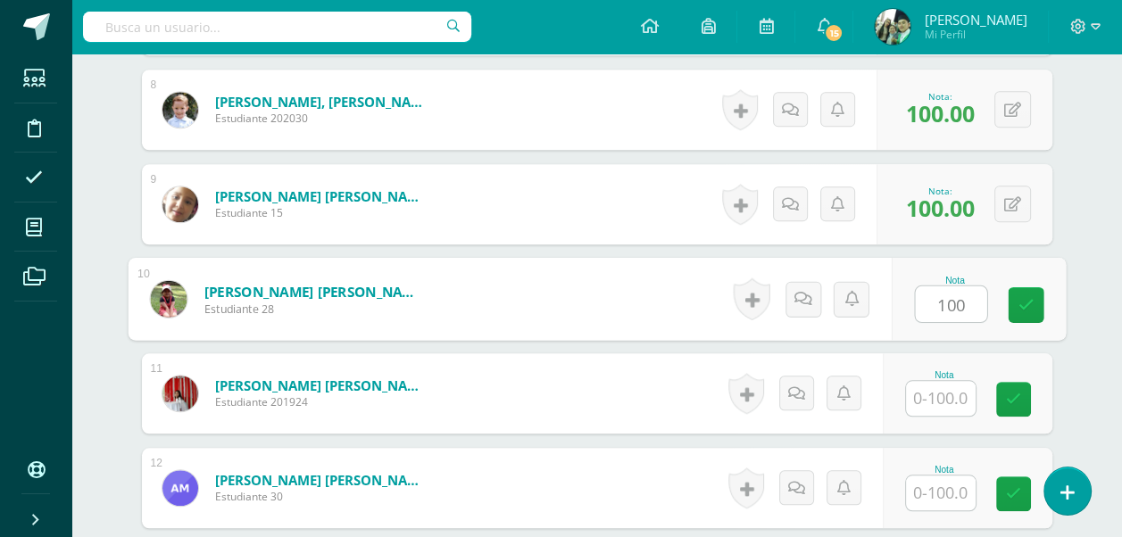
scroll to position [1269, 0]
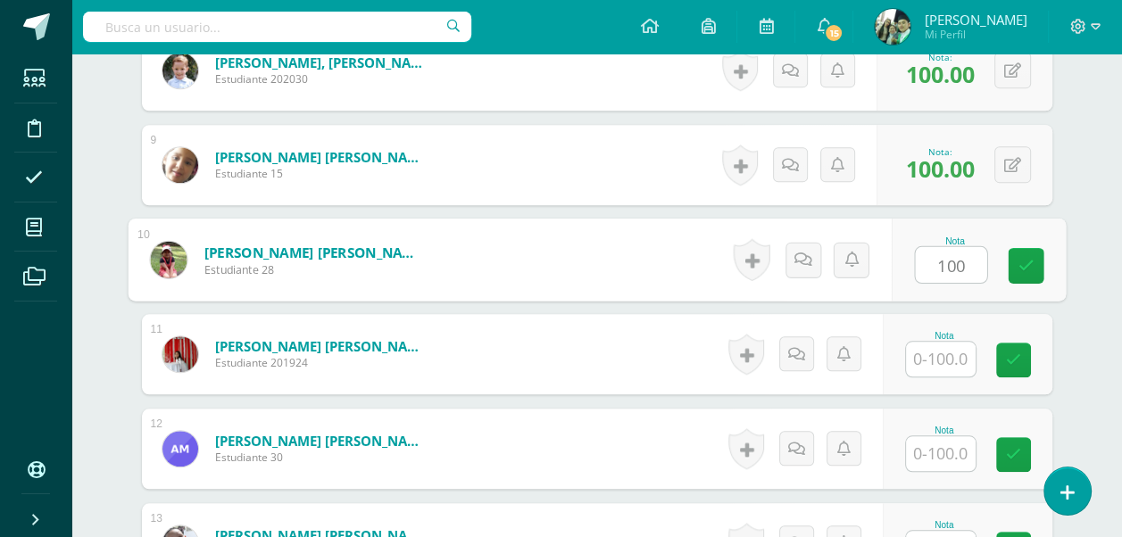
type input "100"
click at [936, 355] on input "text" at bounding box center [941, 359] width 70 height 35
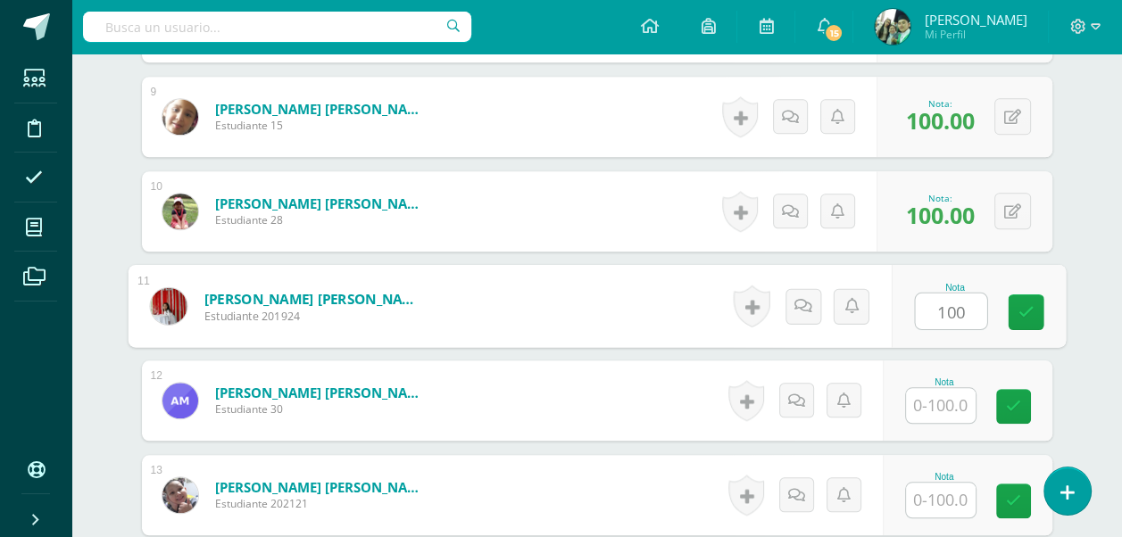
scroll to position [1359, 0]
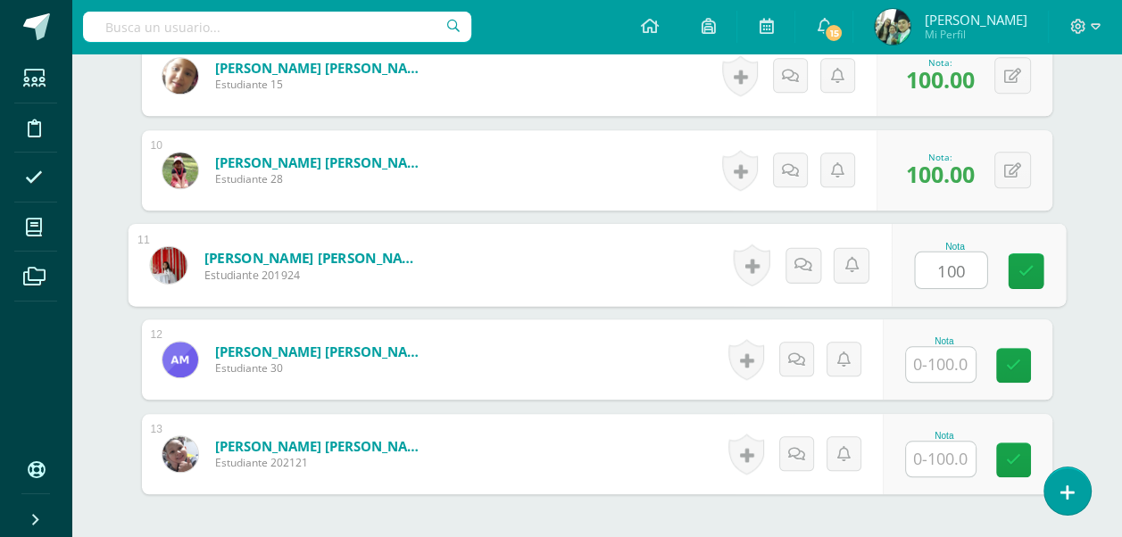
type input "100"
click at [936, 357] on input "text" at bounding box center [941, 364] width 70 height 35
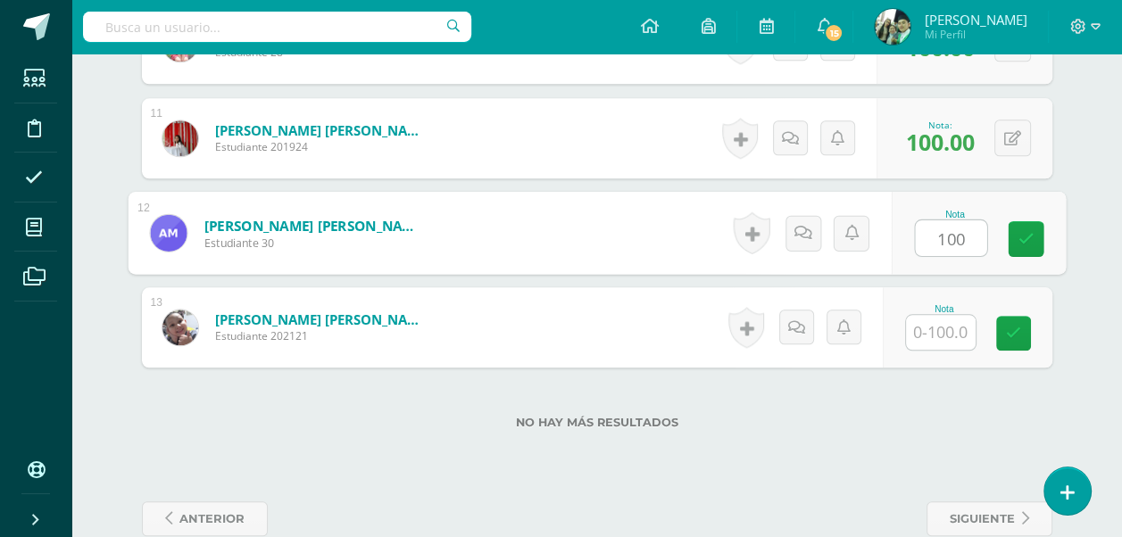
scroll to position [1519, 0]
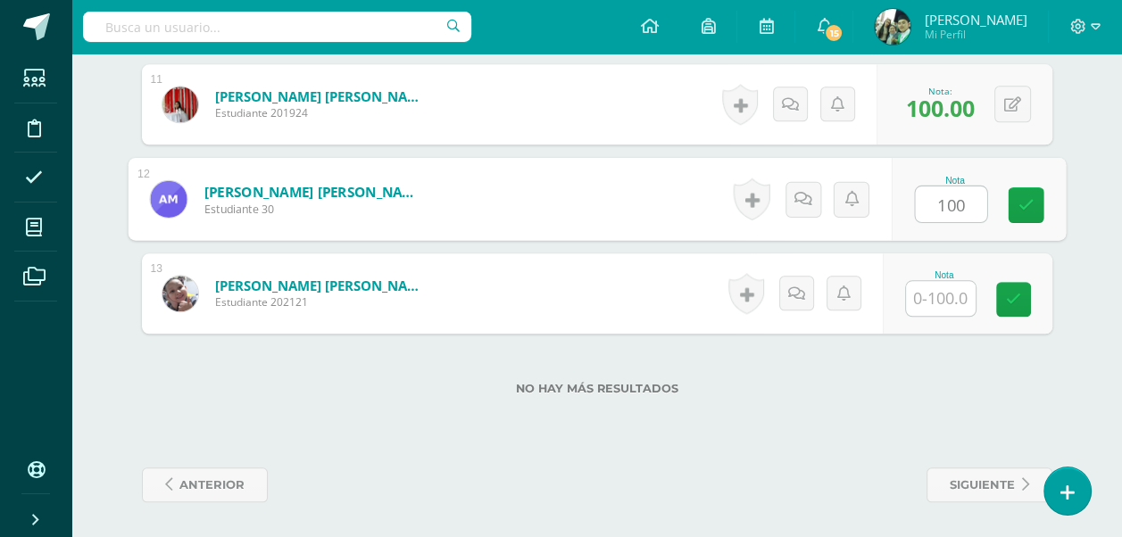
type input "100"
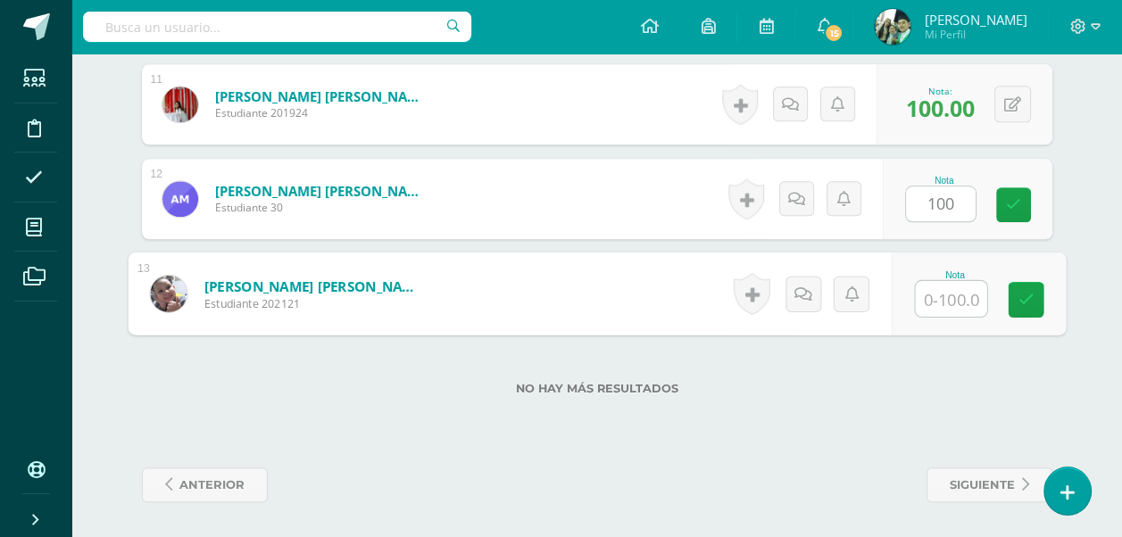
click at [939, 310] on input "text" at bounding box center [950, 299] width 71 height 36
type input "100"
click at [926, 389] on label "No hay más resultados" at bounding box center [597, 388] width 911 height 13
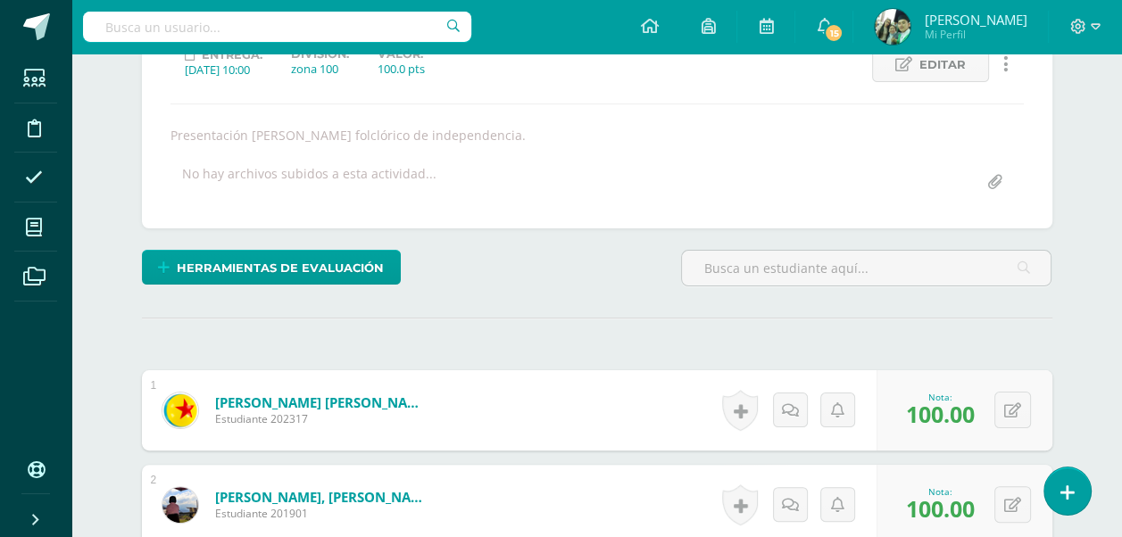
scroll to position [2, 0]
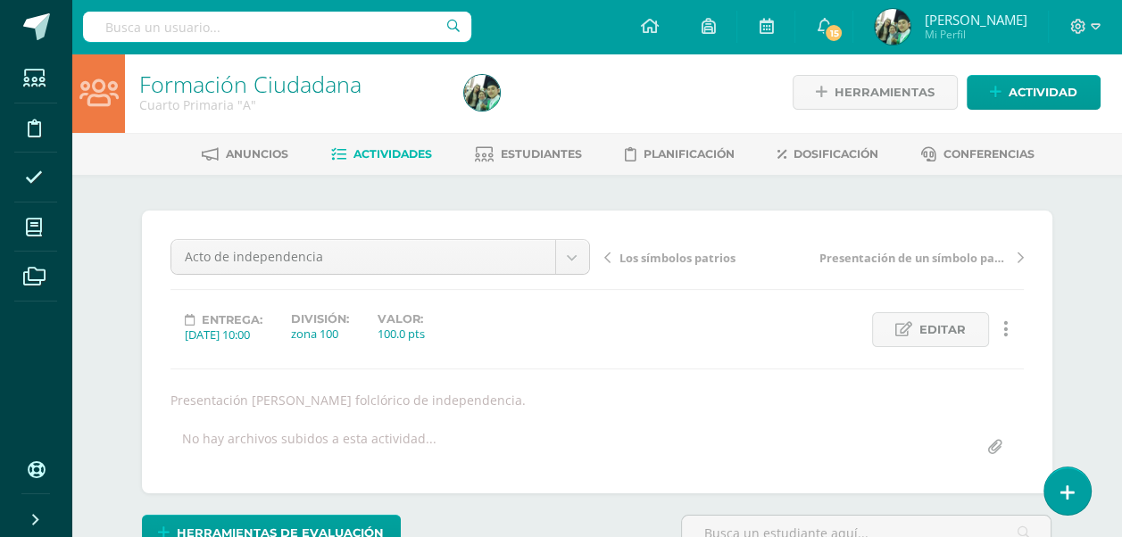
click at [354, 152] on span "Actividades" at bounding box center [393, 153] width 79 height 13
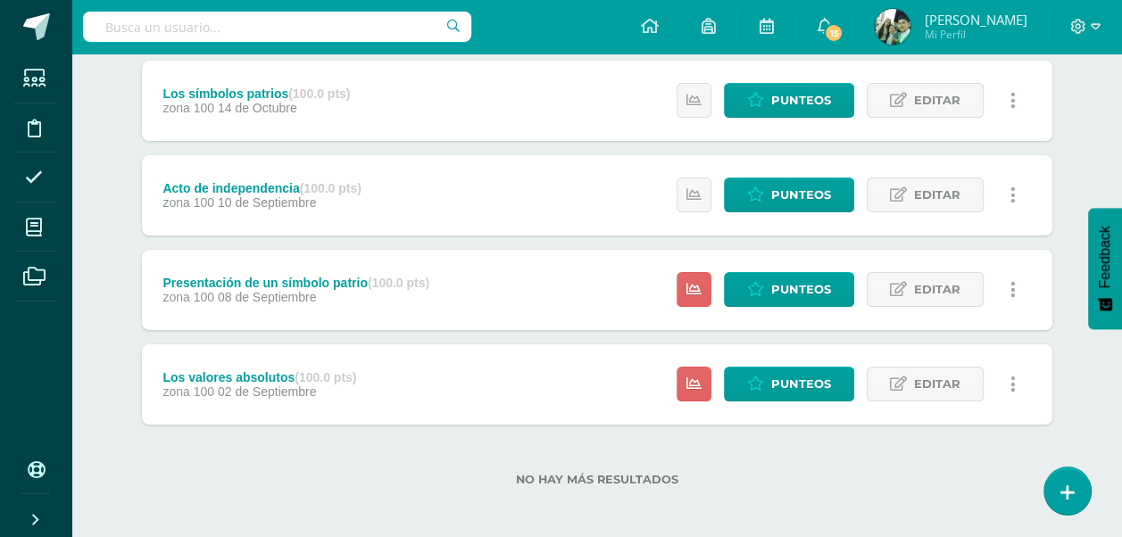
scroll to position [243, 0]
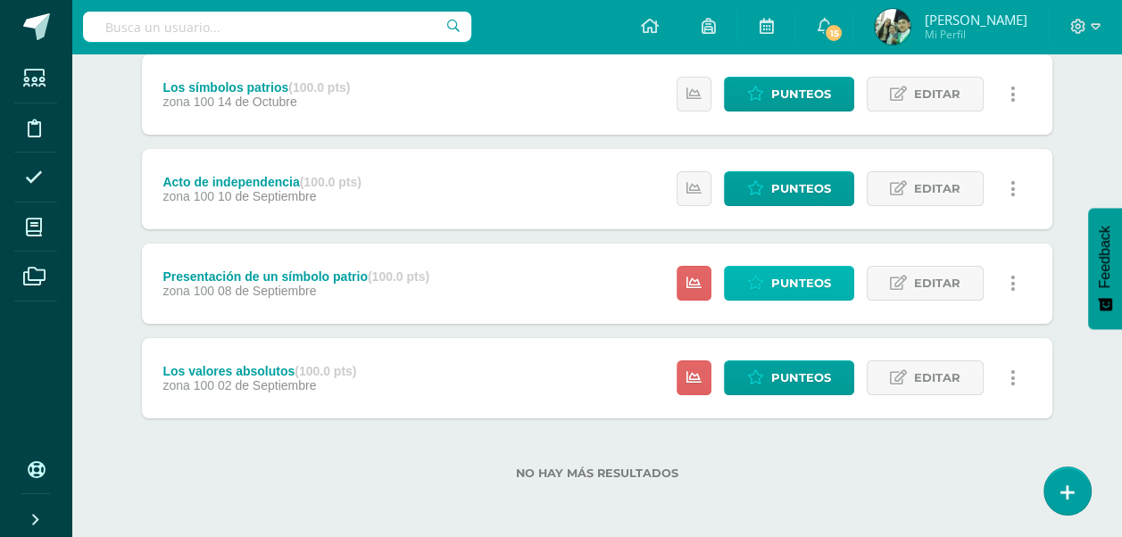
click at [791, 277] on span "Punteos" at bounding box center [801, 283] width 60 height 33
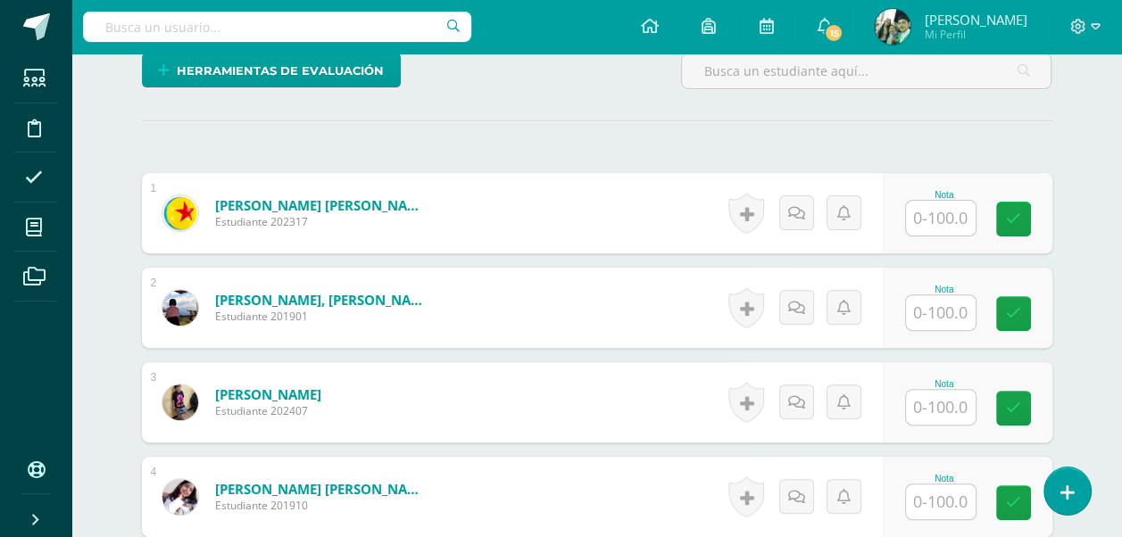
scroll to position [466, 0]
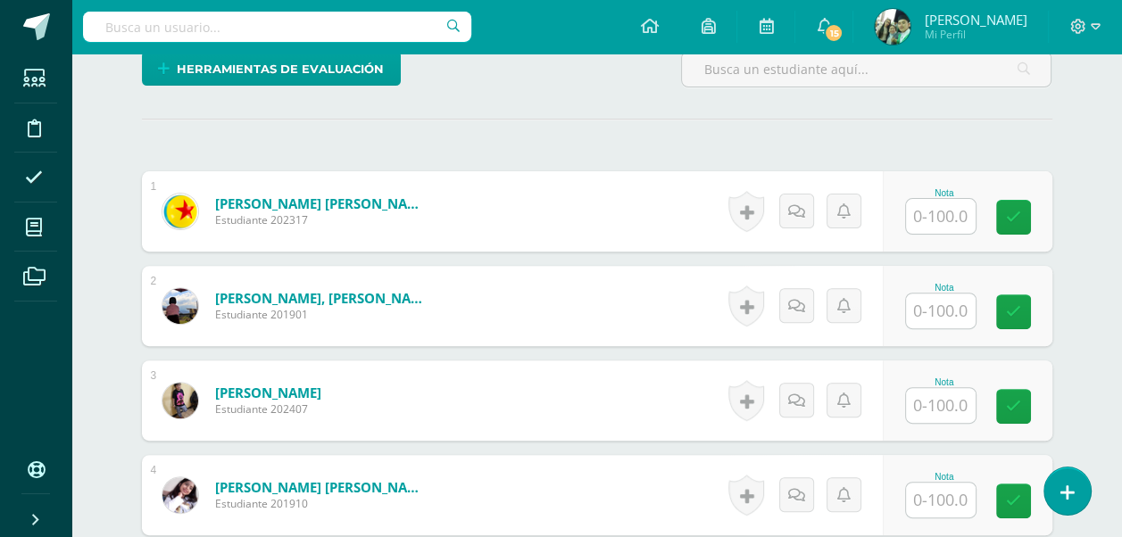
click at [932, 220] on input "text" at bounding box center [941, 216] width 70 height 35
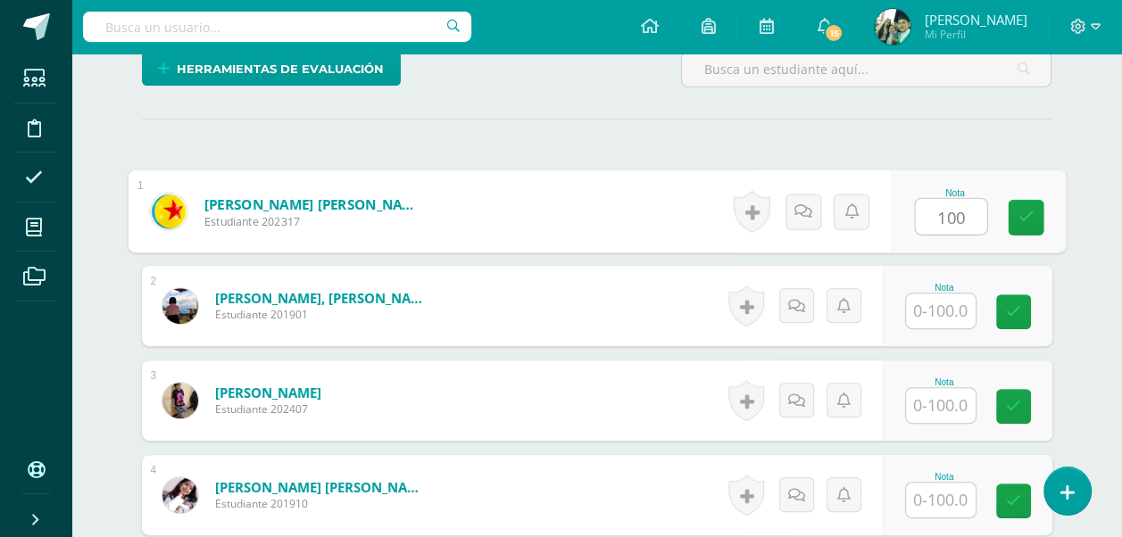
type input "100"
click at [956, 311] on input "text" at bounding box center [941, 311] width 70 height 35
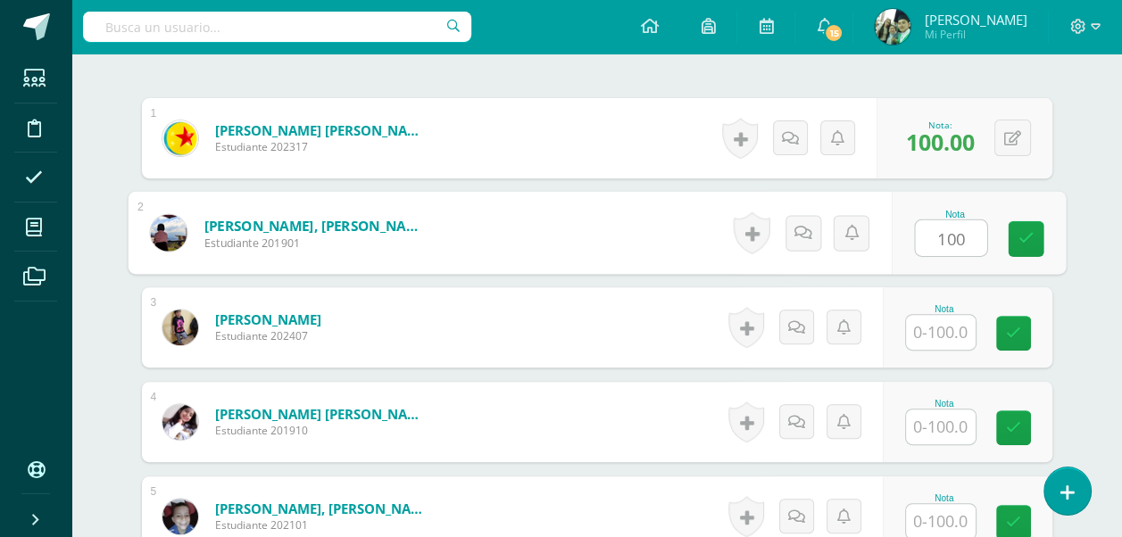
scroll to position [555, 0]
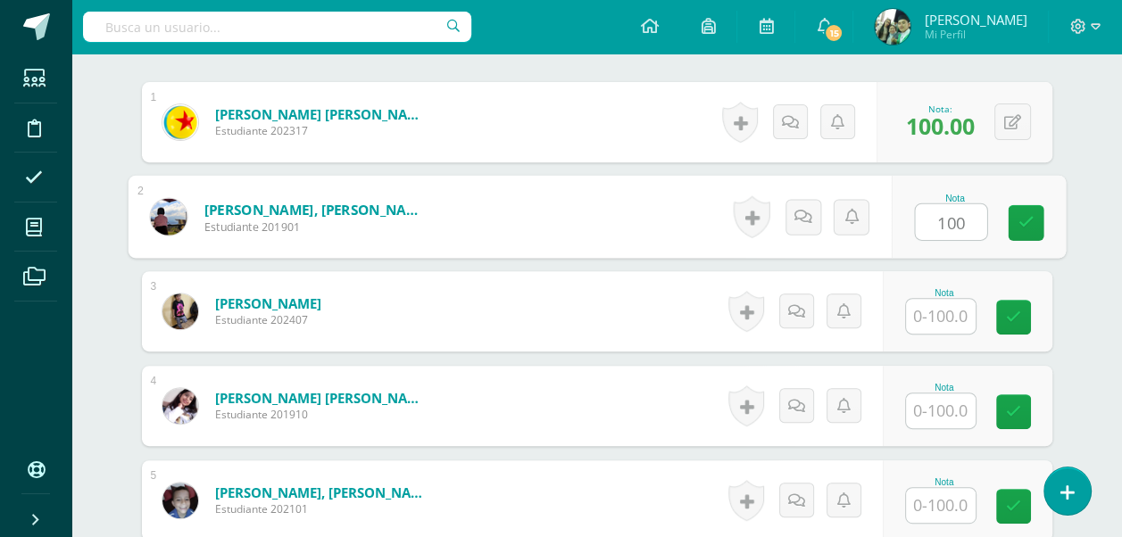
type input "100"
click at [956, 311] on input "text" at bounding box center [941, 316] width 70 height 35
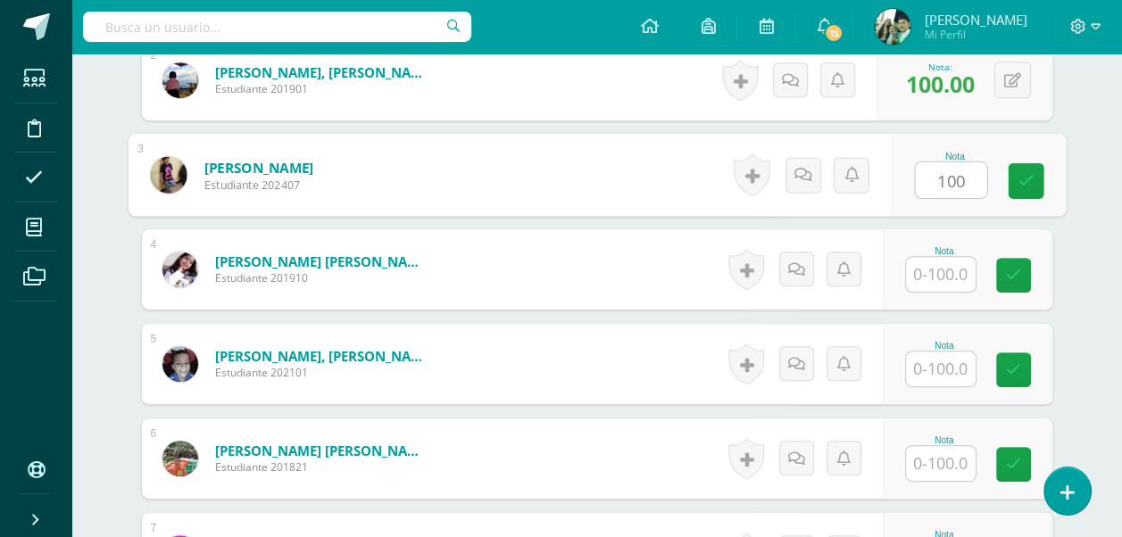
scroll to position [734, 0]
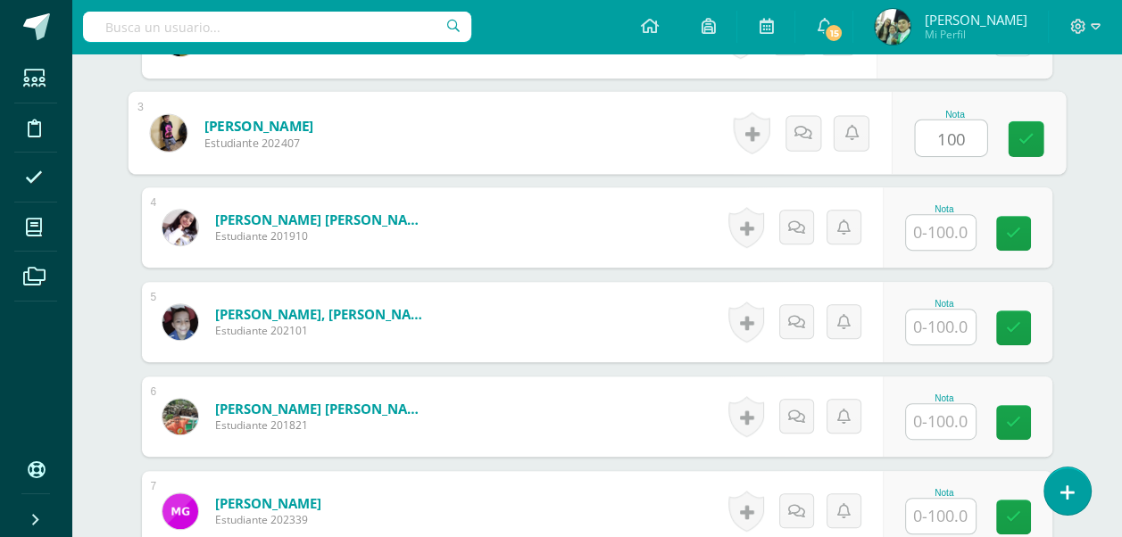
type input "100"
click at [932, 229] on input "text" at bounding box center [941, 232] width 70 height 35
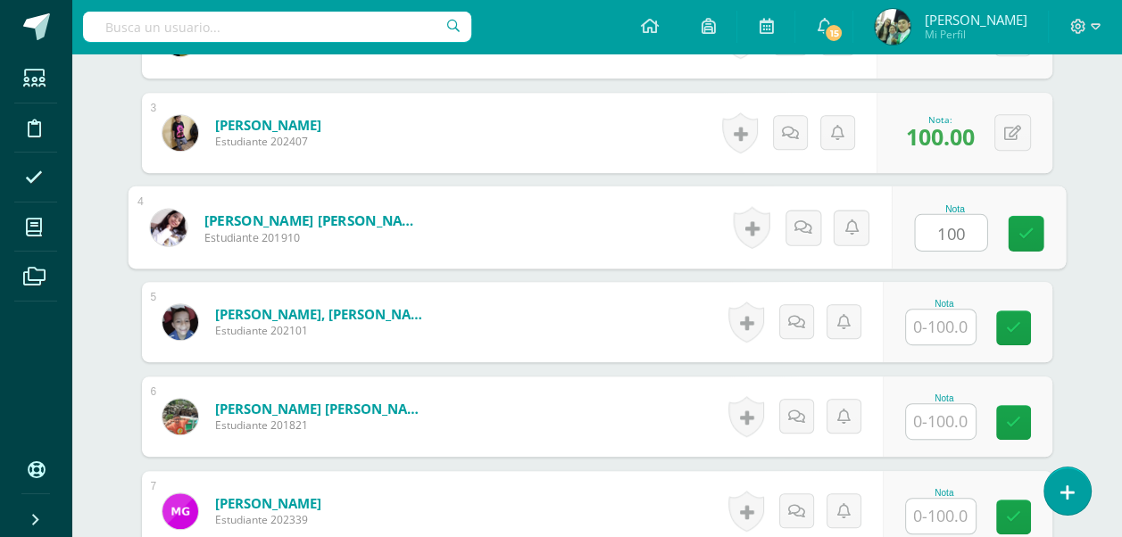
type input "100"
click at [952, 330] on input "text" at bounding box center [941, 327] width 70 height 35
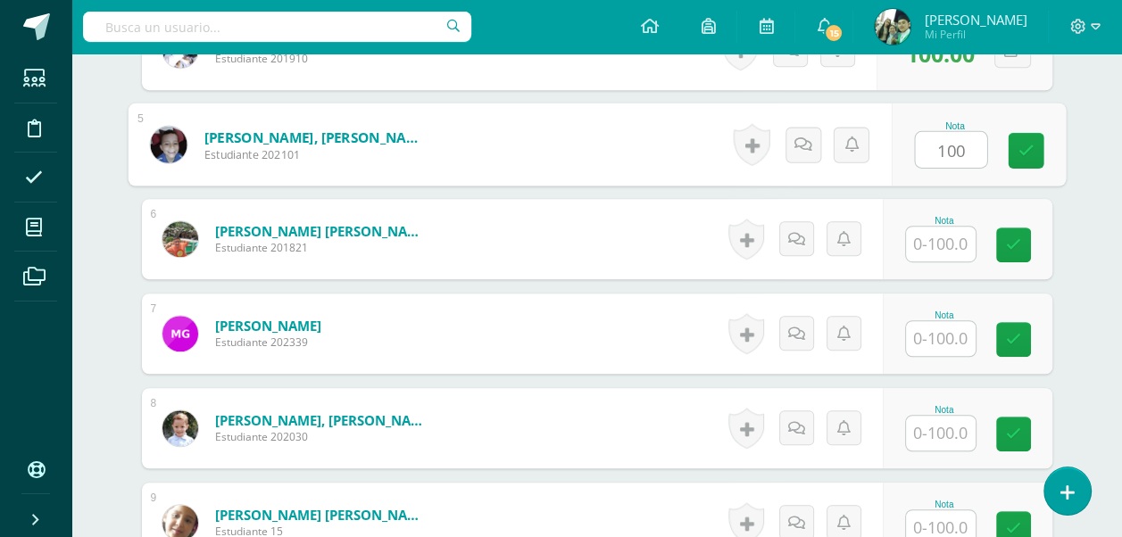
scroll to position [912, 0]
type input "100"
click at [932, 234] on input "text" at bounding box center [941, 243] width 70 height 35
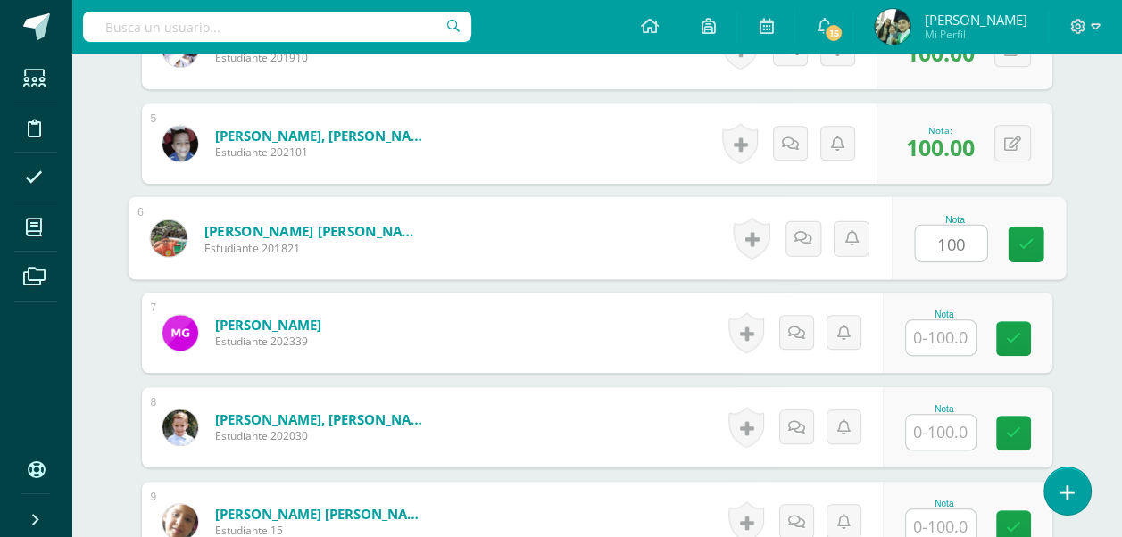
type input "100"
click at [939, 332] on input "text" at bounding box center [941, 337] width 70 height 35
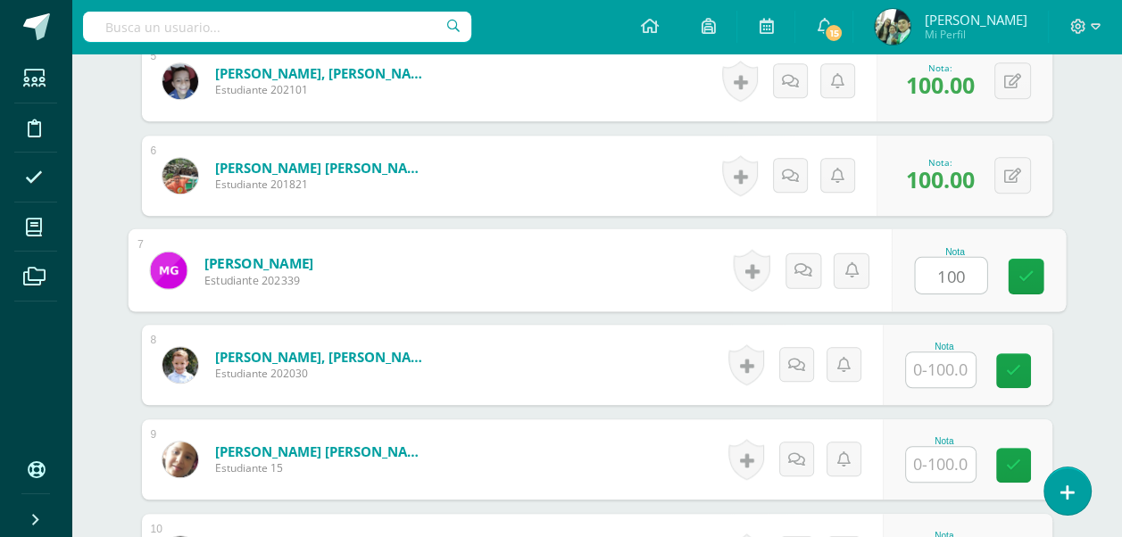
scroll to position [1002, 0]
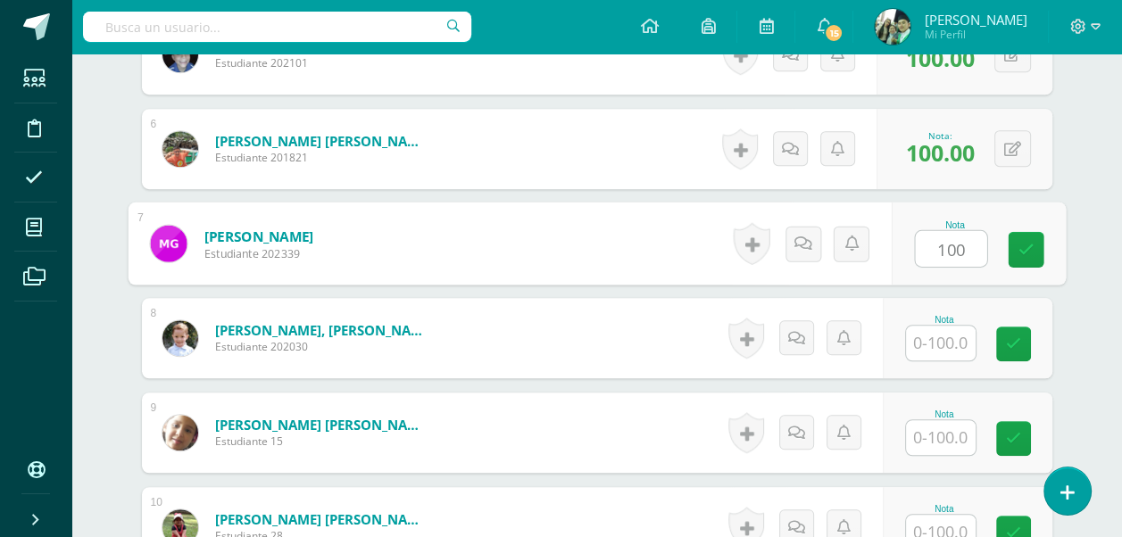
type input "100"
click at [939, 332] on input "text" at bounding box center [941, 343] width 70 height 35
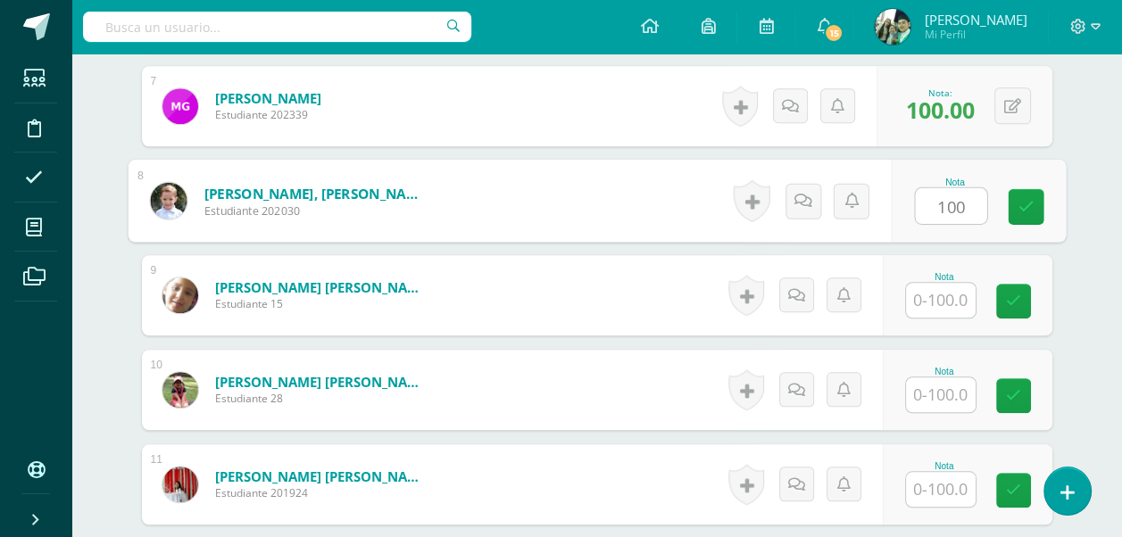
scroll to position [1180, 0]
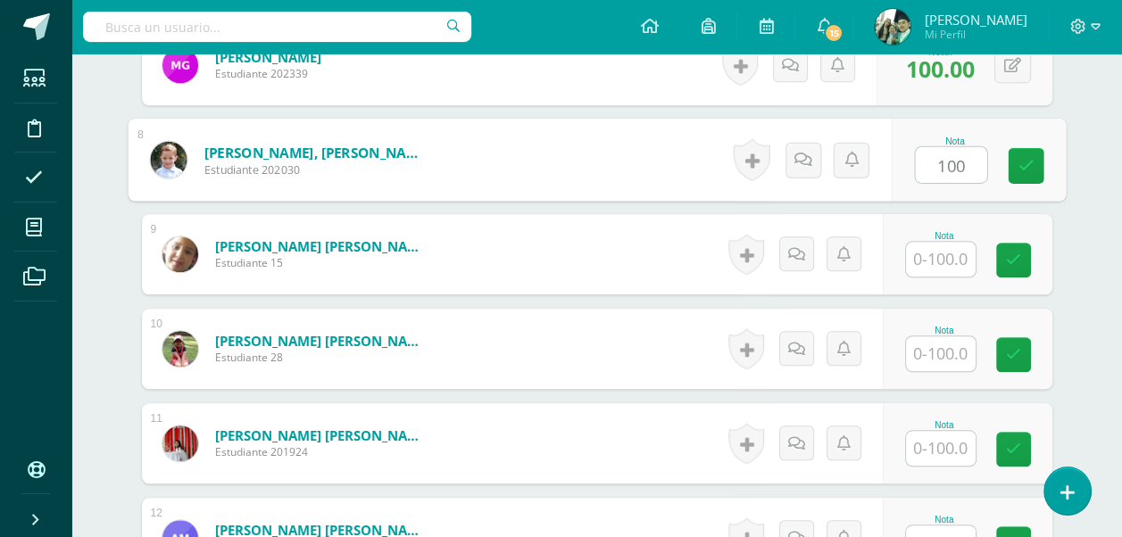
type input "100"
click at [942, 260] on input "text" at bounding box center [941, 259] width 70 height 35
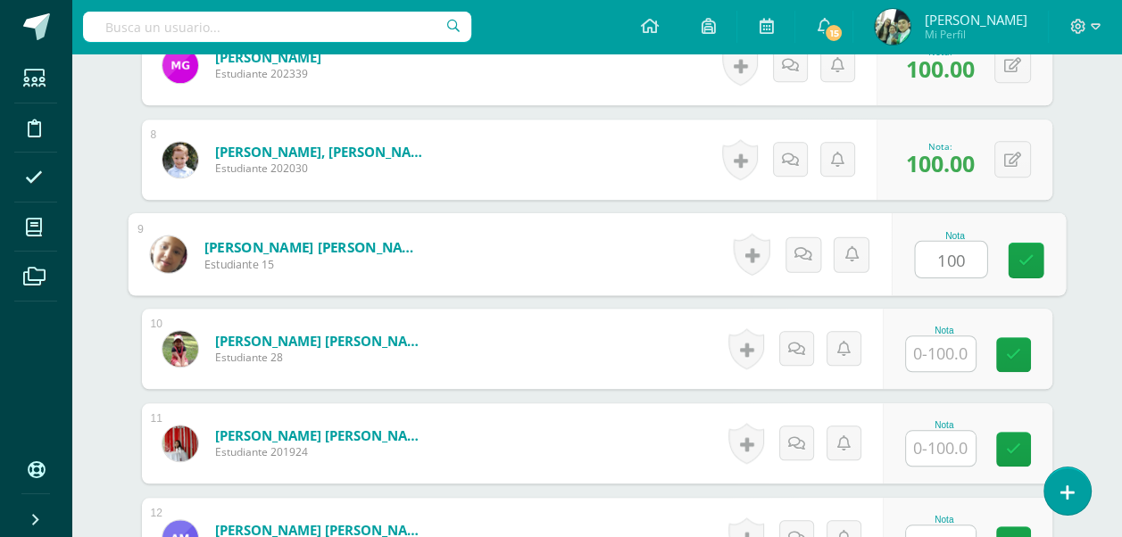
type input "100"
click at [949, 355] on input "text" at bounding box center [941, 354] width 70 height 35
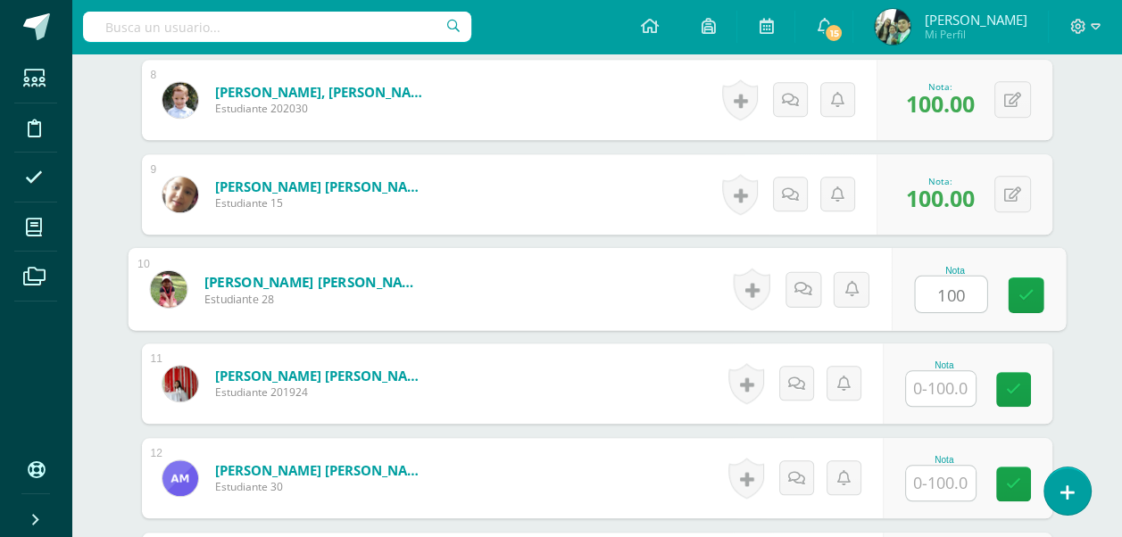
scroll to position [1269, 0]
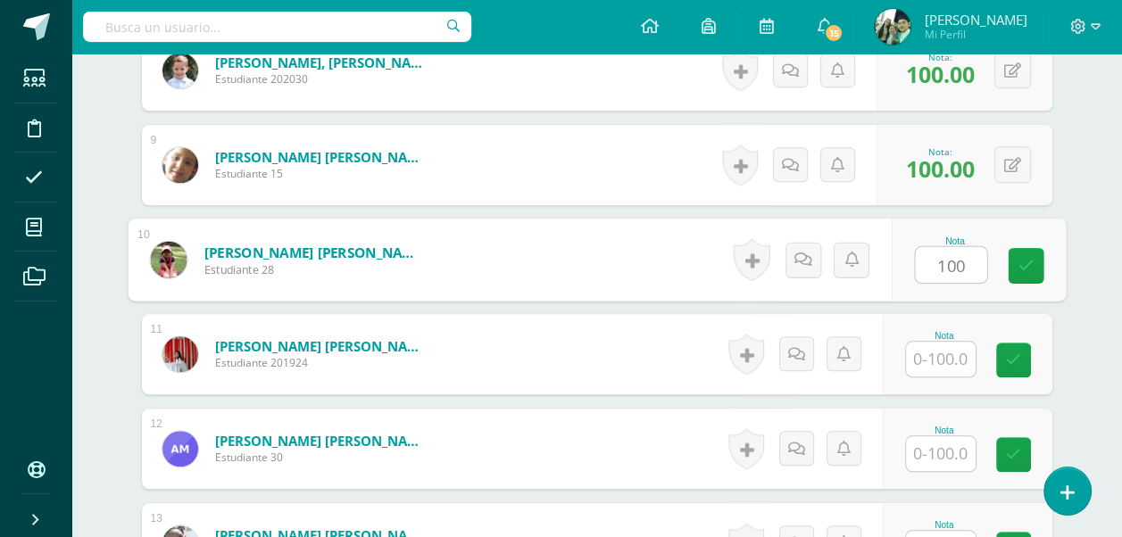
type input "100"
click at [949, 355] on input "text" at bounding box center [941, 359] width 70 height 35
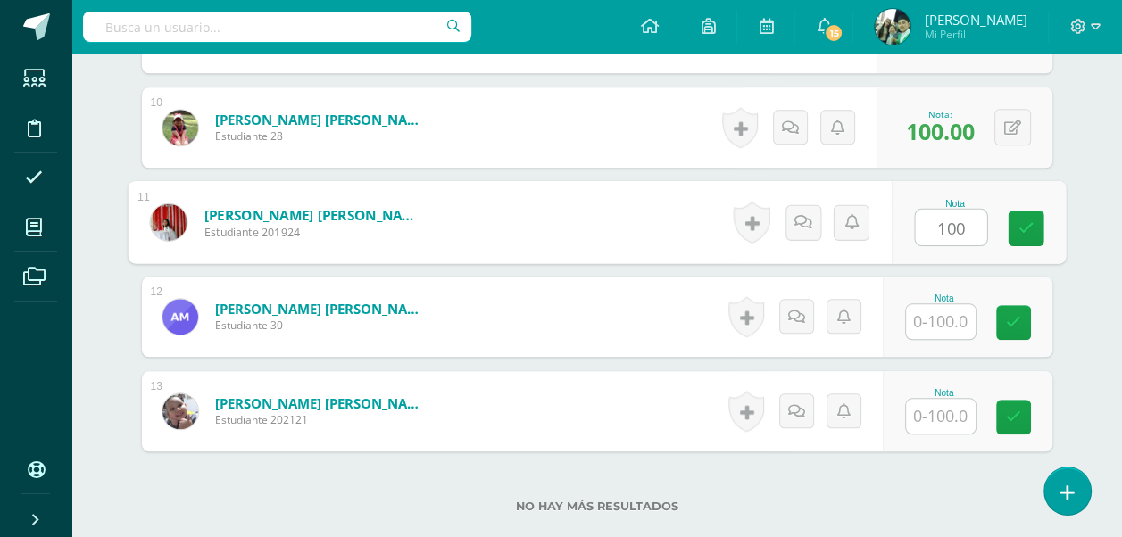
scroll to position [1448, 0]
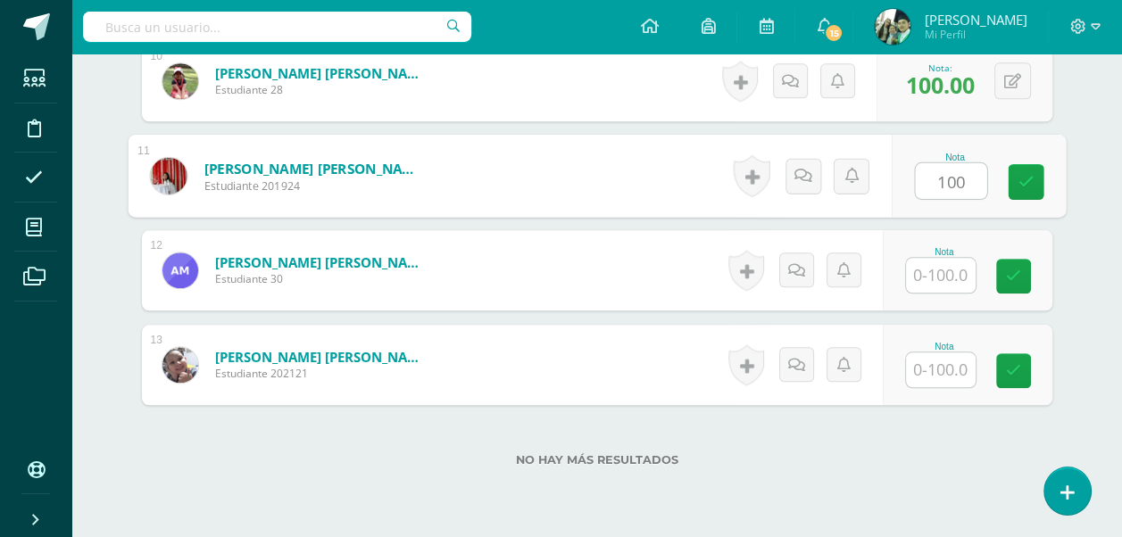
type input "100"
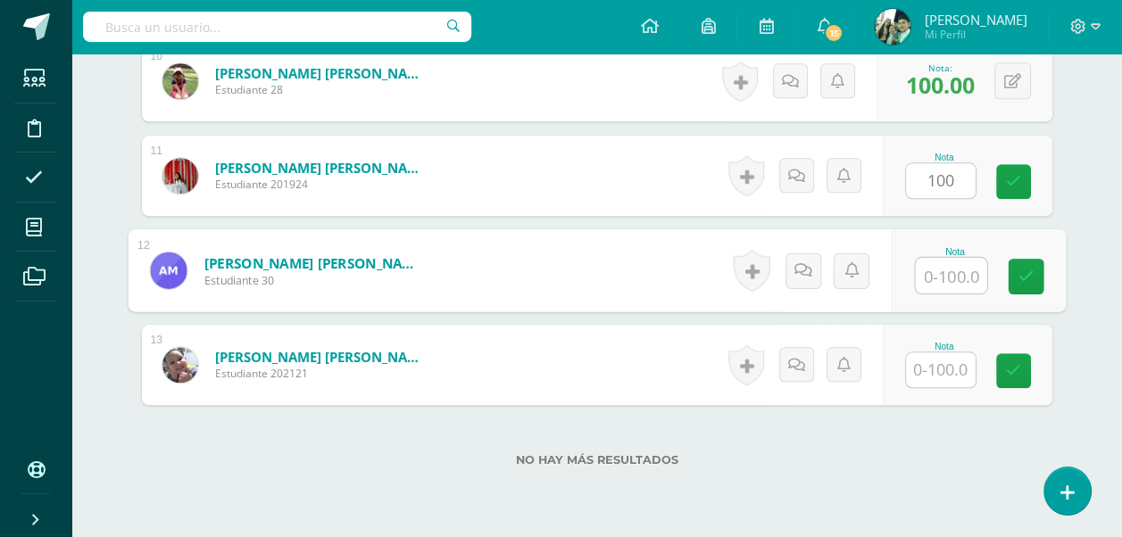
click at [938, 277] on input "text" at bounding box center [950, 276] width 71 height 36
type input "100"
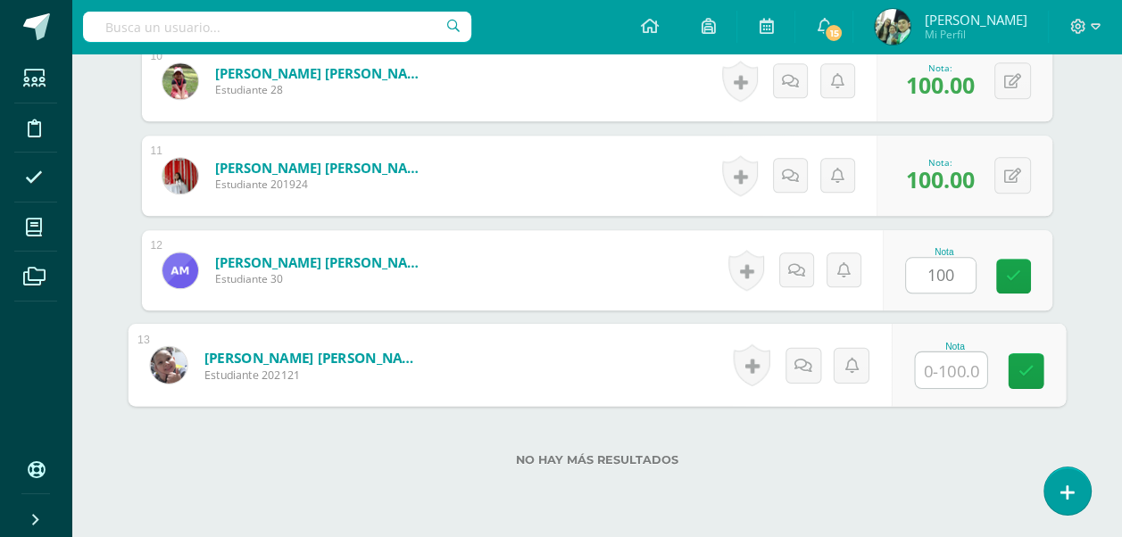
click at [938, 370] on input "text" at bounding box center [950, 371] width 71 height 36
type input "100"
click at [1027, 373] on icon at bounding box center [1026, 370] width 16 height 15
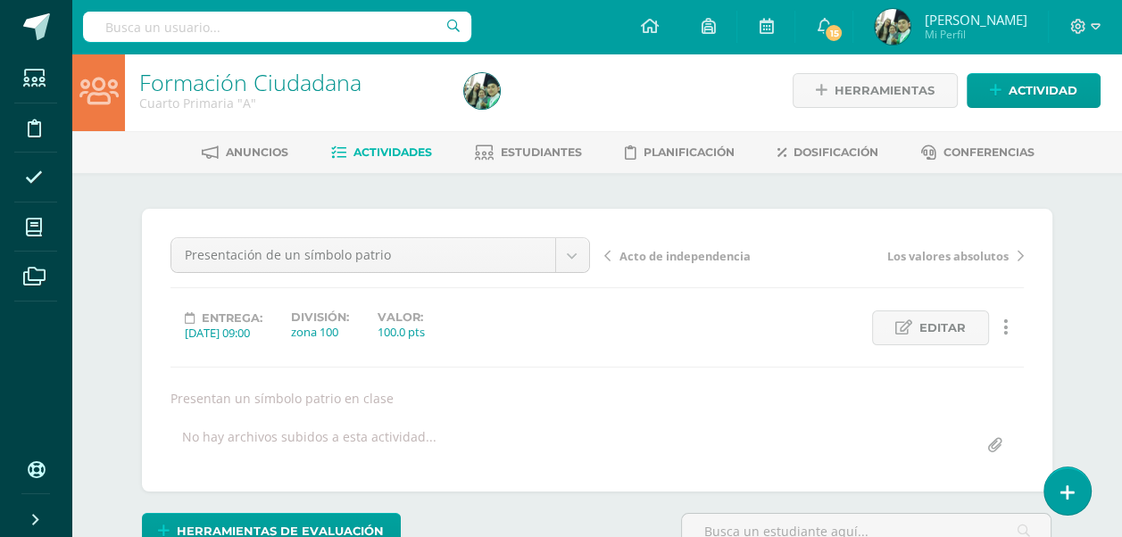
scroll to position [0, 0]
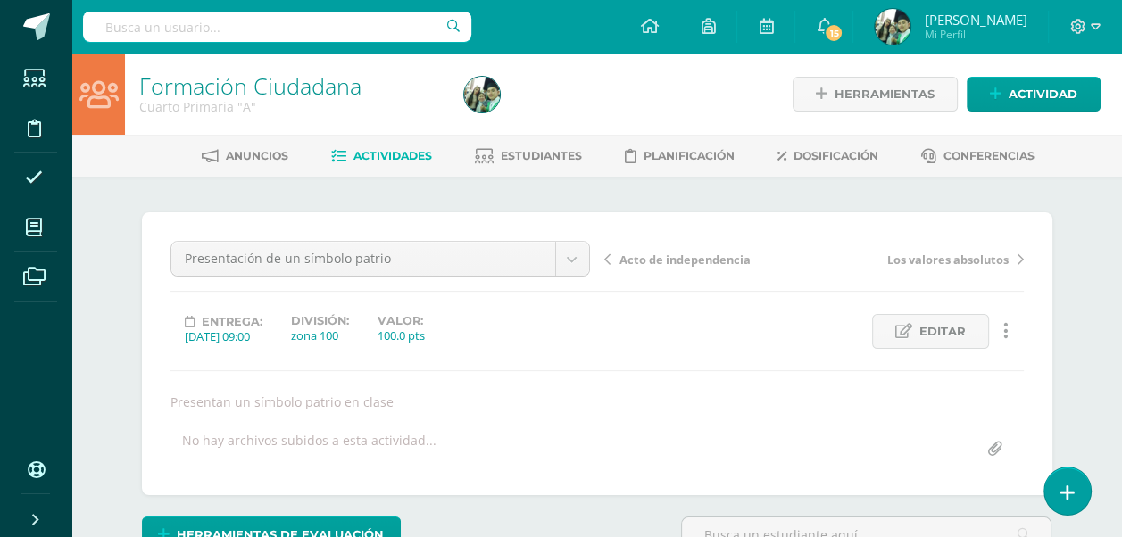
click at [396, 153] on span "Actividades" at bounding box center [393, 155] width 79 height 13
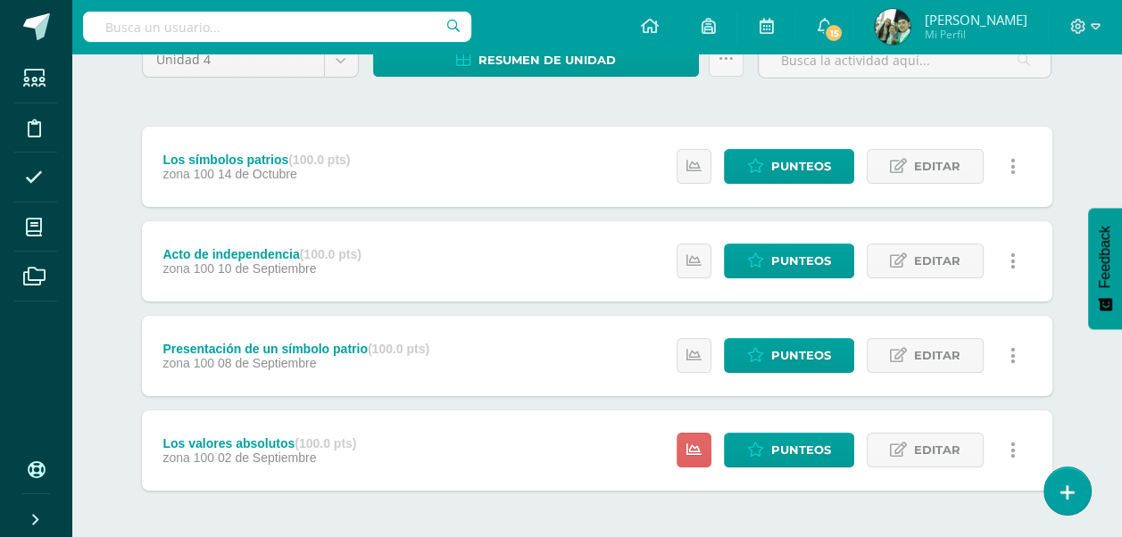
scroll to position [243, 0]
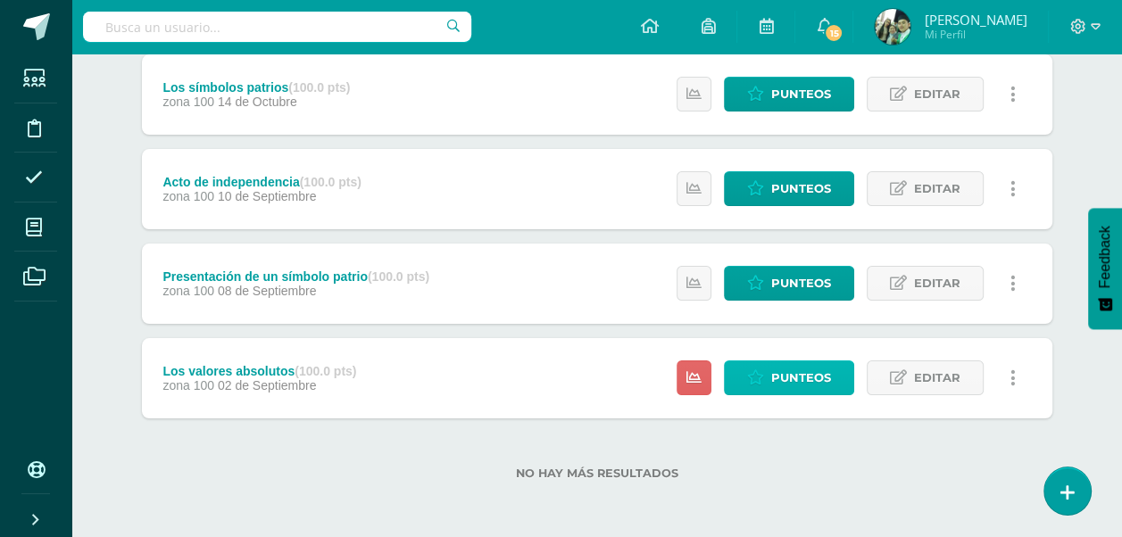
click at [800, 376] on span "Punteos" at bounding box center [801, 378] width 60 height 33
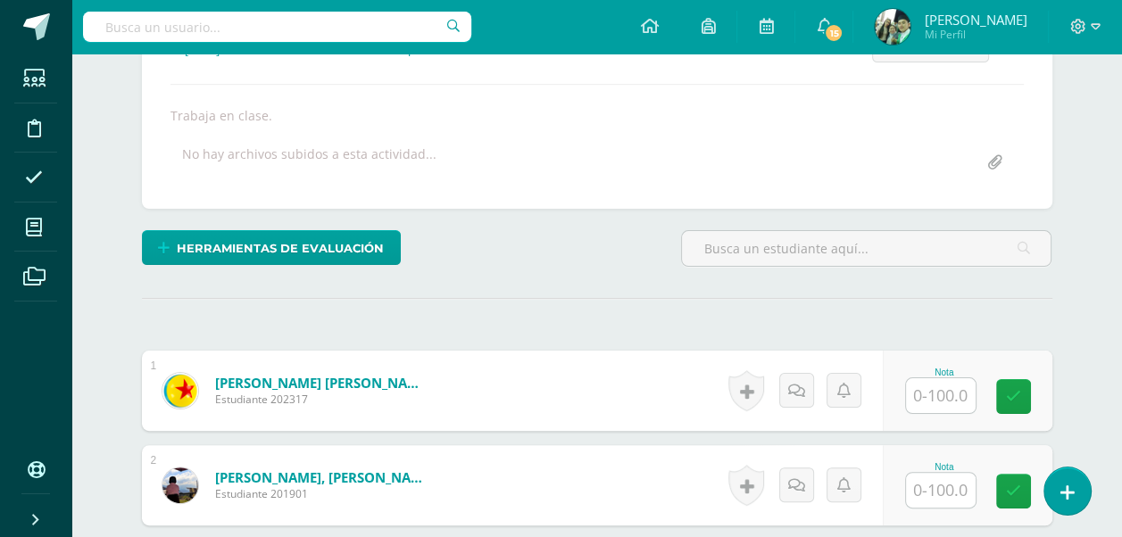
scroll to position [287, 0]
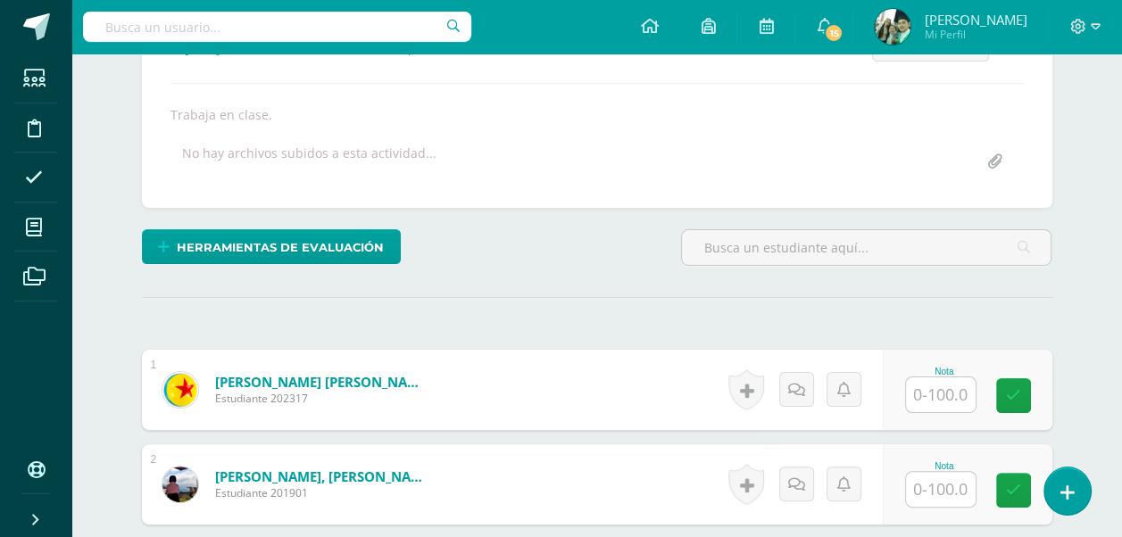
click at [936, 396] on input "text" at bounding box center [941, 395] width 70 height 35
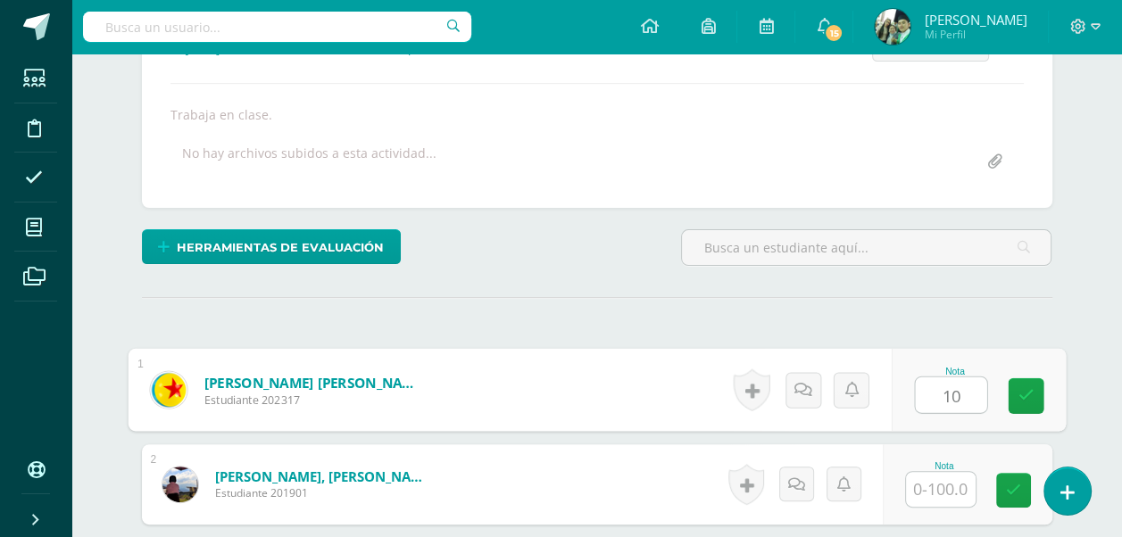
type input "100"
click at [1034, 395] on link at bounding box center [1026, 397] width 36 height 36
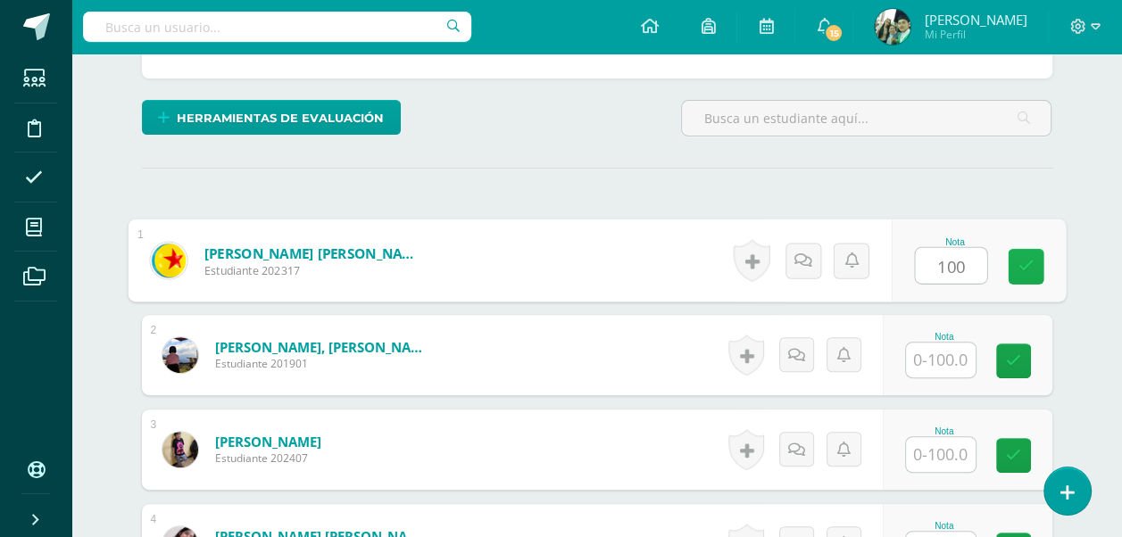
scroll to position [466, 0]
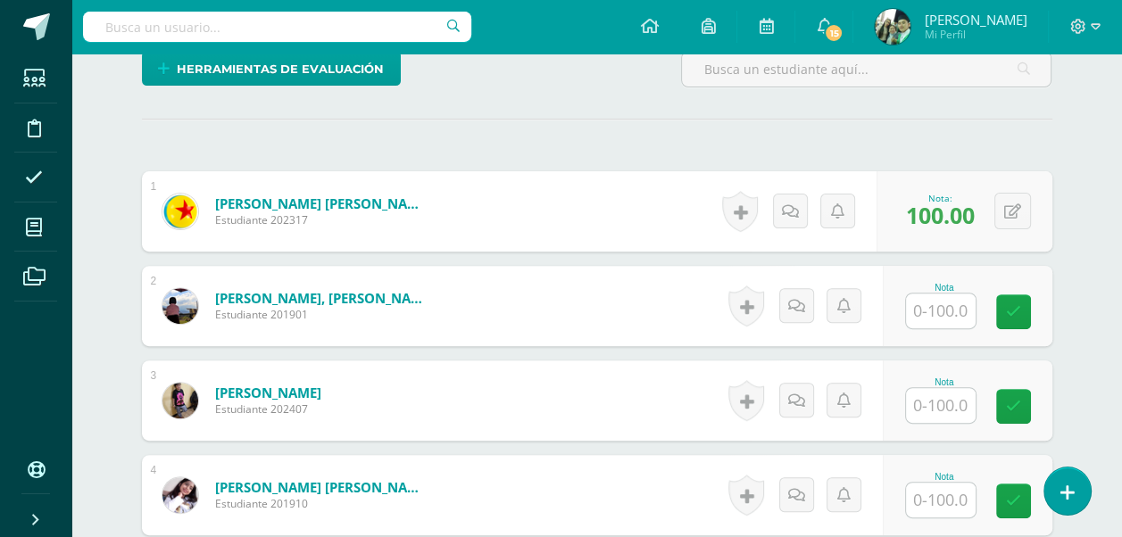
click at [940, 312] on input "text" at bounding box center [941, 311] width 70 height 35
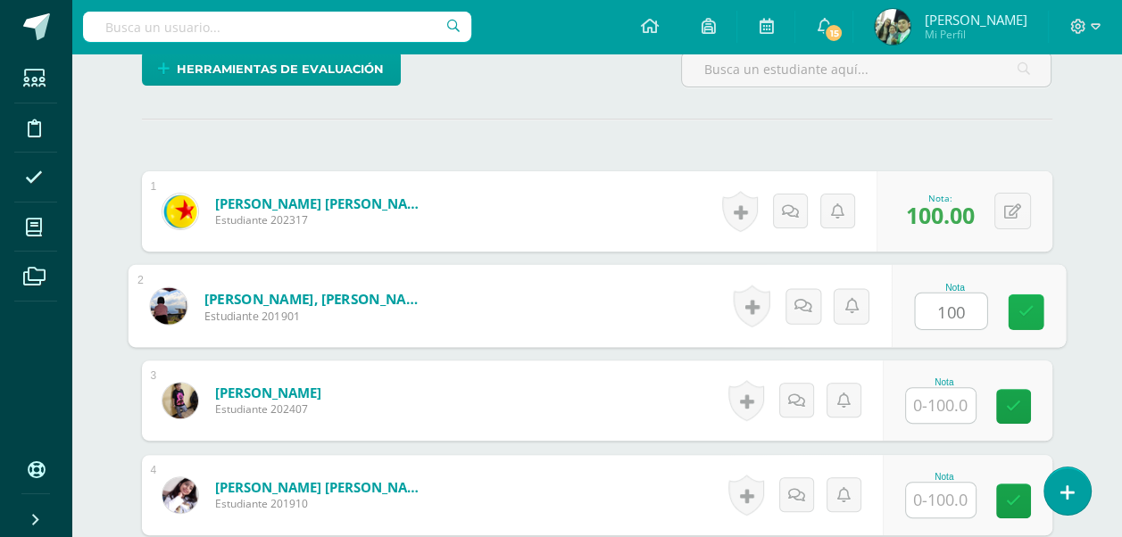
click at [1020, 307] on icon at bounding box center [1026, 311] width 16 height 15
type input "100"
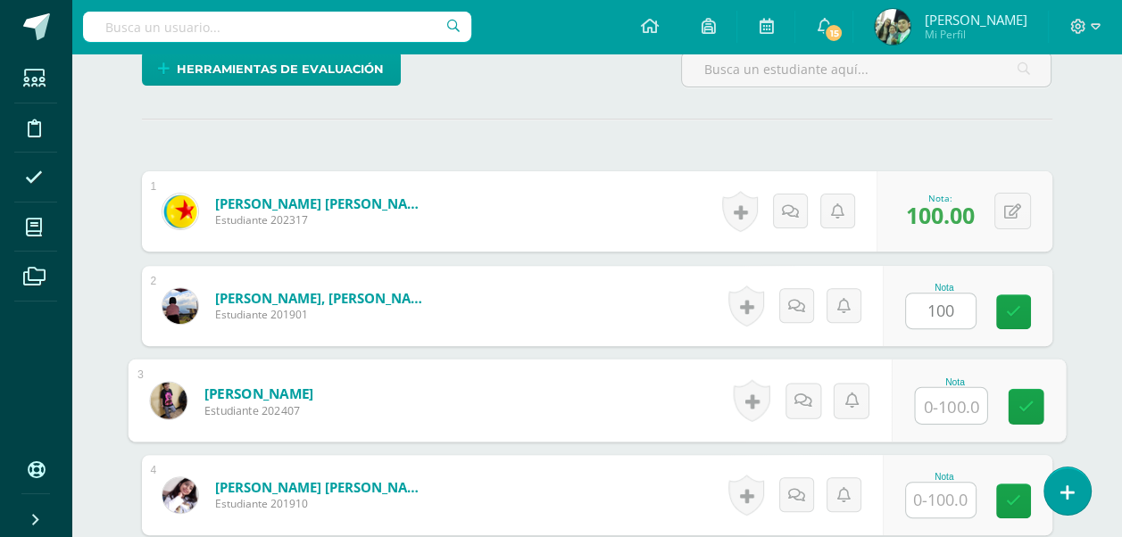
click at [957, 404] on input "text" at bounding box center [950, 406] width 71 height 36
type input "100"
click at [1023, 396] on link at bounding box center [1026, 407] width 36 height 36
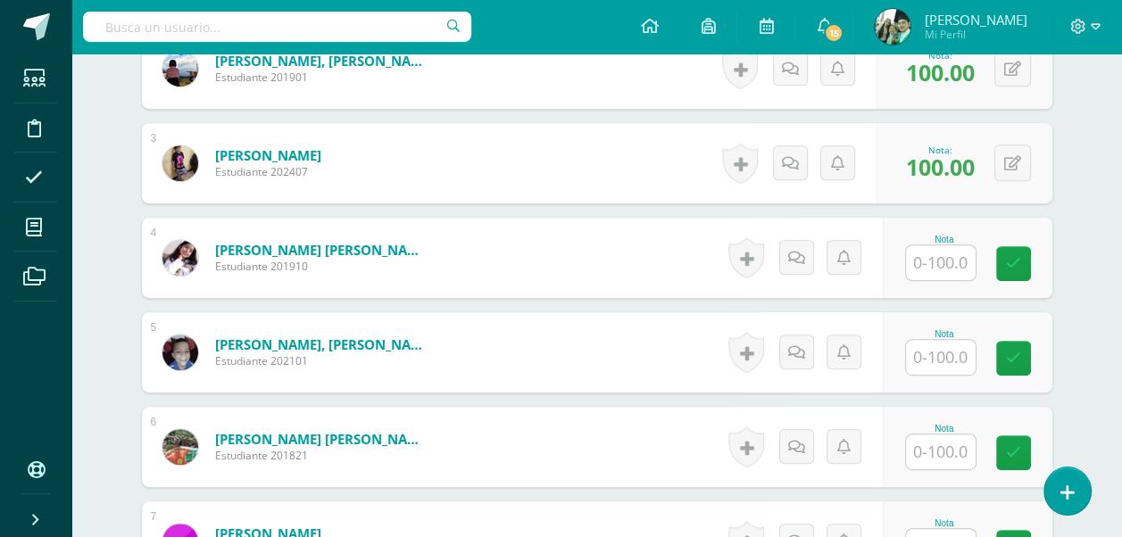
scroll to position [734, 0]
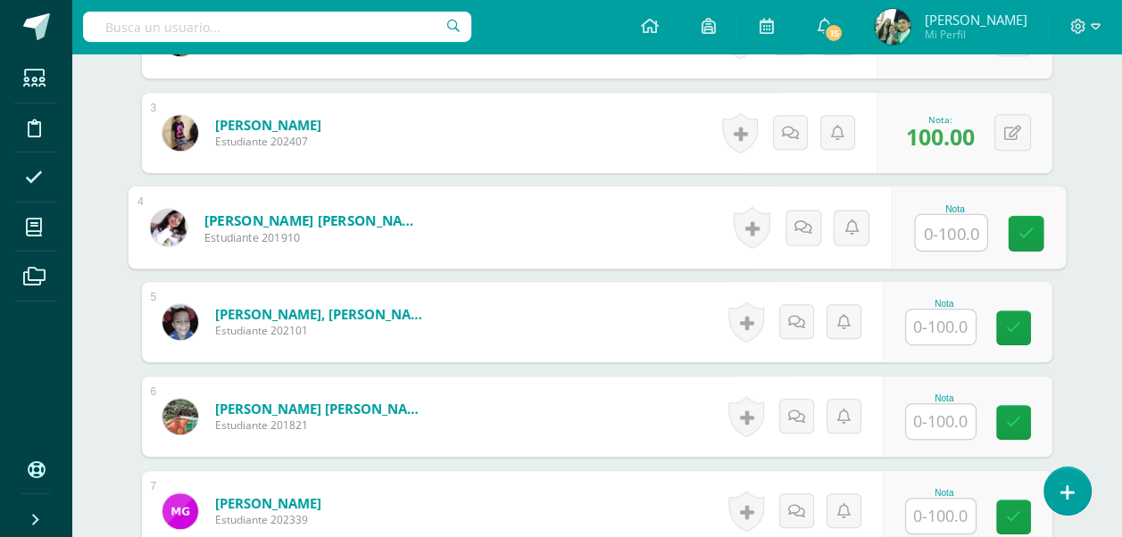
click at [944, 229] on input "text" at bounding box center [950, 233] width 71 height 36
type input "100"
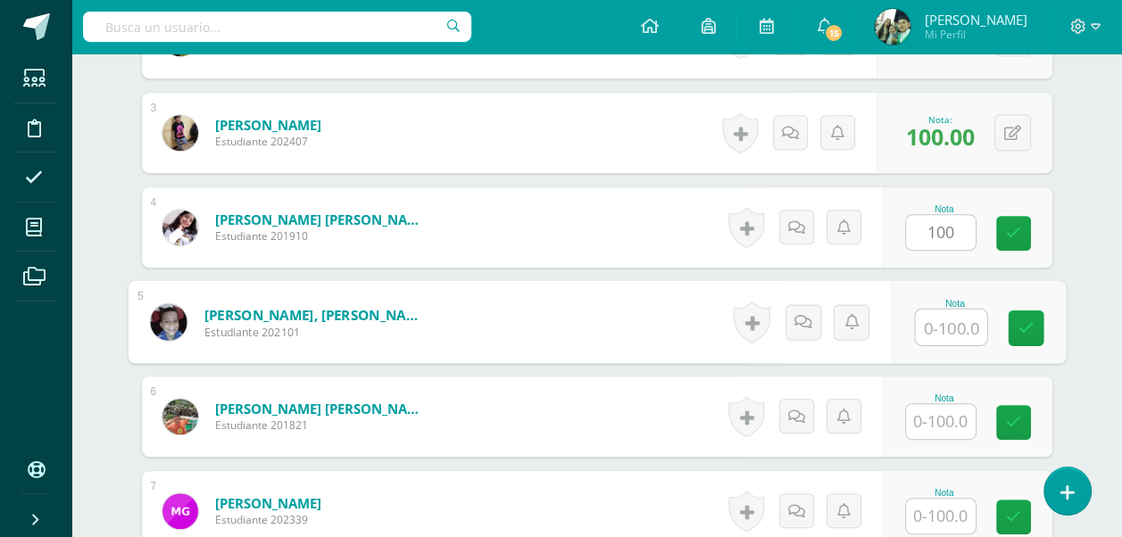
click at [939, 329] on input "text" at bounding box center [950, 328] width 71 height 36
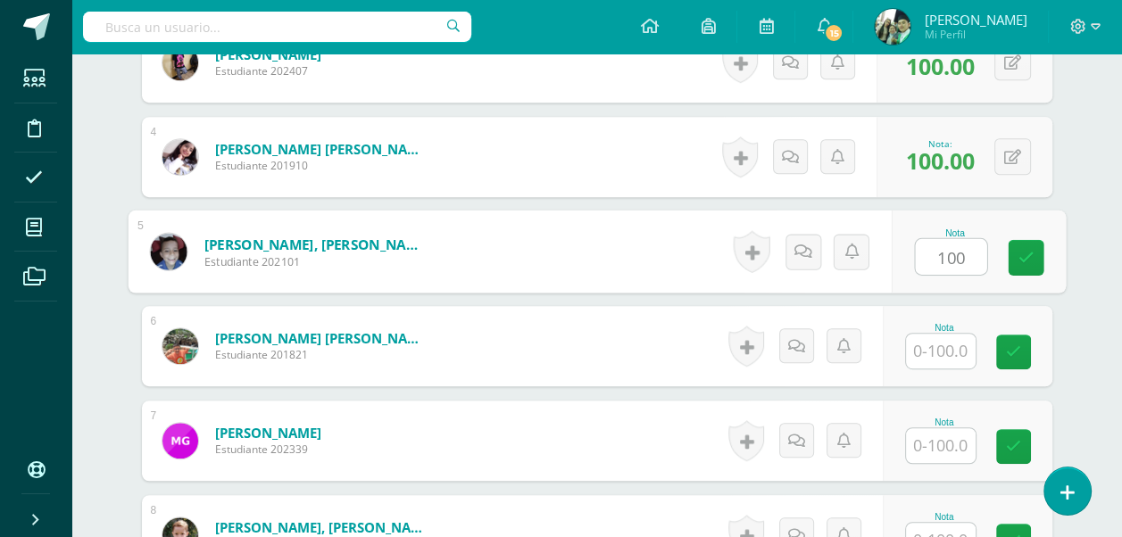
scroll to position [823, 0]
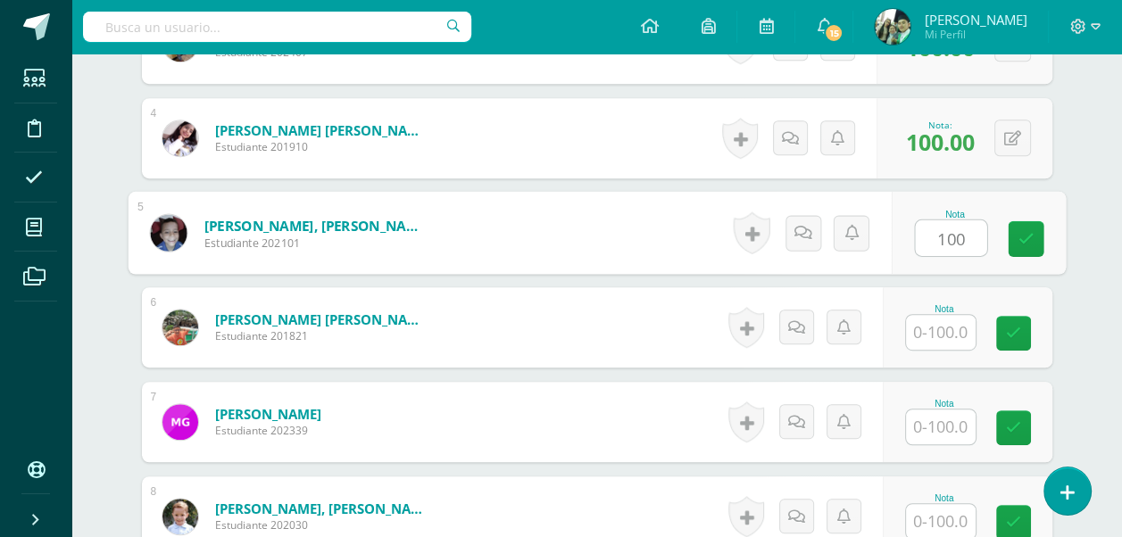
type input "100"
click at [939, 329] on input "text" at bounding box center [941, 332] width 70 height 35
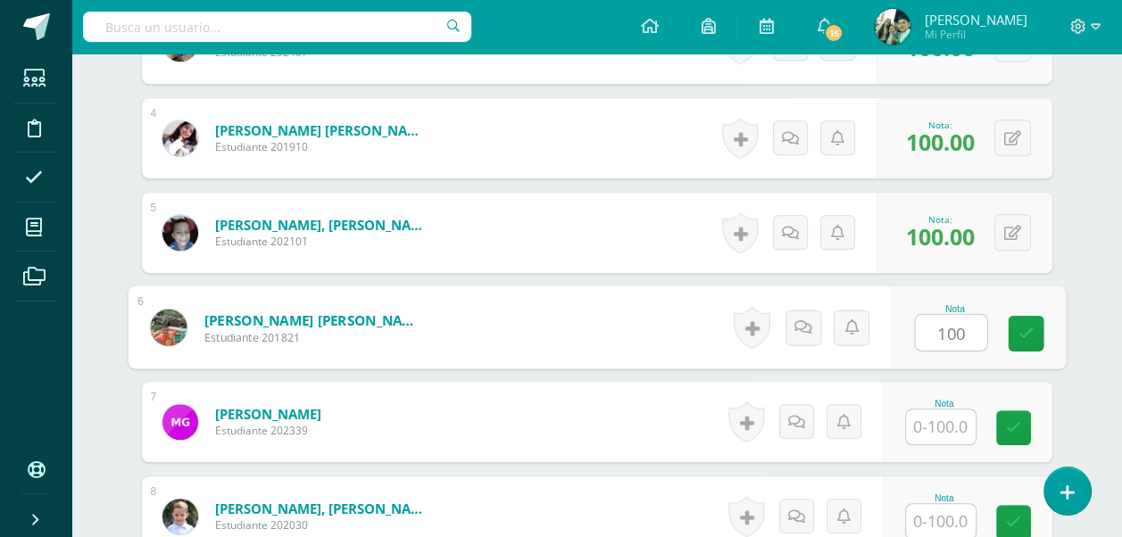
scroll to position [1002, 0]
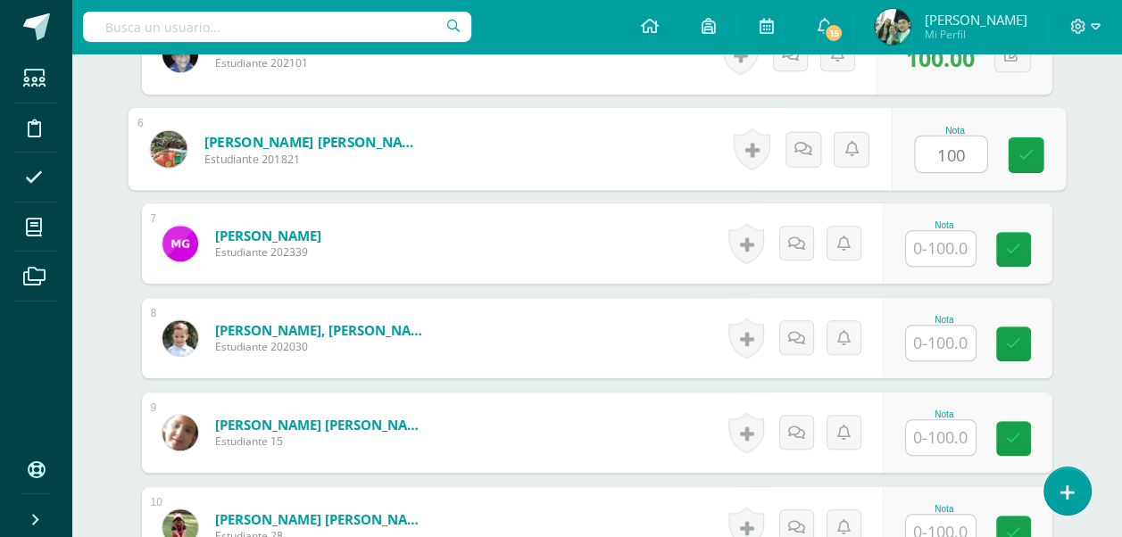
type input "100"
click at [948, 246] on input "text" at bounding box center [941, 248] width 70 height 35
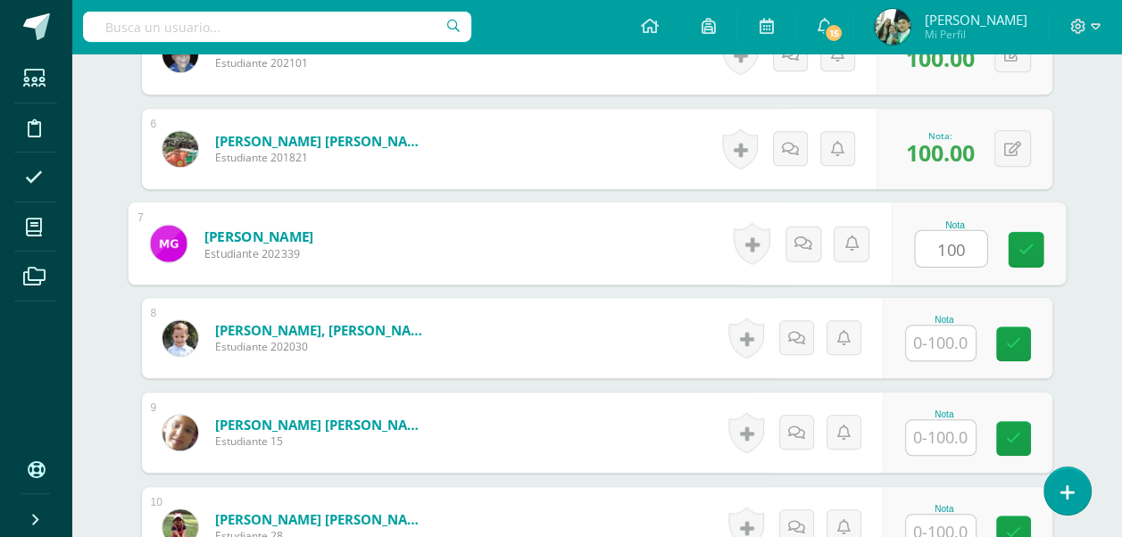
type input "100"
click at [944, 345] on input "text" at bounding box center [941, 343] width 70 height 35
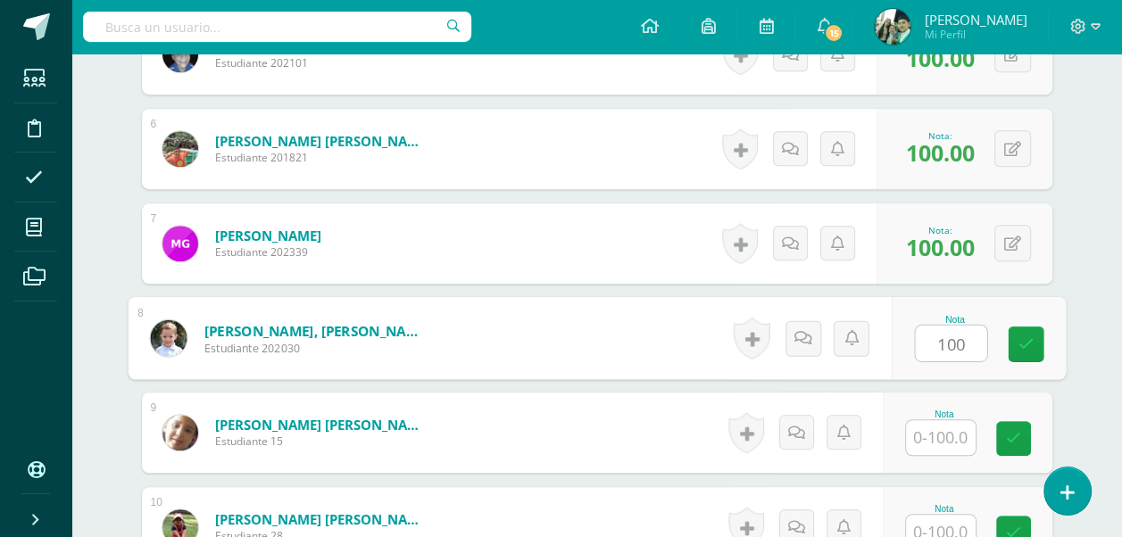
type input "100"
click at [947, 428] on input "text" at bounding box center [941, 437] width 70 height 35
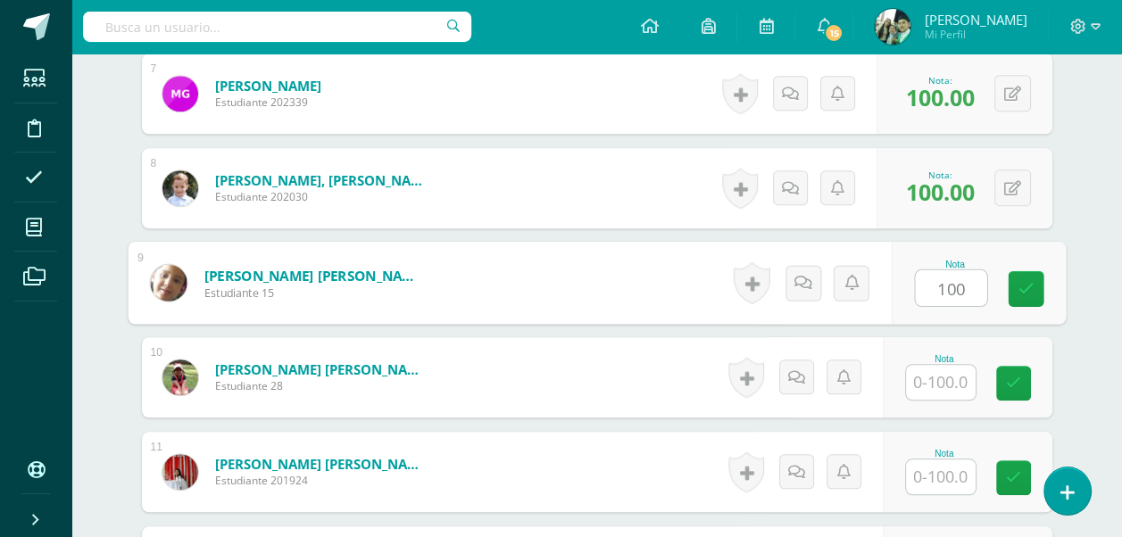
scroll to position [1180, 0]
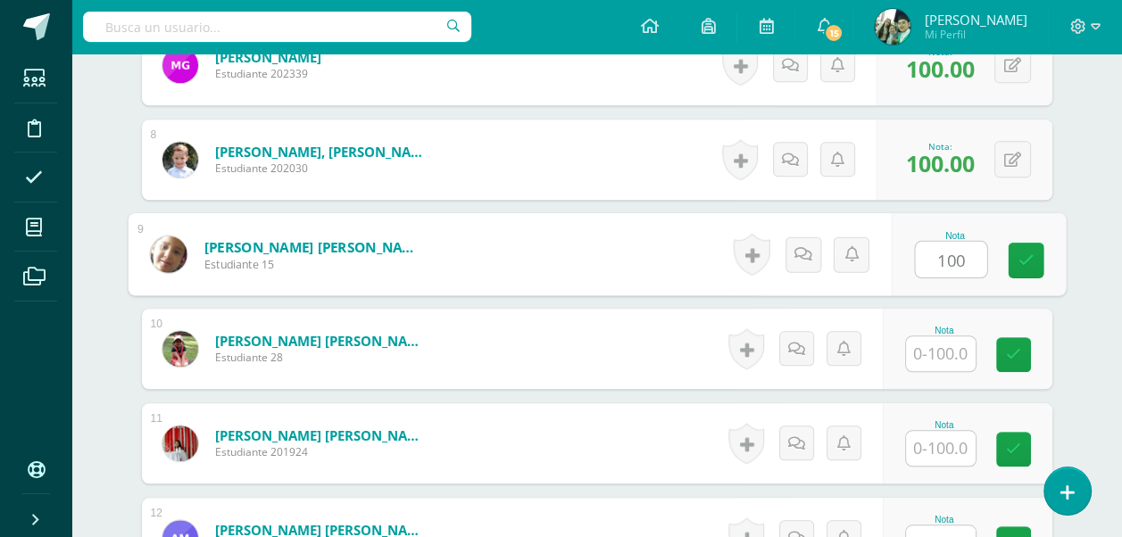
type input "100"
click at [953, 354] on input "text" at bounding box center [941, 354] width 70 height 35
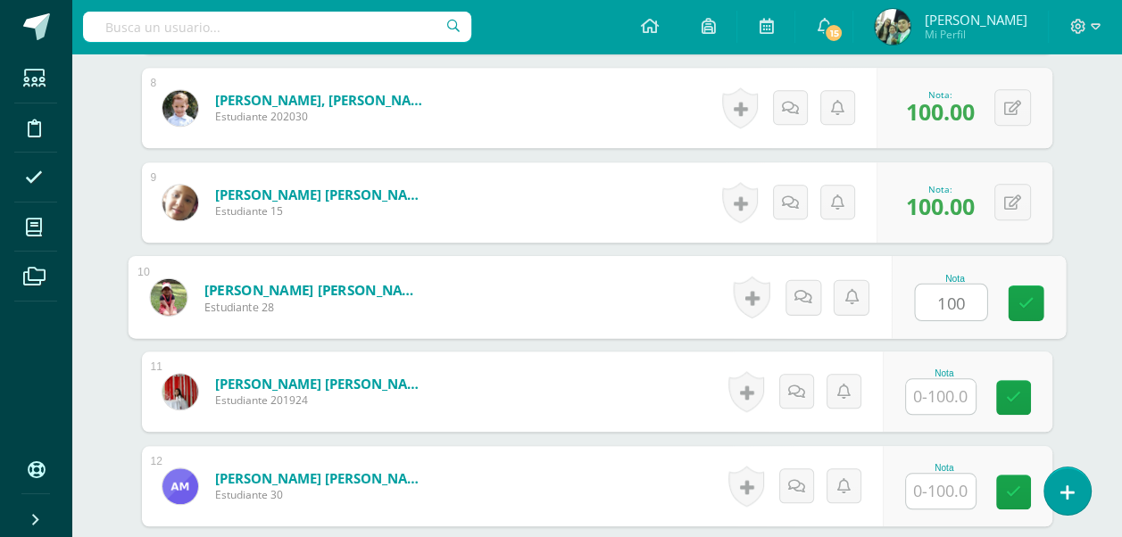
scroll to position [1269, 0]
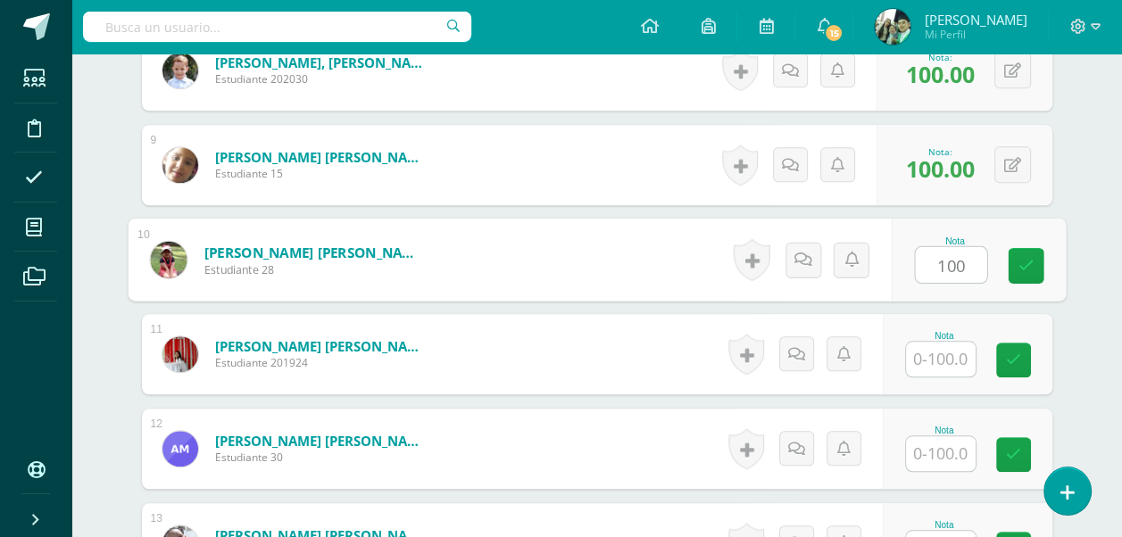
type input "100"
click at [953, 354] on input "text" at bounding box center [941, 359] width 70 height 35
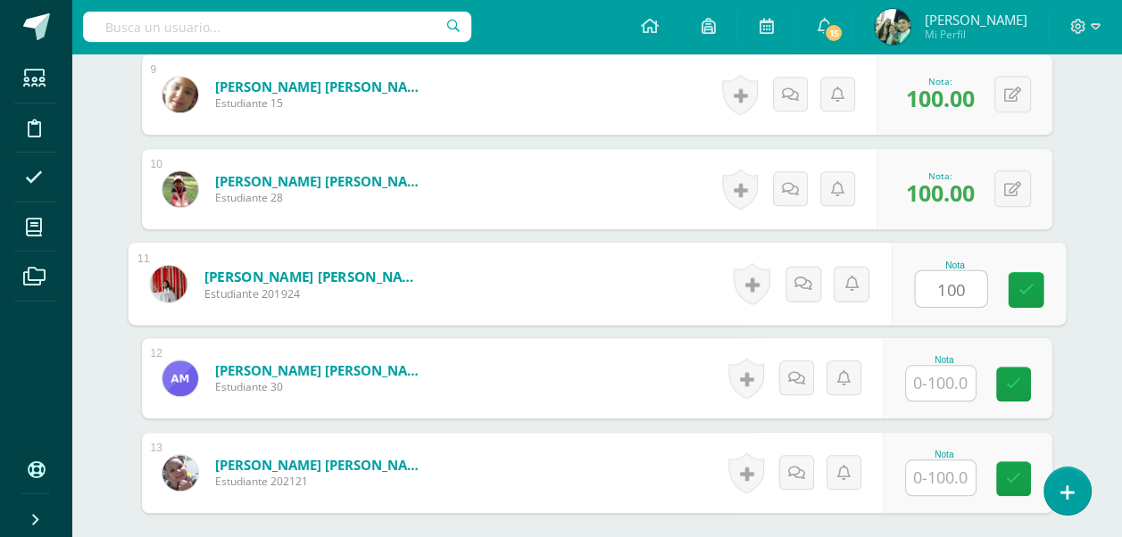
scroll to position [1448, 0]
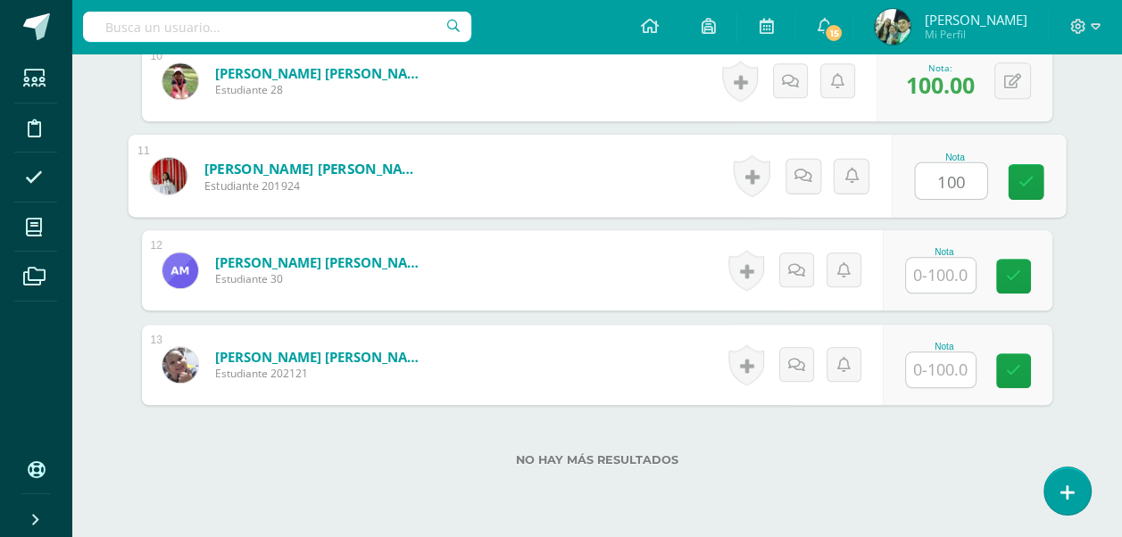
type input "100"
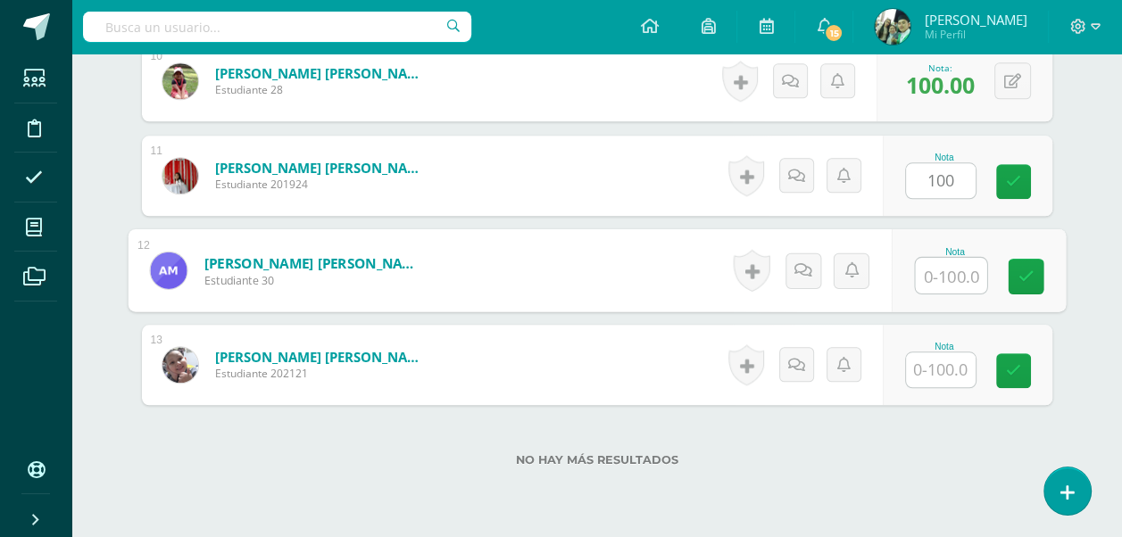
click at [936, 260] on input "text" at bounding box center [950, 276] width 71 height 36
type input "100"
click at [933, 362] on input "text" at bounding box center [941, 370] width 70 height 35
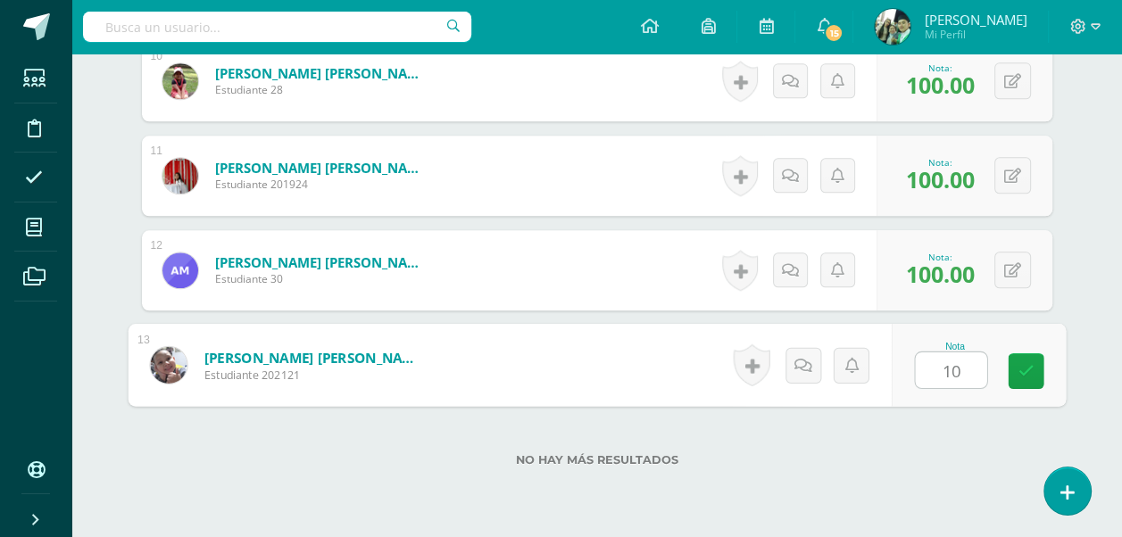
type input "100"
click at [1025, 368] on icon at bounding box center [1026, 370] width 16 height 15
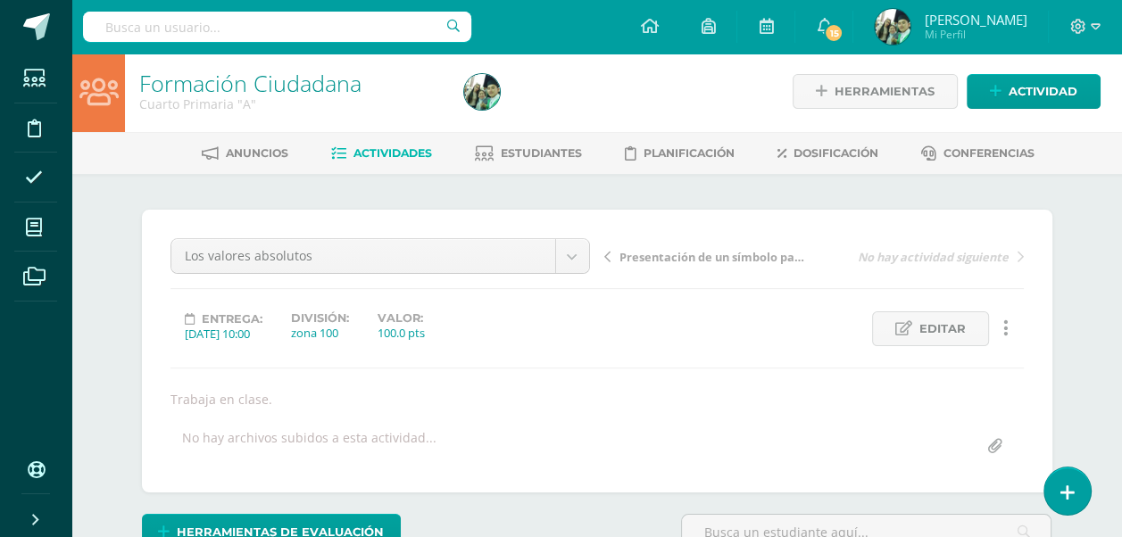
scroll to position [0, 0]
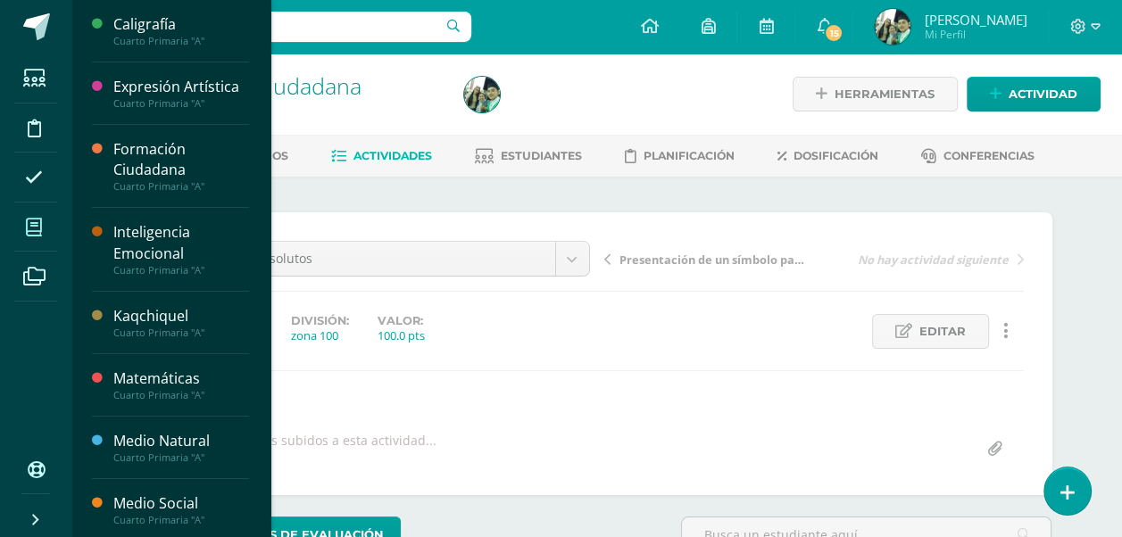
click at [37, 229] on icon at bounding box center [34, 228] width 16 height 18
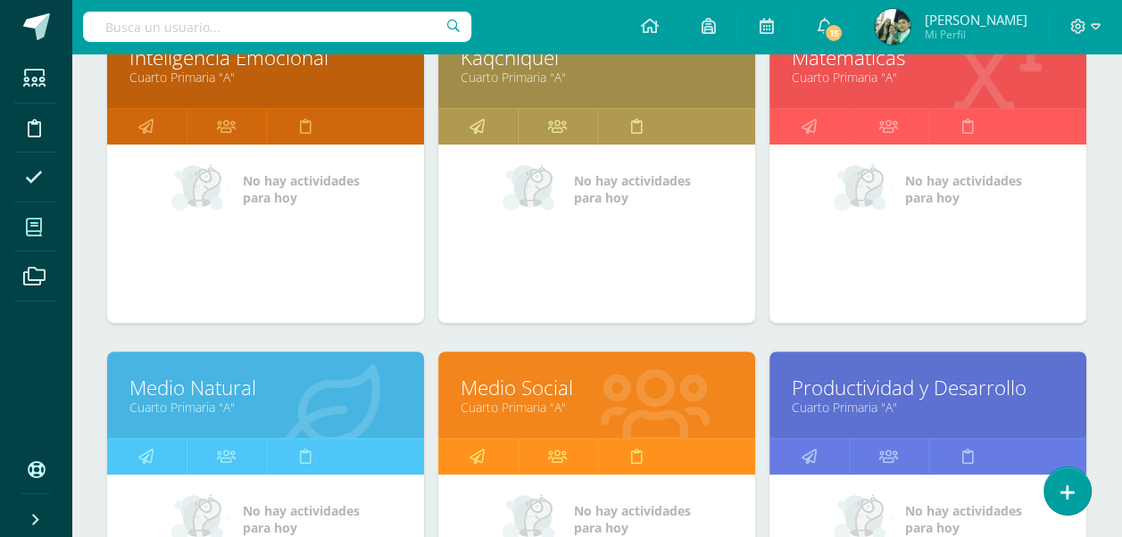
scroll to position [714, 0]
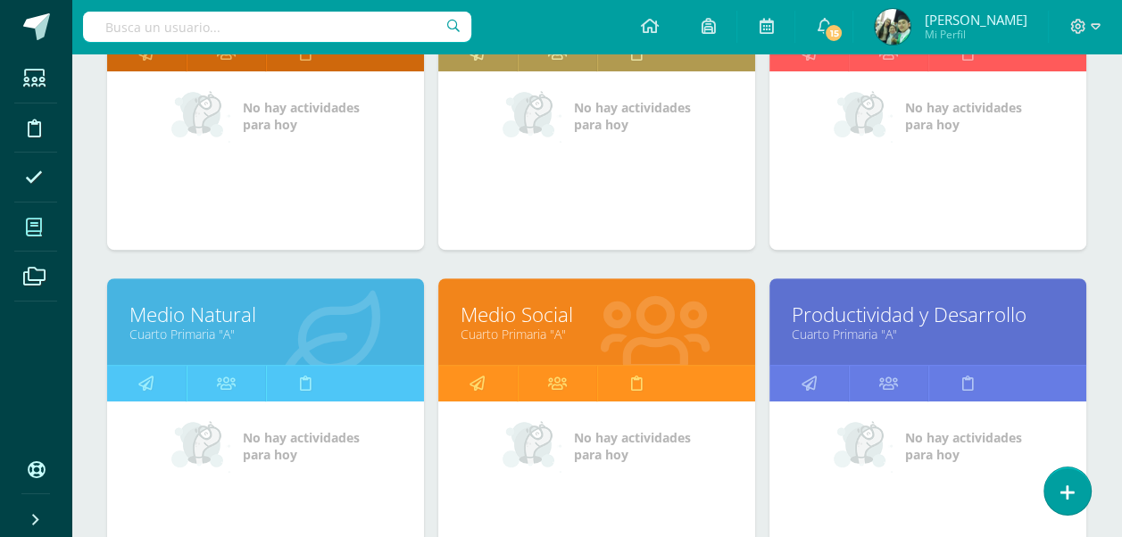
click at [528, 320] on link "Medio Social" at bounding box center [597, 315] width 272 height 28
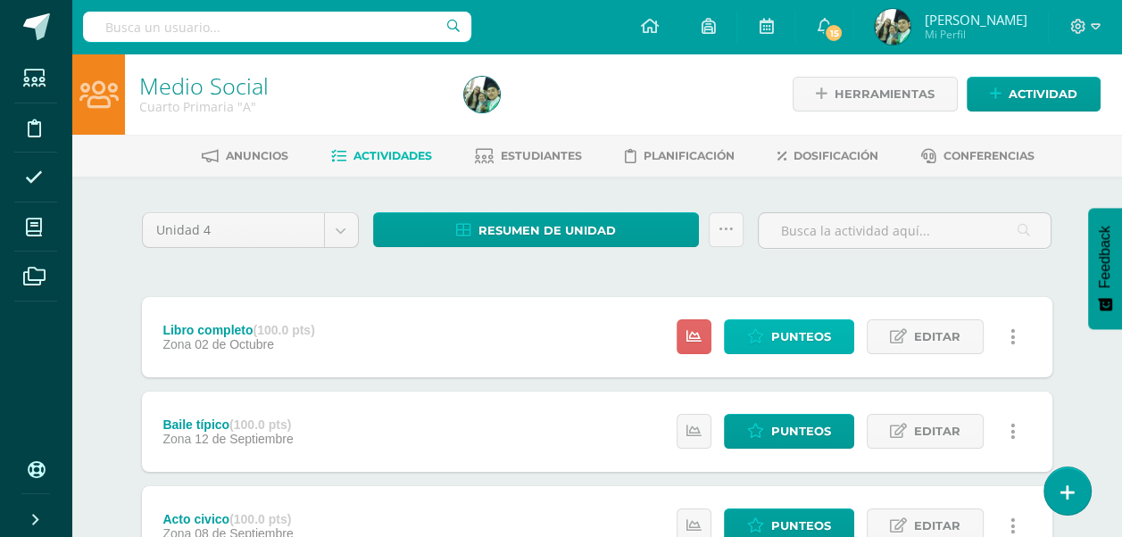
click at [778, 337] on span "Punteos" at bounding box center [801, 336] width 60 height 33
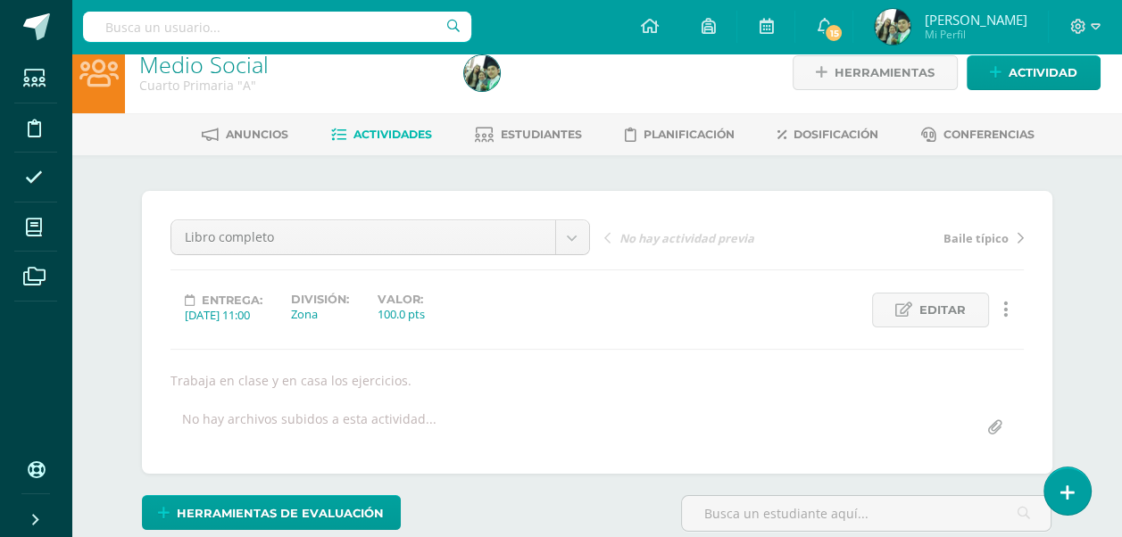
scroll to position [22, 0]
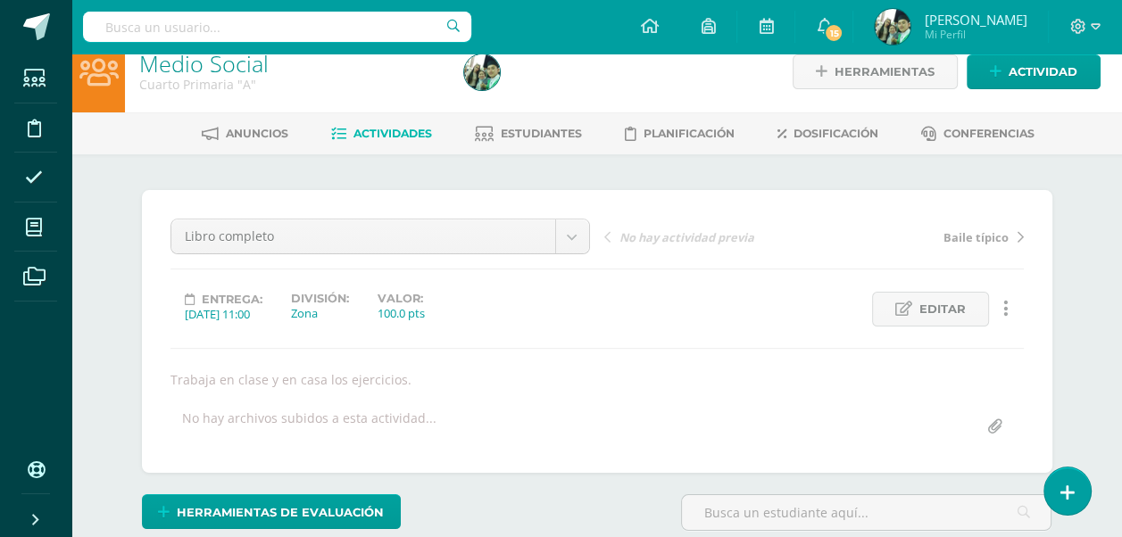
drag, startPoint x: 0, startPoint y: 0, endPoint x: 586, endPoint y: 342, distance: 678.1
click at [586, 342] on div "Libro completo Libro completo Baile típico Acto civico No hay actividad previa …" at bounding box center [597, 332] width 853 height 226
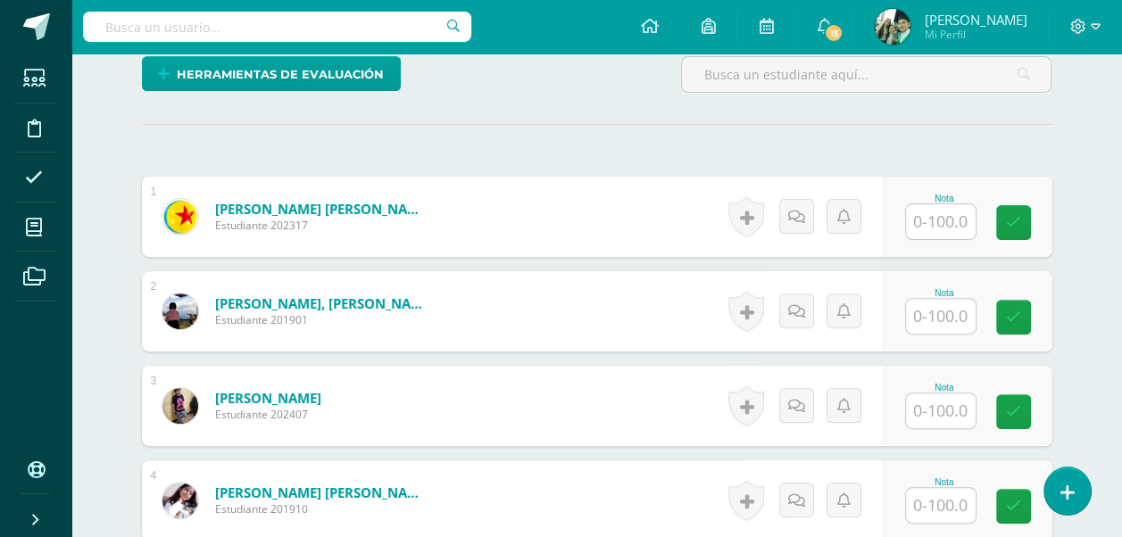
scroll to position [469, 0]
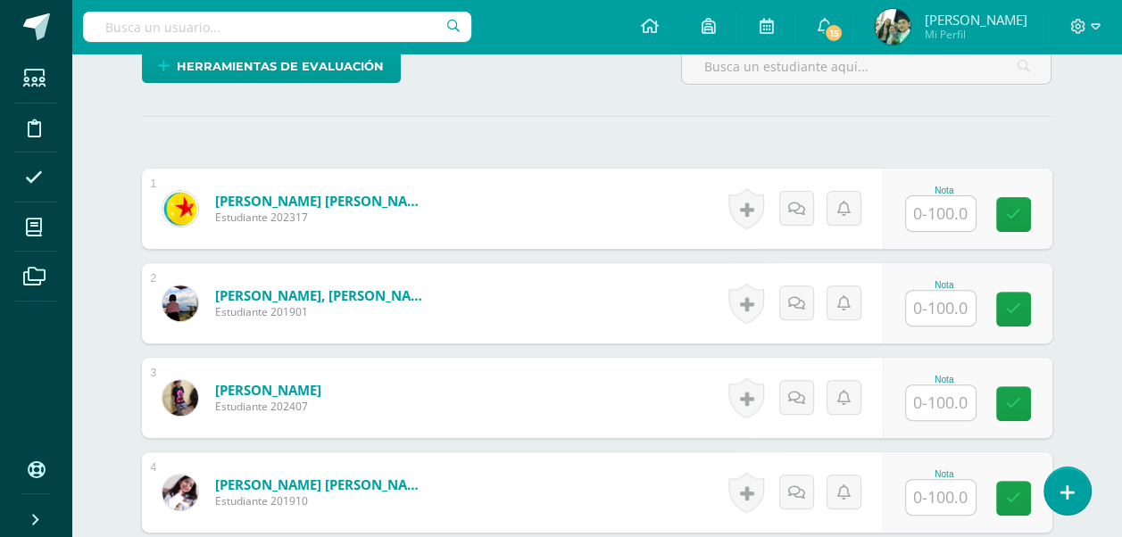
click at [921, 214] on input "text" at bounding box center [941, 213] width 70 height 35
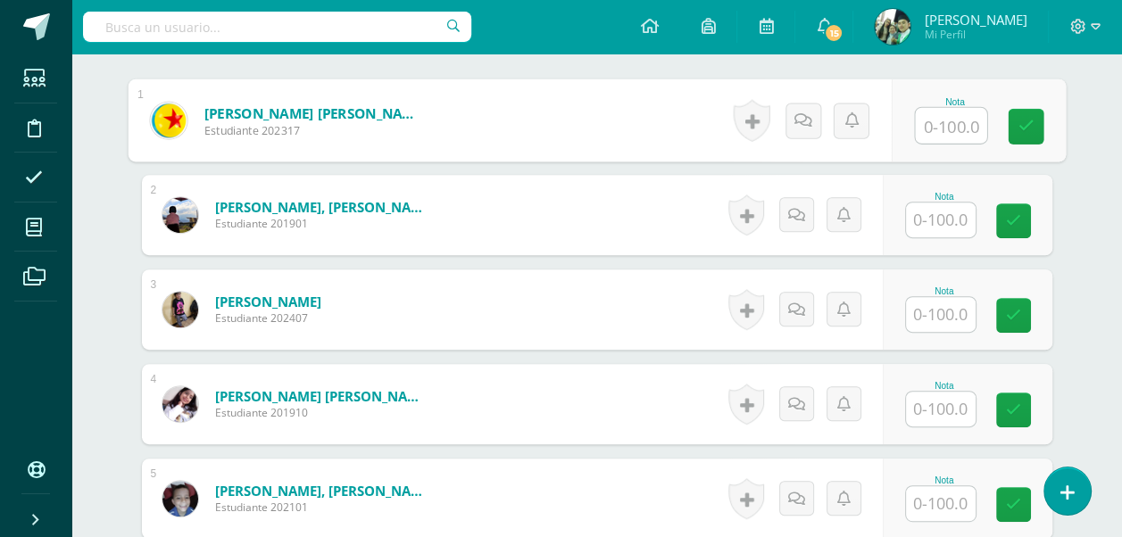
scroll to position [558, 0]
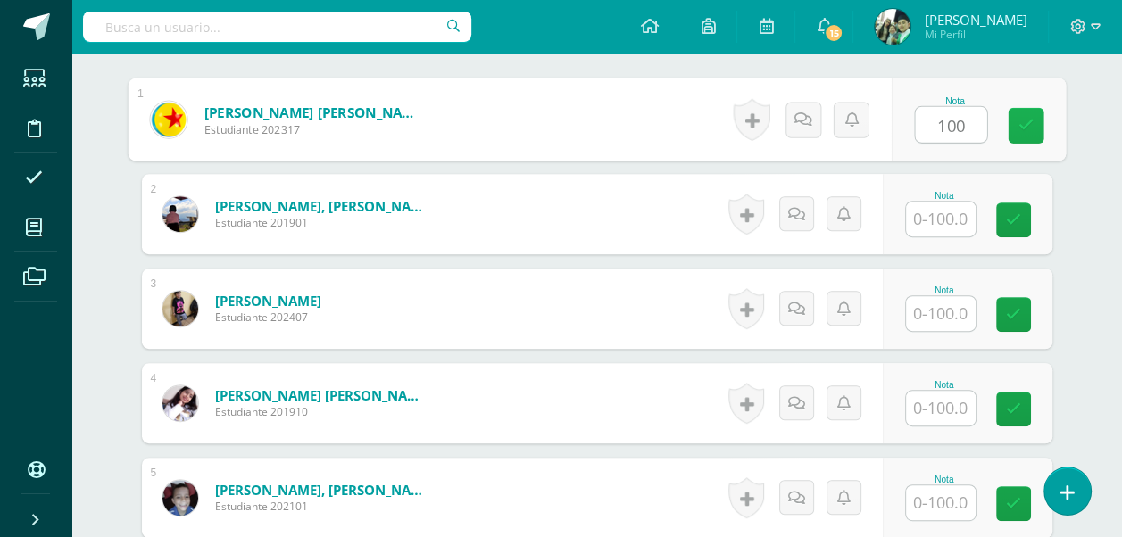
click at [1031, 130] on icon at bounding box center [1026, 125] width 16 height 15
type input "100"
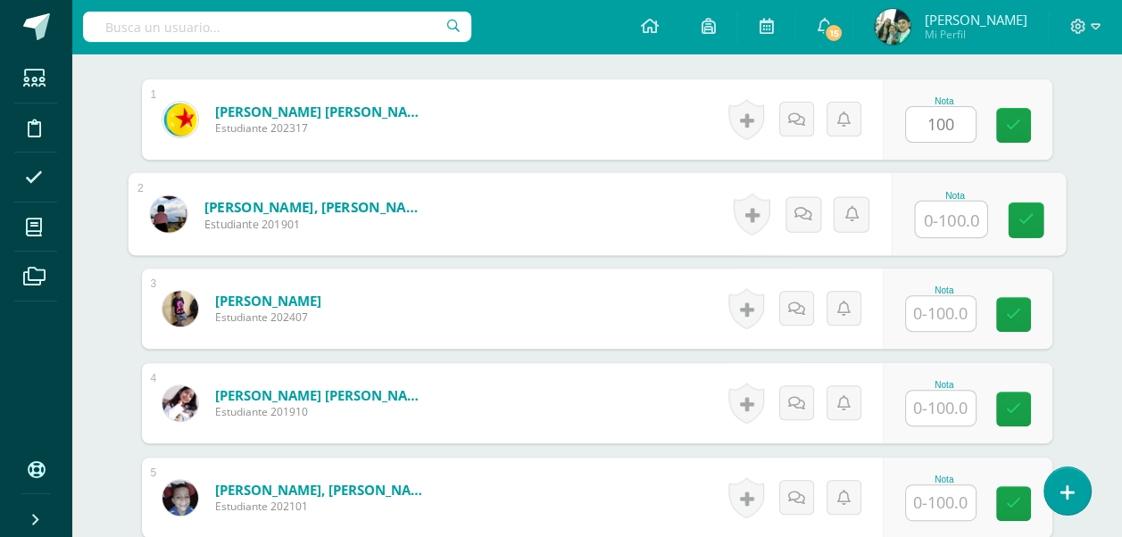
click at [950, 222] on input "text" at bounding box center [950, 220] width 71 height 36
type input "100"
click at [945, 309] on input "text" at bounding box center [941, 313] width 70 height 35
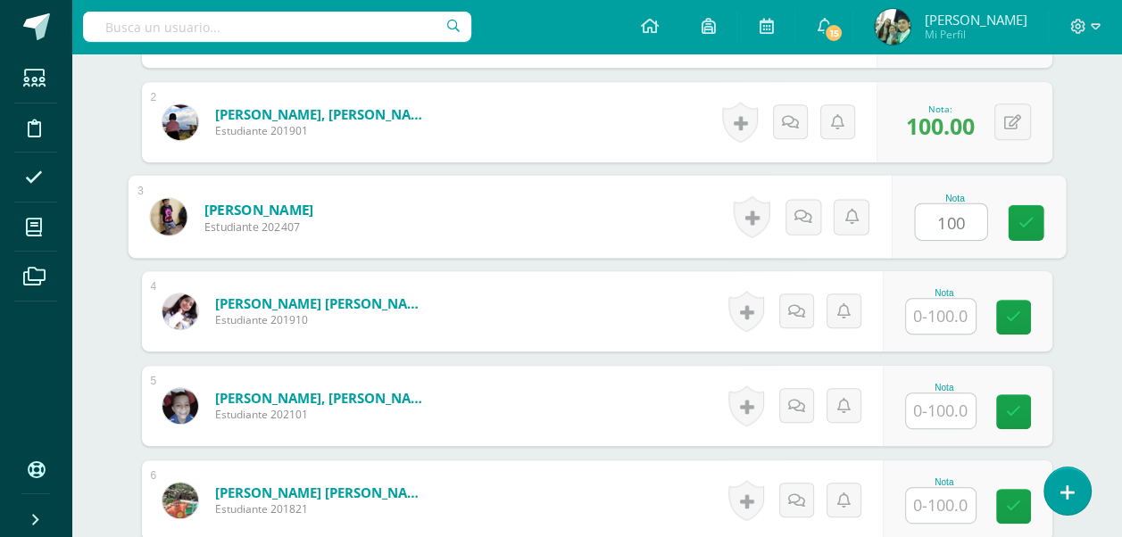
scroll to position [736, 0]
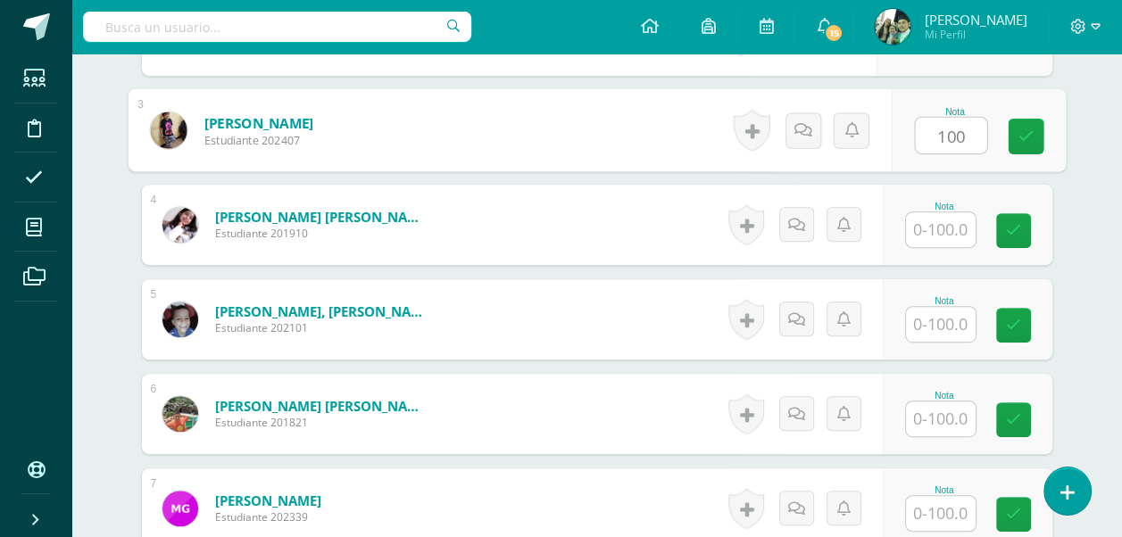
type input "100"
click at [941, 224] on input "text" at bounding box center [941, 229] width 70 height 35
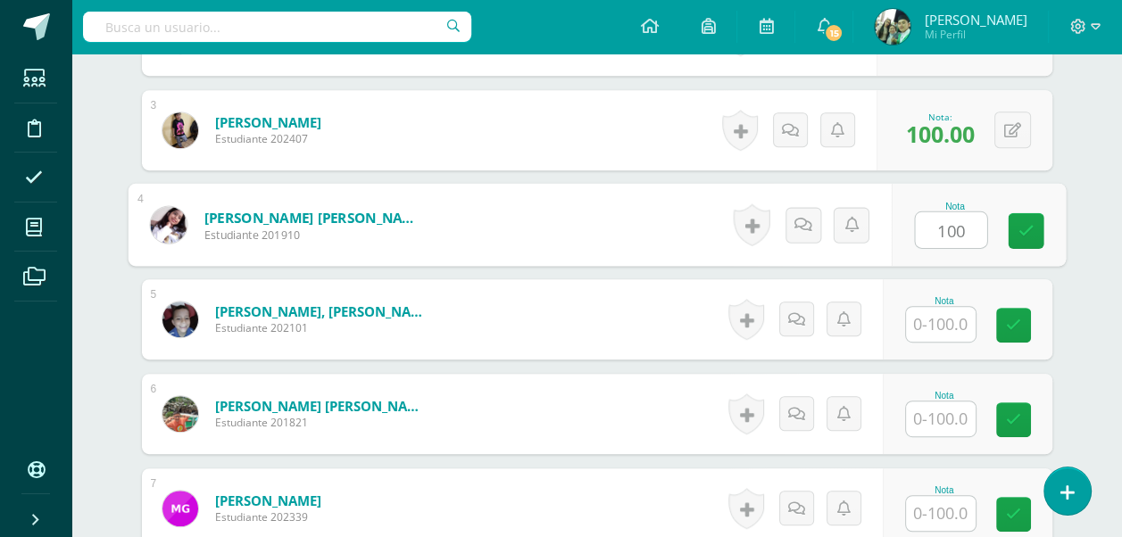
type input "100"
click at [942, 315] on input "text" at bounding box center [941, 324] width 70 height 35
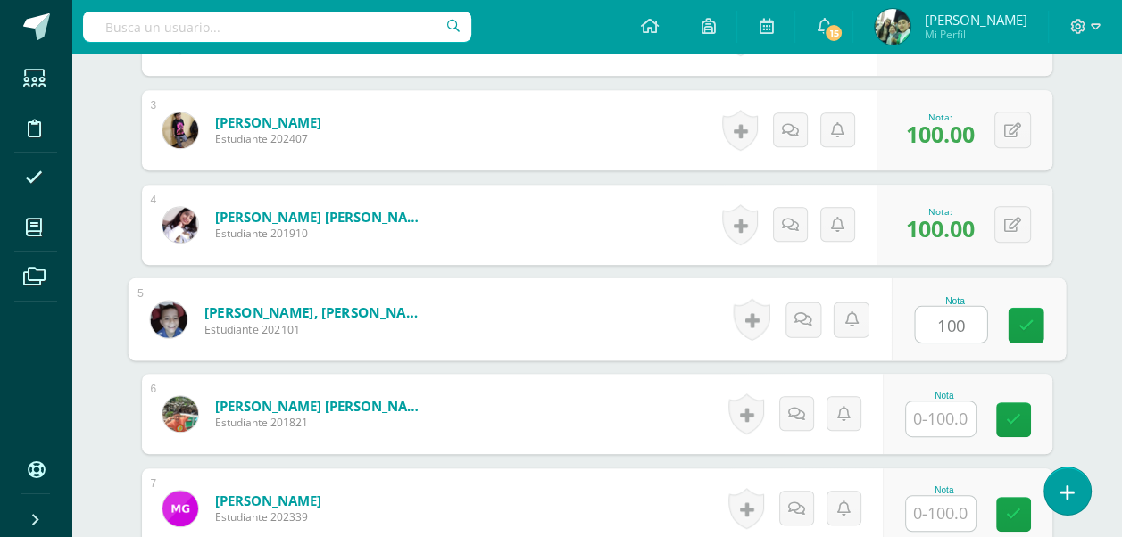
scroll to position [826, 0]
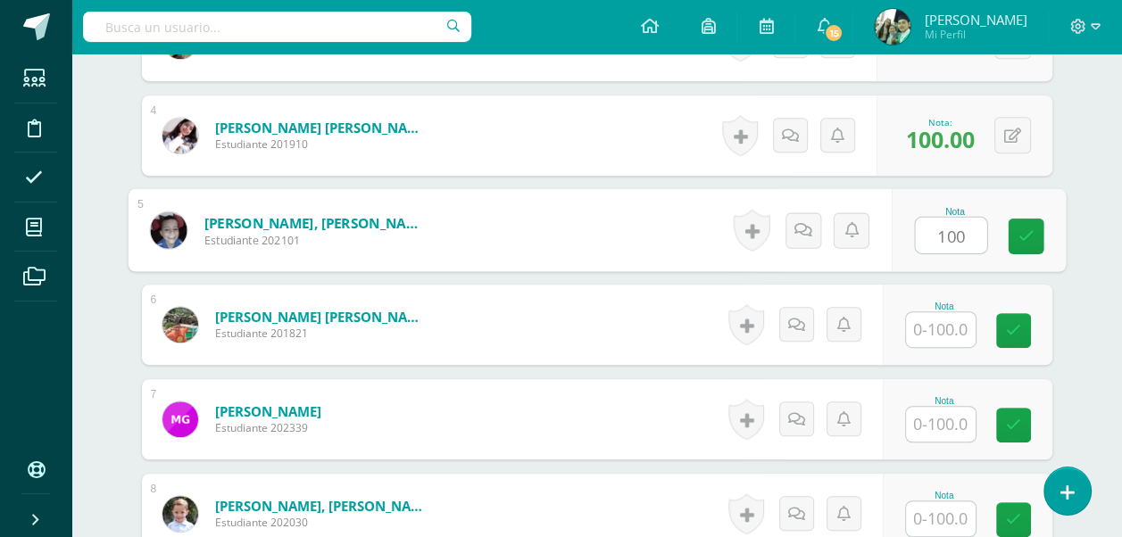
type input "100"
click at [939, 326] on input "text" at bounding box center [941, 329] width 70 height 35
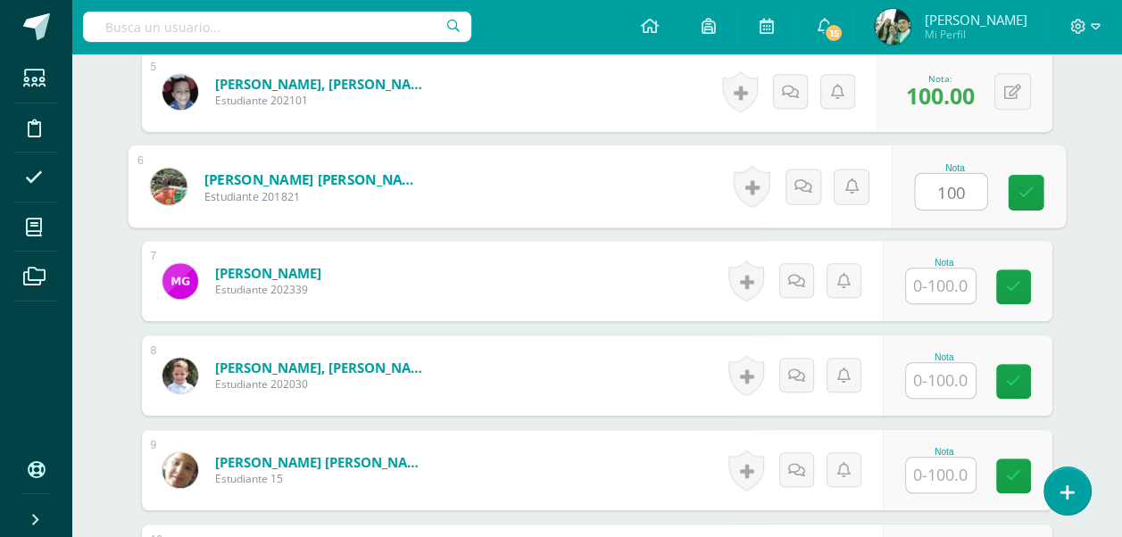
scroll to position [1004, 0]
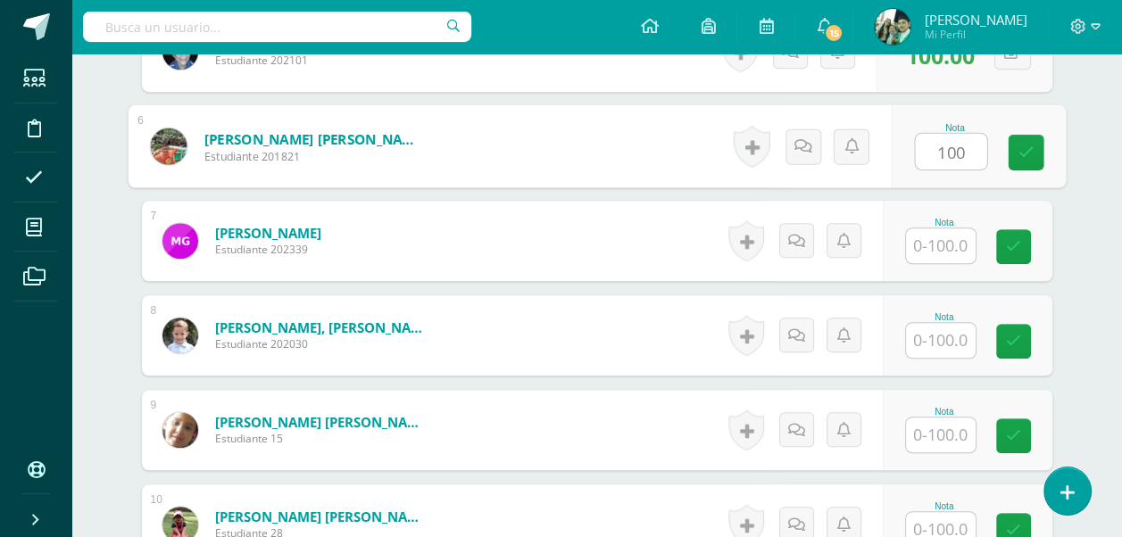
type input "100"
click at [930, 232] on input "text" at bounding box center [941, 246] width 70 height 35
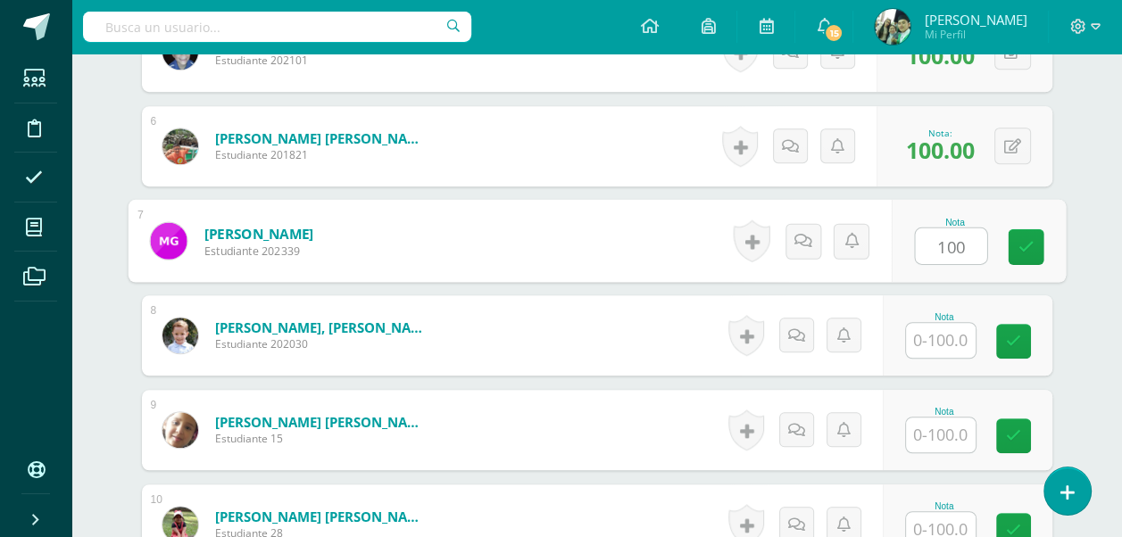
type input "100"
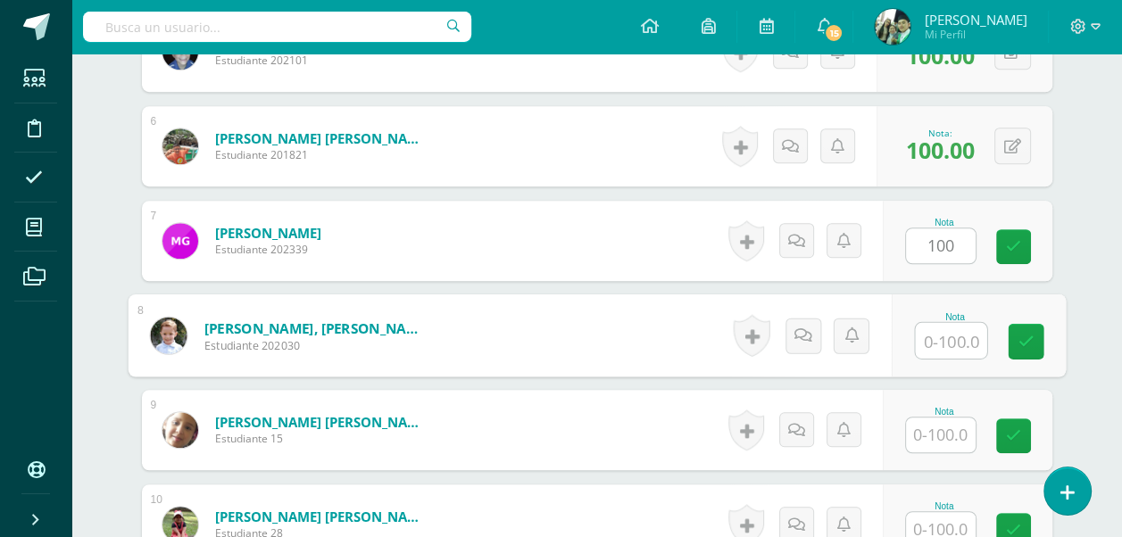
click at [925, 334] on input "text" at bounding box center [950, 341] width 71 height 36
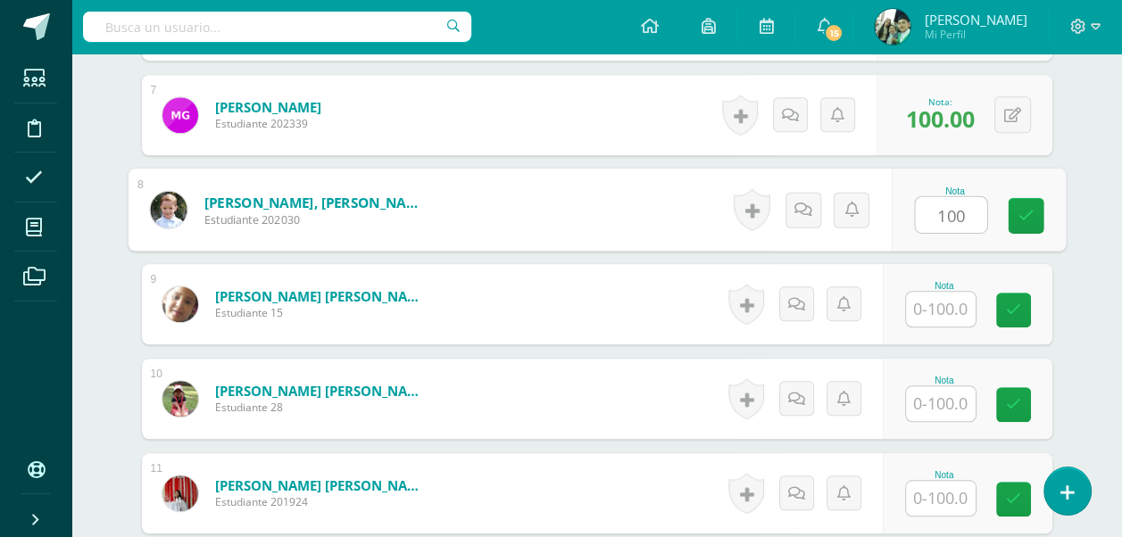
scroll to position [1183, 0]
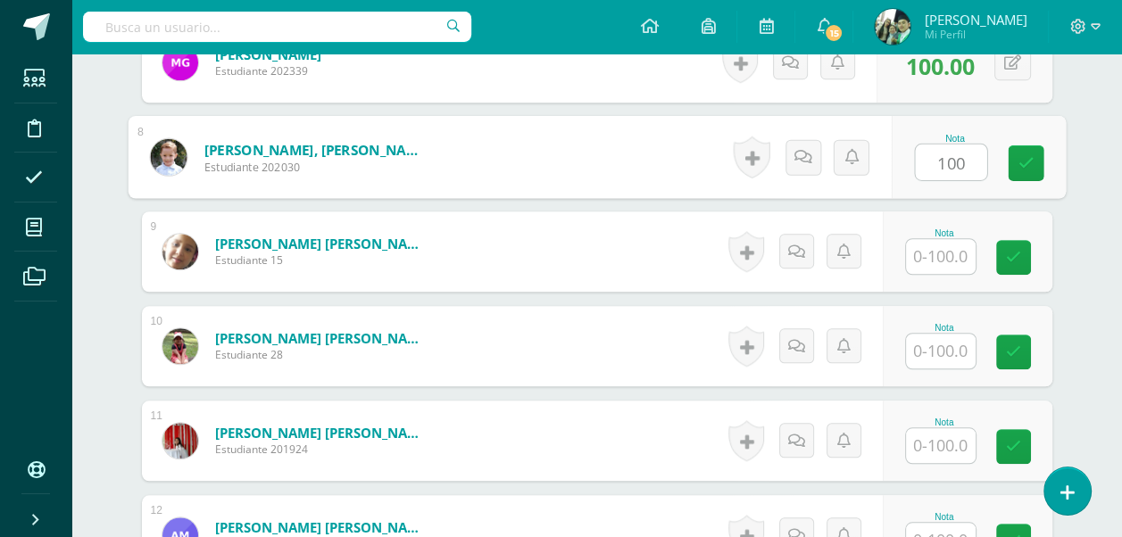
type input "100"
click at [940, 254] on input "text" at bounding box center [941, 256] width 70 height 35
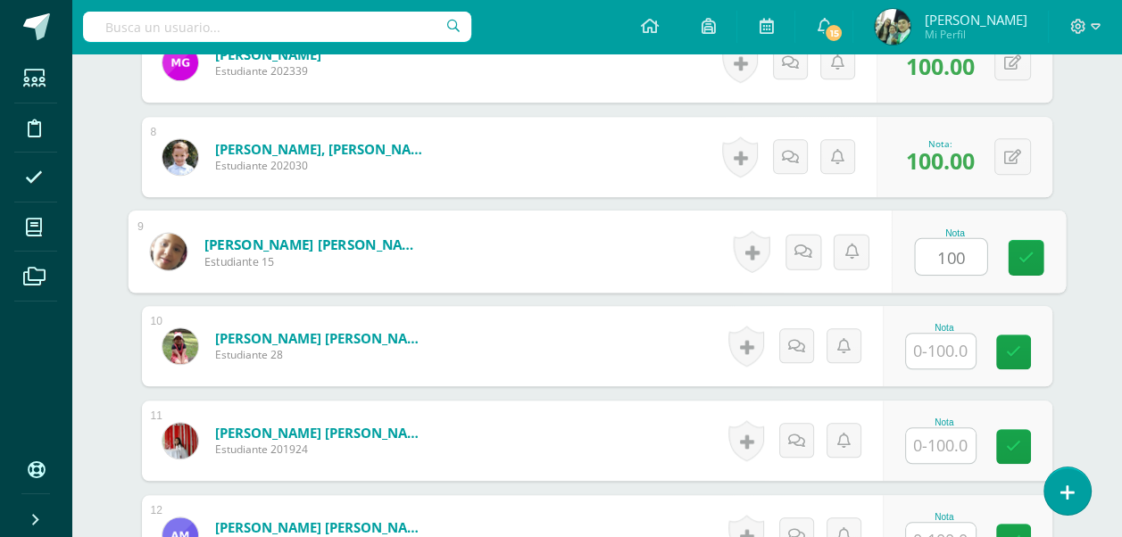
scroll to position [1272, 0]
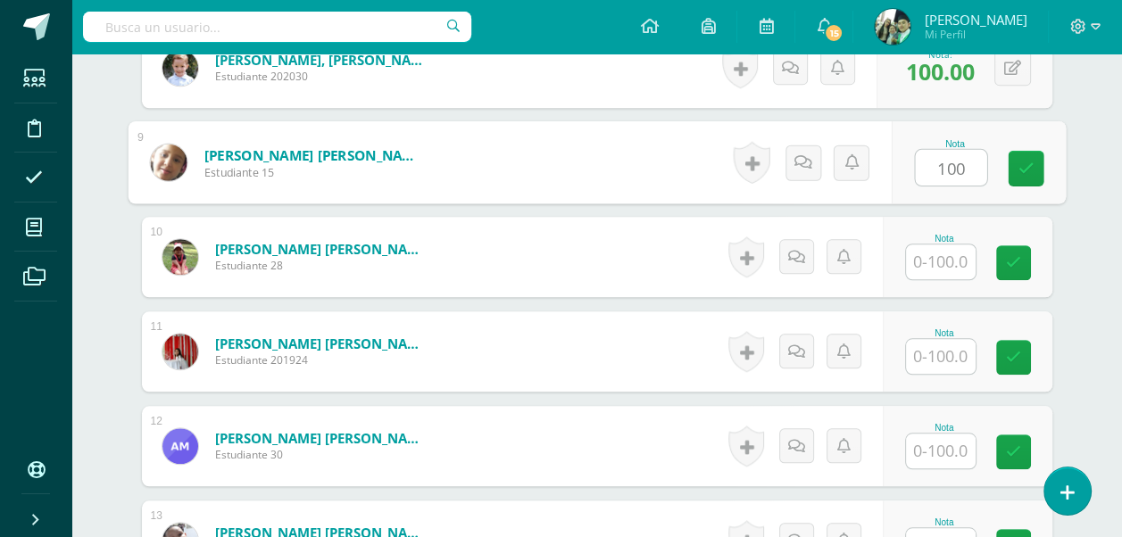
type input "100"
click at [936, 271] on input "text" at bounding box center [941, 262] width 70 height 35
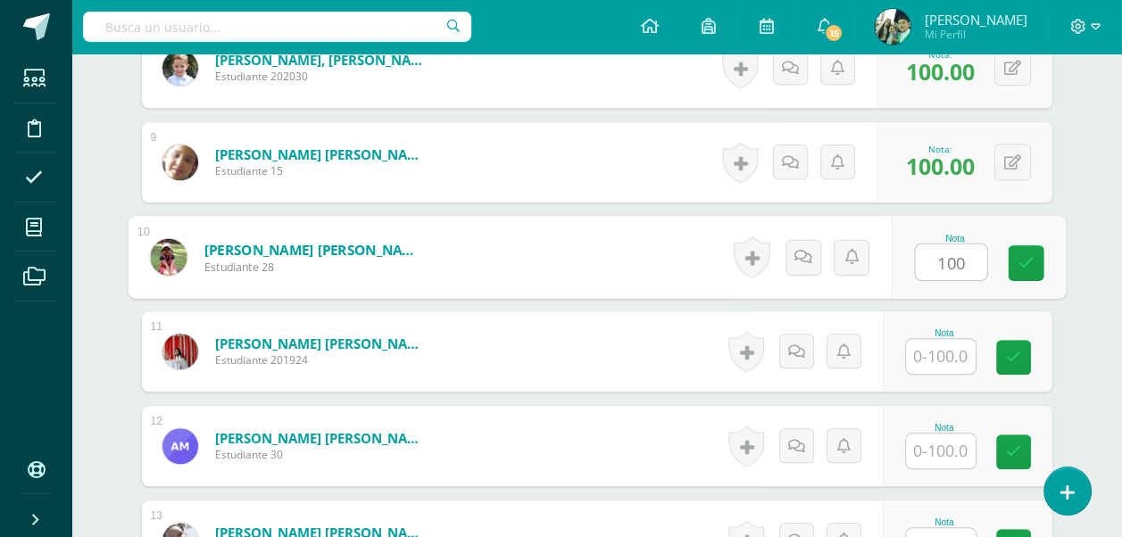
type input "100"
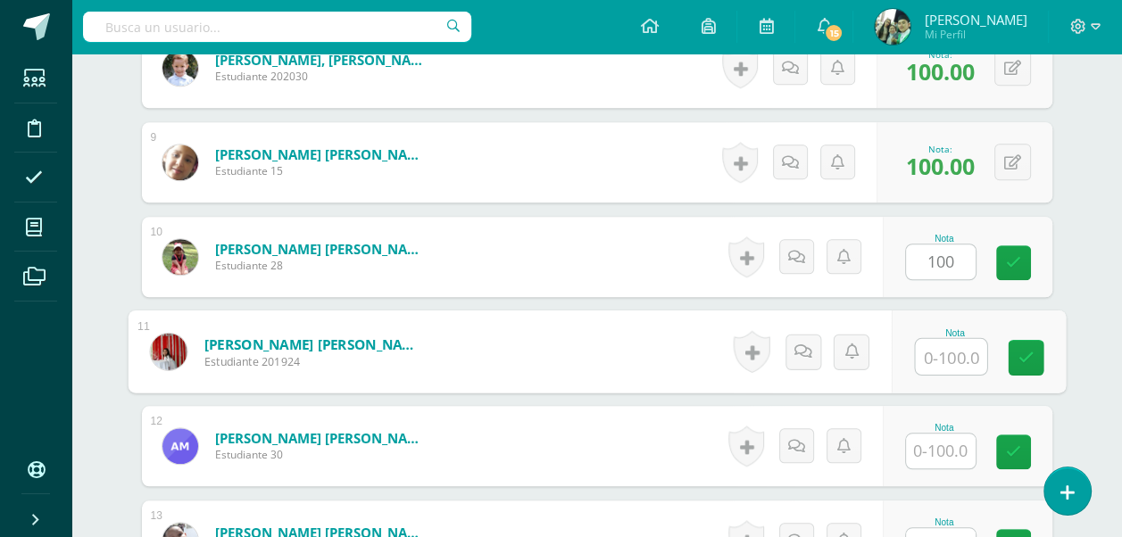
click at [929, 354] on input "text" at bounding box center [950, 357] width 71 height 36
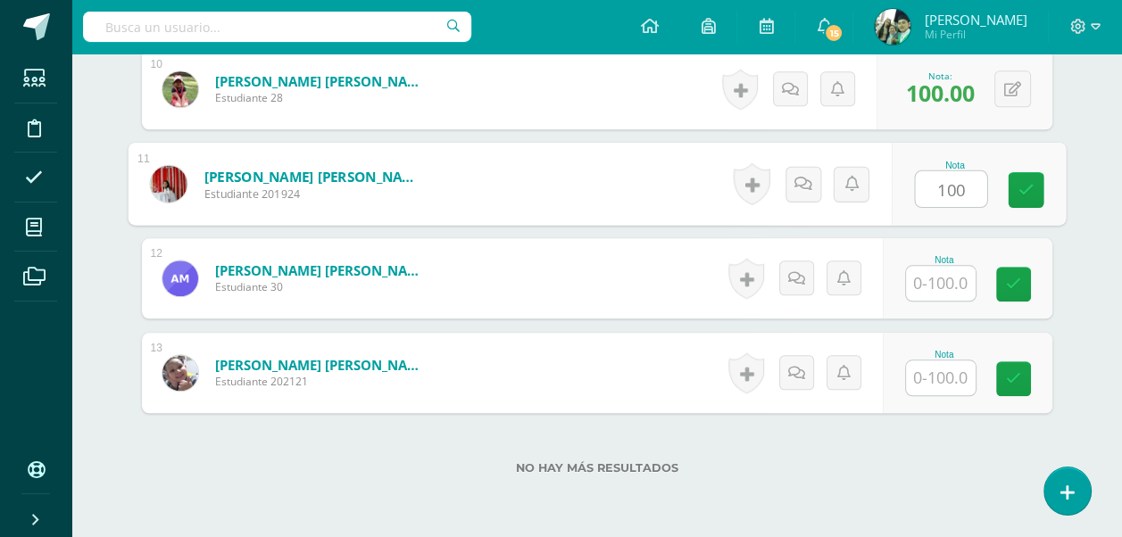
scroll to position [1451, 0]
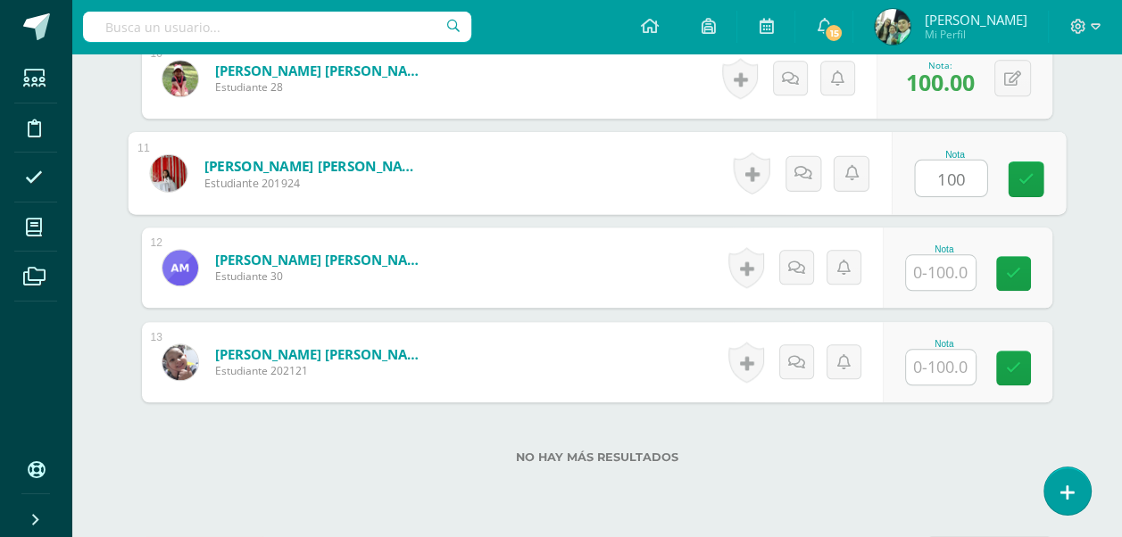
type input "100"
click at [950, 272] on input "text" at bounding box center [941, 272] width 70 height 35
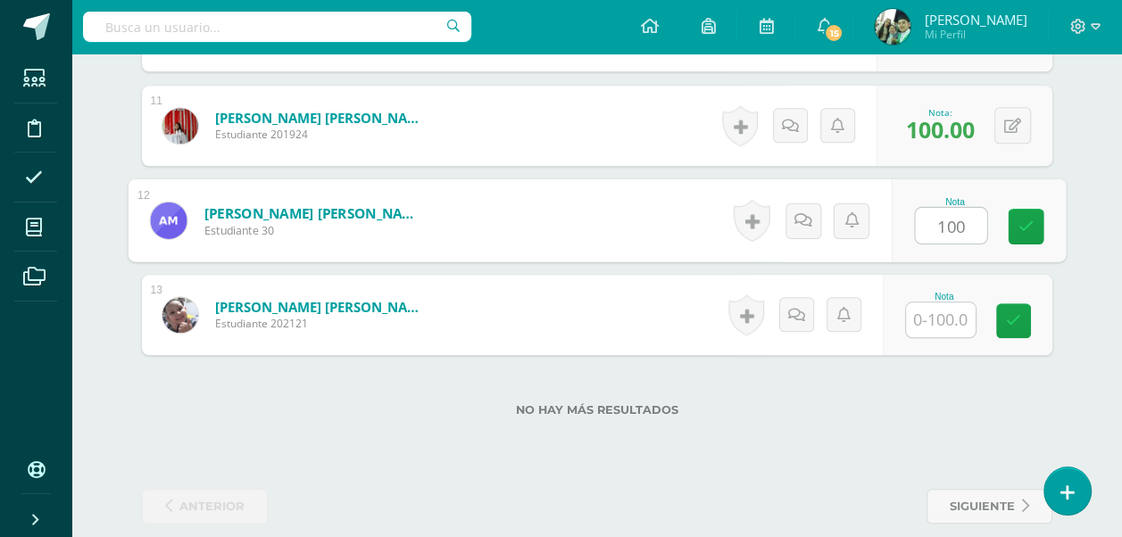
scroll to position [1519, 0]
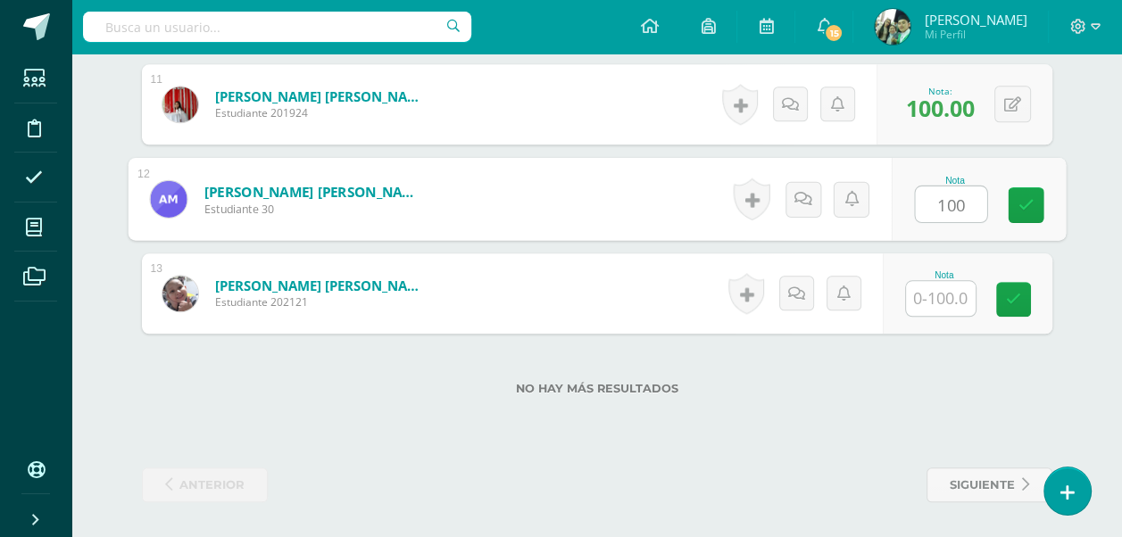
type input "100"
click at [919, 302] on input "text" at bounding box center [941, 298] width 70 height 35
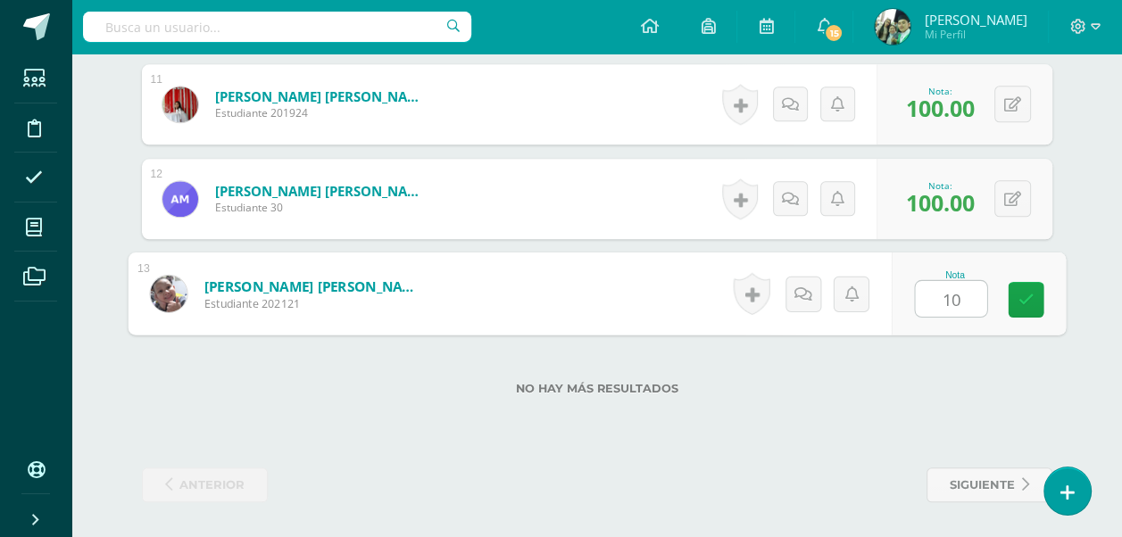
type input "100"
click at [1031, 295] on icon at bounding box center [1026, 299] width 16 height 15
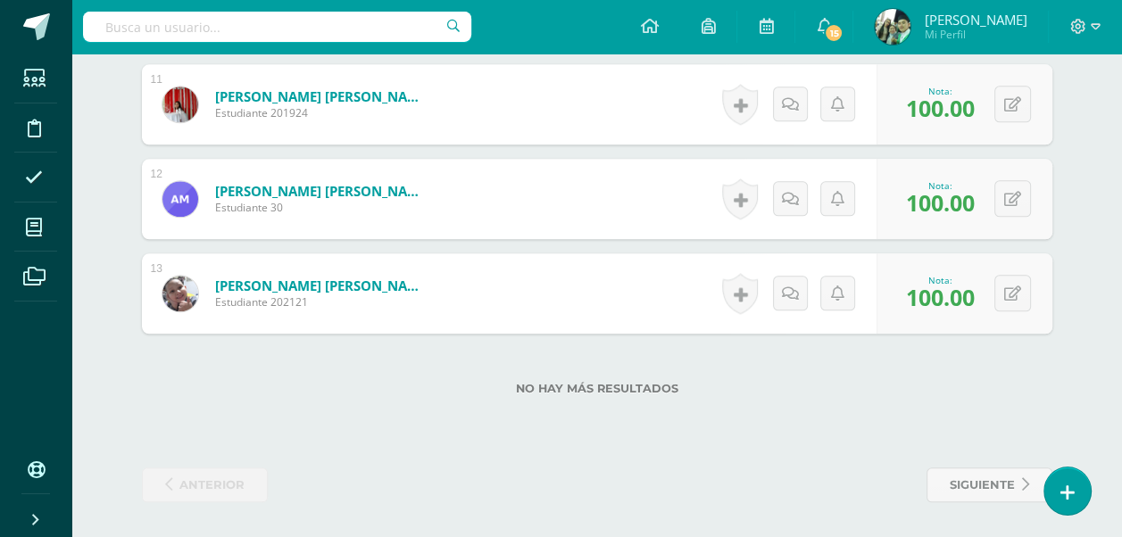
drag, startPoint x: 1002, startPoint y: 355, endPoint x: 810, endPoint y: 420, distance: 202.7
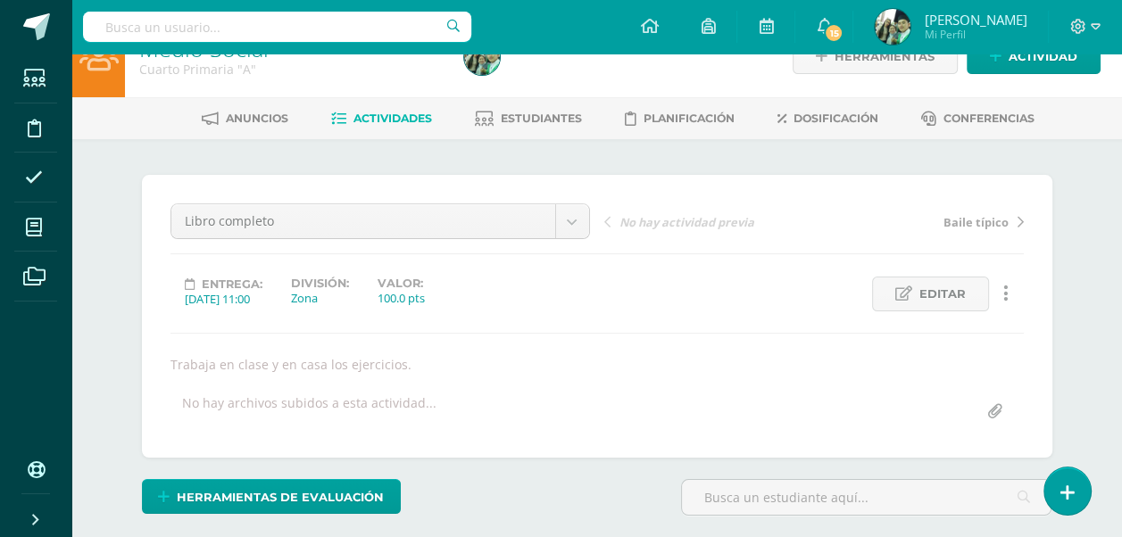
scroll to position [0, 0]
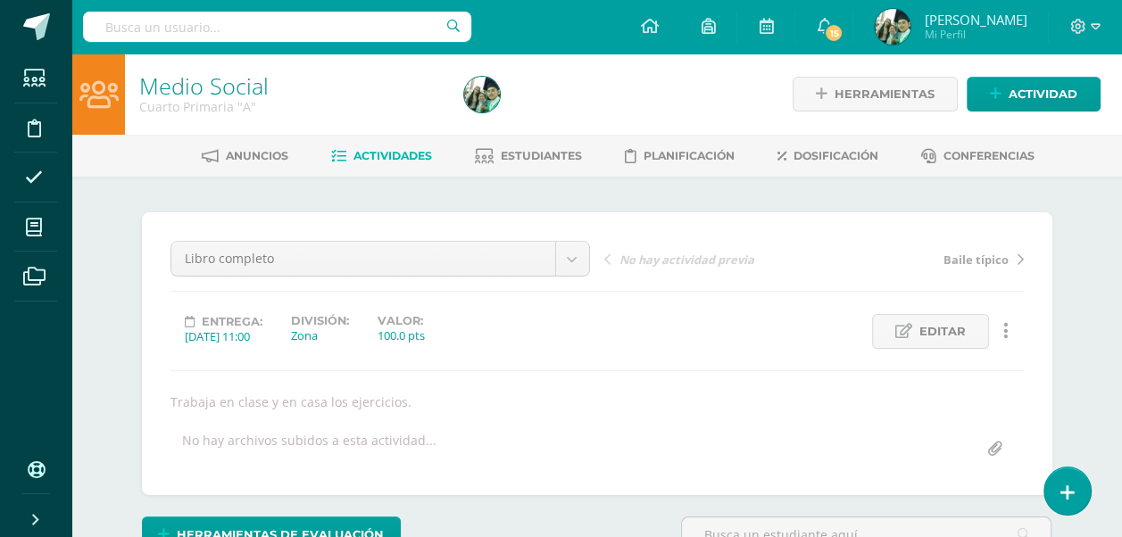
click at [393, 159] on span "Actividades" at bounding box center [393, 155] width 79 height 13
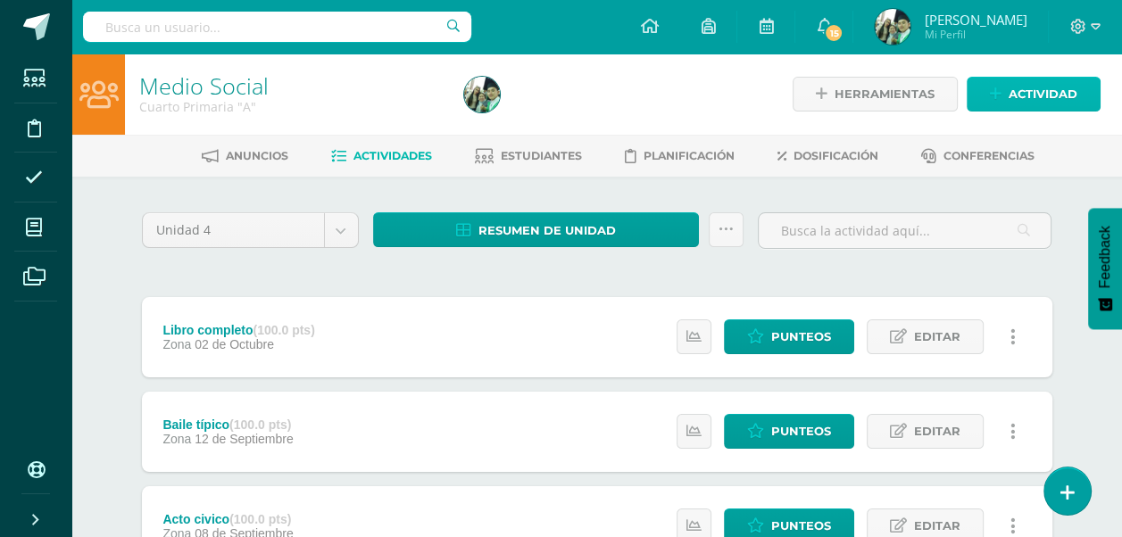
click at [1052, 92] on span "Actividad" at bounding box center [1043, 94] width 69 height 33
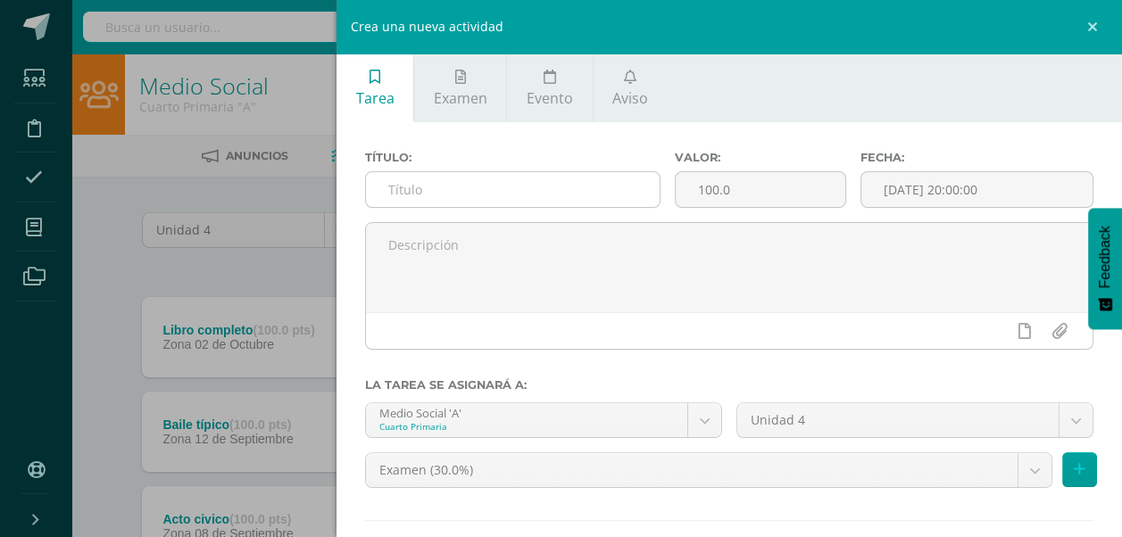
click at [455, 192] on input "text" at bounding box center [513, 189] width 294 height 35
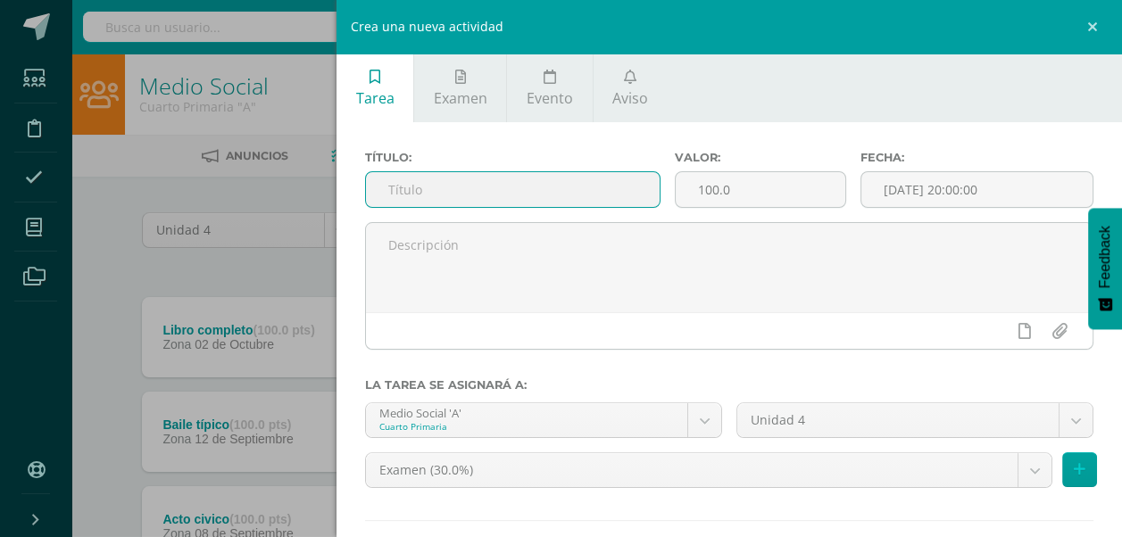
click at [455, 192] on input "text" at bounding box center [513, 189] width 294 height 35
type input "Cuestionario de Sociales"
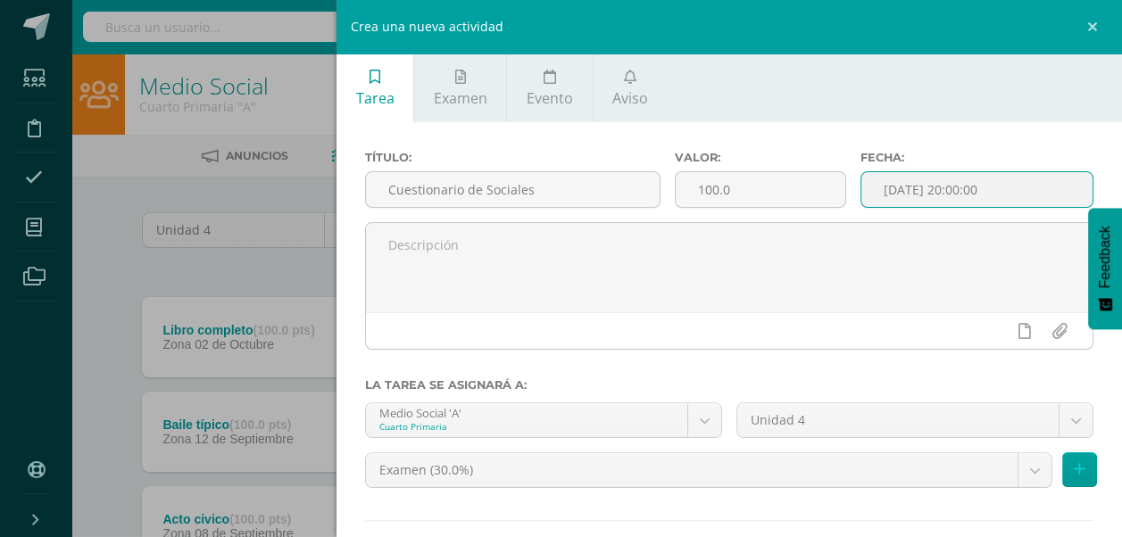
click at [1017, 192] on input "[DATE] 20:00:00" at bounding box center [976, 189] width 231 height 35
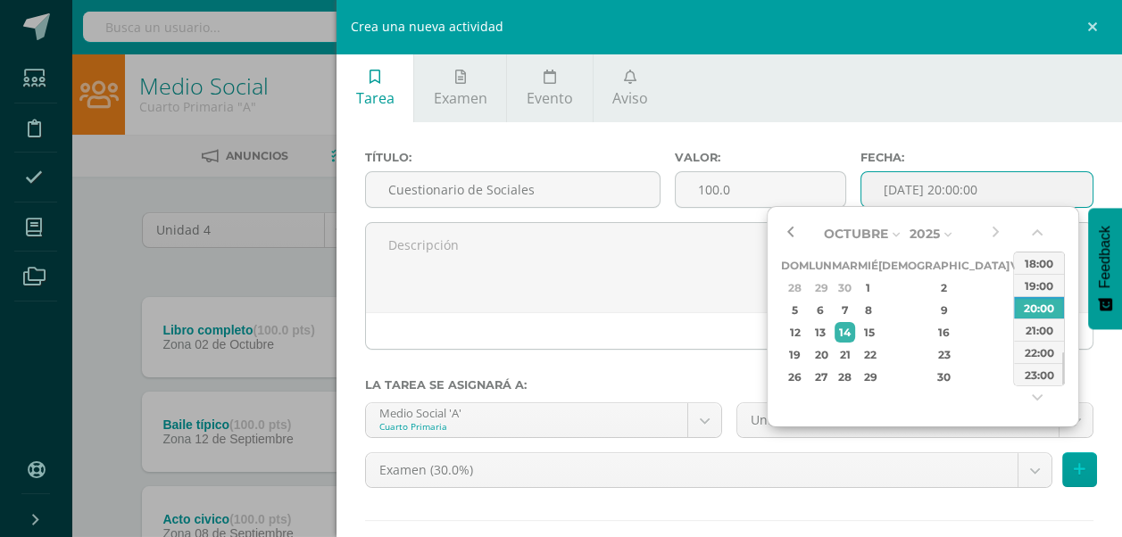
click at [790, 229] on button "button" at bounding box center [790, 233] width 18 height 27
click at [828, 355] on div "22" at bounding box center [820, 355] width 19 height 21
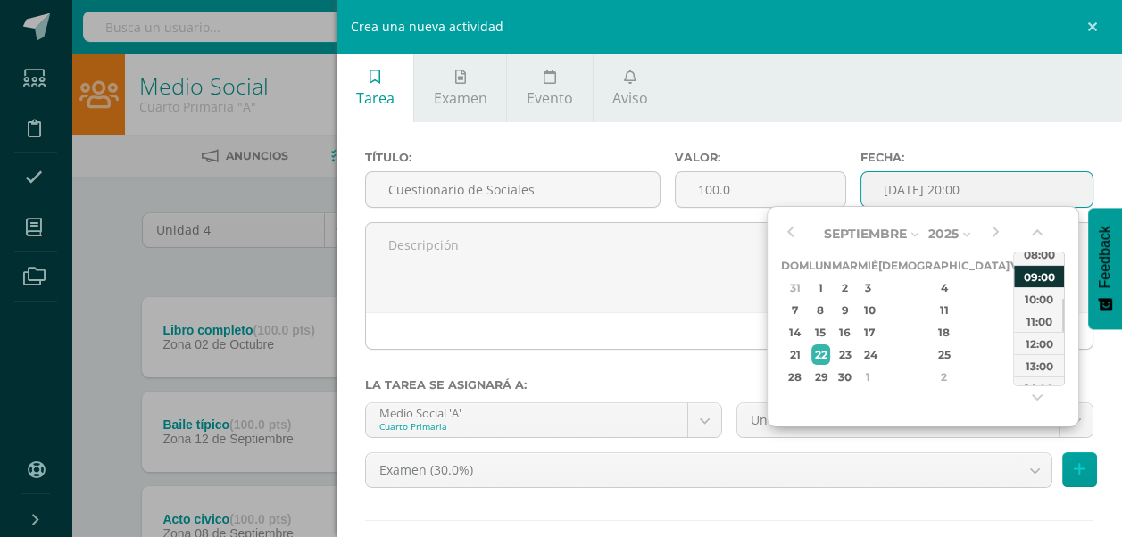
click at [1035, 276] on div "09:00" at bounding box center [1039, 276] width 50 height 22
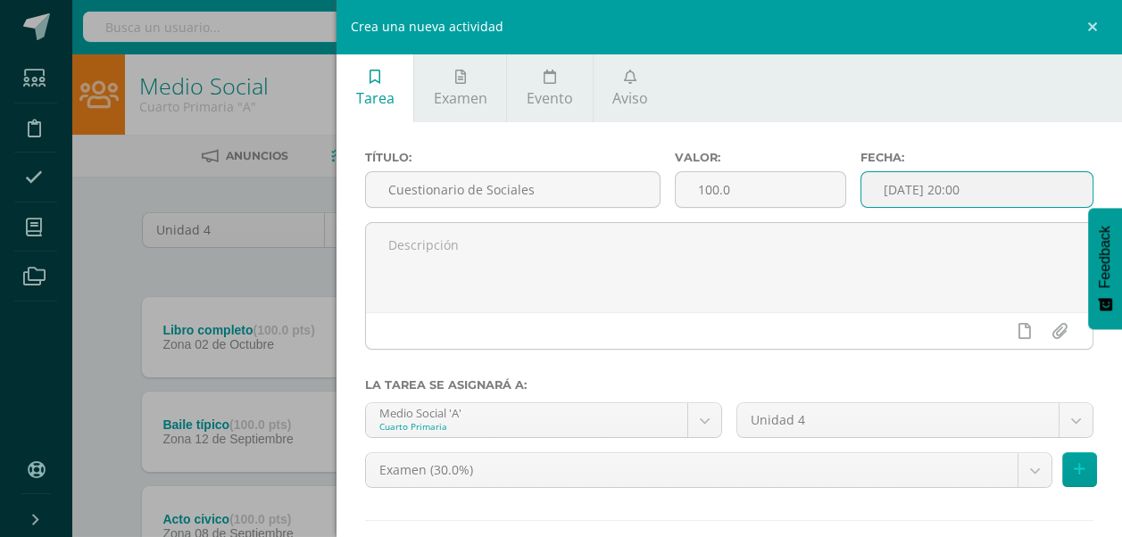
type input "2025-09-22 09:00"
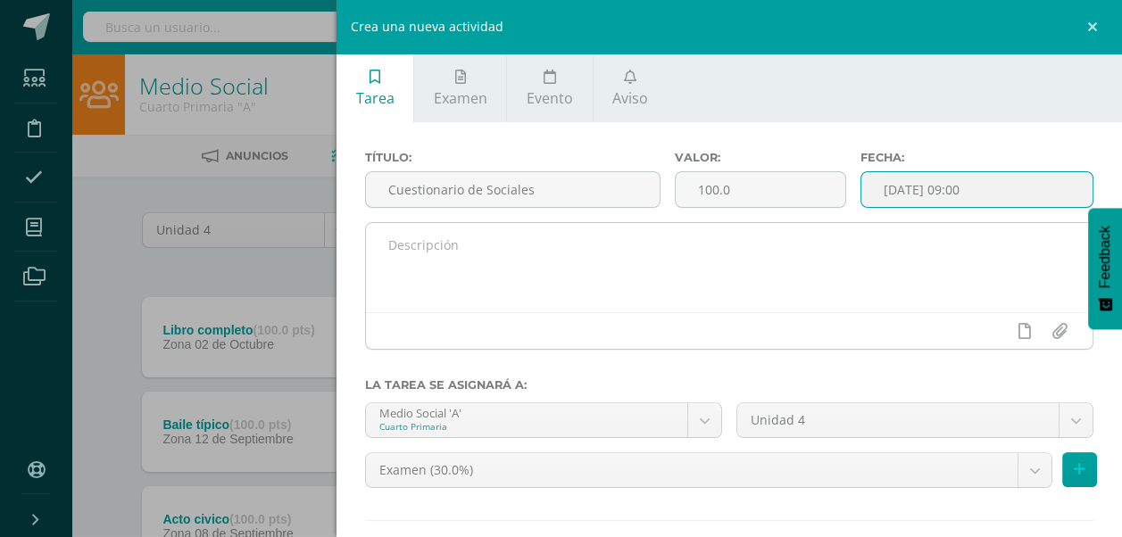
click at [578, 261] on textarea at bounding box center [729, 267] width 727 height 89
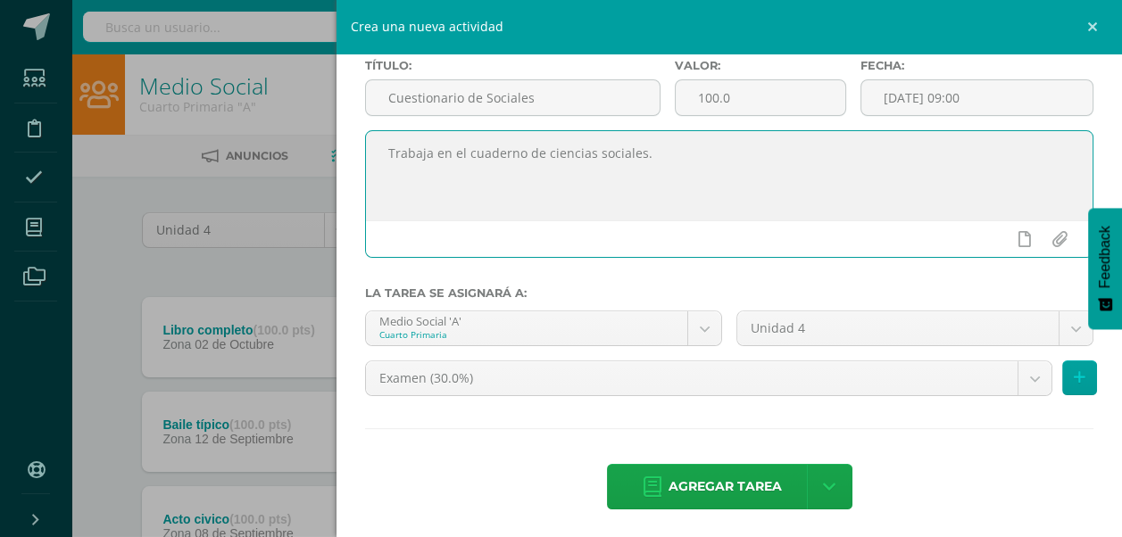
scroll to position [94, 0]
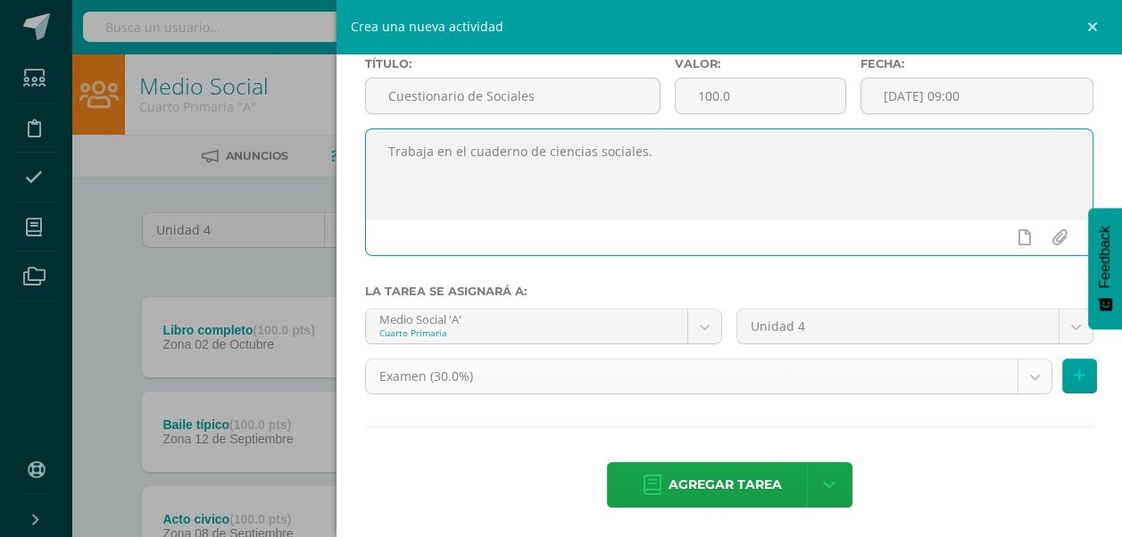
type textarea "Trabaja en el cuaderno de ciencias sociales."
click at [1025, 376] on body "Estudiantes Disciplina Asistencia Mis cursos Archivos Soporte Ayuda Reportar un…" at bounding box center [561, 343] width 1122 height 686
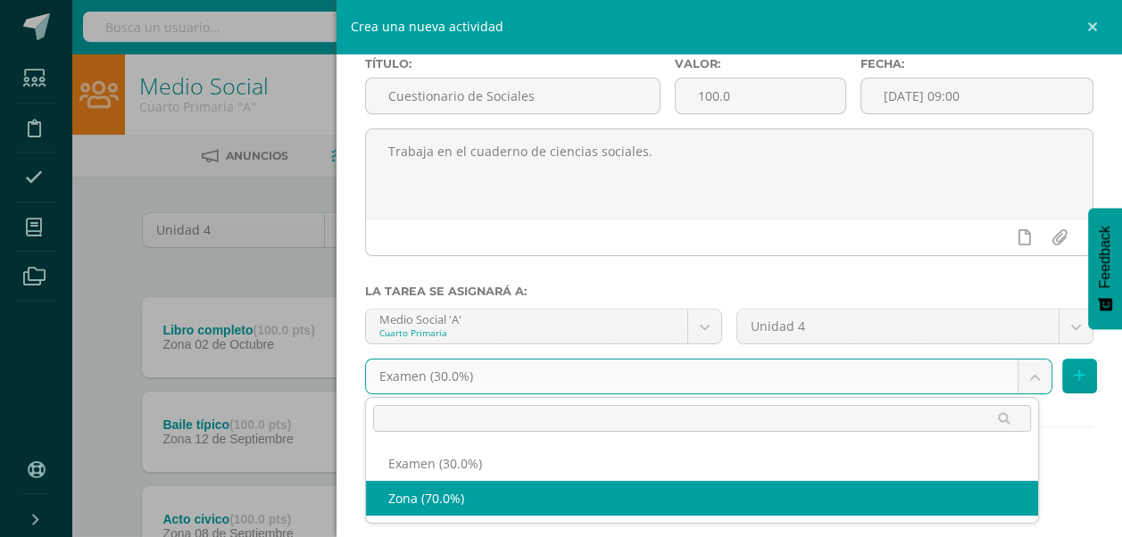
select select "36317"
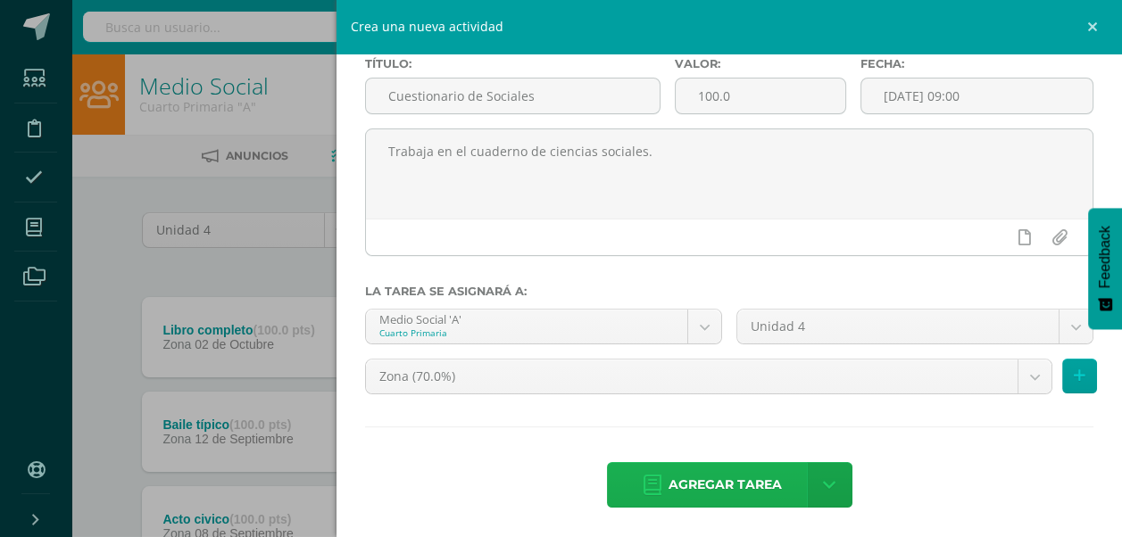
click at [728, 486] on span "Agregar tarea" at bounding box center [725, 485] width 113 height 44
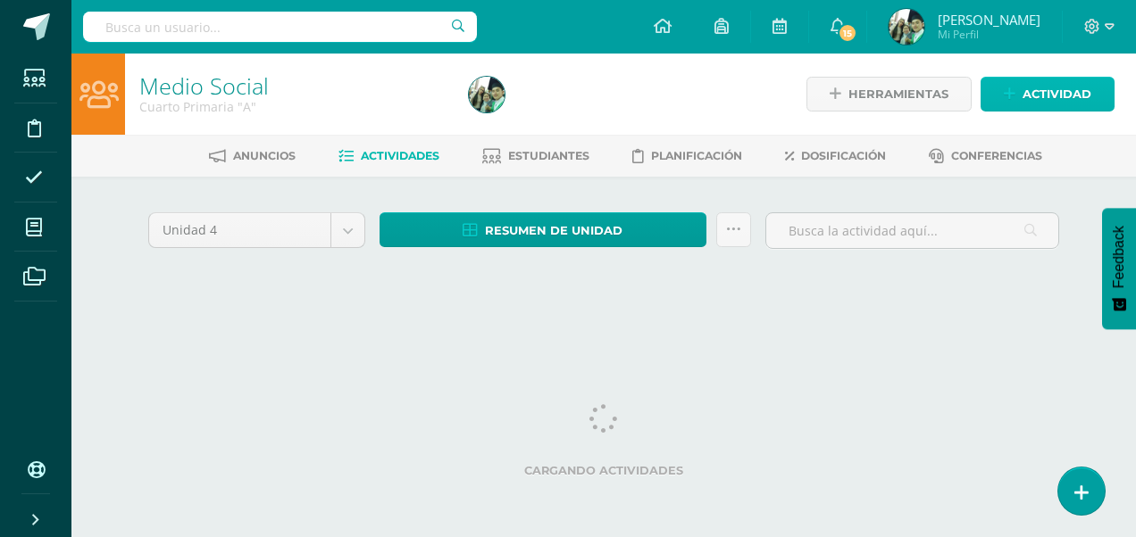
click at [1053, 95] on span "Actividad" at bounding box center [1056, 94] width 69 height 33
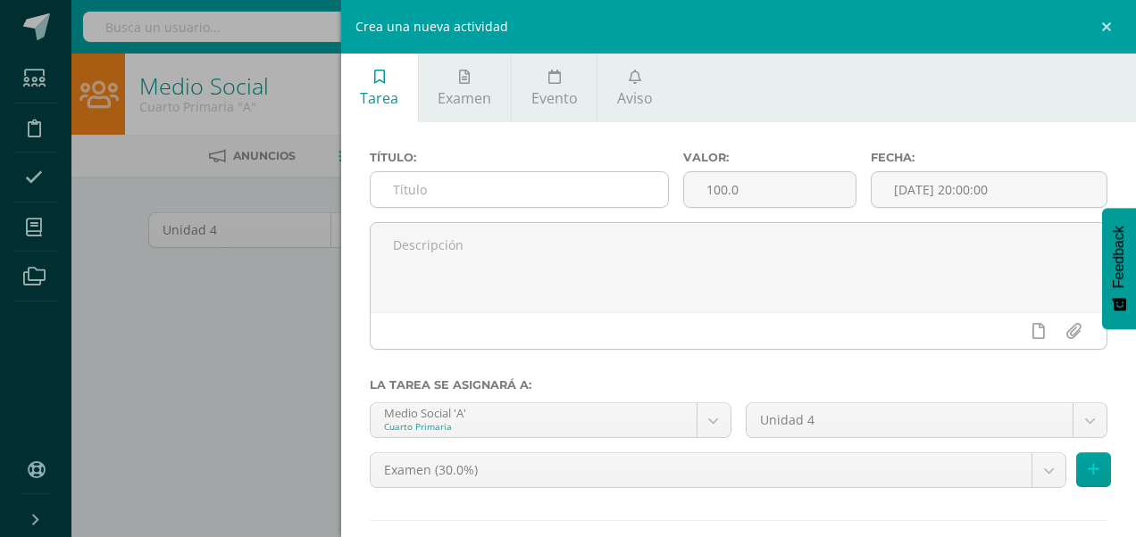
click at [428, 180] on input "text" at bounding box center [518, 189] width 297 height 35
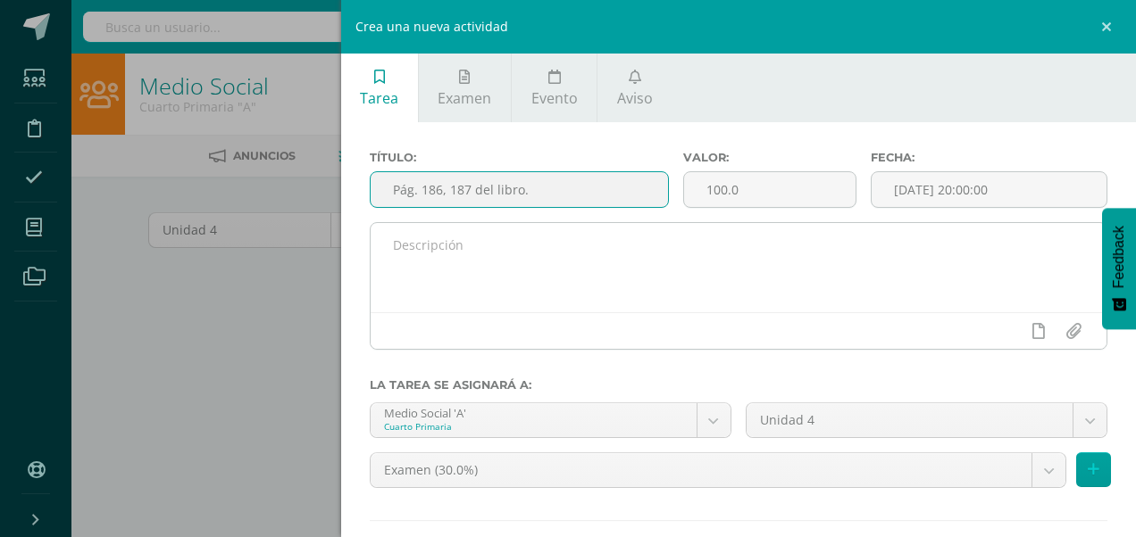
type input "Pág. 186, 187 del libro."
click at [648, 270] on textarea at bounding box center [738, 267] width 736 height 89
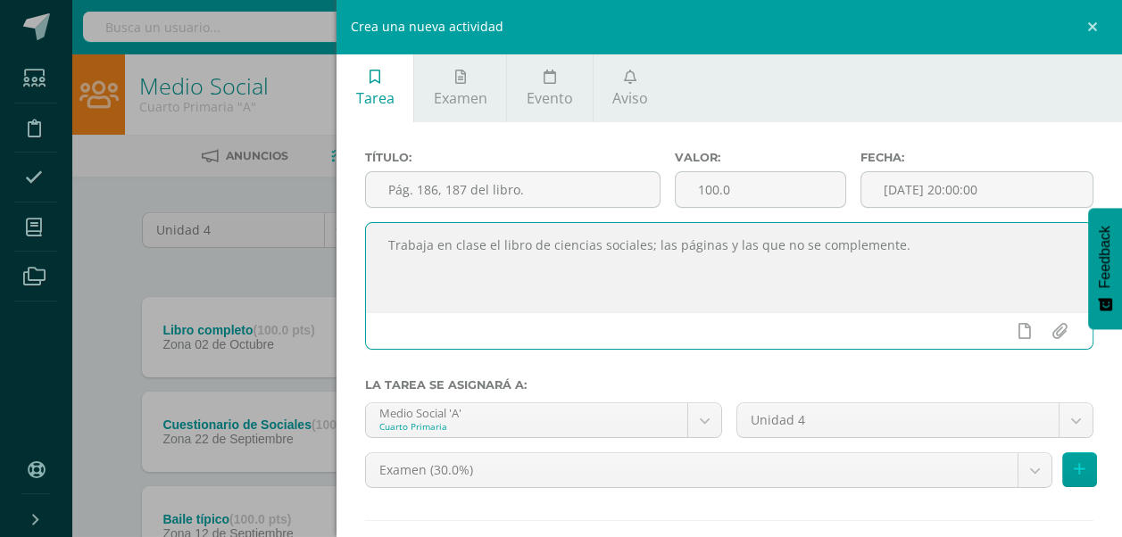
click at [895, 240] on textarea "Trabaja en clase el libro de ciencias sociales; las páginas y las que no se com…" at bounding box center [729, 267] width 727 height 89
drag, startPoint x: 895, startPoint y: 240, endPoint x: 688, endPoint y: 247, distance: 207.2
click at [654, 241] on textarea "Trabaja en clase el libro de ciencias sociales; las páginas y" at bounding box center [729, 267] width 727 height 89
click at [745, 243] on textarea "Trabaja en clase el libro de ciencias sociales; las páginas y" at bounding box center [729, 267] width 727 height 89
drag, startPoint x: 745, startPoint y: 243, endPoint x: 704, endPoint y: 247, distance: 40.4
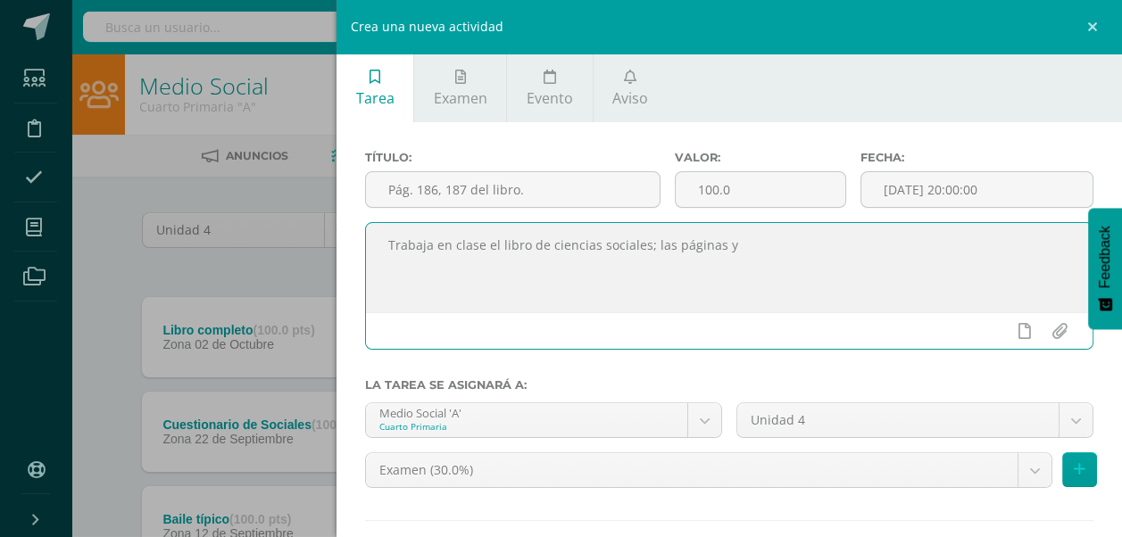
click at [704, 247] on textarea "Trabaja en clase el libro de ciencias sociales; las páginas y" at bounding box center [729, 267] width 727 height 89
click at [704, 247] on textarea "Trabaja en clase el libro de ciencias sociales." at bounding box center [729, 267] width 727 height 89
type textarea "Trabaja en clase el libro de ciencias sociales."
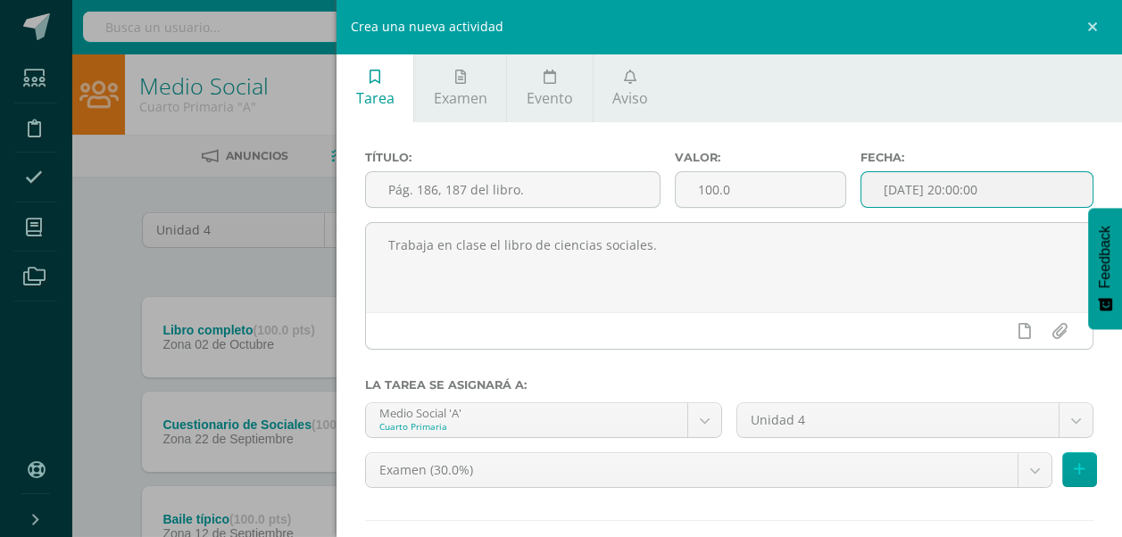
click at [1007, 189] on input "[DATE] 20:00:00" at bounding box center [976, 189] width 231 height 35
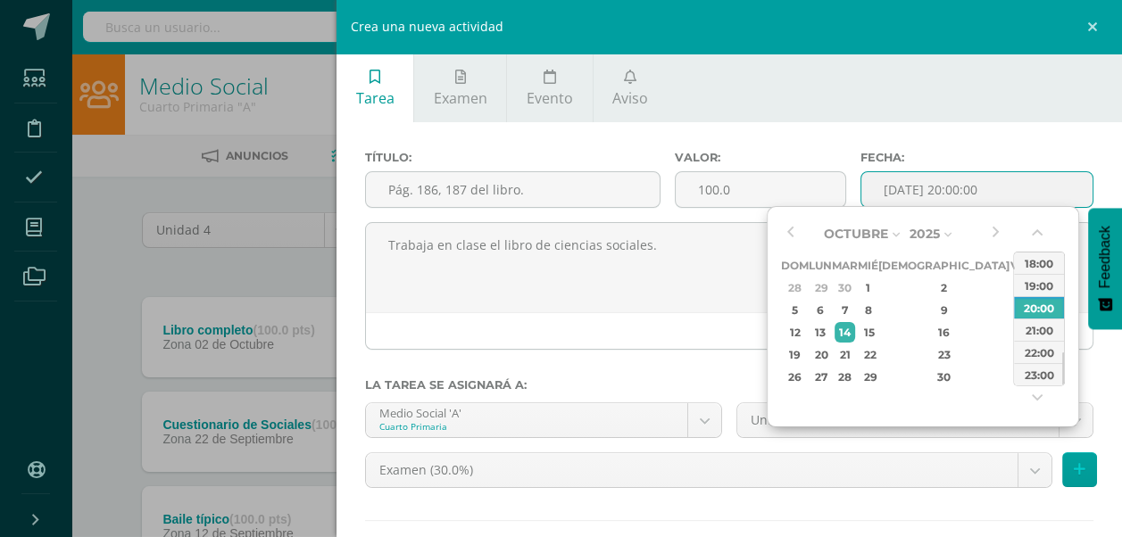
click at [1007, 189] on input "[DATE] 20:00:00" at bounding box center [976, 189] width 231 height 35
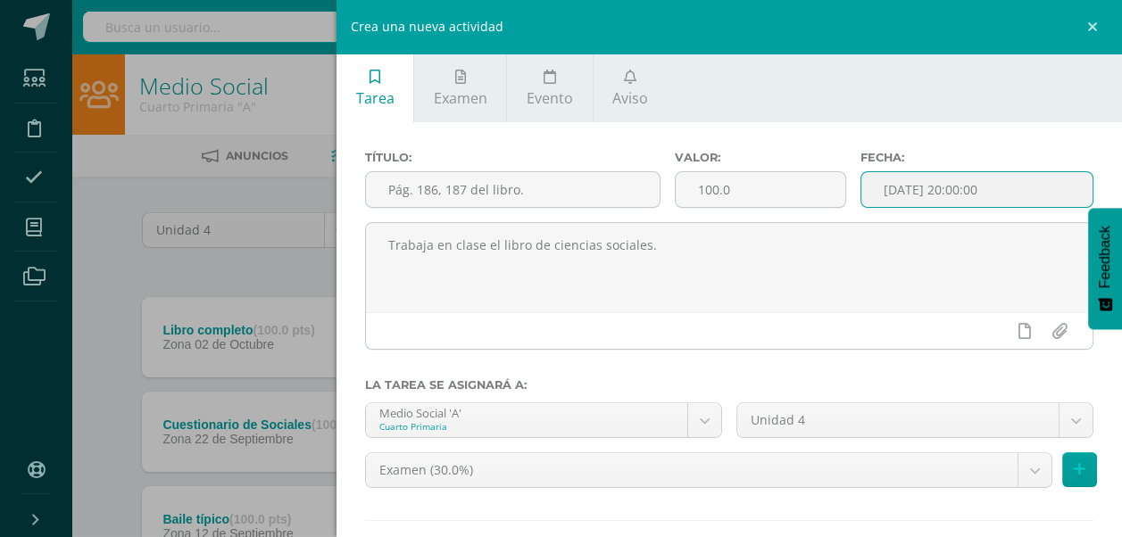
click at [1007, 189] on input "[DATE] 20:00:00" at bounding box center [976, 189] width 231 height 35
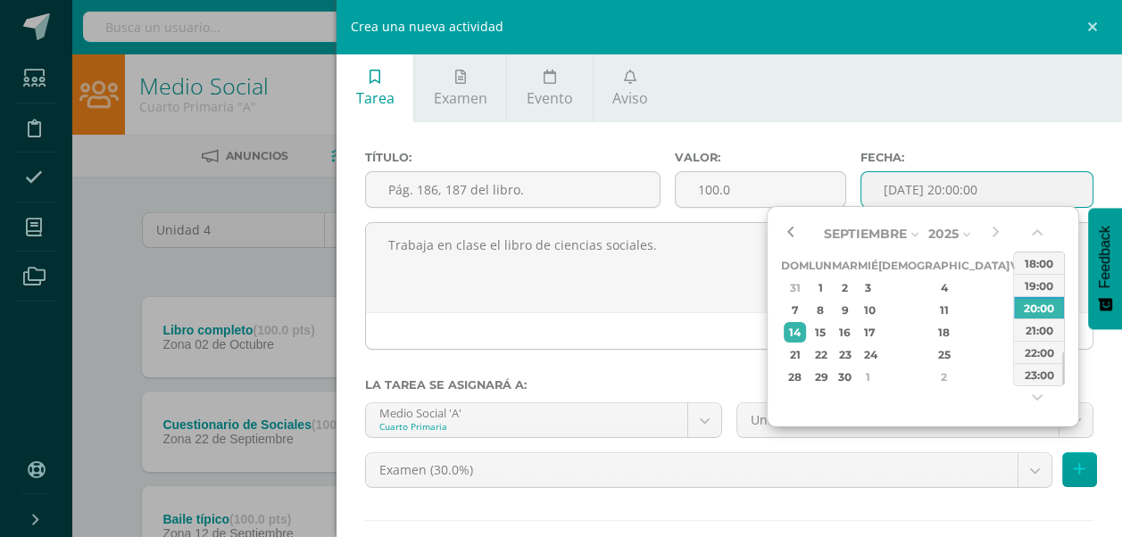
click at [790, 229] on button "button" at bounding box center [790, 233] width 18 height 27
click at [855, 283] on div "2" at bounding box center [845, 288] width 21 height 21
click at [1043, 272] on div "08:00" at bounding box center [1039, 272] width 50 height 22
type input "2025-09-02 08:00"
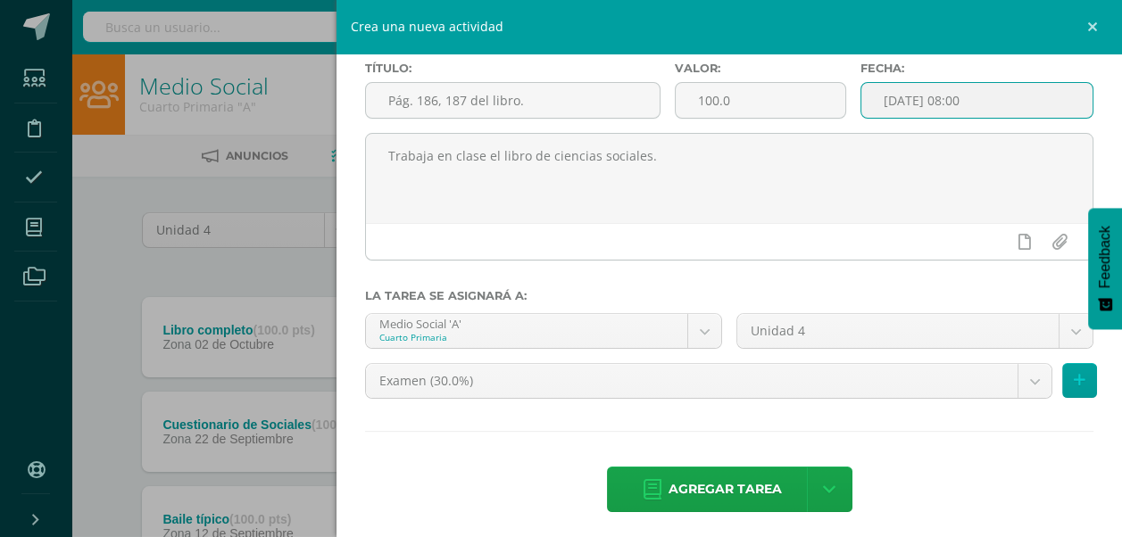
scroll to position [94, 0]
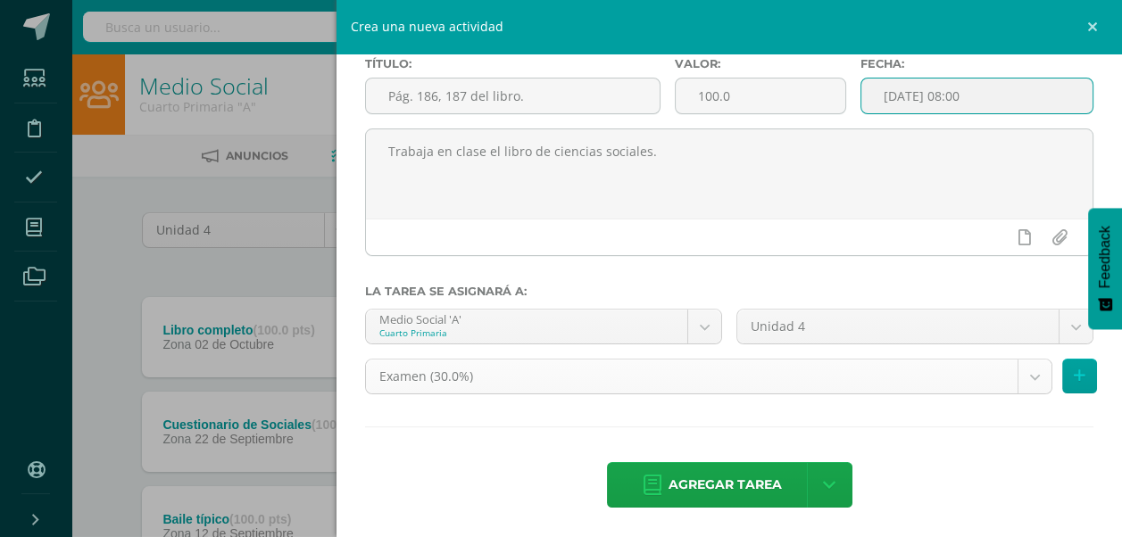
click at [1021, 371] on body "Tarea asignada exitosamente Estudiantes Disciplina Asistencia Mis cursos Archiv…" at bounding box center [561, 390] width 1122 height 780
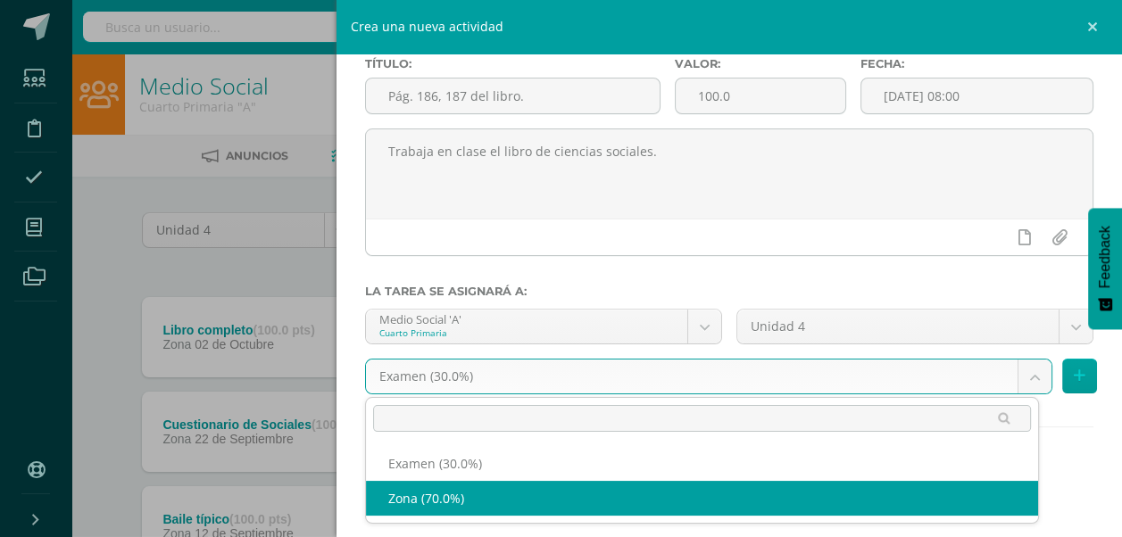
select select "36317"
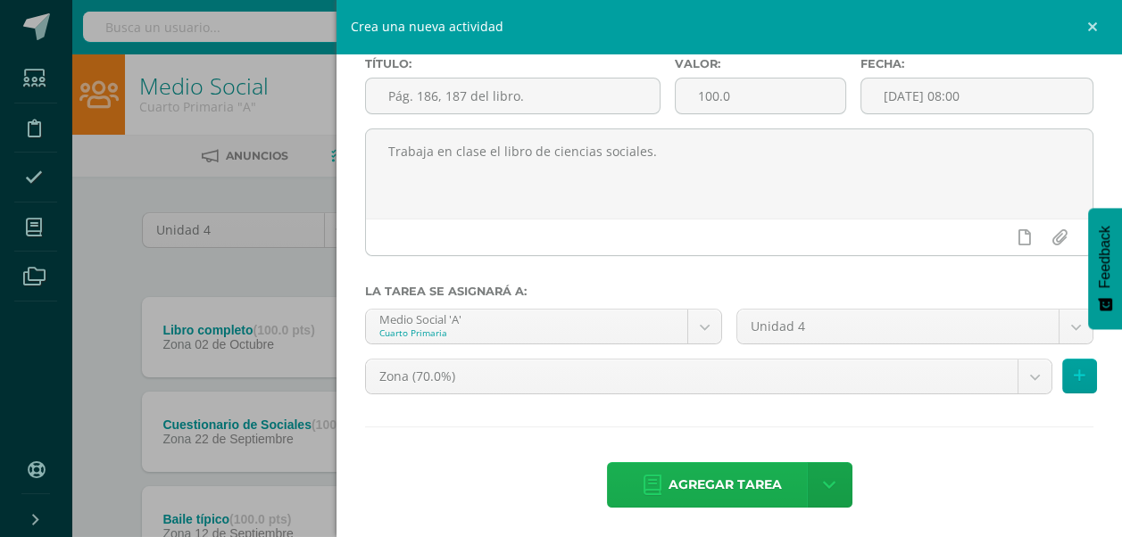
click at [727, 479] on span "Agregar tarea" at bounding box center [725, 485] width 113 height 44
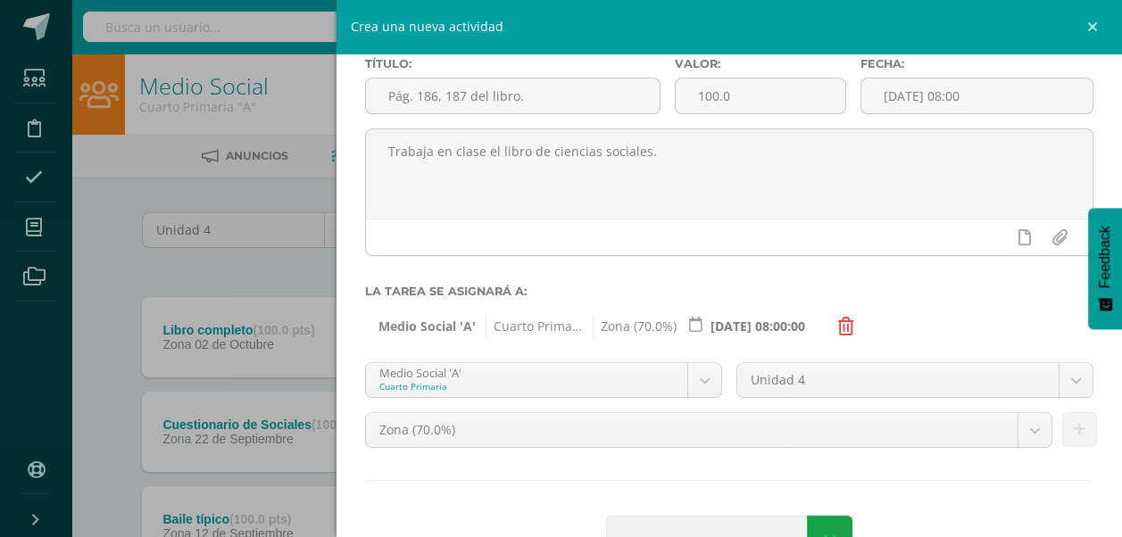
scroll to position [147, 0]
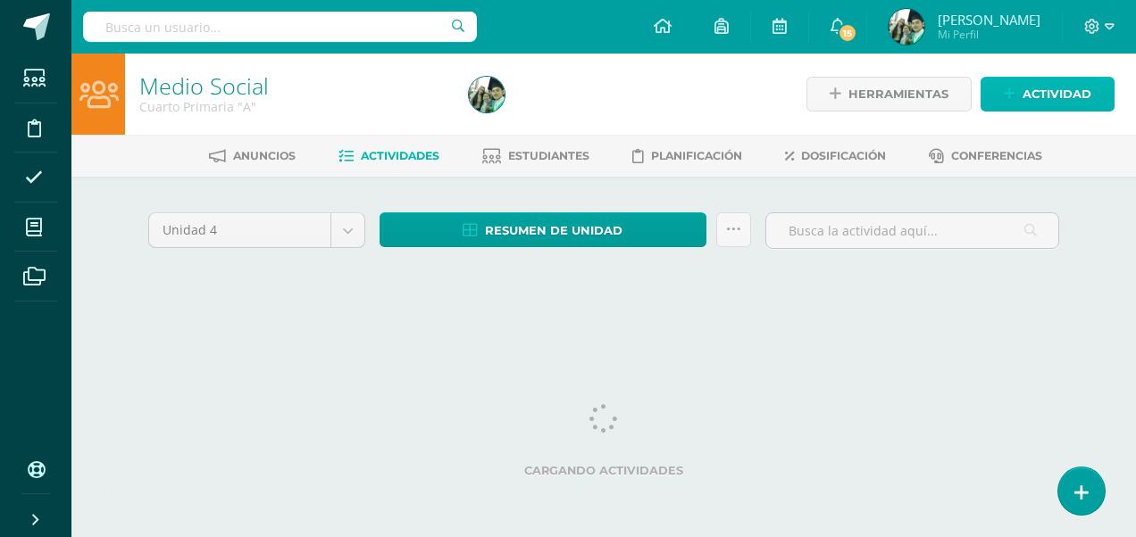
click at [1032, 88] on span "Actividad" at bounding box center [1056, 94] width 69 height 33
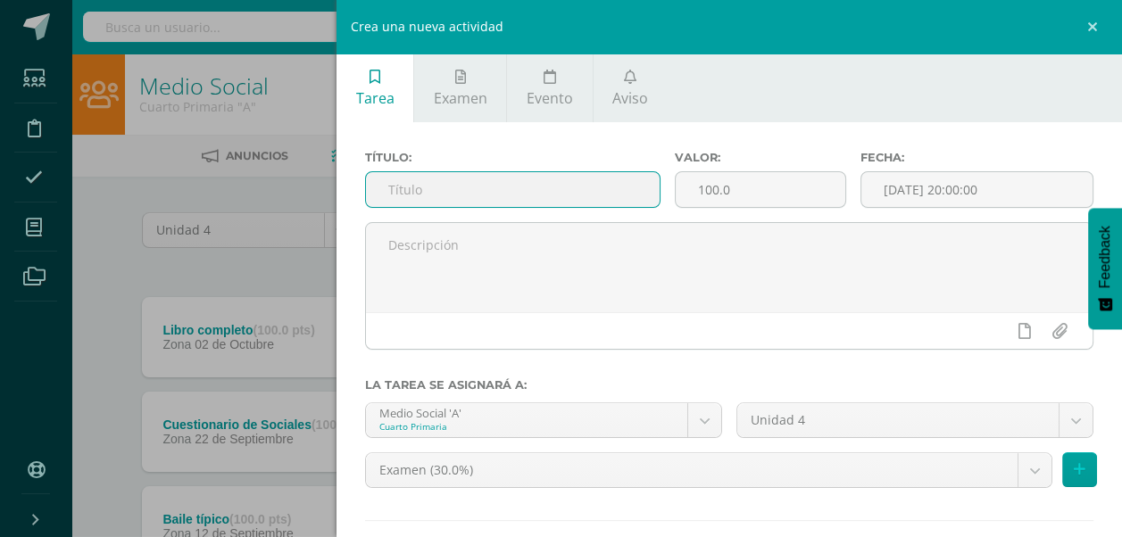
click at [413, 193] on input "text" at bounding box center [513, 189] width 294 height 35
click at [490, 203] on input "Guía de" at bounding box center [513, 189] width 294 height 35
click at [500, 194] on input "Guía de" at bounding box center [513, 189] width 294 height 35
click at [461, 185] on input "Guía de" at bounding box center [513, 189] width 294 height 35
type input "Guía de estudio"
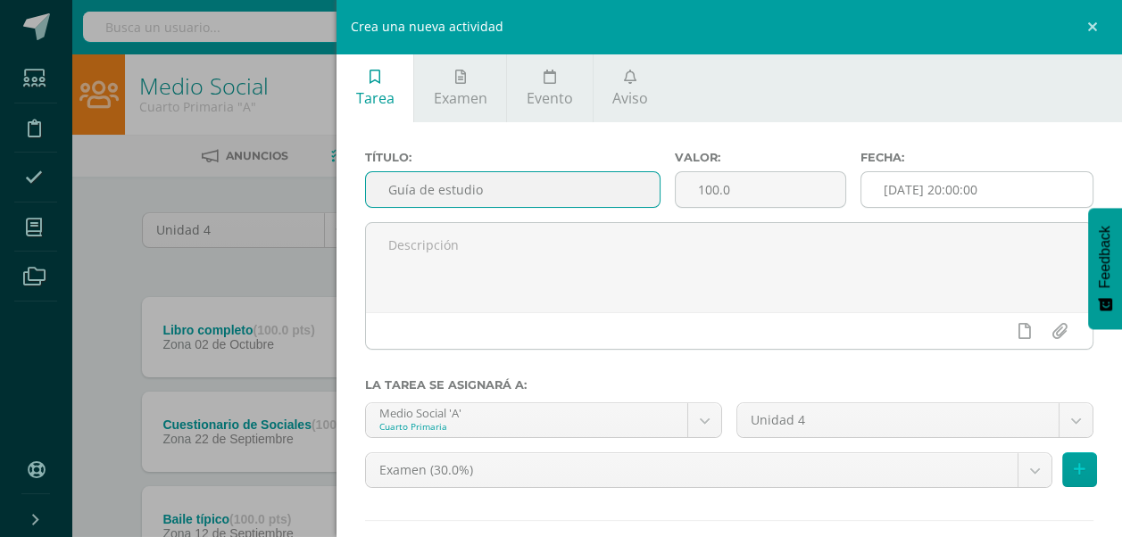
click at [1014, 189] on input "[DATE] 20:00:00" at bounding box center [976, 189] width 231 height 35
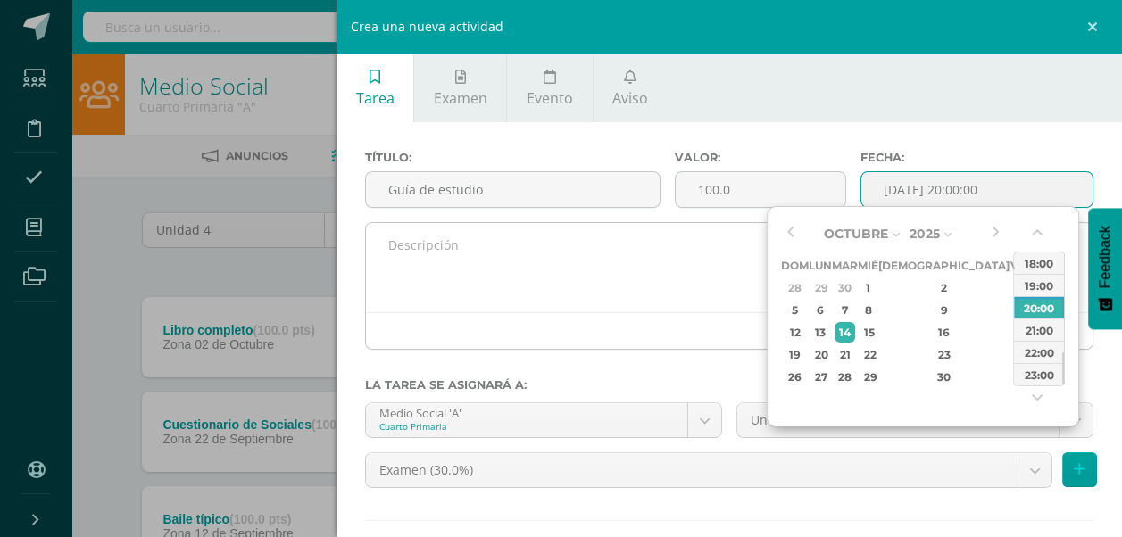
type input "2025-10-14 20:00"
click at [430, 245] on textarea at bounding box center [729, 267] width 727 height 89
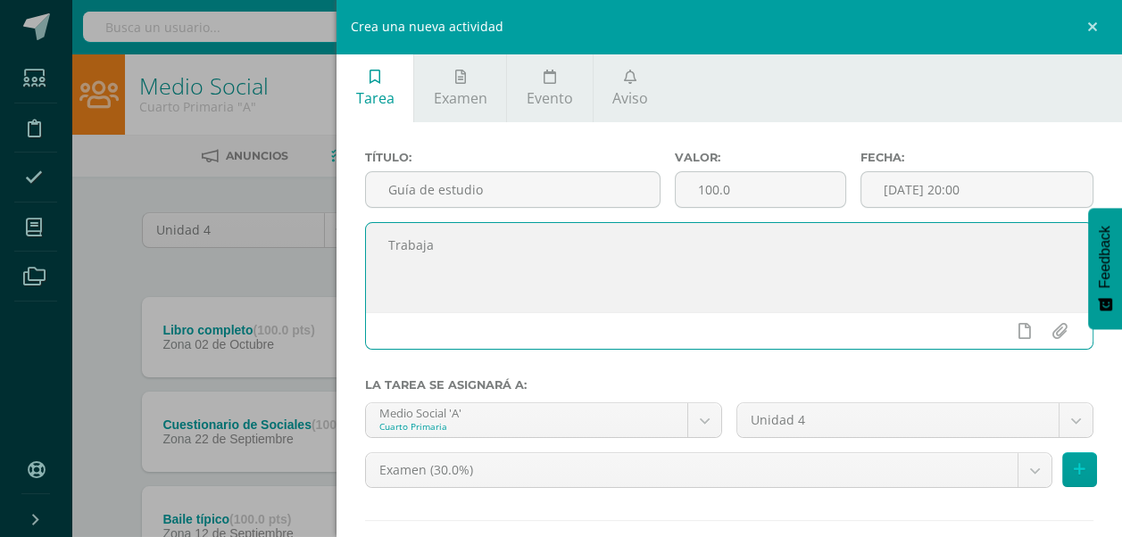
click at [495, 252] on textarea "Trabaja" at bounding box center [729, 267] width 727 height 89
click at [577, 245] on textarea "Trabajaron la guía de estudio" at bounding box center [729, 267] width 727 height 89
click at [607, 245] on textarea "Trabajaron la guía de estudio de la pagina" at bounding box center [729, 267] width 727 height 89
click at [639, 245] on textarea "Trabajaron la guía de estudio de la página" at bounding box center [729, 267] width 727 height 89
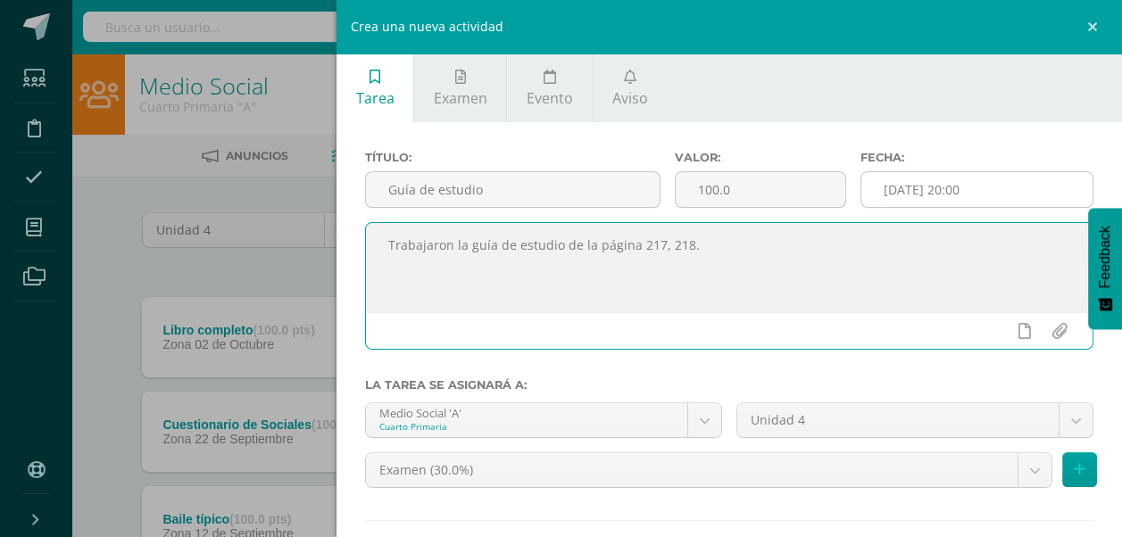
type textarea "Trabajaron la guía de estudio de la página 217, 218."
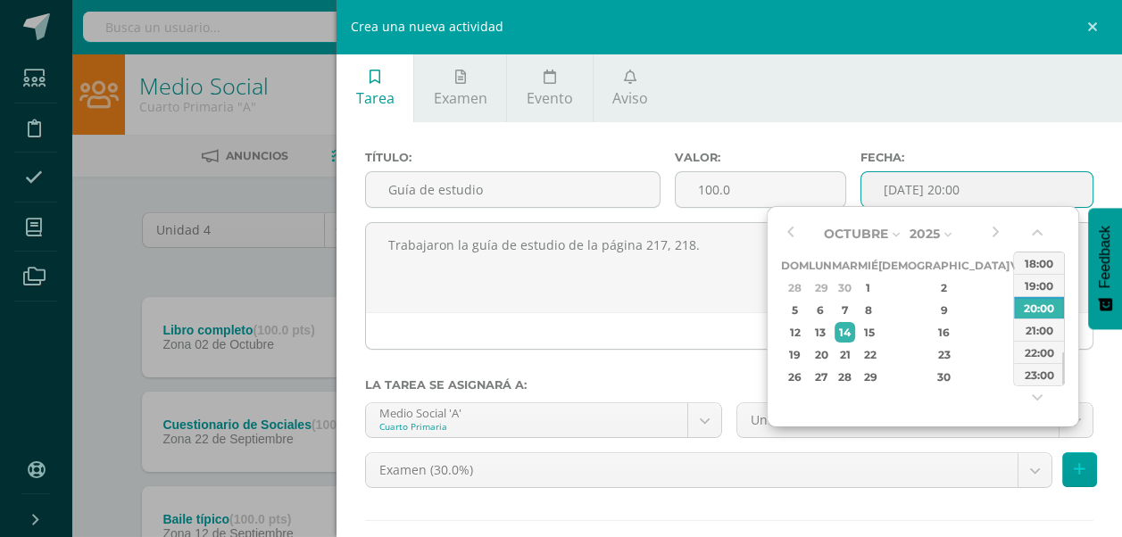
click at [999, 184] on input "2025-10-14 20:00" at bounding box center [976, 189] width 231 height 35
click at [792, 230] on button "button" at bounding box center [790, 233] width 18 height 27
click at [855, 374] on div "30" at bounding box center [845, 377] width 21 height 21
click at [1032, 309] on div "08:00" at bounding box center [1039, 307] width 50 height 22
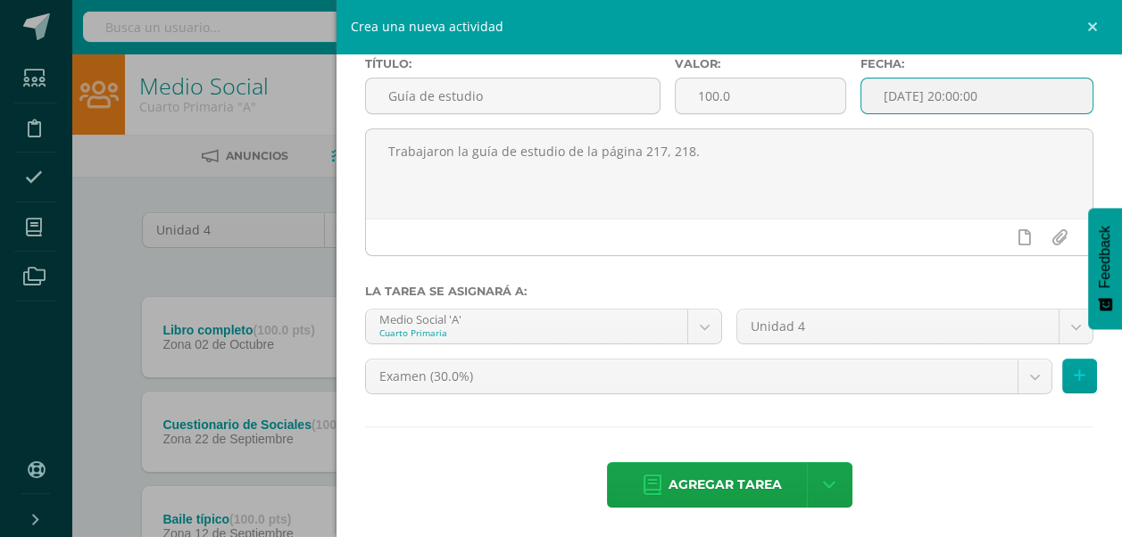
scroll to position [89, 0]
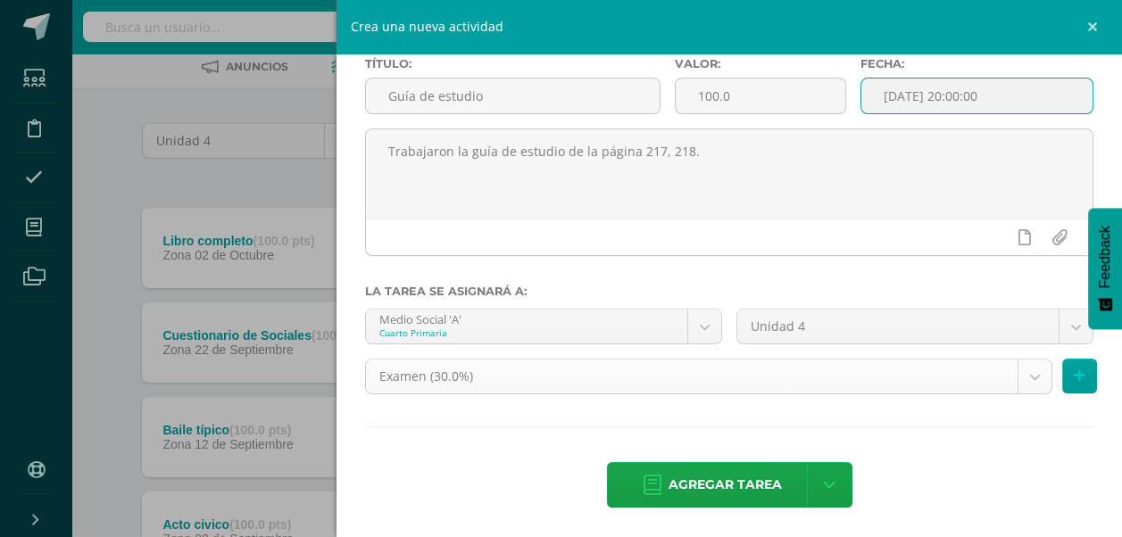
click at [1019, 379] on body "Tarea asignada exitosamente Estudiantes Disciplina Asistencia Mis cursos Archiv…" at bounding box center [561, 348] width 1122 height 875
type input "2025-10-14 20:00"
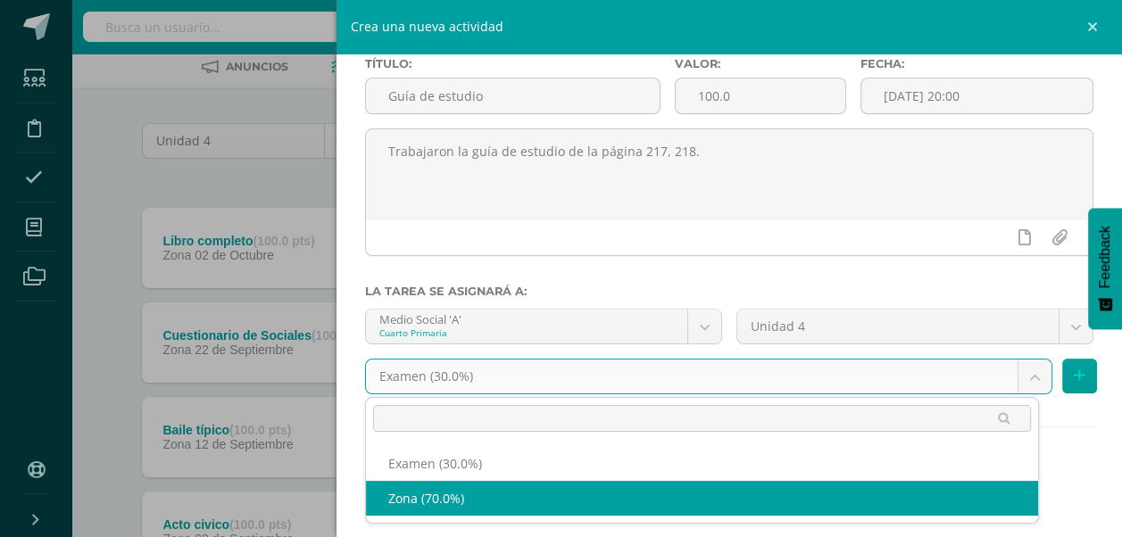
select select "36317"
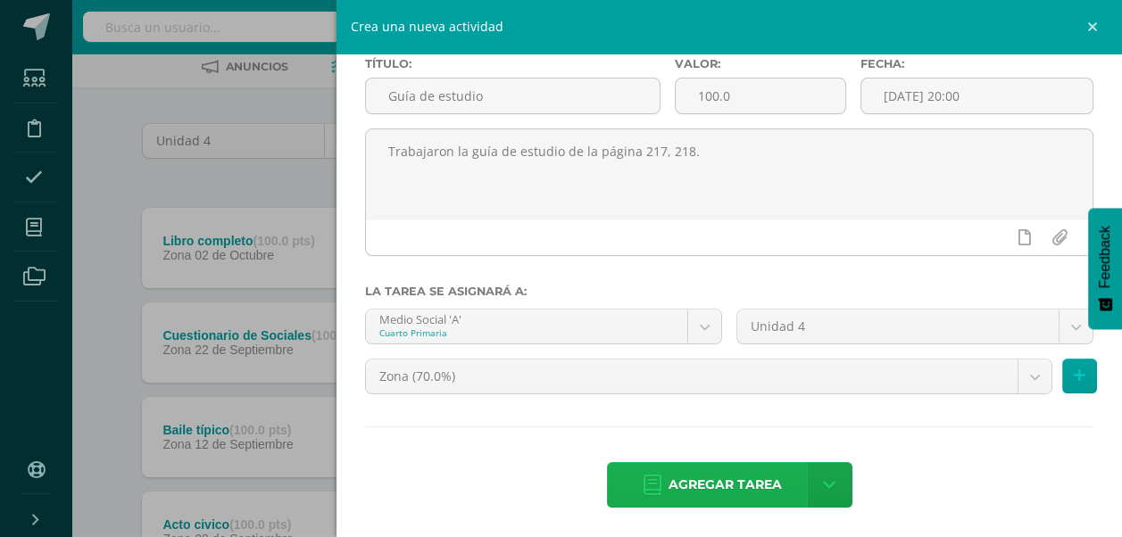
click at [699, 480] on span "Agregar tarea" at bounding box center [725, 485] width 113 height 44
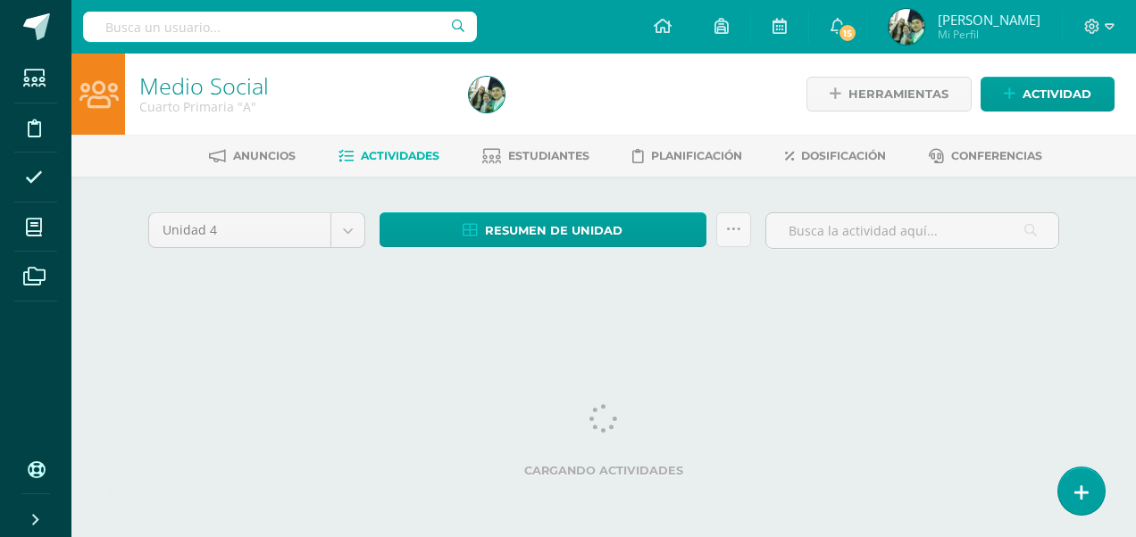
click at [380, 155] on span "Actividades" at bounding box center [400, 155] width 79 height 13
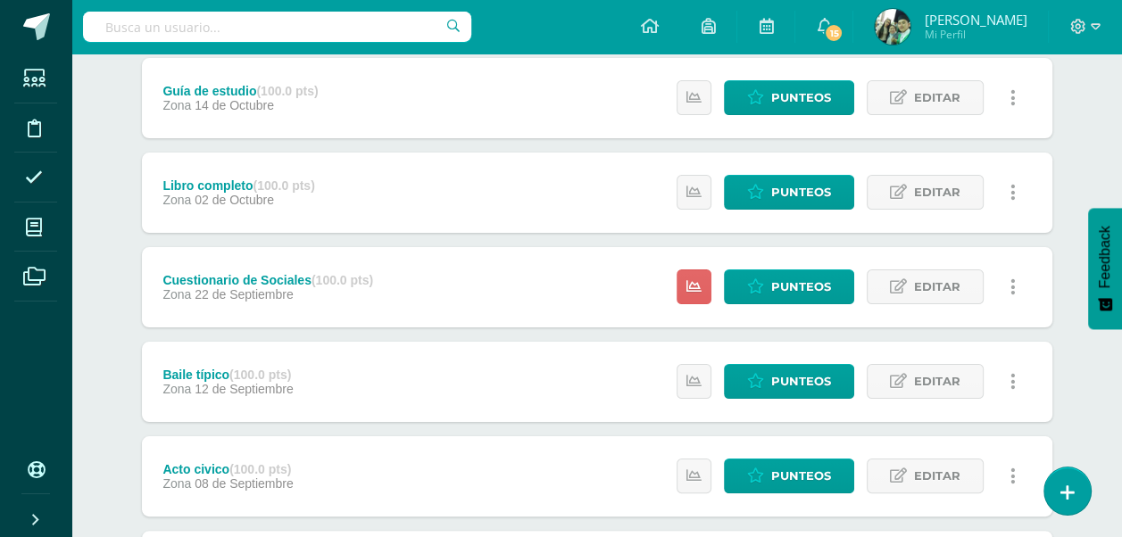
scroll to position [432, 0]
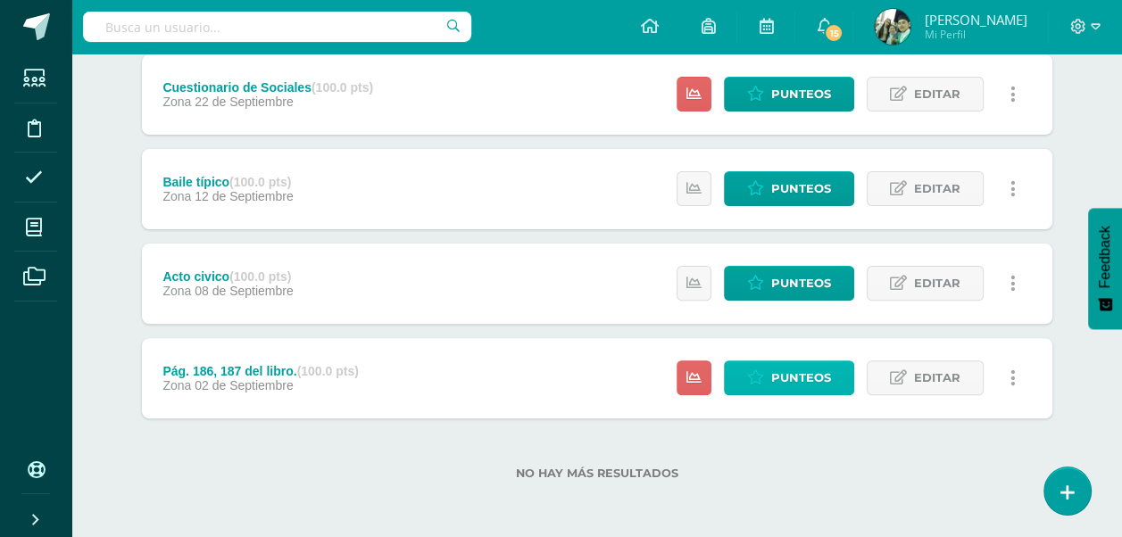
click at [790, 377] on span "Punteos" at bounding box center [801, 378] width 60 height 33
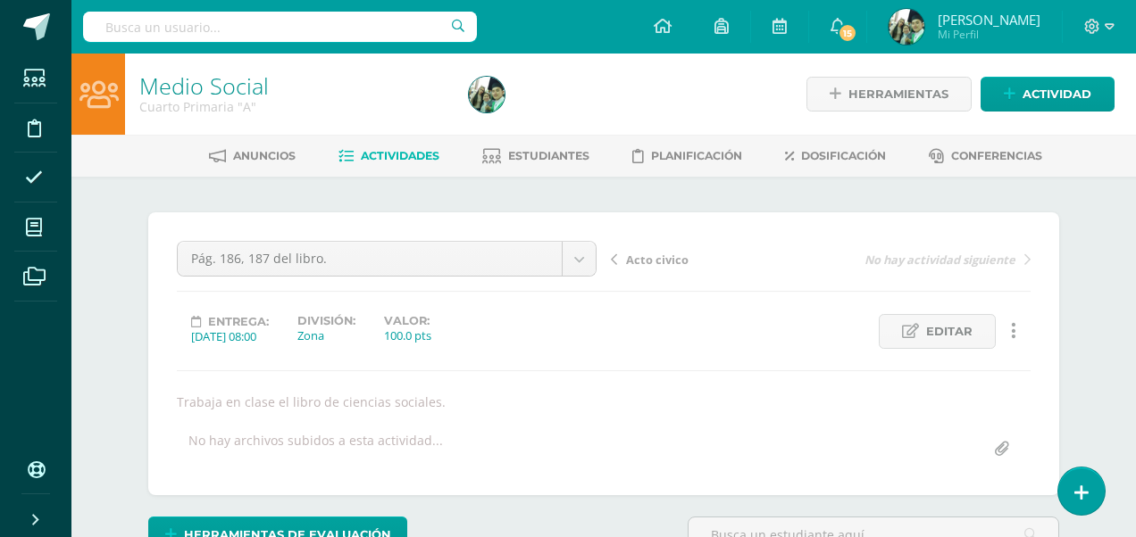
click at [1061, 237] on div "¿Estás seguro que quieres eliminar esta actividad? Esto borrará la actividad y …" at bounding box center [603, 450] width 982 height 547
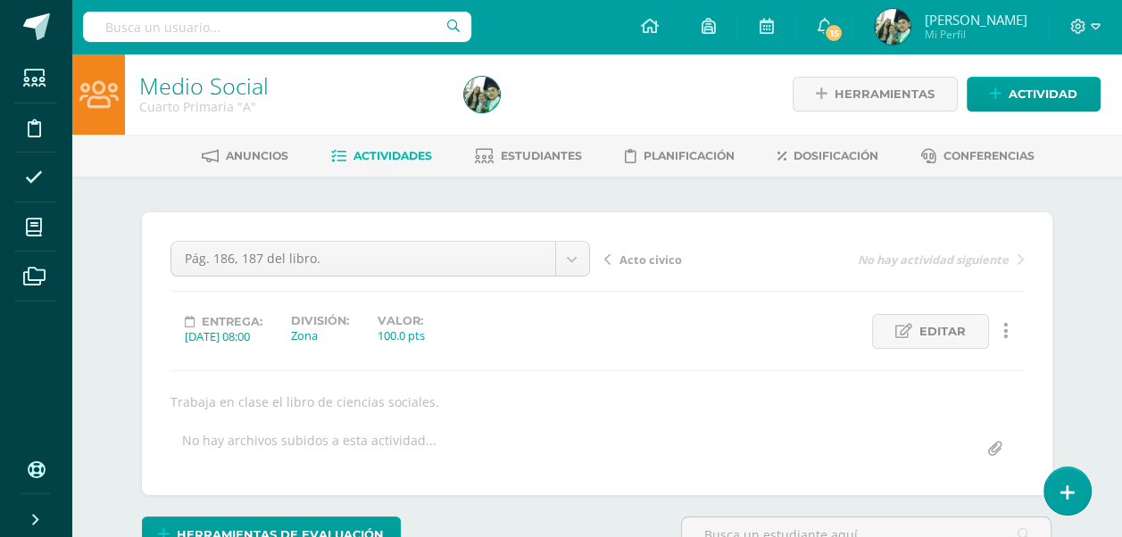
click at [373, 154] on span "Actividades" at bounding box center [393, 155] width 79 height 13
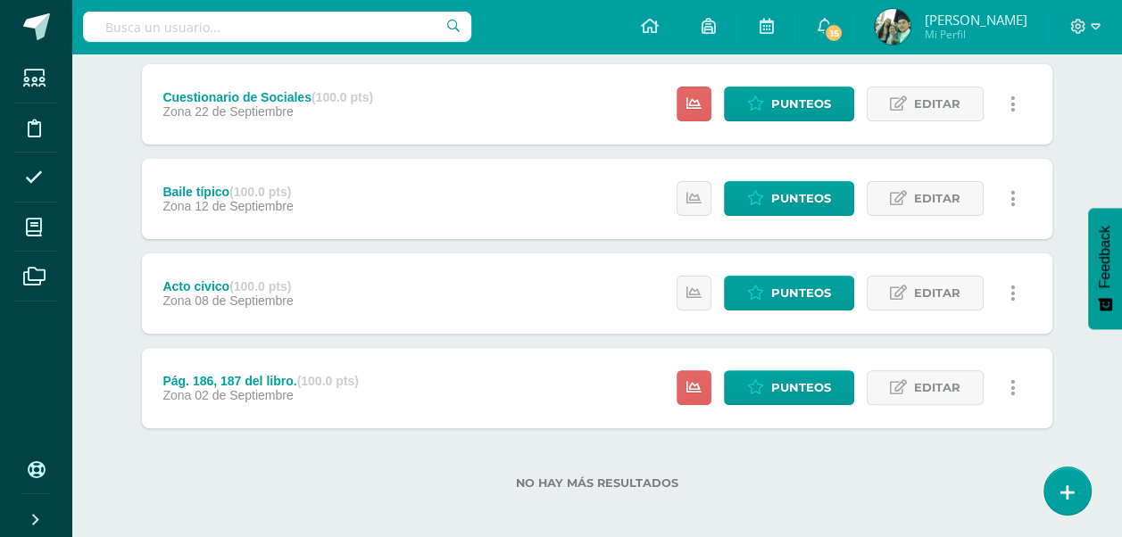
scroll to position [432, 0]
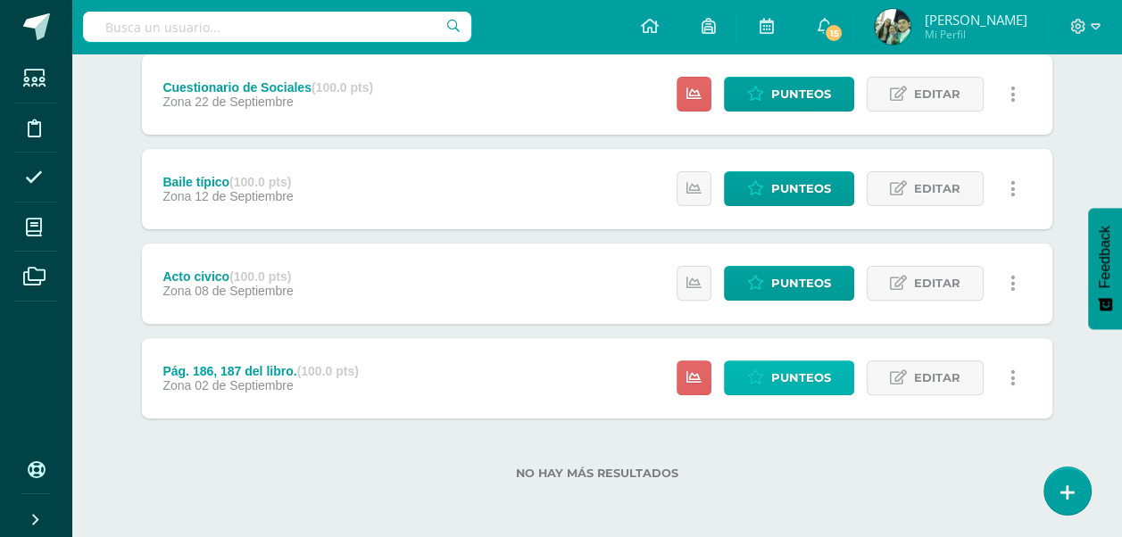
click at [790, 379] on span "Punteos" at bounding box center [801, 378] width 60 height 33
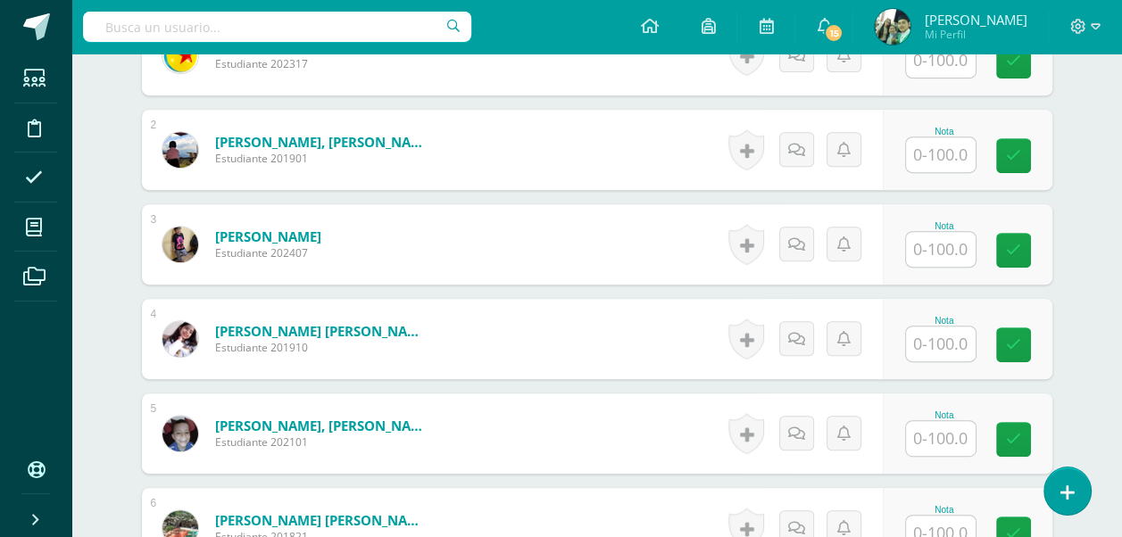
scroll to position [625, 0]
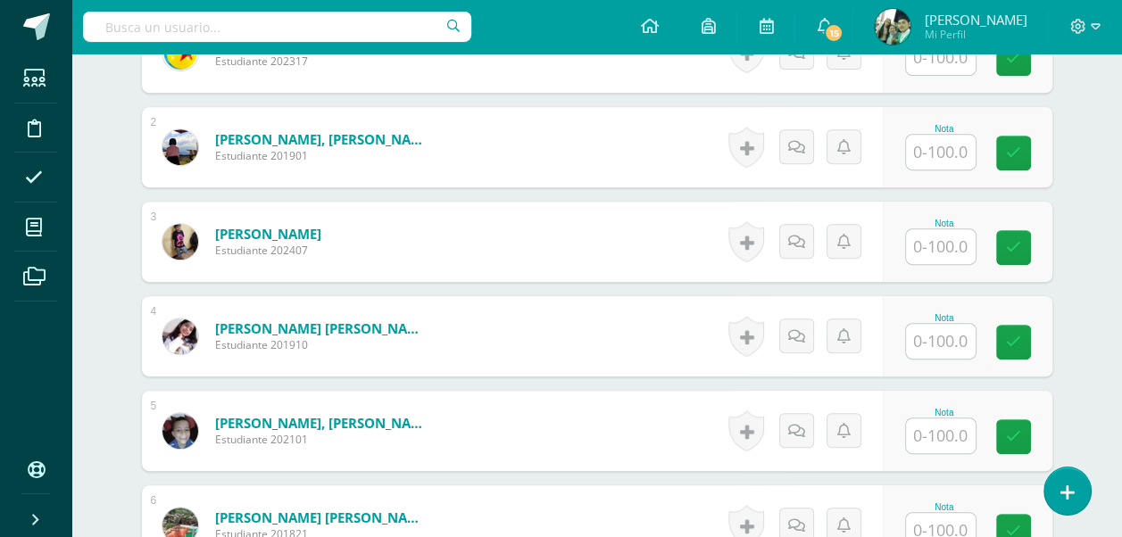
click at [928, 337] on input "text" at bounding box center [941, 341] width 70 height 35
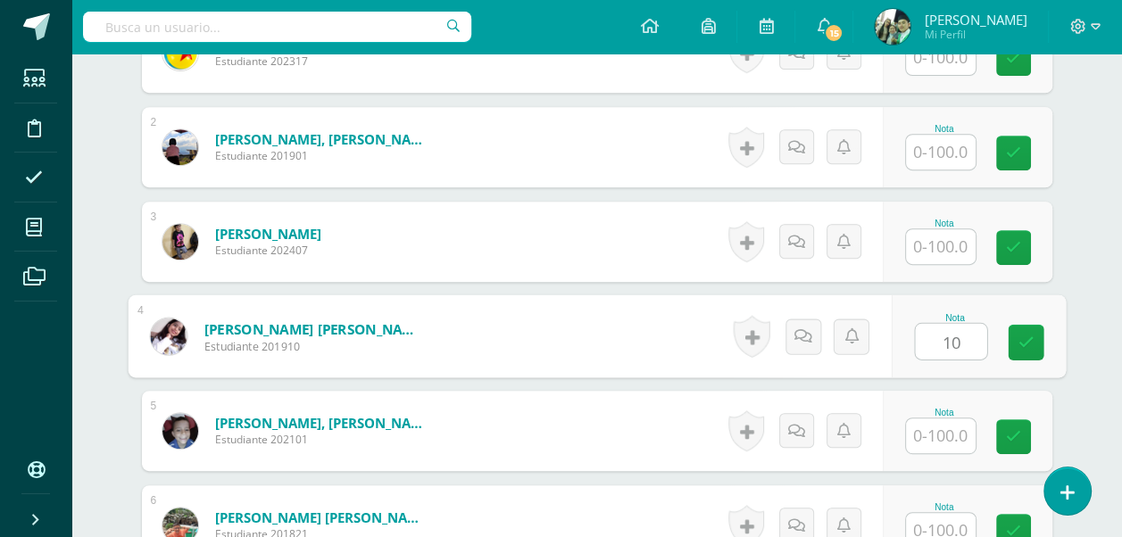
type input "100"
click at [1021, 330] on link at bounding box center [1026, 343] width 36 height 36
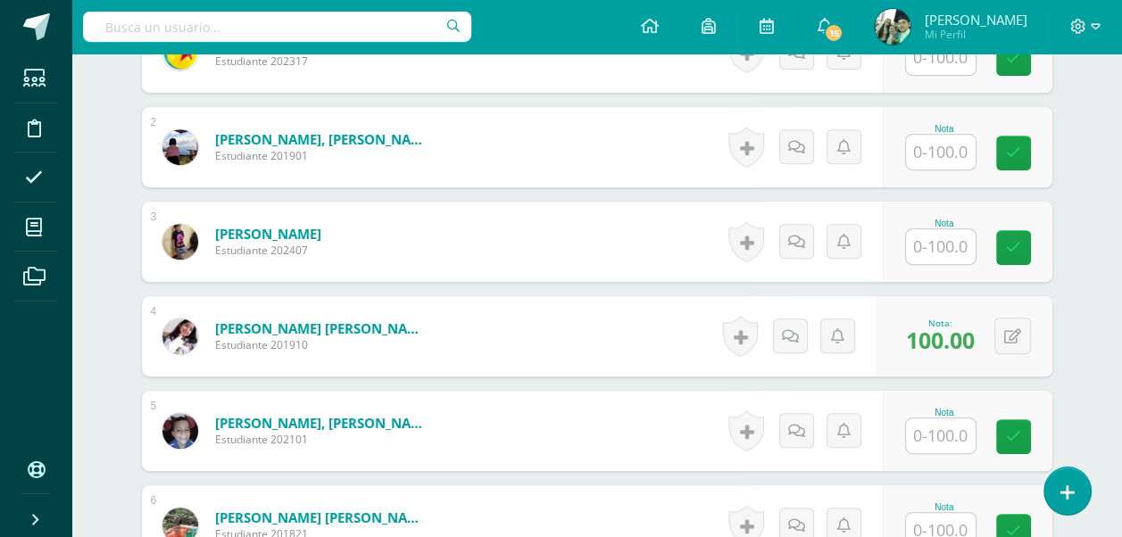
click at [939, 146] on input "text" at bounding box center [941, 152] width 70 height 35
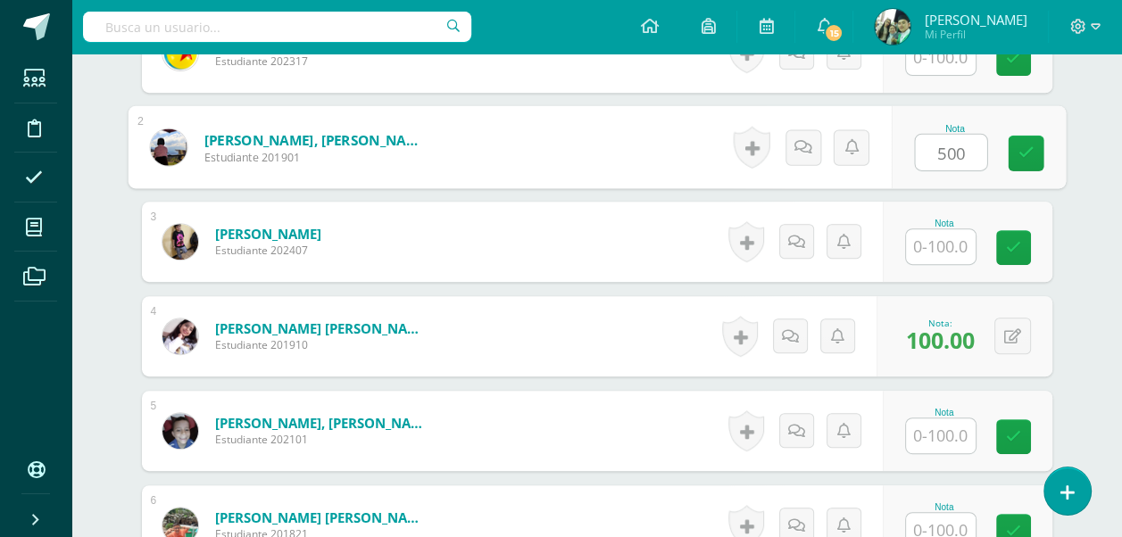
type input "50"
click at [1022, 146] on icon at bounding box center [1026, 153] width 16 height 15
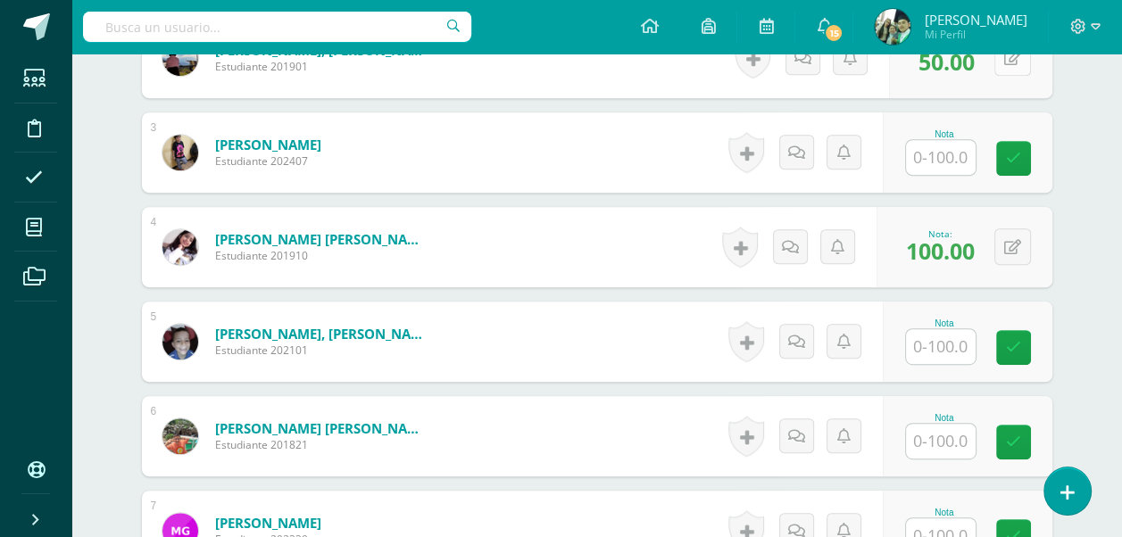
scroll to position [803, 0]
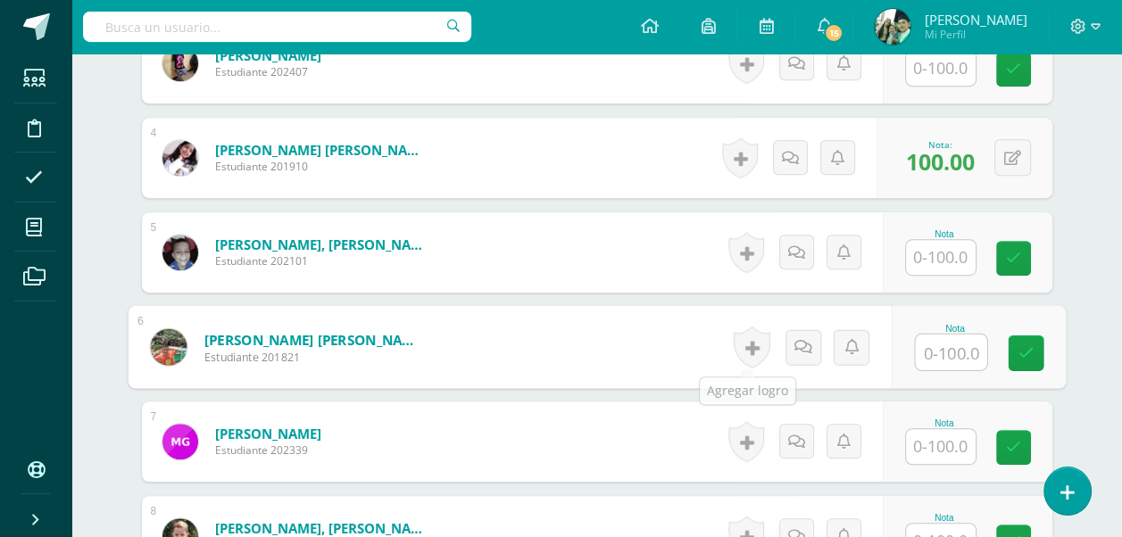
click at [939, 346] on input "text" at bounding box center [950, 353] width 71 height 36
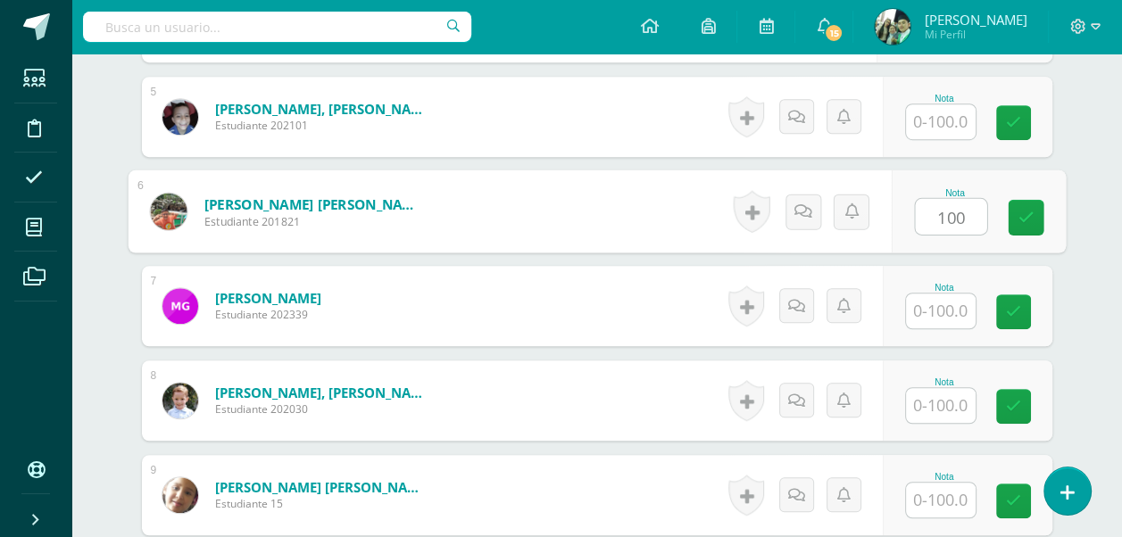
scroll to position [982, 0]
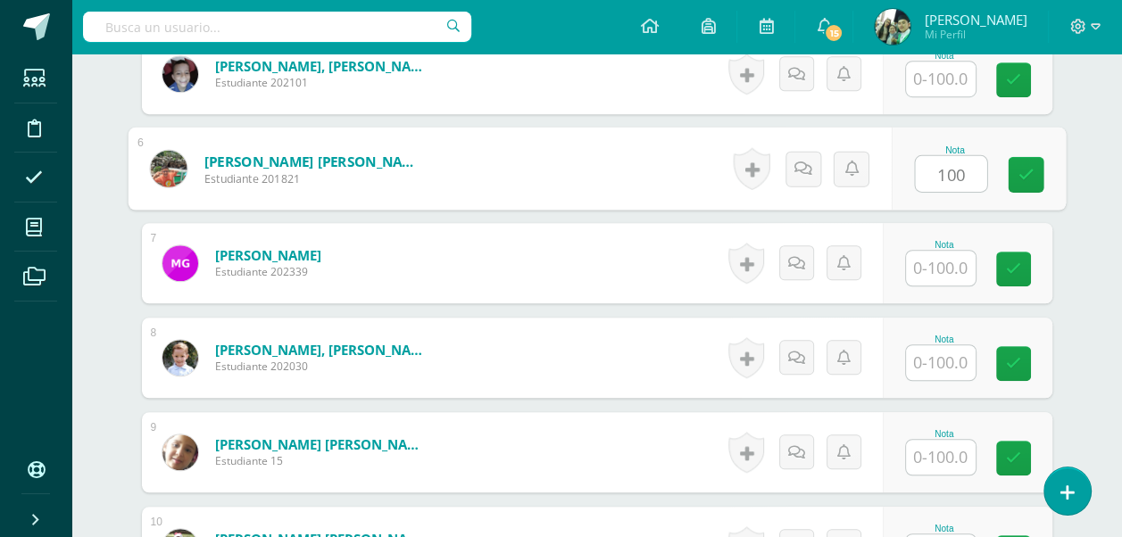
type input "100"
click at [938, 268] on input "text" at bounding box center [941, 268] width 70 height 35
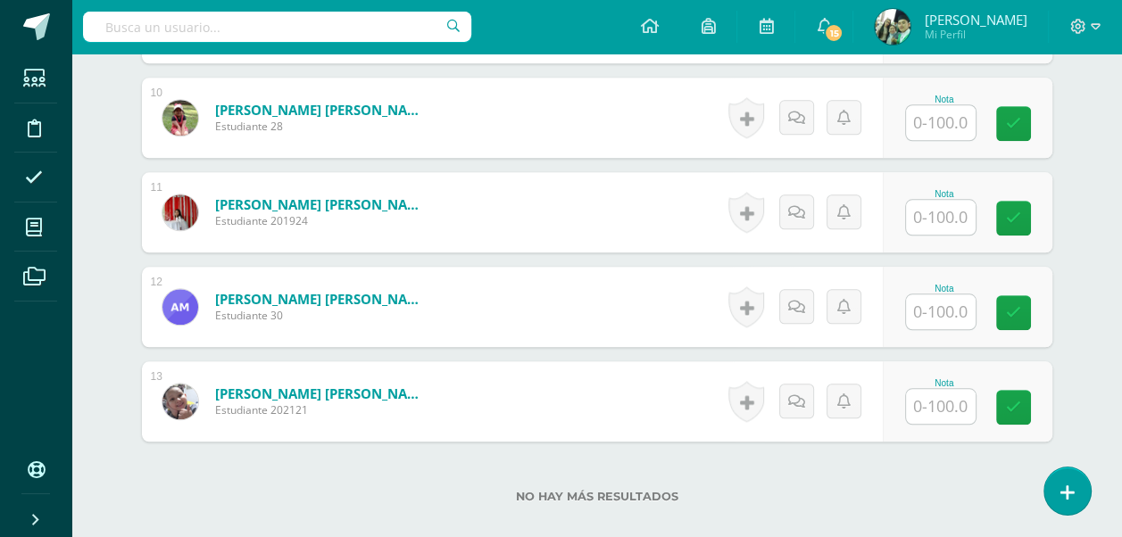
scroll to position [1428, 0]
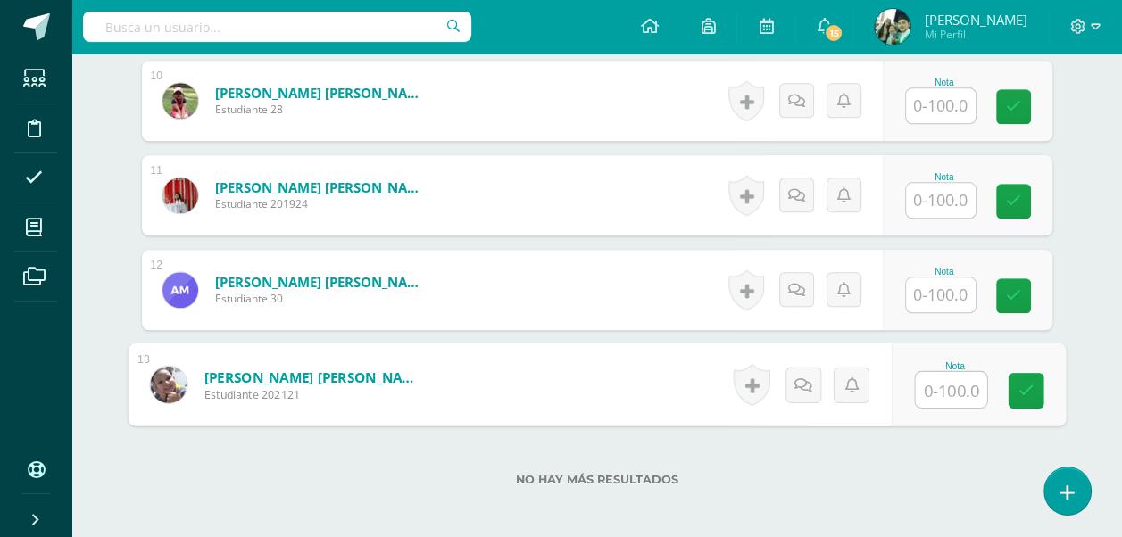
click at [943, 384] on input "text" at bounding box center [950, 390] width 71 height 36
type input "100"
click at [1020, 393] on icon at bounding box center [1026, 390] width 16 height 15
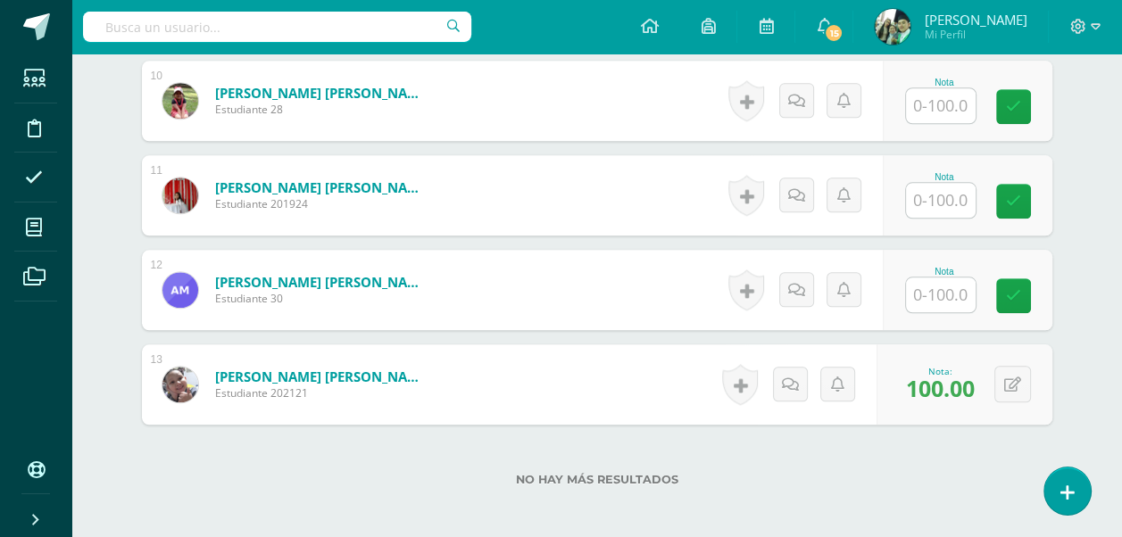
click at [949, 291] on input "text" at bounding box center [941, 295] width 70 height 35
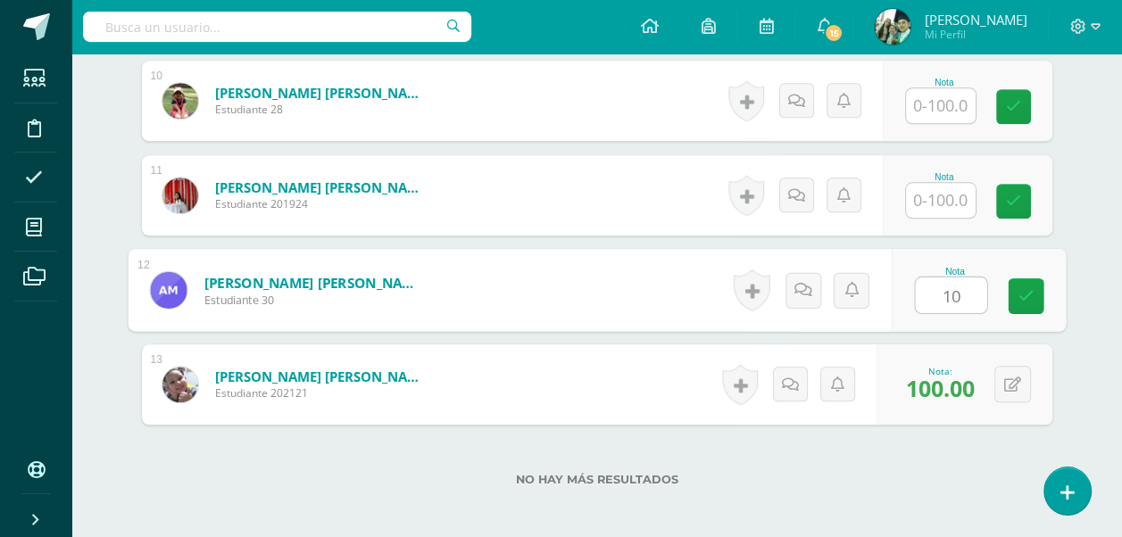
type input "100"
click at [1015, 297] on link at bounding box center [1026, 297] width 36 height 36
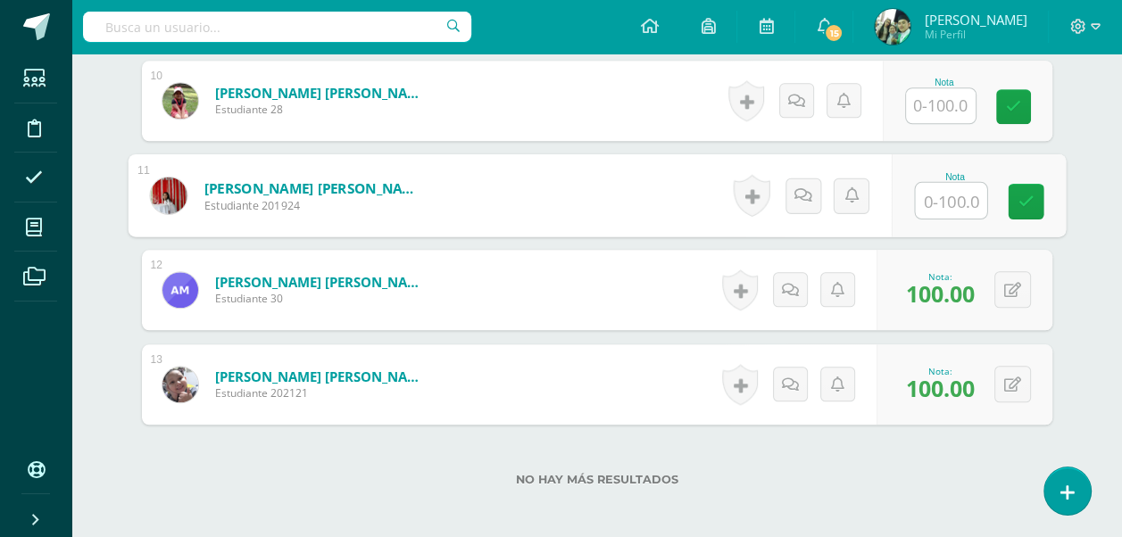
click at [934, 197] on input "text" at bounding box center [950, 201] width 71 height 36
type input "100"
click at [1018, 201] on icon at bounding box center [1026, 201] width 16 height 15
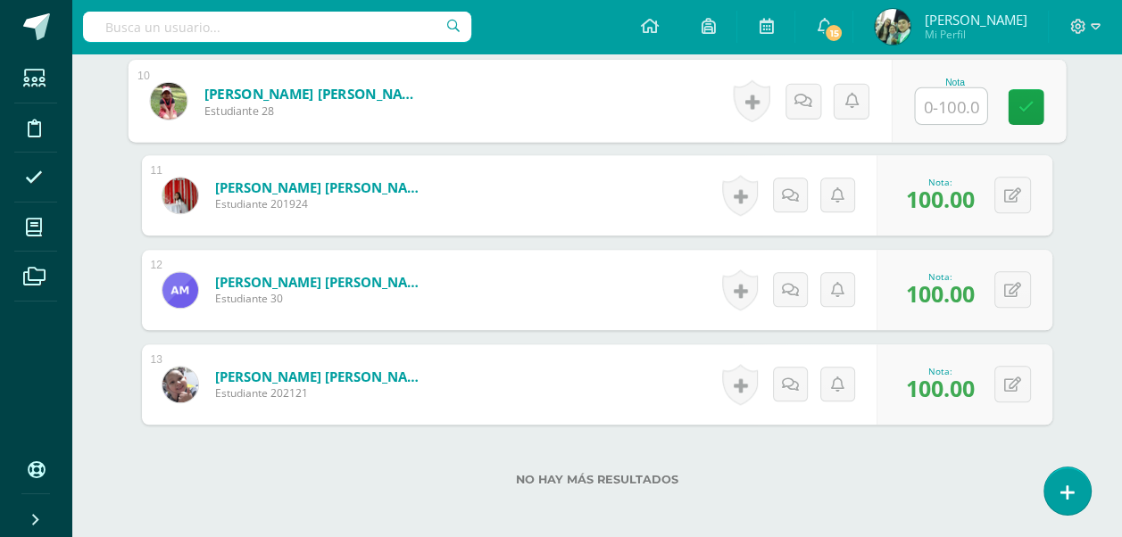
click at [941, 91] on input "text" at bounding box center [950, 106] width 71 height 36
type input "100"
click at [1028, 100] on icon at bounding box center [1026, 106] width 16 height 15
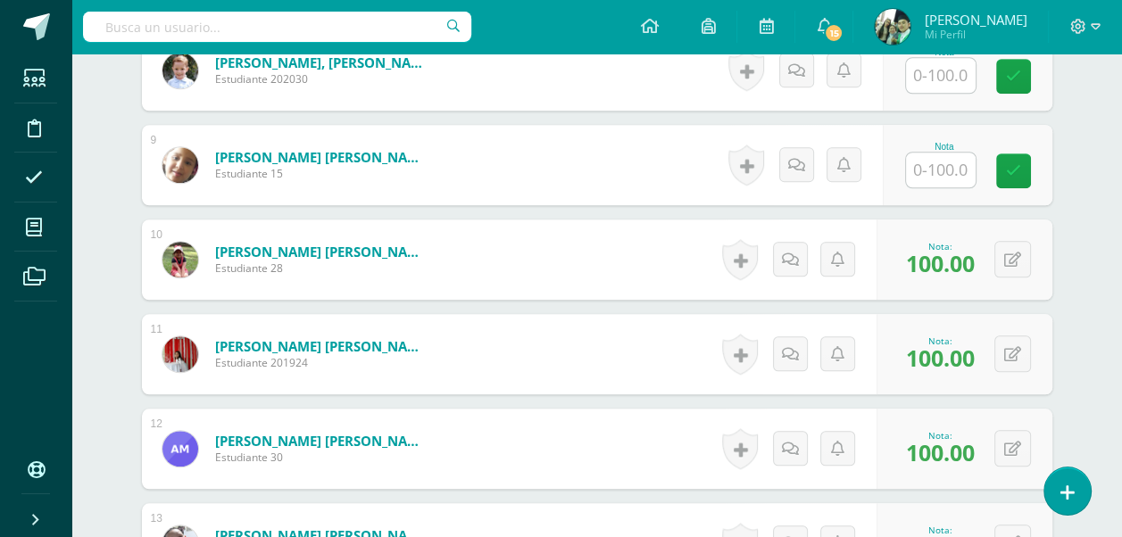
scroll to position [1250, 0]
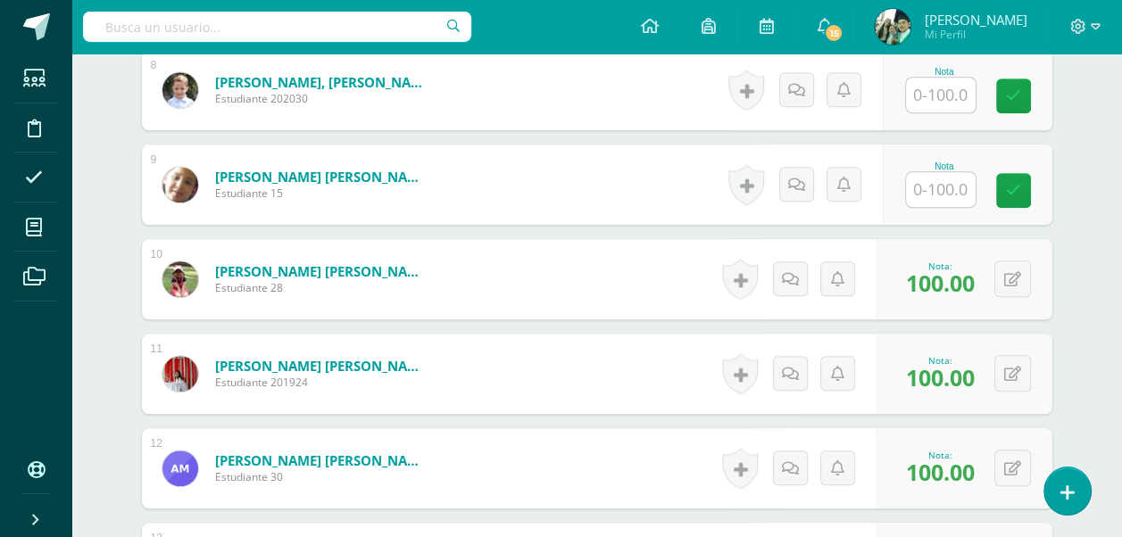
click at [938, 192] on input "text" at bounding box center [941, 189] width 70 height 35
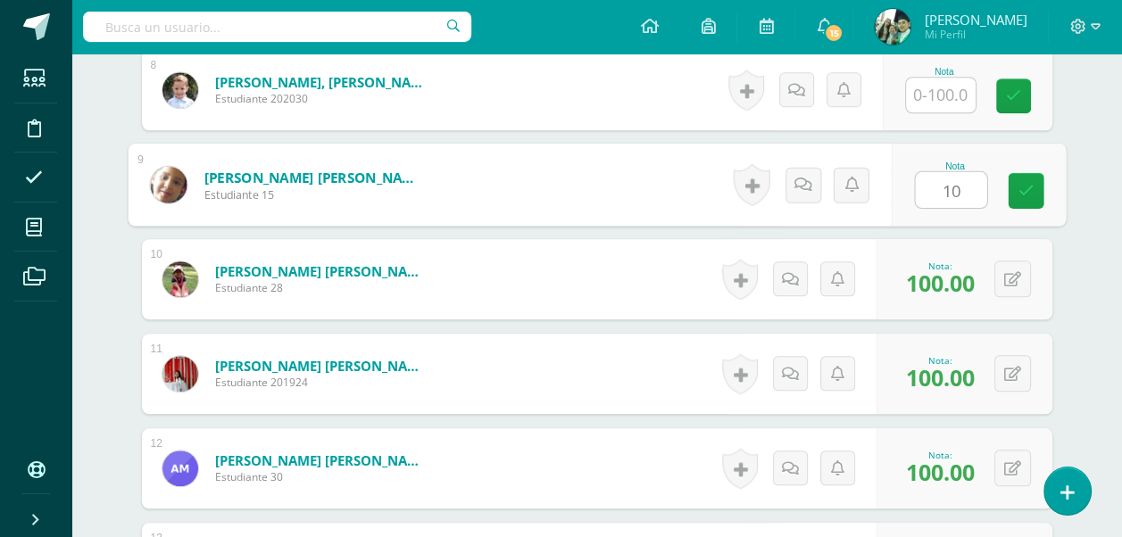
type input "100"
click at [1020, 189] on icon at bounding box center [1026, 190] width 16 height 15
click at [944, 93] on input "text" at bounding box center [941, 95] width 70 height 35
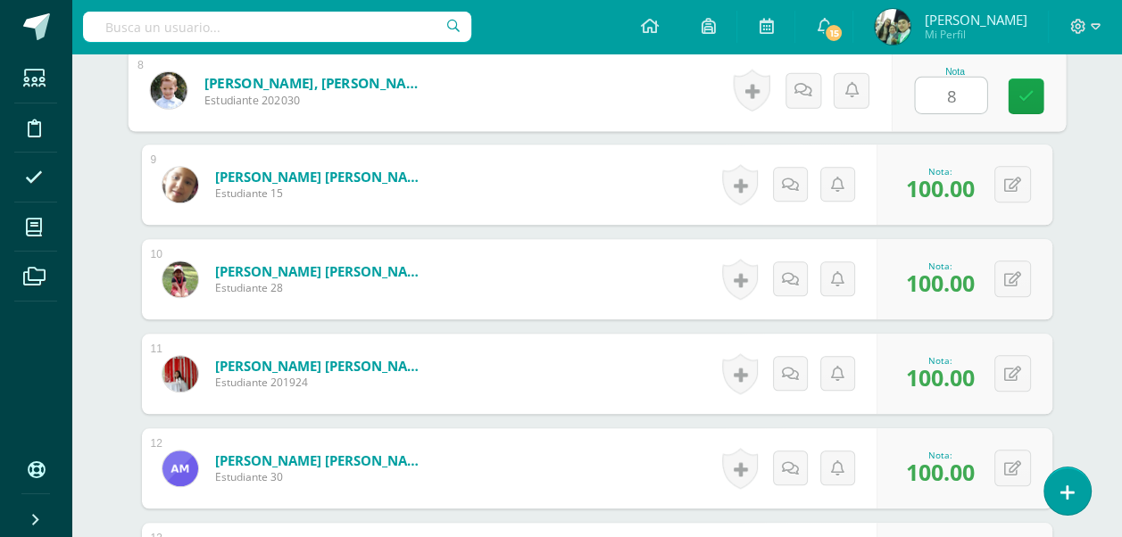
type input "80"
click at [1023, 90] on icon at bounding box center [1026, 95] width 16 height 15
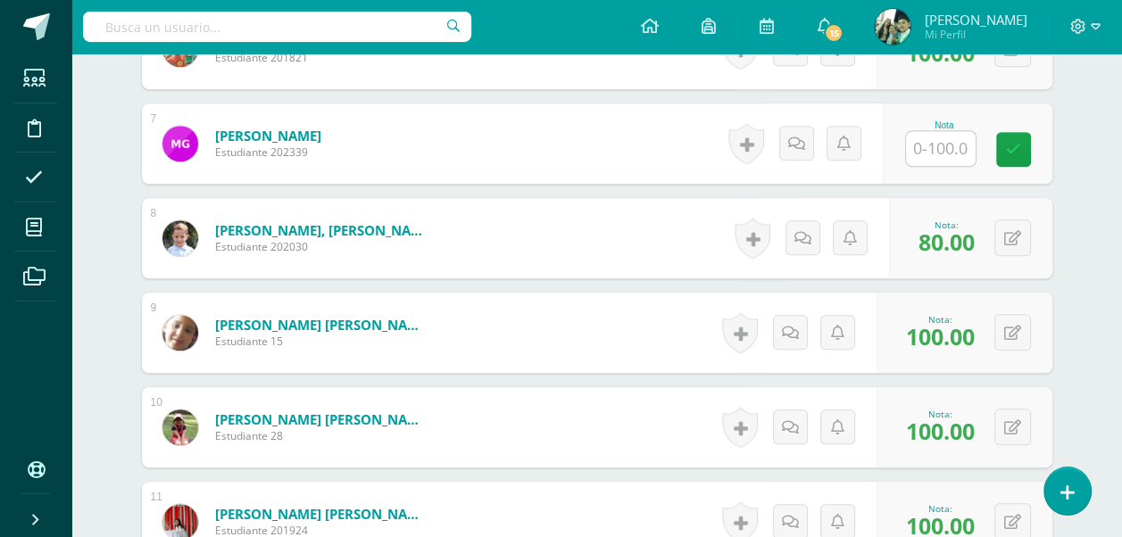
scroll to position [1071, 0]
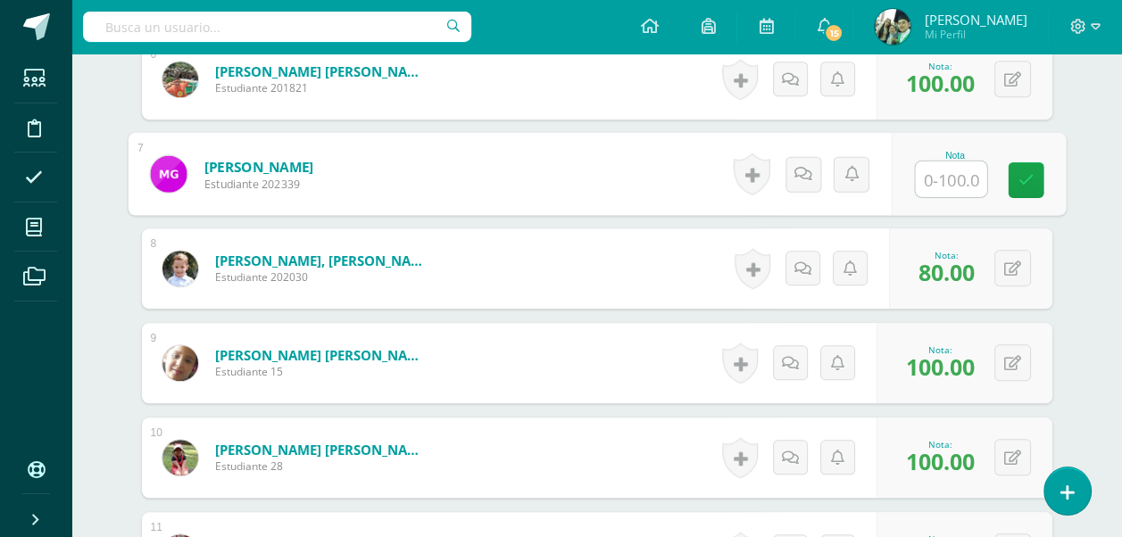
click at [955, 179] on input "text" at bounding box center [950, 180] width 71 height 36
type input "70"
click at [1033, 177] on link at bounding box center [1026, 180] width 36 height 36
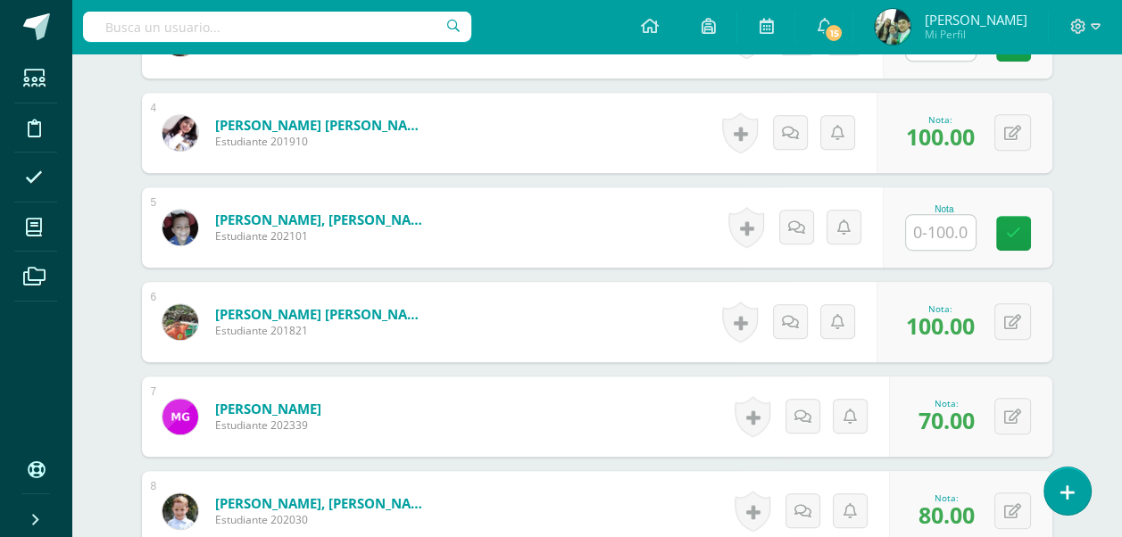
scroll to position [803, 0]
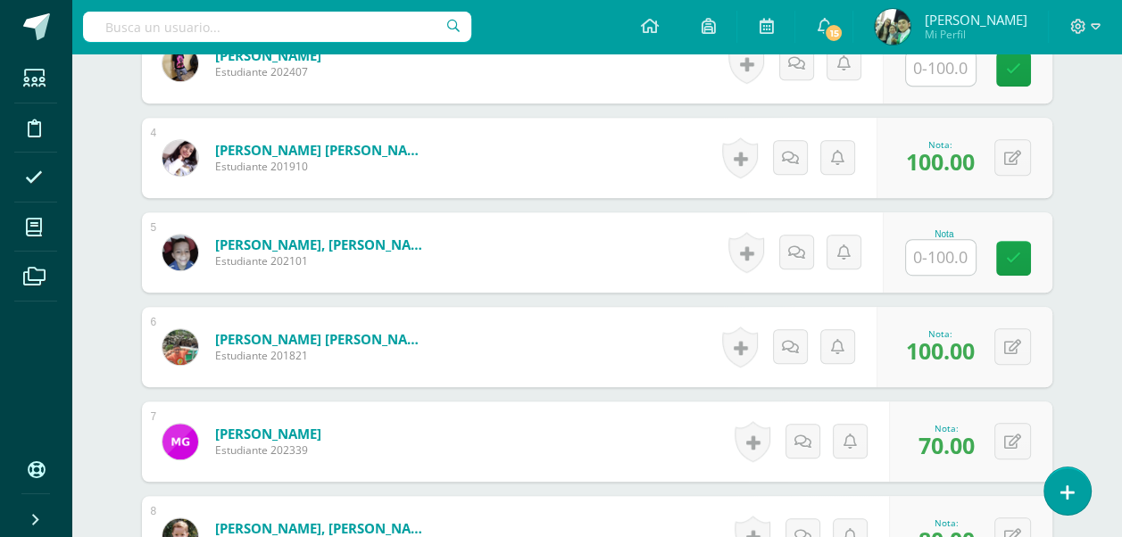
click at [929, 259] on input "text" at bounding box center [941, 257] width 70 height 35
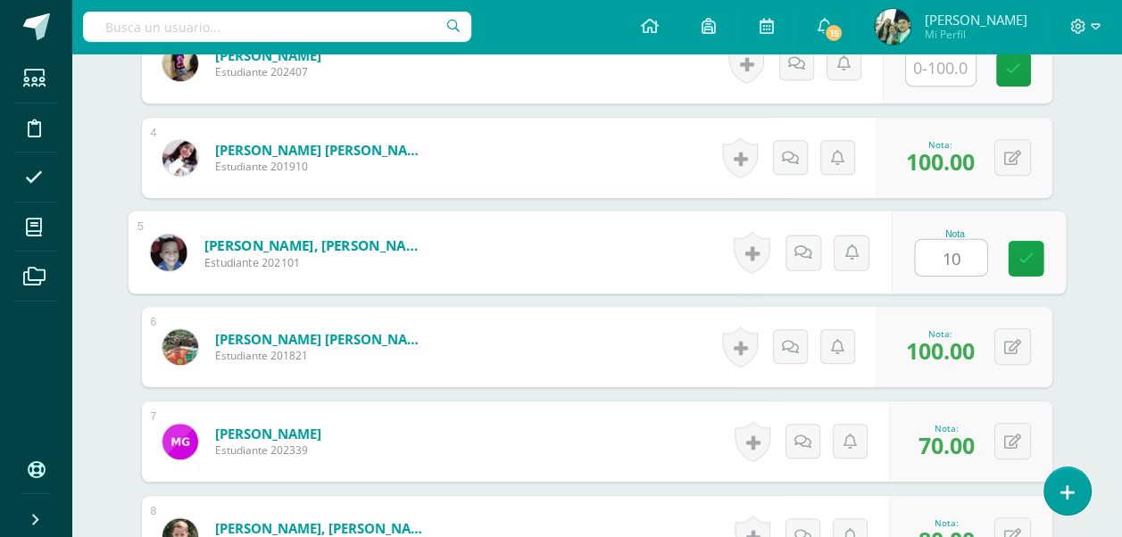
type input "100"
click at [1022, 263] on icon at bounding box center [1026, 258] width 16 height 15
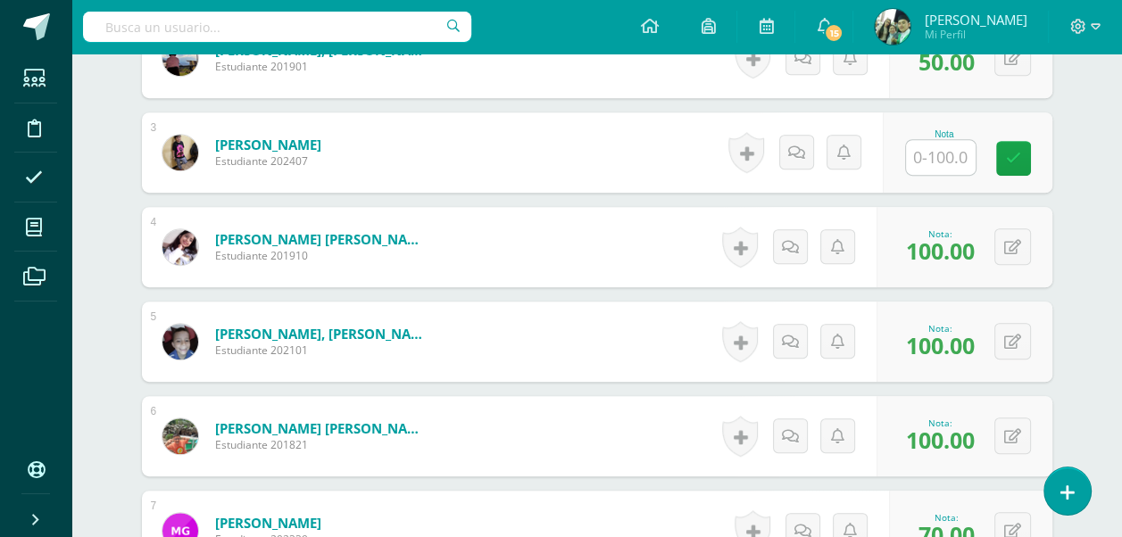
scroll to position [625, 0]
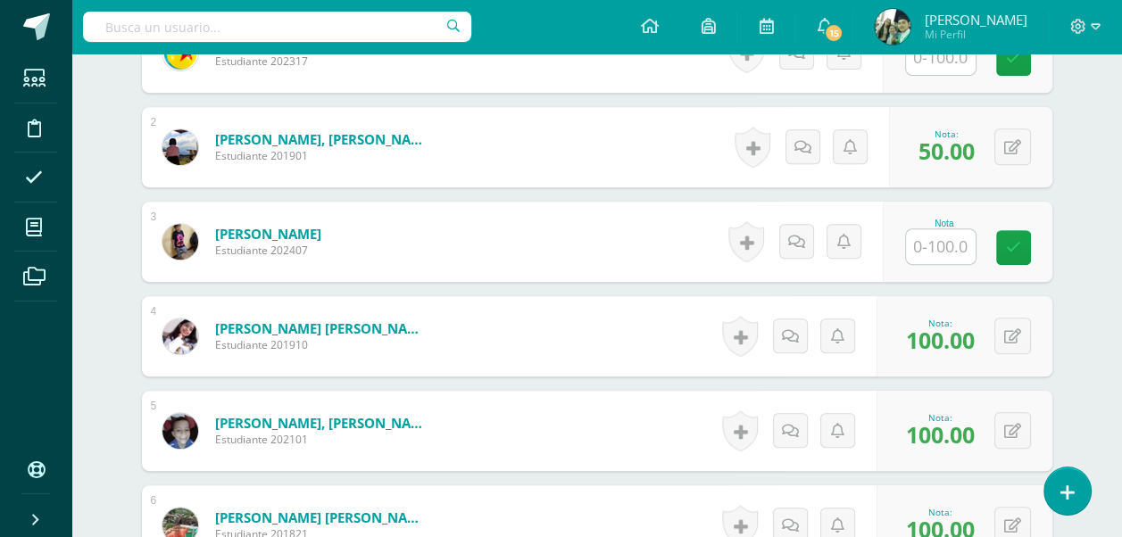
click at [937, 245] on input "text" at bounding box center [941, 246] width 70 height 35
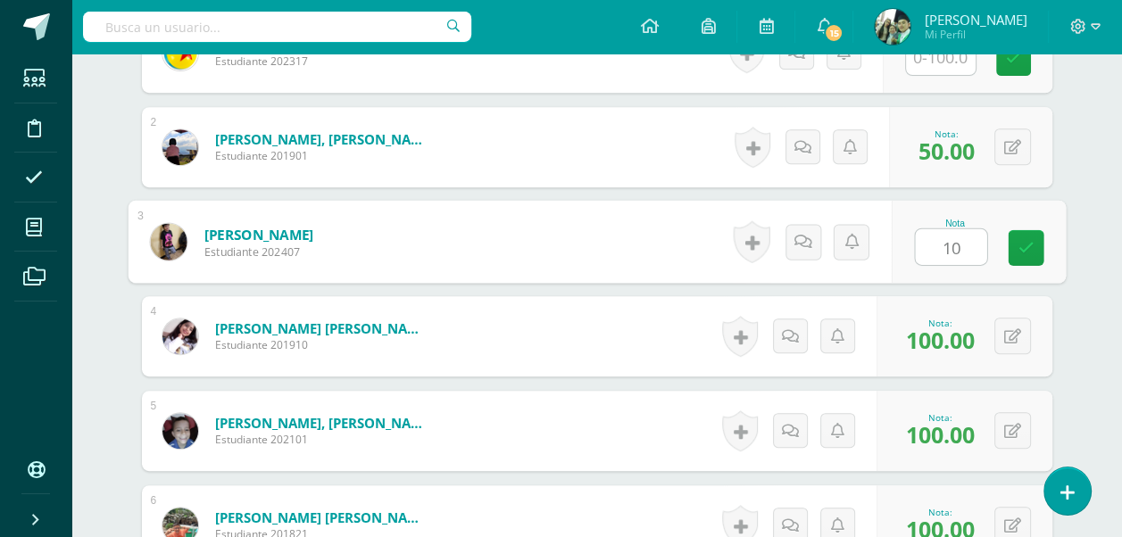
type input "100"
click at [1024, 251] on icon at bounding box center [1026, 247] width 16 height 15
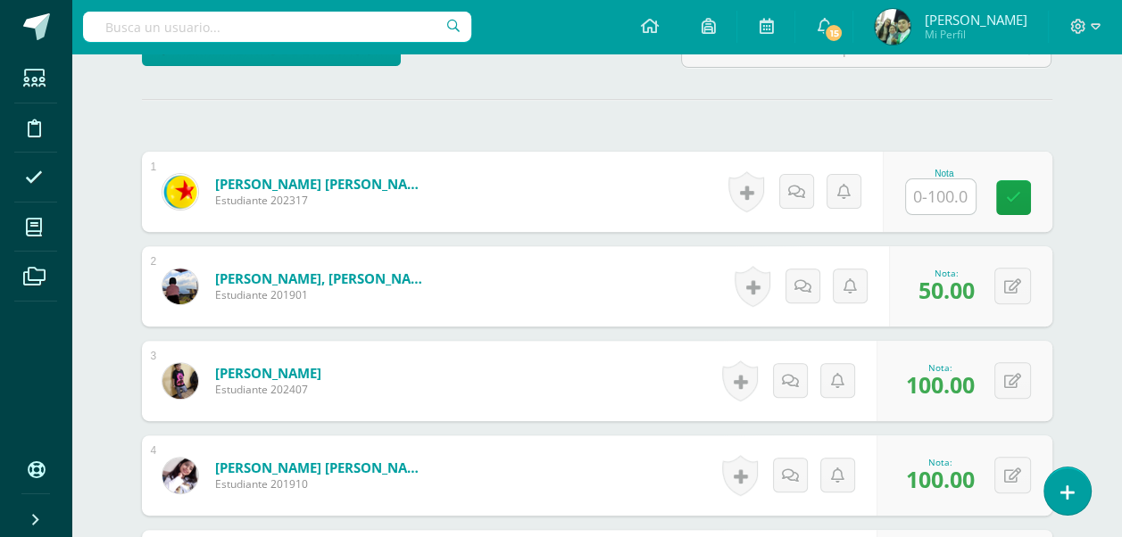
scroll to position [446, 0]
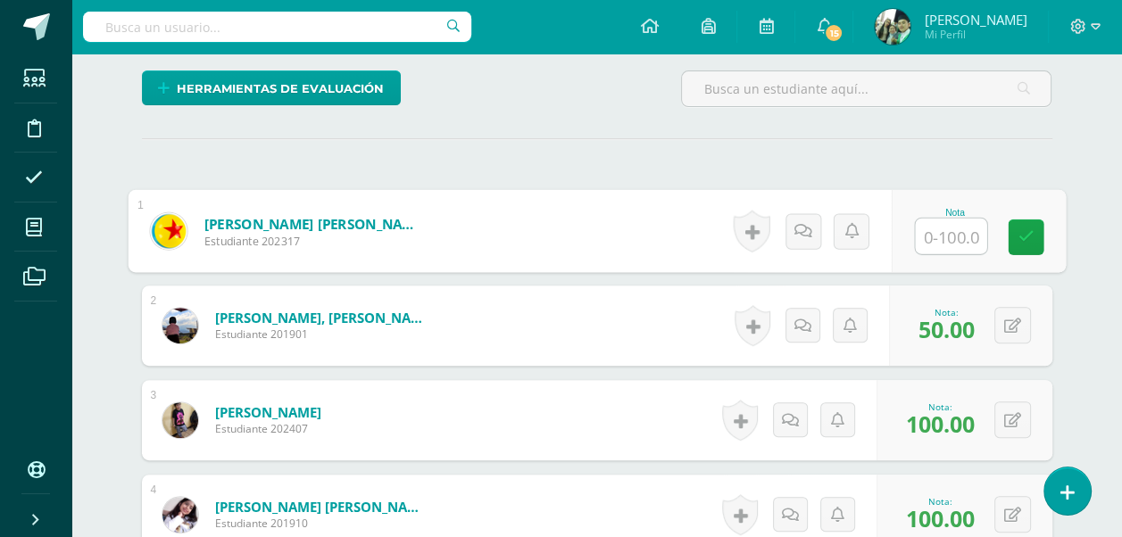
click at [953, 240] on input "text" at bounding box center [950, 237] width 71 height 36
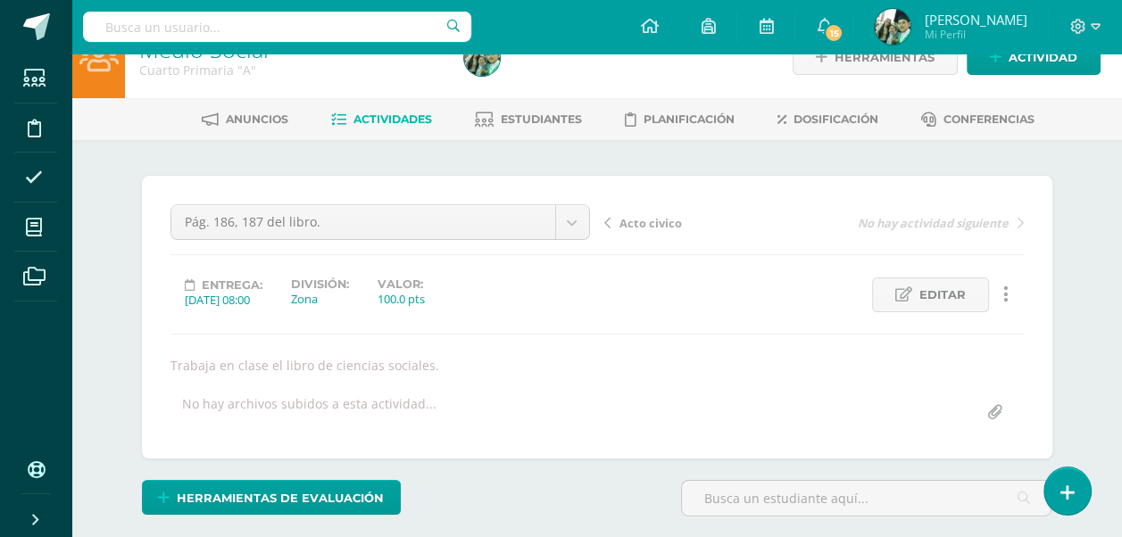
scroll to position [0, 0]
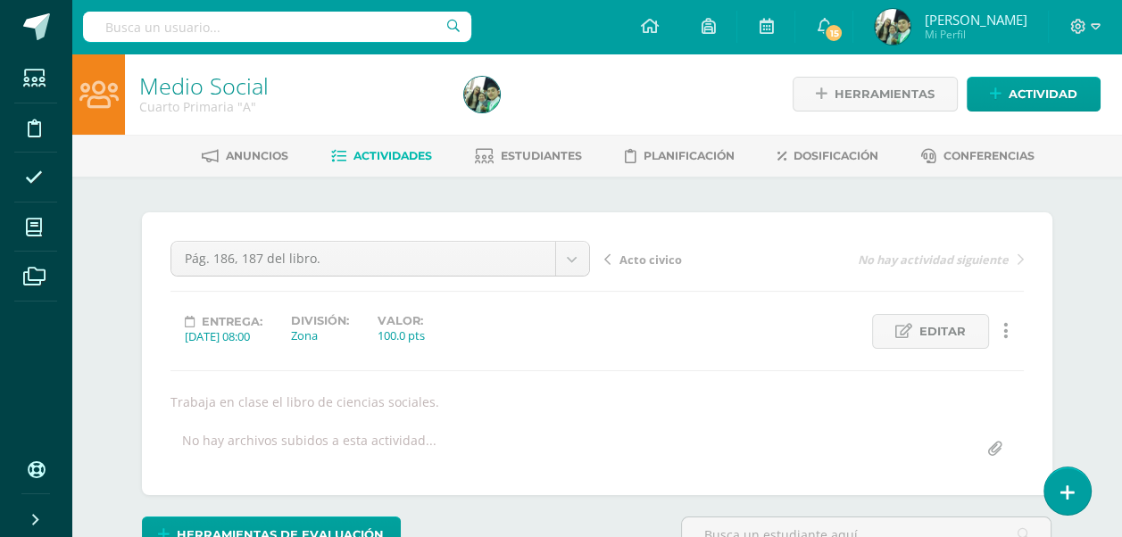
click at [365, 152] on span "Actividades" at bounding box center [393, 155] width 79 height 13
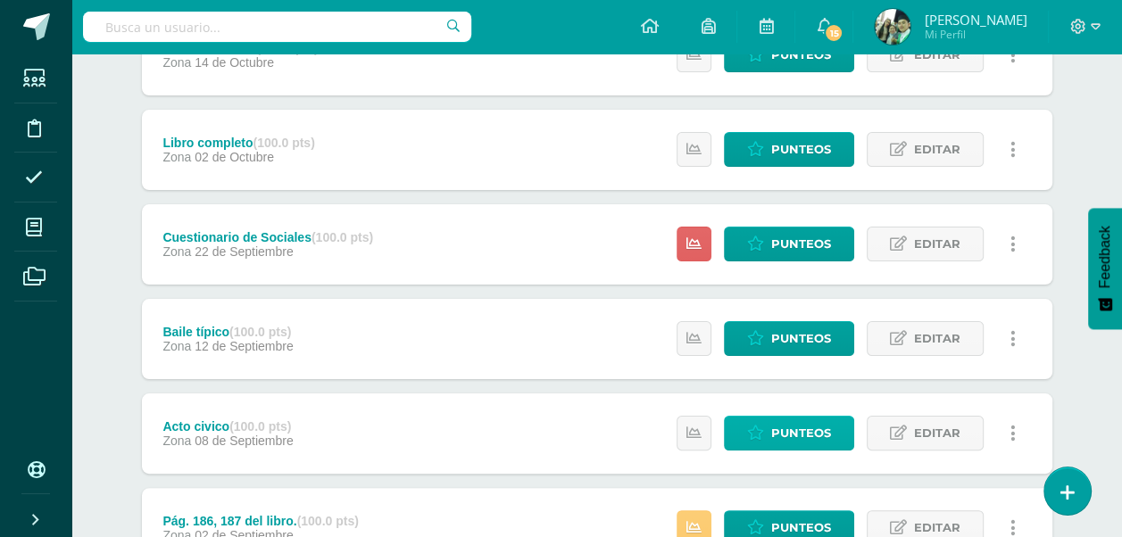
scroll to position [254, 0]
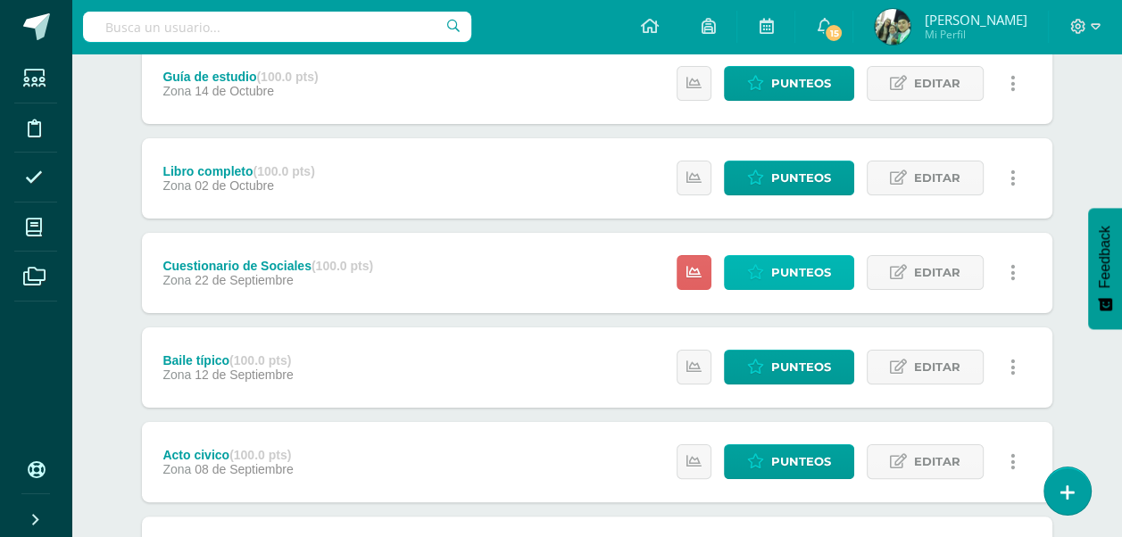
click at [778, 273] on span "Punteos" at bounding box center [801, 272] width 60 height 33
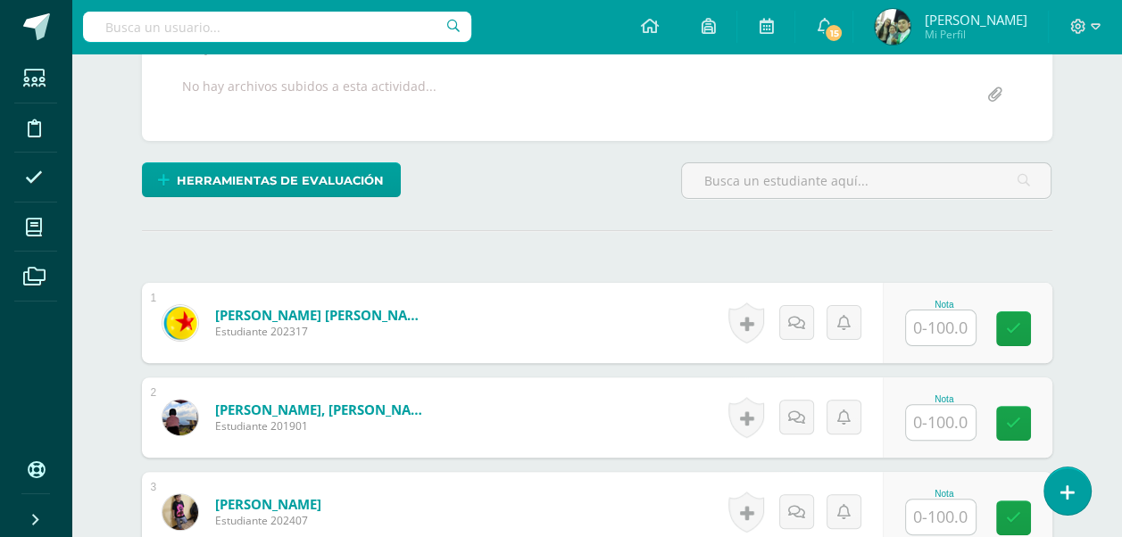
scroll to position [357, 0]
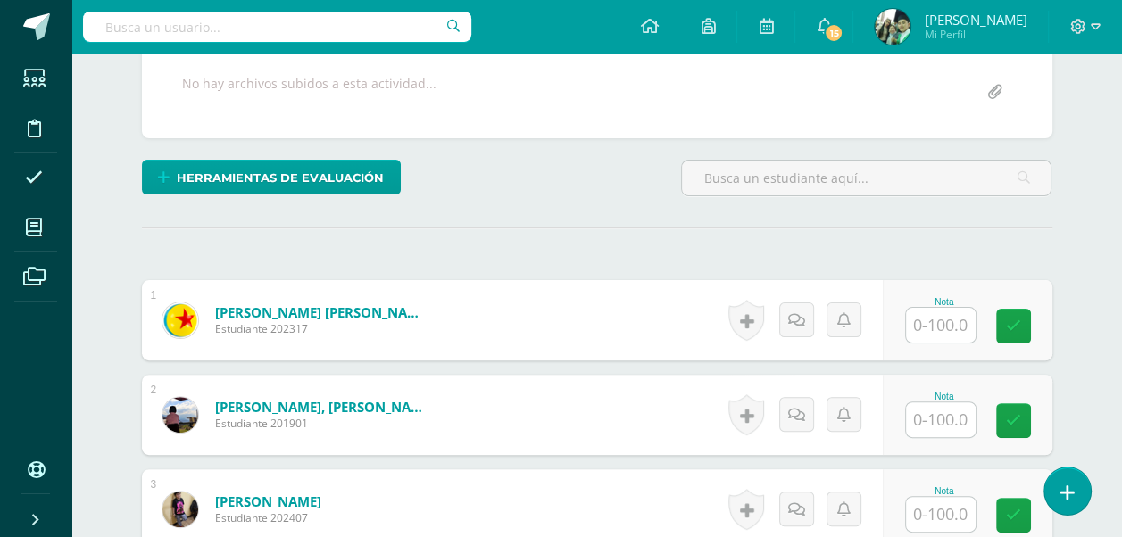
click at [943, 321] on input "text" at bounding box center [941, 325] width 70 height 35
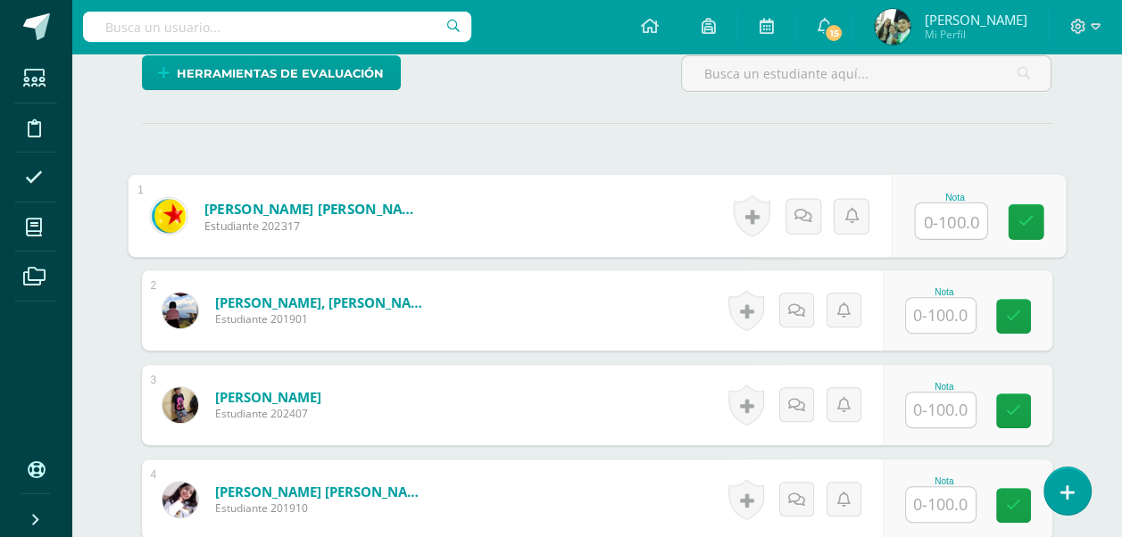
scroll to position [536, 0]
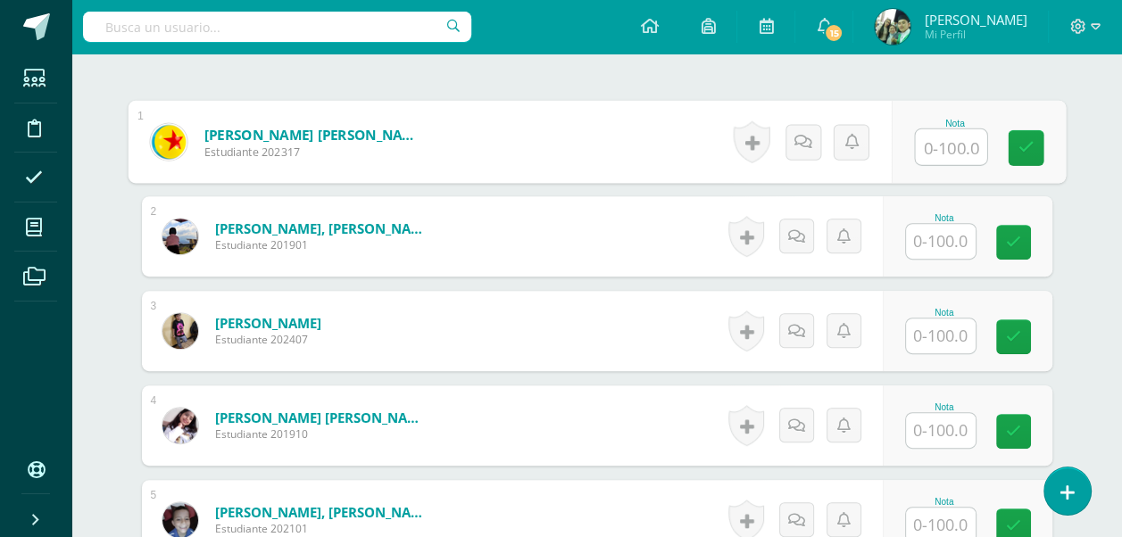
click at [936, 240] on input "text" at bounding box center [941, 241] width 70 height 35
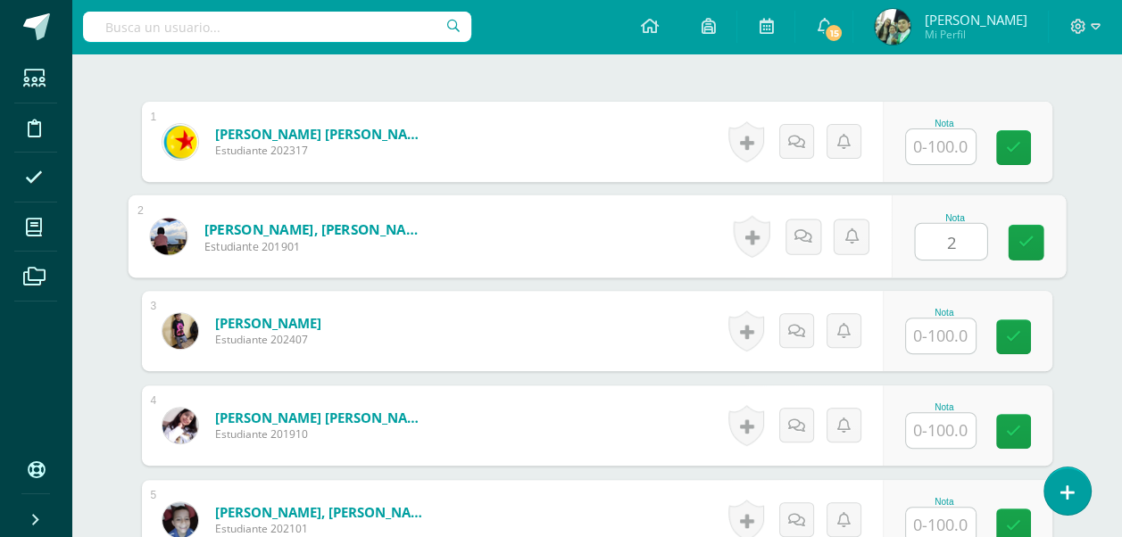
type input "20"
click at [1025, 239] on icon at bounding box center [1026, 242] width 16 height 15
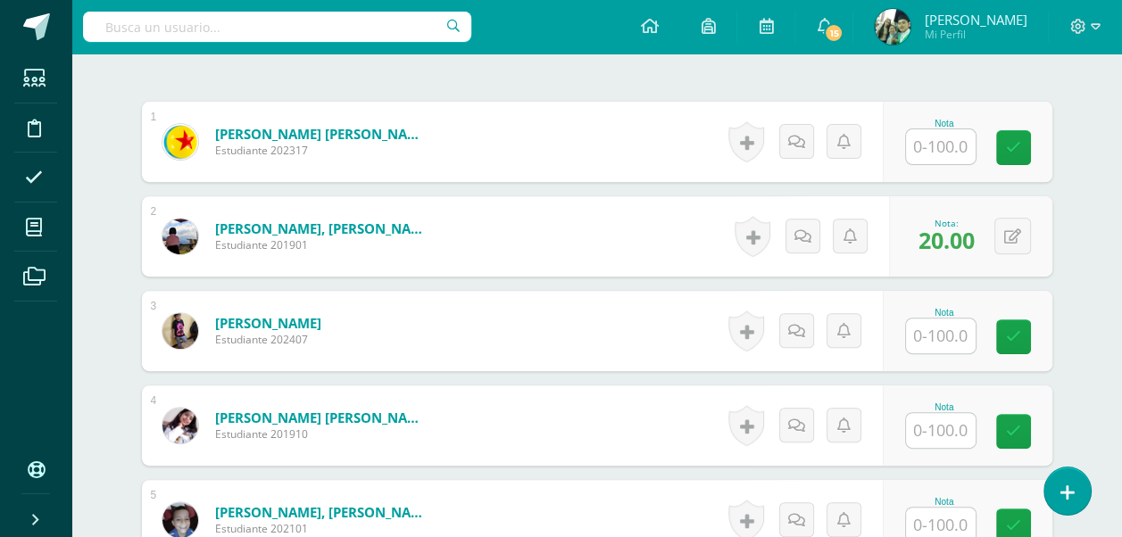
click at [936, 145] on input "text" at bounding box center [941, 146] width 70 height 35
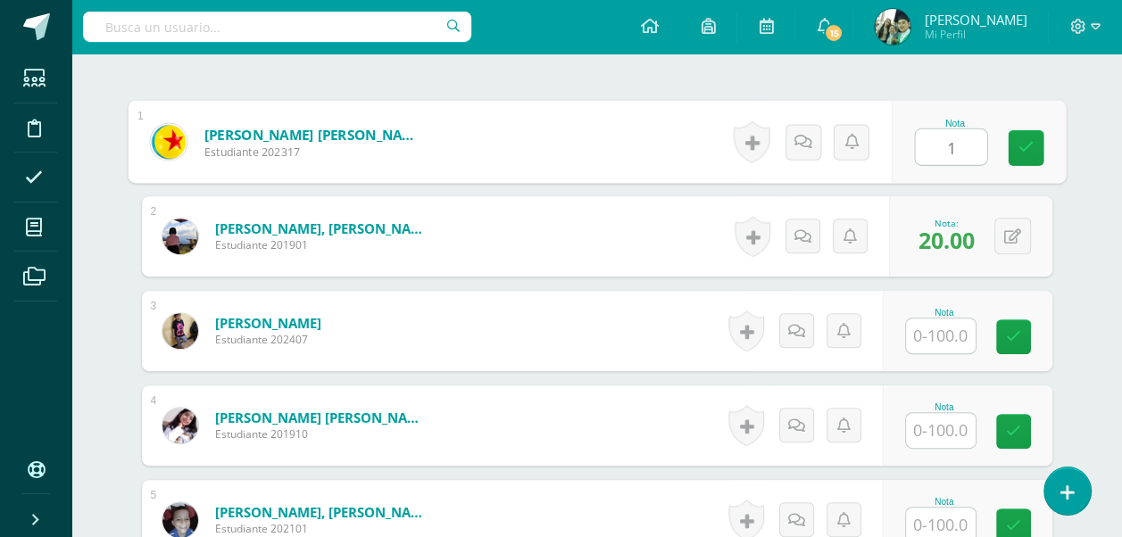
type input "10"
click at [1028, 147] on icon at bounding box center [1026, 147] width 16 height 15
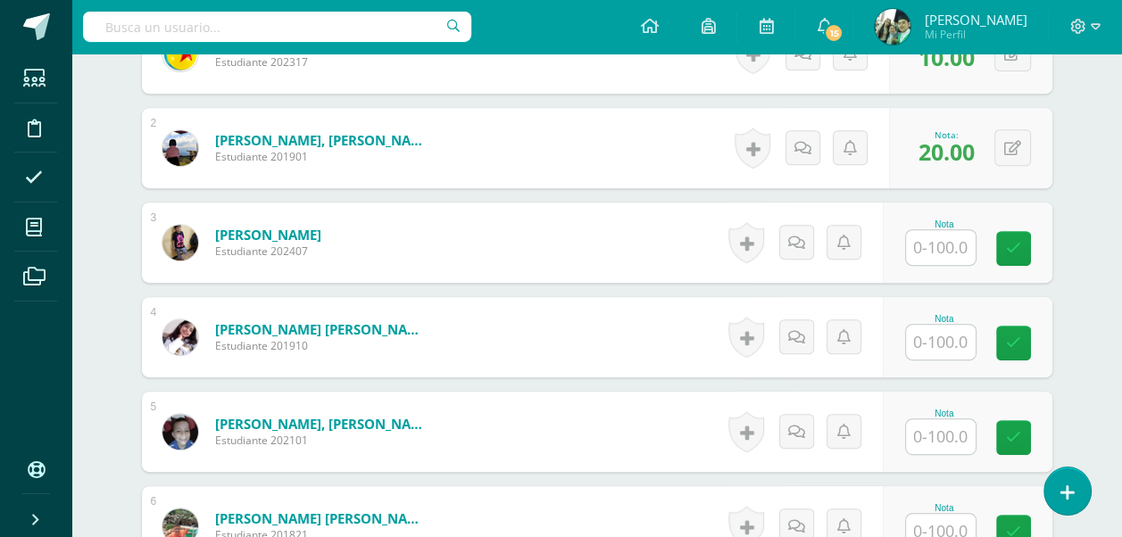
scroll to position [714, 0]
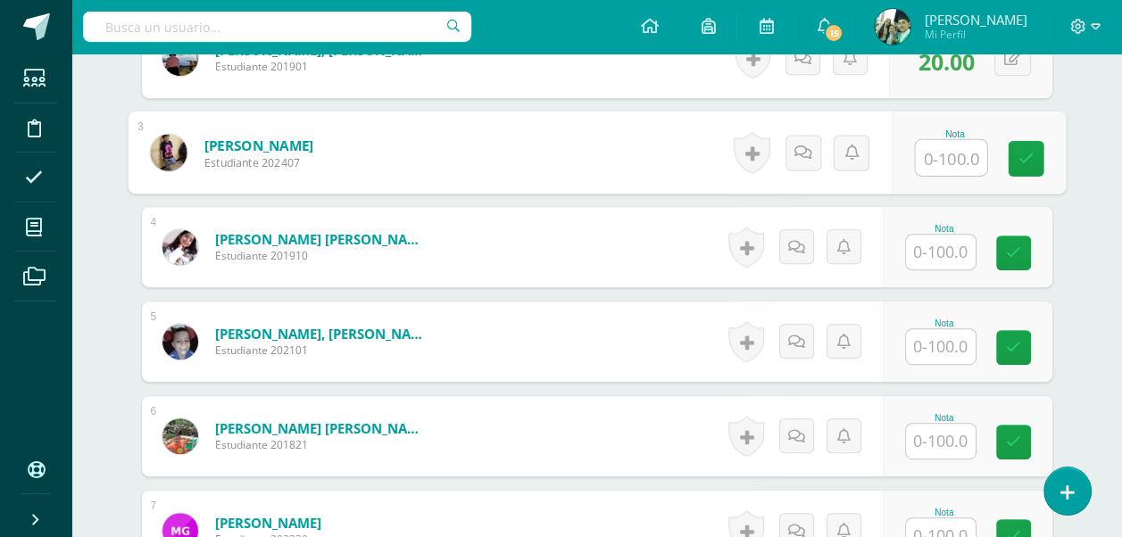
click at [965, 148] on input "text" at bounding box center [950, 158] width 71 height 36
type input "80"
click at [1027, 156] on icon at bounding box center [1026, 158] width 16 height 15
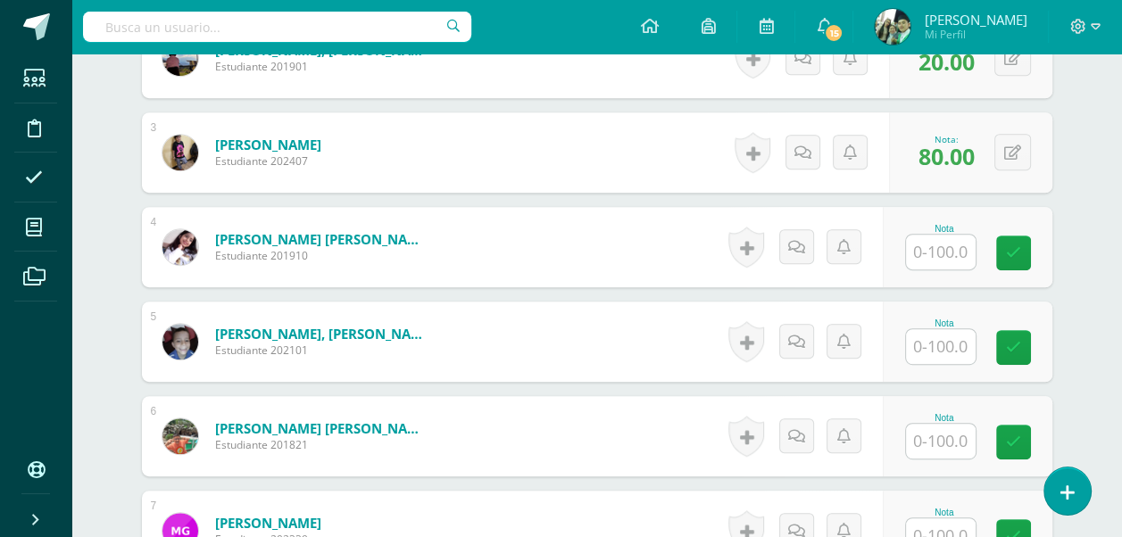
click at [936, 251] on input "text" at bounding box center [941, 252] width 70 height 35
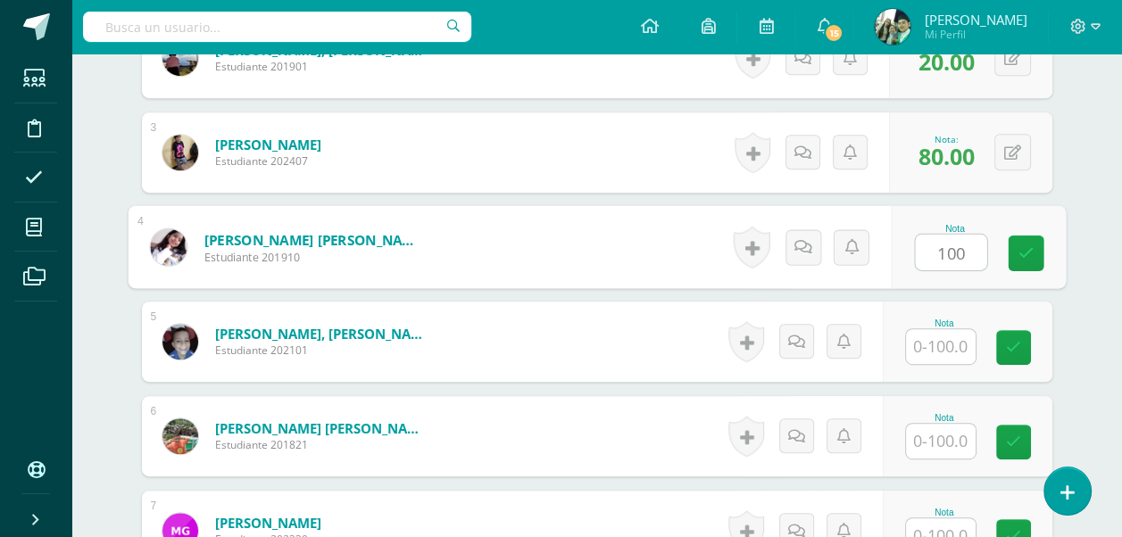
scroll to position [803, 0]
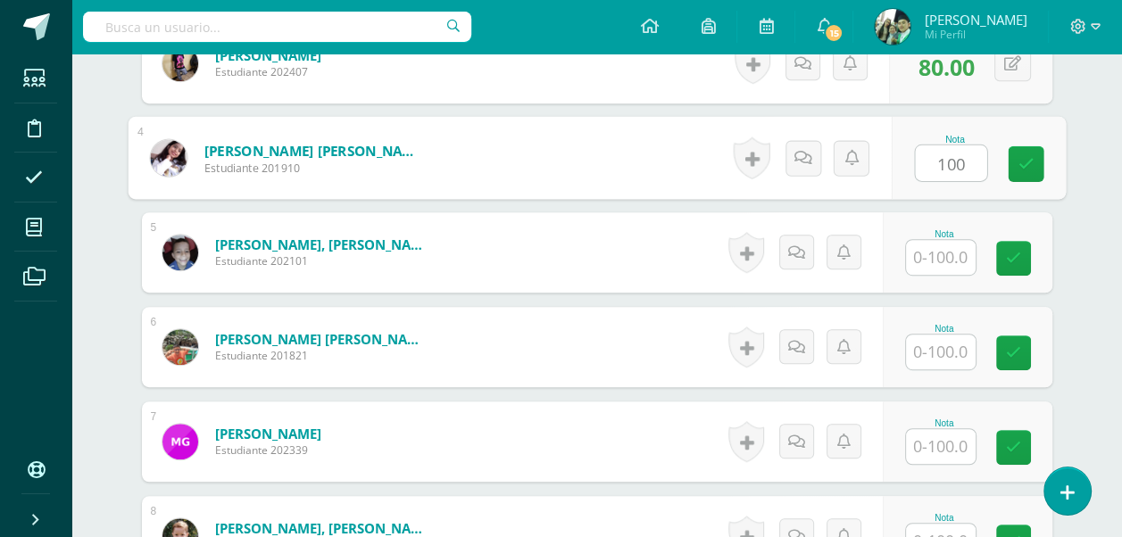
type input "100"
click at [925, 255] on input "text" at bounding box center [941, 257] width 70 height 35
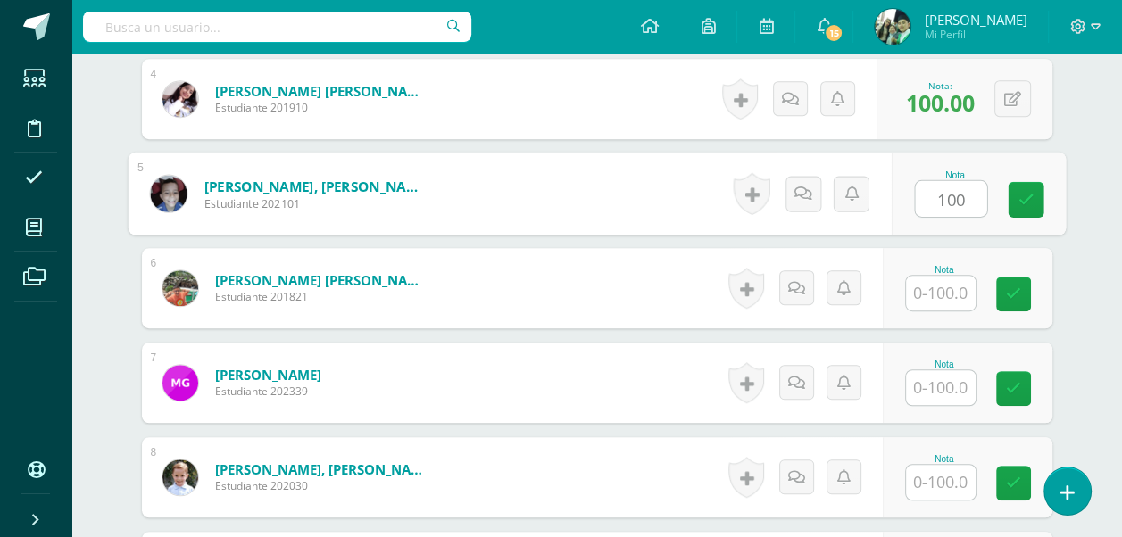
scroll to position [982, 0]
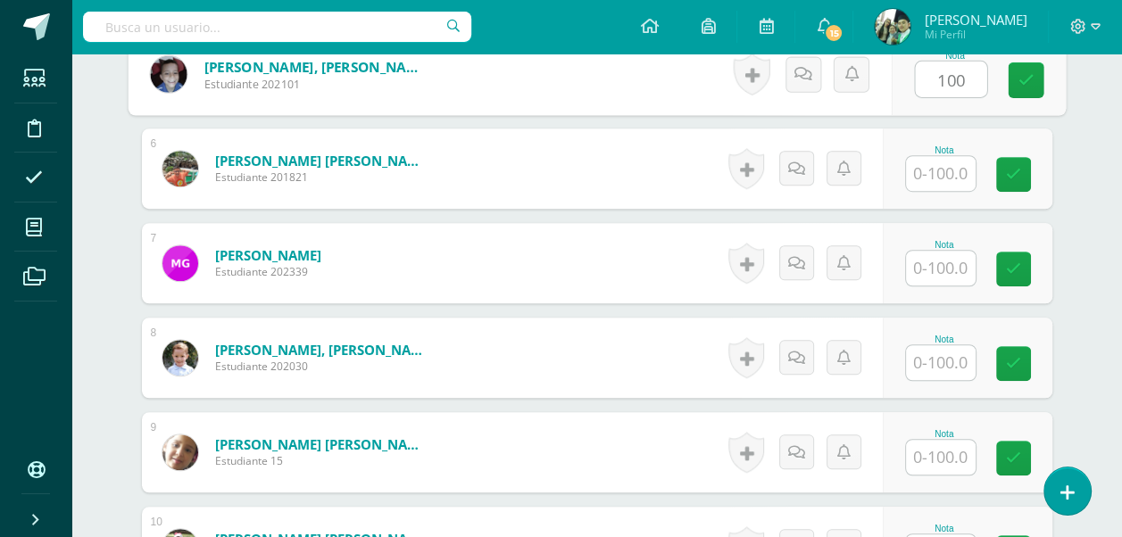
type input "100"
click at [931, 173] on input "text" at bounding box center [941, 173] width 70 height 35
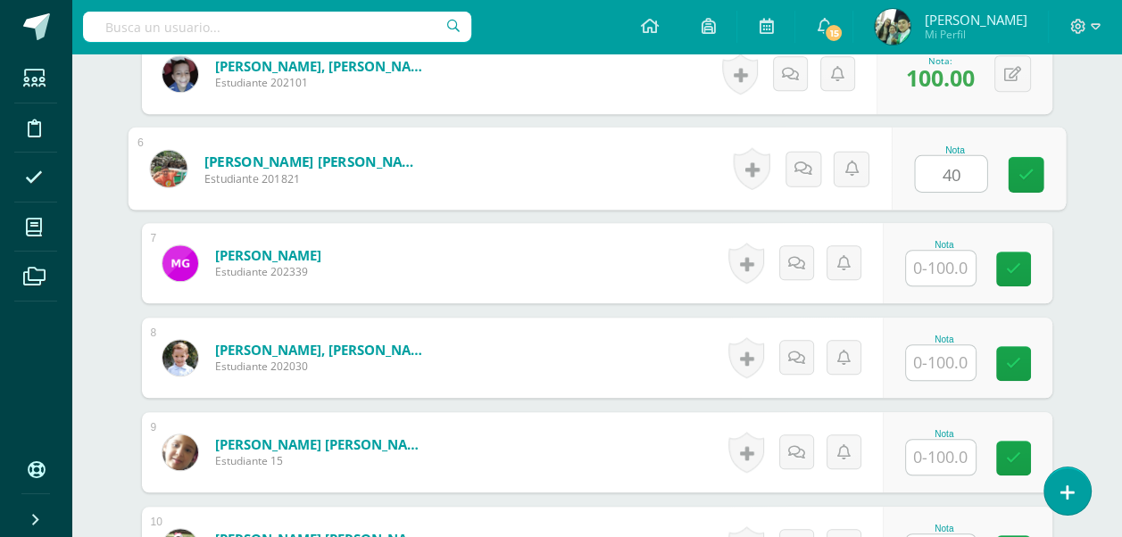
type input "40"
click at [959, 270] on input "text" at bounding box center [941, 268] width 70 height 35
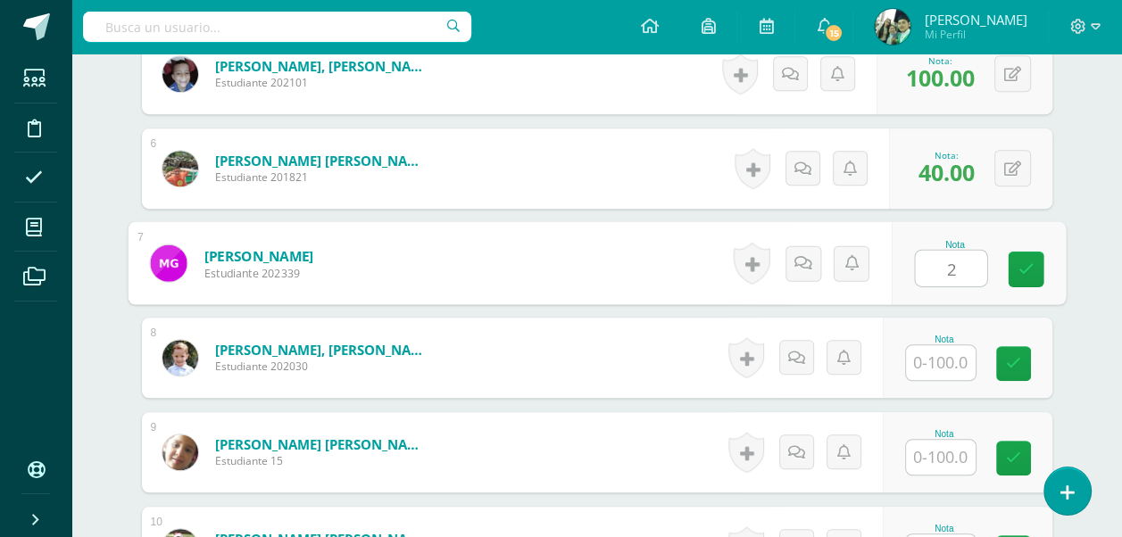
type input "20"
click at [1032, 266] on link at bounding box center [1026, 270] width 36 height 36
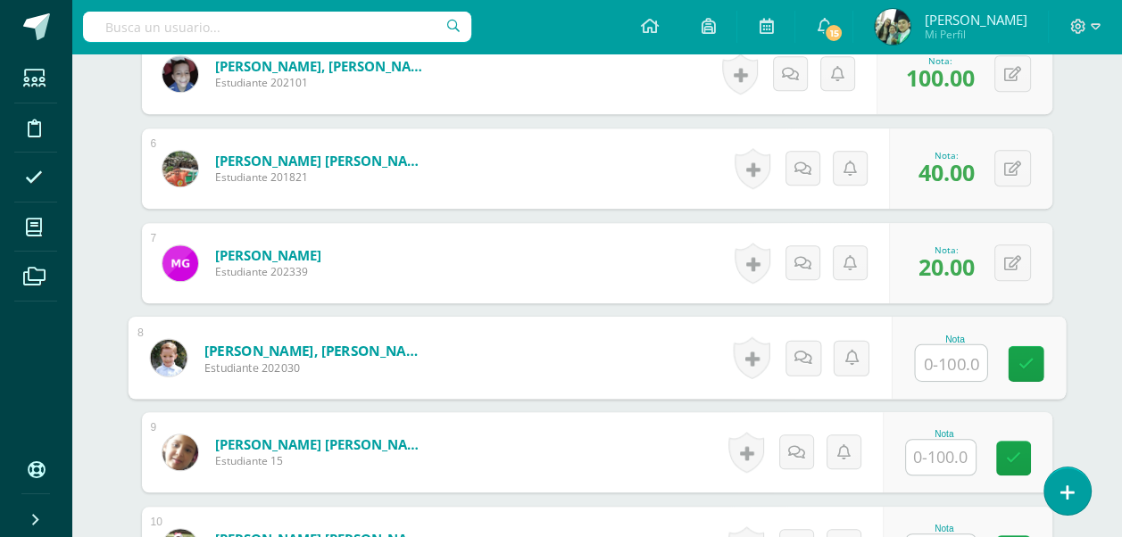
click at [945, 362] on input "text" at bounding box center [950, 363] width 71 height 36
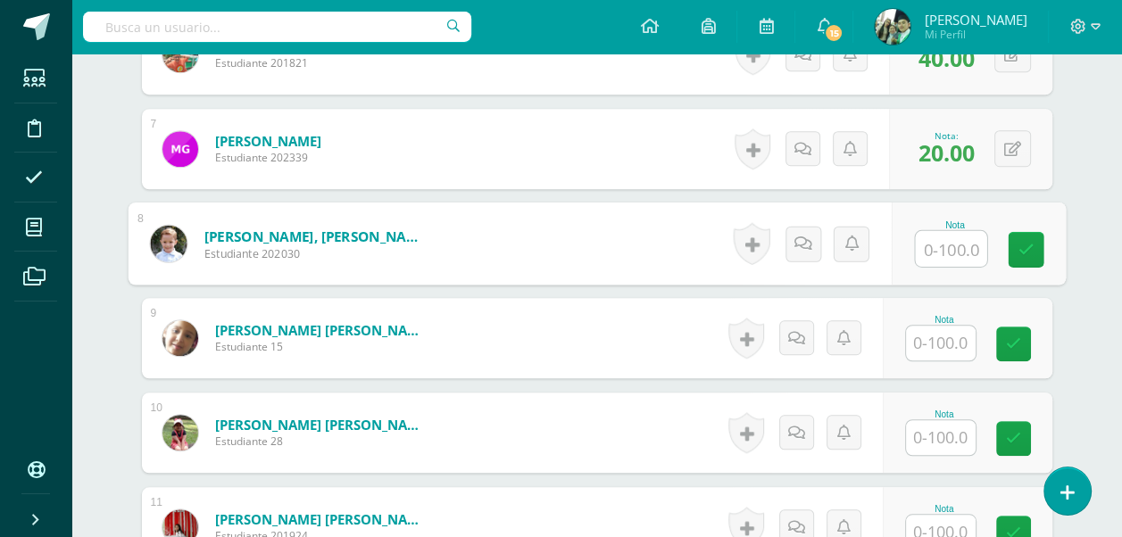
scroll to position [1160, 0]
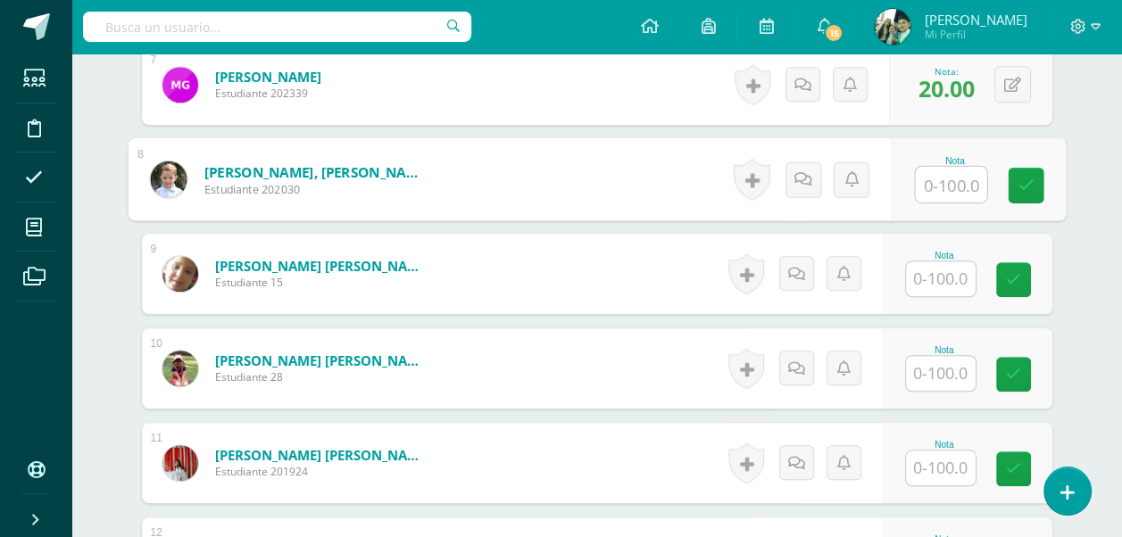
click at [958, 179] on input "text" at bounding box center [950, 185] width 71 height 36
click at [956, 181] on input "text" at bounding box center [950, 185] width 71 height 36
type input "20"
click at [951, 272] on input "text" at bounding box center [941, 279] width 70 height 35
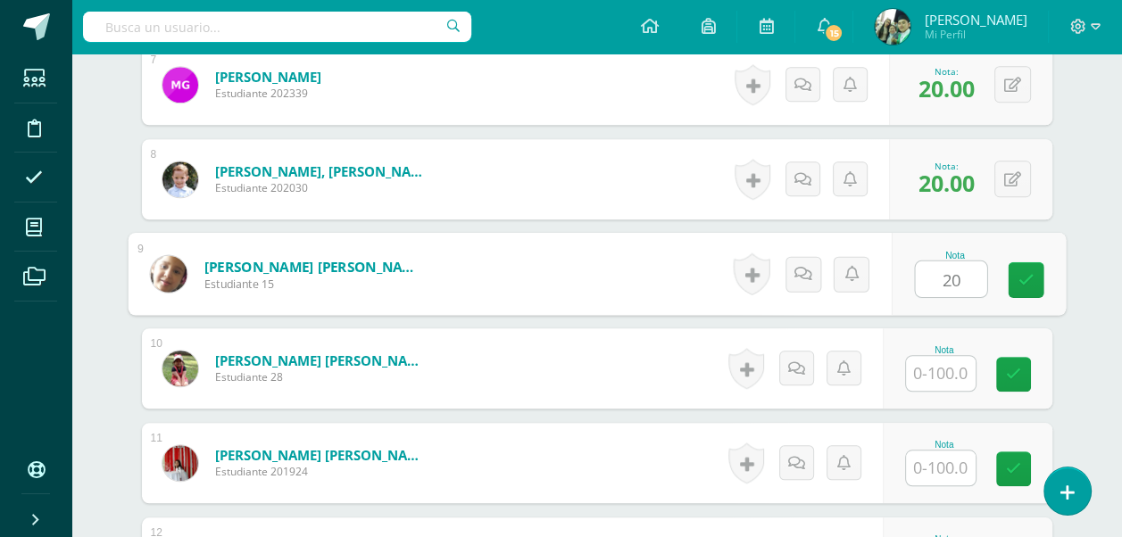
type input "20"
click at [955, 370] on input "text" at bounding box center [941, 373] width 70 height 35
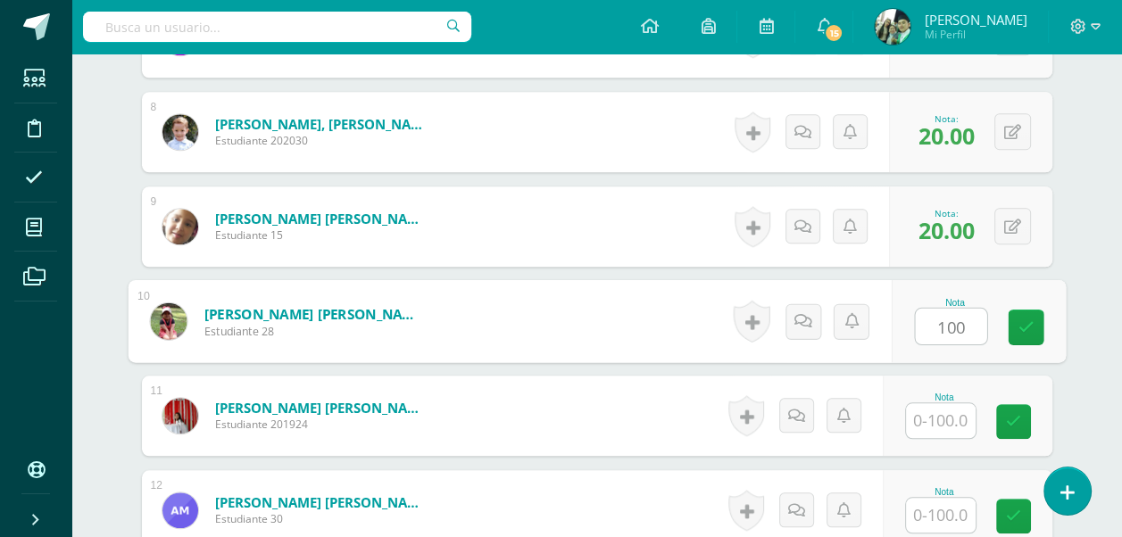
scroll to position [1339, 0]
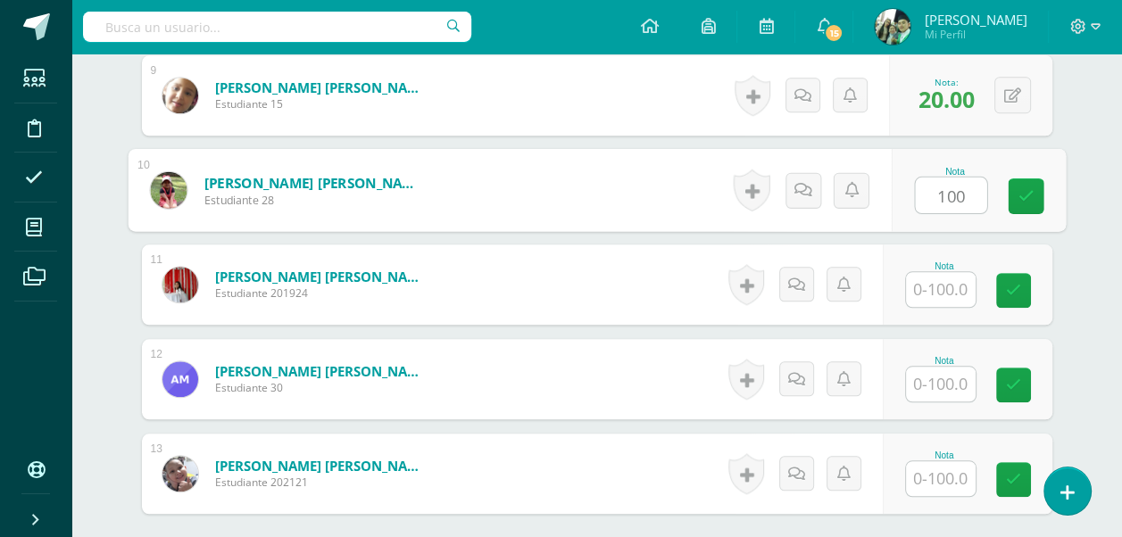
type input "100"
click at [937, 280] on input "text" at bounding box center [941, 289] width 70 height 35
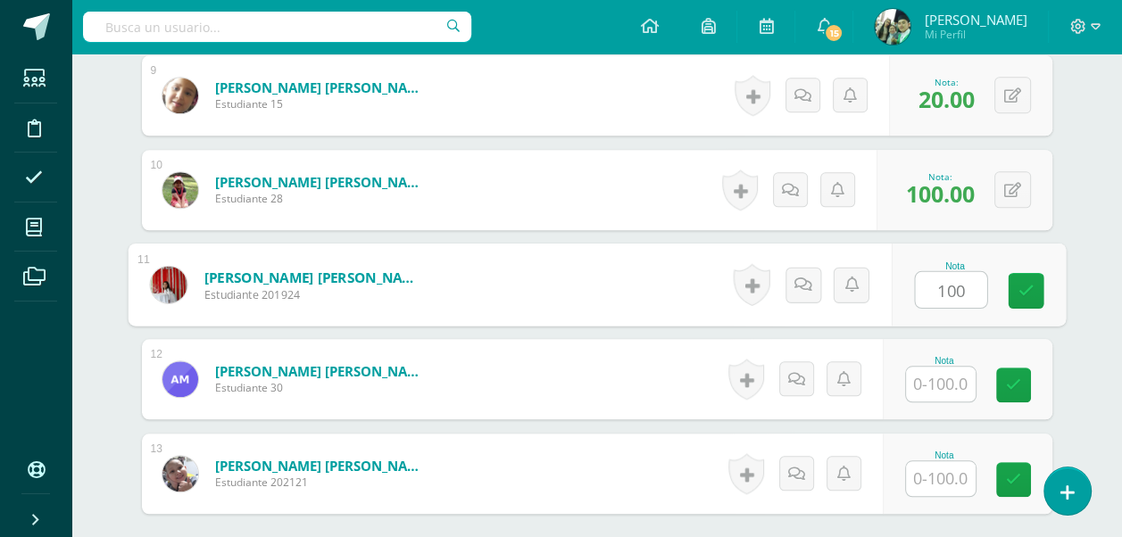
type input "100"
click at [934, 388] on input "text" at bounding box center [941, 384] width 70 height 35
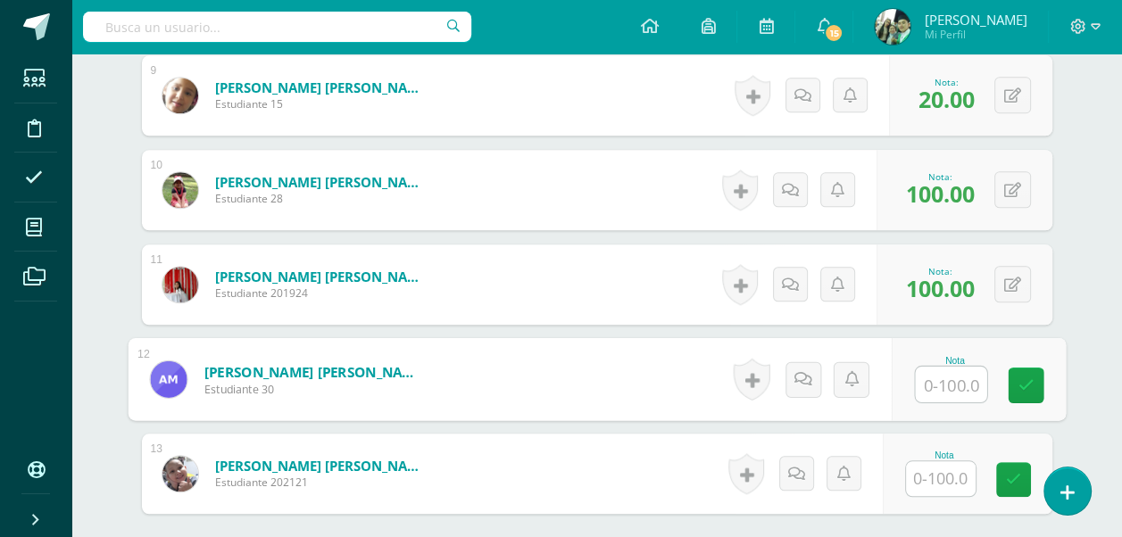
type input "6"
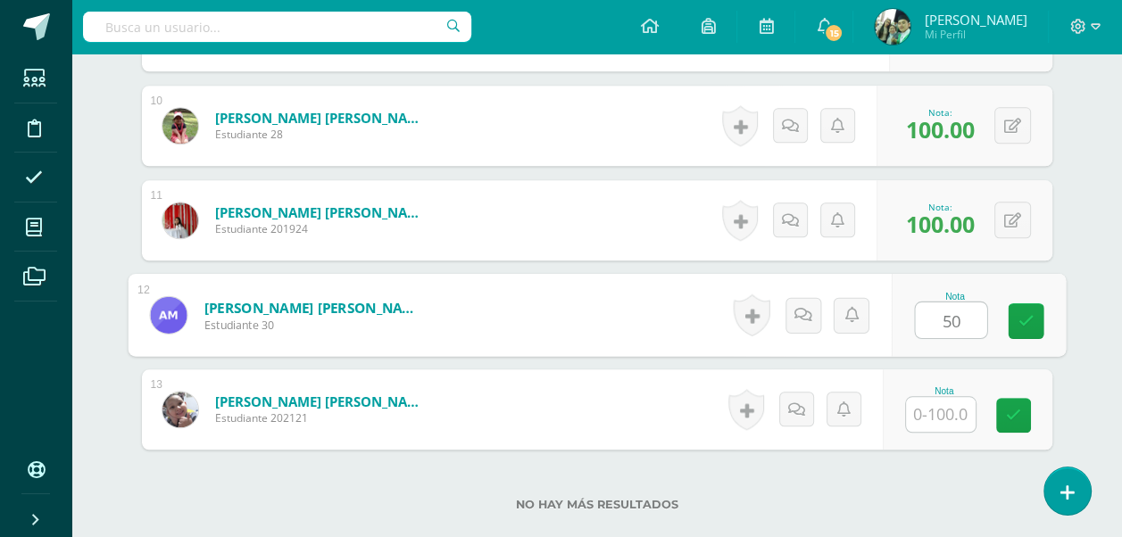
scroll to position [1519, 0]
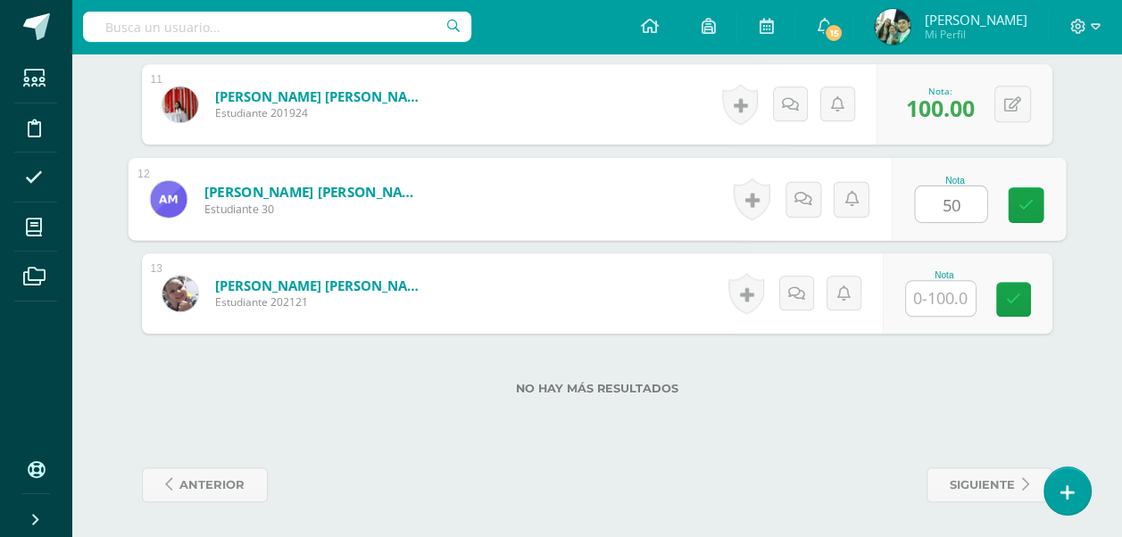
type input "50"
click at [957, 302] on input "text" at bounding box center [941, 298] width 70 height 35
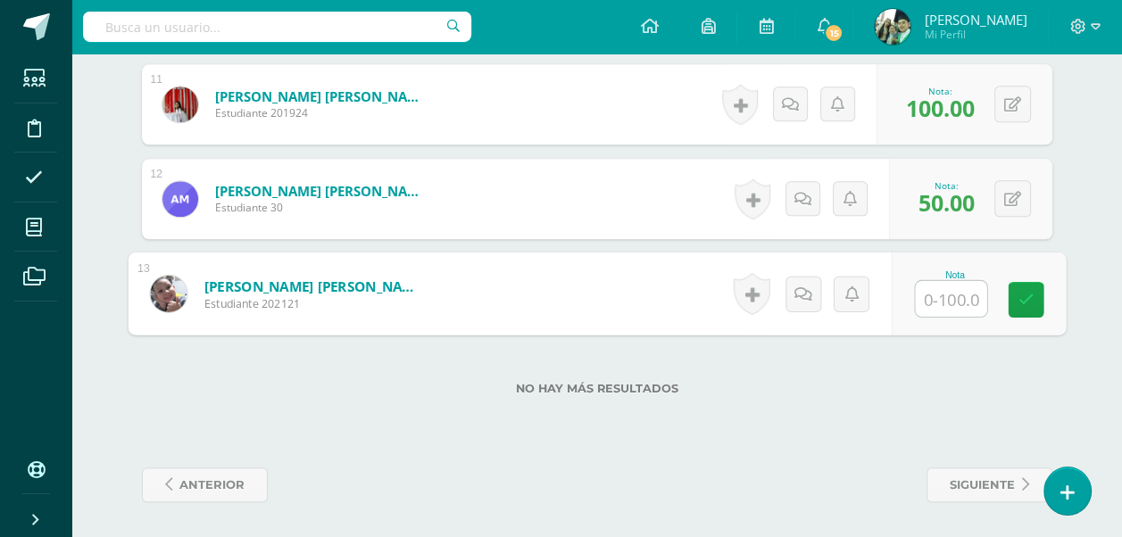
type input "5"
type input "20"
click at [1027, 302] on icon at bounding box center [1026, 299] width 16 height 15
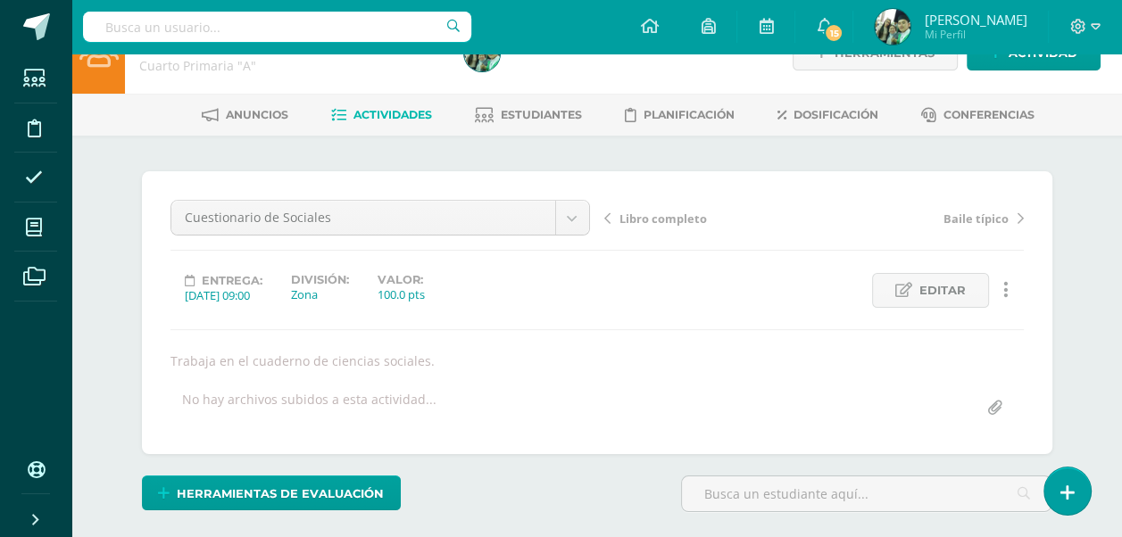
scroll to position [0, 0]
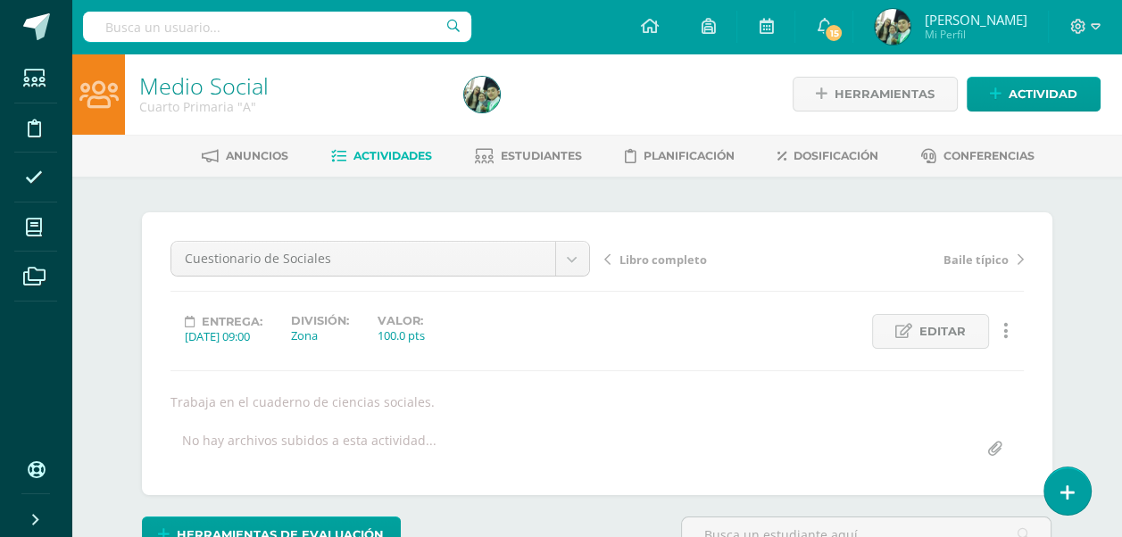
click at [371, 152] on span "Actividades" at bounding box center [393, 155] width 79 height 13
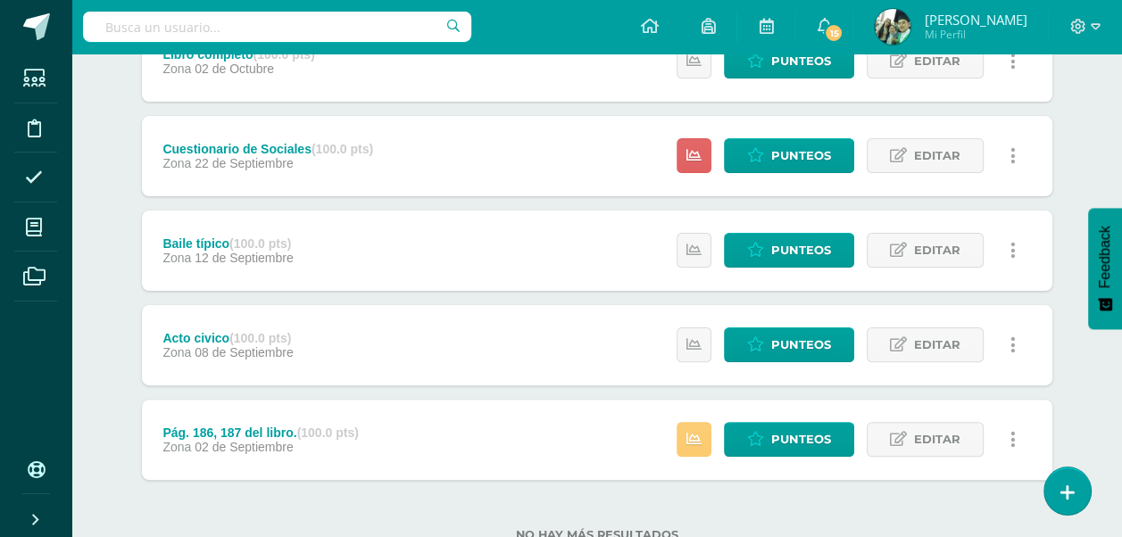
scroll to position [343, 0]
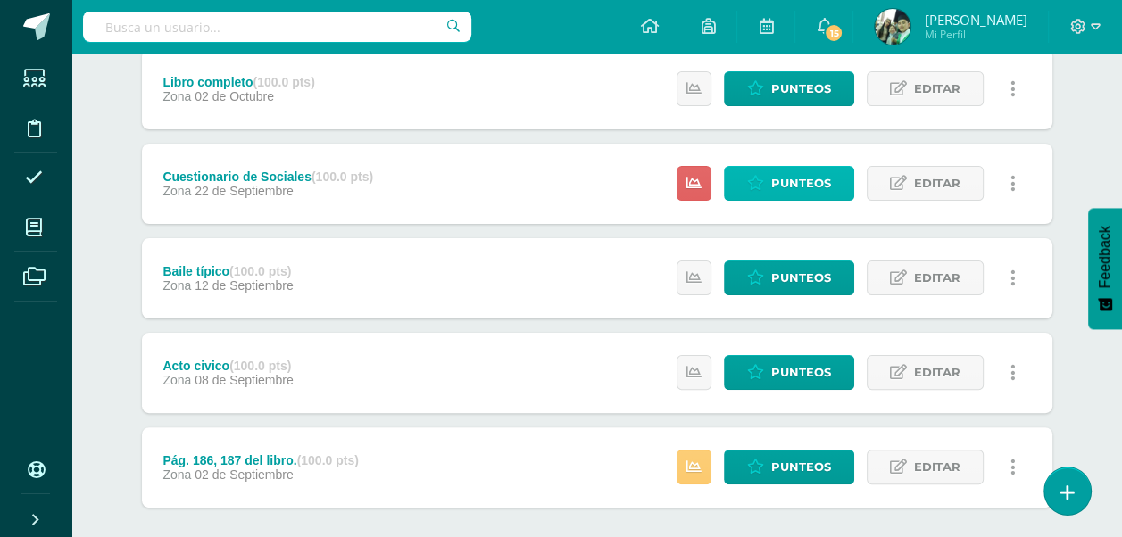
click at [776, 183] on span "Punteos" at bounding box center [801, 183] width 60 height 33
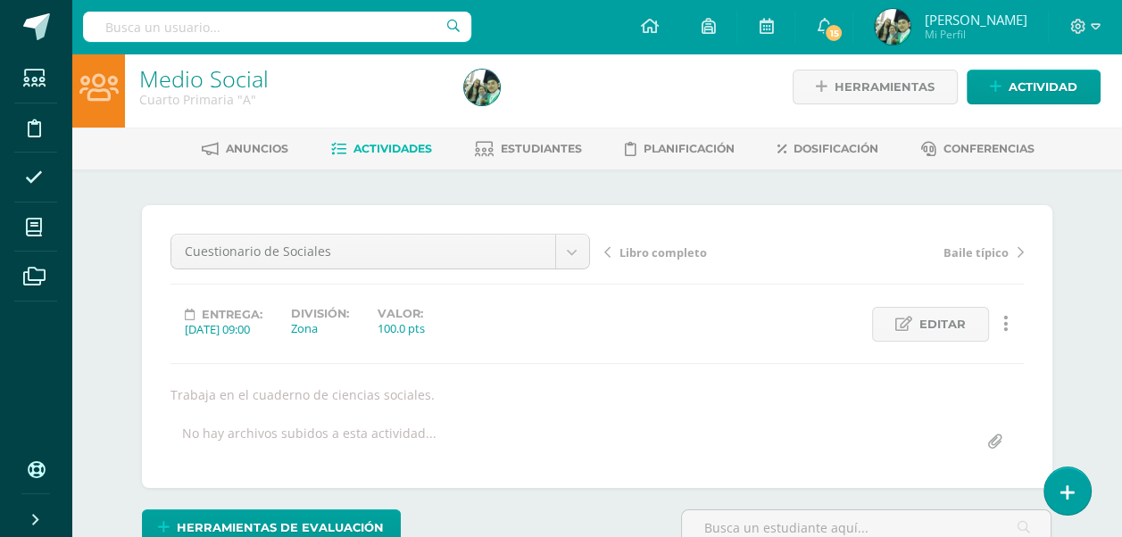
scroll to position [2, 0]
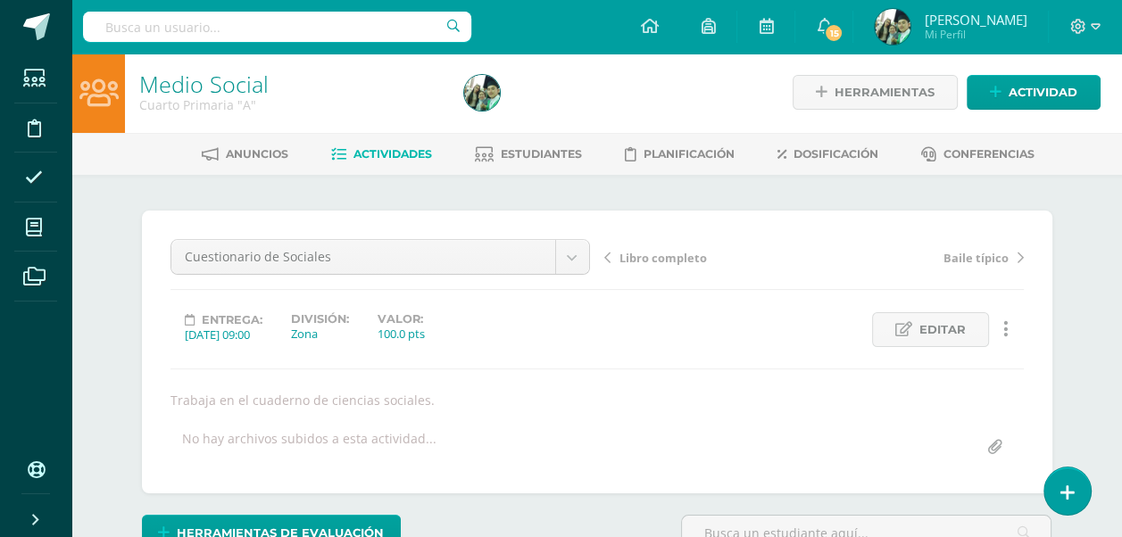
click at [380, 153] on span "Actividades" at bounding box center [393, 153] width 79 height 13
